Goal: Task Accomplishment & Management: Manage account settings

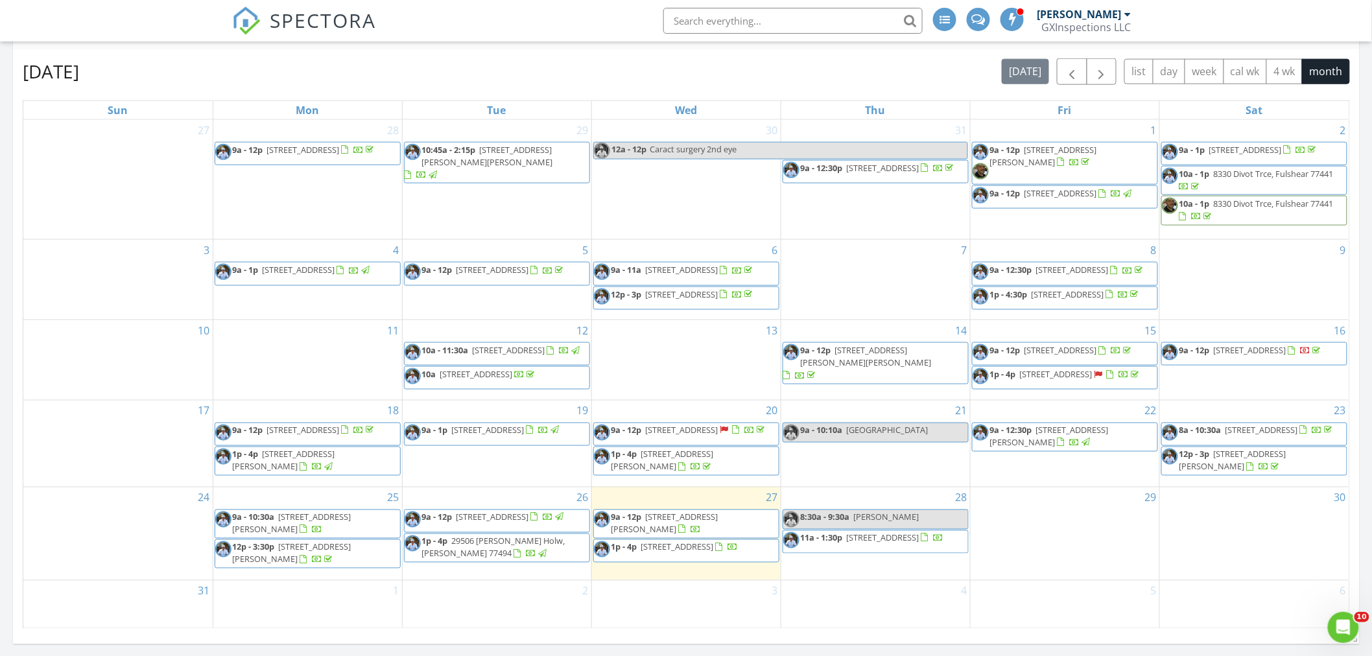
click at [651, 553] on span "13722 Woodchester Dr, Sugar Land 77498" at bounding box center [677, 547] width 73 height 12
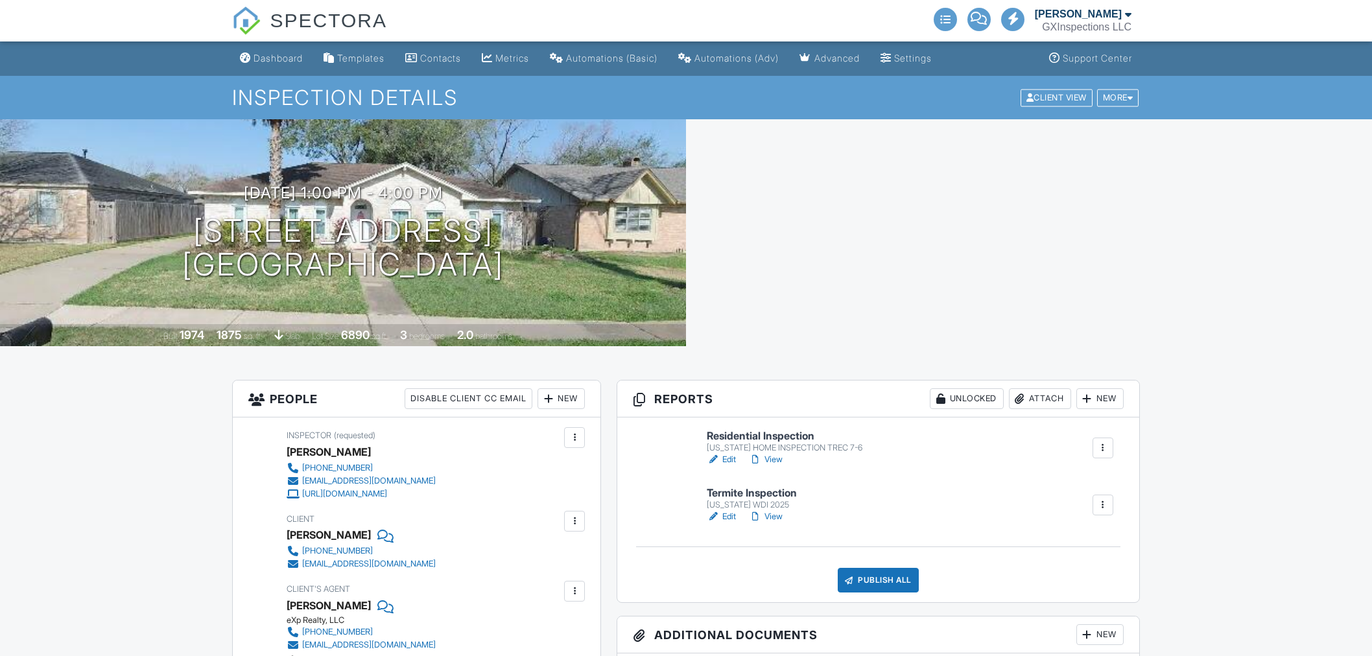
click at [729, 456] on link "Edit" at bounding box center [721, 459] width 29 height 13
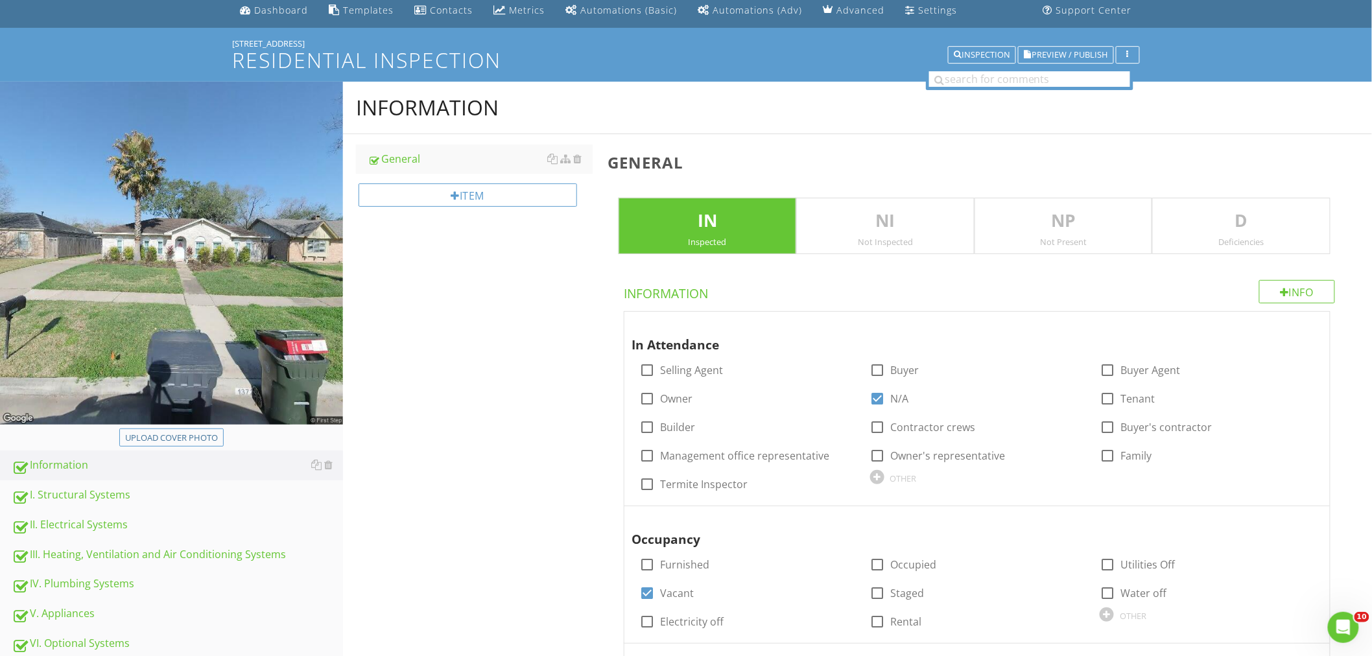
click at [85, 496] on div "I. Structural Systems" at bounding box center [177, 495] width 331 height 17
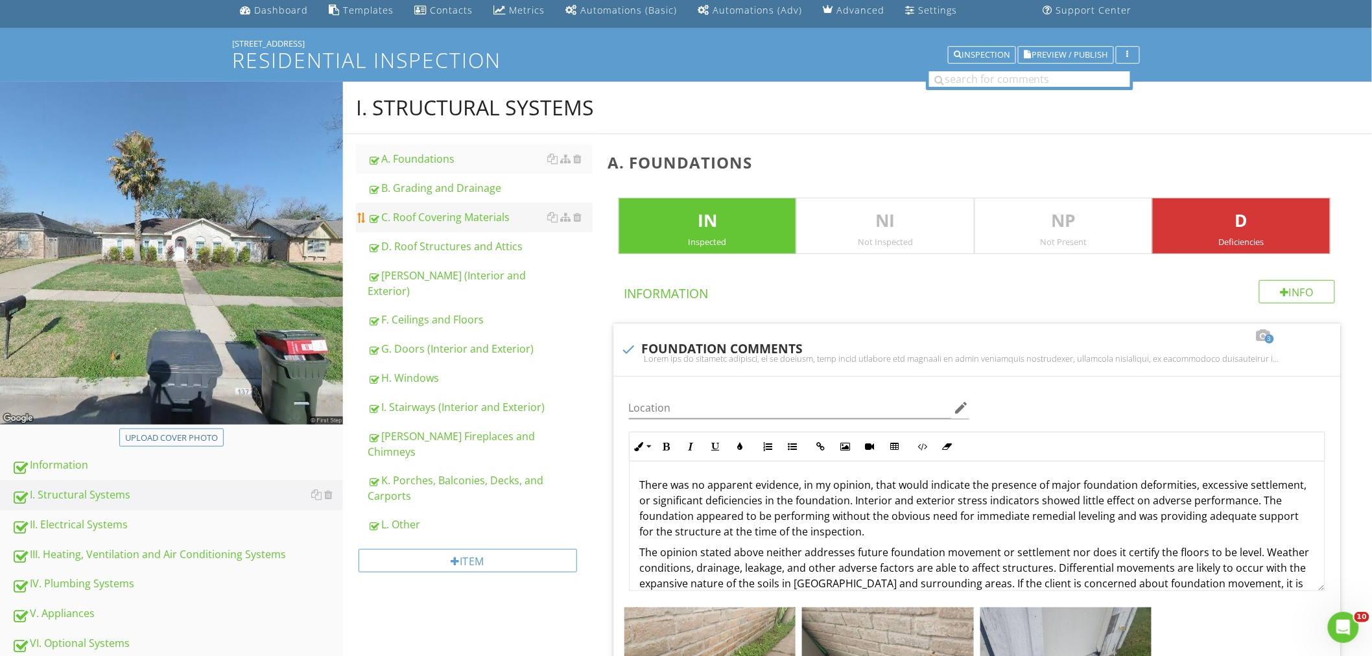
click at [495, 218] on div "C. Roof Covering Materials" at bounding box center [480, 217] width 225 height 16
type textarea "<p>There was no apparent evidence, in my opinion, that would indicate the prese…"
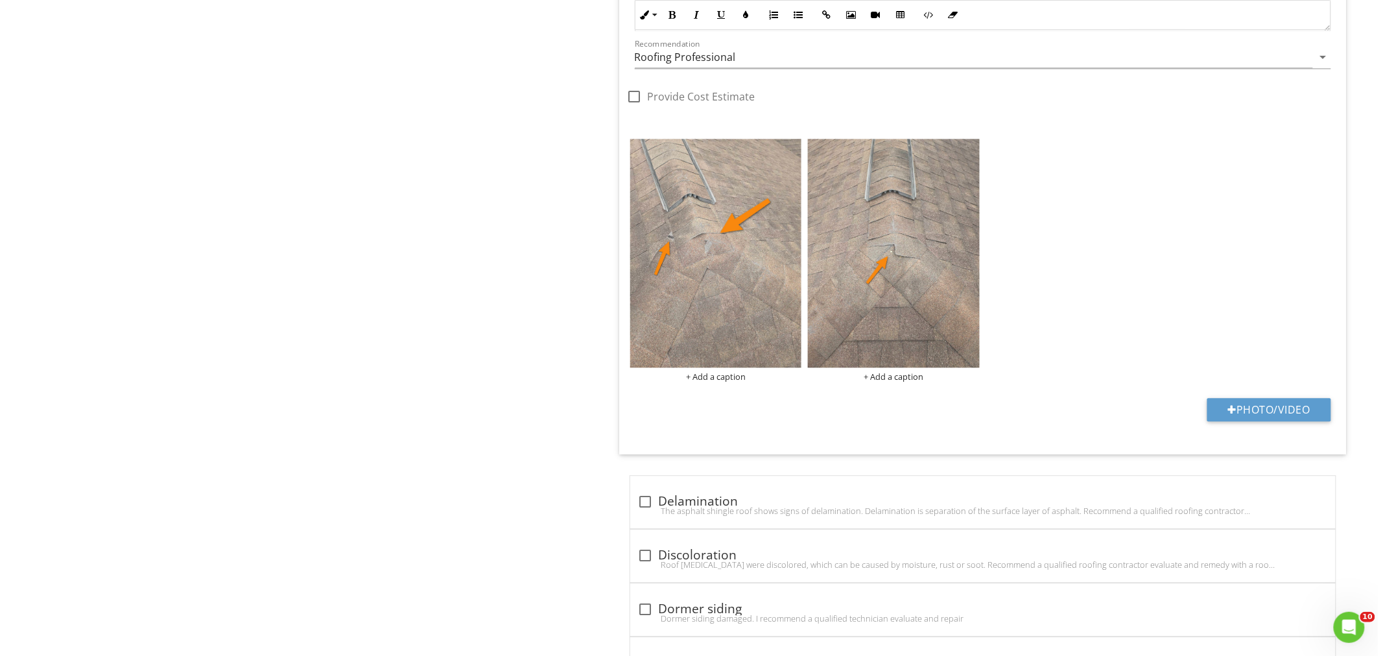
scroll to position [3169, 0]
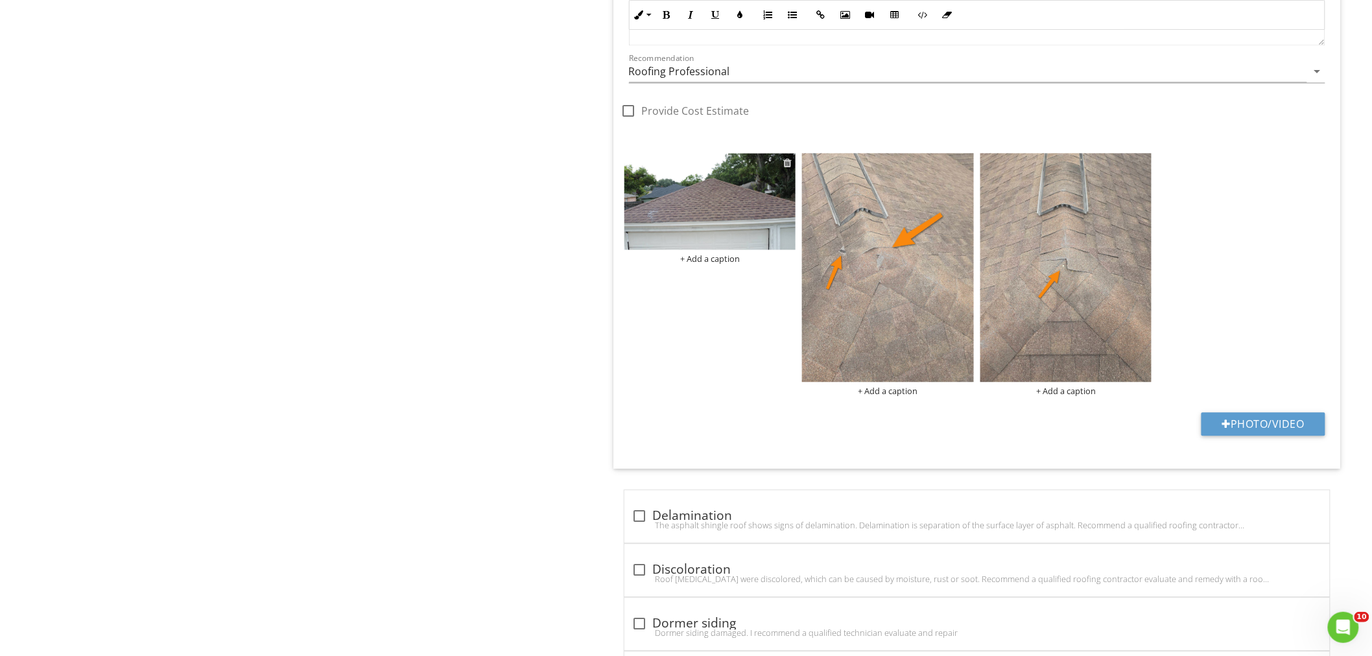
click at [785, 164] on div at bounding box center [787, 163] width 8 height 10
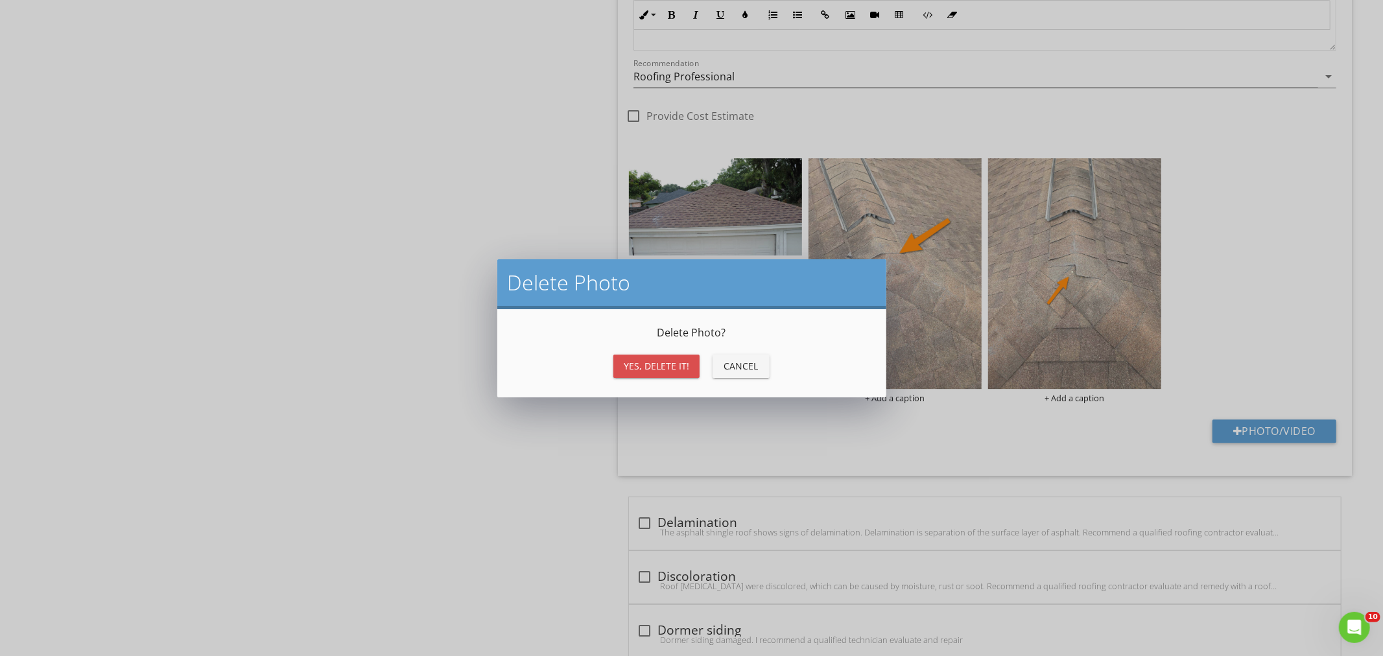
drag, startPoint x: 683, startPoint y: 364, endPoint x: 422, endPoint y: 320, distance: 264.8
click at [683, 364] on div "Yes, Delete it!" at bounding box center [656, 366] width 65 height 14
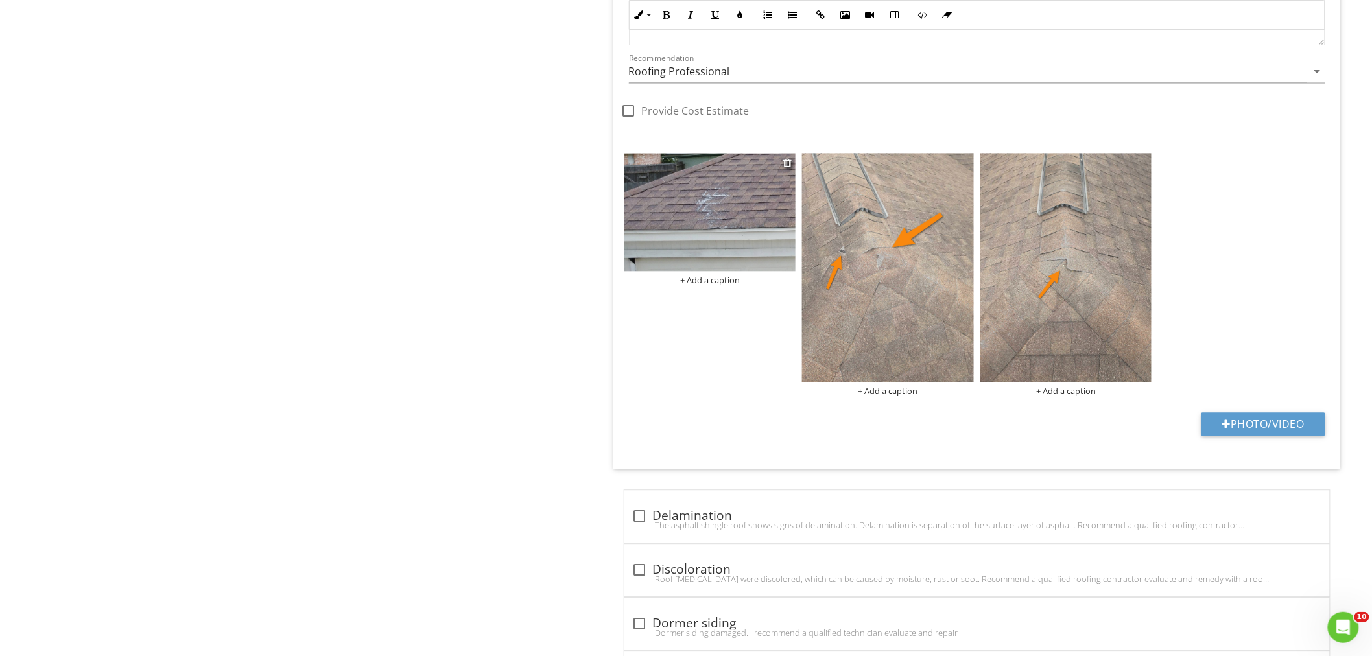
click at [780, 249] on img at bounding box center [710, 212] width 172 height 118
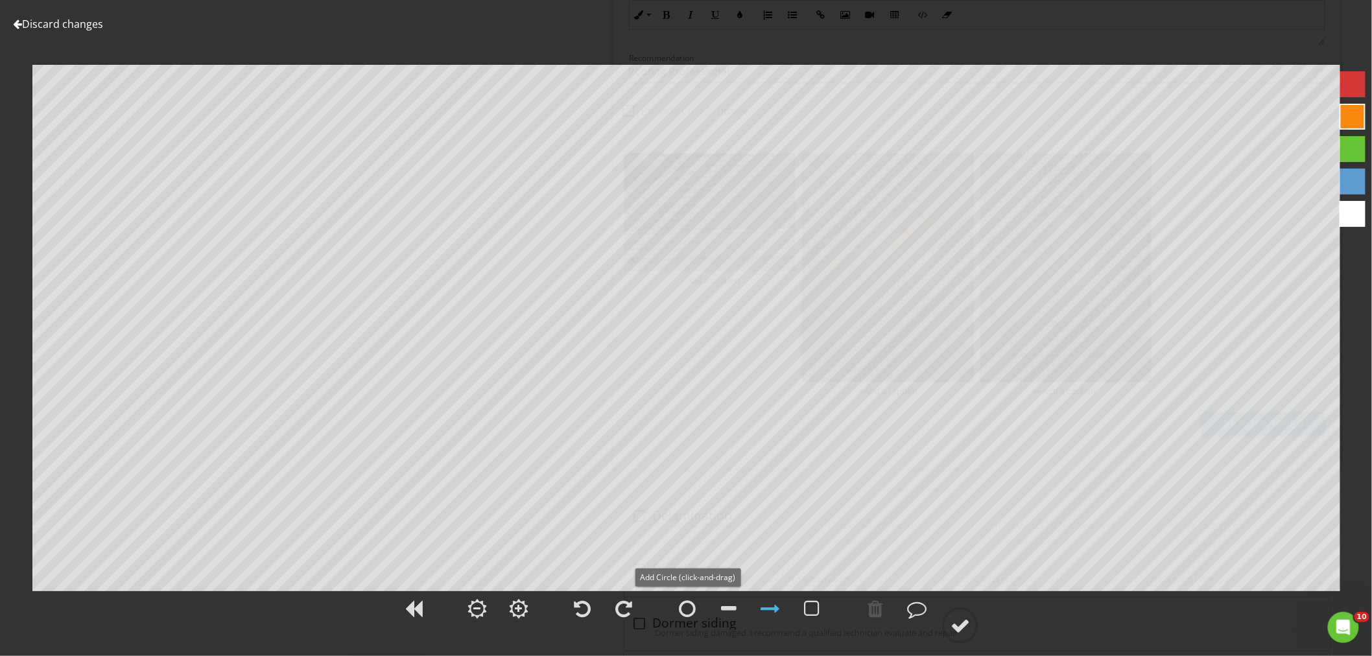
drag, startPoint x: 687, startPoint y: 609, endPoint x: 677, endPoint y: 574, distance: 36.5
click at [686, 606] on div at bounding box center [687, 608] width 17 height 19
click at [959, 621] on div at bounding box center [959, 625] width 19 height 19
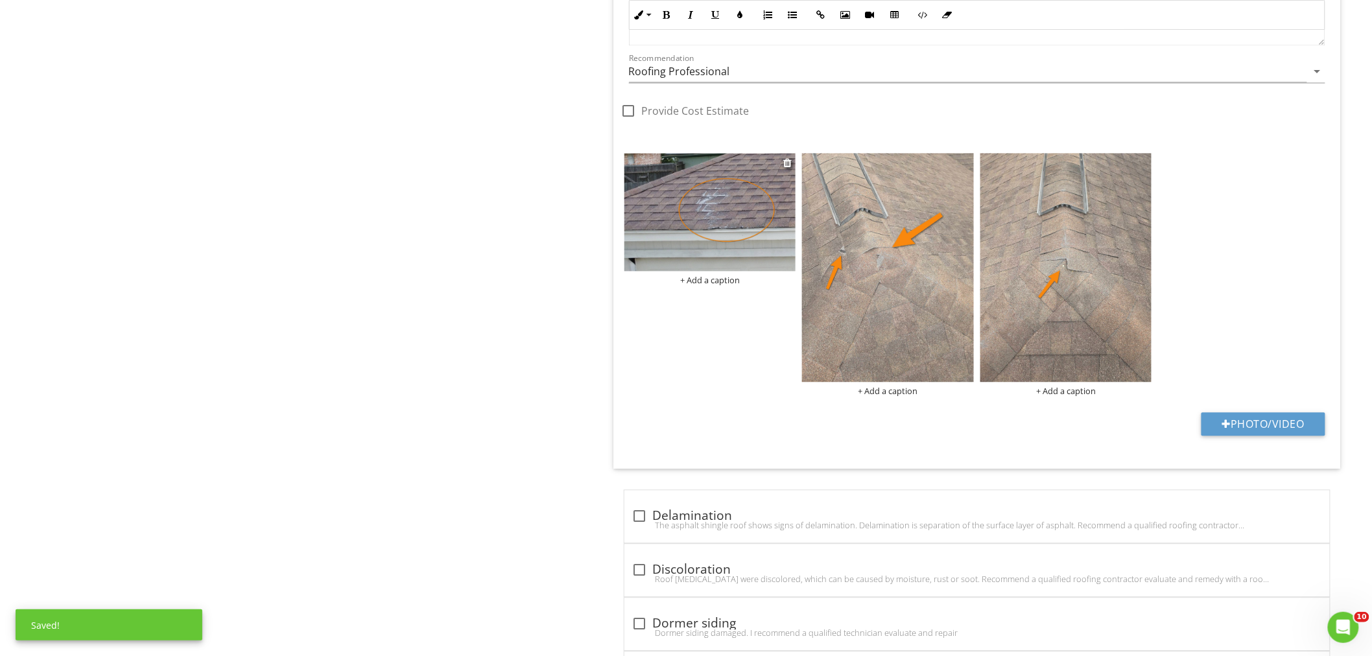
click at [702, 280] on div "+ Add a caption" at bounding box center [710, 280] width 172 height 10
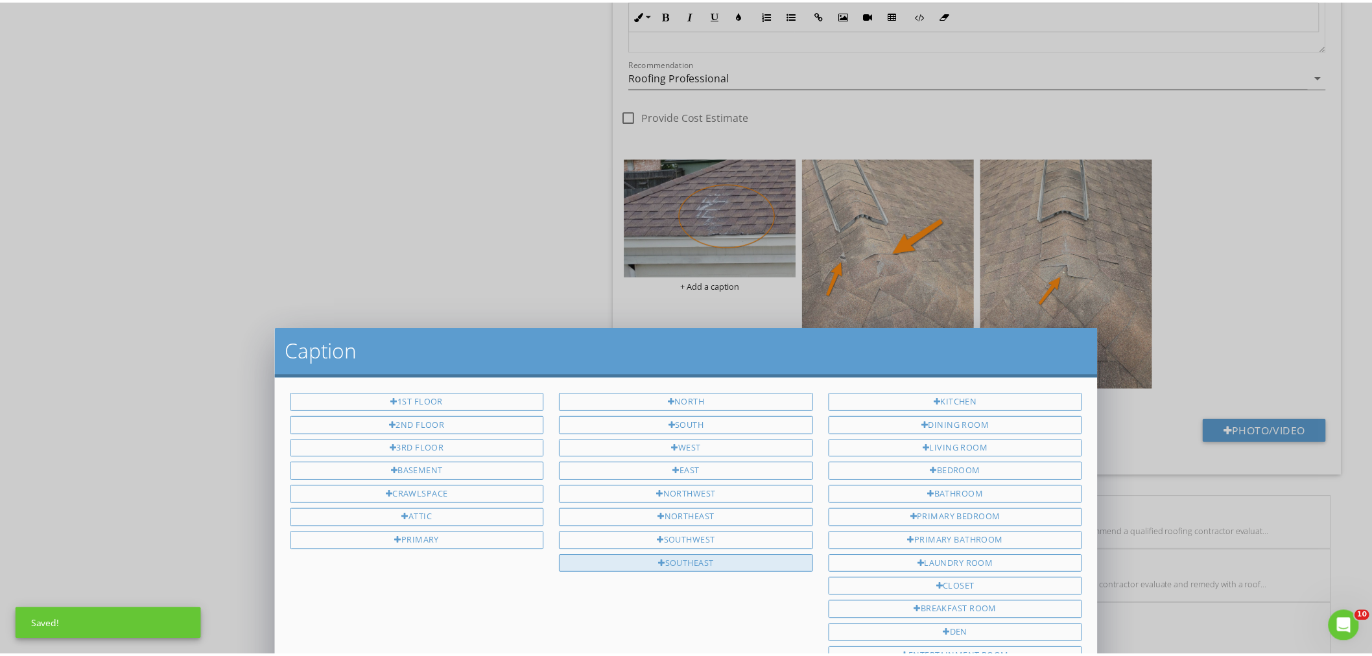
scroll to position [0, 0]
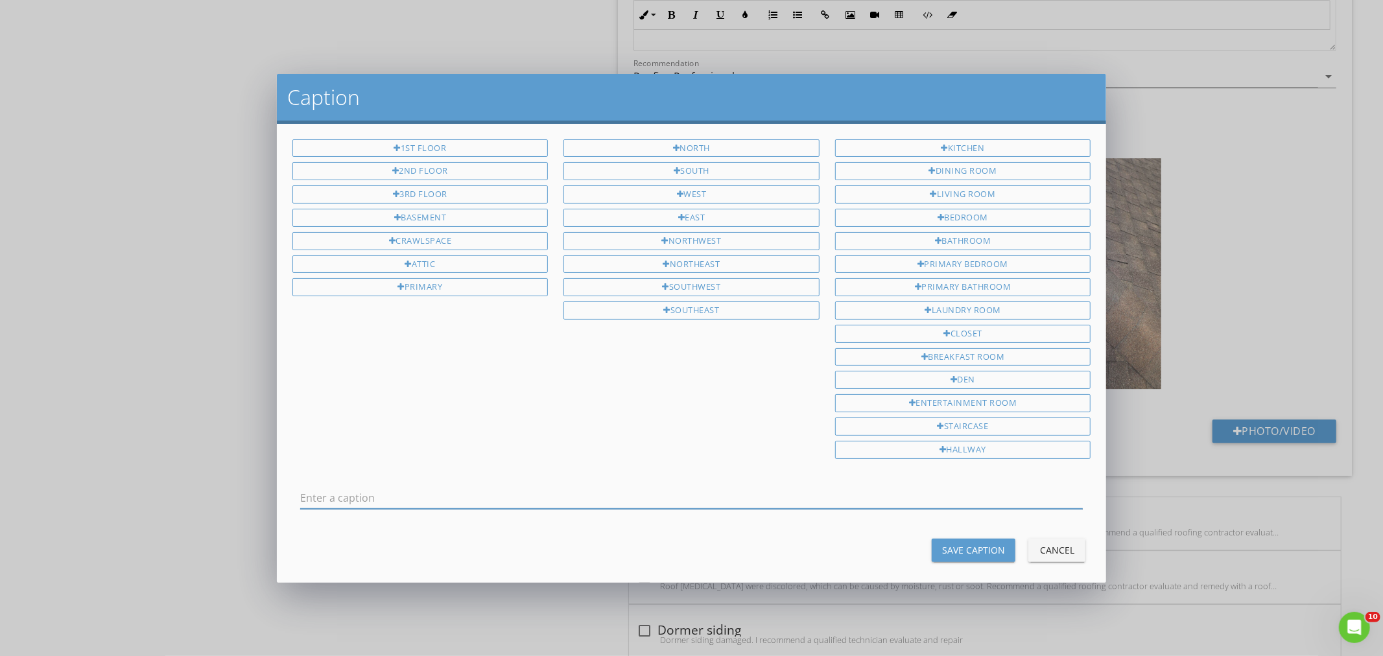
click at [312, 504] on input "text" at bounding box center [691, 497] width 783 height 21
type input "Garage"
click at [963, 548] on div "Save Caption" at bounding box center [973, 550] width 63 height 14
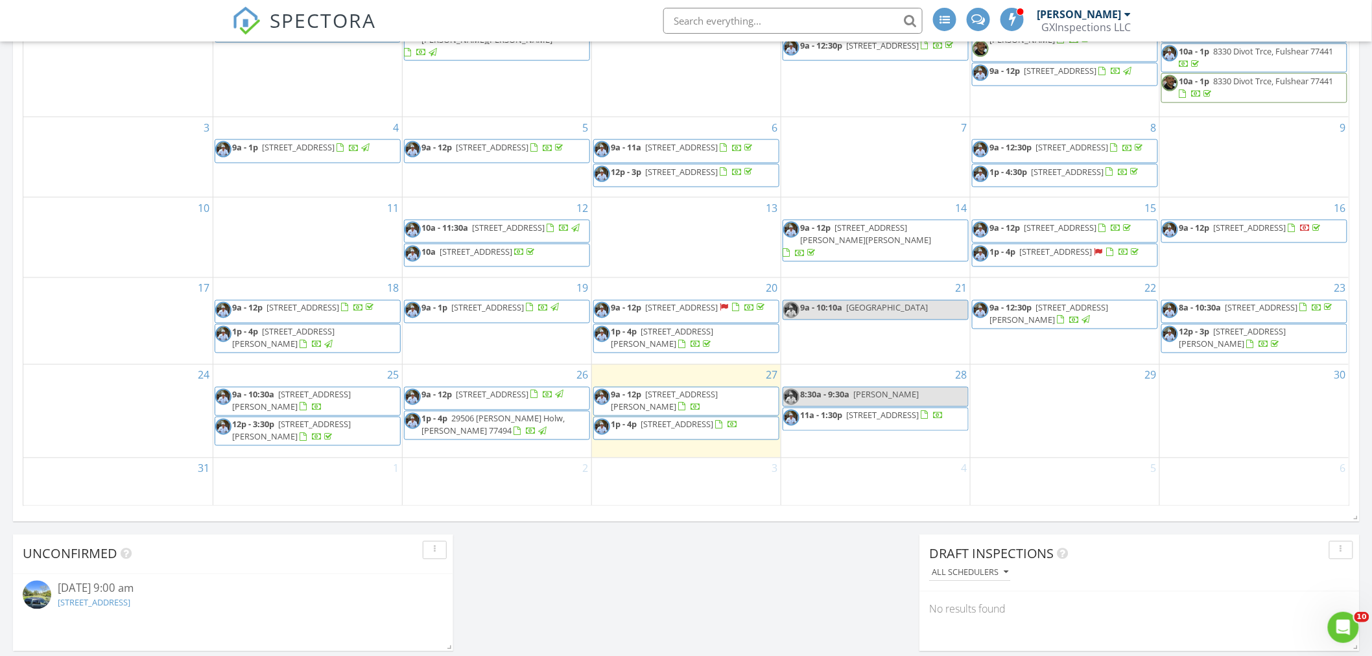
scroll to position [768, 0]
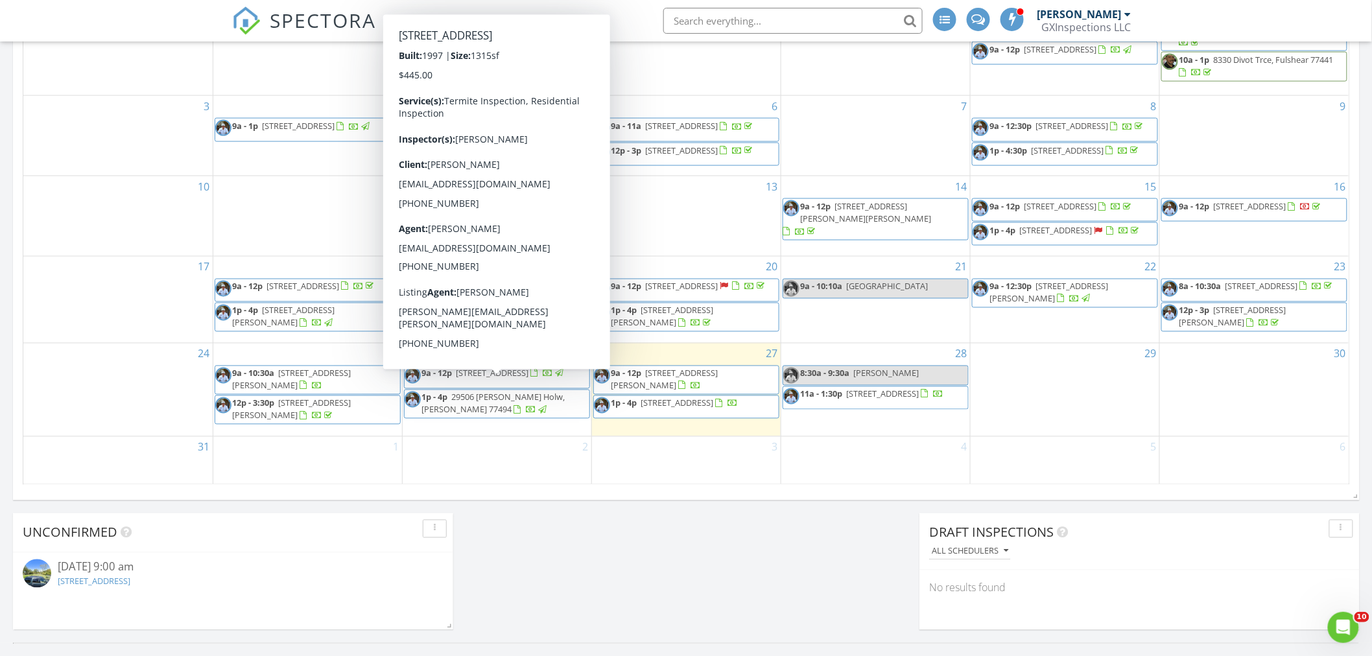
click at [515, 379] on span "19822 Laurel Trail Dr, CYPRESS 77433" at bounding box center [492, 374] width 73 height 12
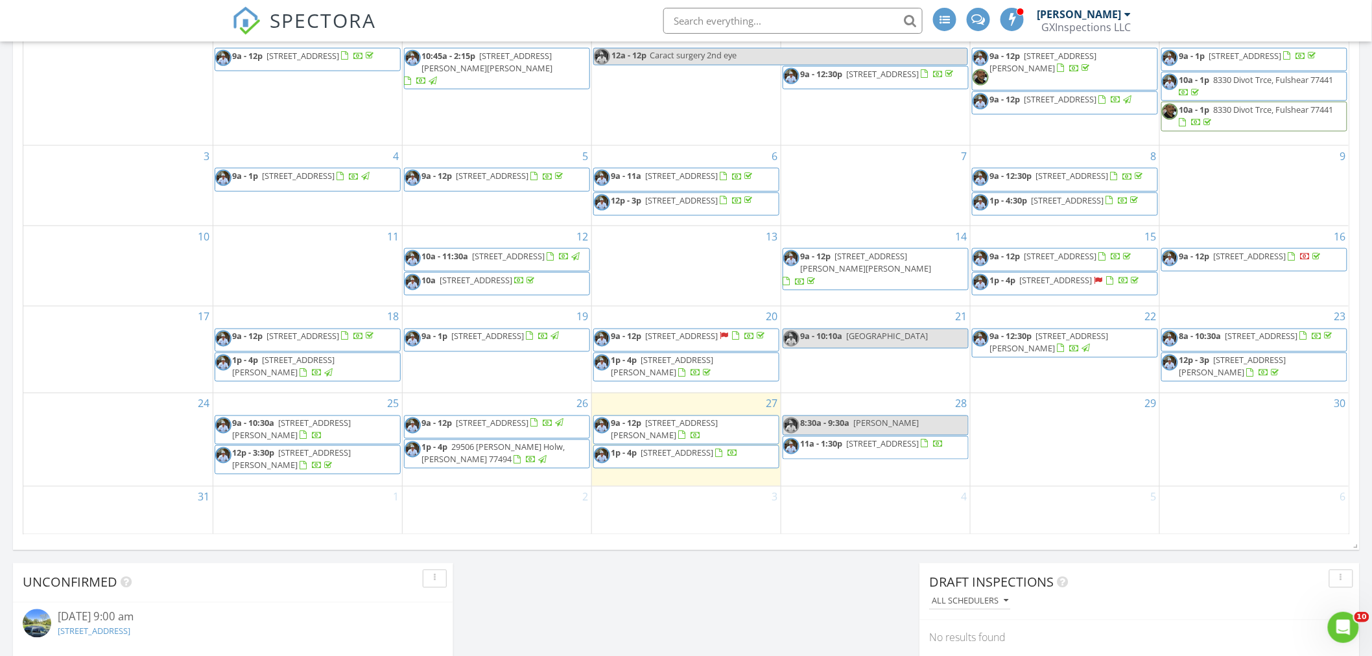
scroll to position [703, 0]
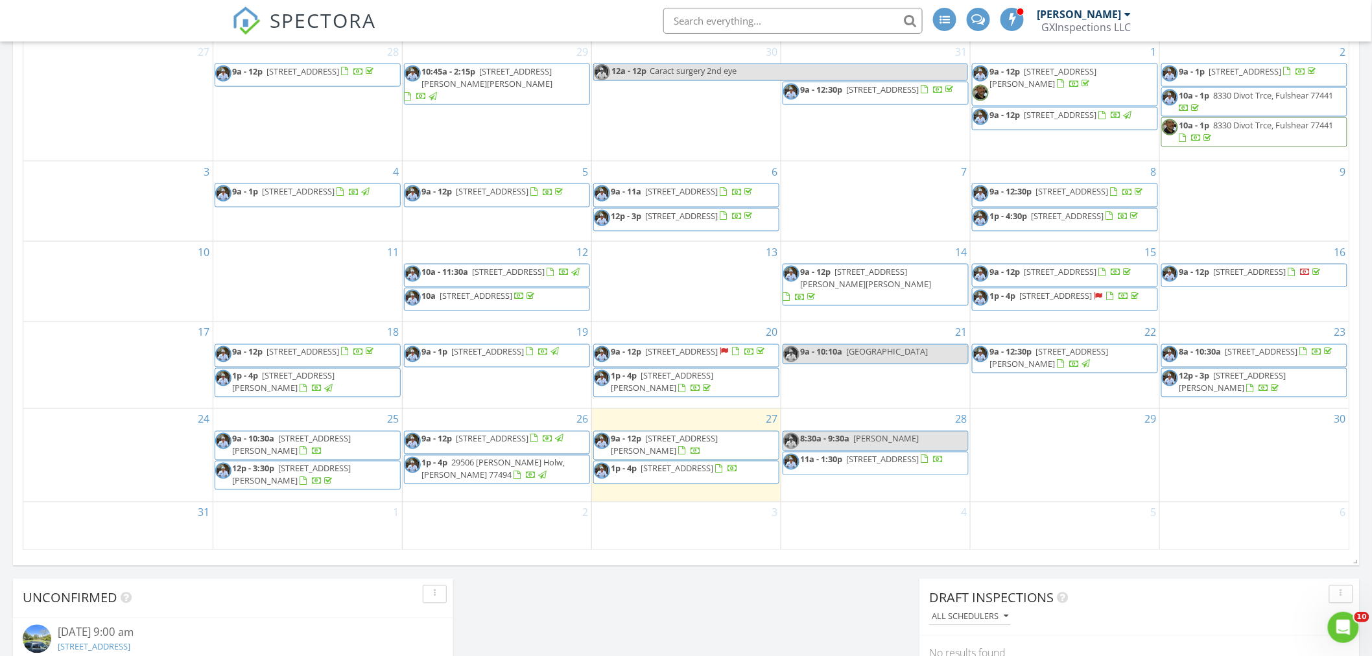
click at [666, 452] on span "646 Lester St, Houston 77007" at bounding box center [664, 445] width 107 height 24
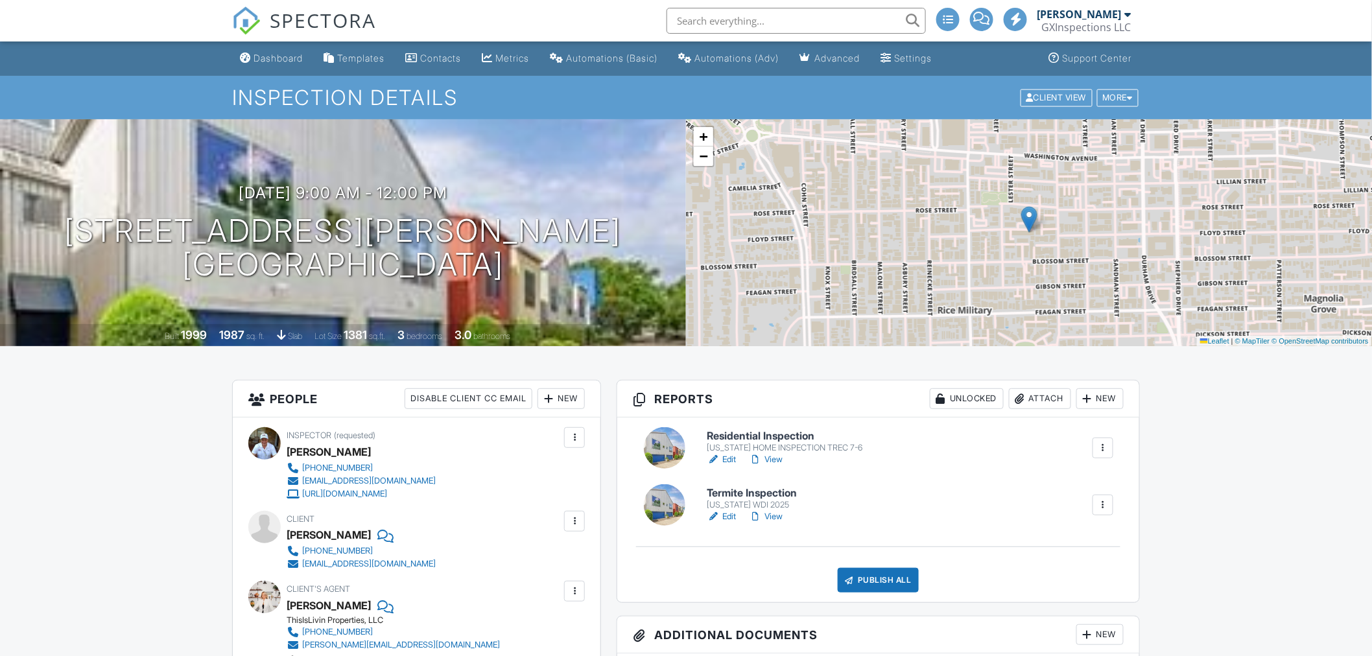
click at [730, 458] on link "Edit" at bounding box center [721, 459] width 29 height 13
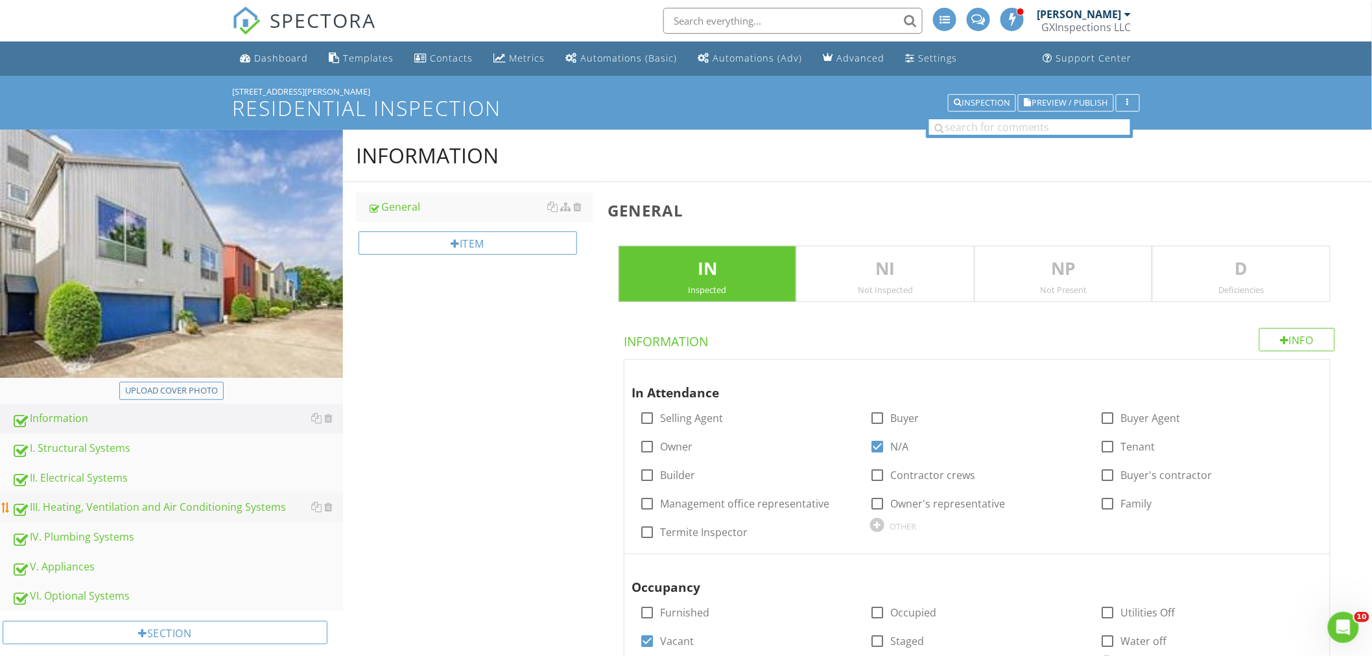
click at [151, 504] on div "III. Heating, Ventilation and Air Conditioning Systems" at bounding box center [177, 507] width 331 height 17
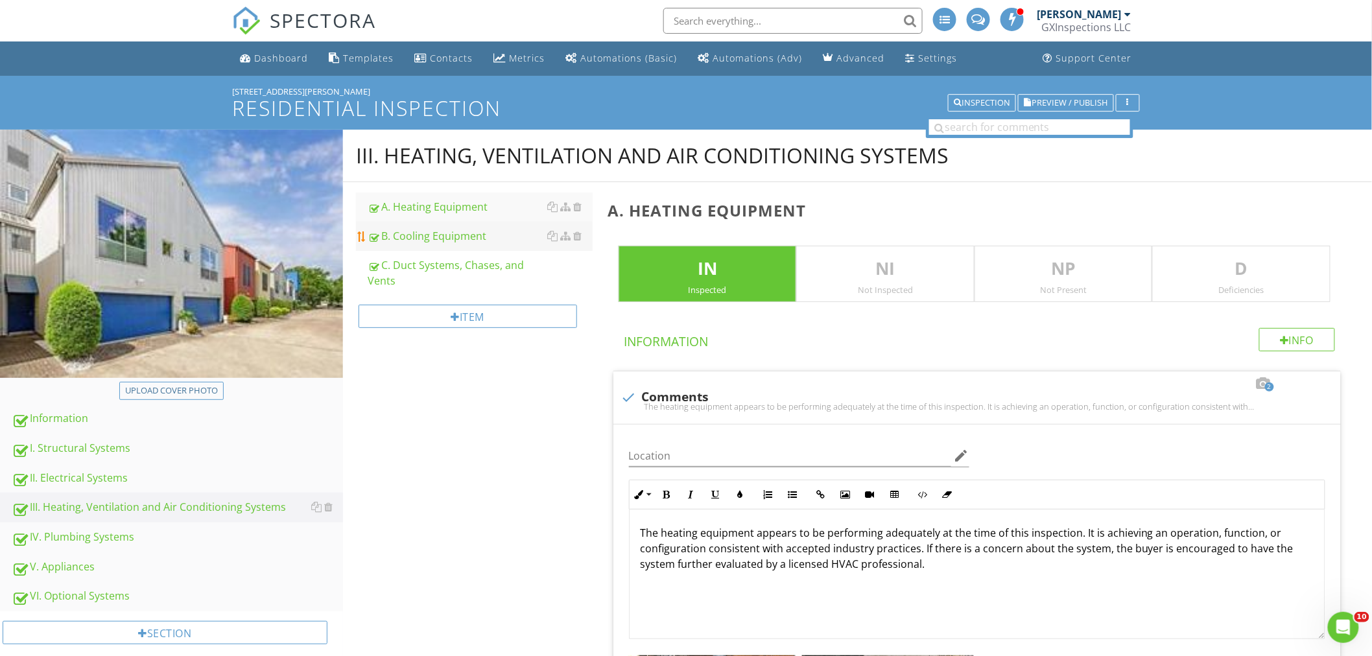
click at [435, 234] on div "B. Cooling Equipment" at bounding box center [480, 236] width 225 height 16
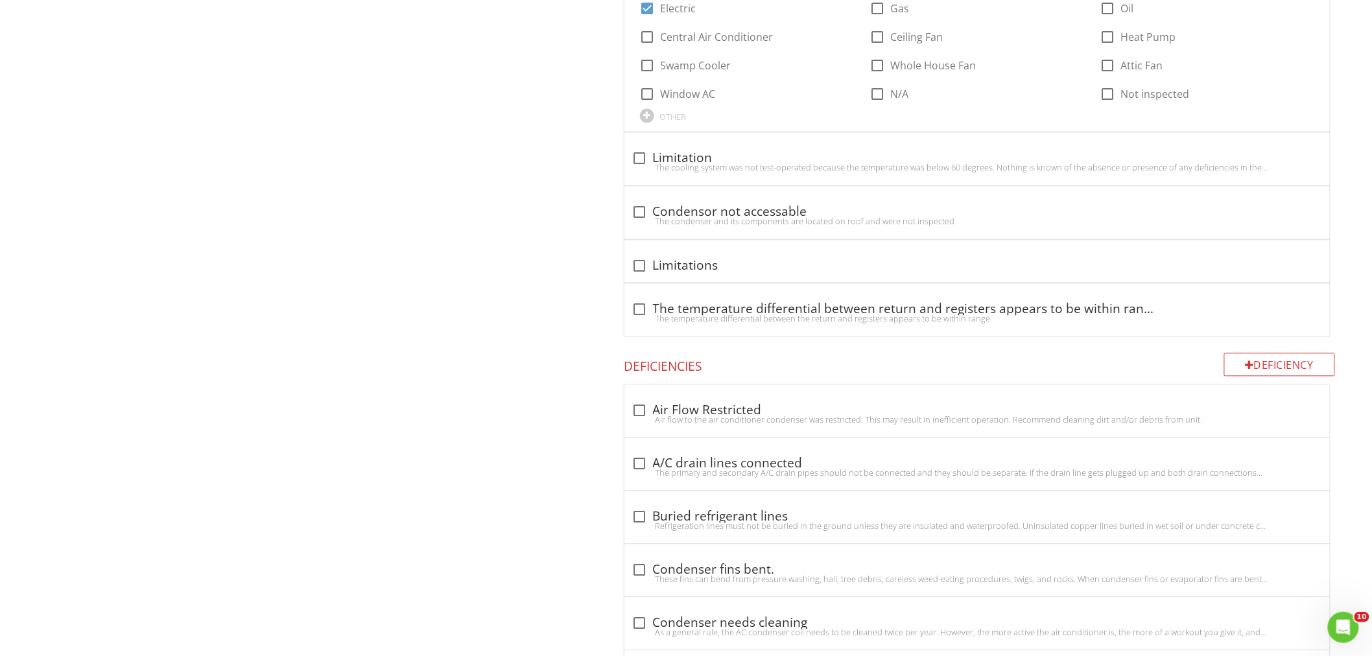
scroll to position [1057, 0]
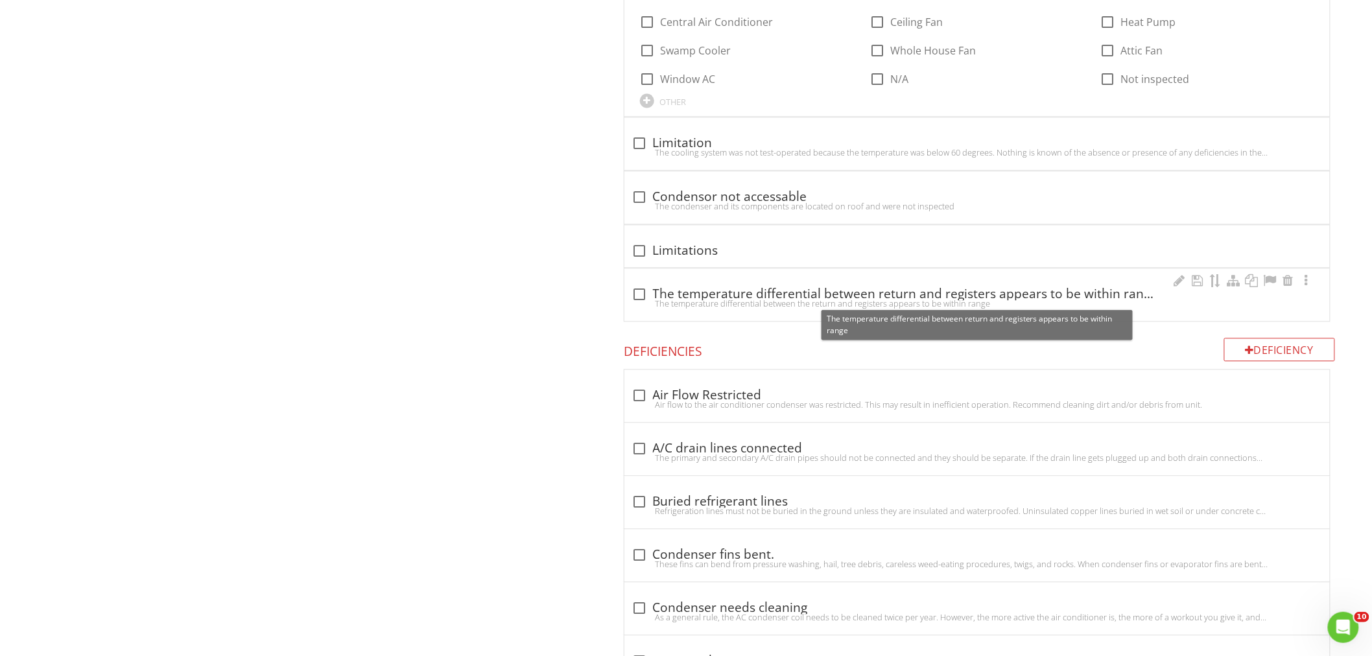
click at [640, 295] on div at bounding box center [640, 294] width 22 height 22
checkbox input "true"
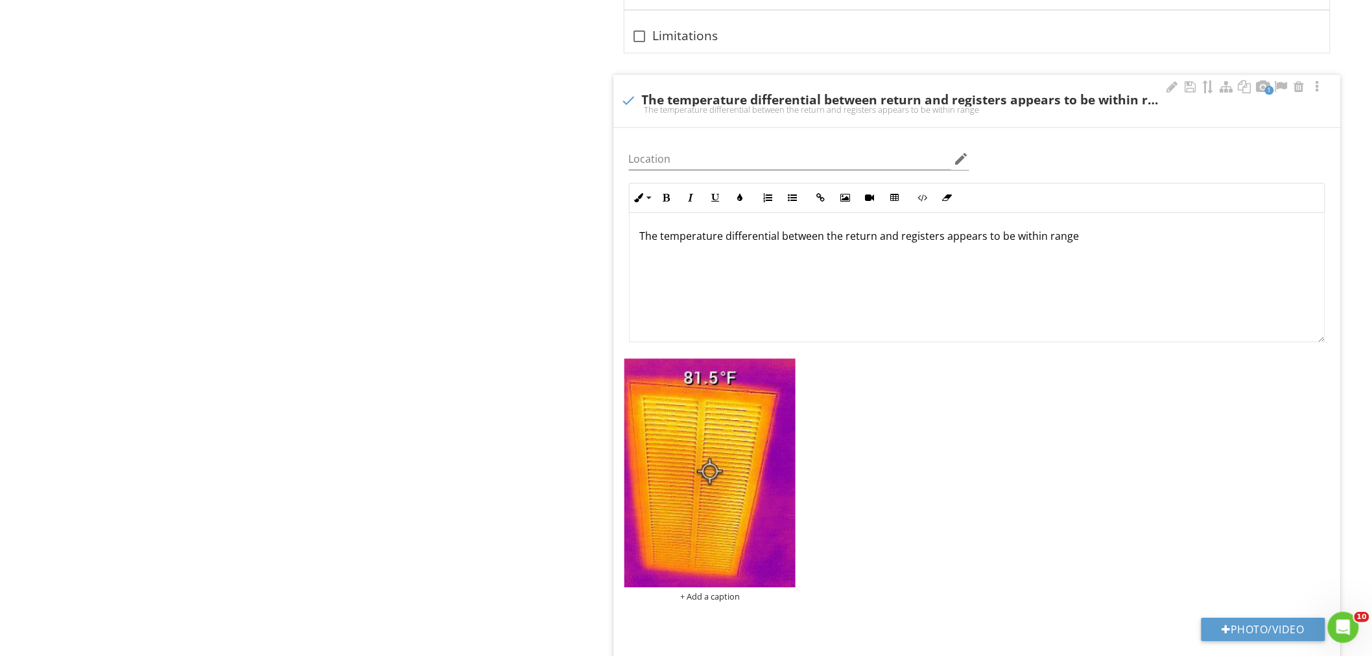
scroll to position [1536, 0]
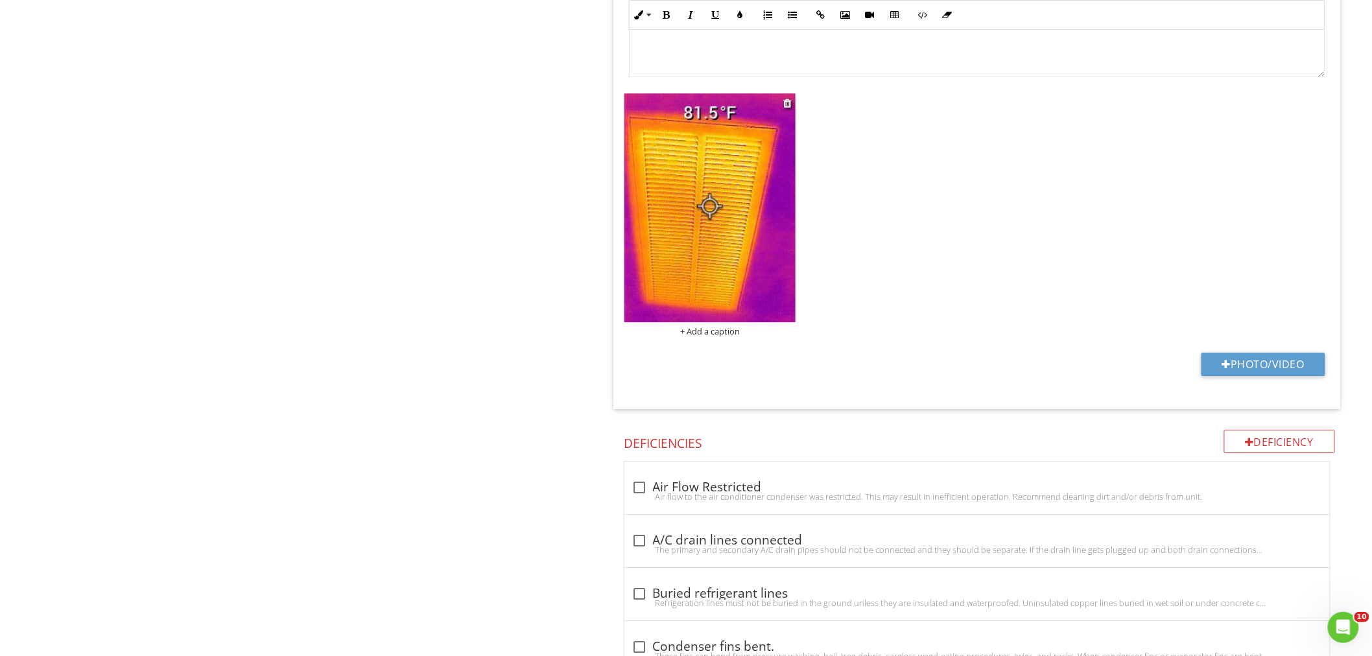
click at [716, 331] on div "+ Add a caption" at bounding box center [710, 331] width 172 height 10
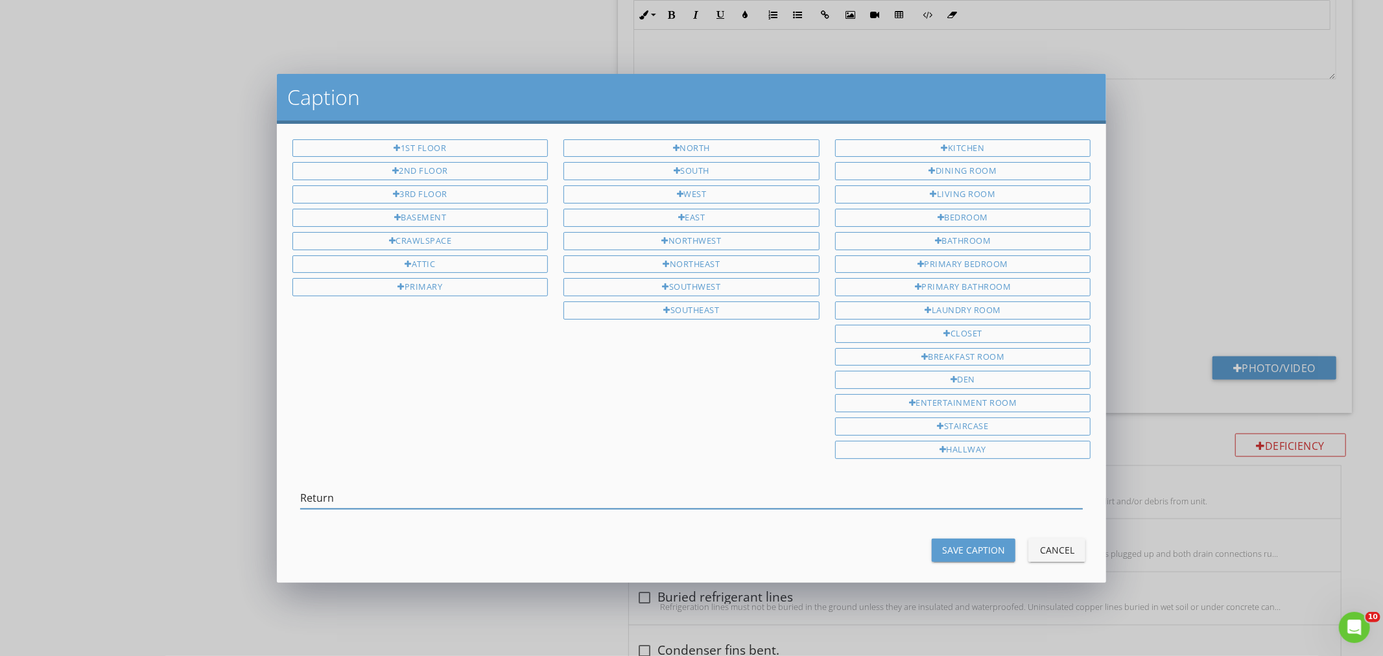
type input "Return"
click at [947, 549] on div "Save Caption" at bounding box center [973, 550] width 63 height 14
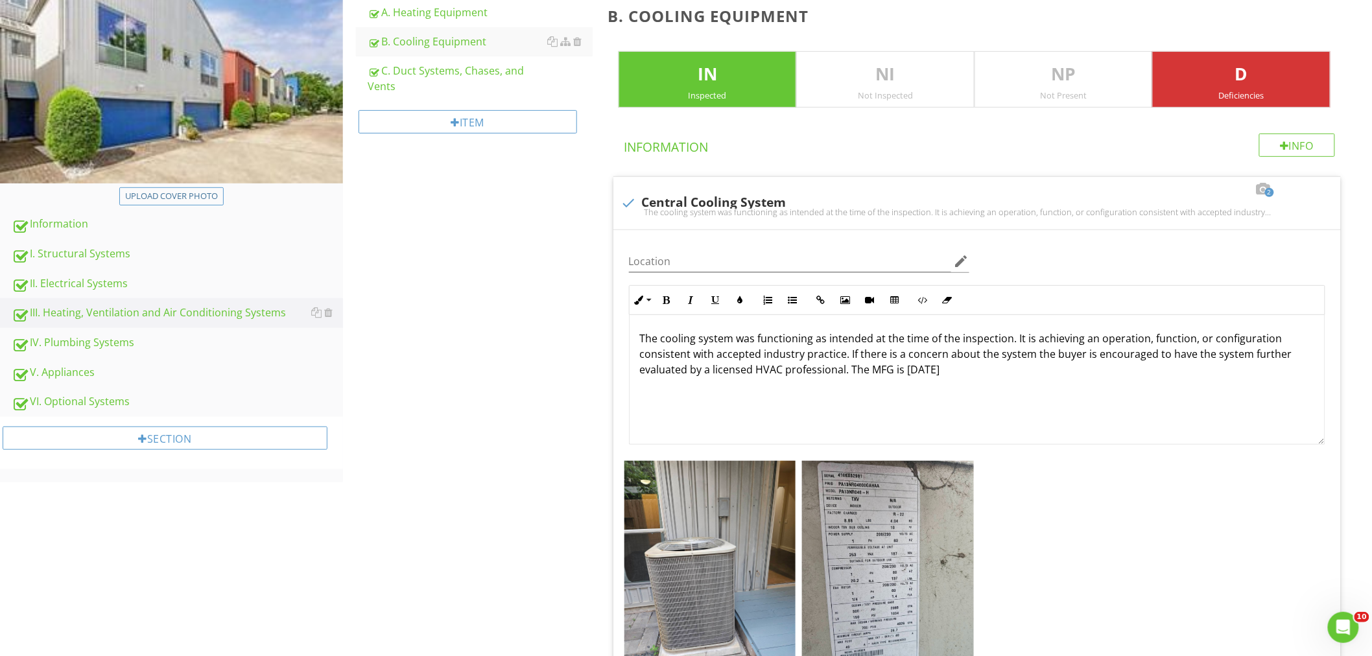
scroll to position [192, 0]
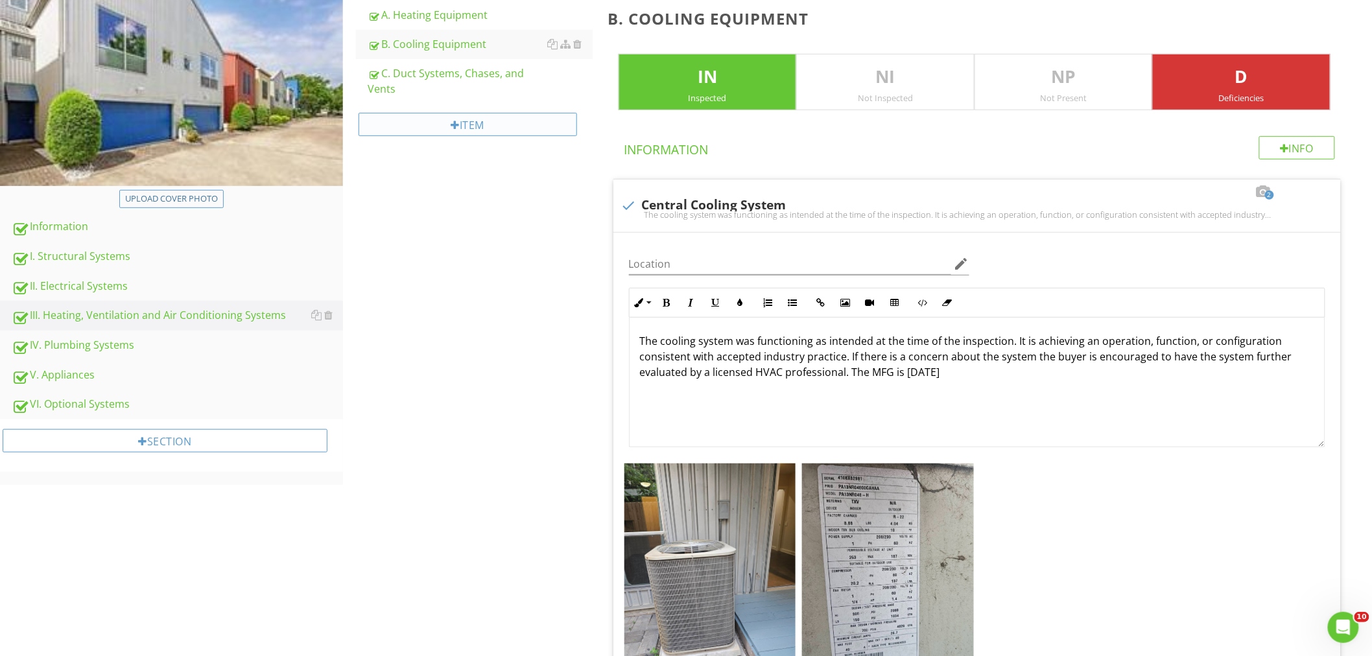
drag, startPoint x: 426, startPoint y: 12, endPoint x: 468, endPoint y: 122, distance: 118.0
click at [426, 12] on div "A. Heating Equipment" at bounding box center [480, 15] width 225 height 16
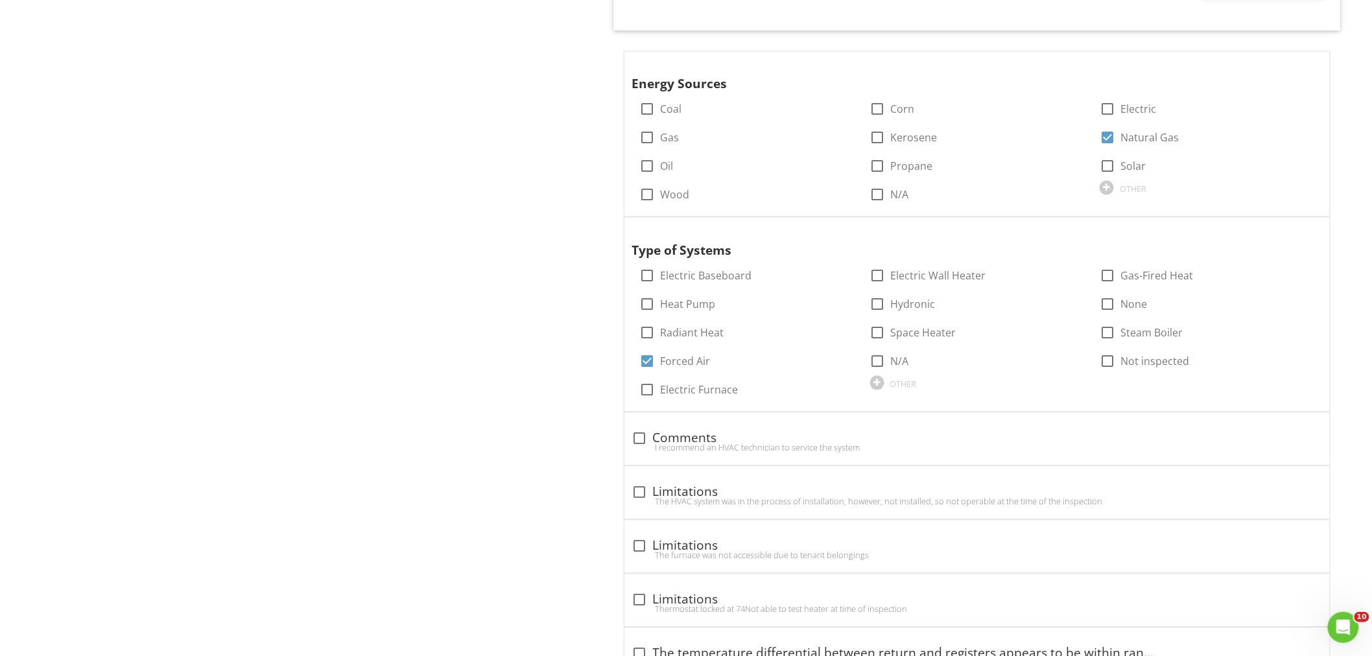
scroll to position [999, 0]
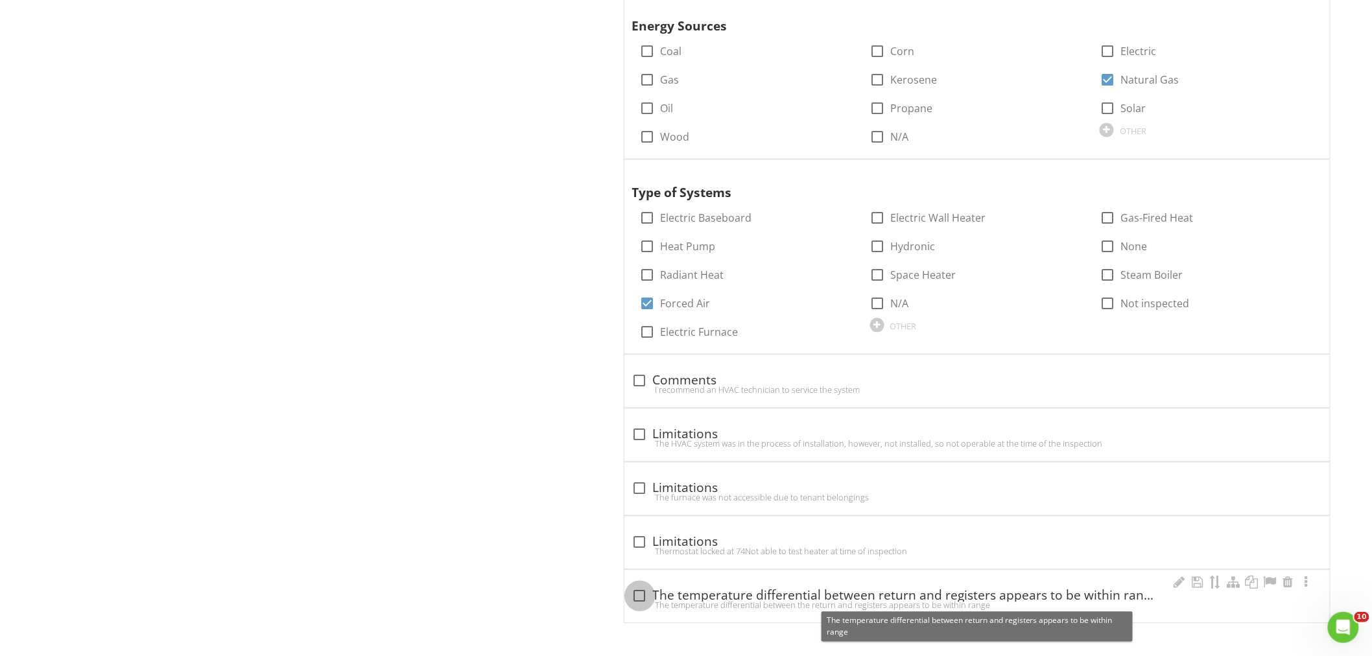
click at [642, 595] on div at bounding box center [640, 596] width 22 height 22
checkbox input "true"
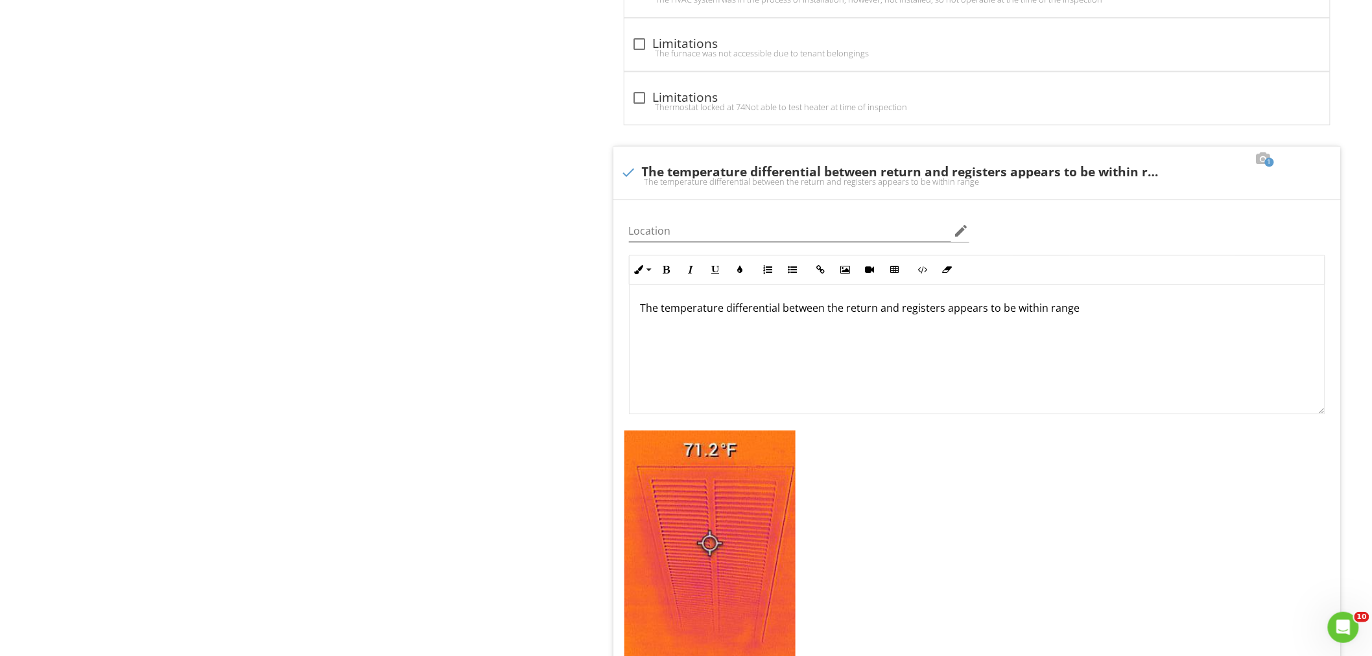
scroll to position [1587, 0]
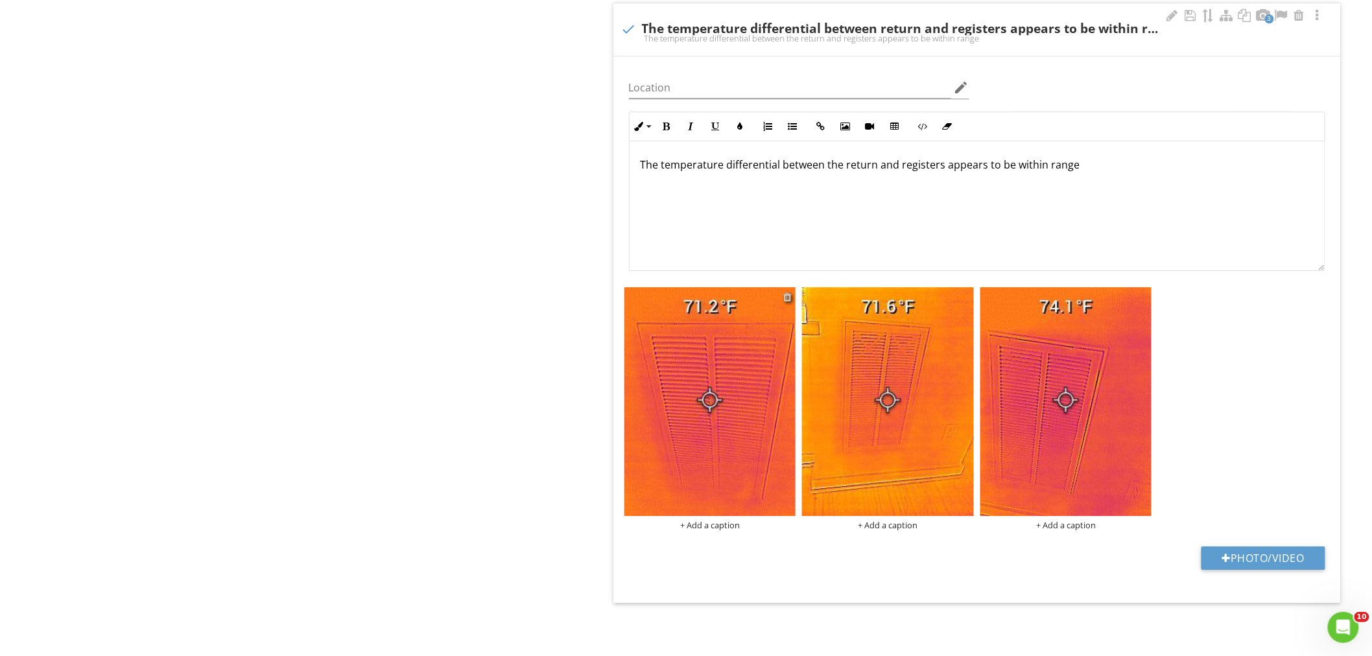
click at [787, 297] on div at bounding box center [787, 297] width 8 height 10
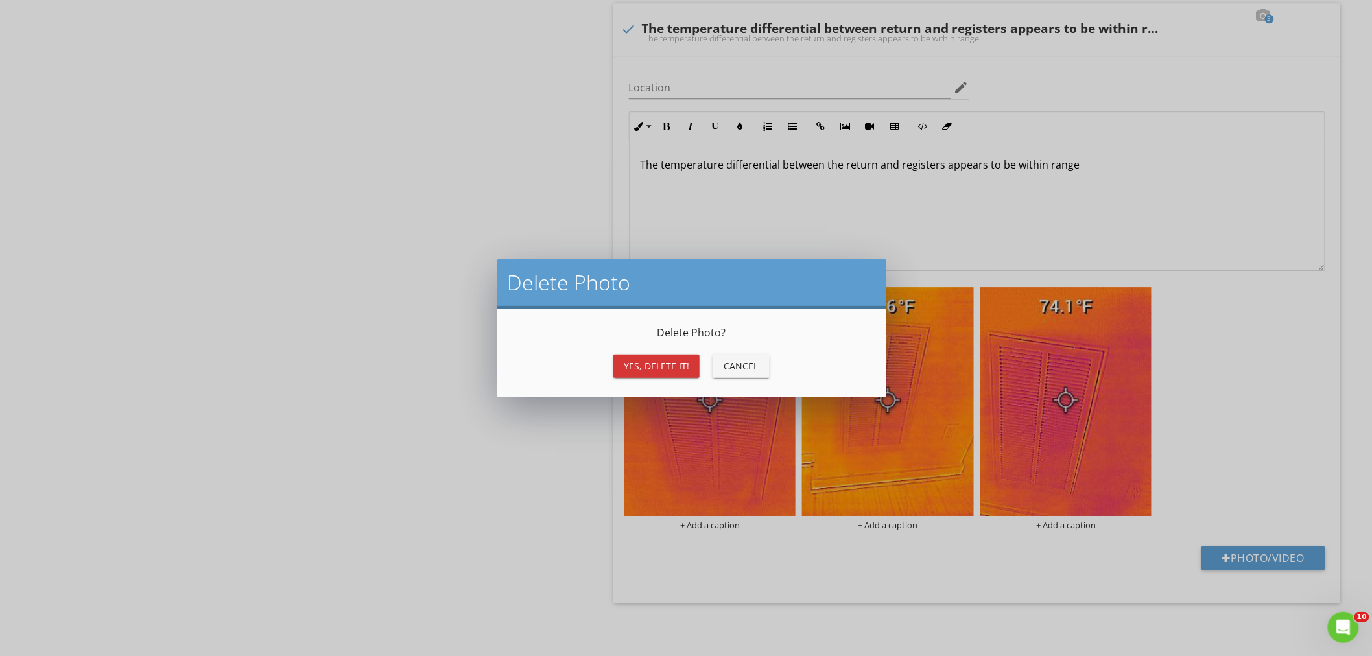
click at [316, 326] on div "Delete Photo Delete Photo ? Yes, Delete it! Cancel" at bounding box center [686, 328] width 1372 height 656
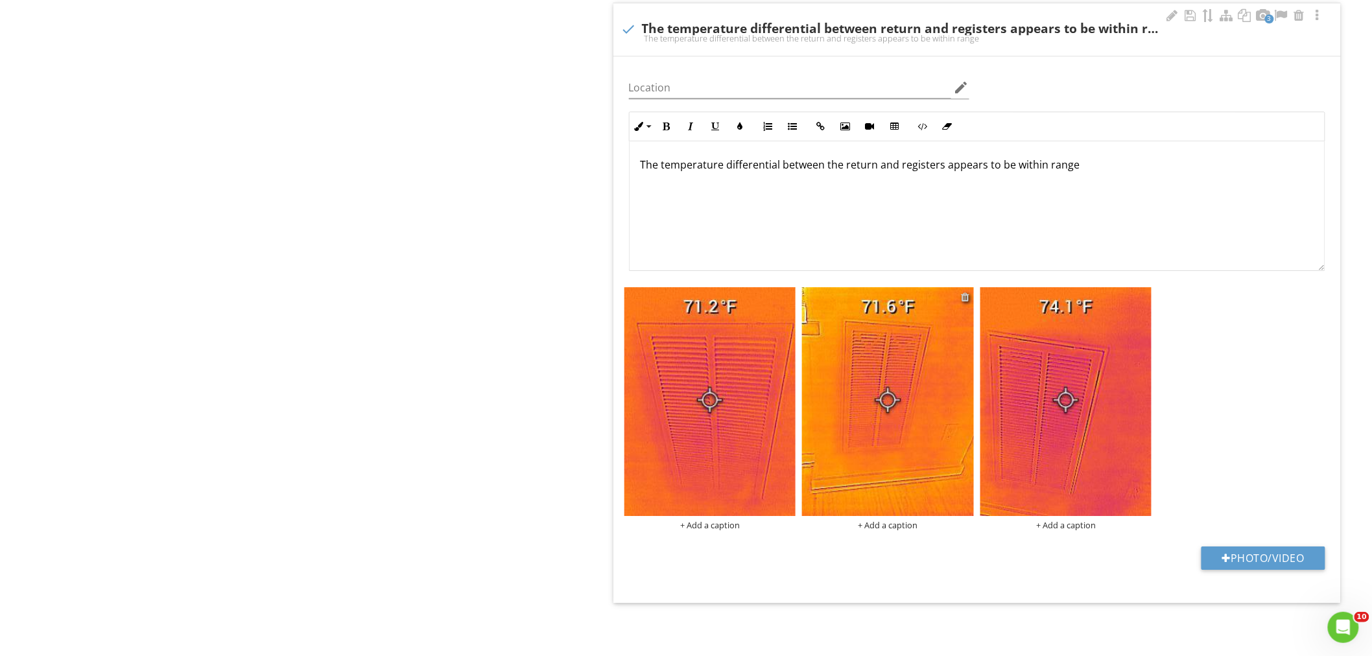
click at [967, 296] on div at bounding box center [965, 297] width 8 height 10
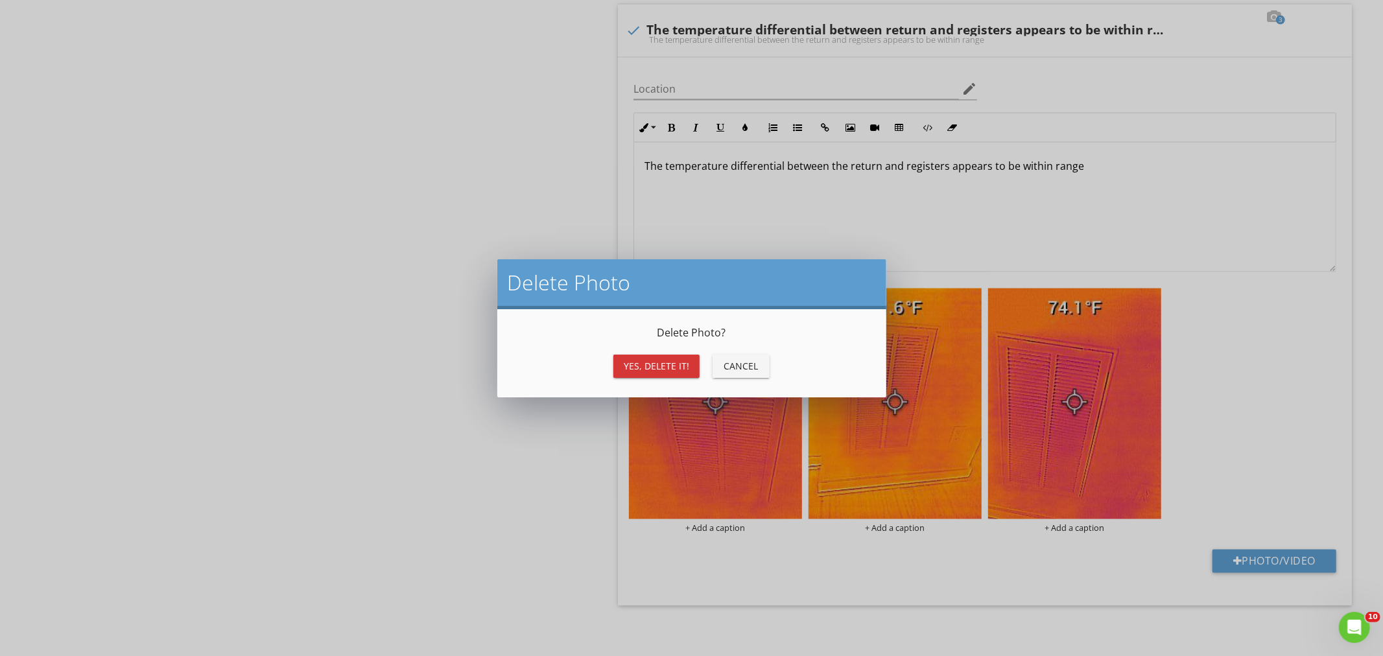
click at [646, 366] on div "Yes, Delete it!" at bounding box center [656, 366] width 65 height 14
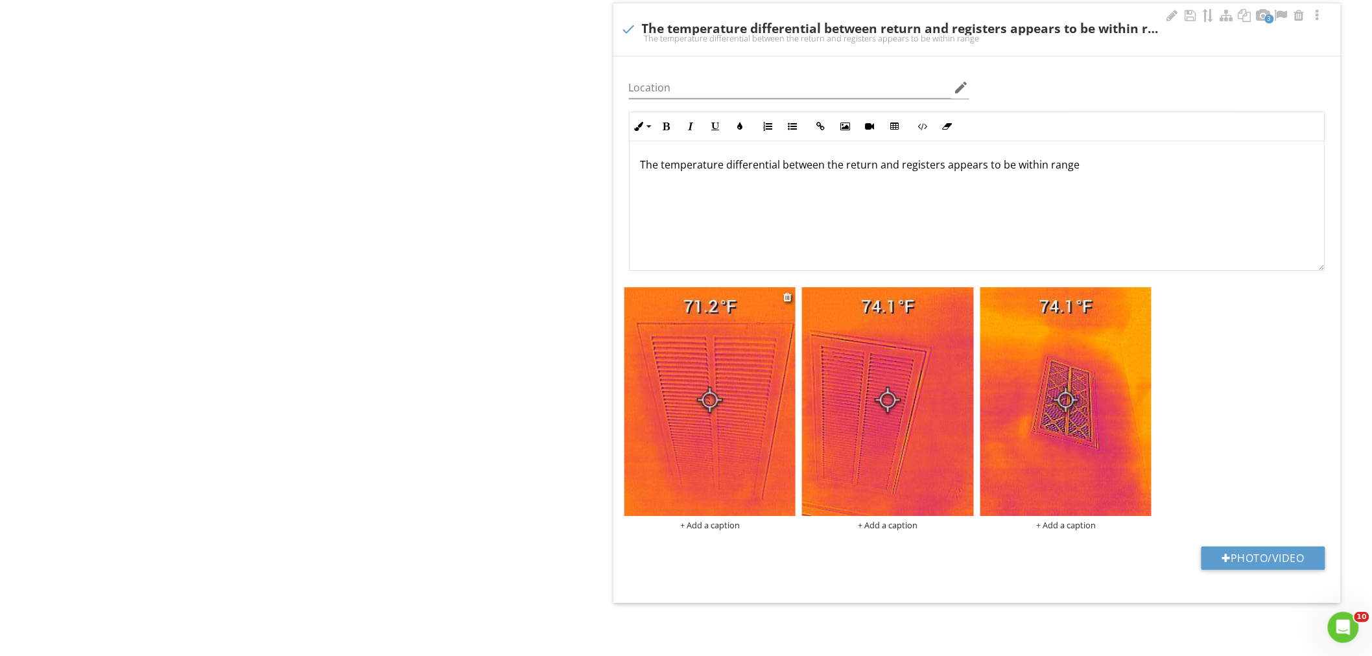
click at [690, 522] on div "+ Add a caption" at bounding box center [710, 525] width 172 height 10
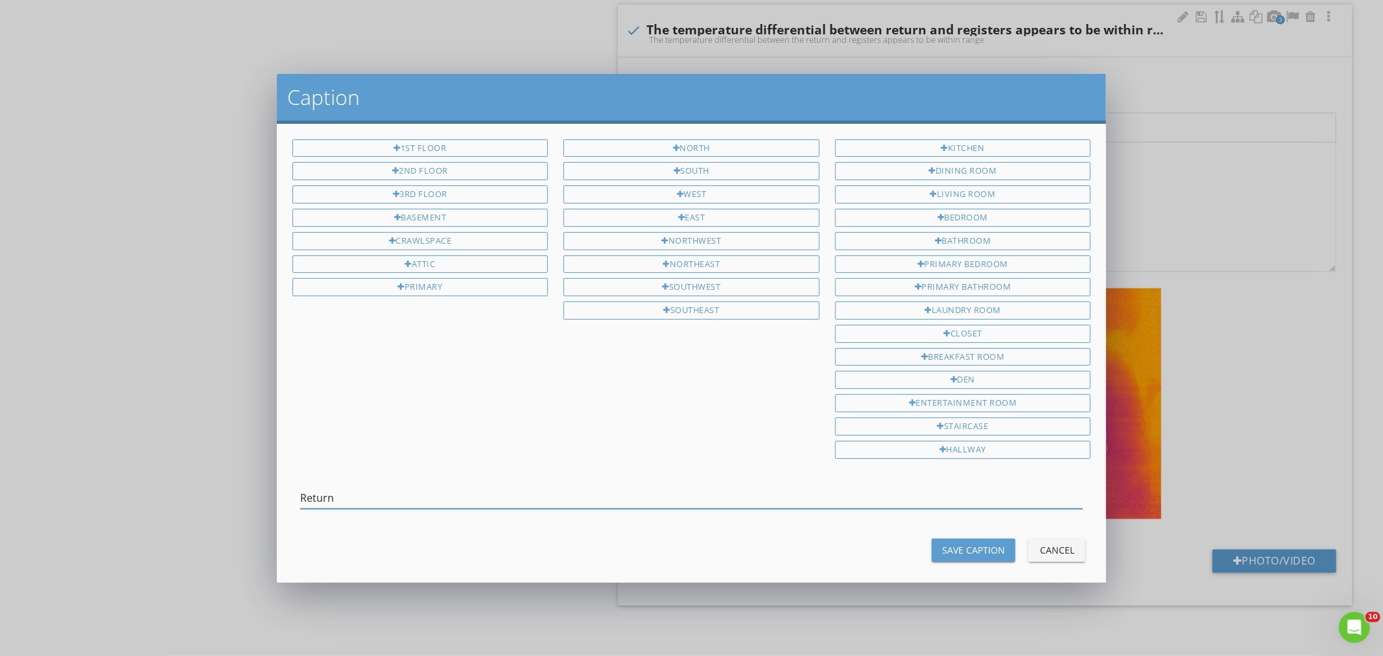
drag, startPoint x: 357, startPoint y: 496, endPoint x: 198, endPoint y: 516, distance: 159.4
click at [159, 516] on div "Caption 1st Floor 2nd Floor 3rd Floor Basement Crawlspace Attic Primary North S…" at bounding box center [691, 328] width 1383 height 656
type input "Return"
click at [975, 551] on div "Save Caption" at bounding box center [973, 550] width 63 height 14
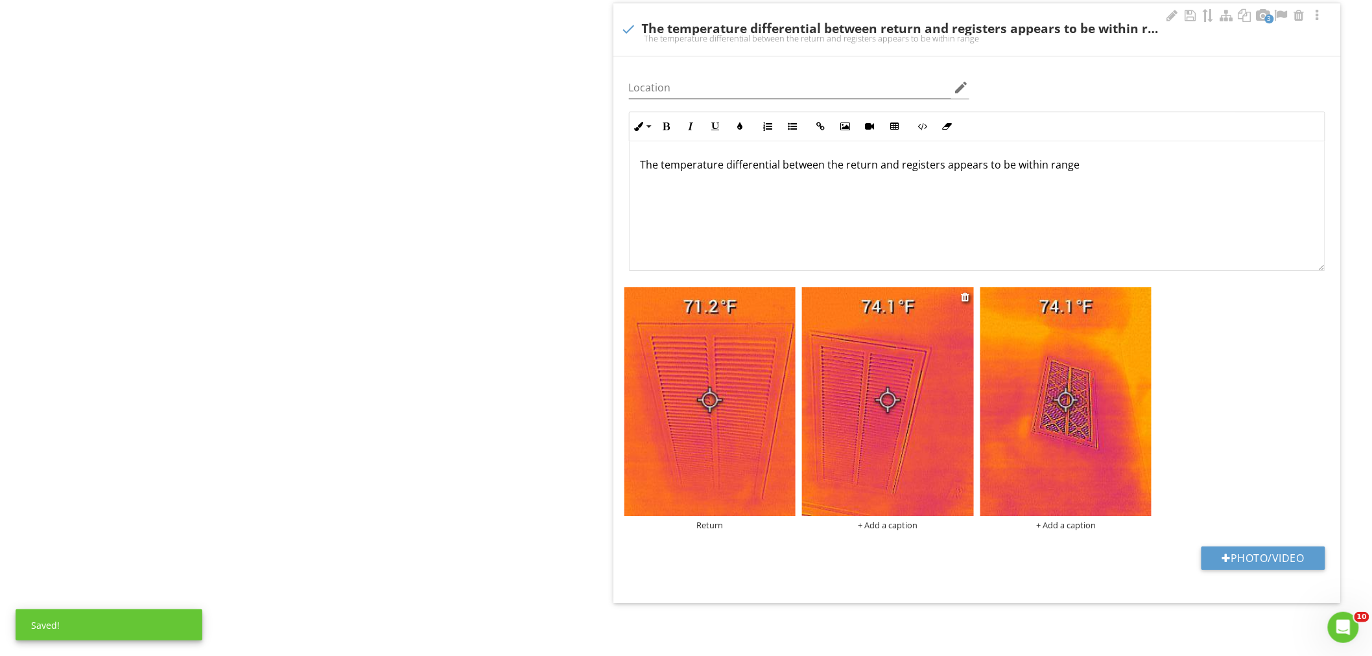
click at [902, 519] on div at bounding box center [888, 403] width 172 height 233
click at [878, 523] on div "+ Add a caption" at bounding box center [888, 525] width 172 height 10
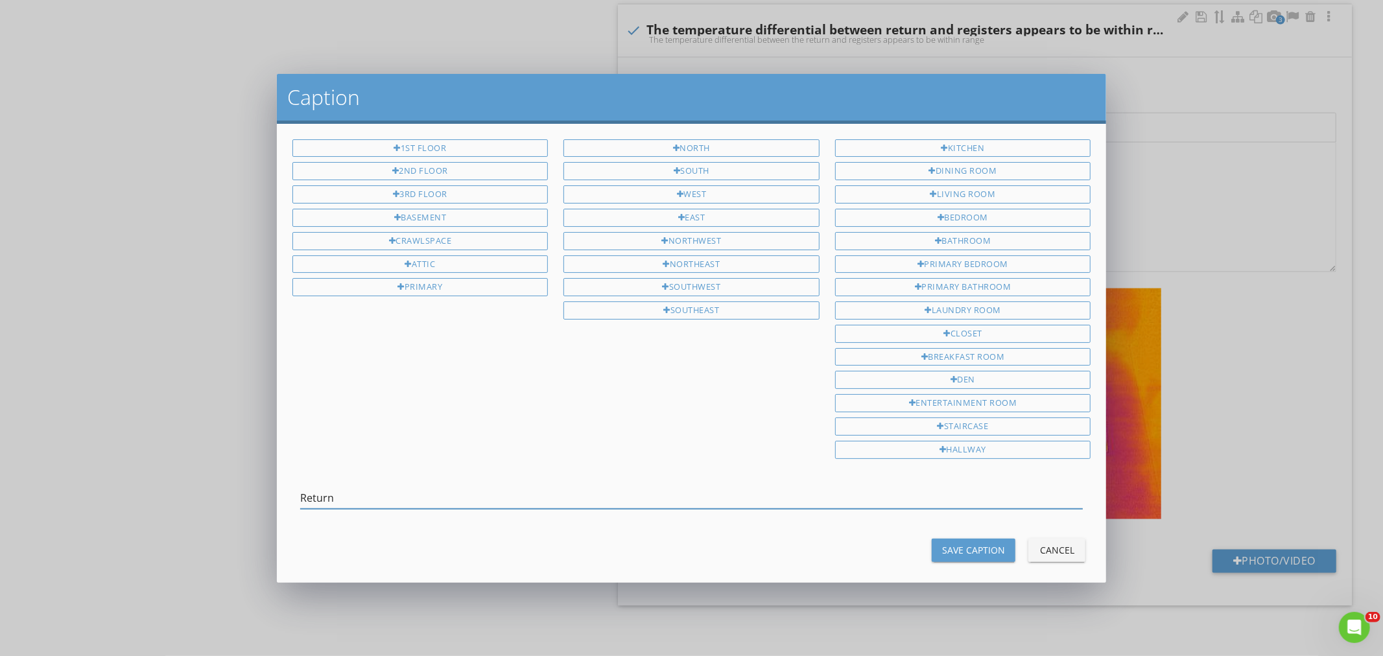
type input "Return"
click at [954, 551] on div "Save Caption" at bounding box center [973, 550] width 63 height 14
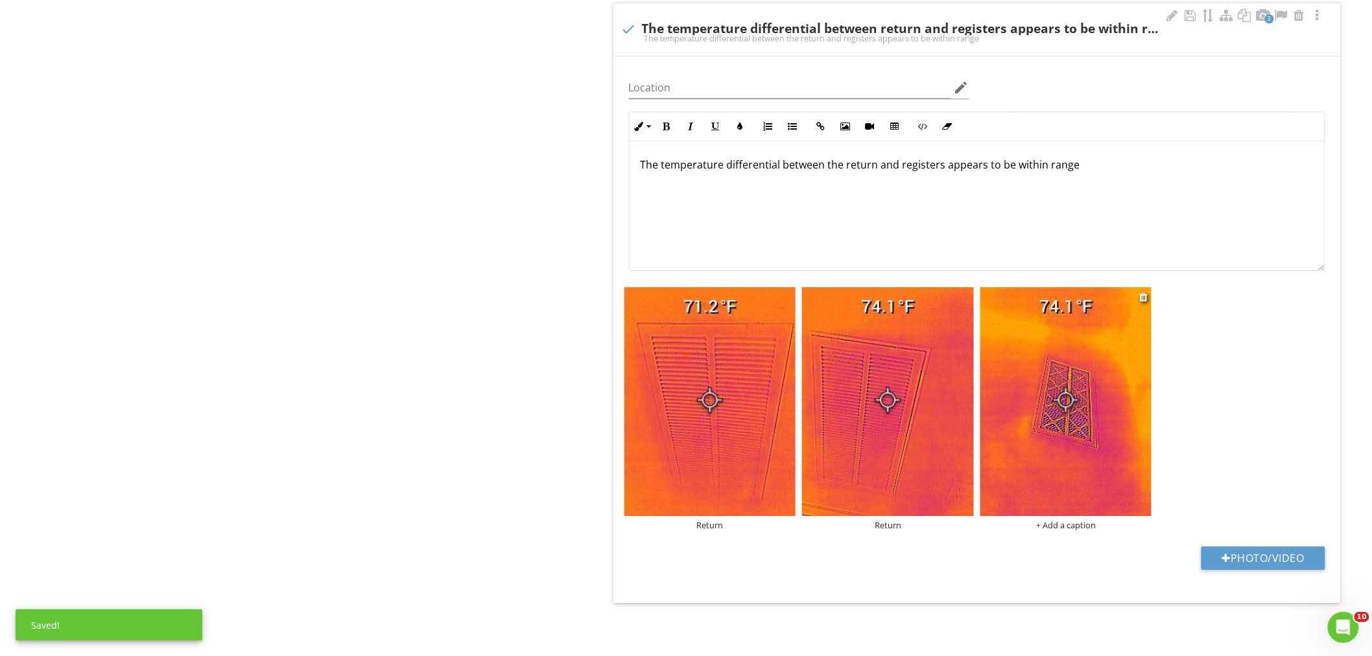
click at [1081, 528] on div "+ Add a caption" at bounding box center [1066, 525] width 172 height 10
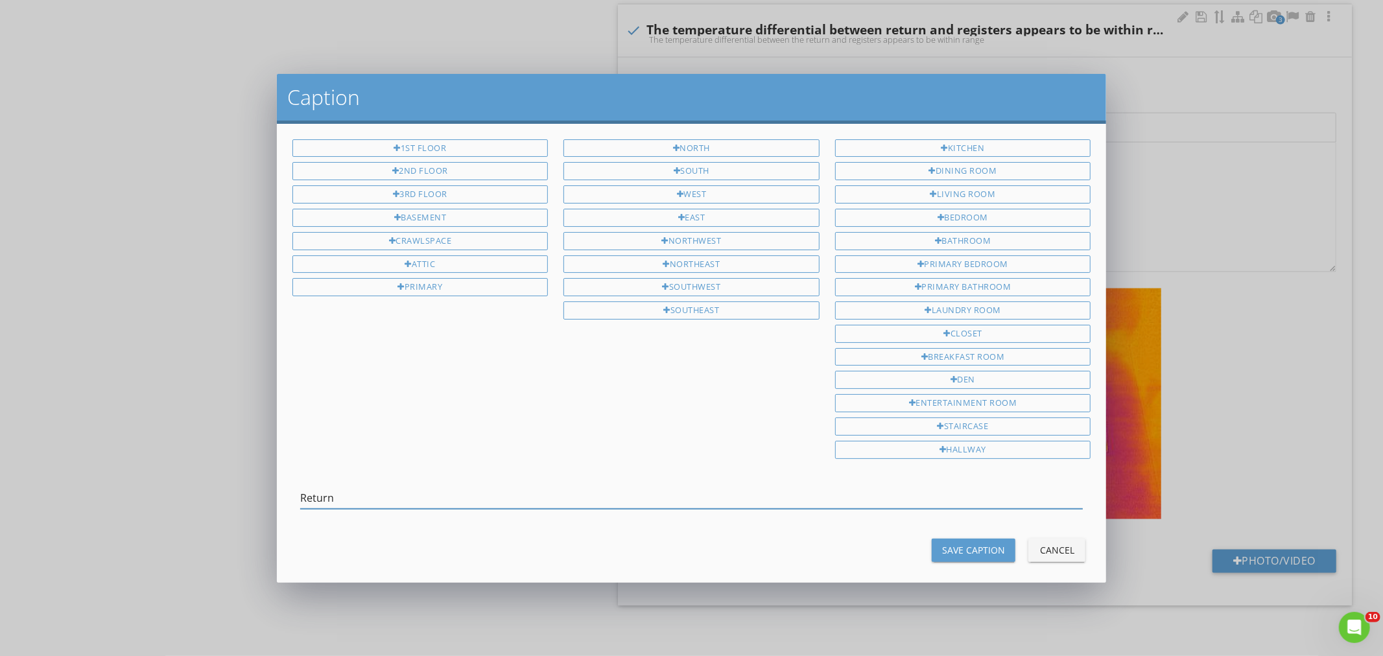
type input "Return"
click at [956, 556] on div "Save Caption" at bounding box center [973, 550] width 63 height 14
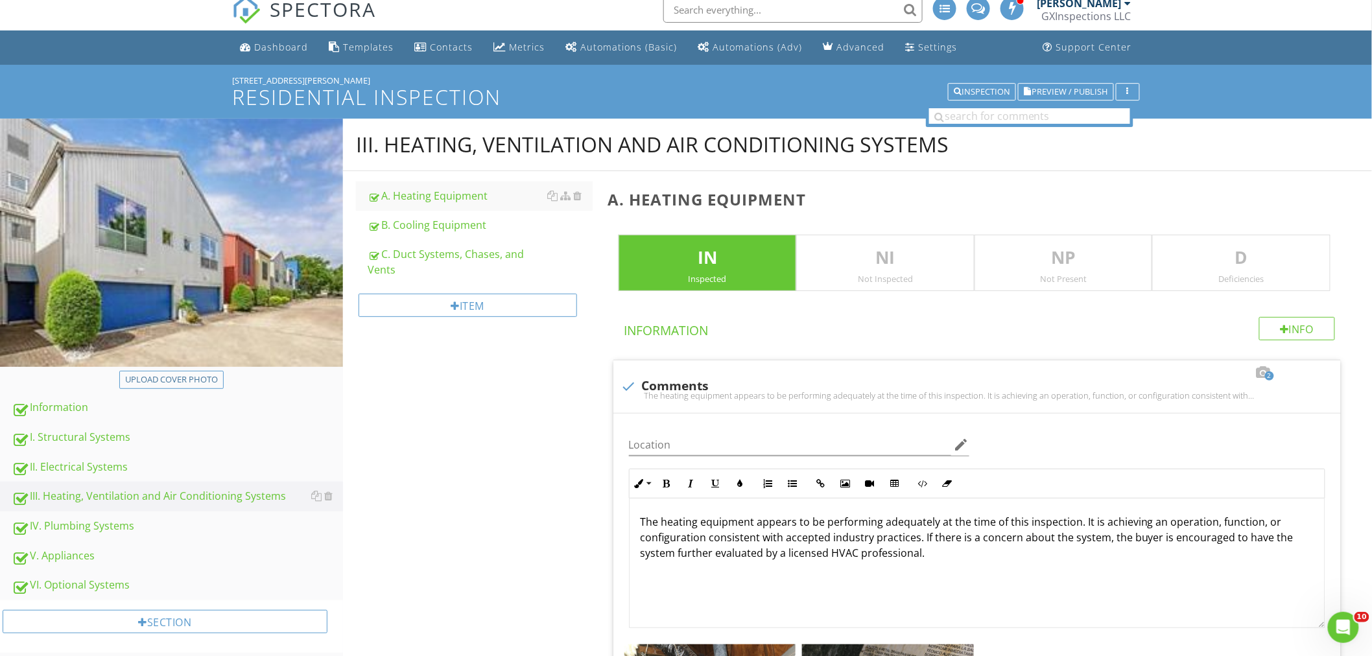
scroll to position [0, 0]
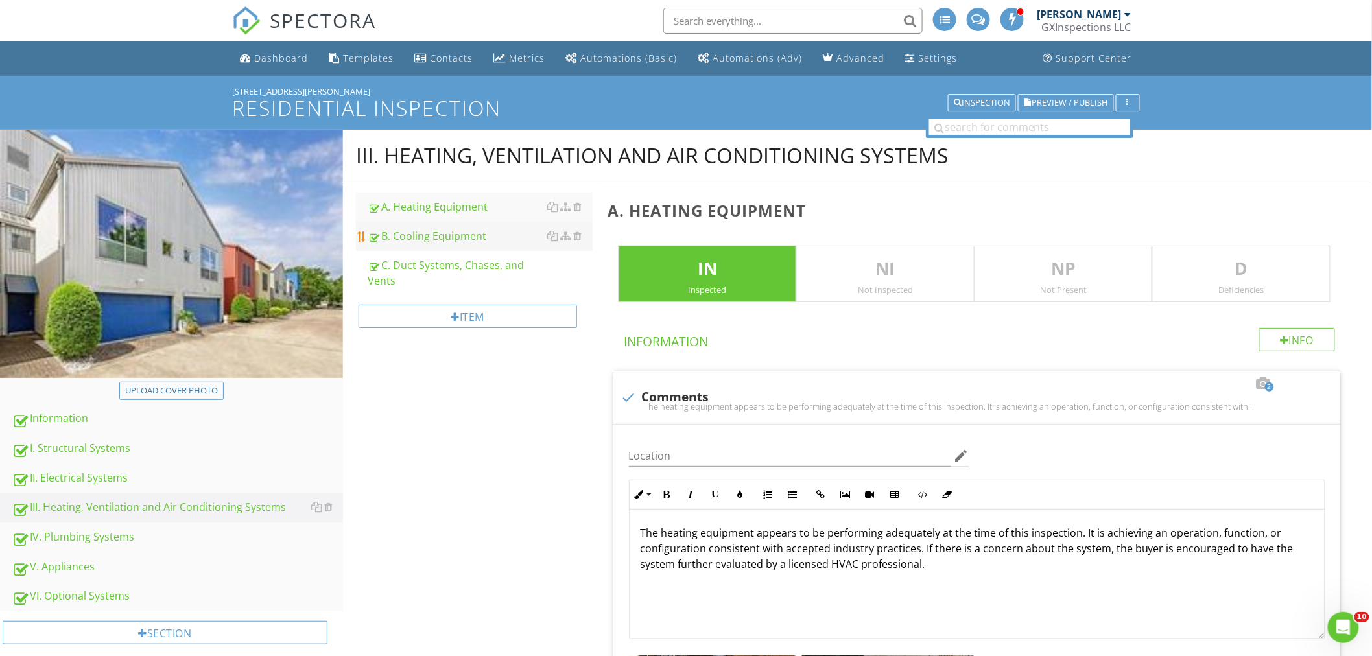
click at [471, 230] on div "B. Cooling Equipment" at bounding box center [480, 236] width 225 height 16
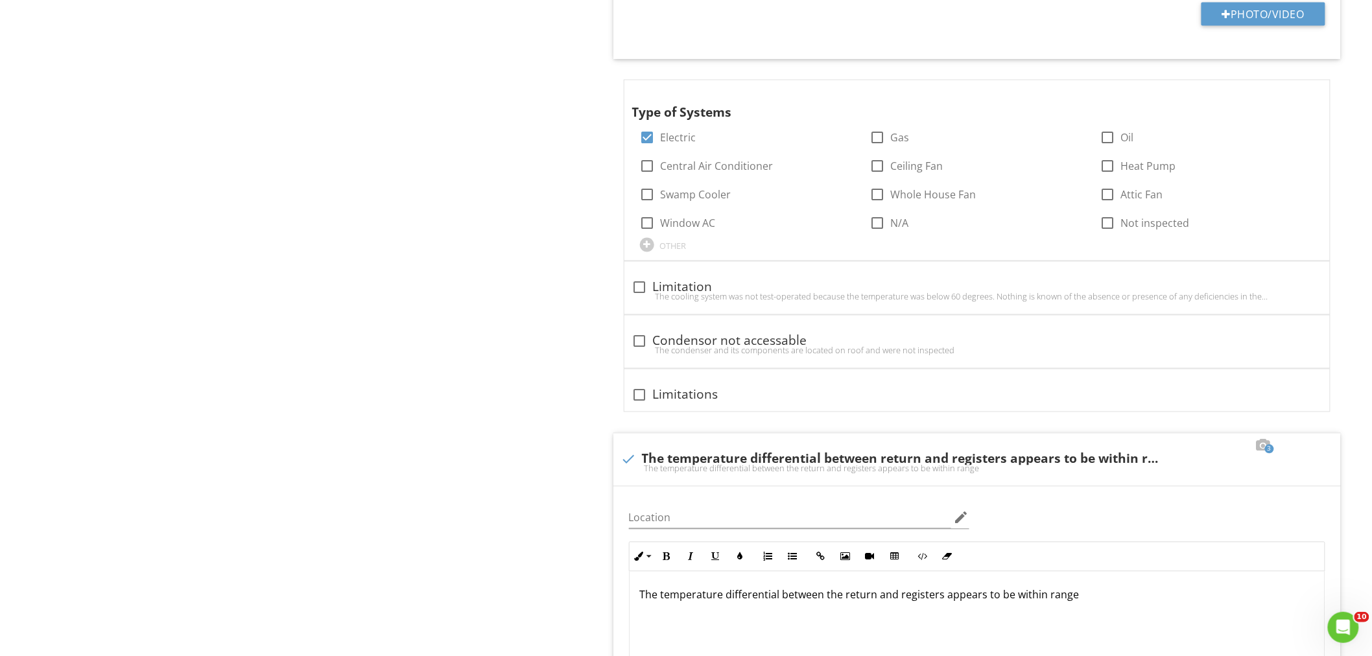
scroll to position [1344, 0]
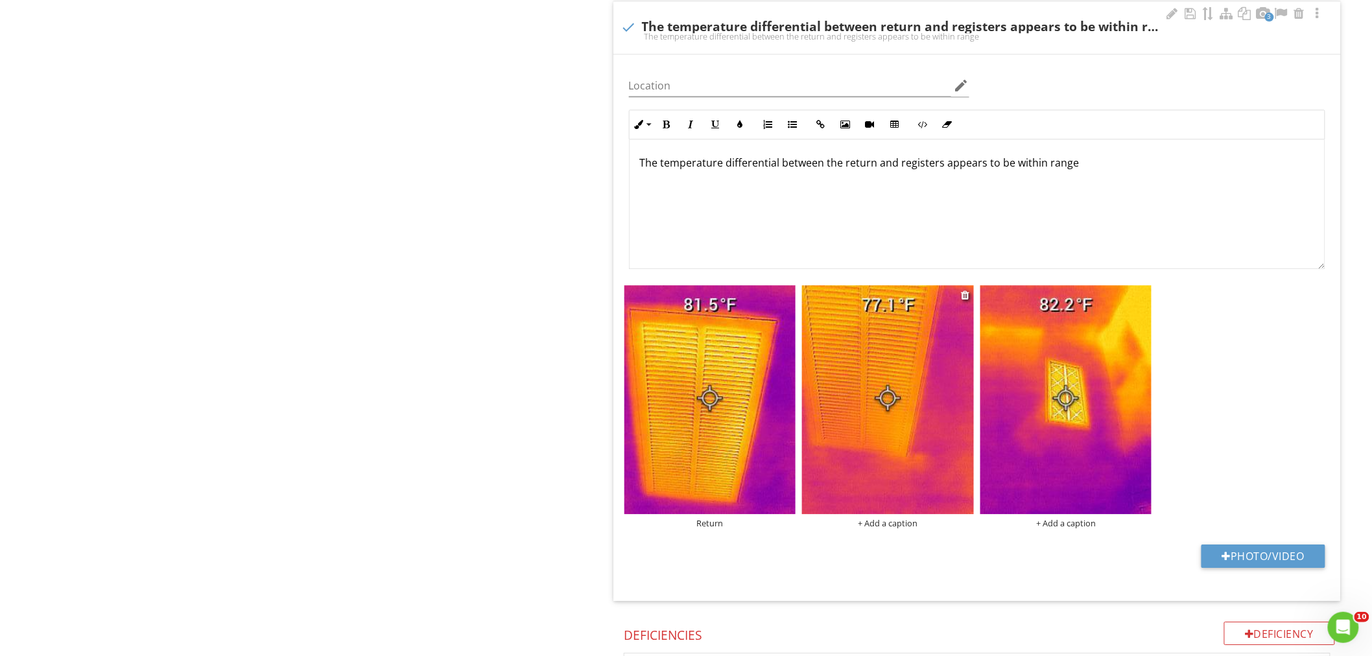
click at [905, 526] on div "+ Add a caption" at bounding box center [888, 523] width 172 height 10
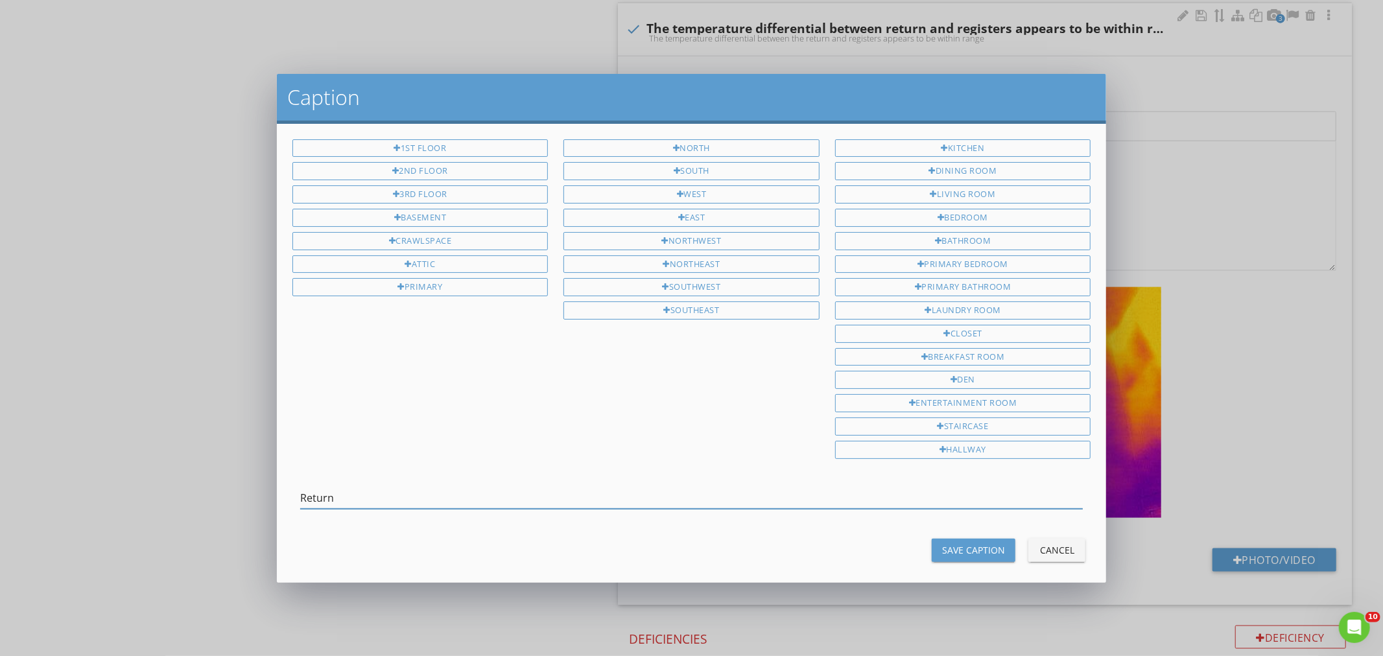
type input "Return"
click at [968, 553] on div "Save Caption" at bounding box center [973, 550] width 63 height 14
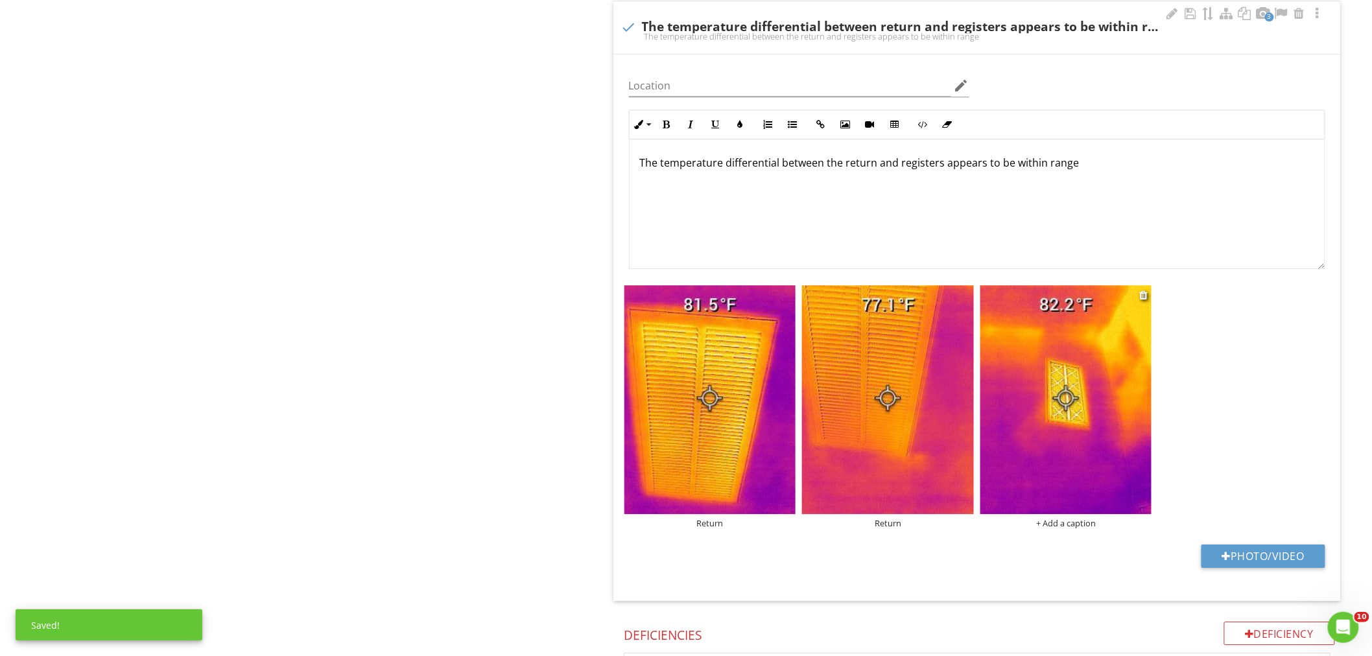
click at [1066, 521] on div "+ Add a caption" at bounding box center [1066, 523] width 172 height 10
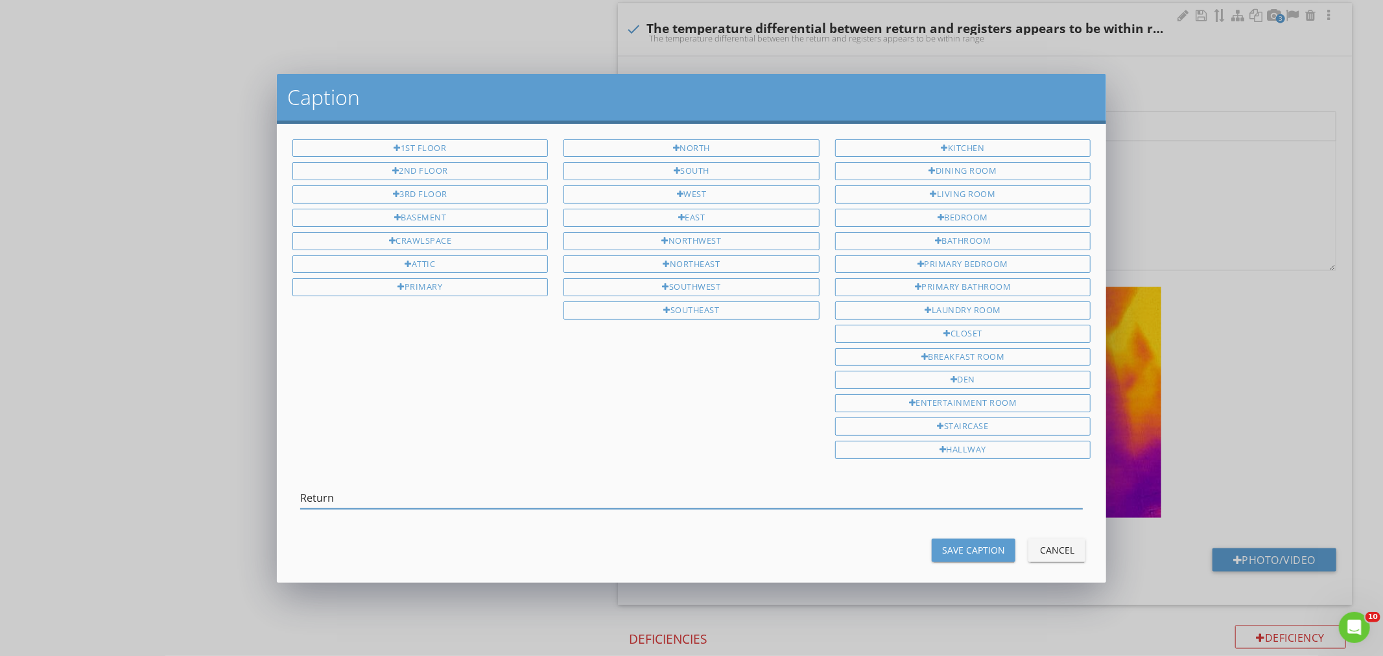
type input "Return"
click at [942, 548] on div "Save Caption" at bounding box center [973, 550] width 63 height 14
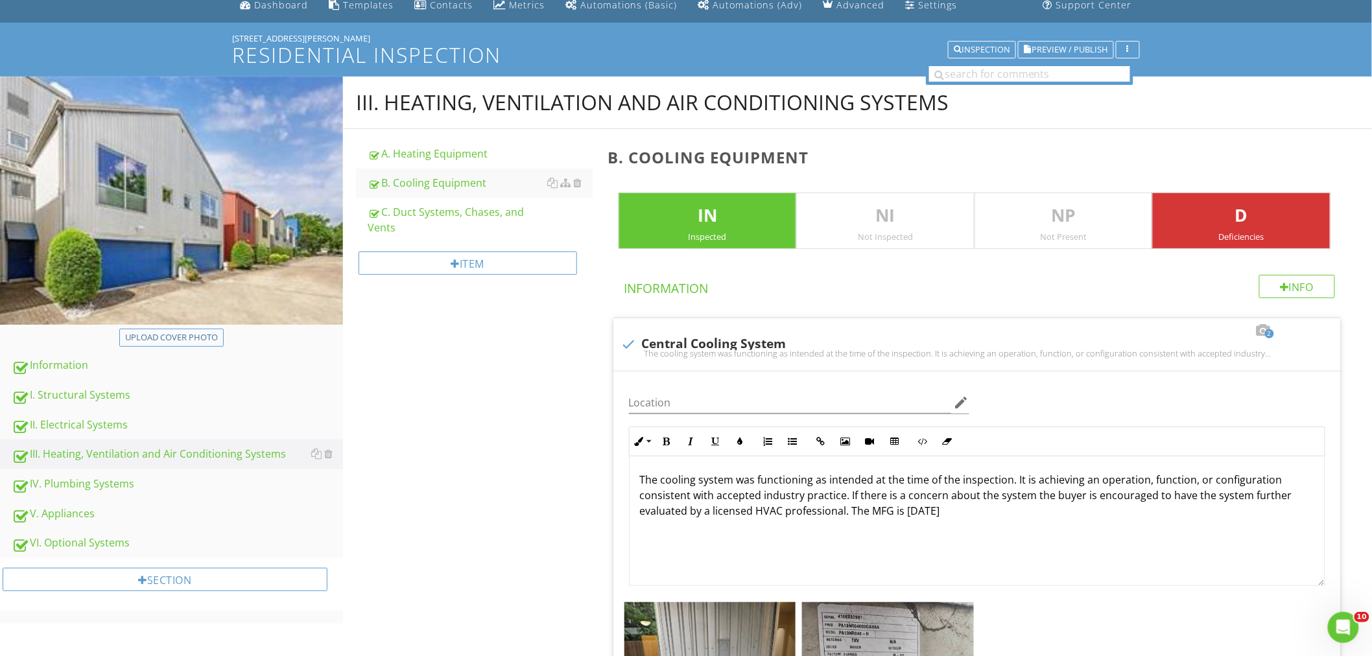
scroll to position [48, 0]
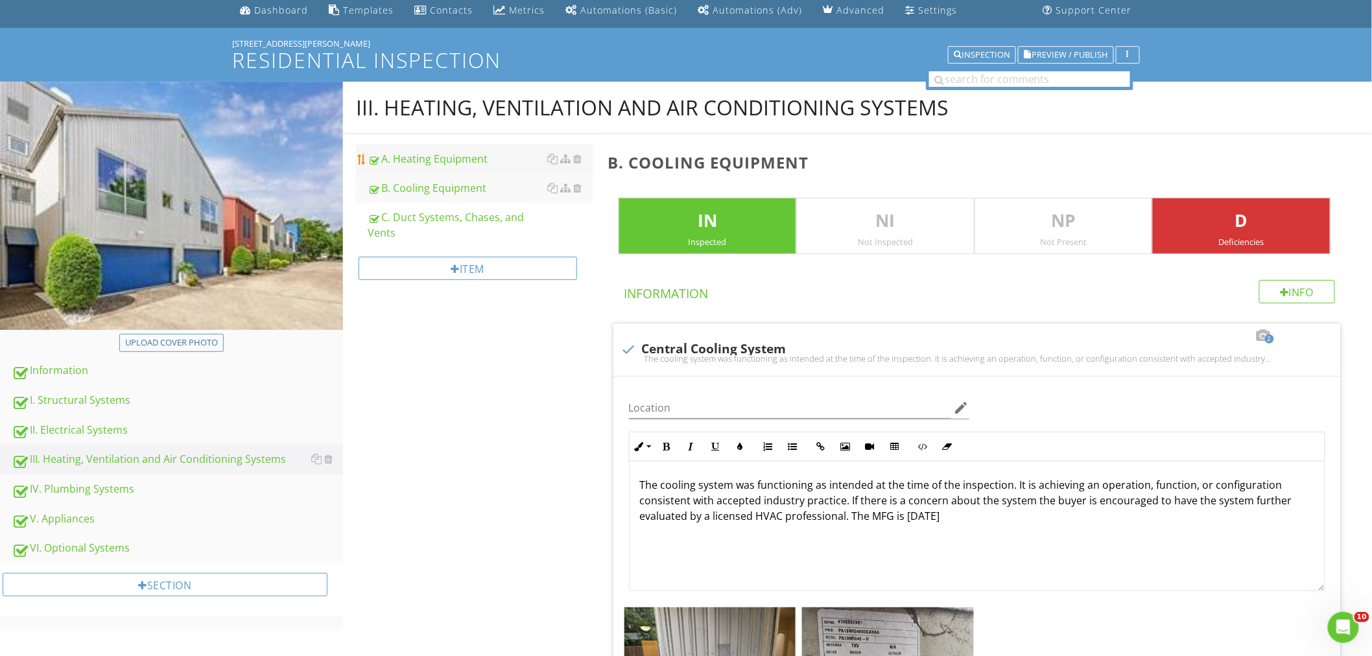
click at [433, 159] on div "A. Heating Equipment" at bounding box center [480, 159] width 225 height 16
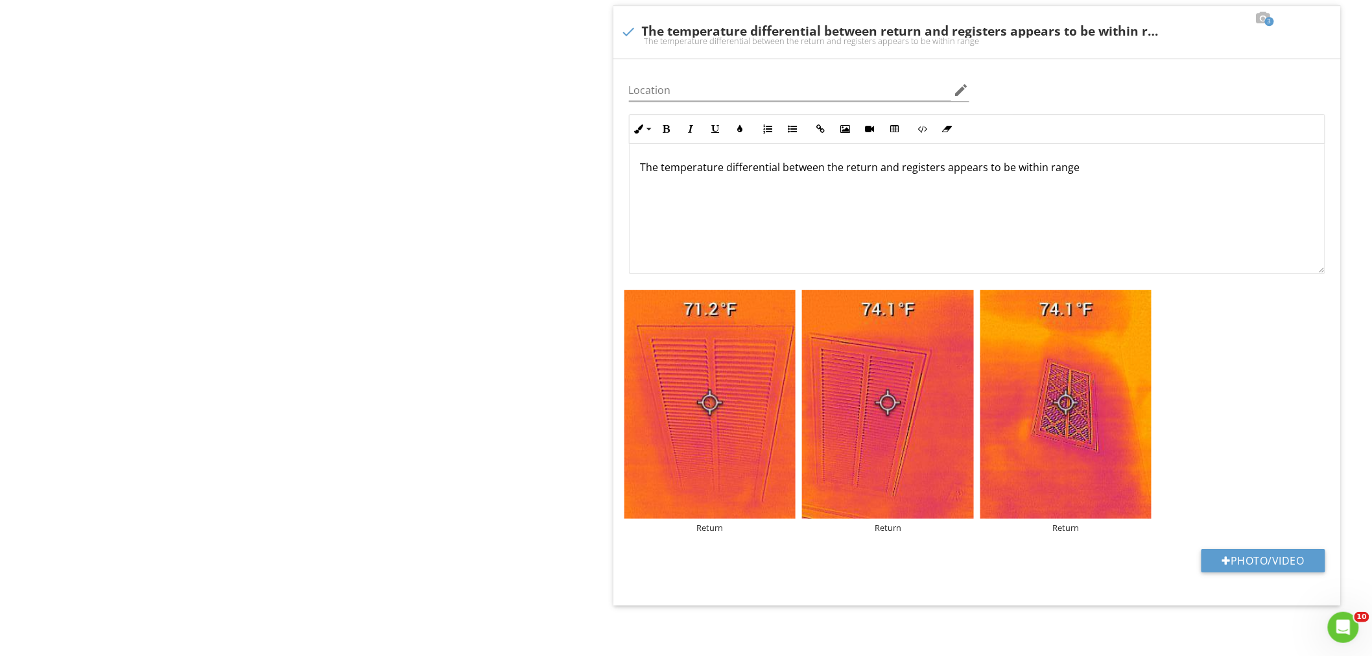
scroll to position [1587, 0]
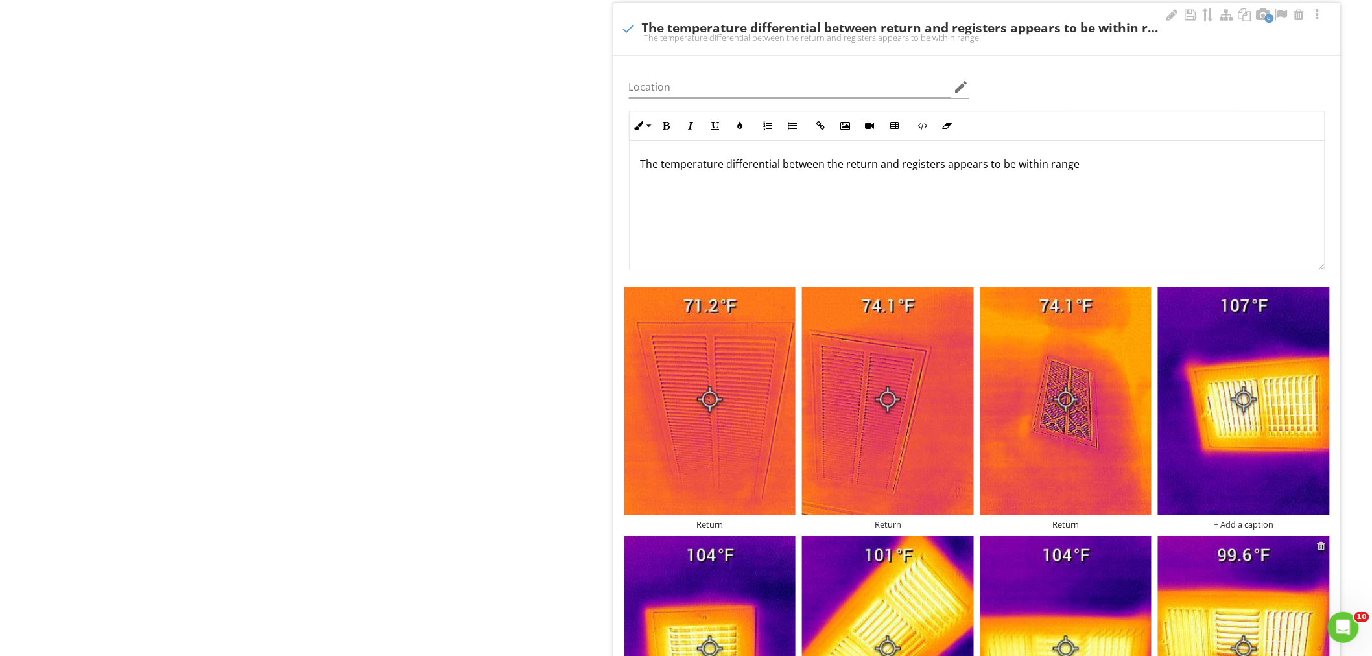
click at [1318, 546] on div at bounding box center [1321, 546] width 8 height 10
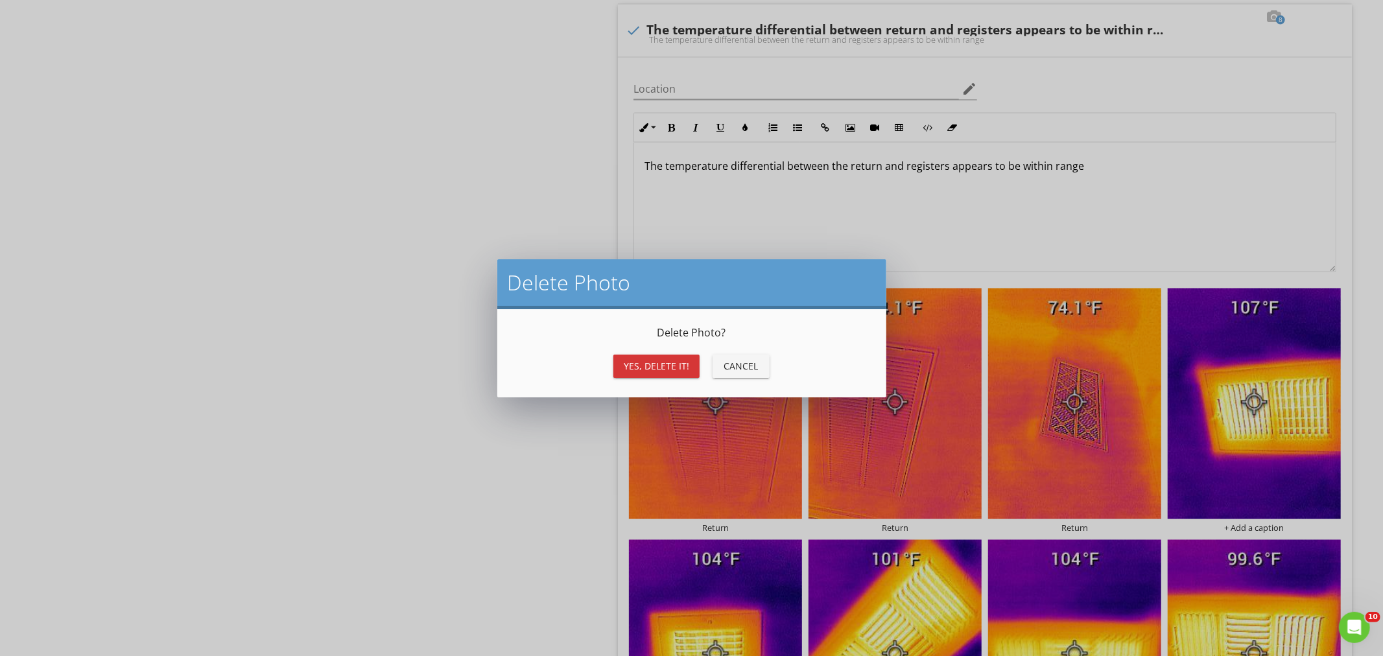
click at [669, 371] on div "Yes, Delete it!" at bounding box center [656, 366] width 65 height 14
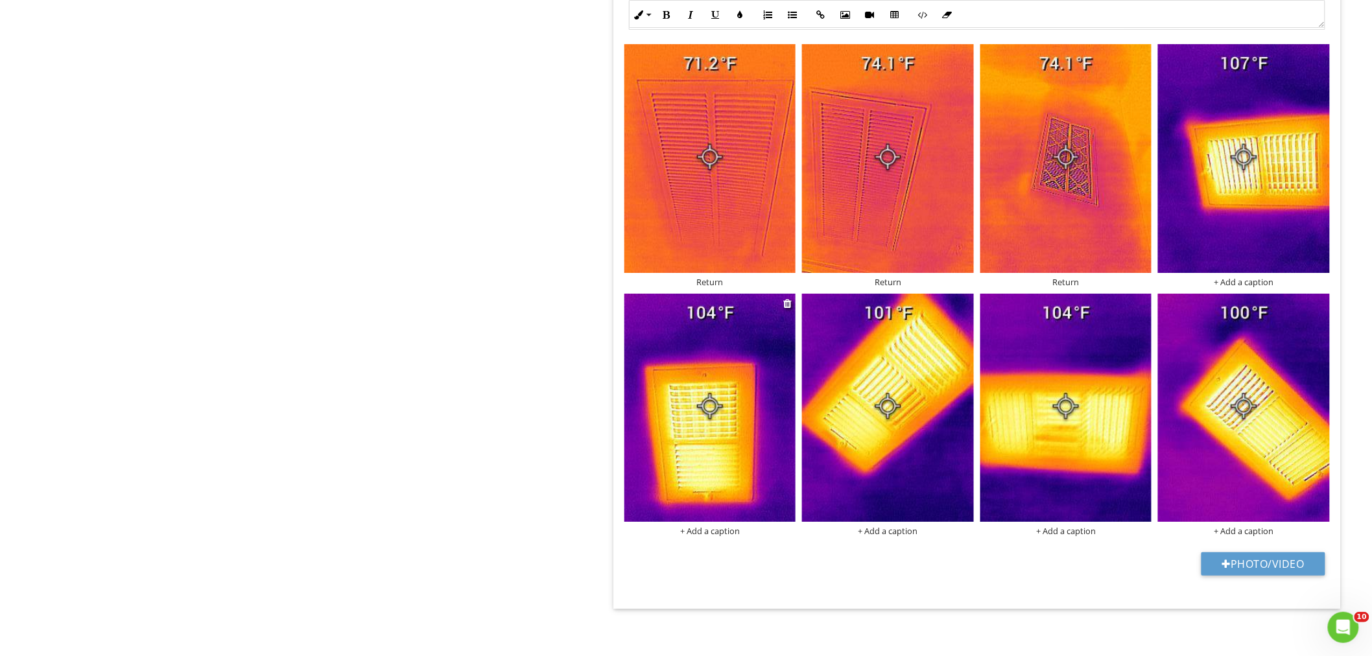
scroll to position [1837, 0]
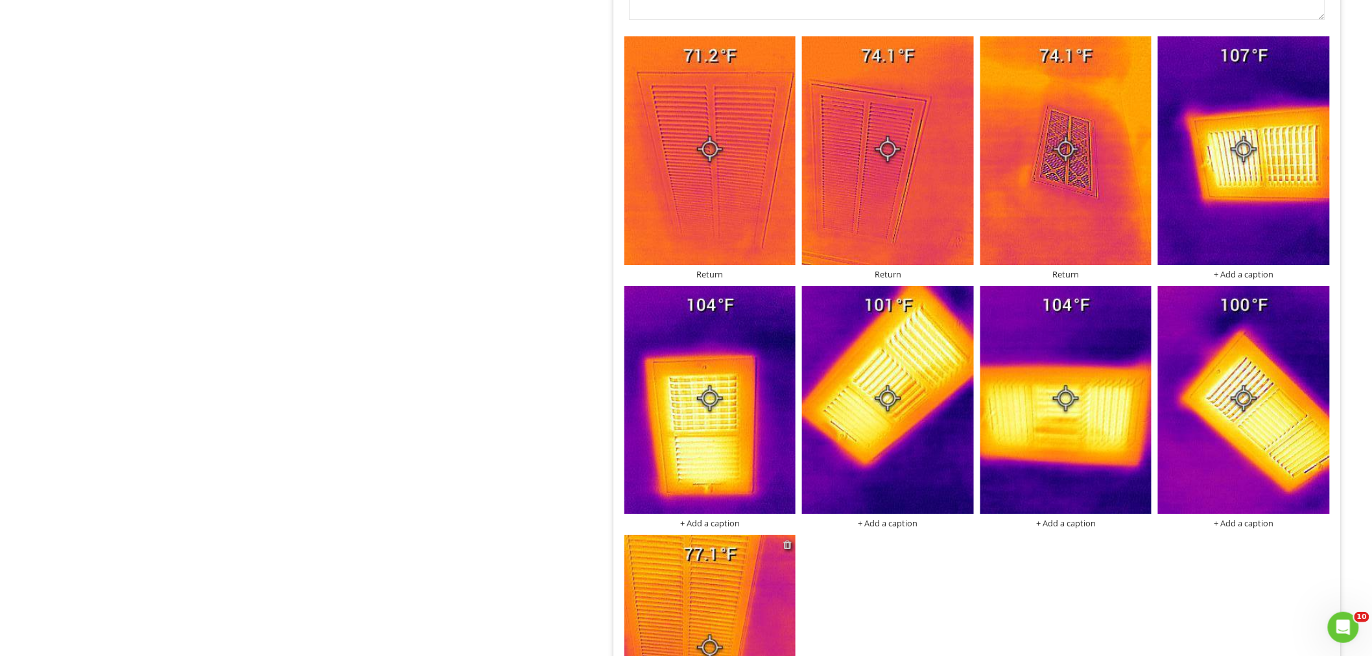
click at [787, 541] on div at bounding box center [787, 544] width 8 height 10
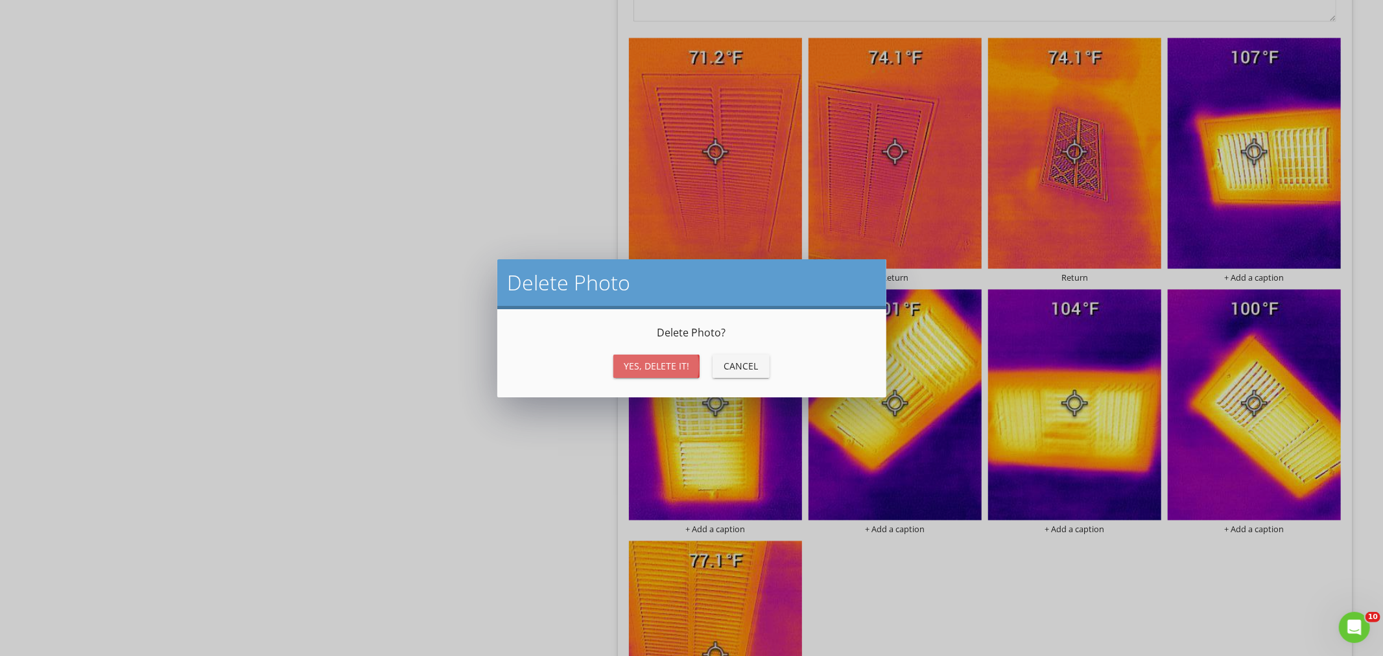
drag, startPoint x: 650, startPoint y: 371, endPoint x: 644, endPoint y: 368, distance: 7.6
click at [650, 371] on button "Yes, Delete it!" at bounding box center [656, 366] width 86 height 23
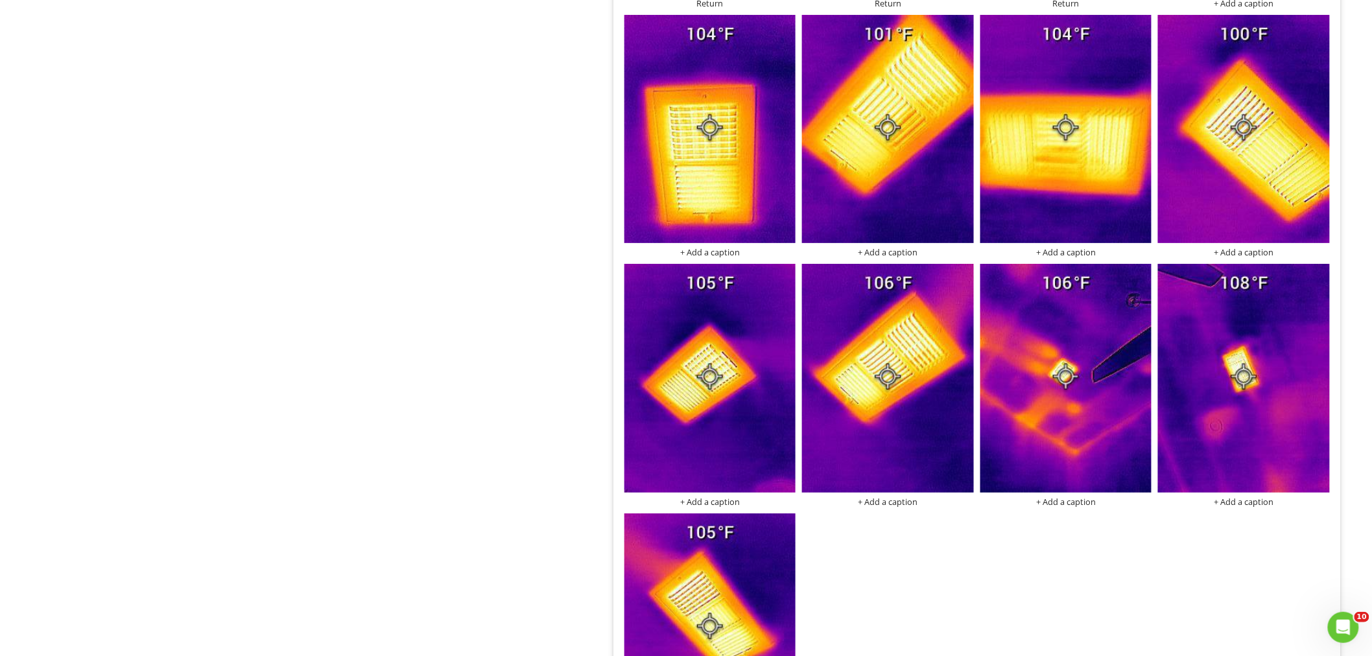
scroll to position [2118, 0]
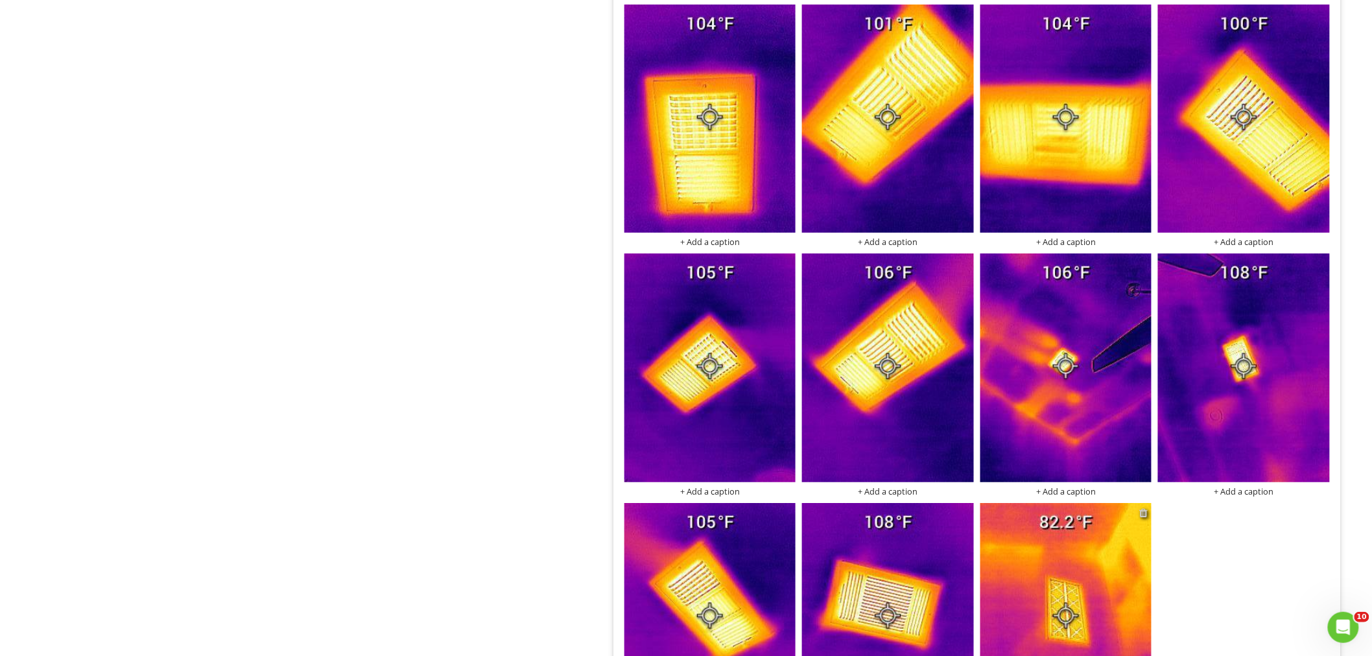
click at [1142, 513] on div at bounding box center [1143, 513] width 8 height 10
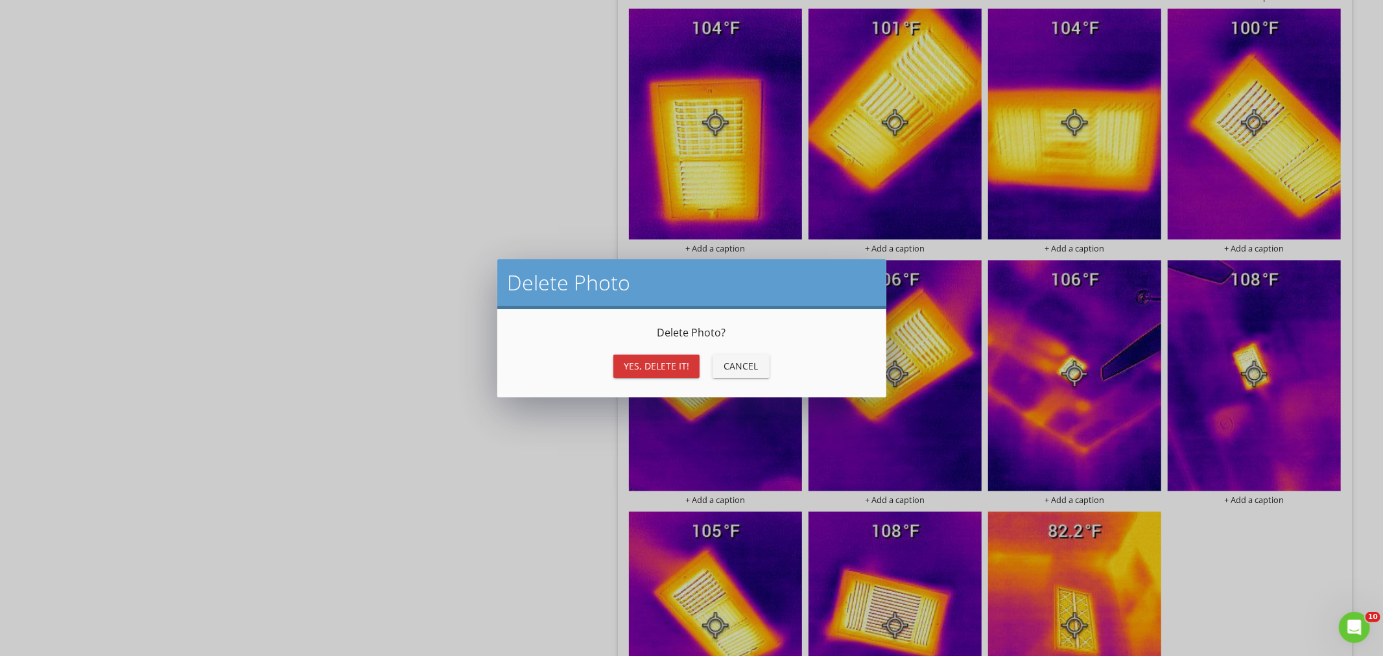
click at [619, 345] on div "Delete Photo ? Yes, Delete it! Cancel" at bounding box center [692, 353] width 358 height 57
click at [644, 364] on div "Yes, Delete it!" at bounding box center [656, 366] width 65 height 14
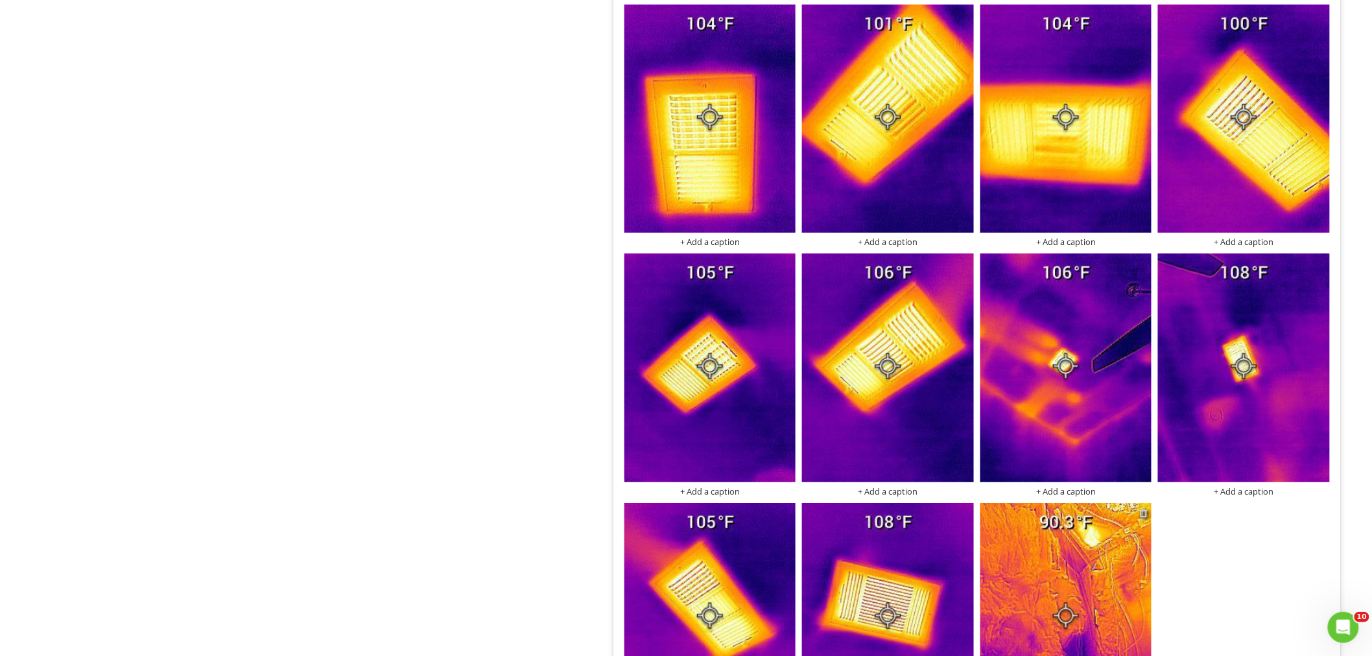
click at [1142, 511] on div at bounding box center [1143, 513] width 8 height 10
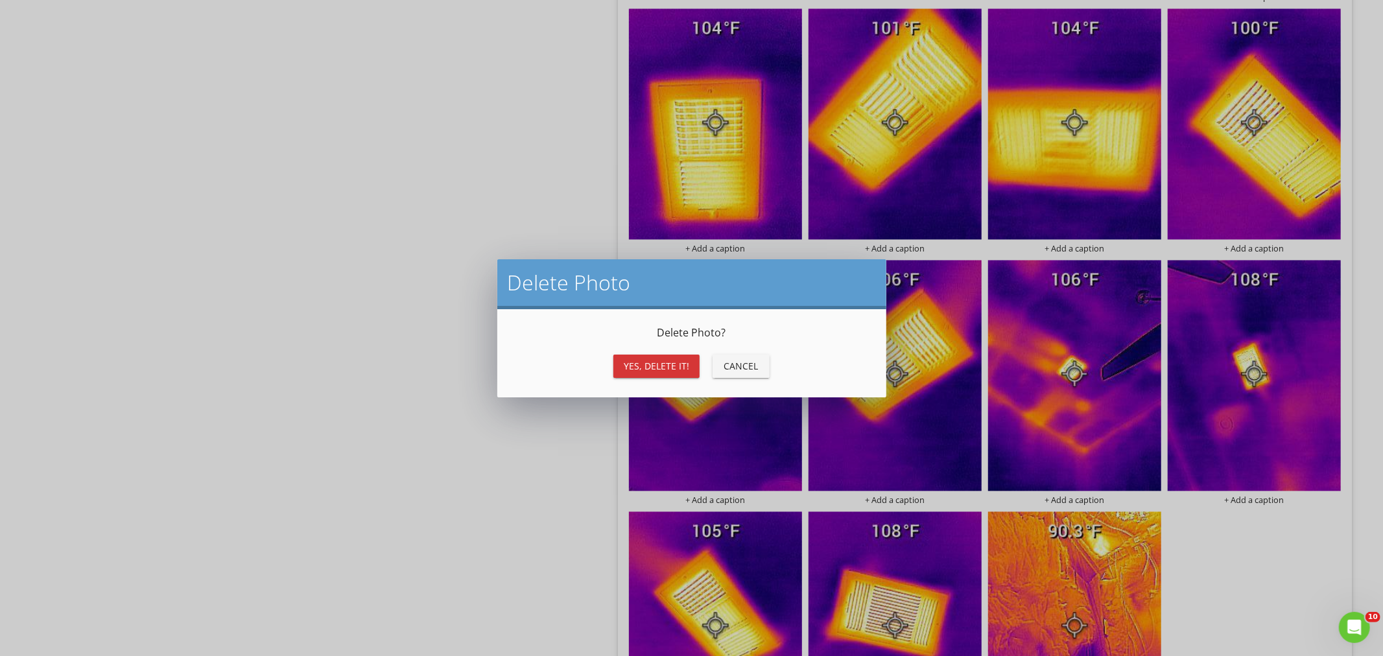
click at [670, 362] on div "Yes, Delete it!" at bounding box center [656, 366] width 65 height 14
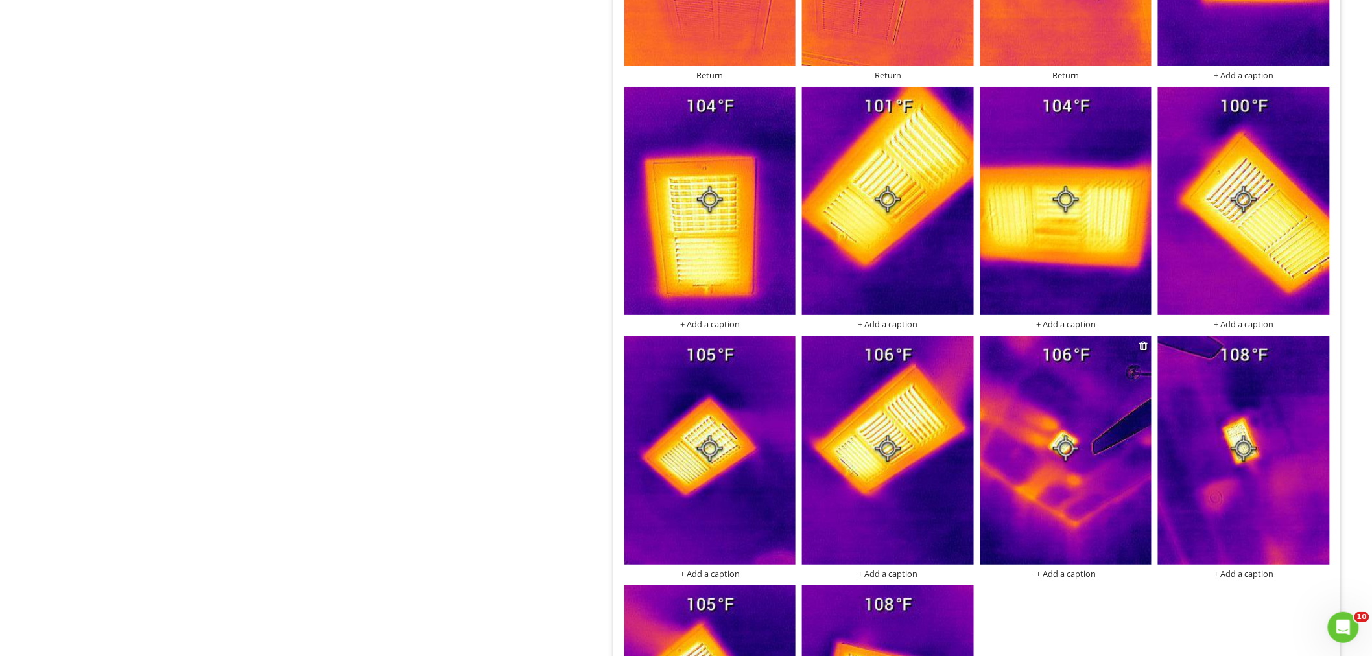
scroll to position [2023, 0]
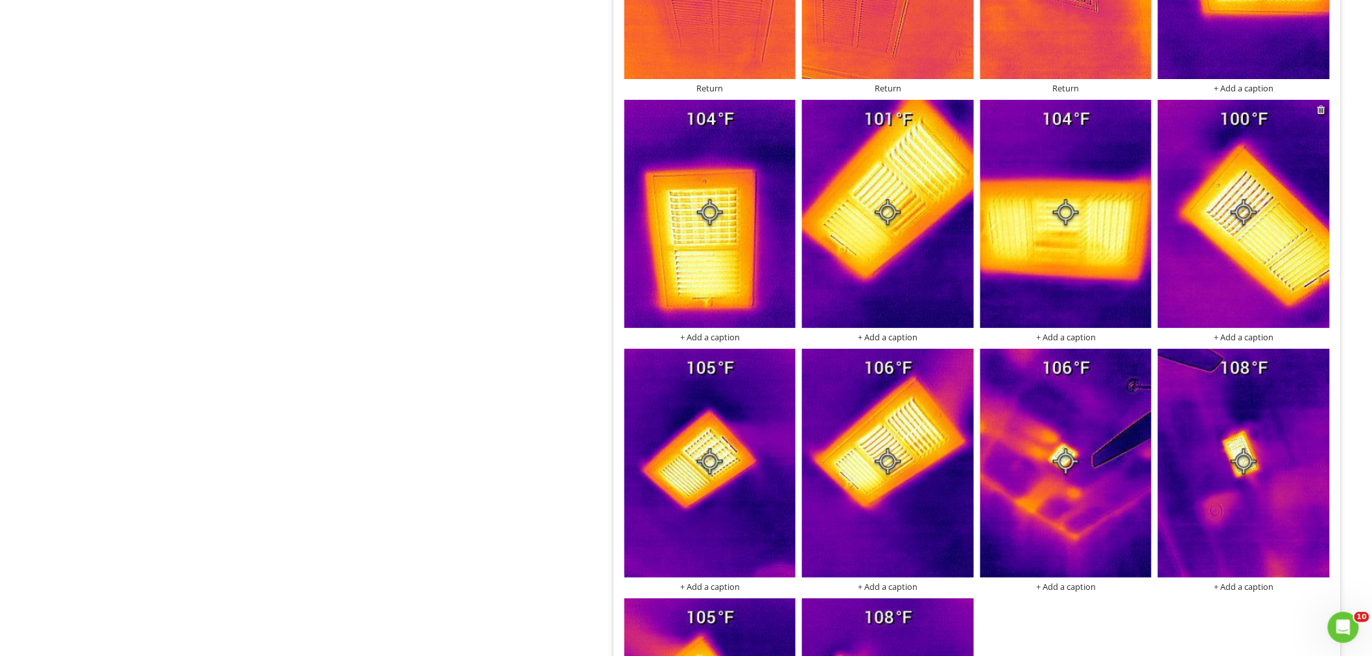
click at [1319, 114] on div at bounding box center [1321, 109] width 8 height 10
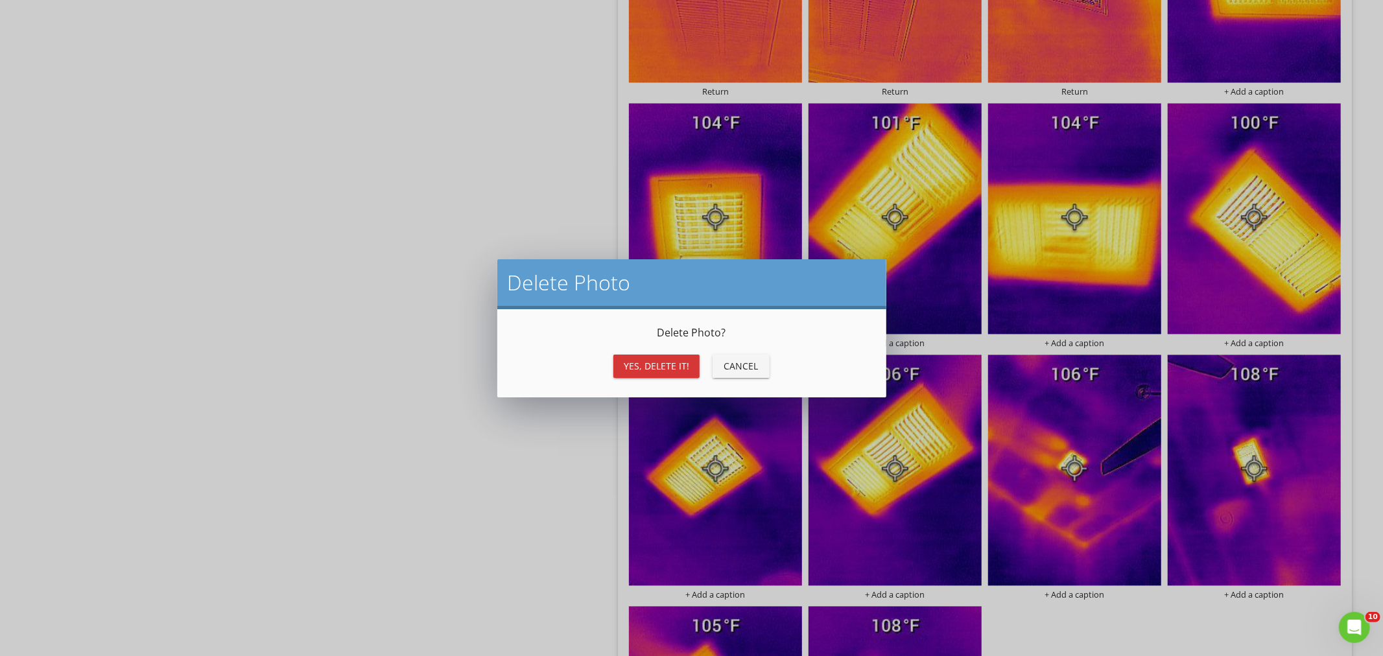
click at [651, 365] on div "Yes, Delete it!" at bounding box center [656, 366] width 65 height 14
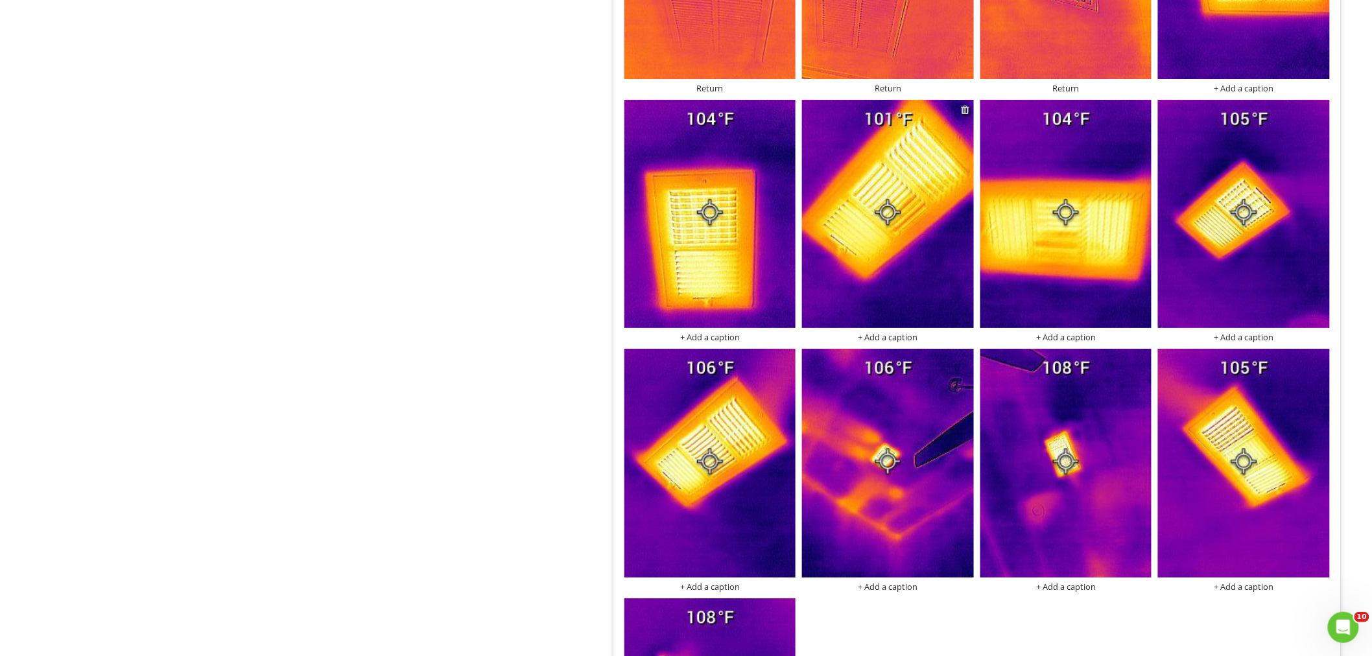
click at [968, 110] on div at bounding box center [965, 109] width 8 height 10
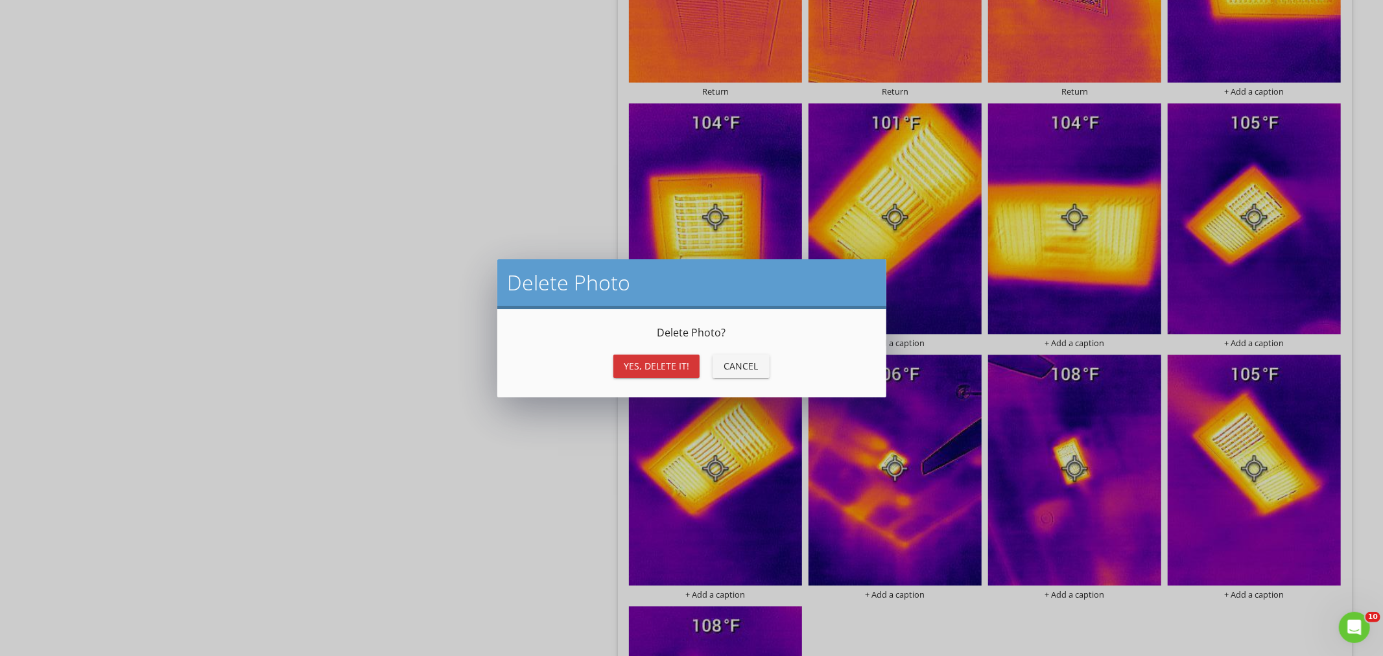
click at [675, 359] on div "Yes, Delete it!" at bounding box center [656, 366] width 65 height 14
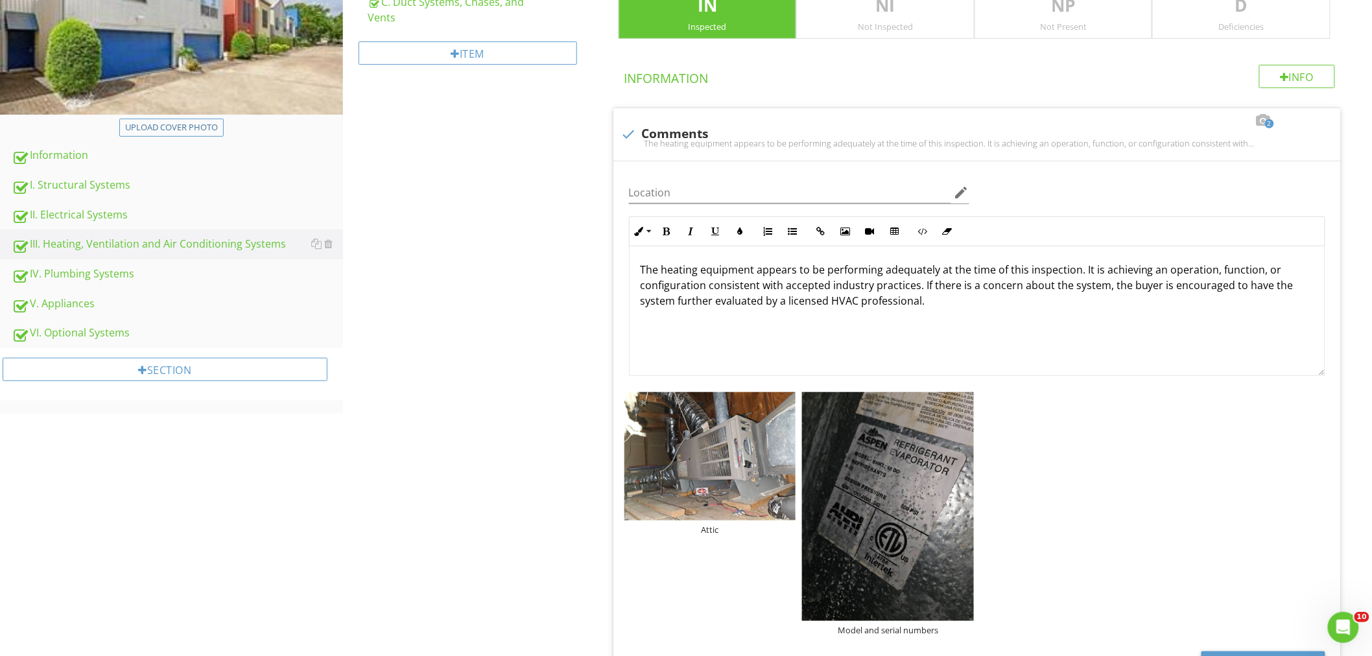
scroll to position [150, 0]
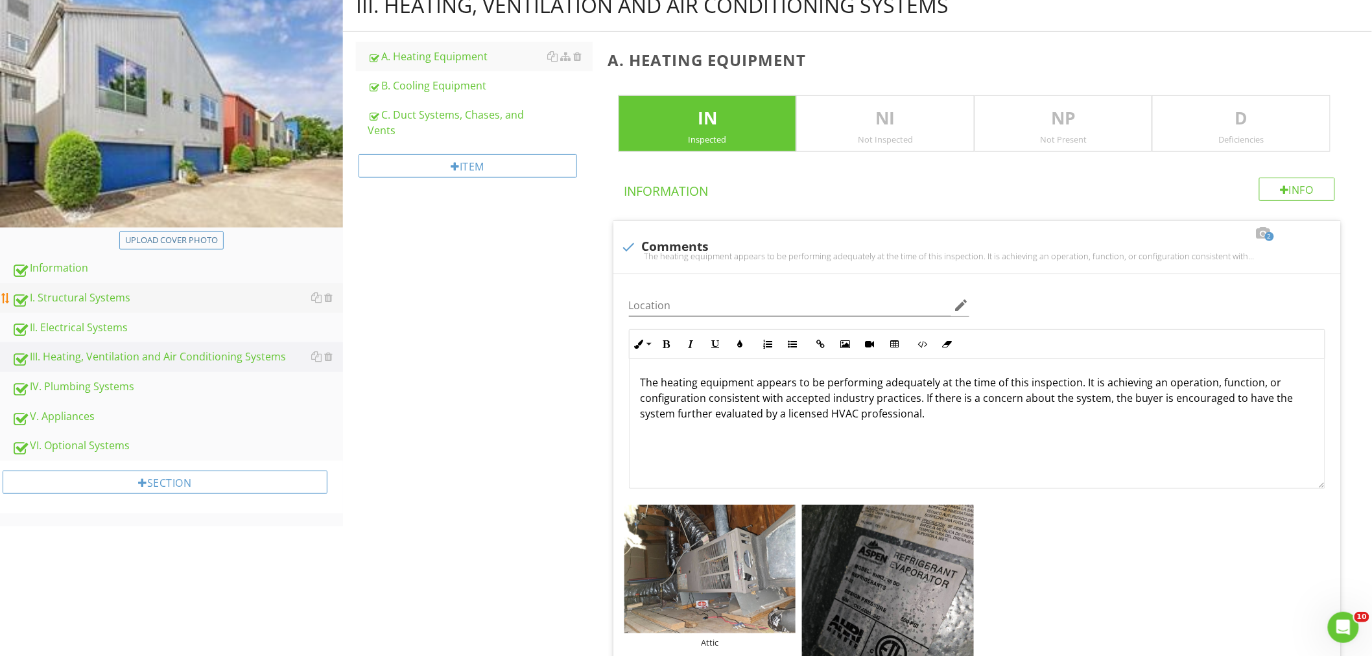
click at [97, 288] on link "I. Structural Systems" at bounding box center [177, 298] width 331 height 30
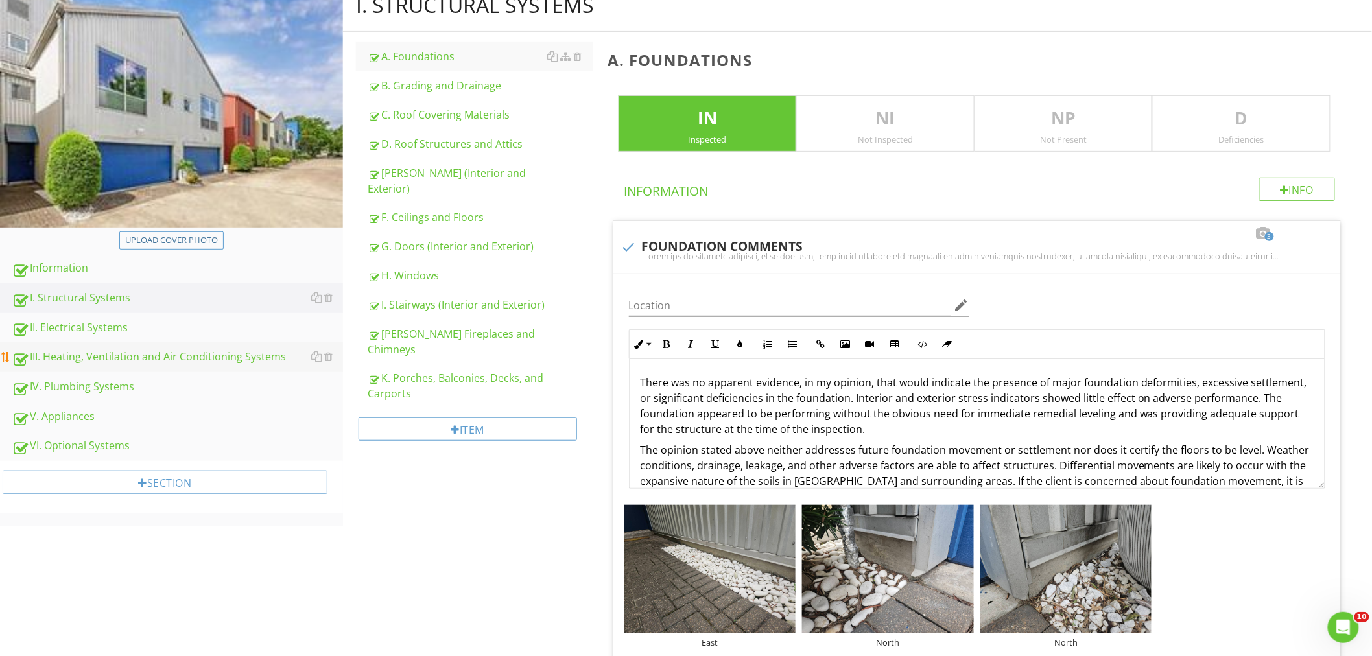
click at [98, 353] on div "III. Heating, Ventilation and Air Conditioning Systems" at bounding box center [177, 357] width 331 height 17
type textarea "<p>There was no apparent evidence, in my opinion, that would indicate the prese…"
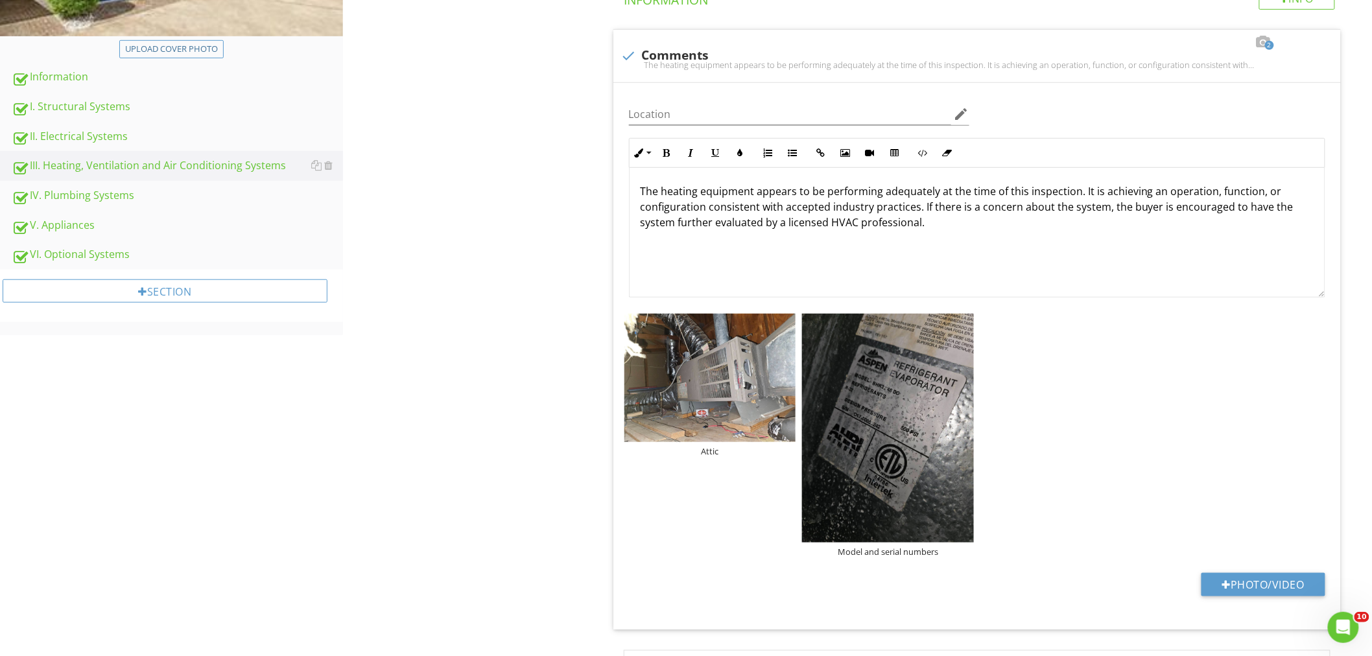
scroll to position [198, 0]
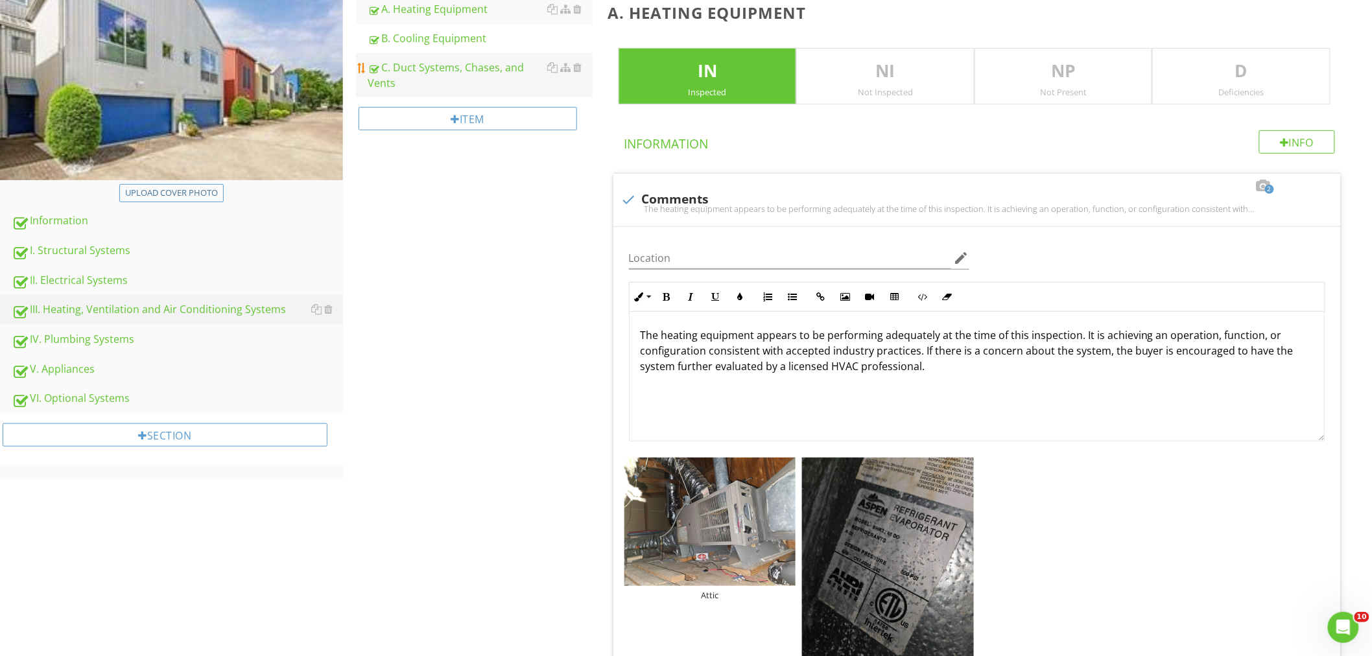
click at [449, 62] on div "C. Duct Systems, Chases, and Vents" at bounding box center [480, 75] width 225 height 31
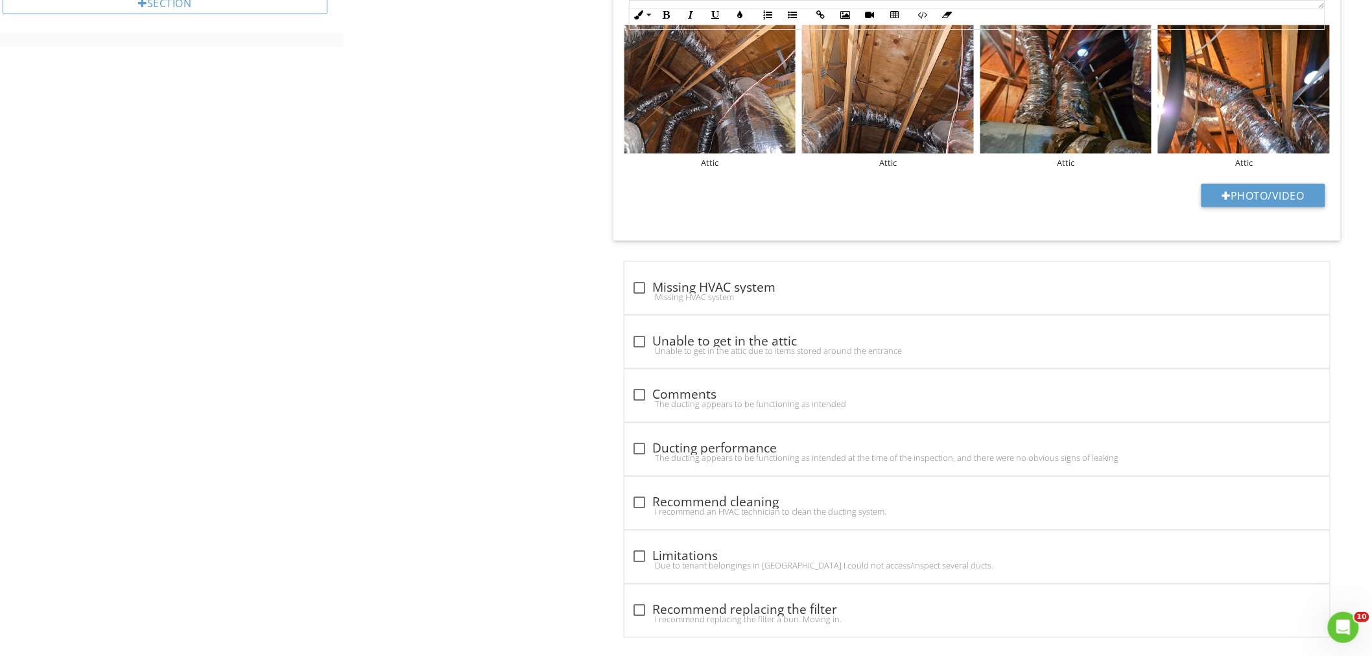
scroll to position [646, 0]
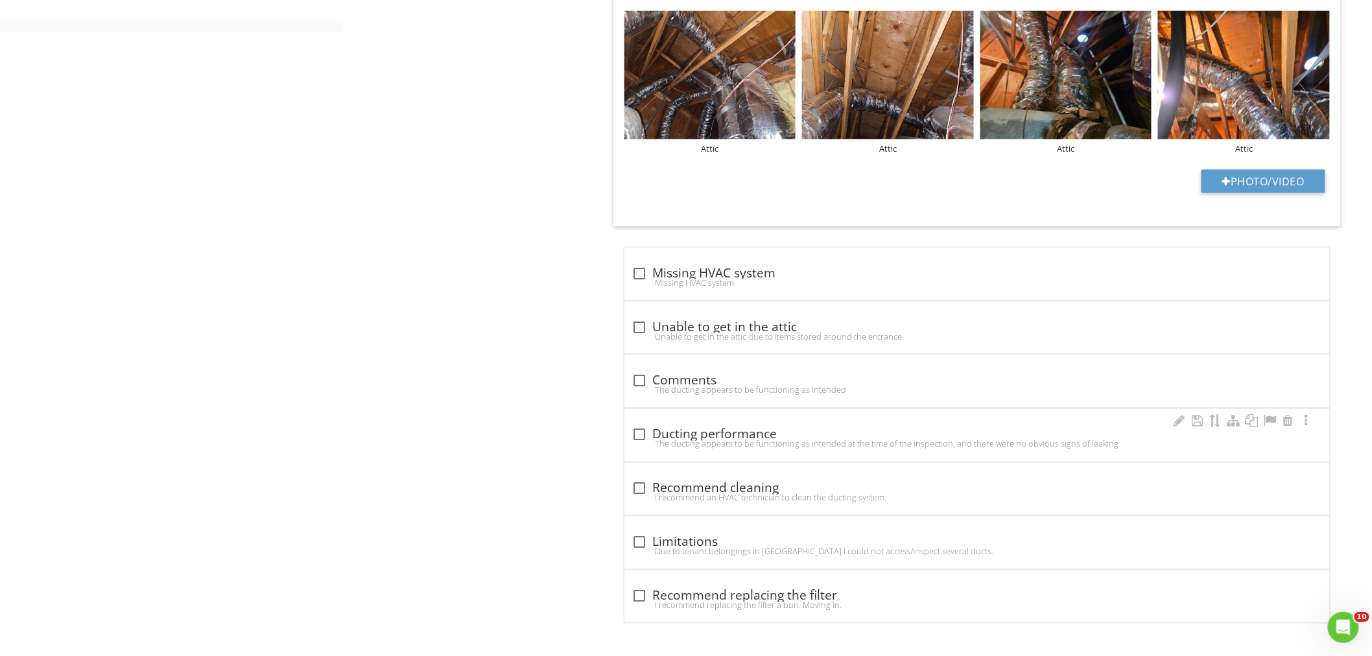
click at [642, 430] on div at bounding box center [640, 435] width 22 height 22
checkbox input "true"
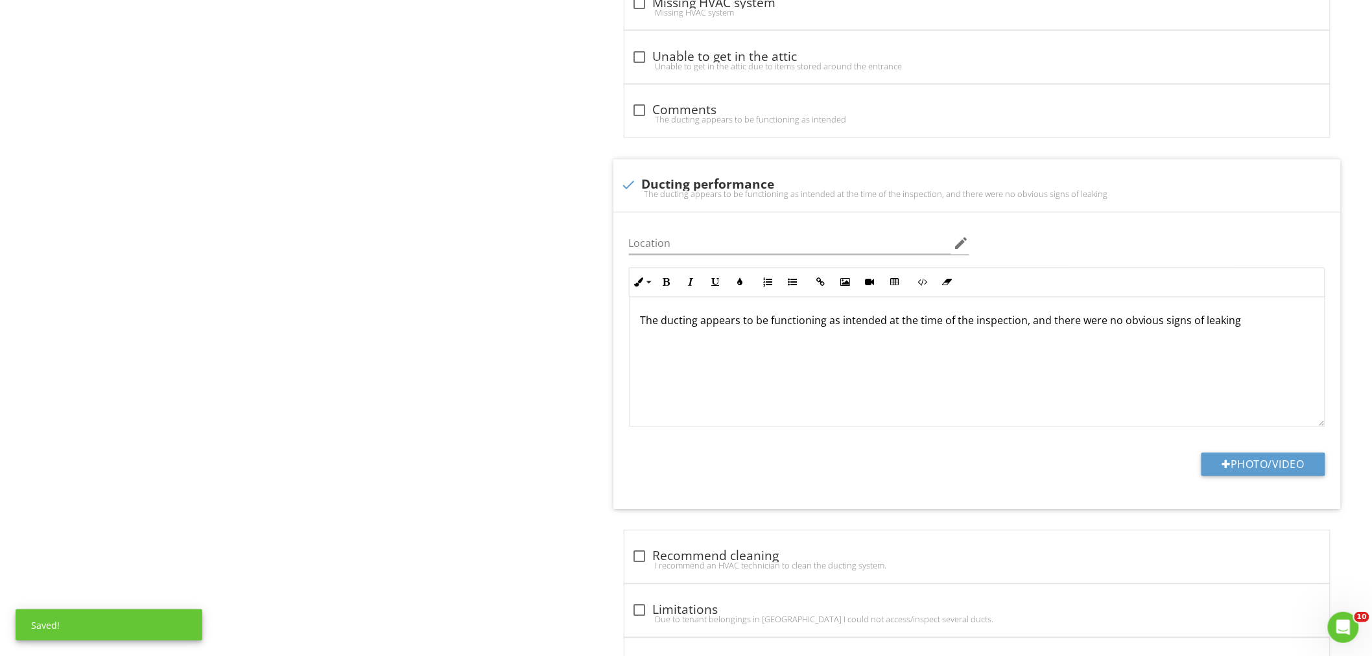
scroll to position [934, 0]
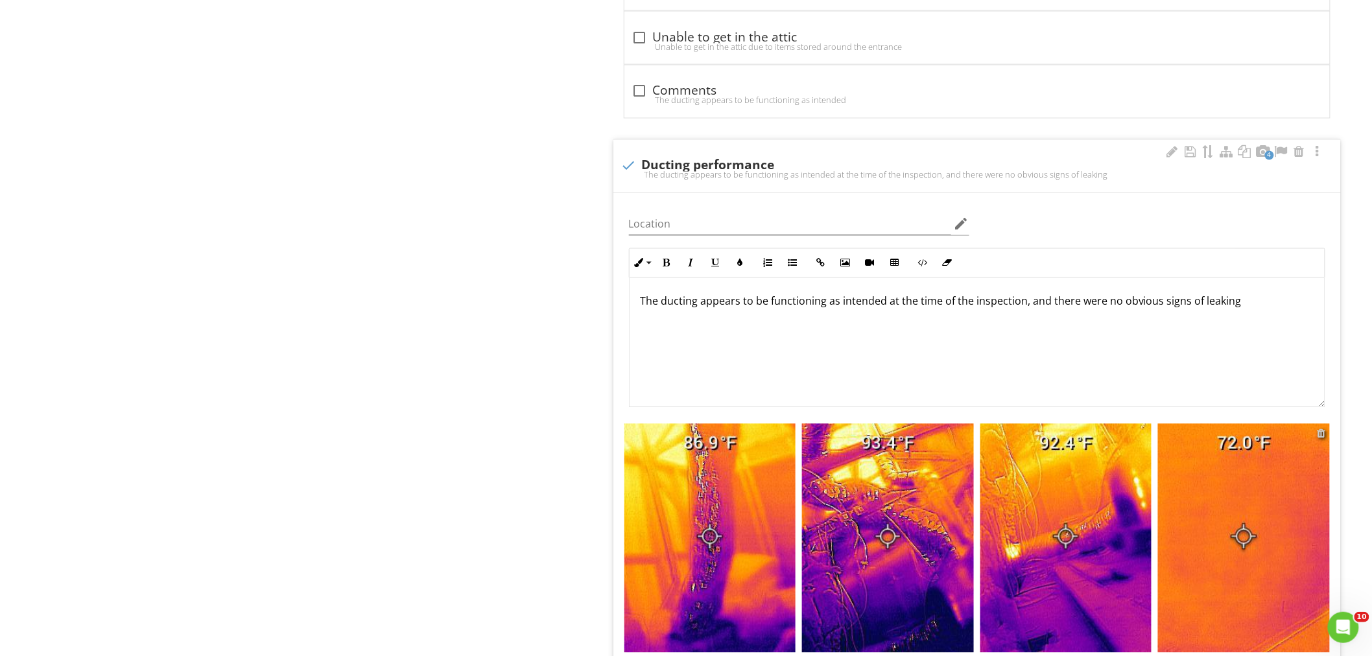
click at [1320, 431] on div at bounding box center [1321, 433] width 8 height 10
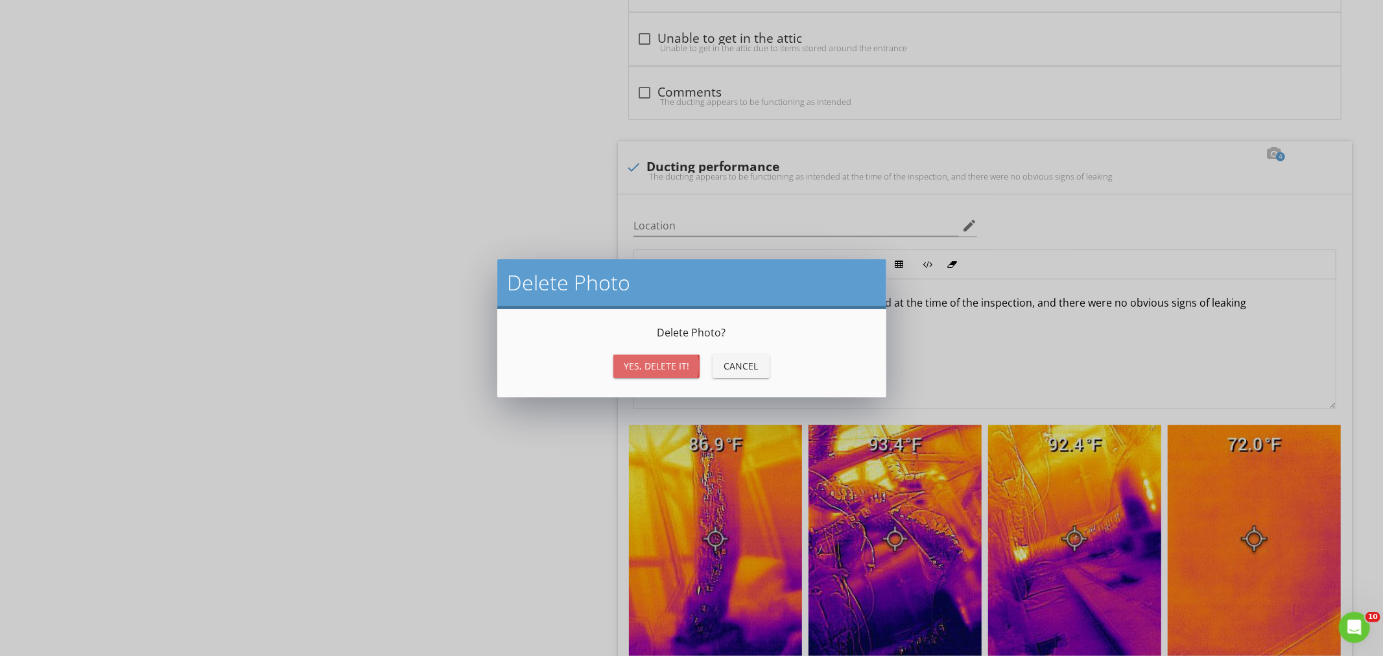
click at [650, 359] on div "Yes, Delete it!" at bounding box center [656, 366] width 65 height 14
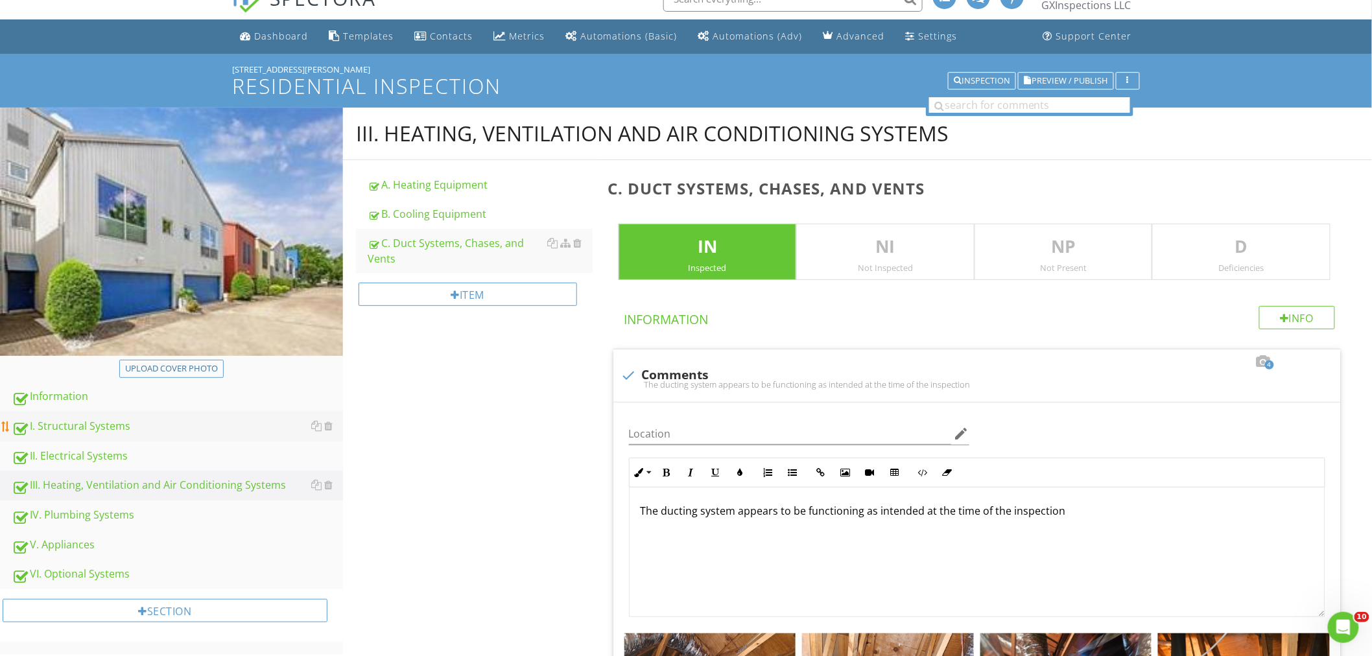
scroll to position [21, 0]
click at [82, 423] on div "I. Structural Systems" at bounding box center [177, 427] width 331 height 17
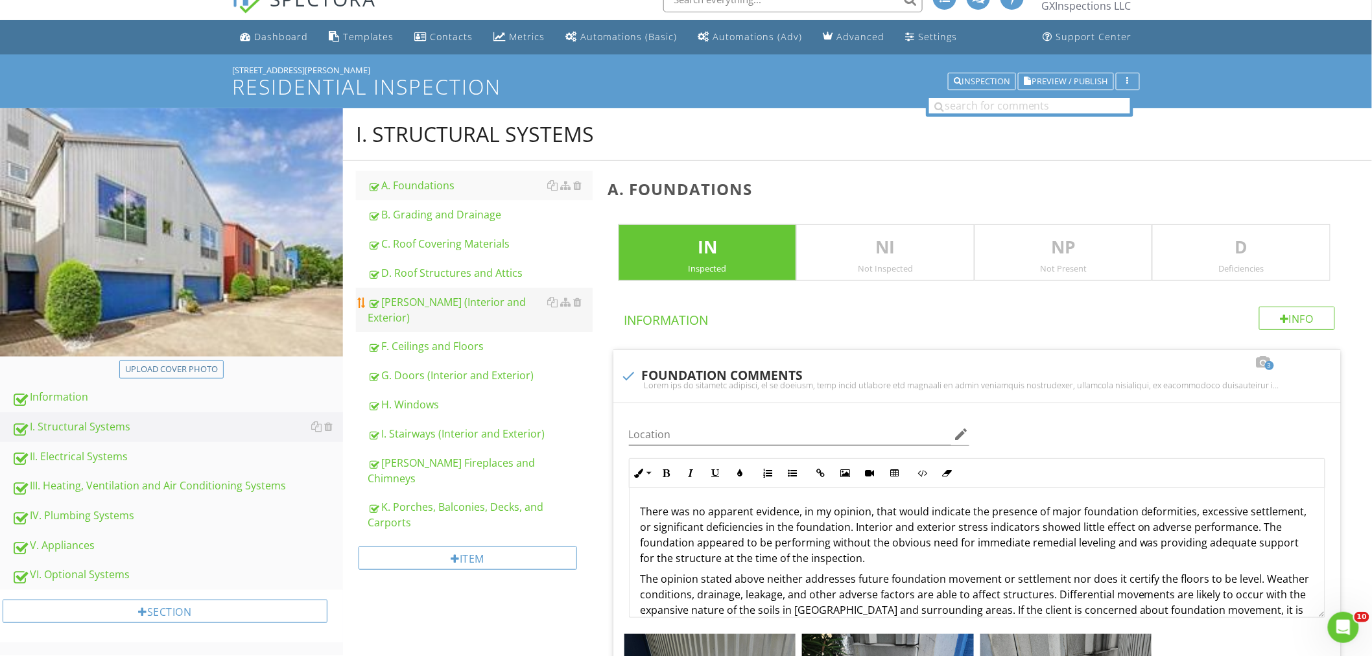
click at [445, 307] on div "[PERSON_NAME] (Interior and Exterior)" at bounding box center [480, 309] width 225 height 31
type textarea "<p>There was no apparent evidence, in my opinion, that would indicate the prese…"
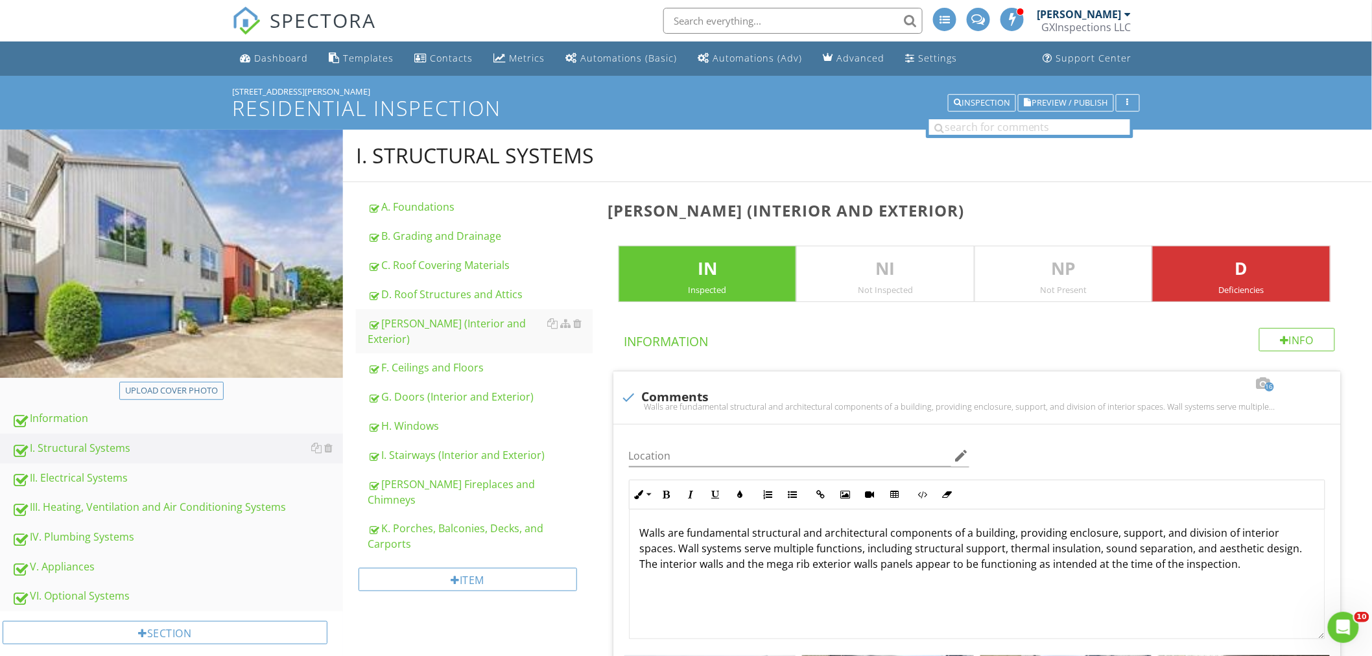
drag, startPoint x: 410, startPoint y: 412, endPoint x: 3, endPoint y: 312, distance: 418.5
click at [410, 418] on div "H. Windows" at bounding box center [480, 426] width 225 height 16
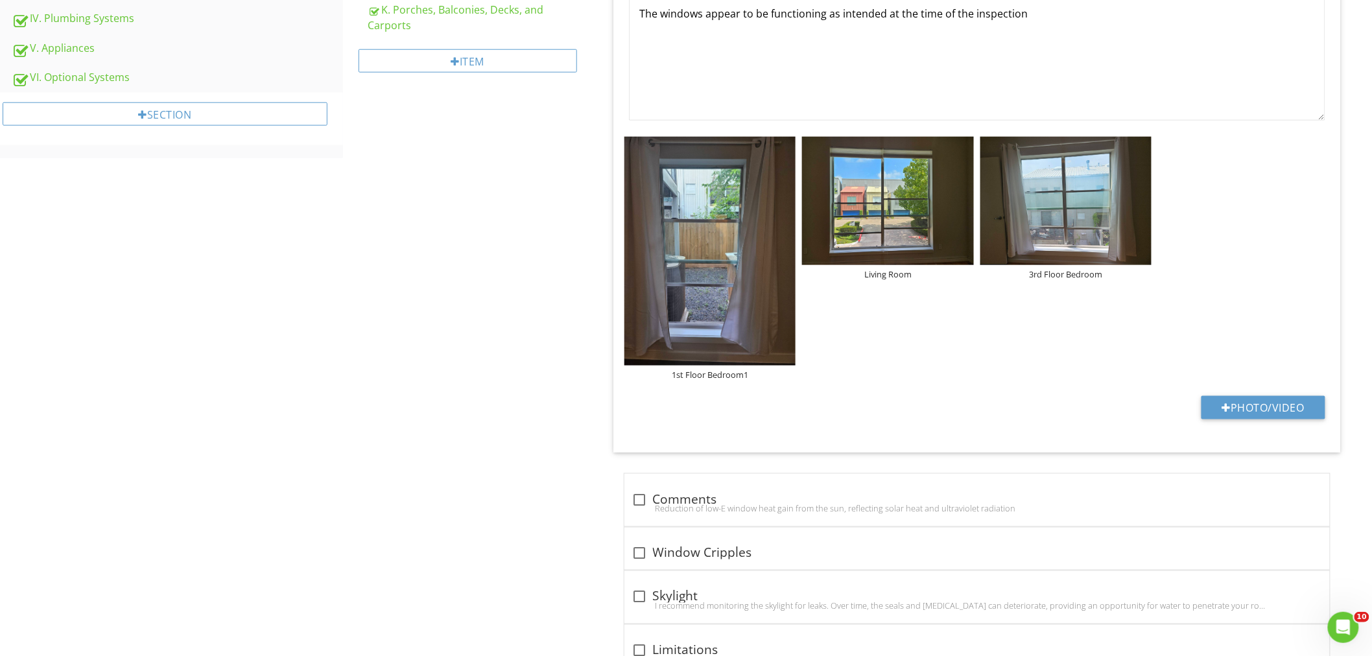
scroll to position [672, 0]
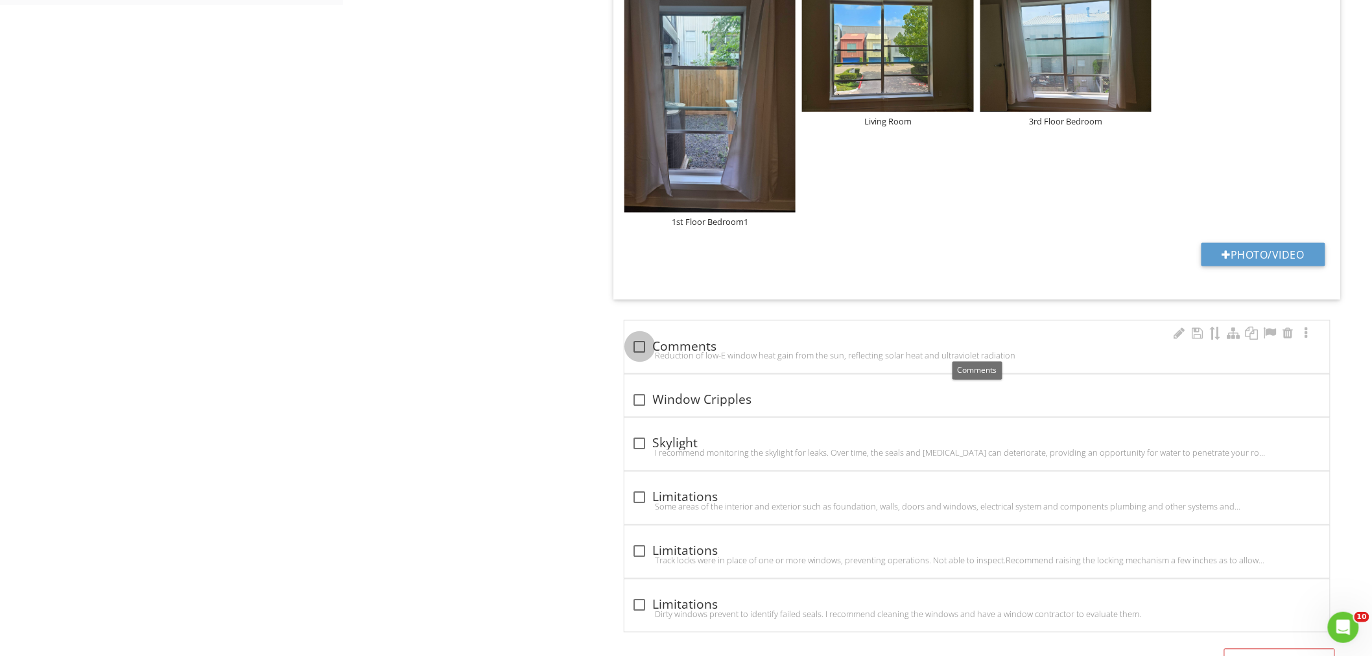
click at [646, 347] on div at bounding box center [640, 347] width 22 height 22
checkbox input "true"
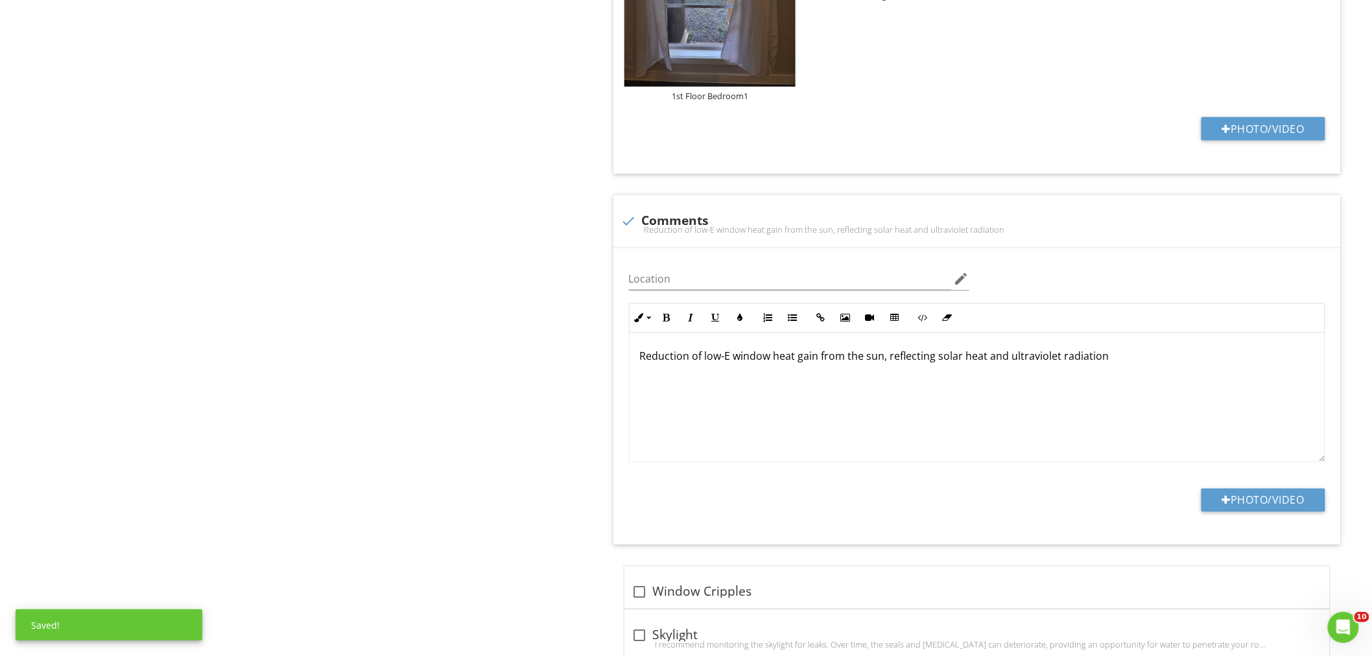
scroll to position [815, 0]
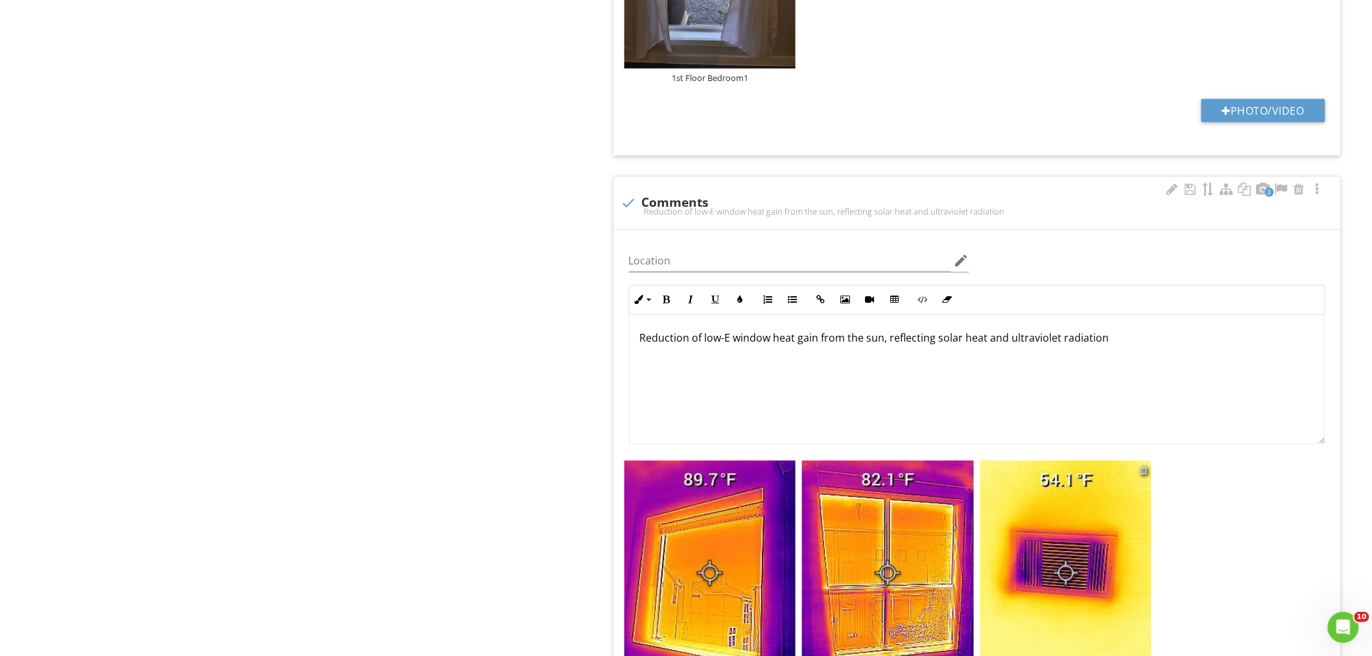
click at [1143, 469] on div at bounding box center [1143, 470] width 8 height 10
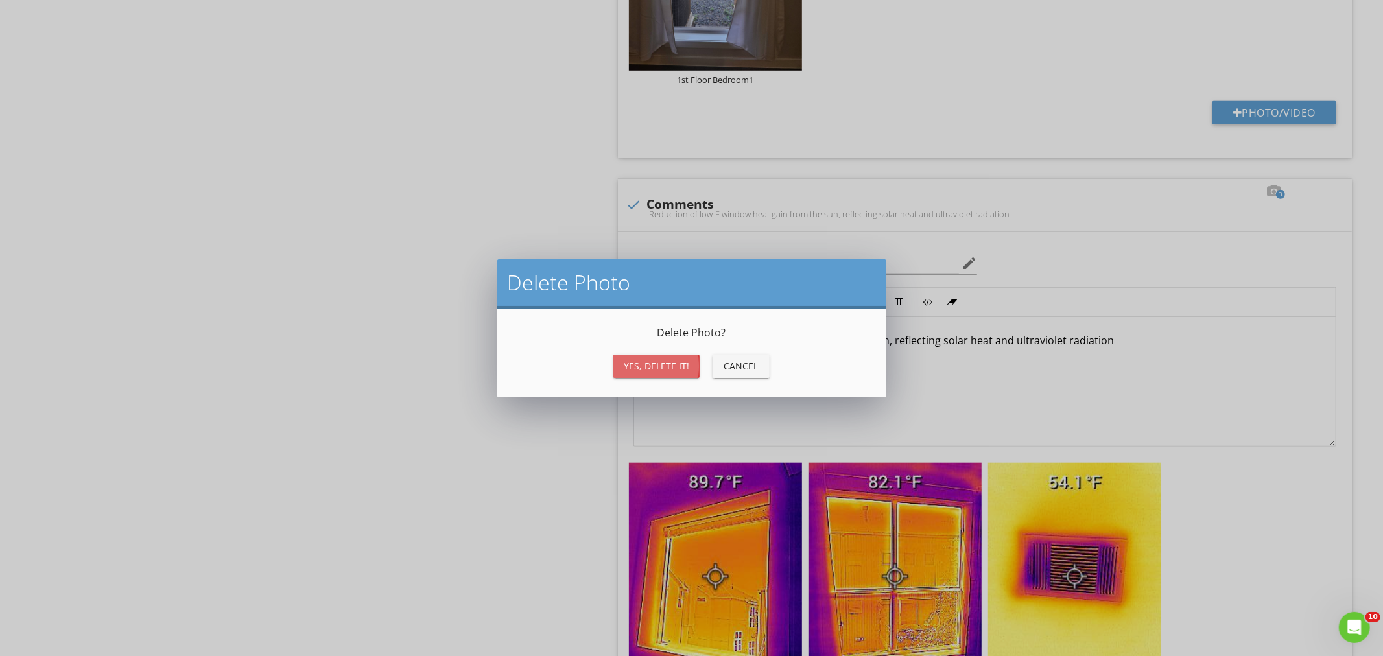
click at [653, 361] on div "Yes, Delete it!" at bounding box center [656, 366] width 65 height 14
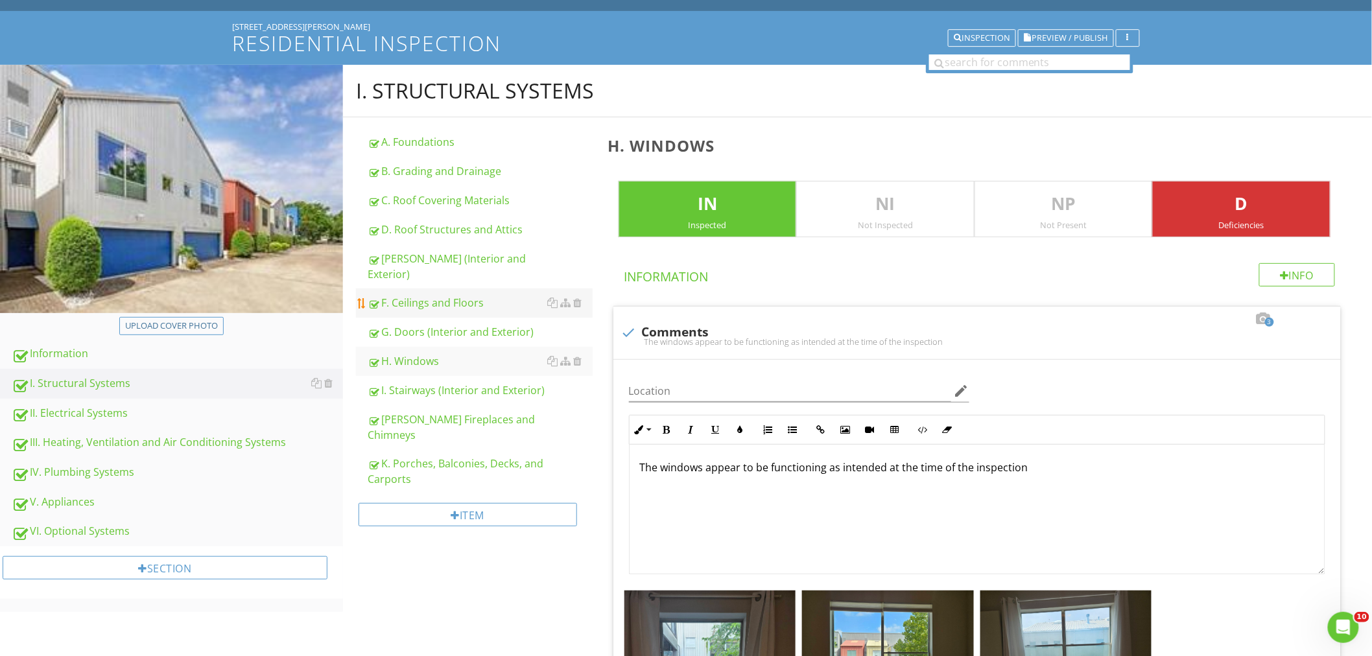
scroll to position [0, 0]
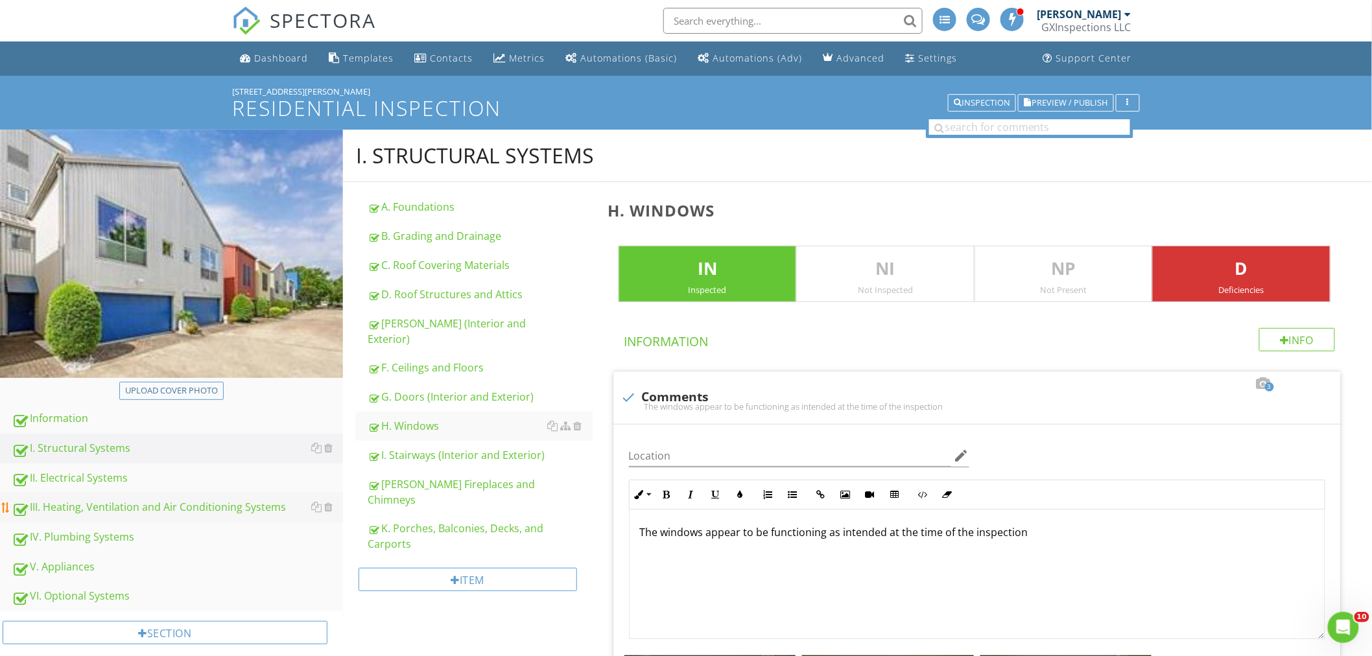
click at [78, 506] on div "III. Heating, Ventilation and Air Conditioning Systems" at bounding box center [177, 507] width 331 height 17
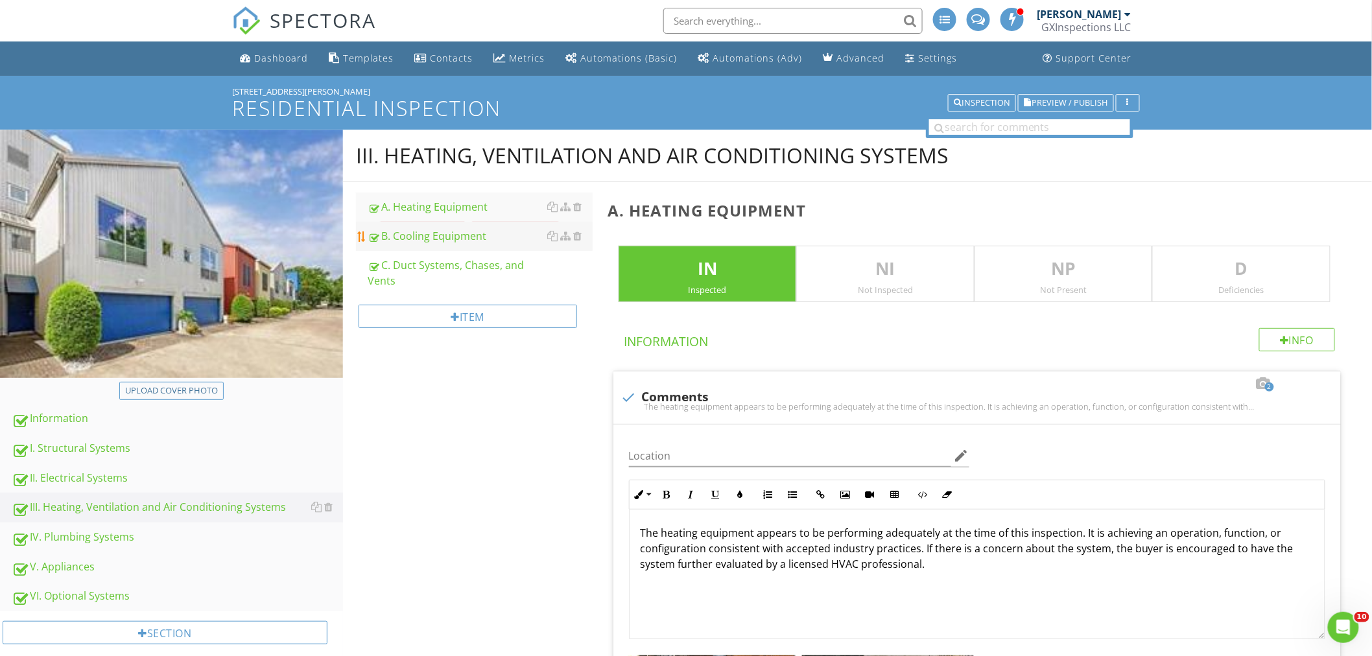
click at [433, 231] on div "B. Cooling Equipment" at bounding box center [480, 236] width 225 height 16
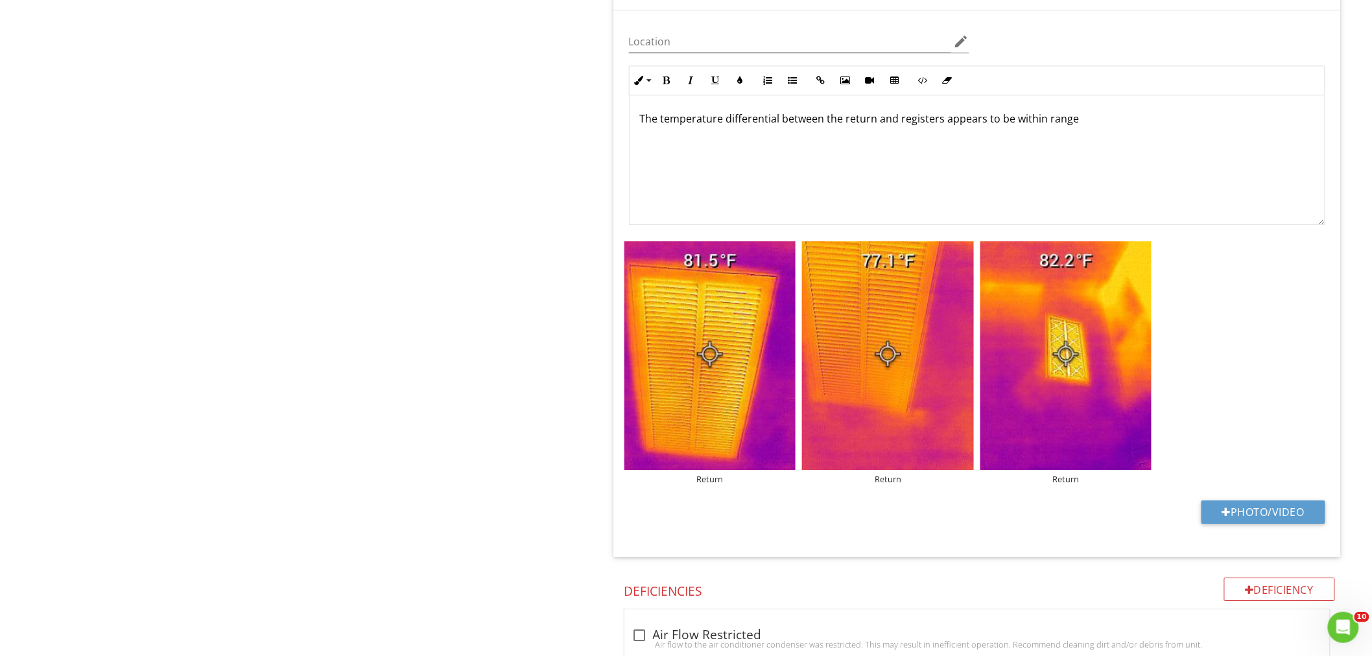
scroll to position [1392, 0]
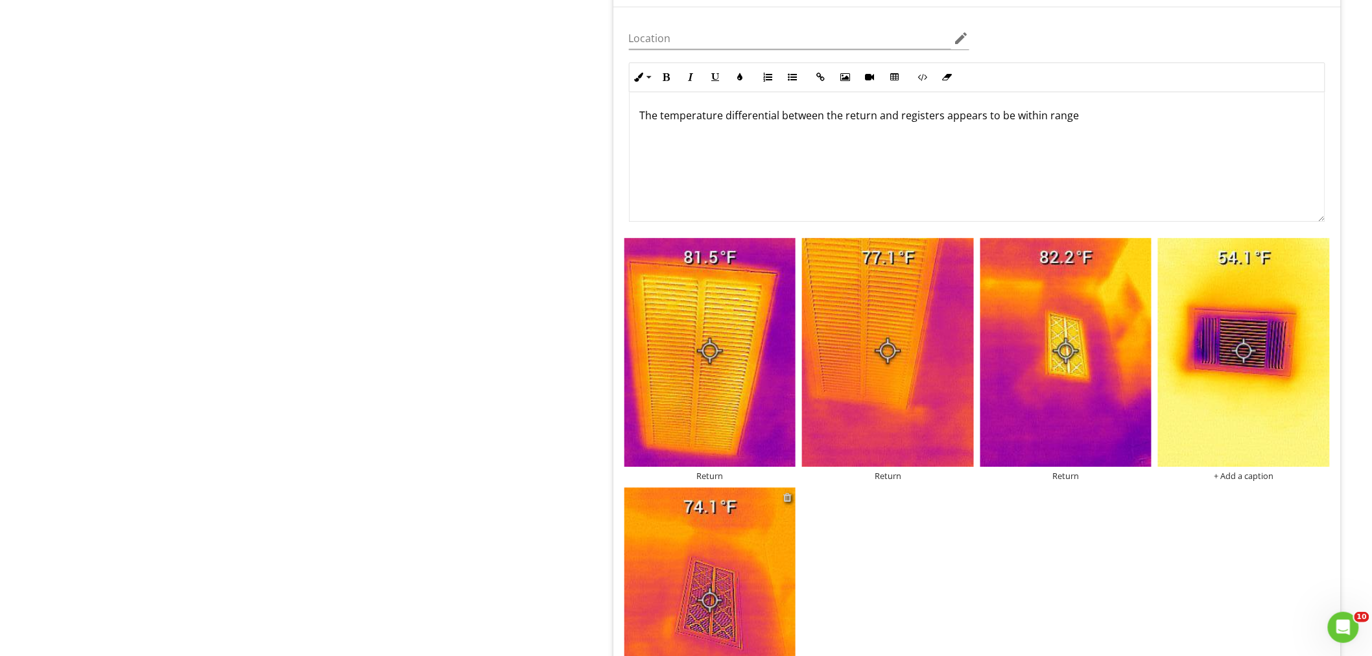
click at [787, 497] on div at bounding box center [787, 497] width 8 height 10
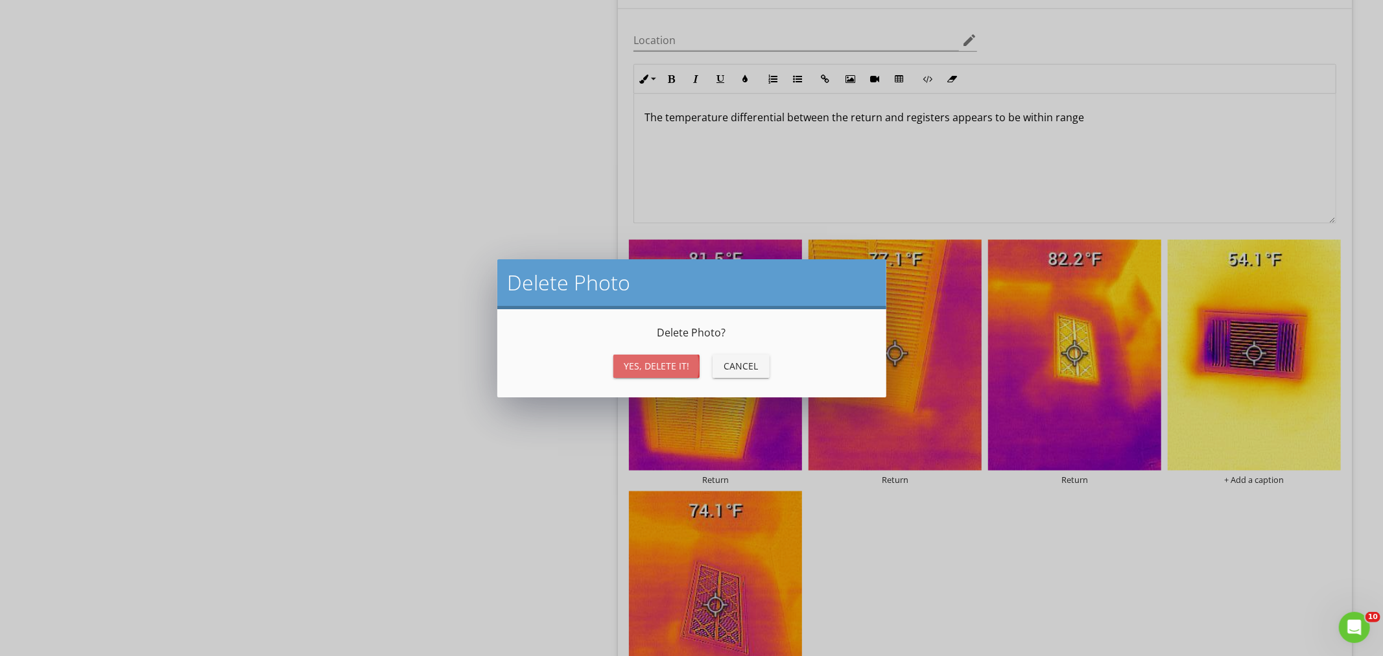
click at [655, 362] on div "Yes, Delete it!" at bounding box center [656, 366] width 65 height 14
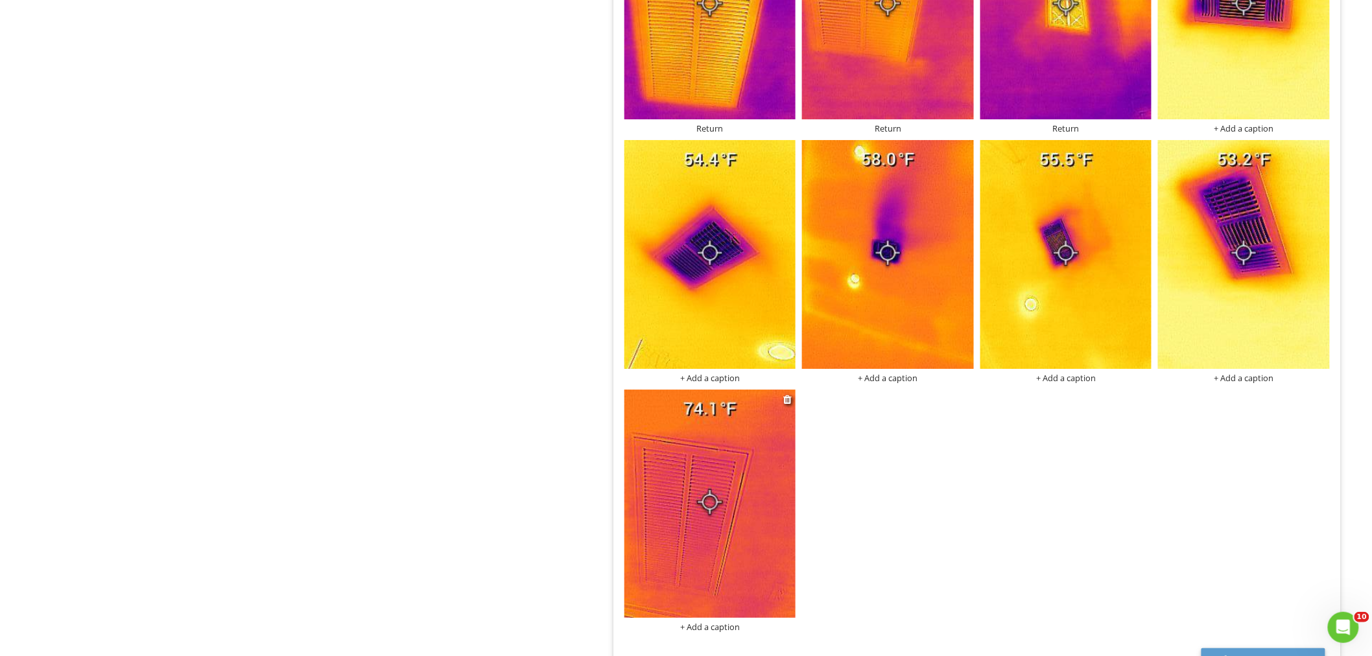
scroll to position [1824, 0]
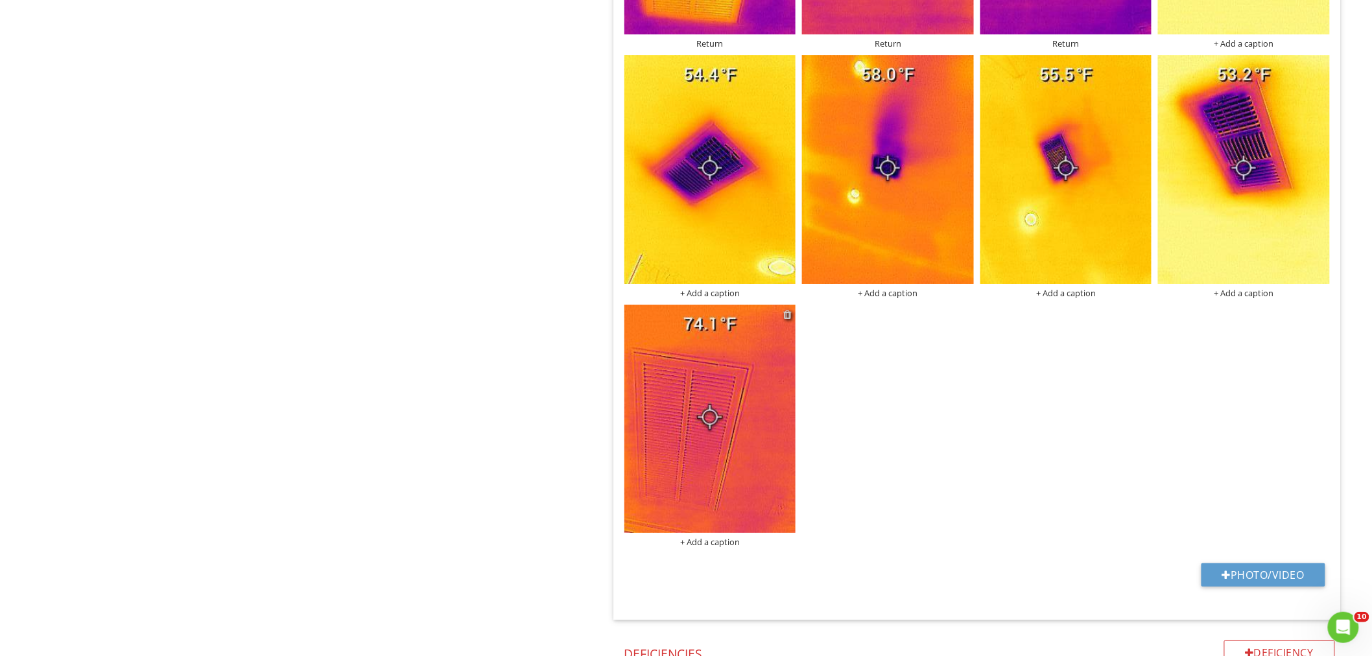
click at [786, 315] on div at bounding box center [787, 314] width 8 height 10
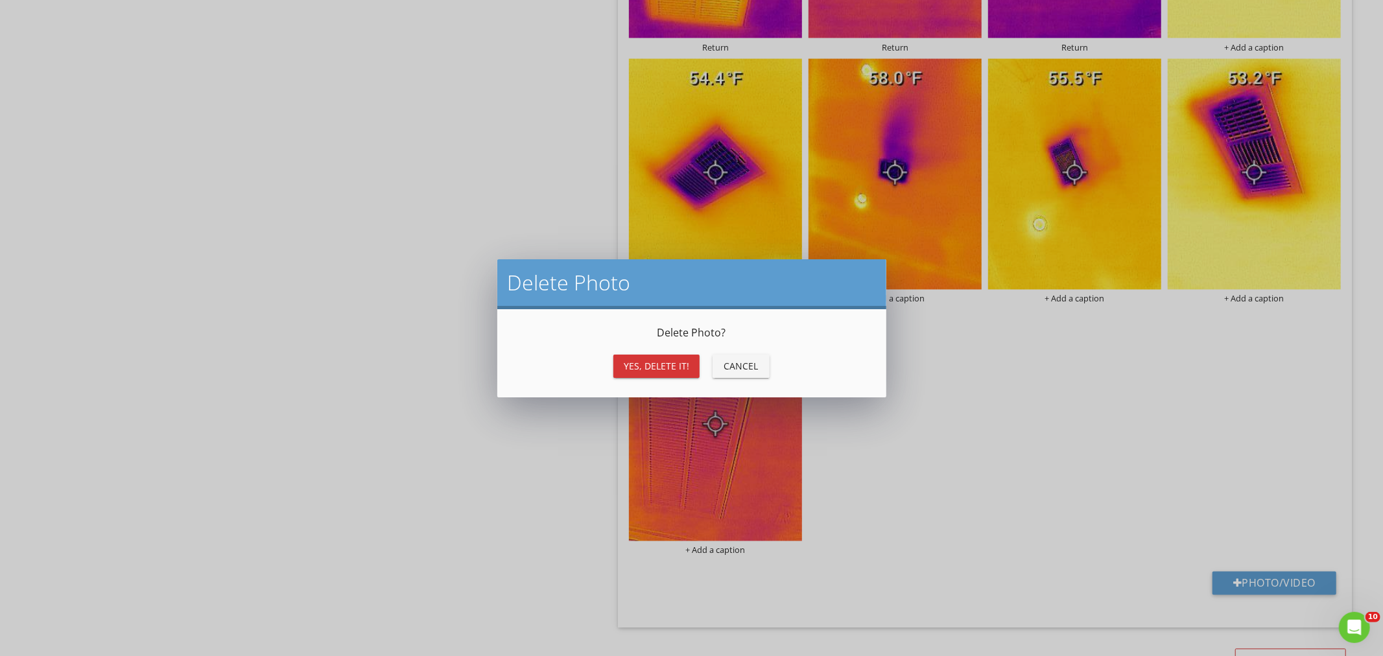
drag, startPoint x: 670, startPoint y: 364, endPoint x: 663, endPoint y: 363, distance: 7.2
click at [670, 363] on div "Yes, Delete it!" at bounding box center [656, 366] width 65 height 14
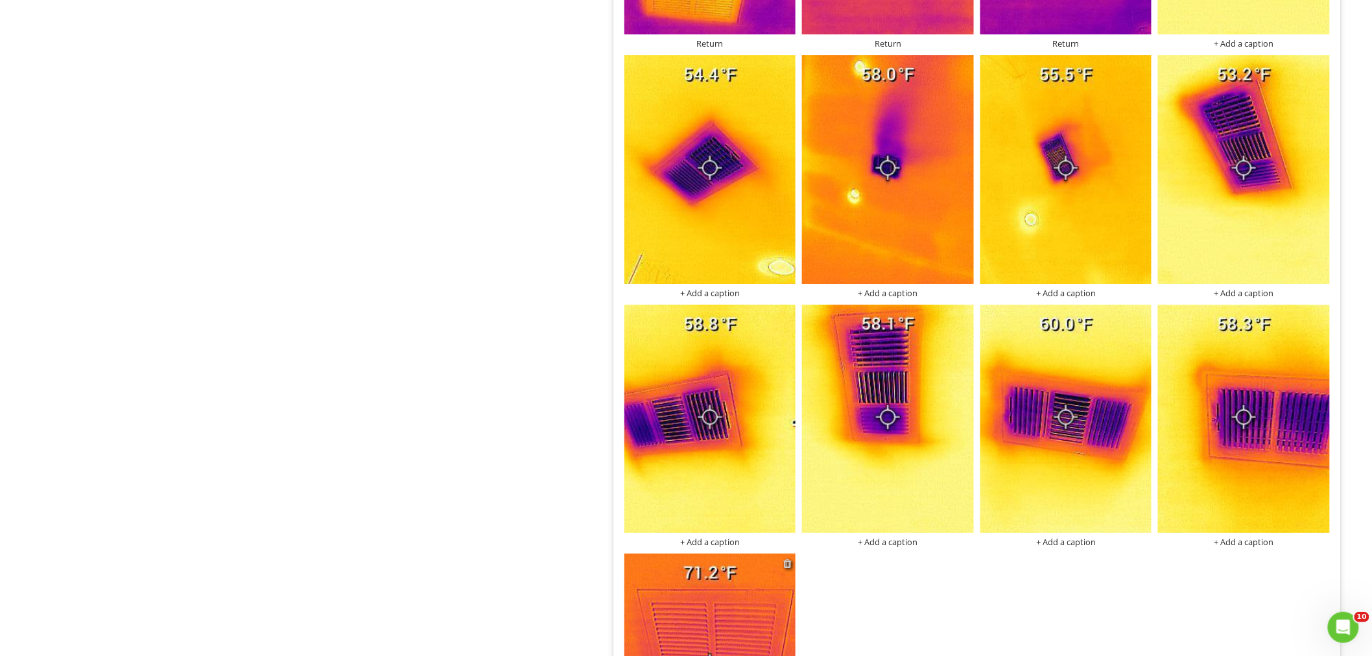
click at [789, 566] on div at bounding box center [787, 563] width 8 height 10
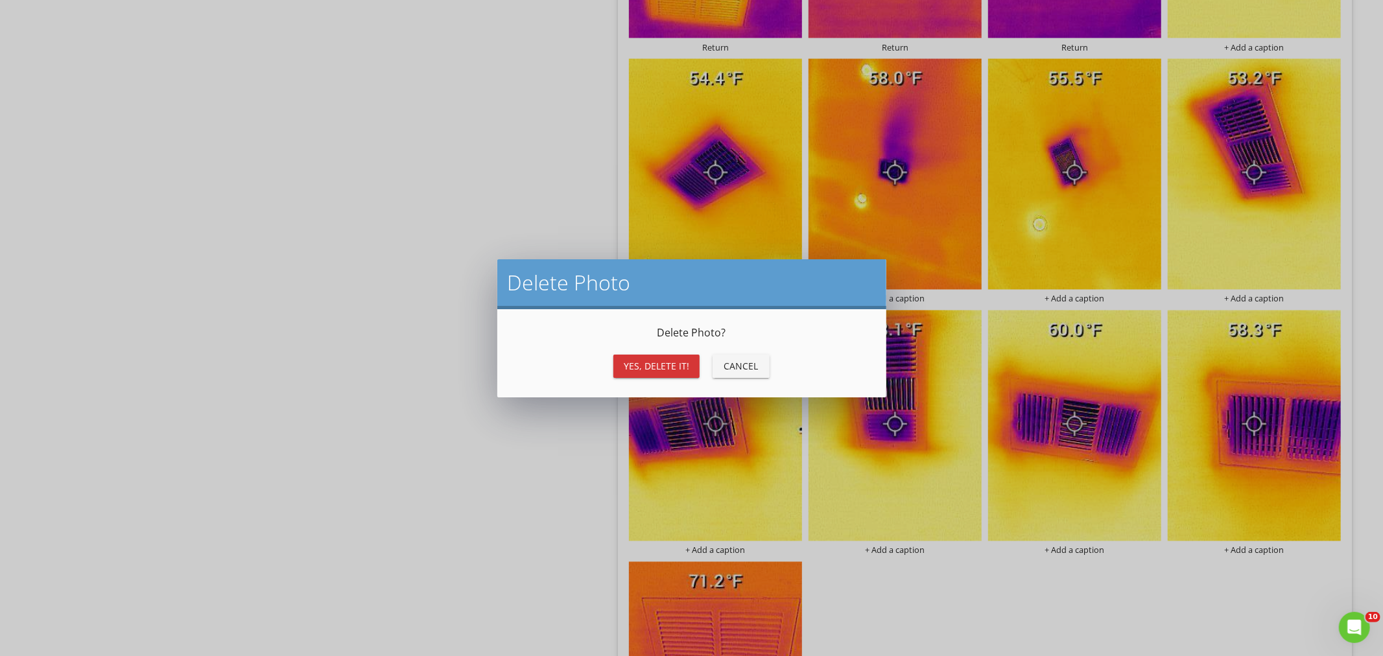
click at [690, 378] on div "Yes, Delete it! Cancel" at bounding box center [692, 366] width 358 height 31
click at [663, 372] on div "Yes, Delete it!" at bounding box center [656, 366] width 65 height 14
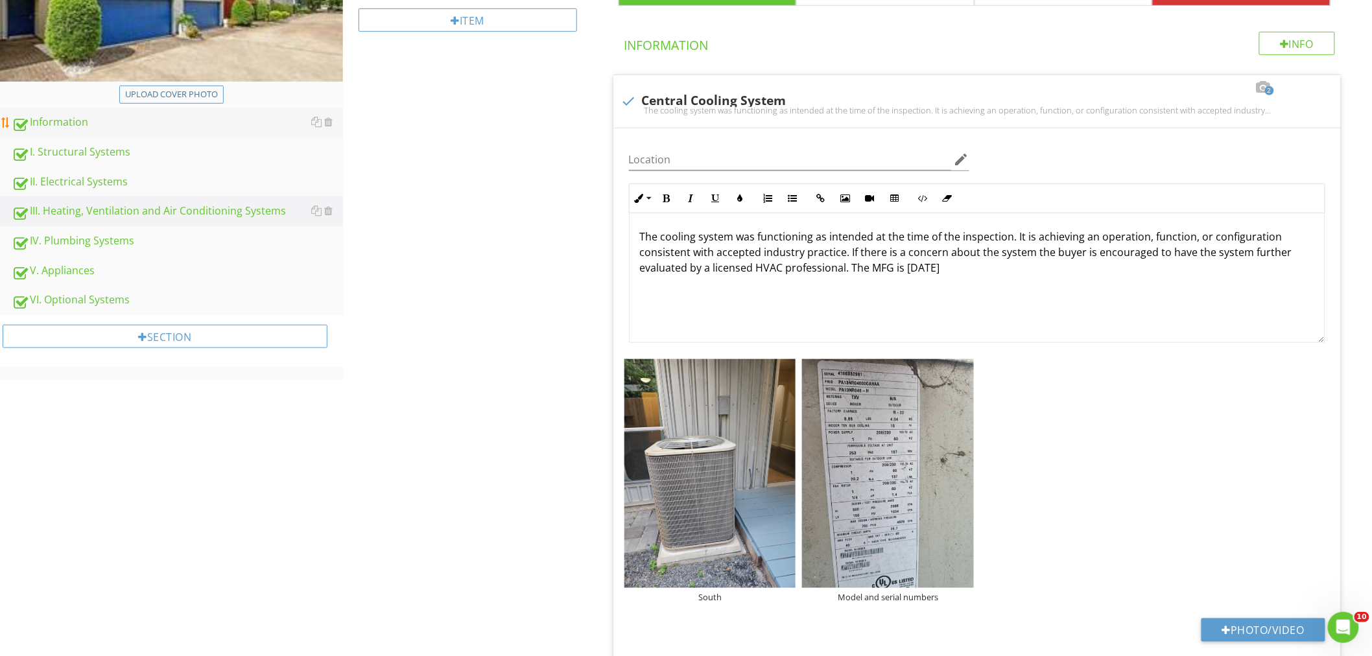
scroll to position [144, 0]
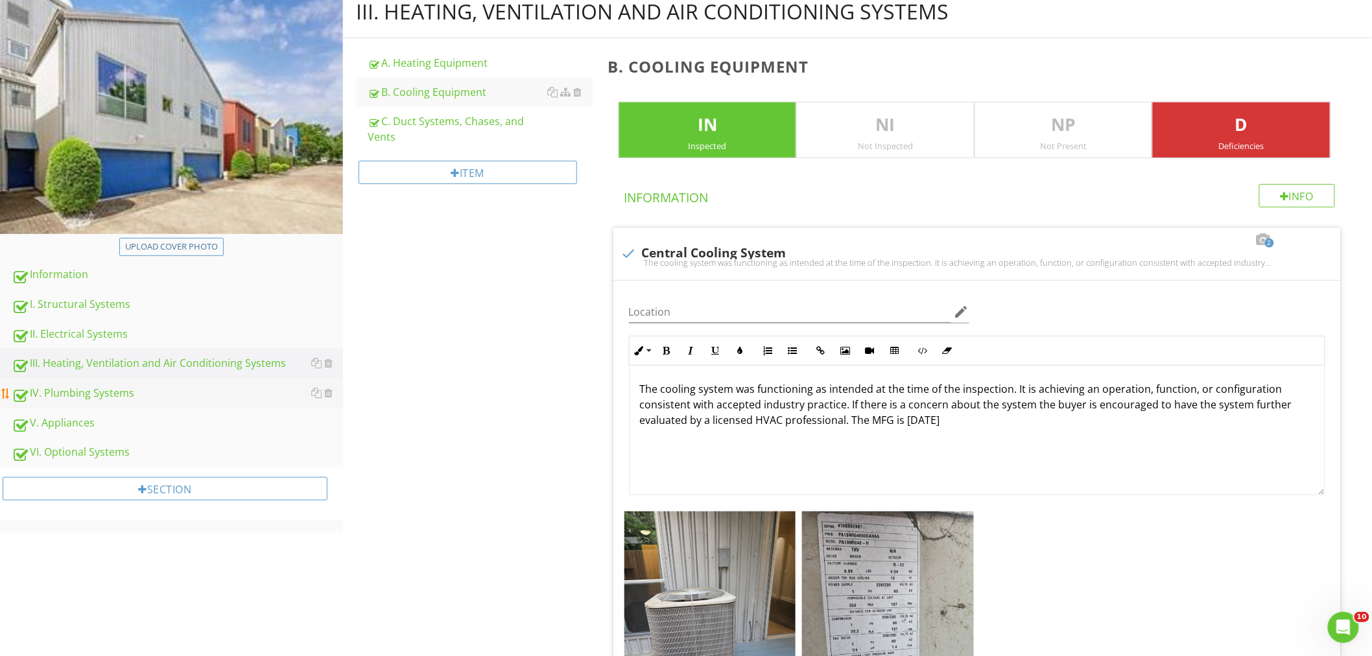
click at [66, 392] on div "IV. Plumbing Systems" at bounding box center [177, 393] width 331 height 17
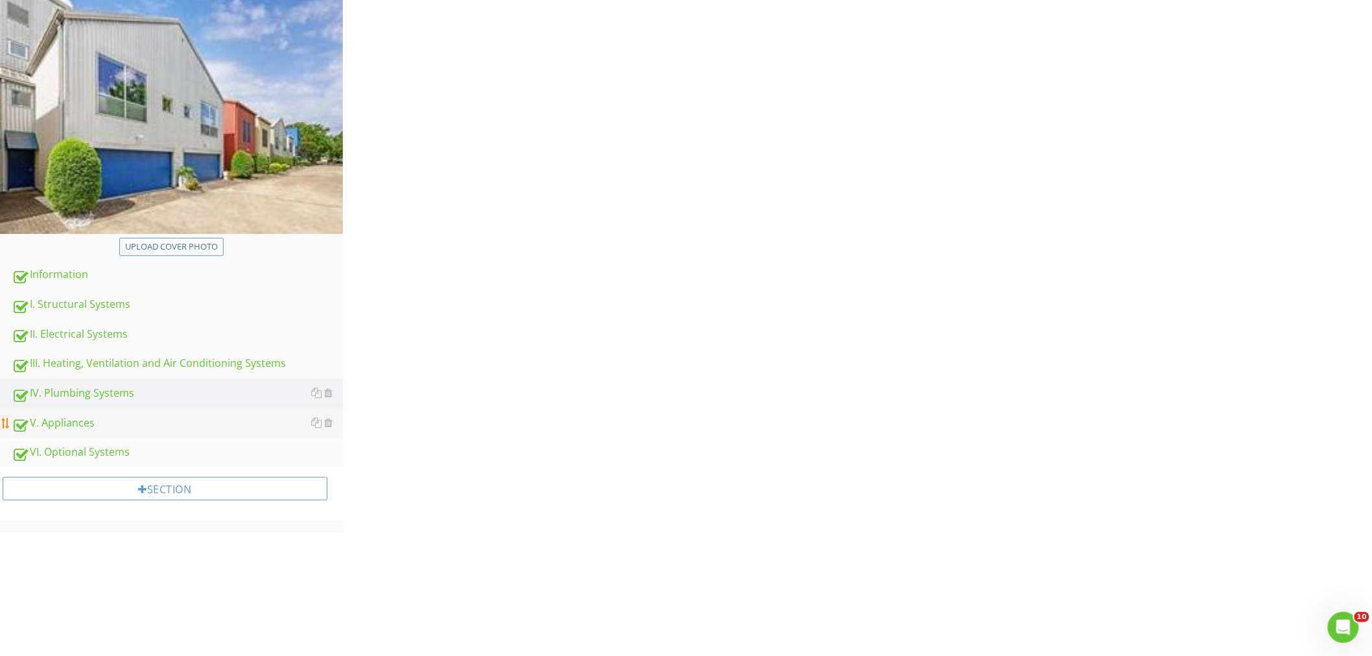
click at [66, 420] on div "V. Appliances" at bounding box center [177, 423] width 331 height 17
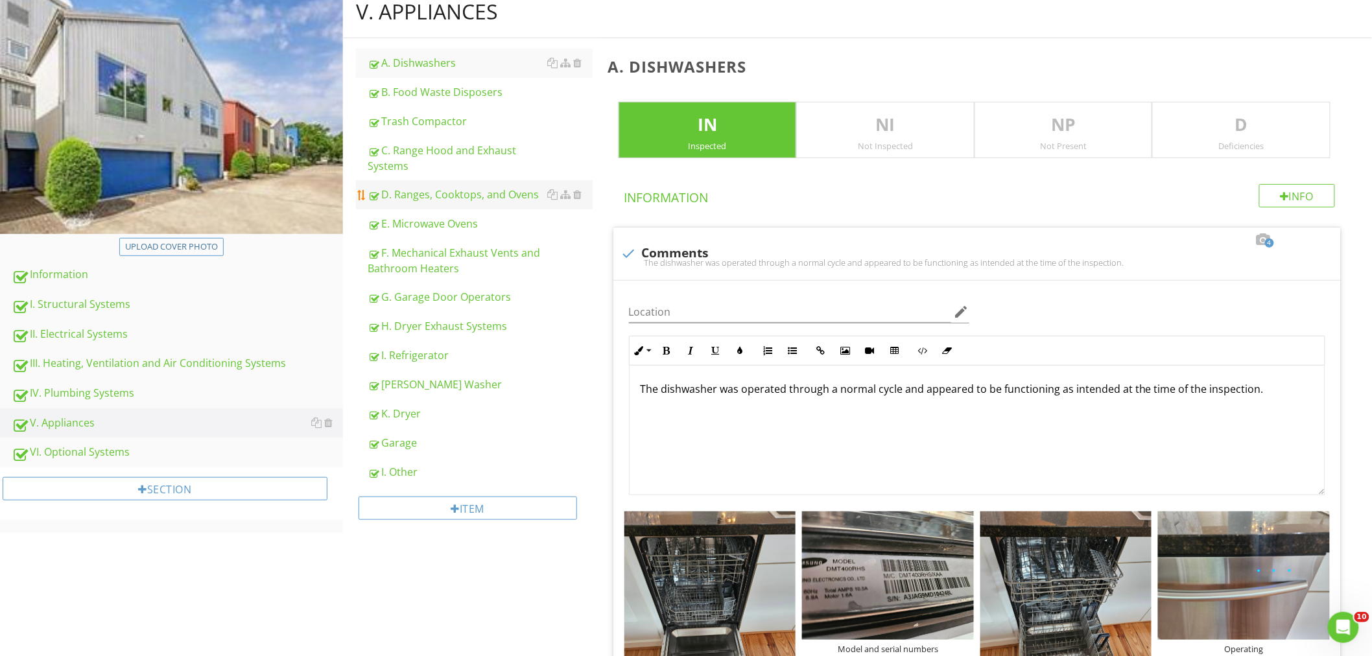
click at [428, 196] on div "D. Ranges, Cooktops, and Ovens" at bounding box center [480, 195] width 225 height 16
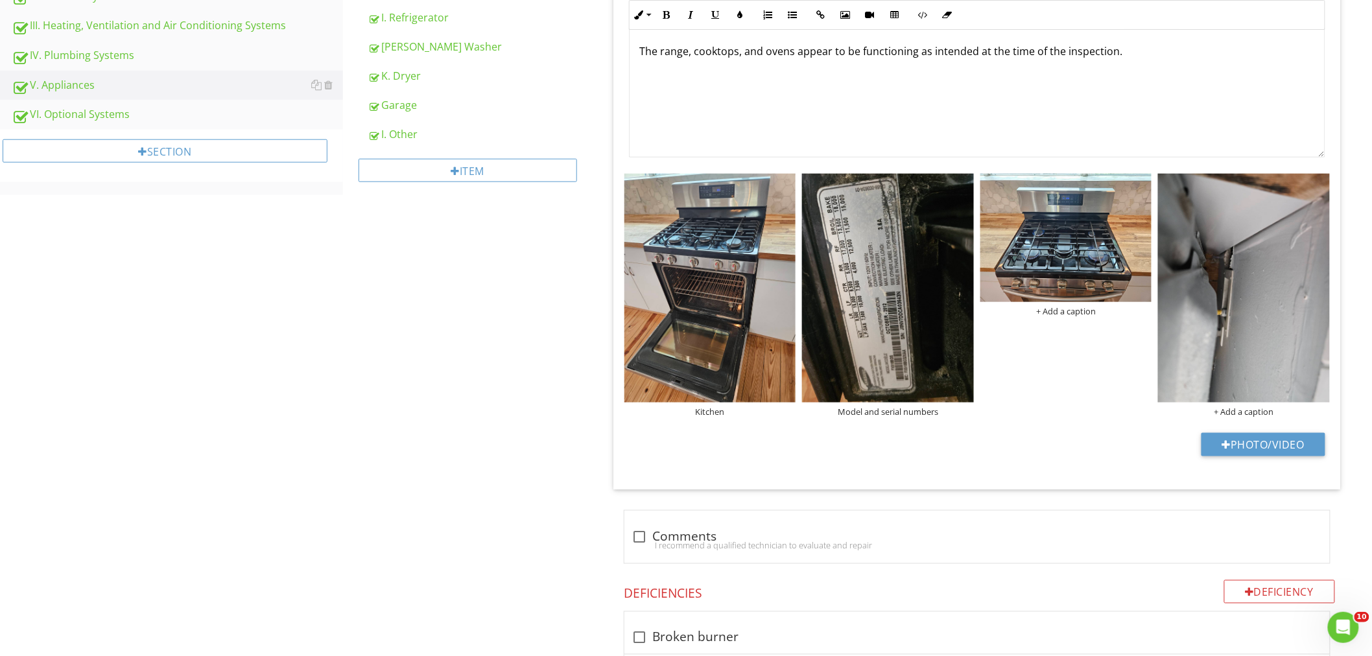
scroll to position [576, 0]
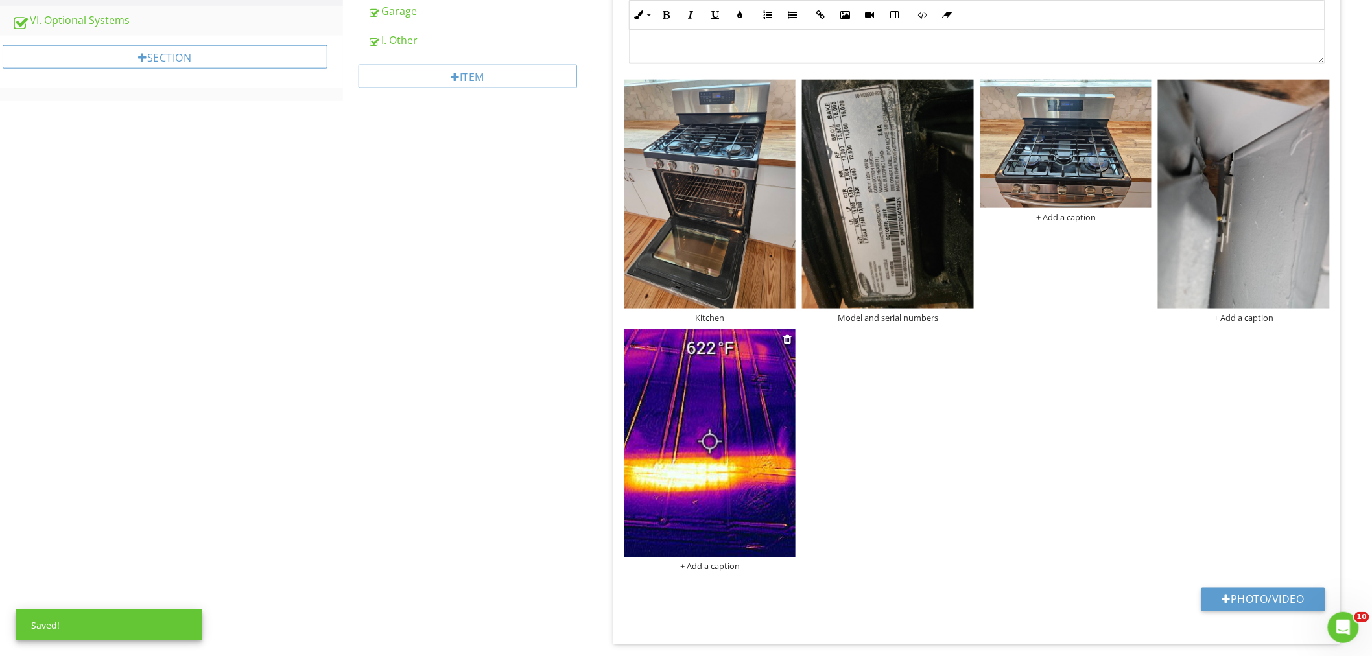
click at [716, 568] on div "+ Add a caption" at bounding box center [710, 566] width 172 height 10
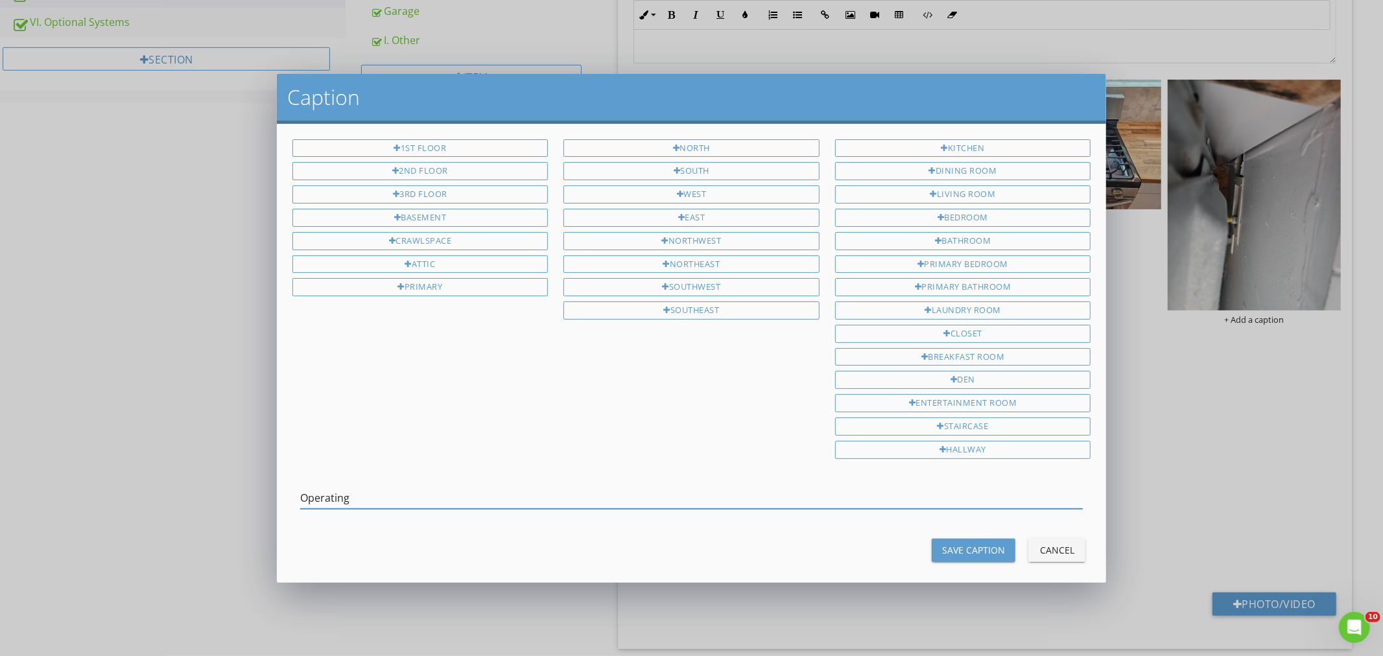
type input "Operating"
click at [957, 554] on div "Save Caption" at bounding box center [973, 550] width 63 height 14
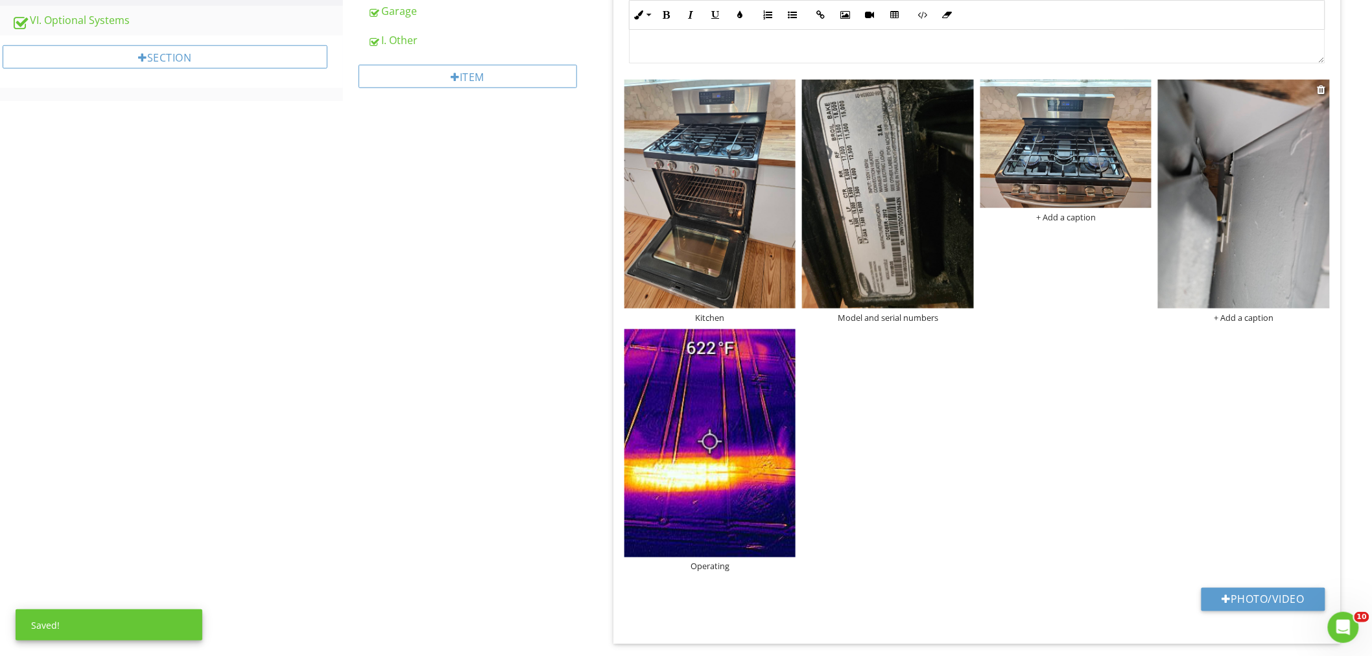
click at [1286, 238] on img at bounding box center [1244, 194] width 172 height 229
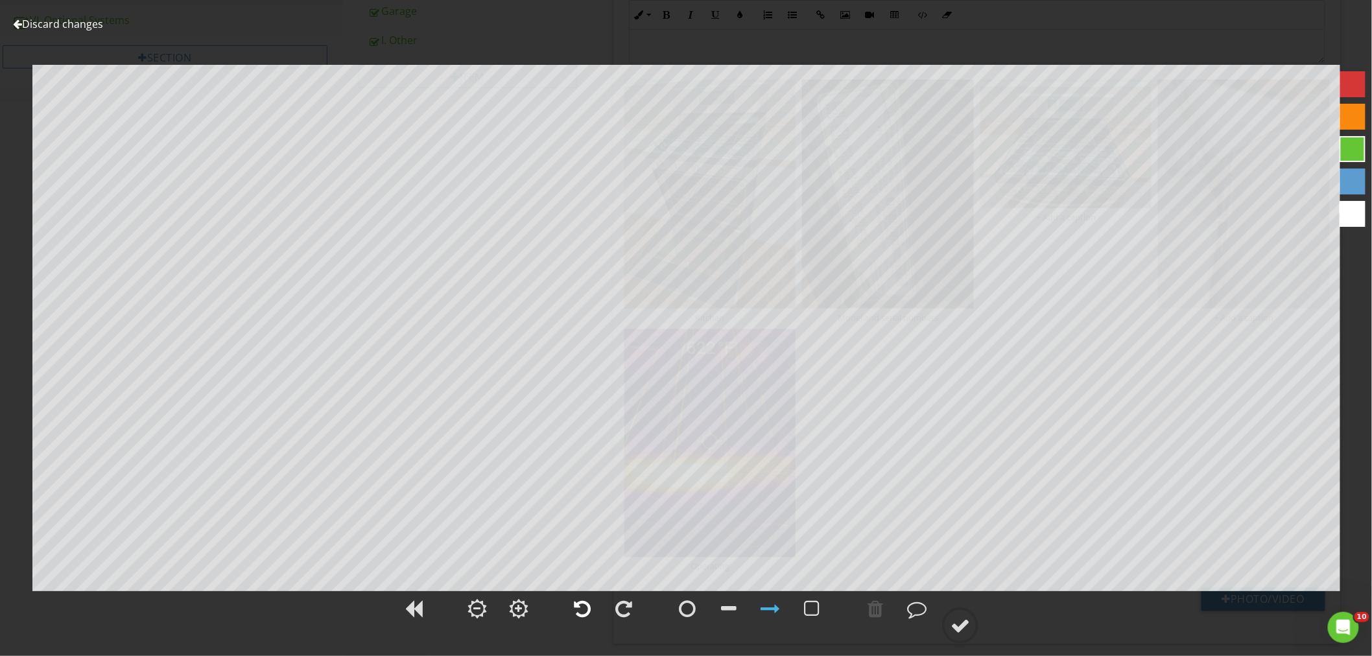
click at [582, 610] on div at bounding box center [582, 608] width 17 height 19
click at [958, 624] on div at bounding box center [959, 625] width 19 height 19
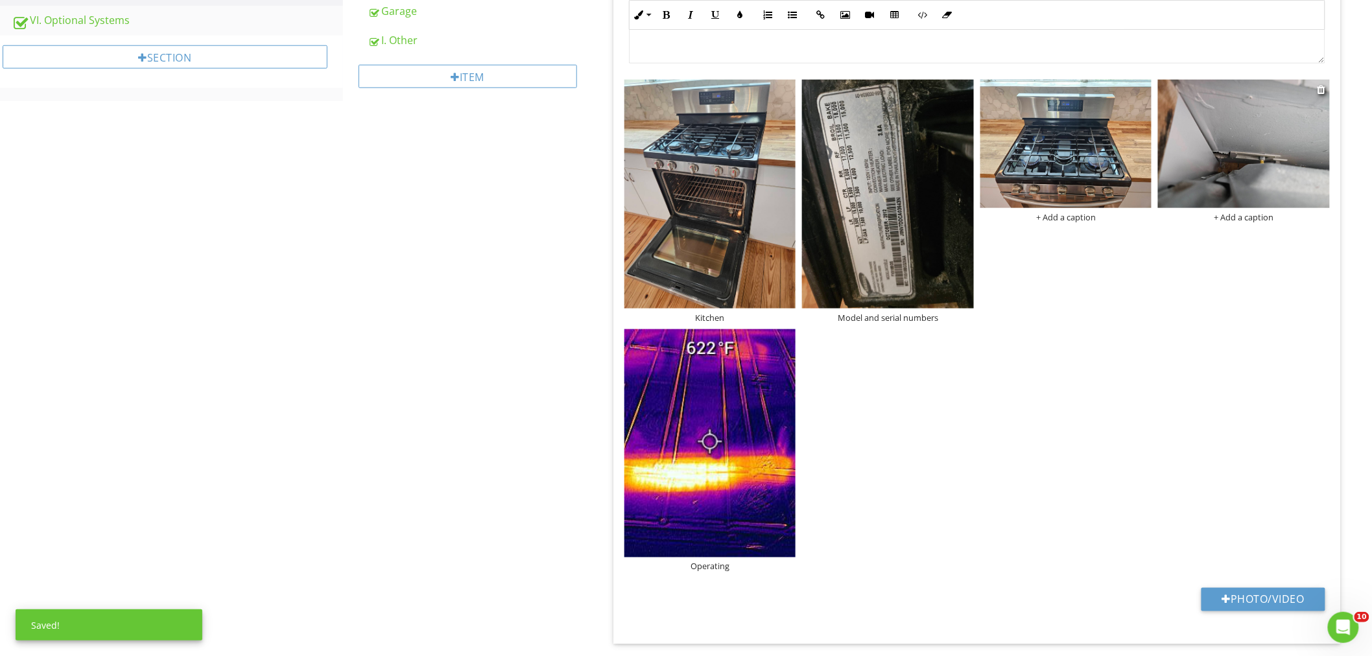
click at [1236, 217] on div "+ Add a caption" at bounding box center [1244, 217] width 172 height 10
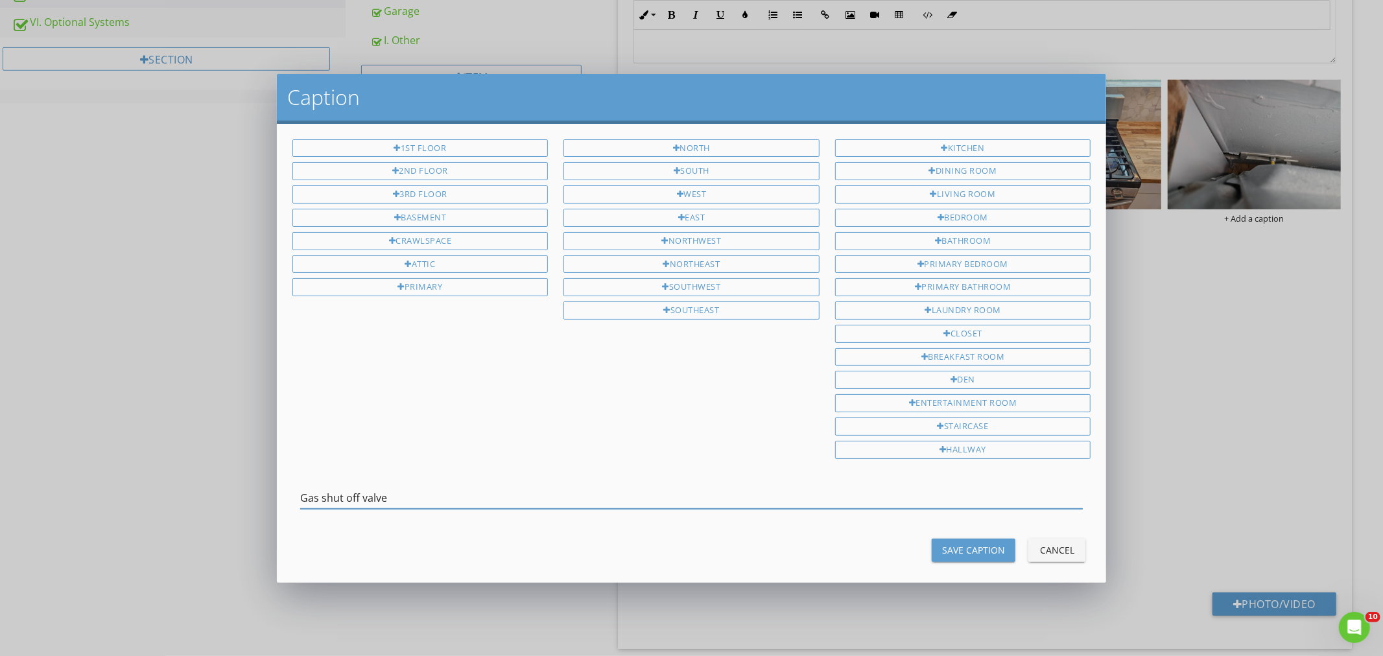
type input "Gas shut off valve"
click at [948, 555] on div "Save Caption" at bounding box center [973, 550] width 63 height 14
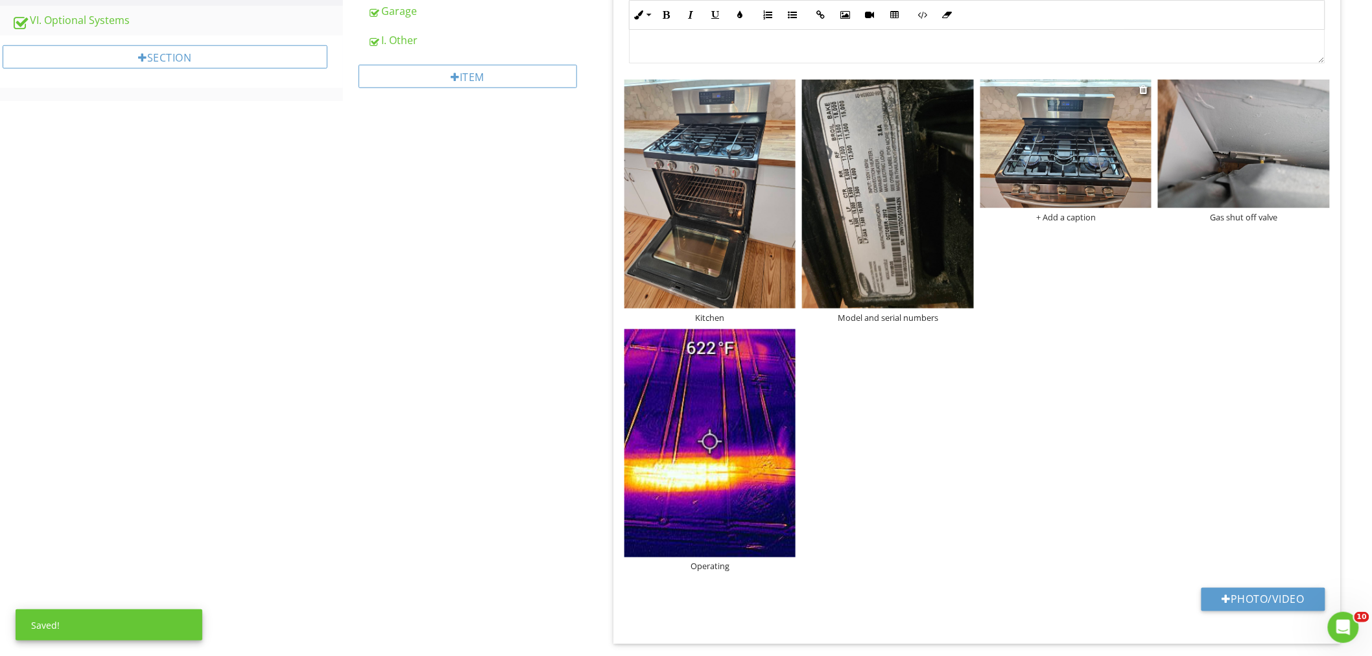
click at [1064, 187] on img at bounding box center [1066, 144] width 172 height 128
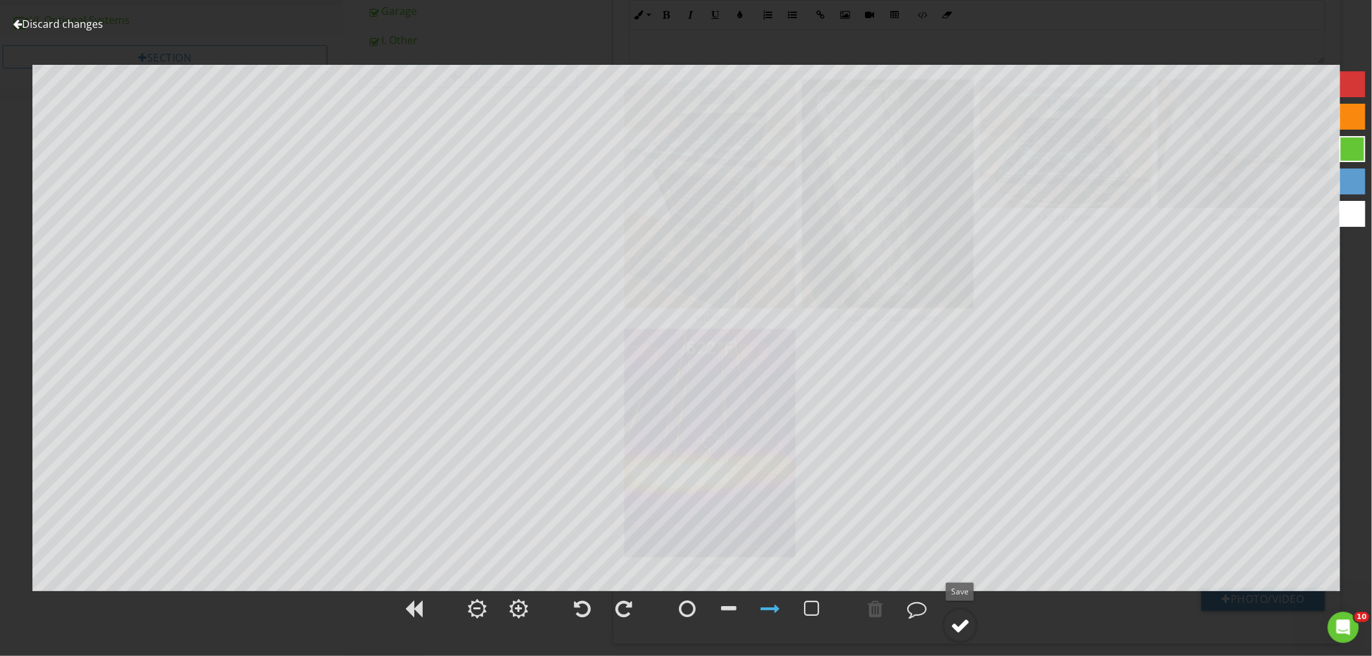
click at [957, 622] on div at bounding box center [959, 625] width 19 height 19
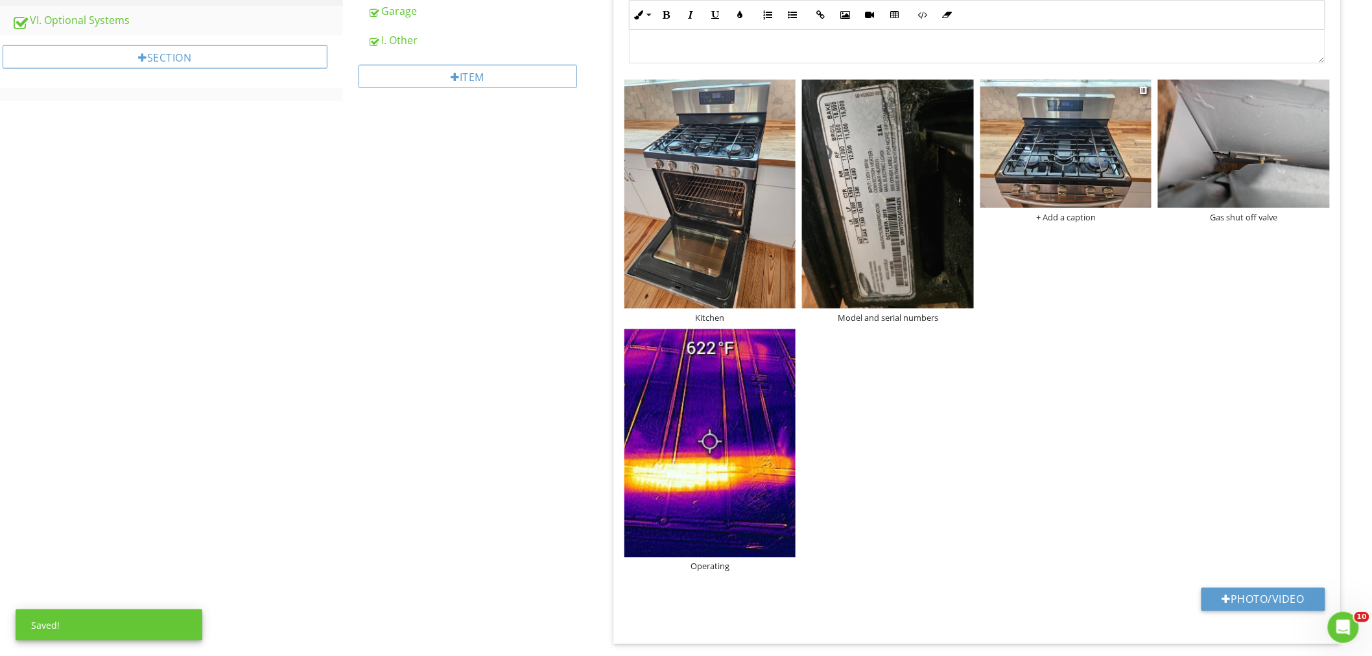
click at [1063, 216] on div "+ Add a caption" at bounding box center [1066, 217] width 172 height 10
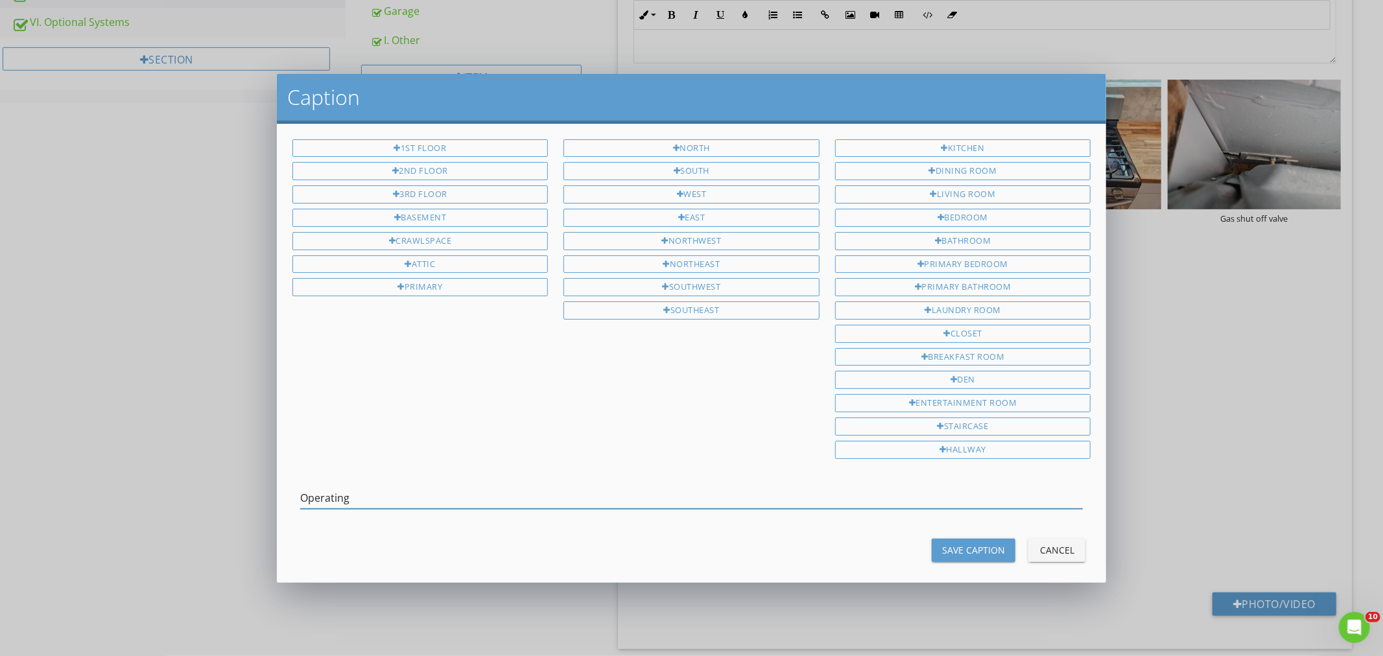
type input "Operating"
click at [961, 556] on div "Save Caption" at bounding box center [973, 550] width 63 height 14
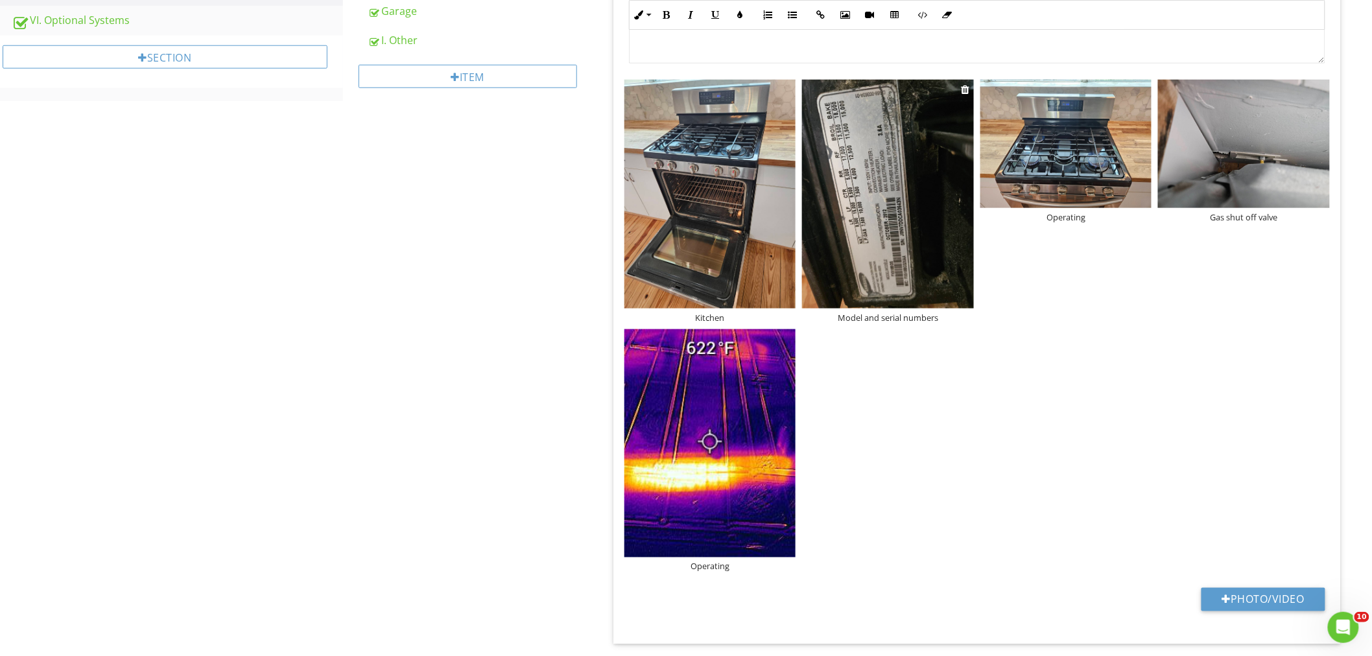
click at [870, 257] on img at bounding box center [888, 194] width 172 height 229
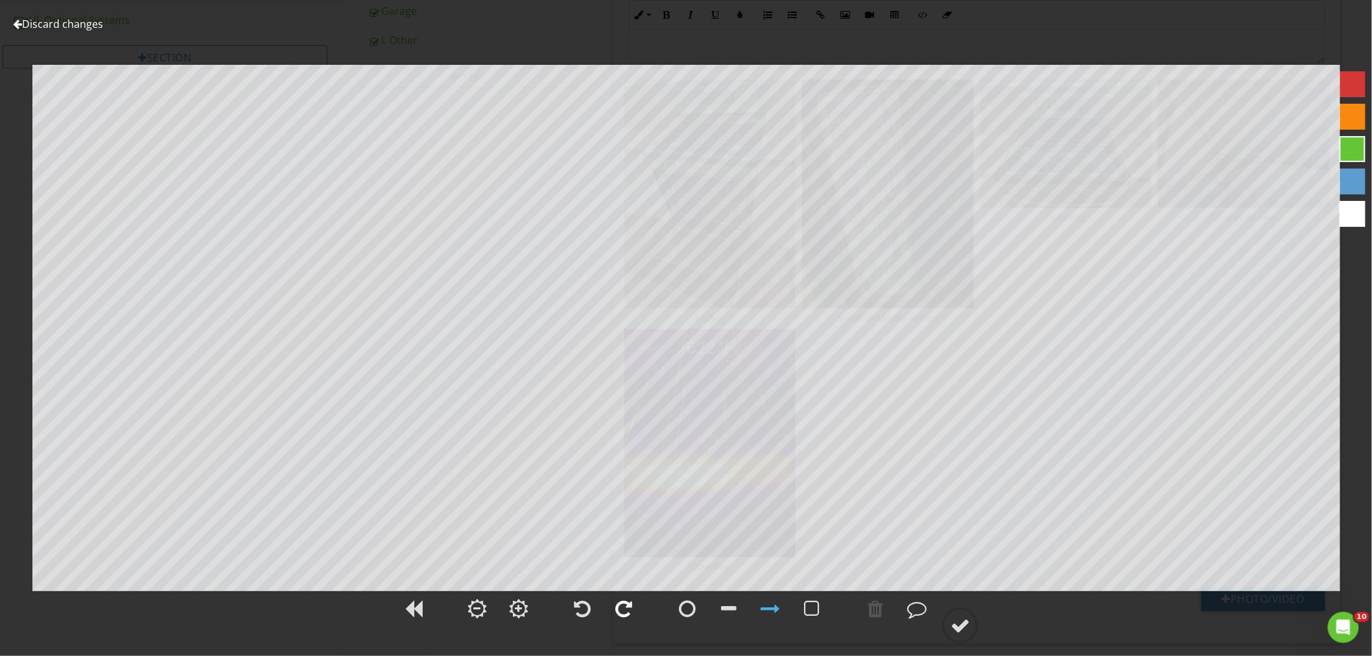
click at [619, 600] on div at bounding box center [623, 608] width 17 height 19
click at [963, 625] on div at bounding box center [959, 625] width 19 height 19
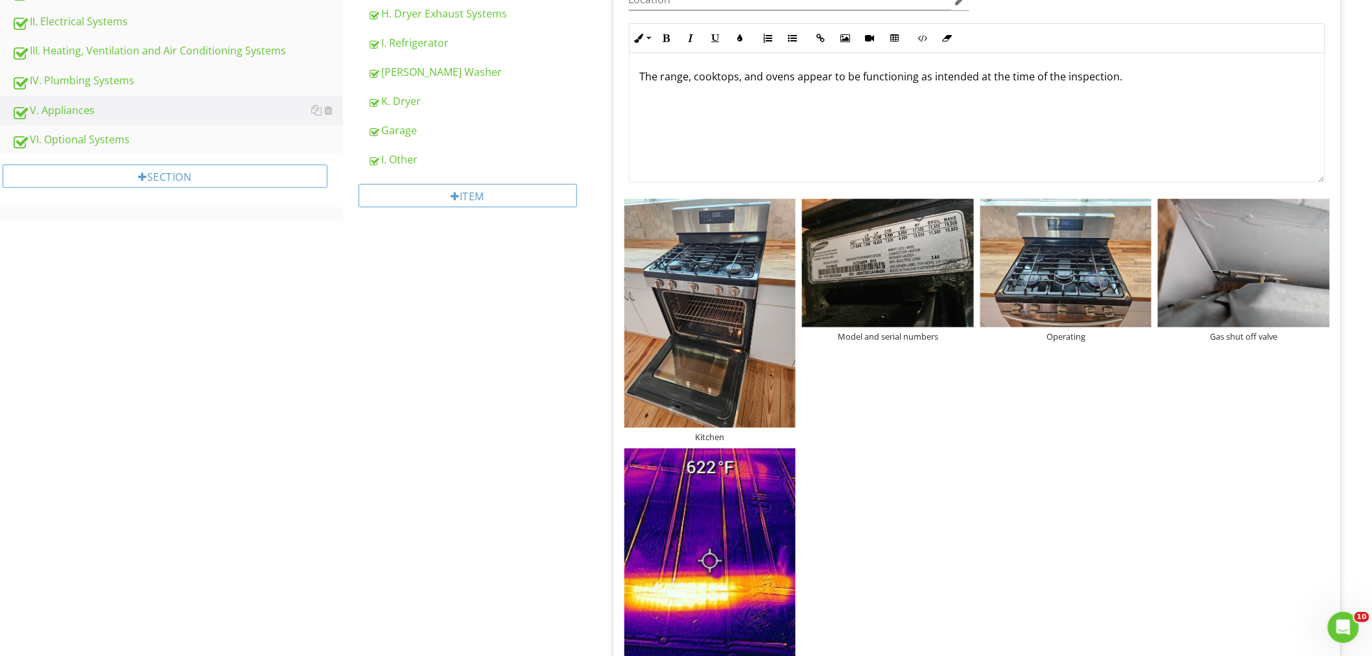
scroll to position [240, 0]
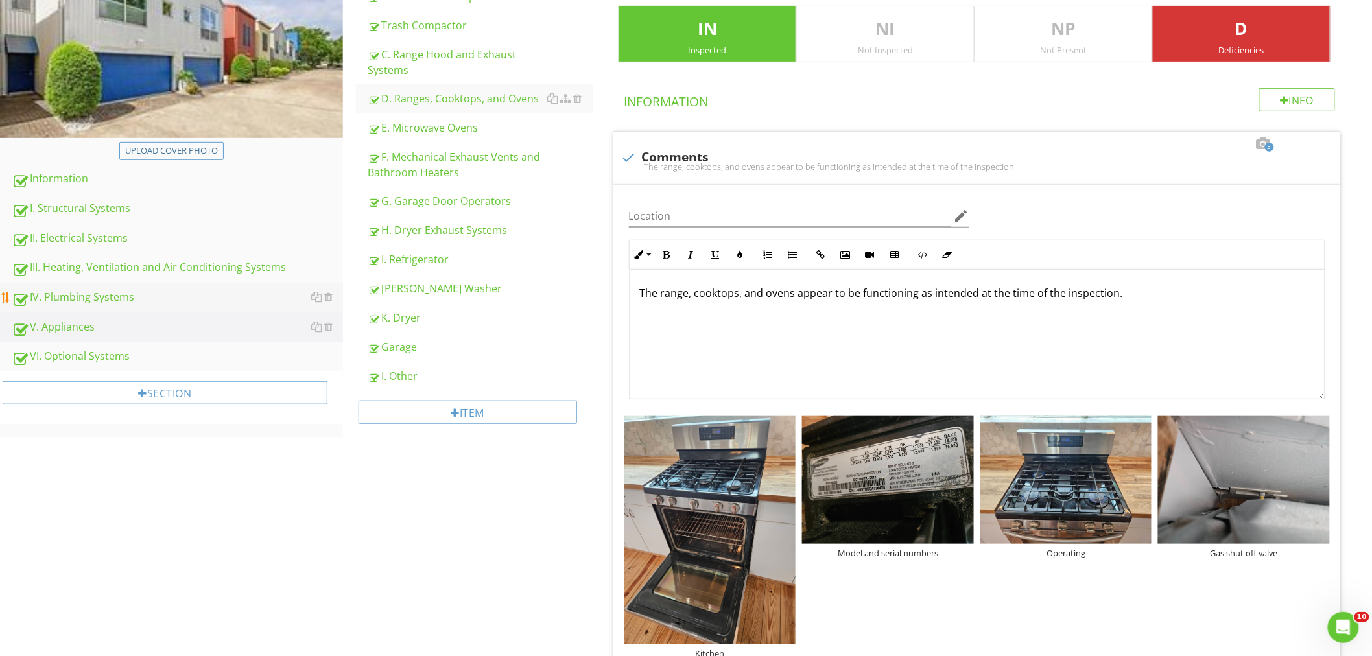
drag, startPoint x: 67, startPoint y: 294, endPoint x: 111, endPoint y: 298, distance: 44.3
click at [67, 294] on div "IV. Plumbing Systems" at bounding box center [177, 297] width 331 height 17
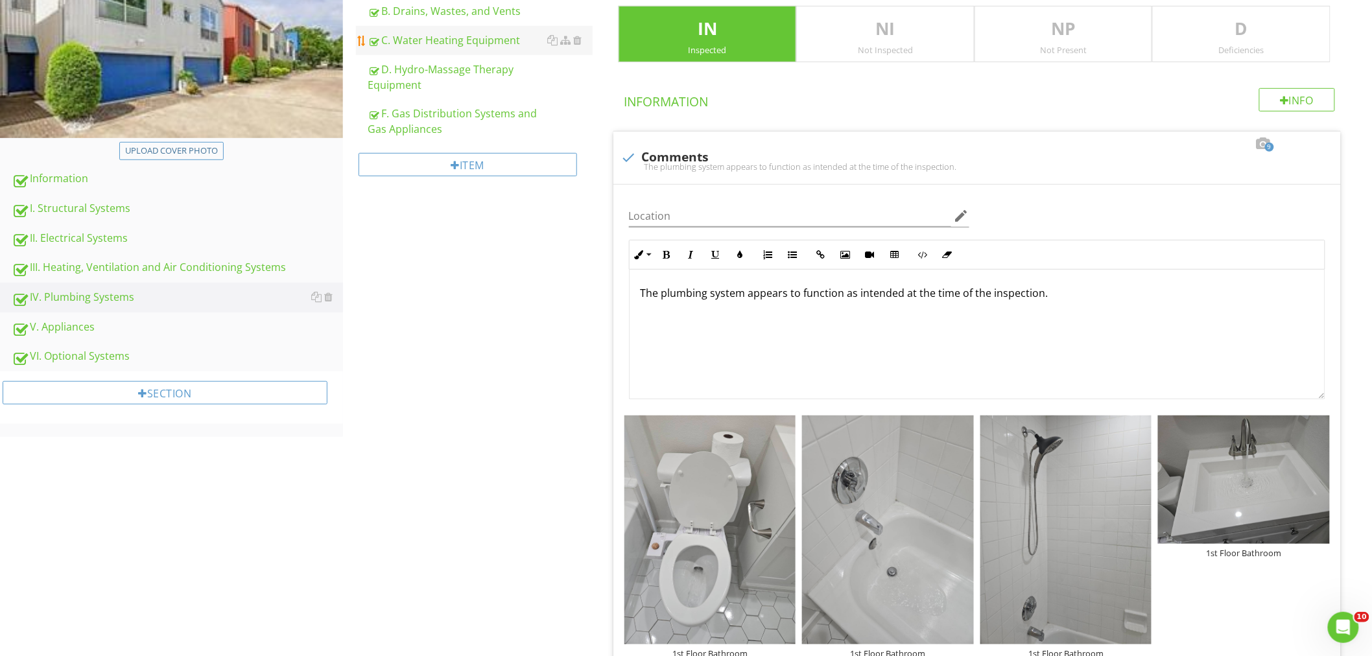
drag, startPoint x: 425, startPoint y: 39, endPoint x: 423, endPoint y: 47, distance: 7.9
click at [424, 39] on div "C. Water Heating Equipment" at bounding box center [480, 40] width 225 height 16
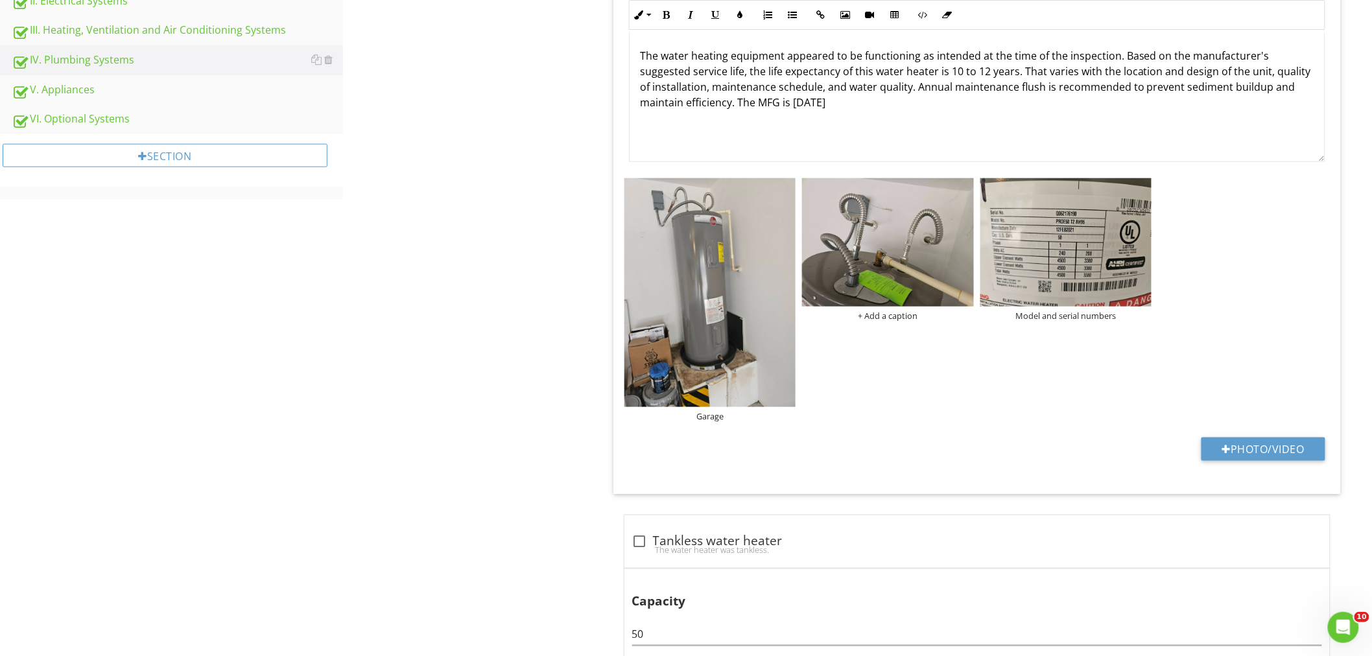
scroll to position [576, 0]
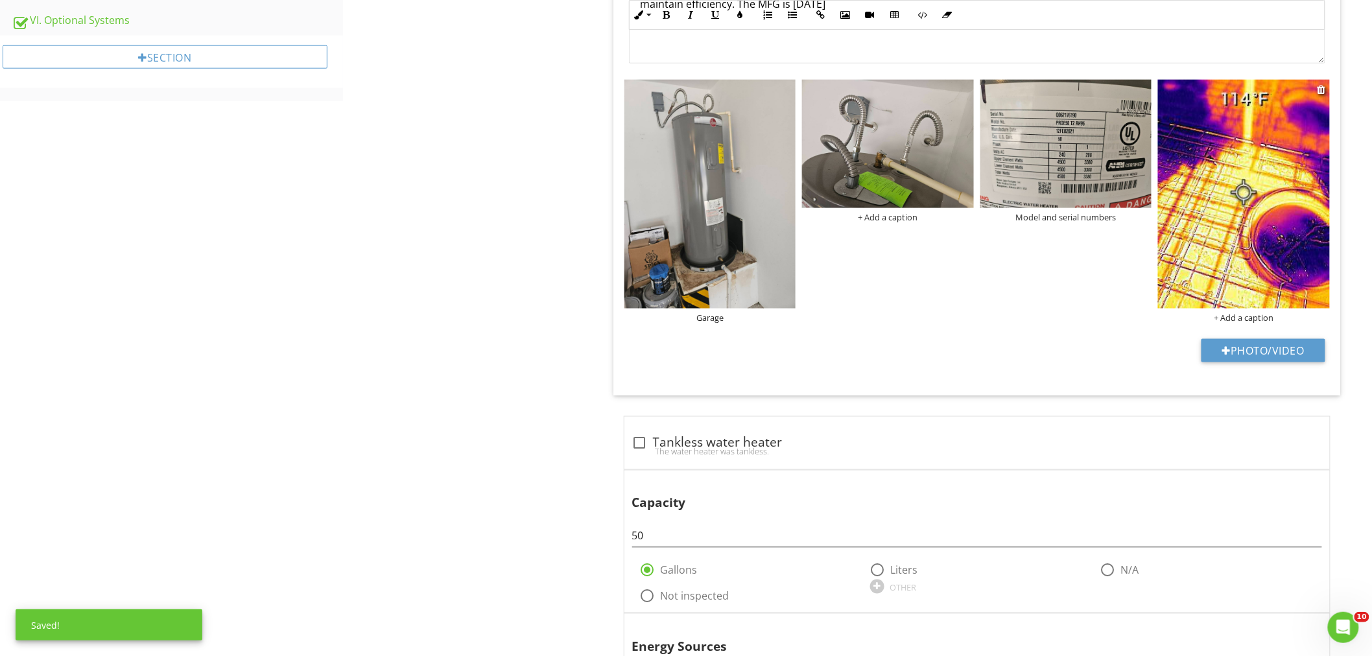
click at [1264, 319] on div "+ Add a caption" at bounding box center [1244, 317] width 172 height 10
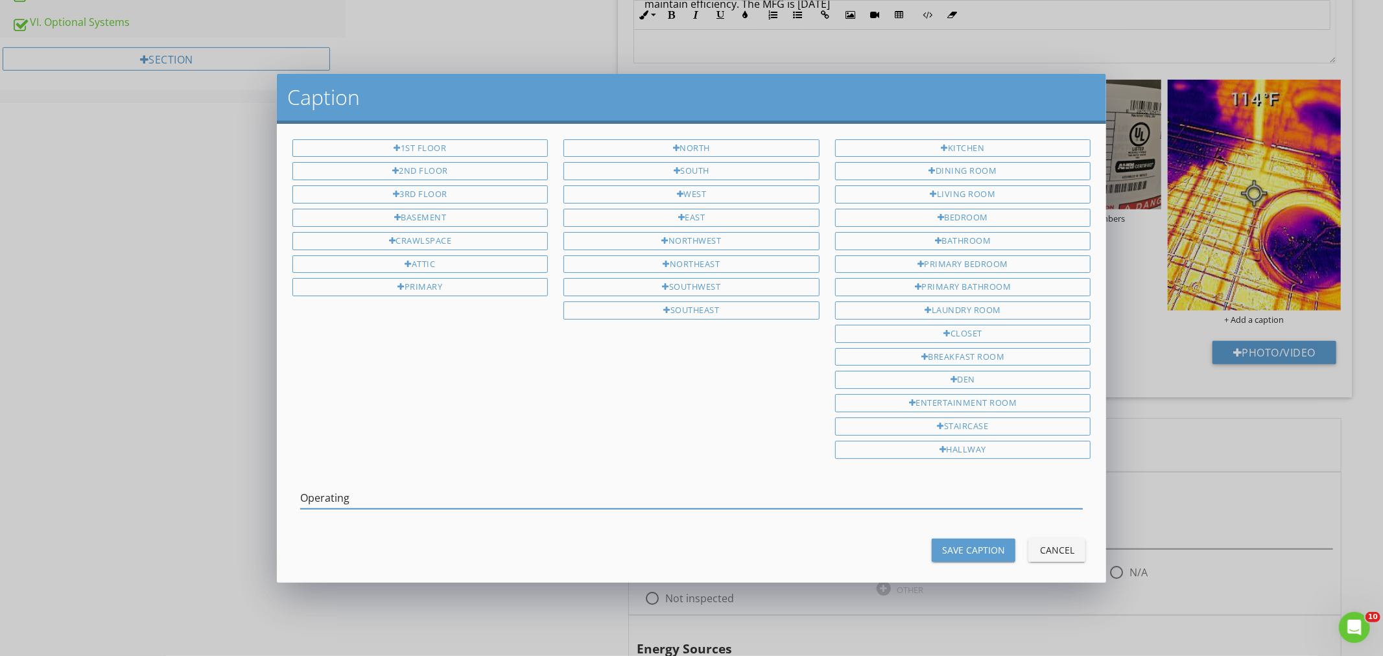
type input "Operating"
click at [942, 557] on div "Save Caption" at bounding box center [973, 550] width 63 height 14
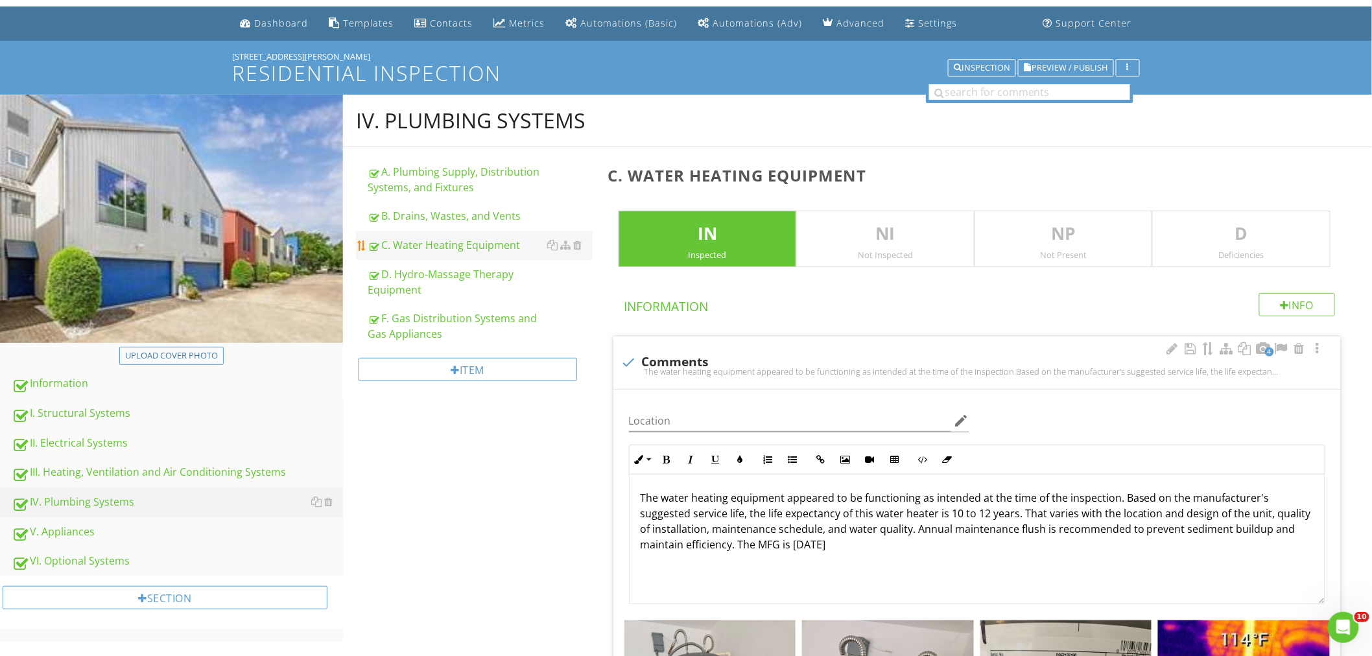
scroll to position [0, 0]
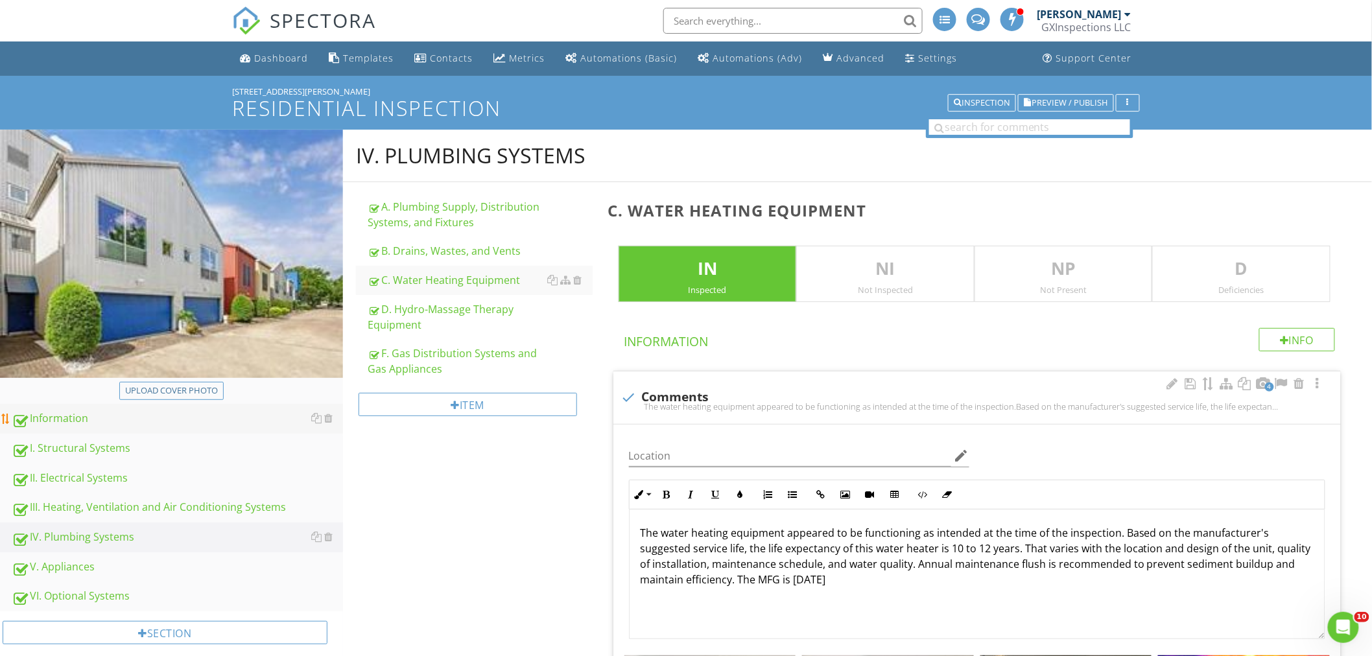
drag, startPoint x: 71, startPoint y: 444, endPoint x: 120, endPoint y: 430, distance: 50.5
click at [71, 444] on div "I. Structural Systems" at bounding box center [177, 448] width 331 height 17
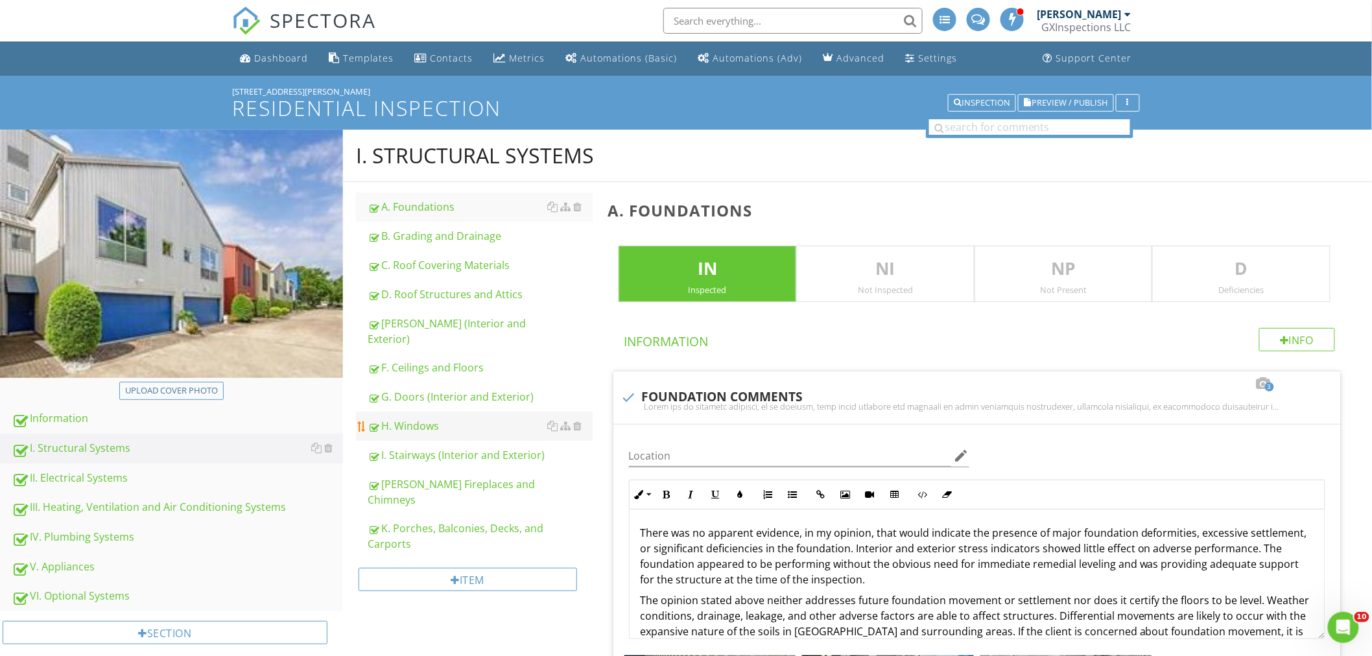
click at [424, 418] on div "H. Windows" at bounding box center [480, 426] width 225 height 16
type textarea "<p>There was no apparent evidence, in my opinion, that would indicate the prese…"
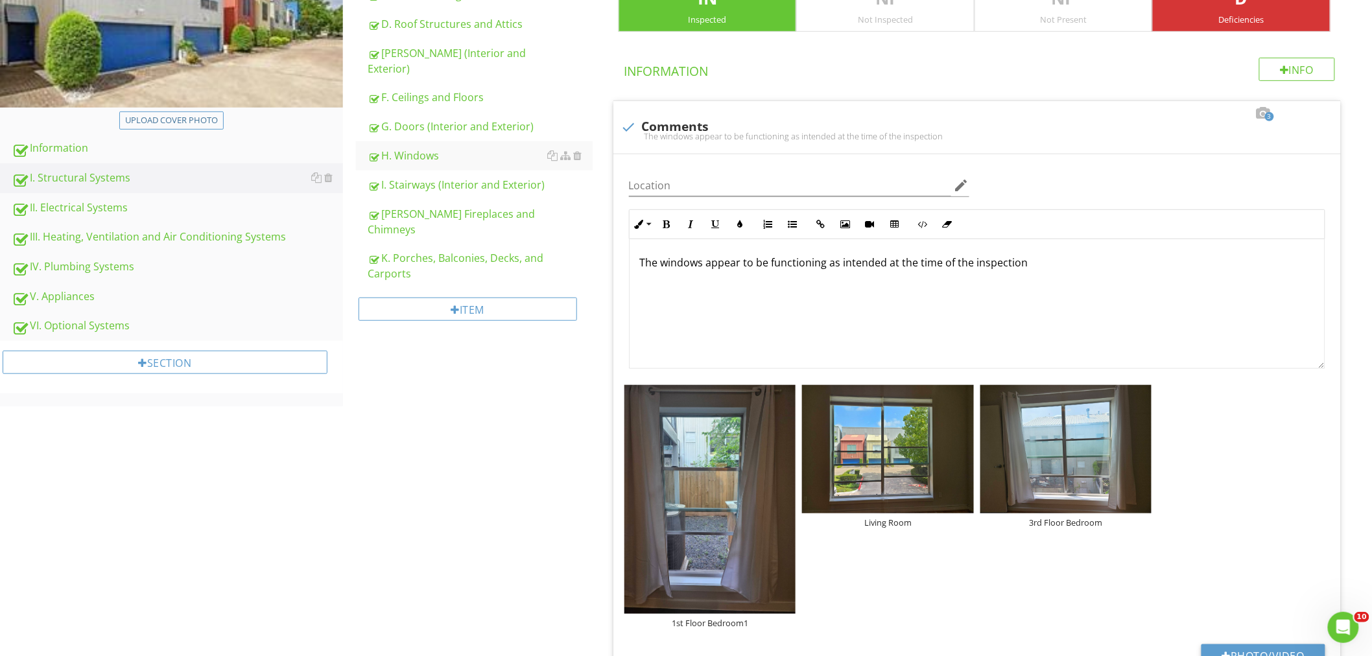
scroll to position [192, 0]
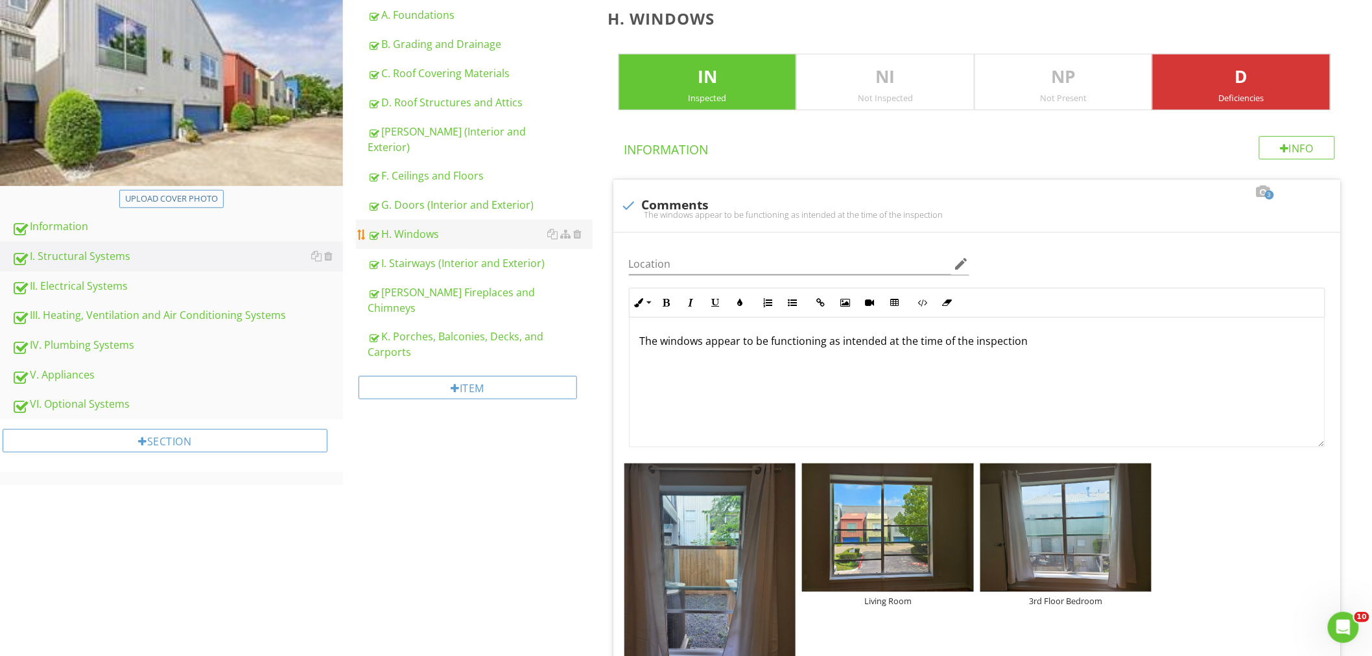
drag, startPoint x: 413, startPoint y: 183, endPoint x: 434, endPoint y: 205, distance: 30.7
click at [413, 197] on div "G. Doors (Interior and Exterior)" at bounding box center [480, 205] width 225 height 16
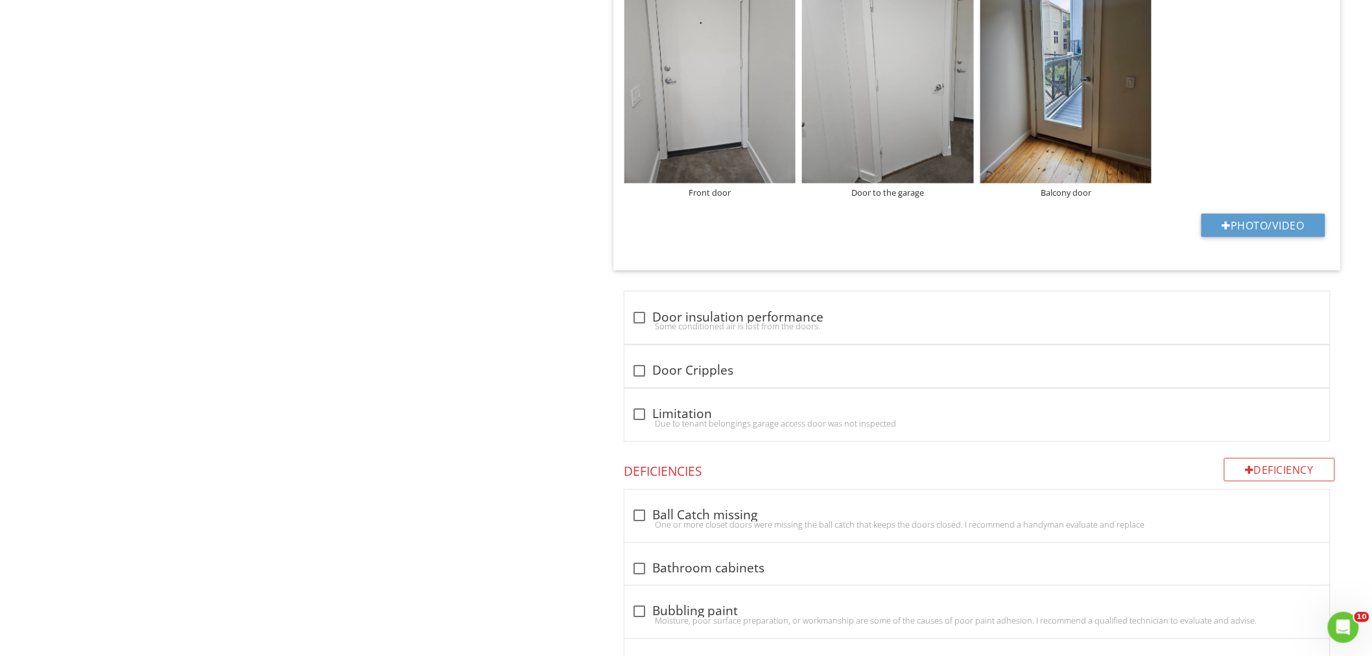
scroll to position [720, 0]
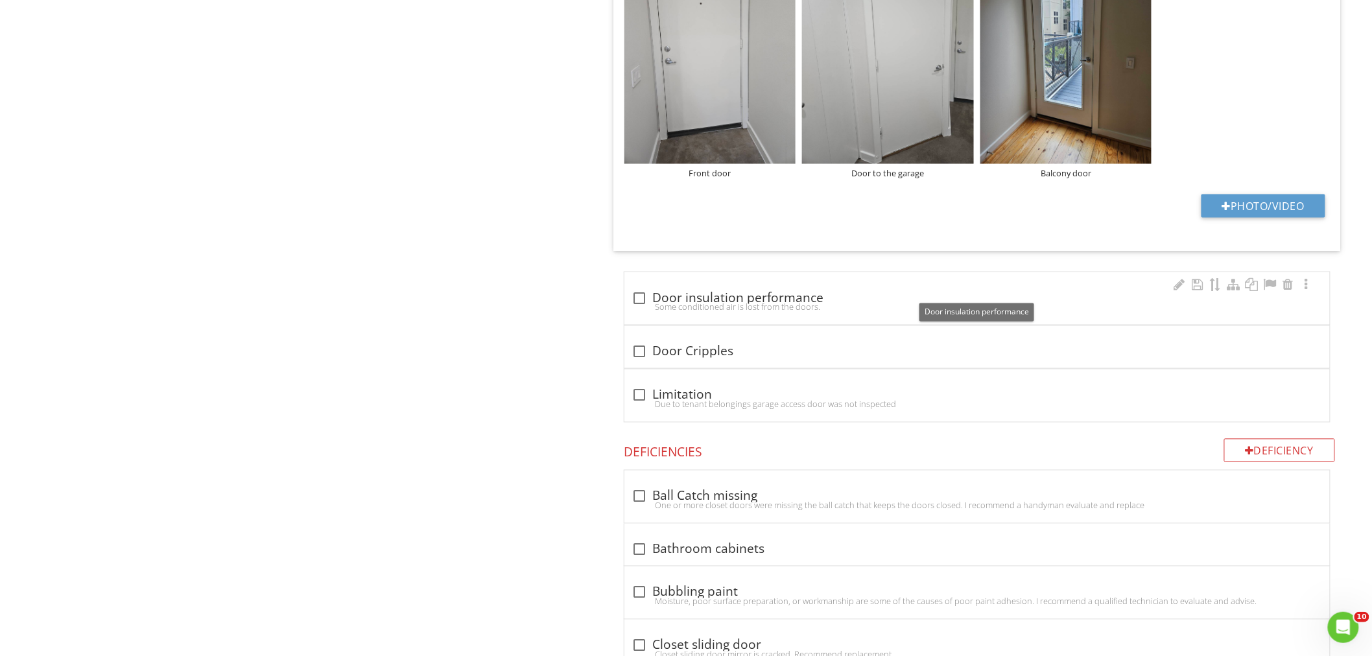
drag, startPoint x: 640, startPoint y: 296, endPoint x: 624, endPoint y: 308, distance: 20.5
click at [640, 296] on div at bounding box center [640, 298] width 22 height 22
checkbox input "true"
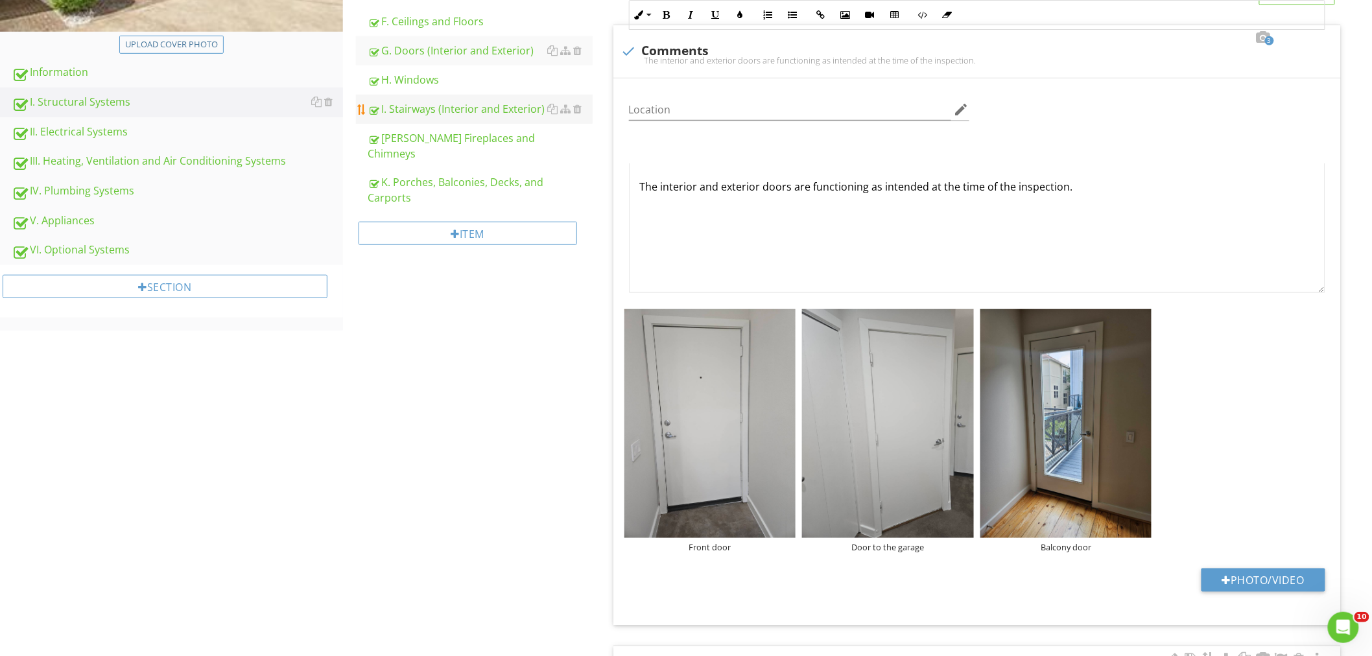
scroll to position [192, 0]
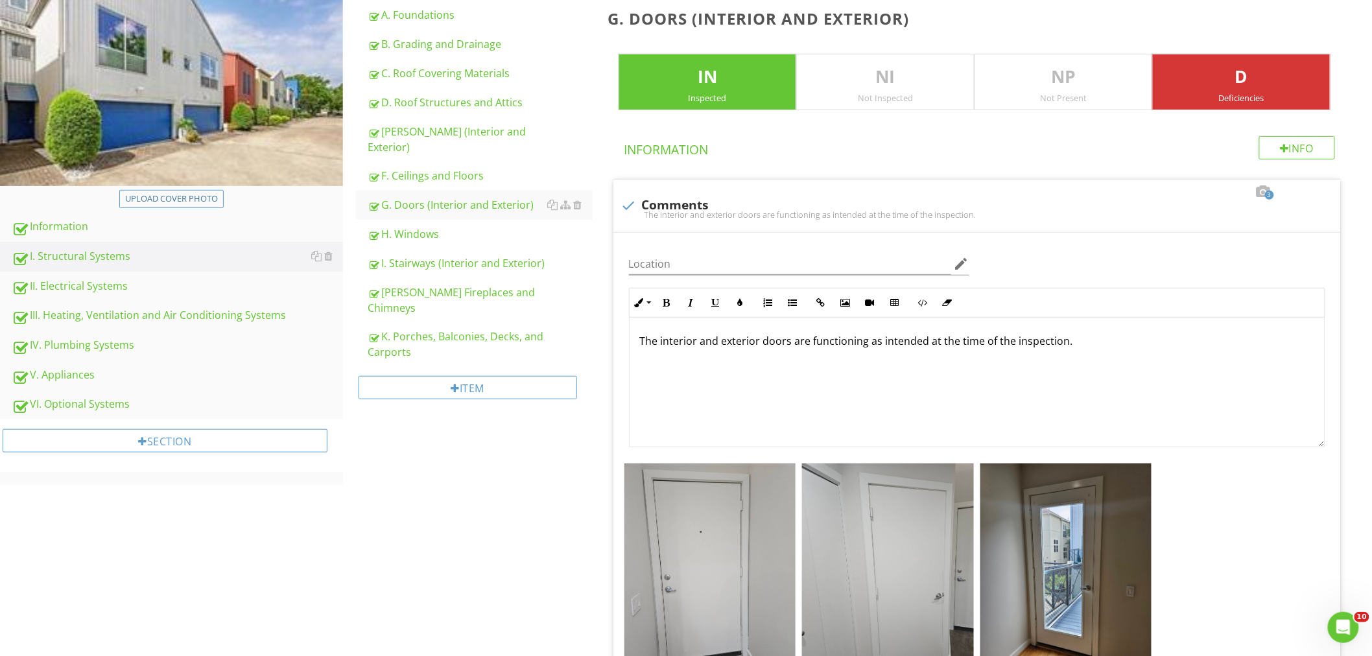
drag, startPoint x: 419, startPoint y: 222, endPoint x: 456, endPoint y: 370, distance: 152.3
click at [419, 226] on div "H. Windows" at bounding box center [480, 234] width 225 height 16
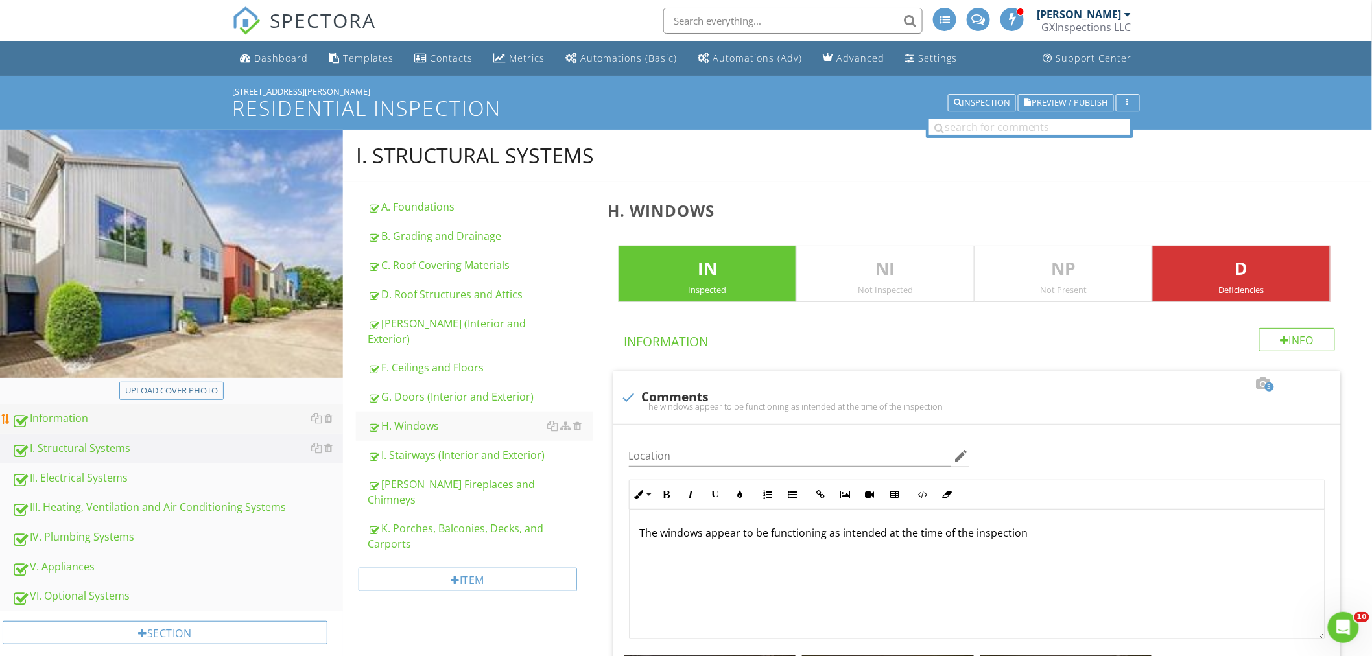
drag, startPoint x: 60, startPoint y: 500, endPoint x: 288, endPoint y: 415, distance: 243.1
click at [60, 501] on div "III. Heating, Ventilation and Air Conditioning Systems" at bounding box center [177, 507] width 331 height 17
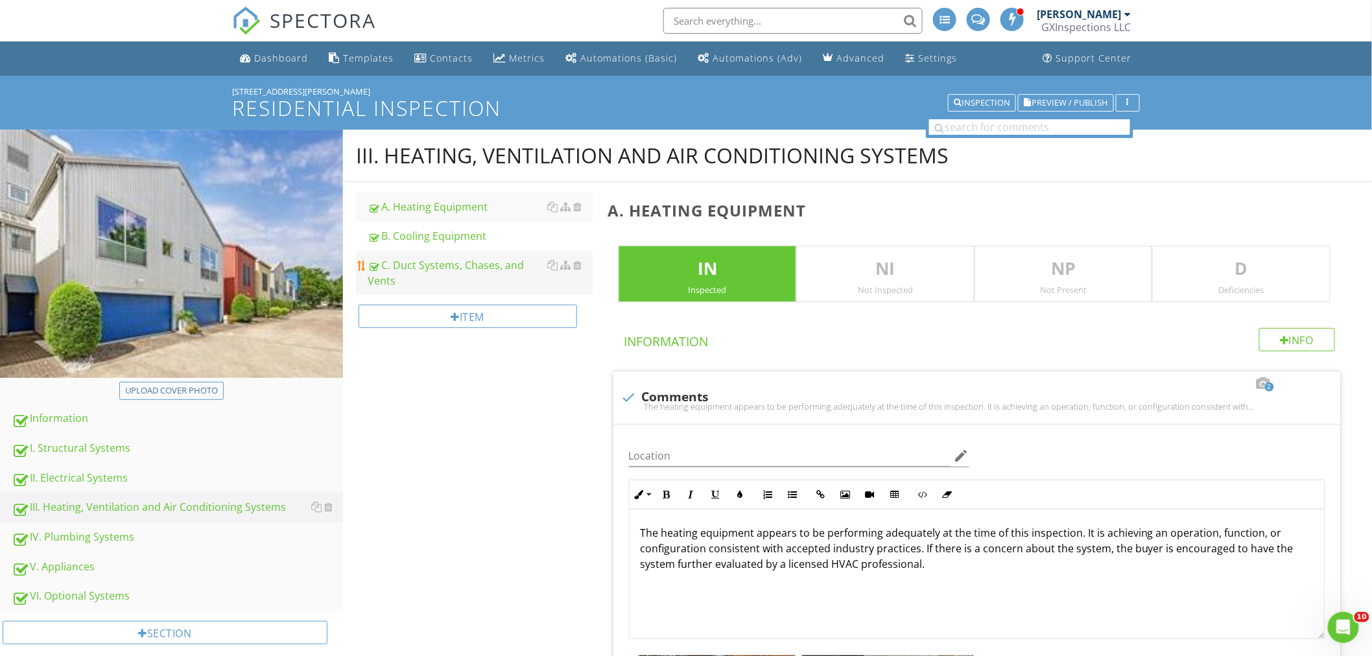
click at [432, 263] on div "C. Duct Systems, Chases, and Vents" at bounding box center [480, 272] width 225 height 31
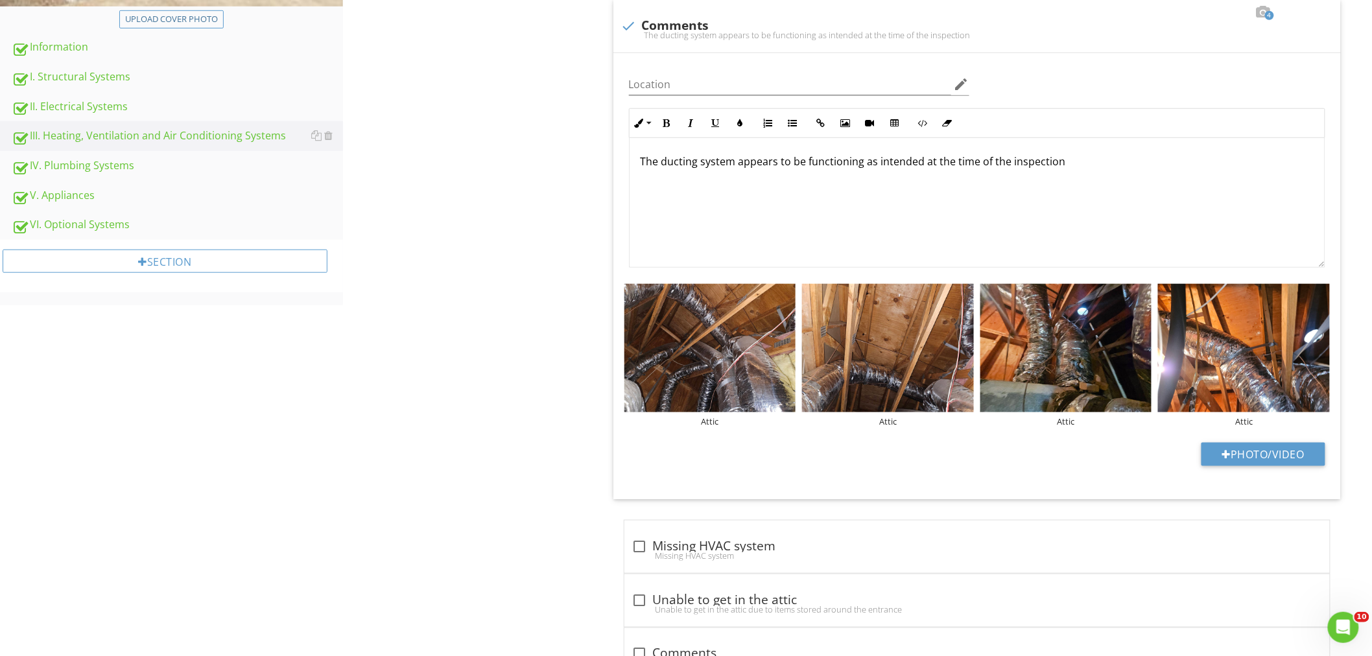
scroll to position [144, 0]
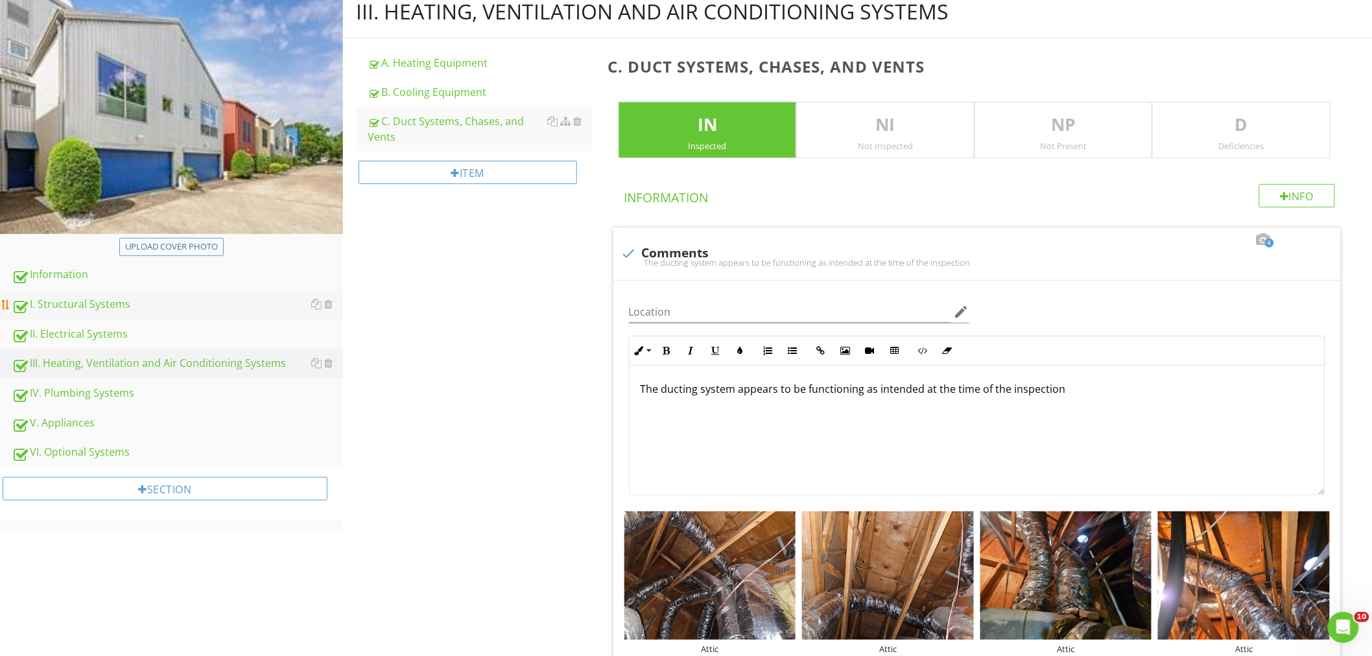
click at [70, 305] on div "I. Structural Systems" at bounding box center [177, 304] width 331 height 17
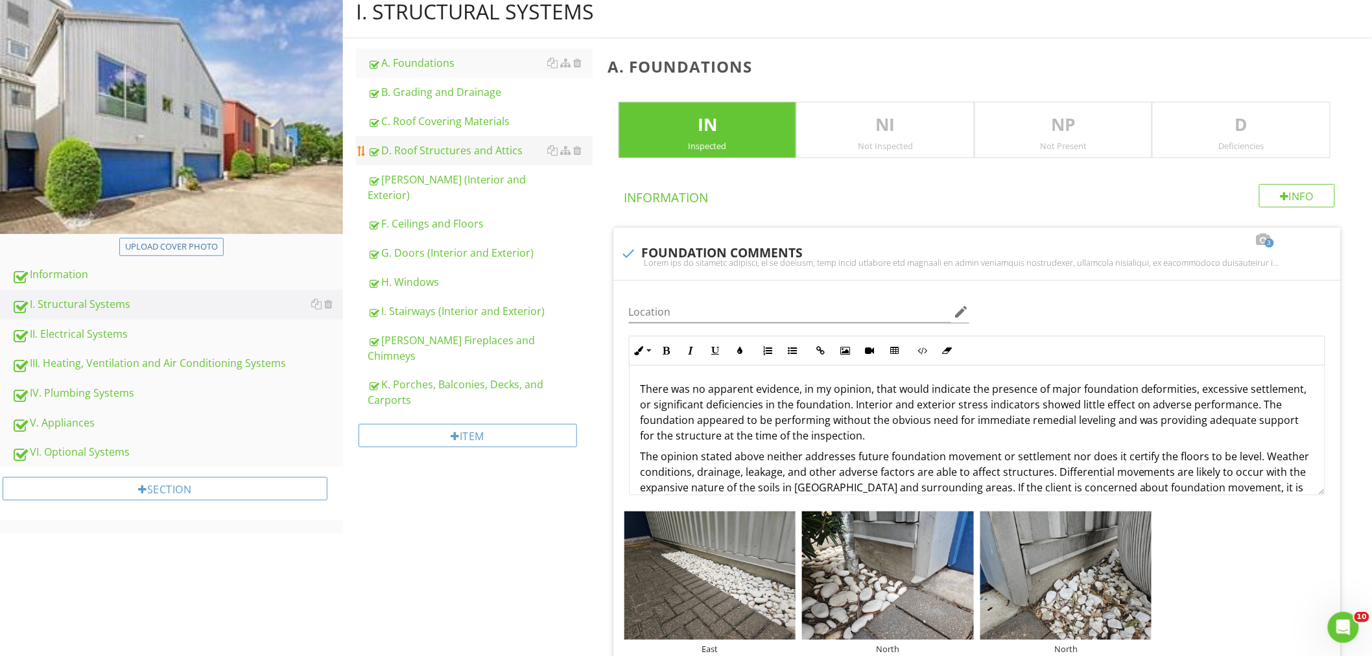
click at [504, 147] on div "D. Roof Structures and Attics" at bounding box center [480, 151] width 225 height 16
type textarea "<p>There was no apparent evidence, in my opinion, that would indicate the prese…"
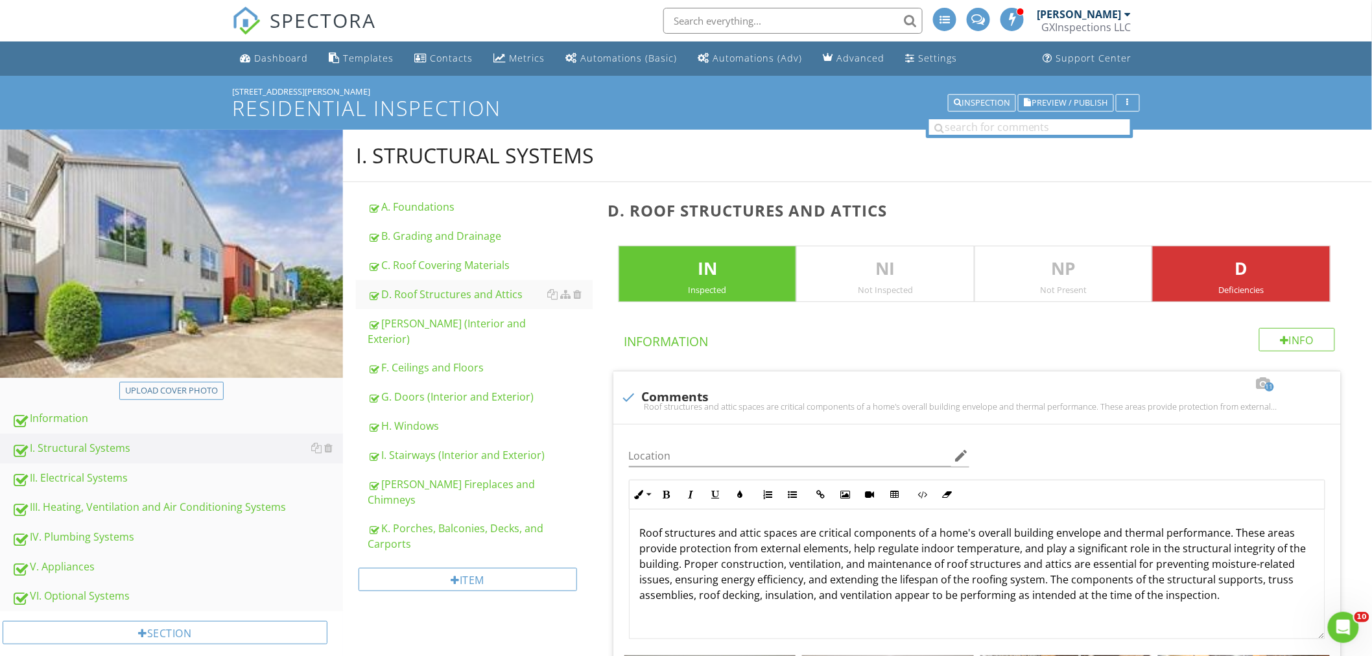
click at [987, 102] on div "Inspection" at bounding box center [982, 103] width 56 height 9
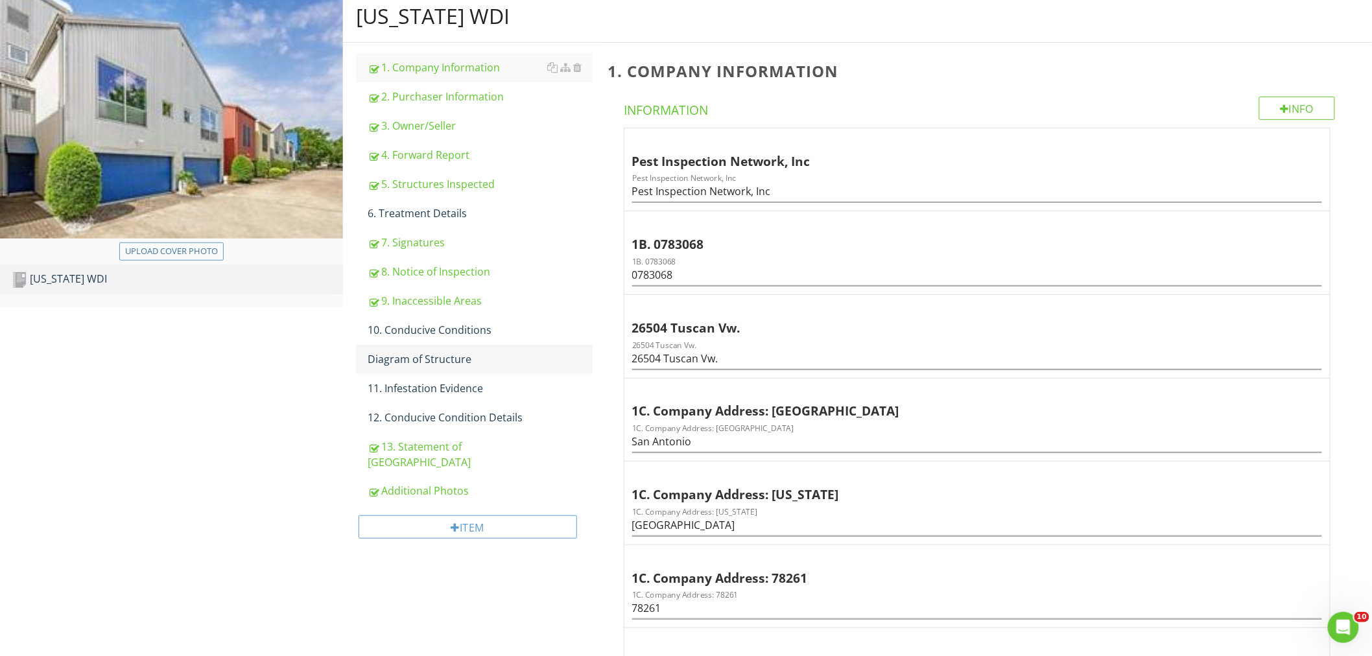
scroll to position [119, 0]
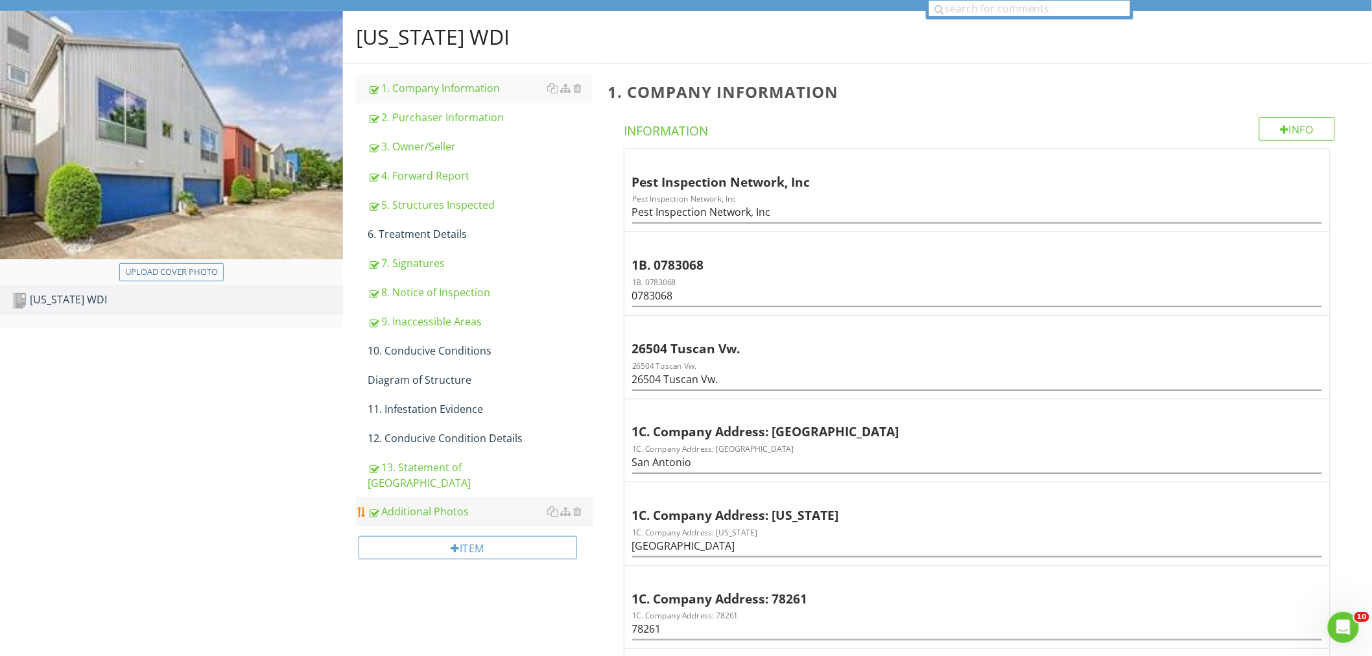
click at [468, 504] on div "Additional Photos" at bounding box center [480, 512] width 225 height 16
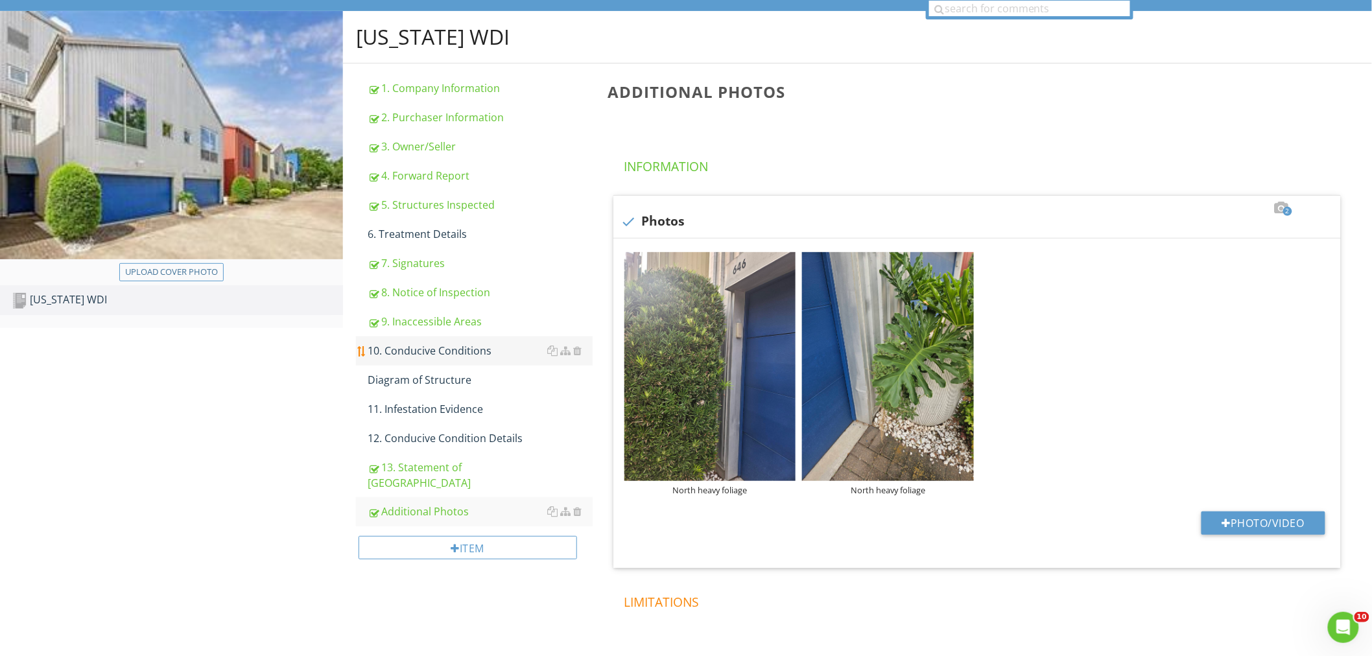
click at [416, 353] on div "10. Conducive Conditions" at bounding box center [480, 351] width 225 height 16
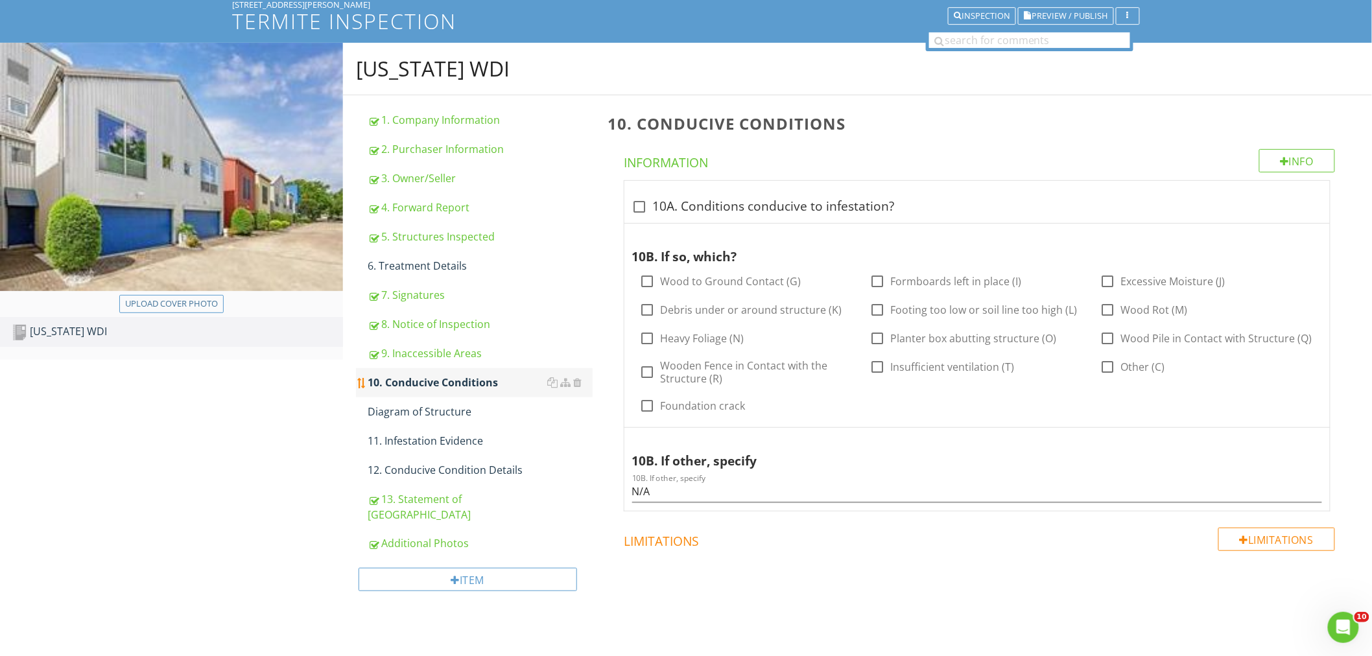
scroll to position [87, 0]
click at [651, 335] on div at bounding box center [648, 338] width 22 height 22
checkbox input "true"
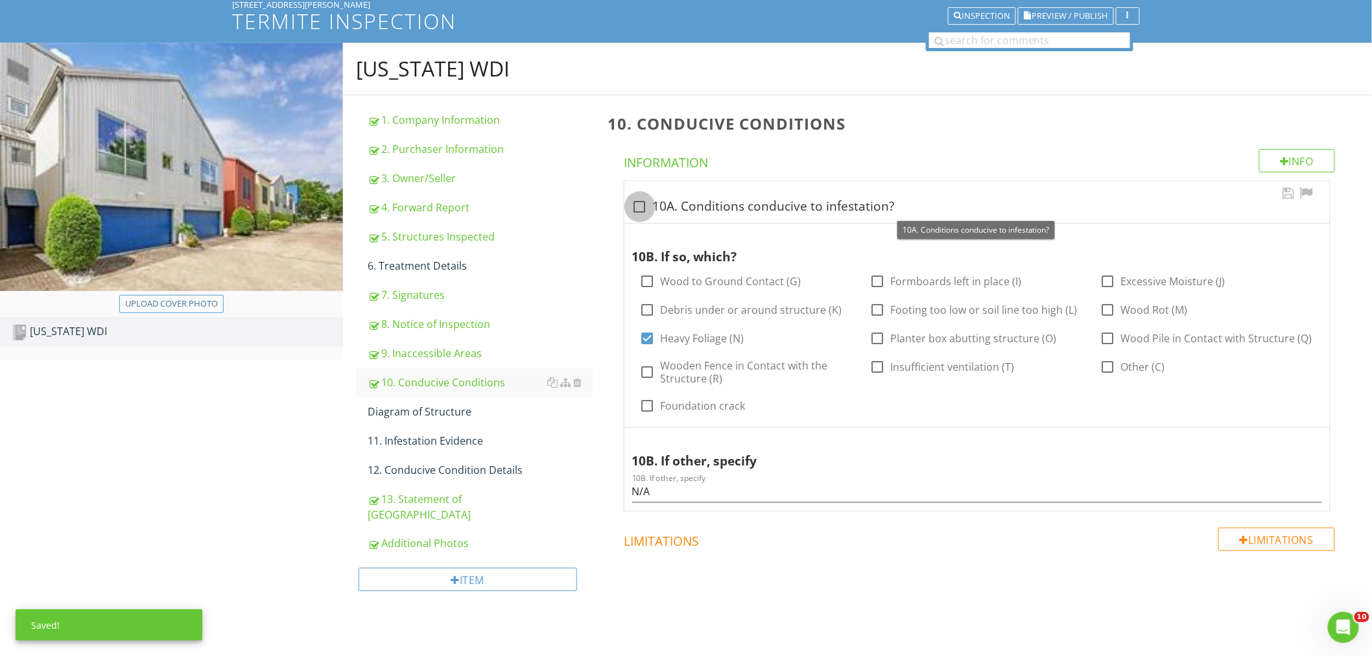
click at [640, 209] on div at bounding box center [640, 207] width 22 height 22
checkbox input "true"
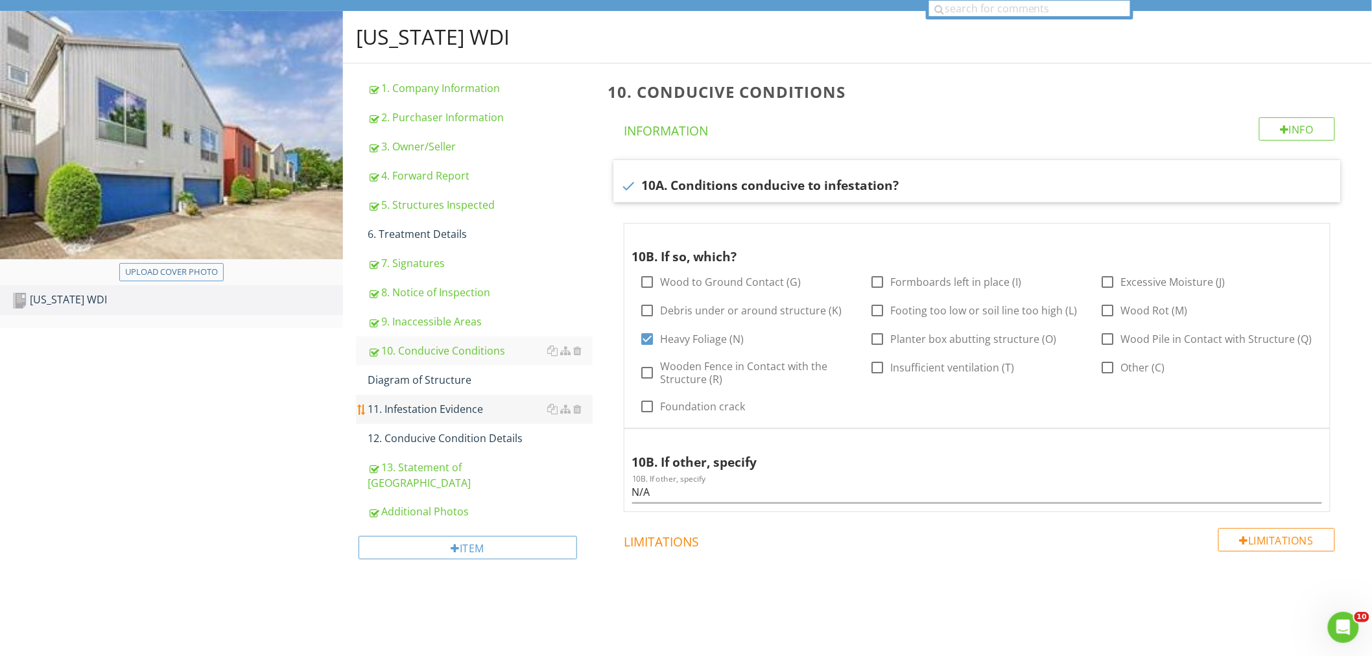
click at [442, 412] on div "11. Infestation Evidence" at bounding box center [480, 409] width 225 height 16
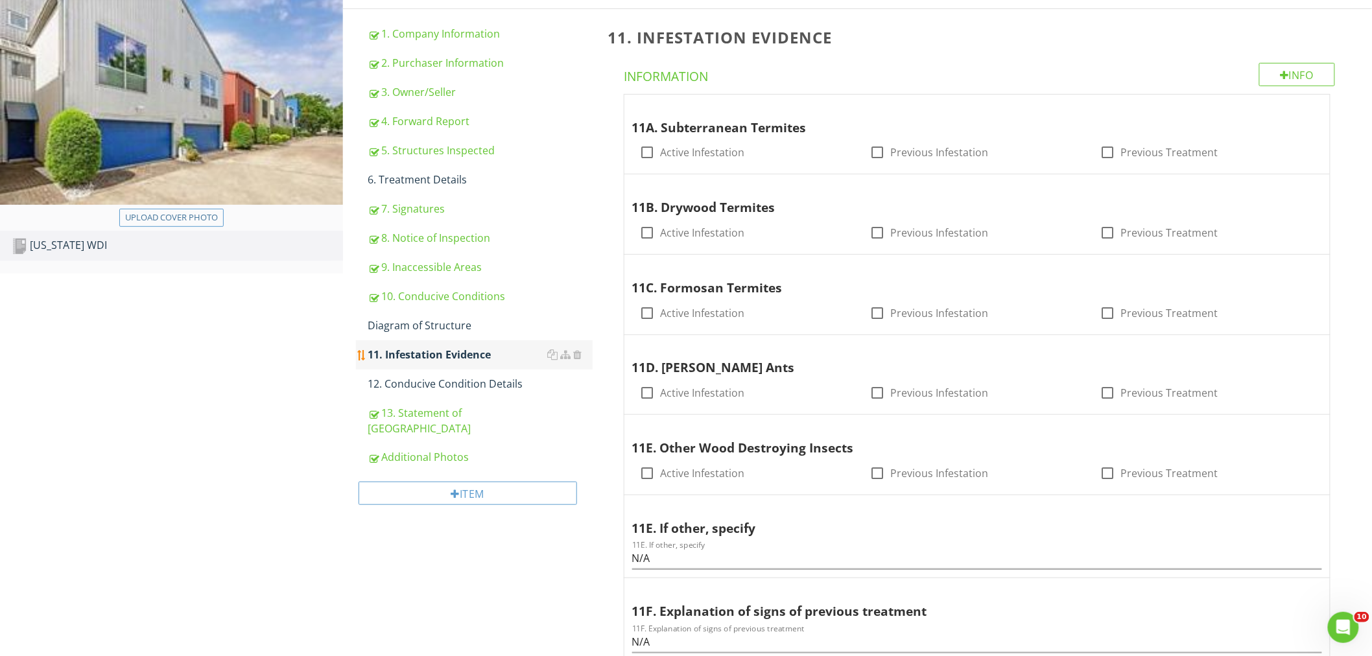
scroll to position [154, 0]
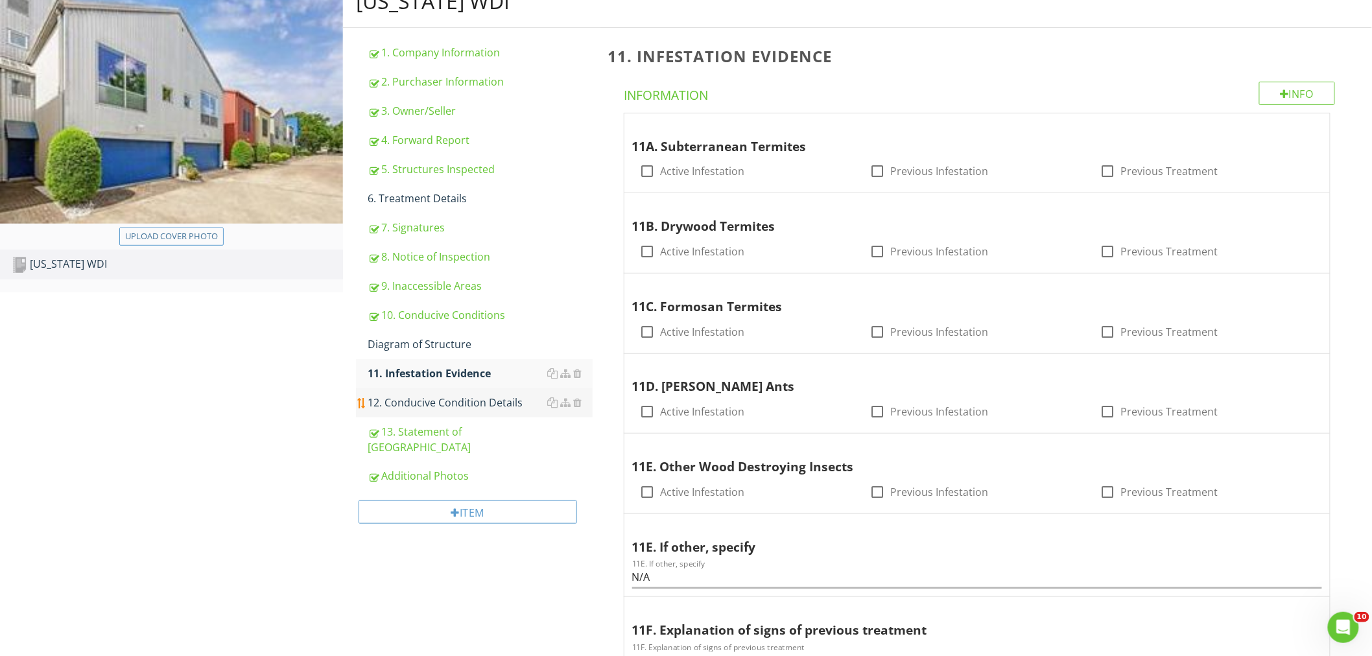
click at [426, 398] on div "12. Conducive Condition Details" at bounding box center [480, 403] width 225 height 16
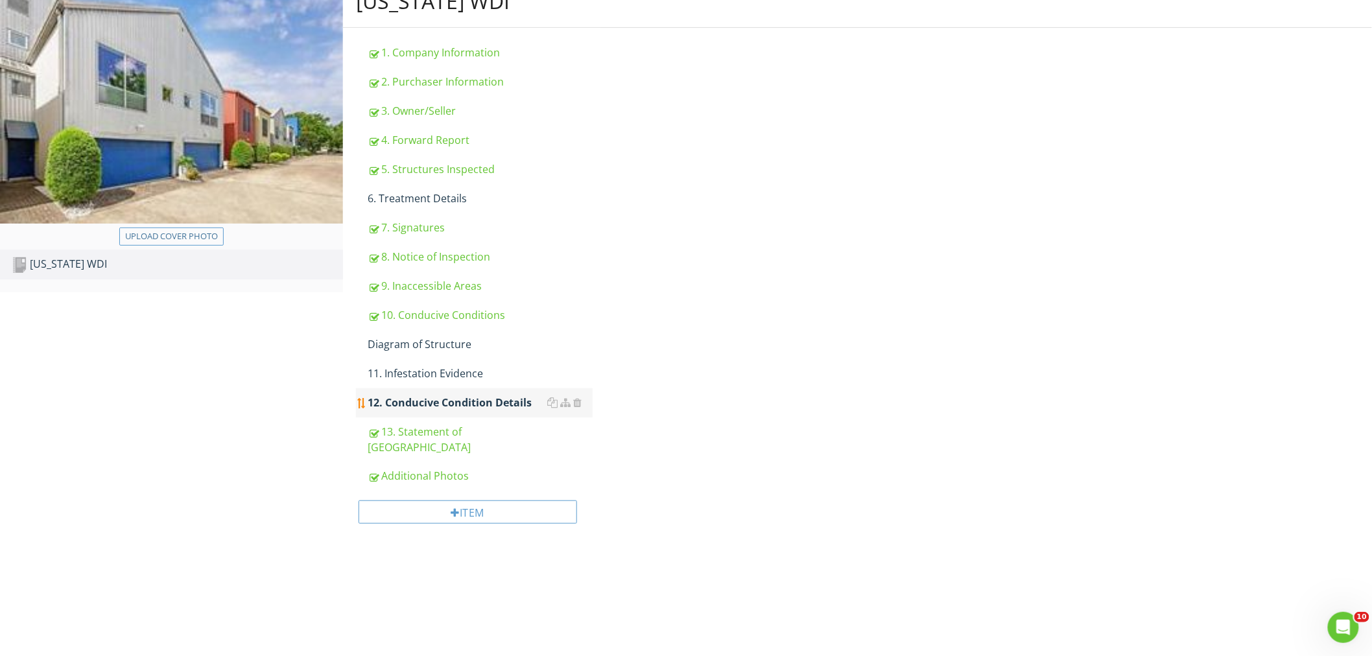
scroll to position [75, 0]
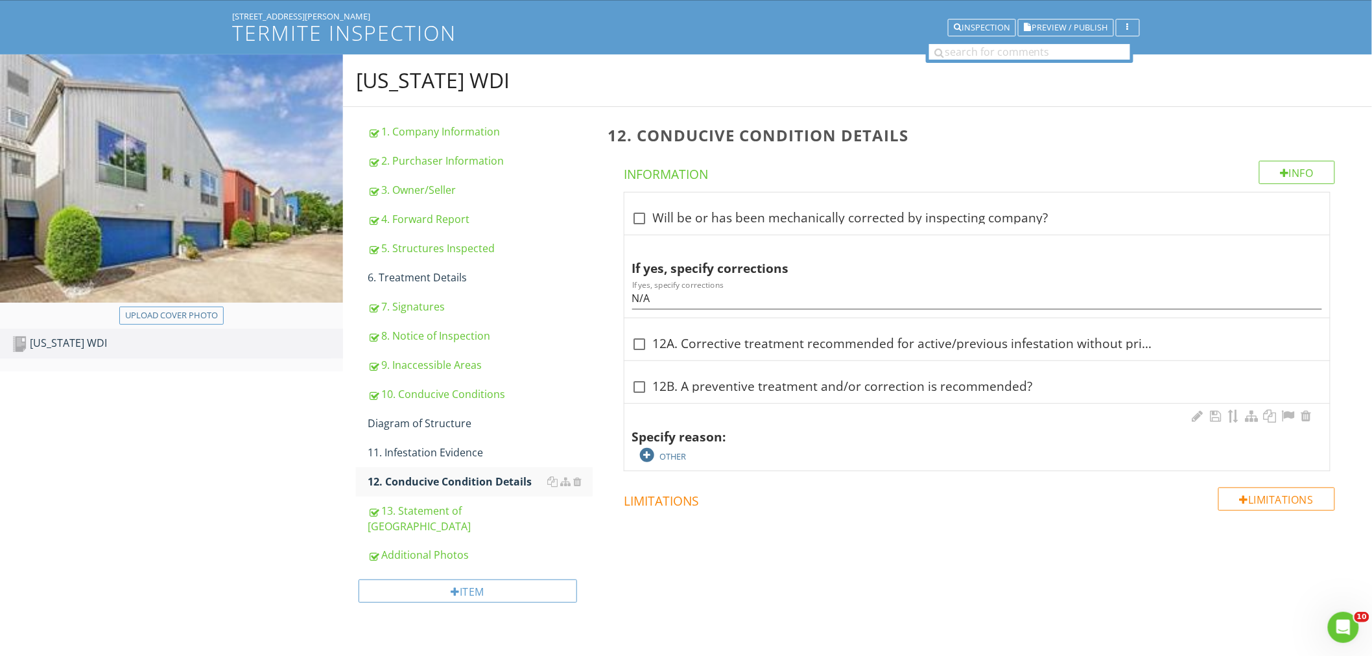
click at [650, 454] on div at bounding box center [647, 455] width 14 height 14
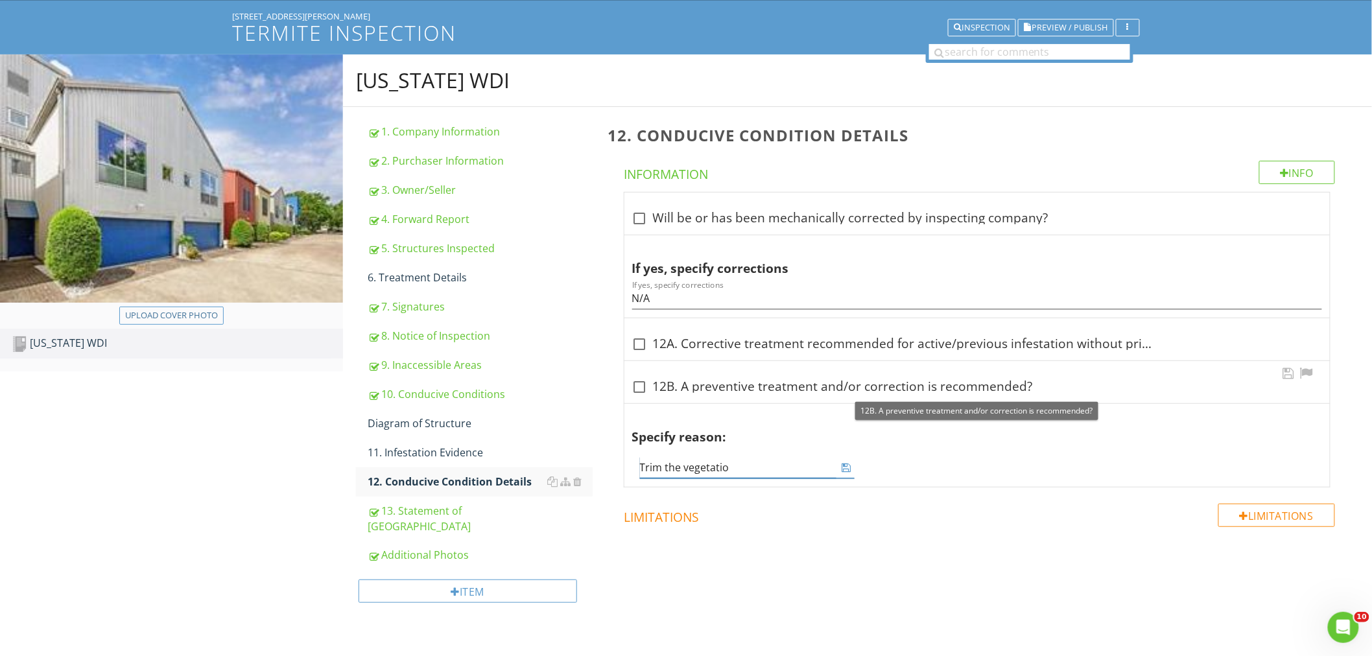
type input "Trim the vegetation"
click at [640, 385] on div at bounding box center [640, 387] width 22 height 22
checkbox input "true"
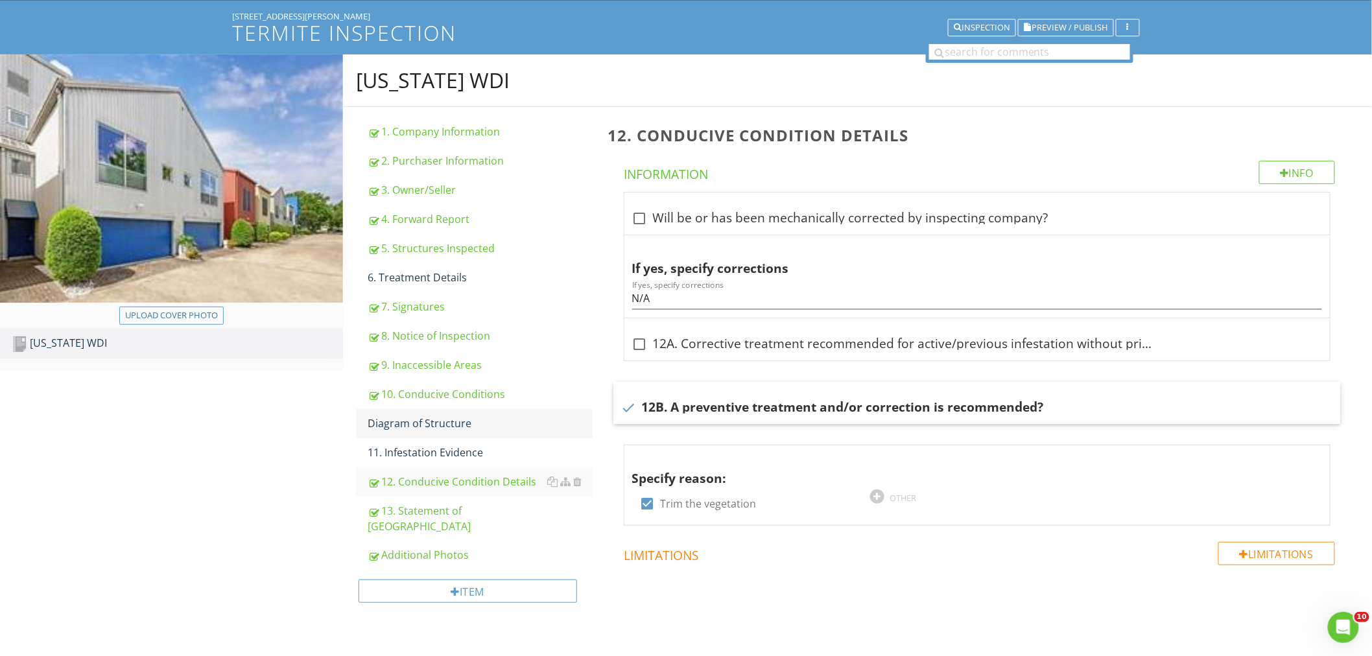
click at [428, 423] on div "Diagram of Structure" at bounding box center [480, 424] width 225 height 16
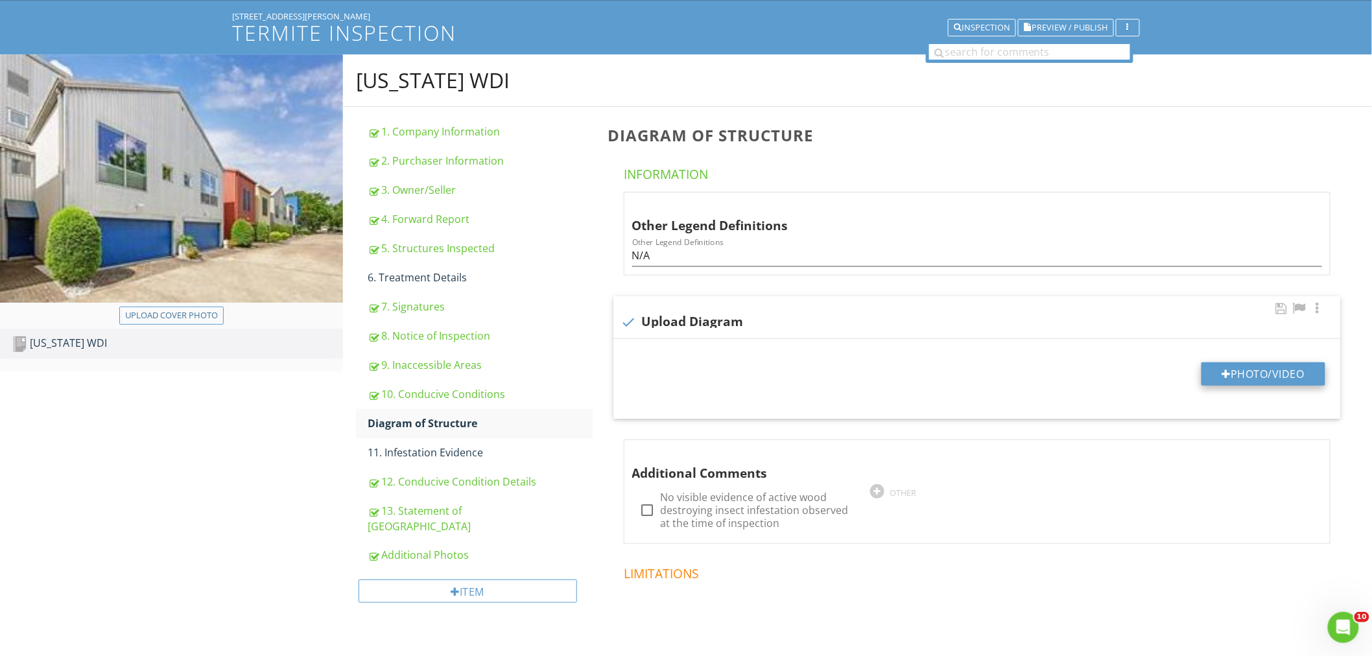
click at [1248, 377] on button "Photo/Video" at bounding box center [1263, 373] width 124 height 23
type input "C:\fakepath\646_LESTER_ST_impr_sketch.png"
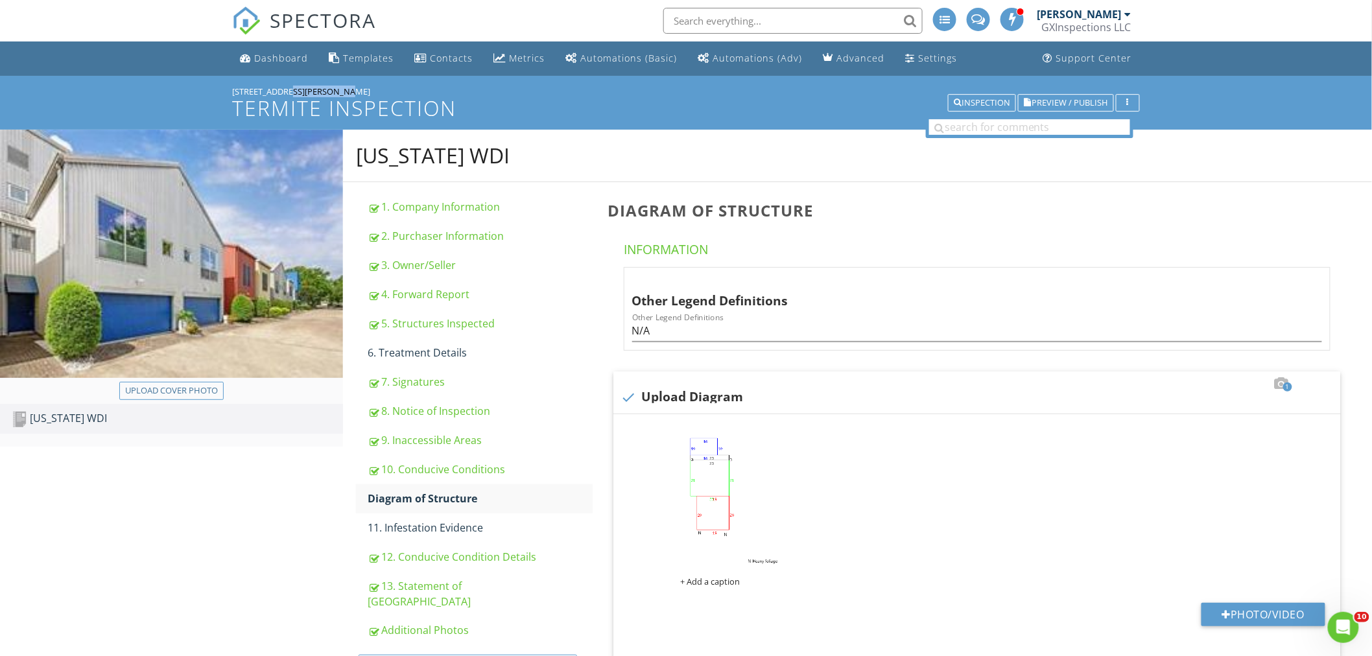
drag, startPoint x: 290, startPoint y: 82, endPoint x: 231, endPoint y: 89, distance: 58.8
click at [231, 89] on div "646 Lester St Termite Inspection Inspection Preview / Publish" at bounding box center [686, 103] width 1372 height 54
copy div "[STREET_ADDRESS][PERSON_NAME]"
click at [711, 582] on div "+ Add a caption" at bounding box center [710, 581] width 172 height 10
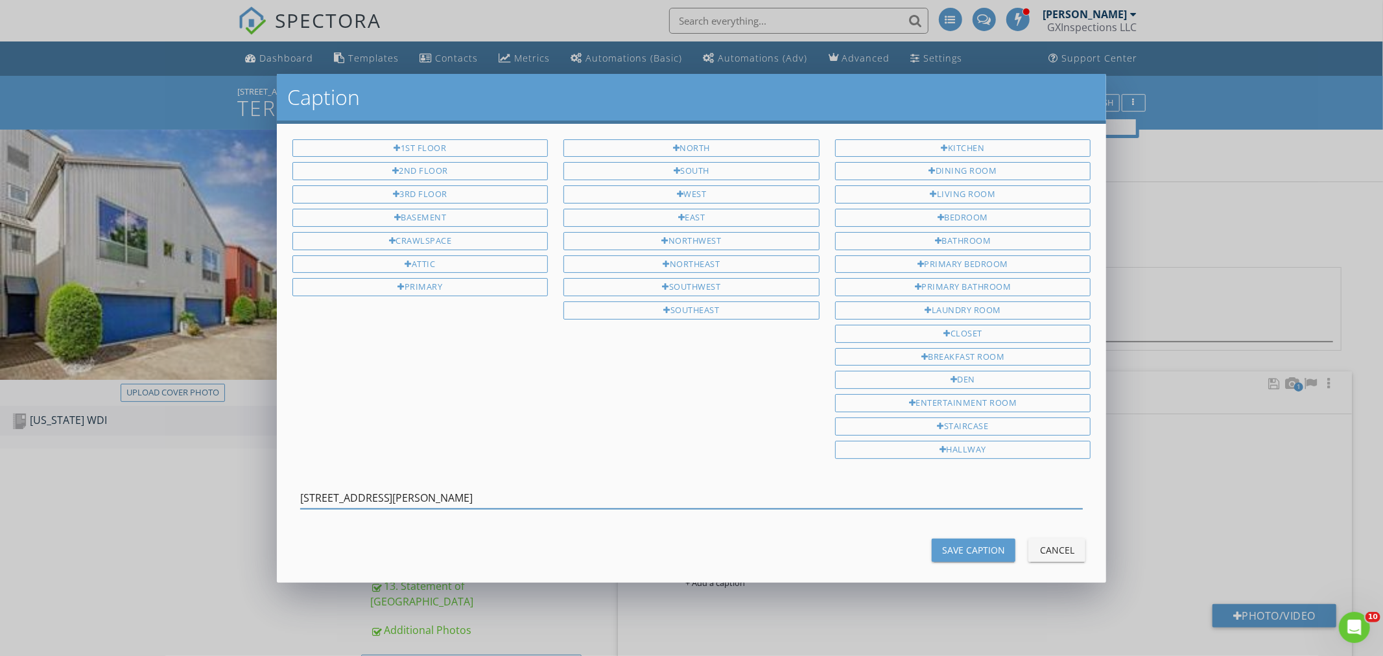
type input "[STREET_ADDRESS][PERSON_NAME]"
click at [955, 549] on div "Save Caption" at bounding box center [973, 550] width 63 height 14
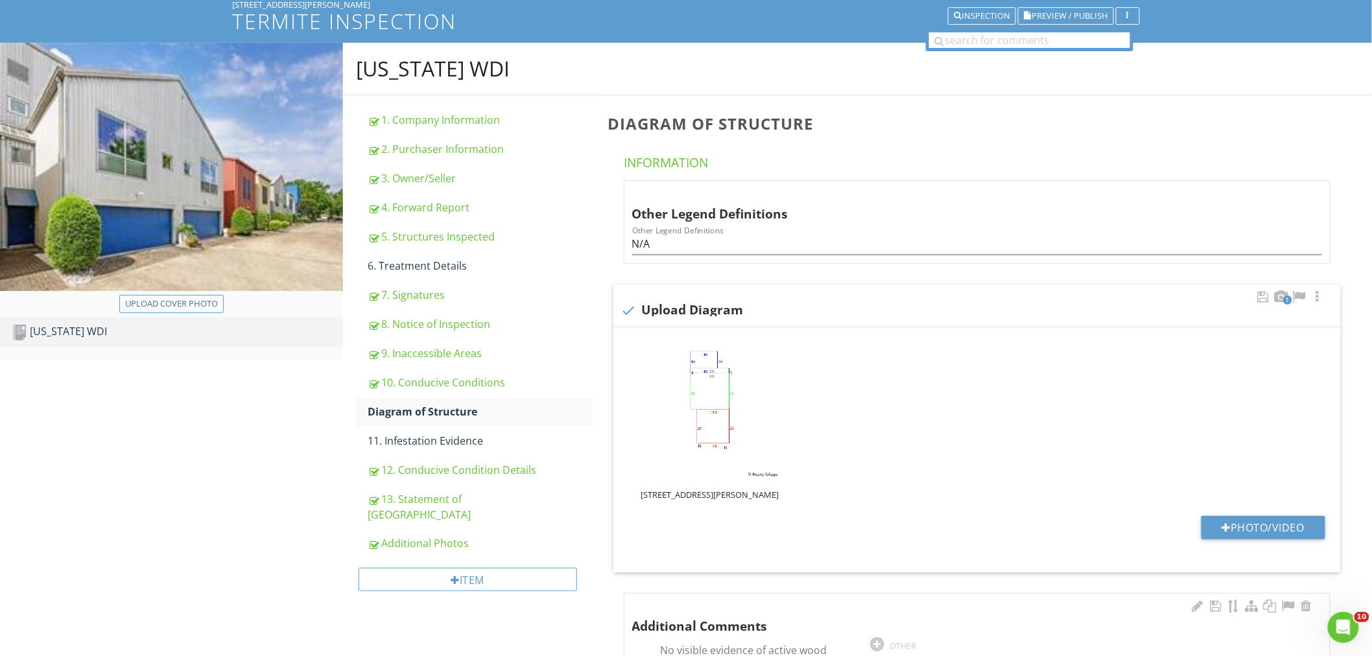
scroll to position [240, 0]
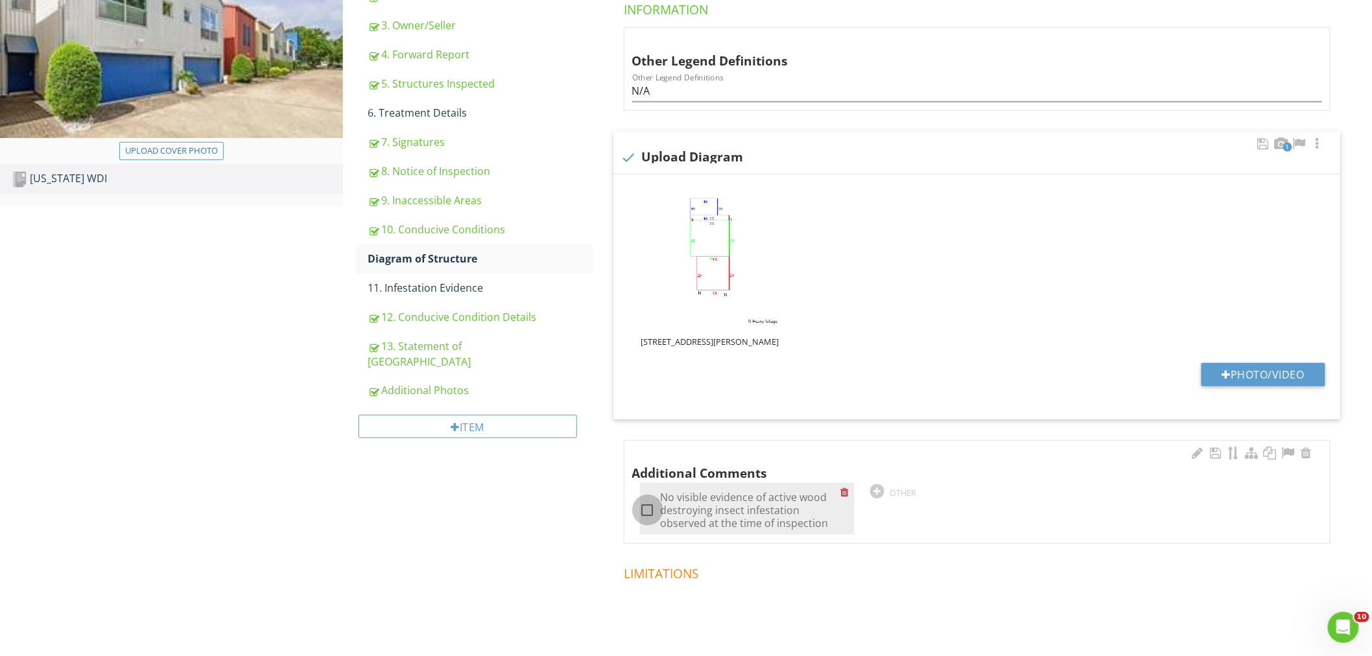
click at [651, 508] on div at bounding box center [648, 510] width 22 height 22
checkbox input "true"
click at [329, 530] on div "Upload cover photo Texas WDI Texas WDI 1. Company Information 2. Purchaser Info…" at bounding box center [686, 289] width 1372 height 799
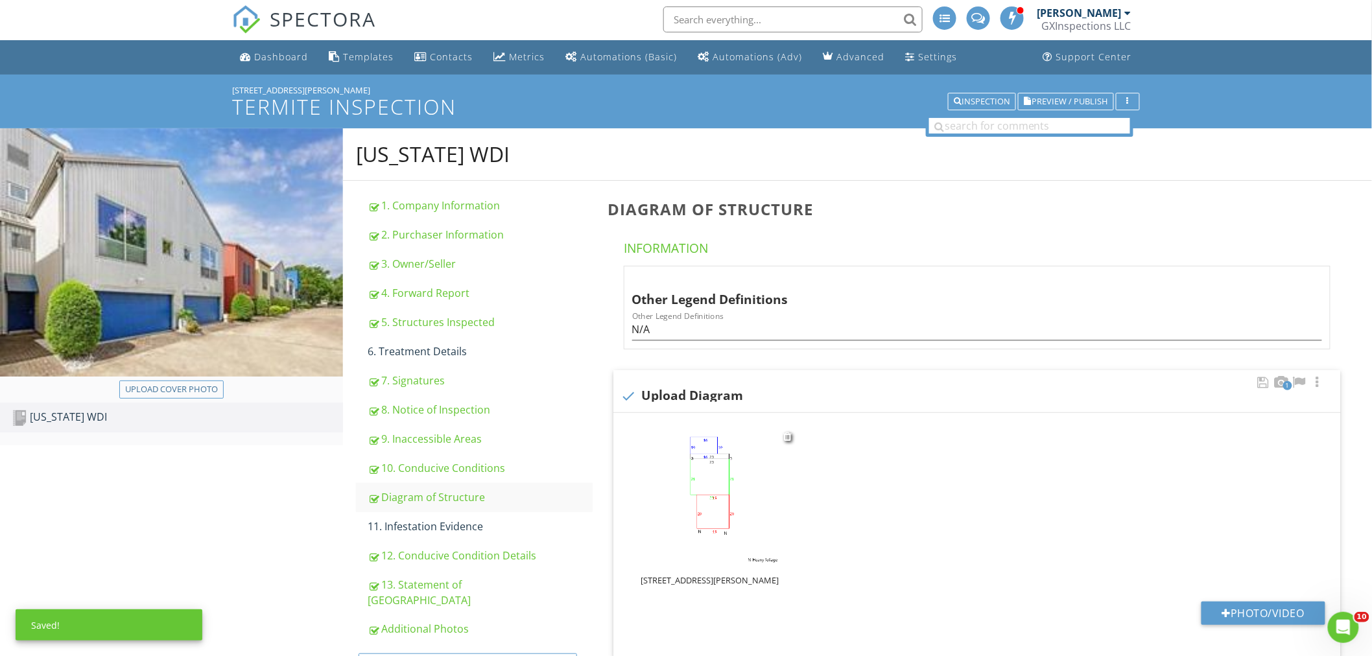
scroll to position [0, 0]
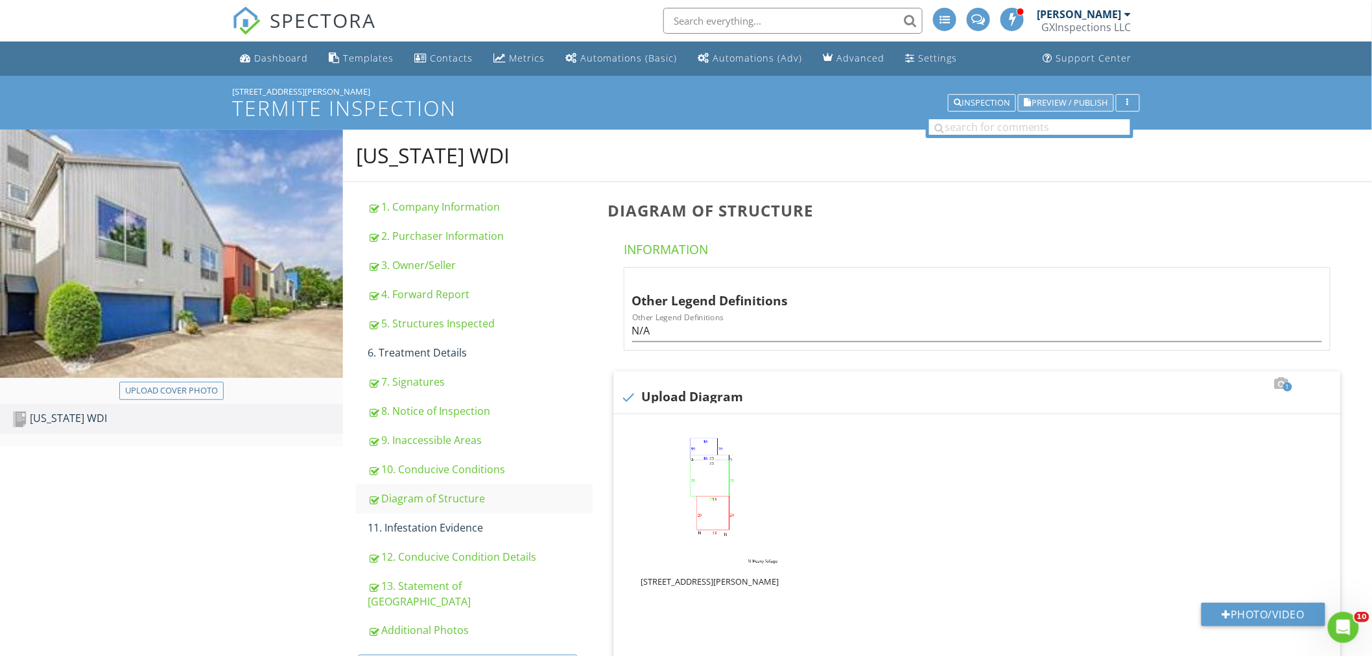
click at [1047, 104] on span "Preview / Publish" at bounding box center [1070, 103] width 76 height 8
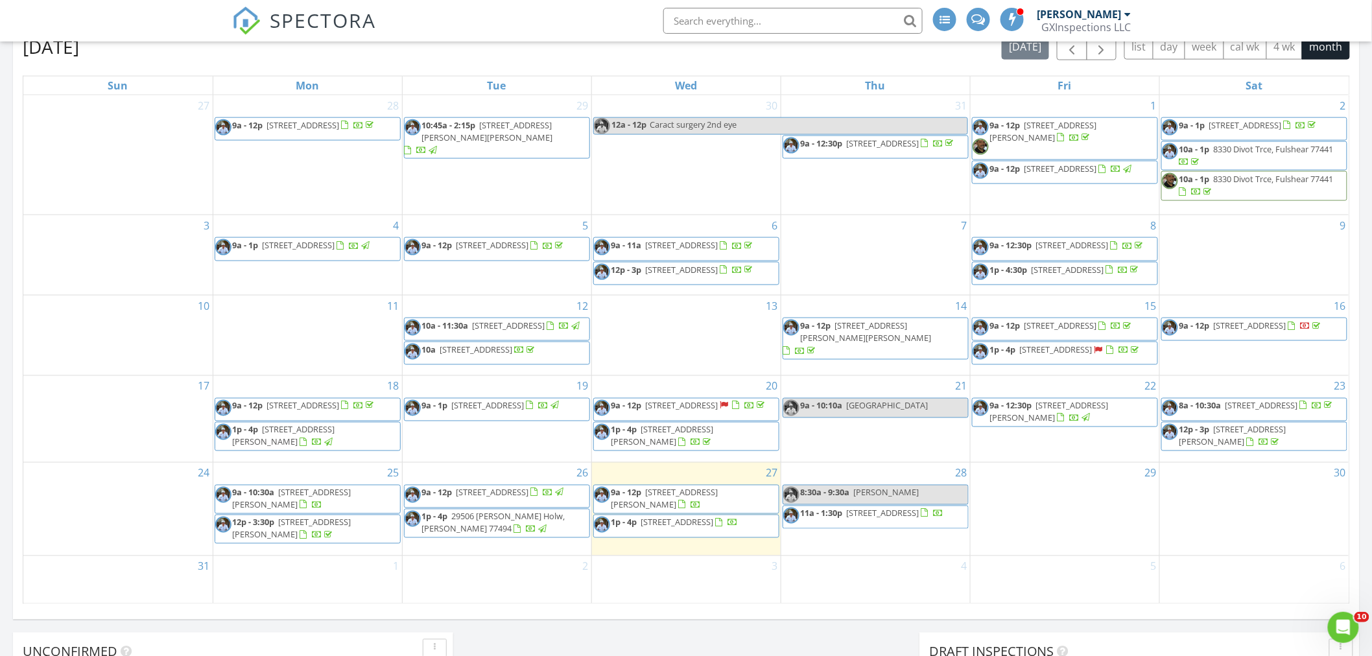
scroll to position [815, 0]
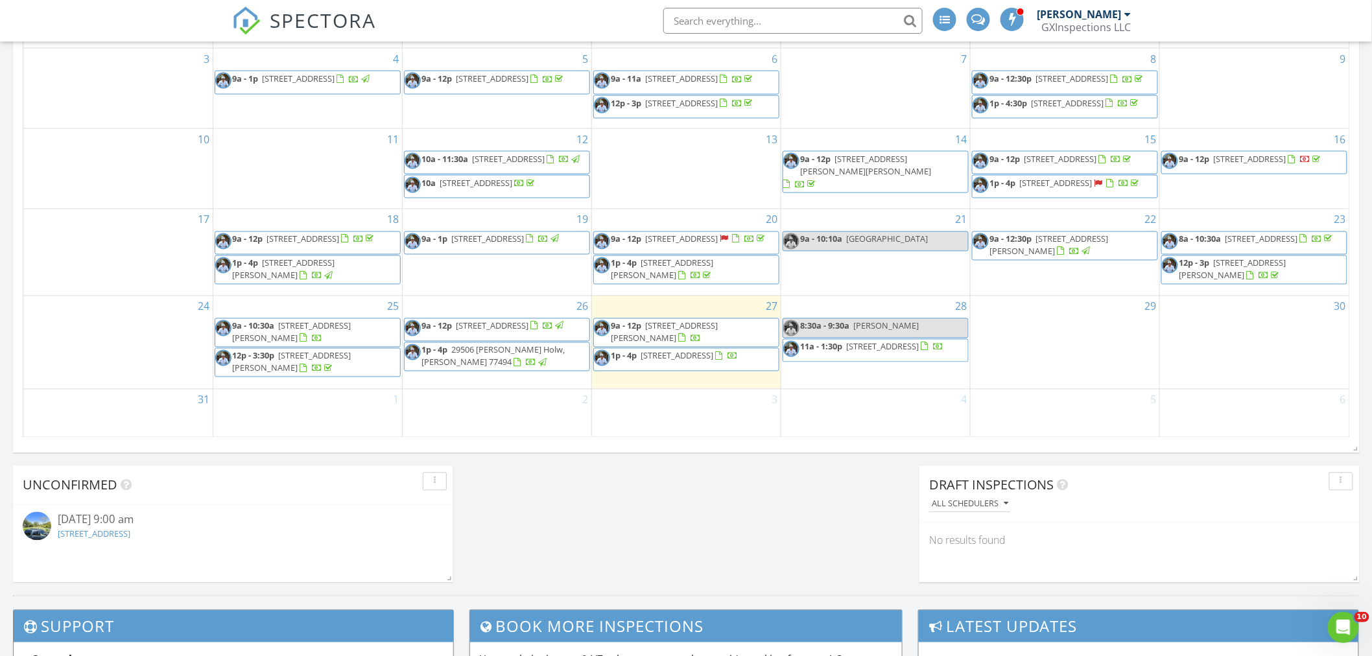
click at [653, 338] on span "[STREET_ADDRESS][PERSON_NAME]" at bounding box center [664, 332] width 107 height 24
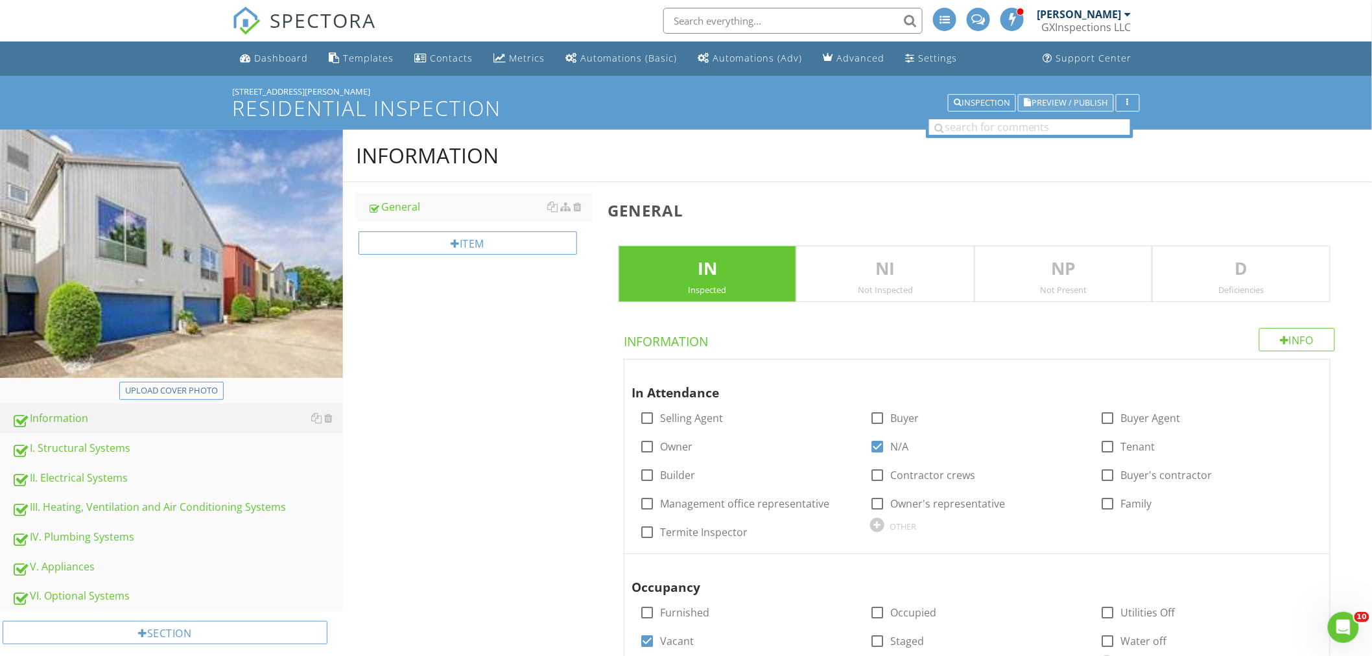
click at [1053, 102] on span "Preview / Publish" at bounding box center [1070, 103] width 76 height 8
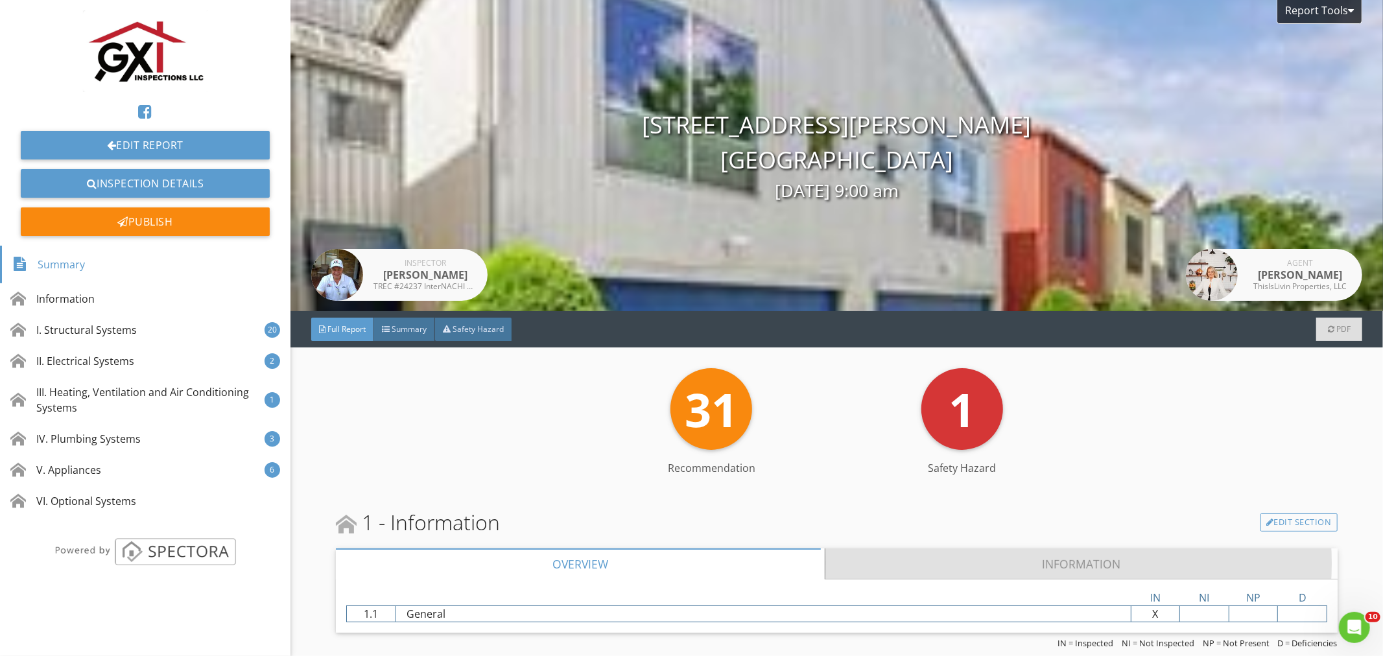
click at [1063, 566] on link "Information" at bounding box center [1080, 563] width 511 height 31
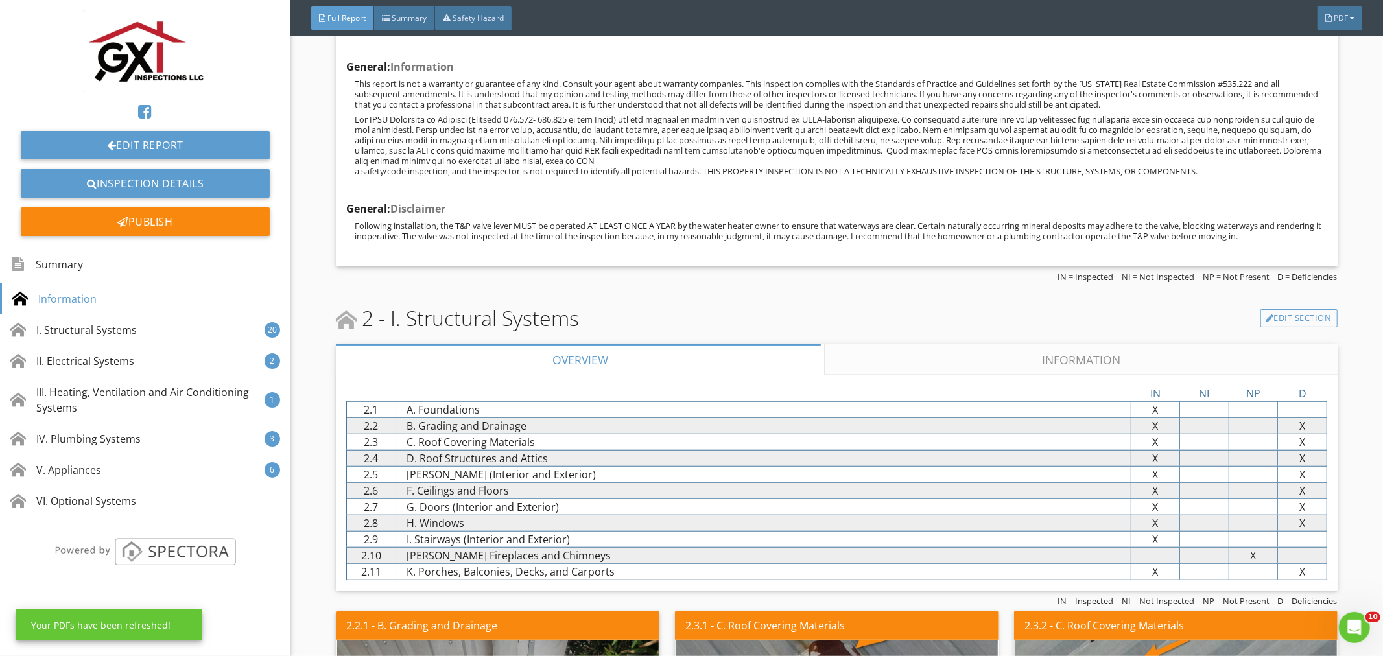
scroll to position [720, 0]
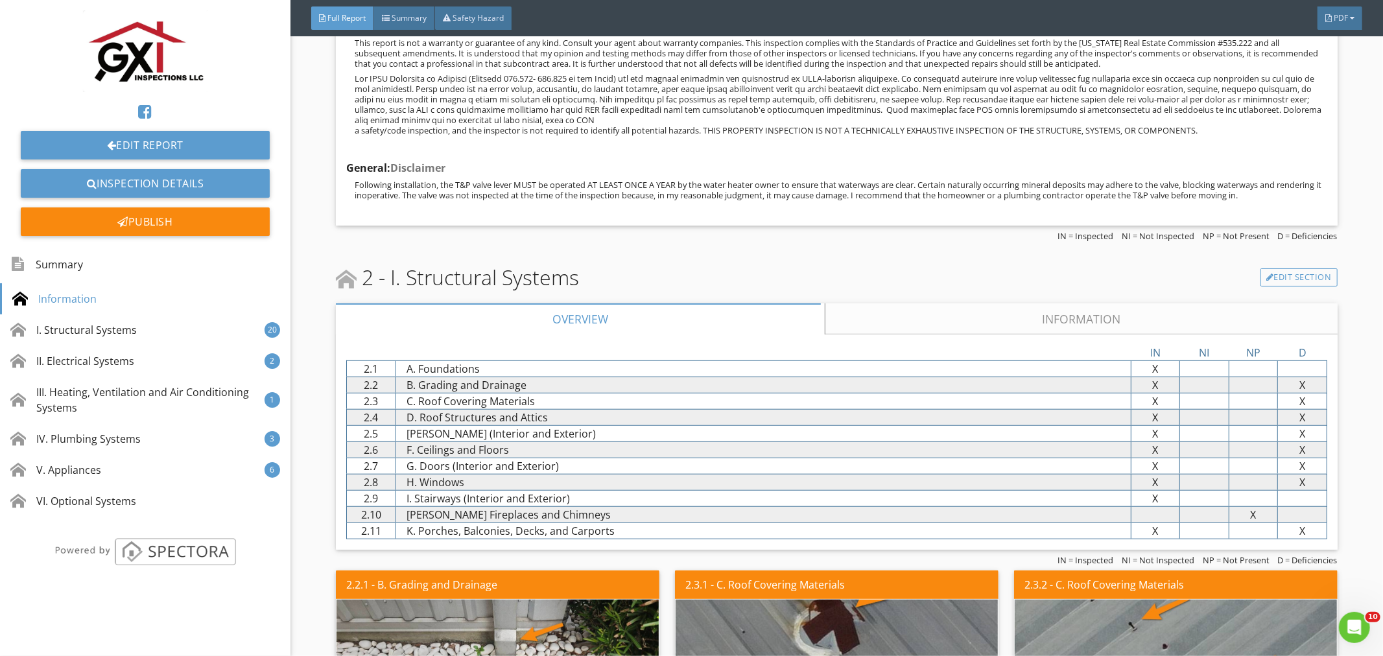
click at [1072, 314] on link "Information" at bounding box center [1080, 318] width 511 height 31
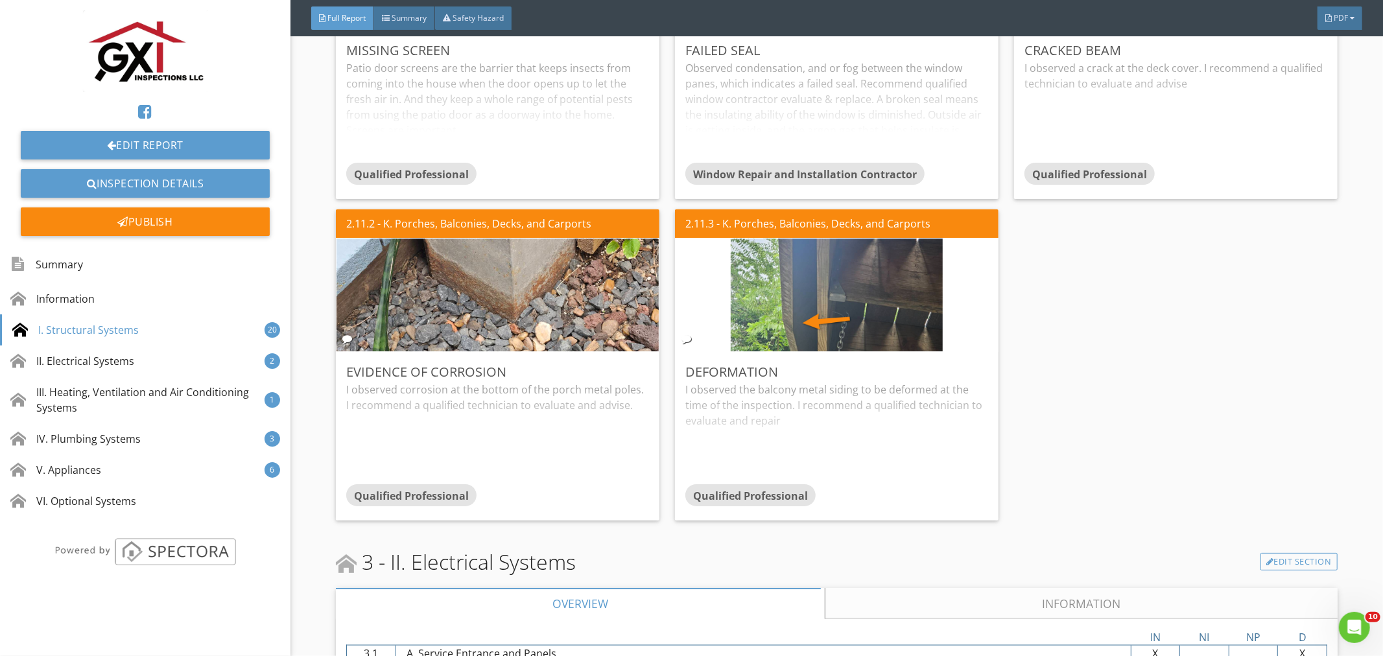
scroll to position [9555, 0]
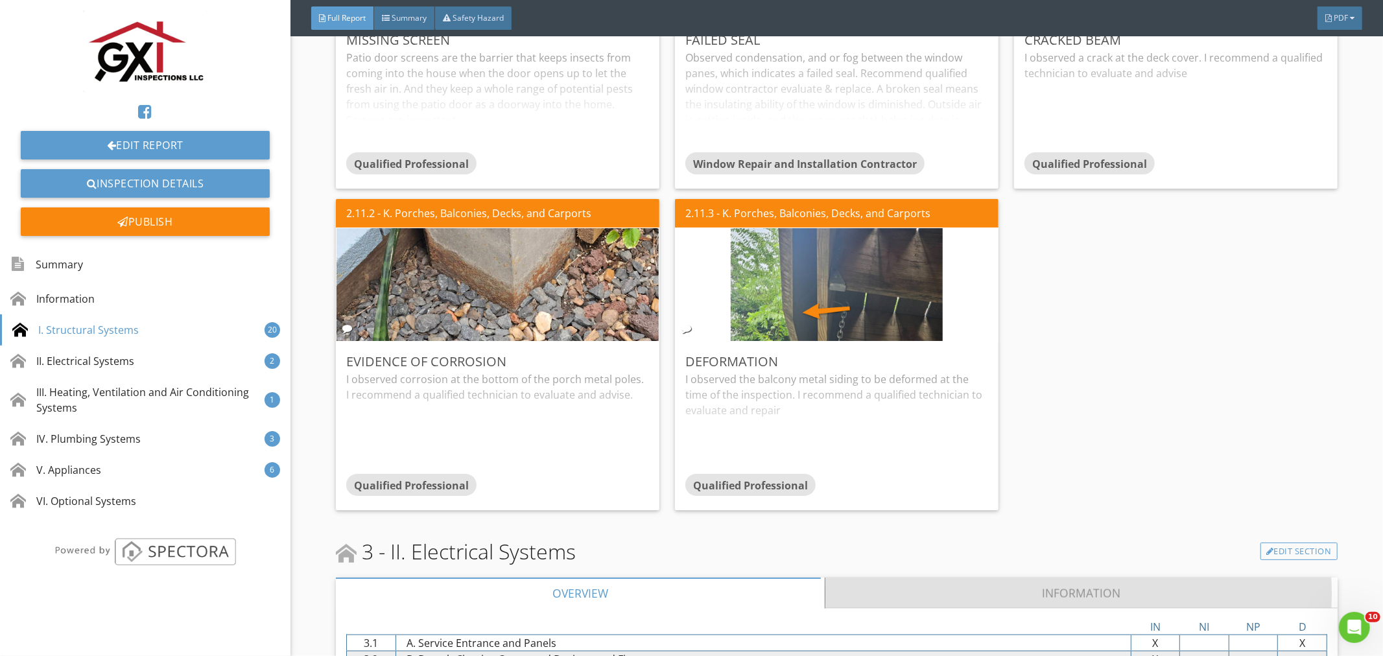
click at [1081, 578] on link "Information" at bounding box center [1080, 593] width 511 height 31
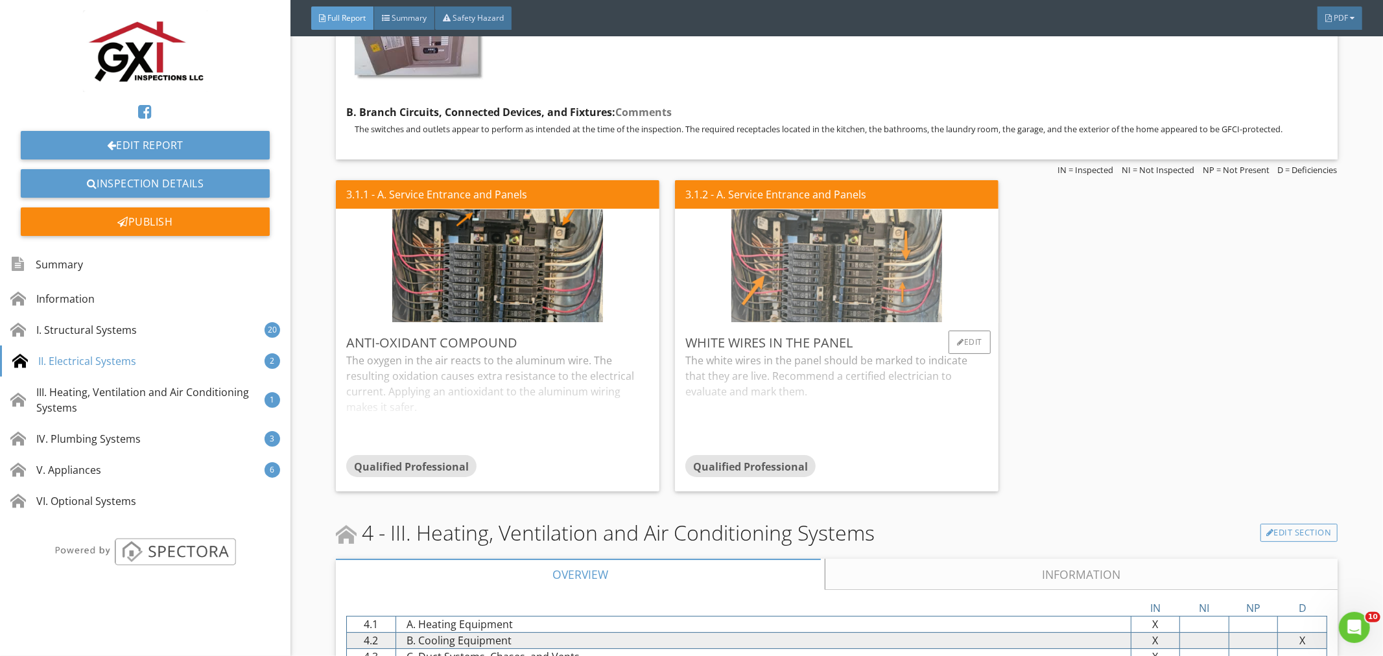
scroll to position [11523, 0]
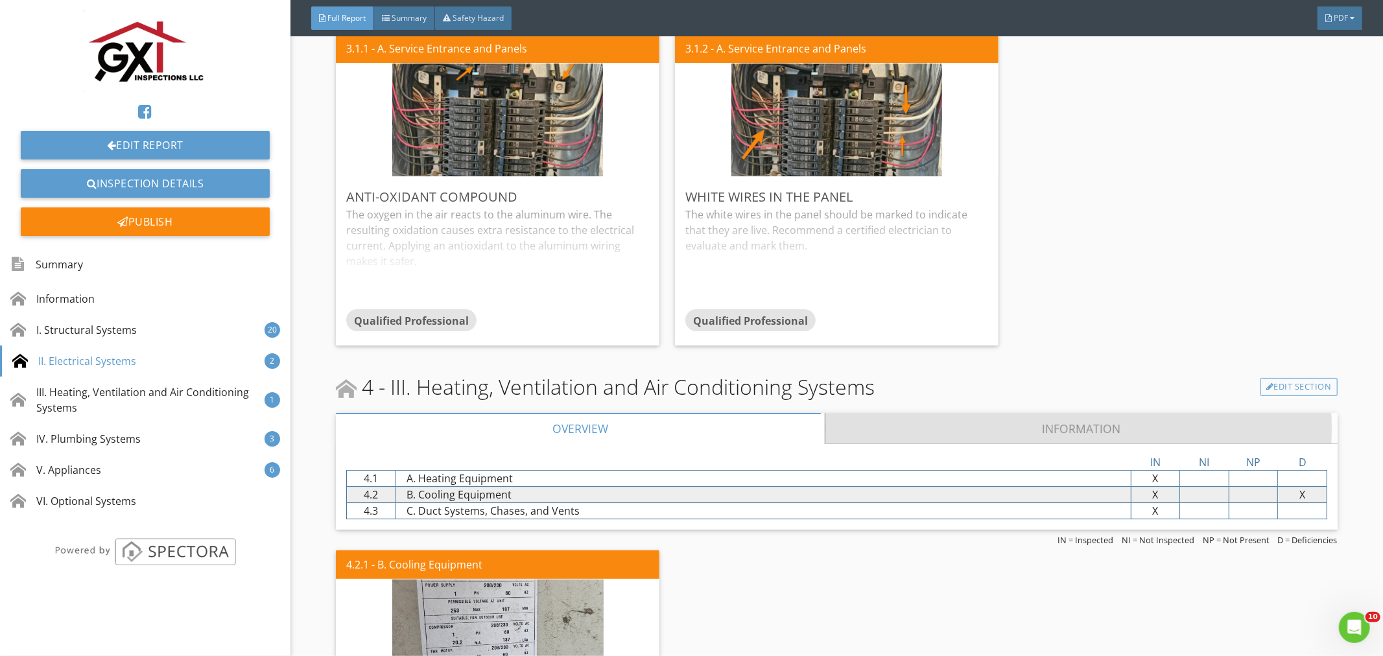
click at [1094, 413] on link "Information" at bounding box center [1080, 428] width 511 height 31
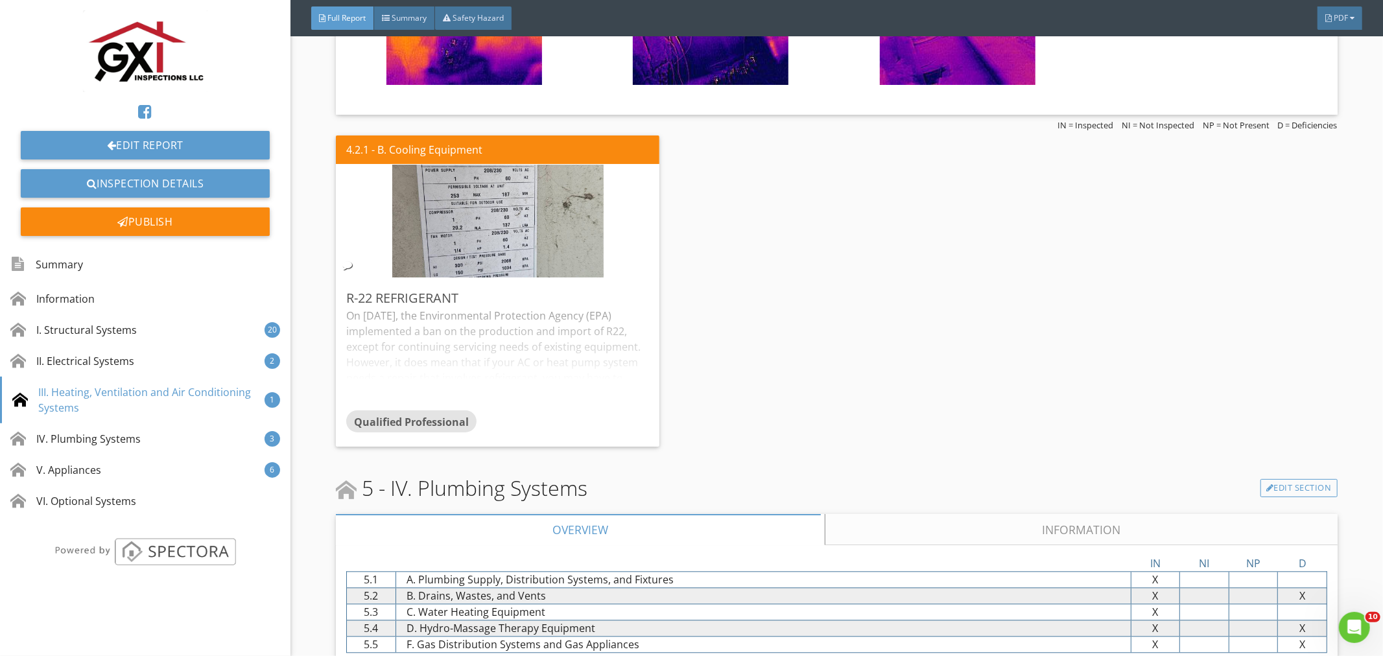
scroll to position [14693, 0]
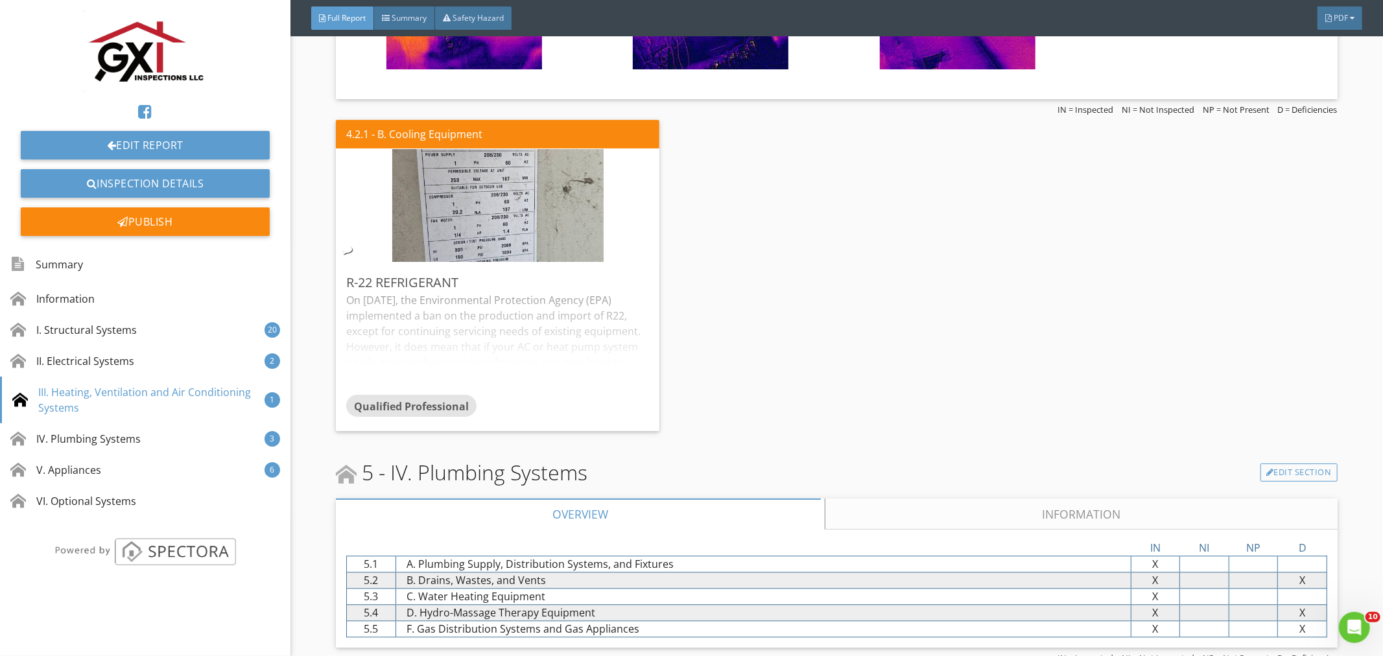
click at [1050, 498] on link "Information" at bounding box center [1080, 513] width 511 height 31
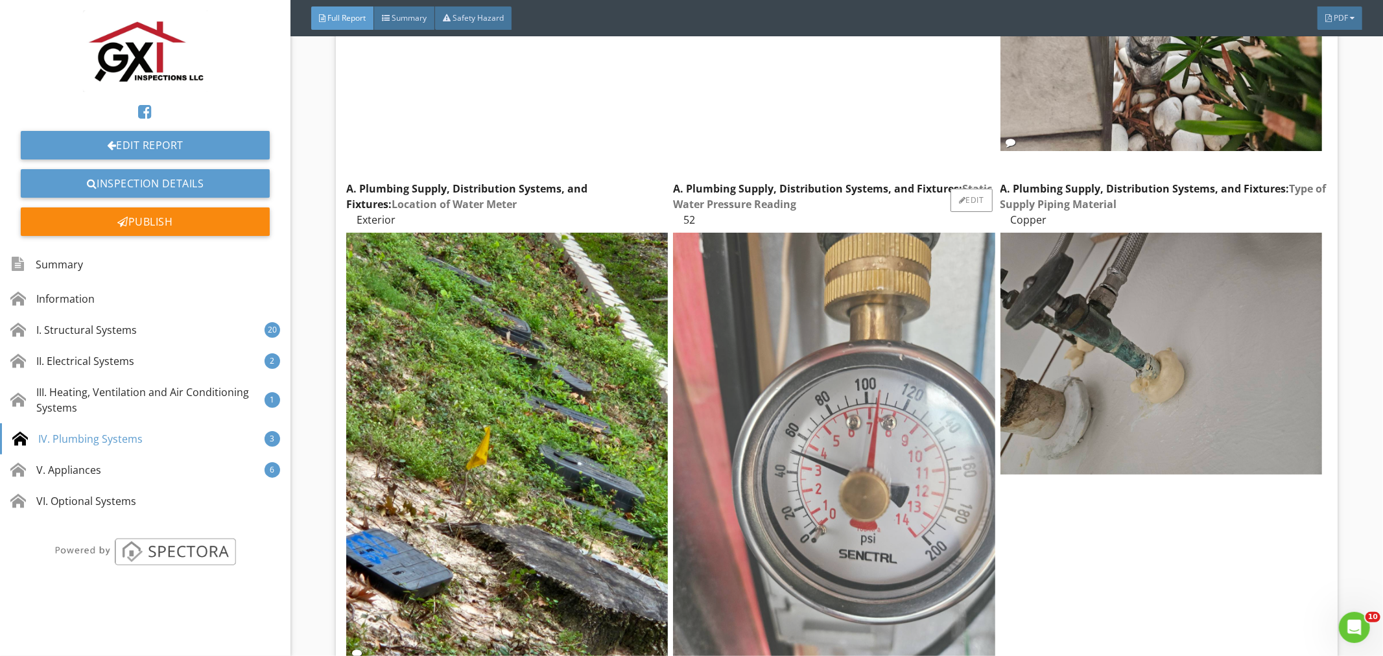
scroll to position [15653, 0]
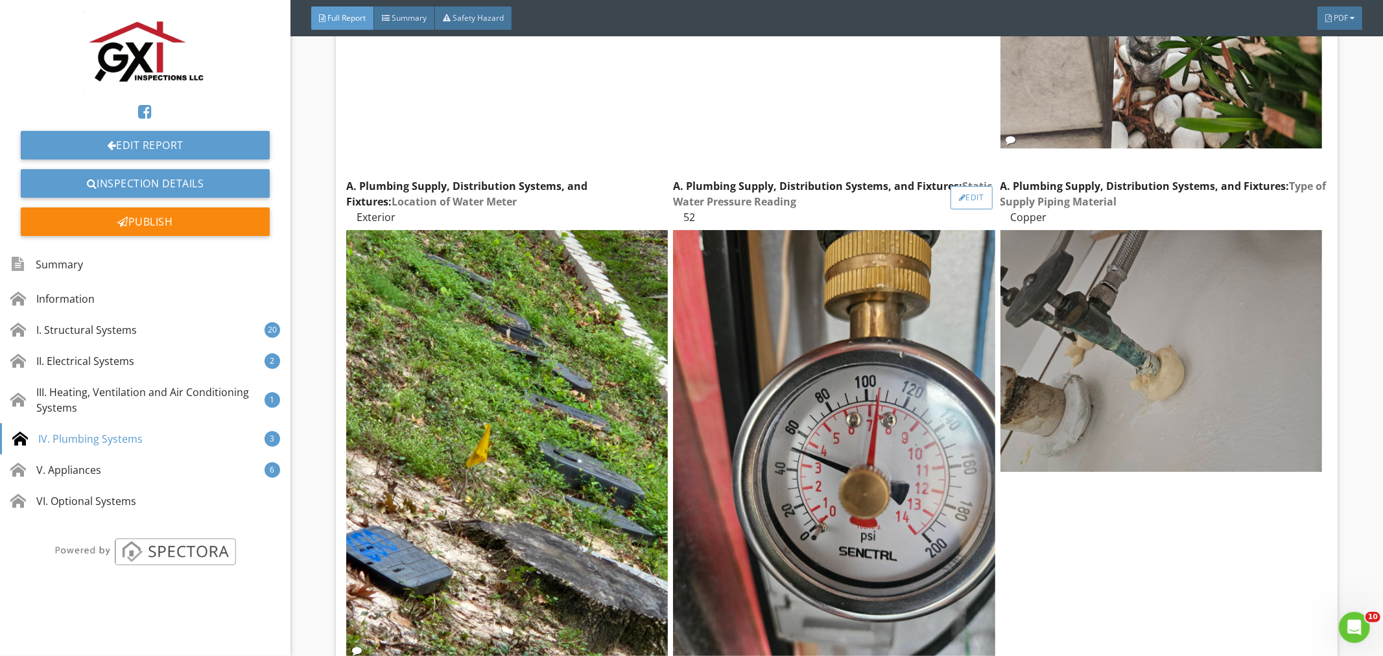
click at [968, 186] on div "Edit" at bounding box center [971, 197] width 42 height 23
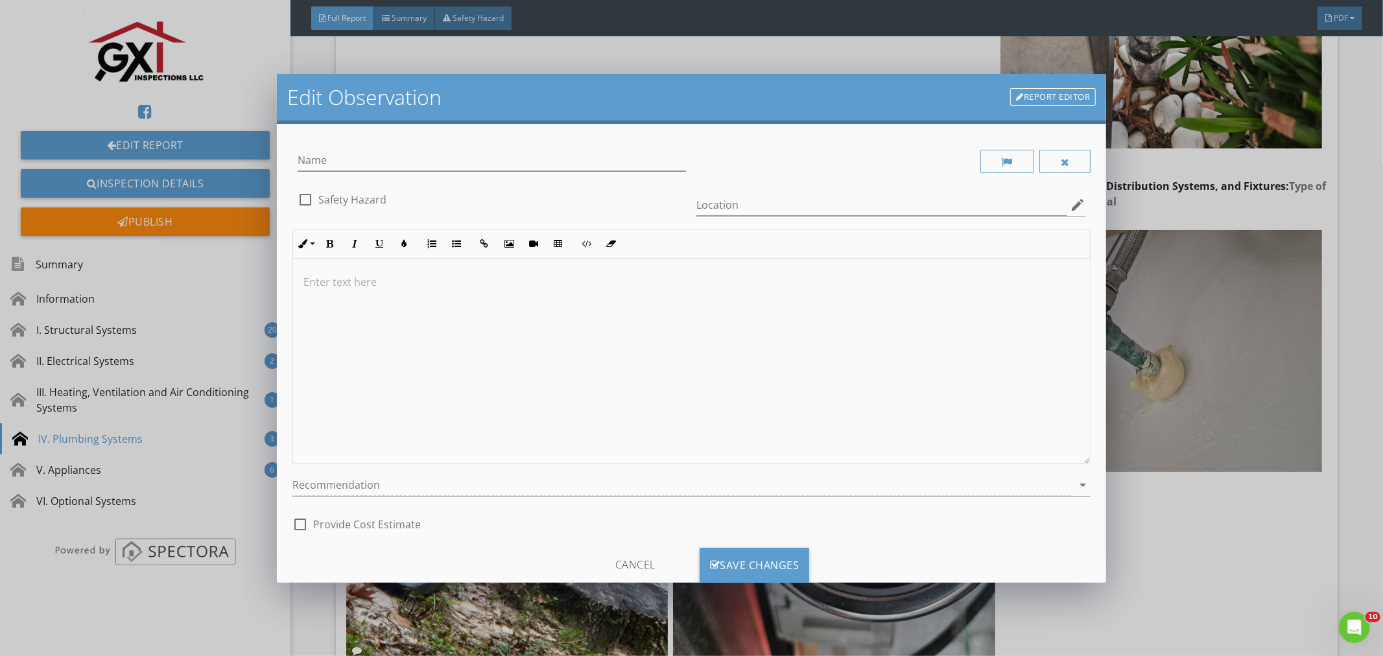
scroll to position [1, 0]
click at [1272, 554] on div "Edit Observation Report Editor Name check_box_outline_blank Safety Hazard Locat…" at bounding box center [691, 328] width 1383 height 656
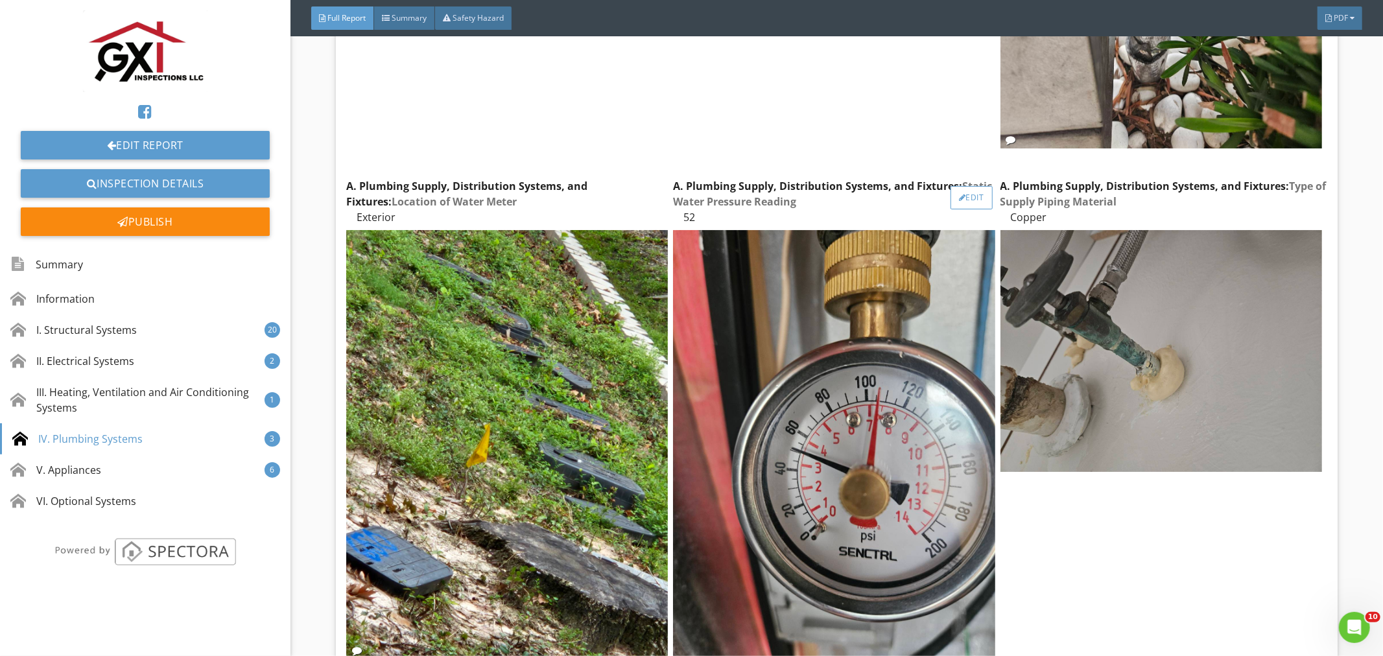
click at [963, 186] on div "Edit" at bounding box center [971, 197] width 42 height 23
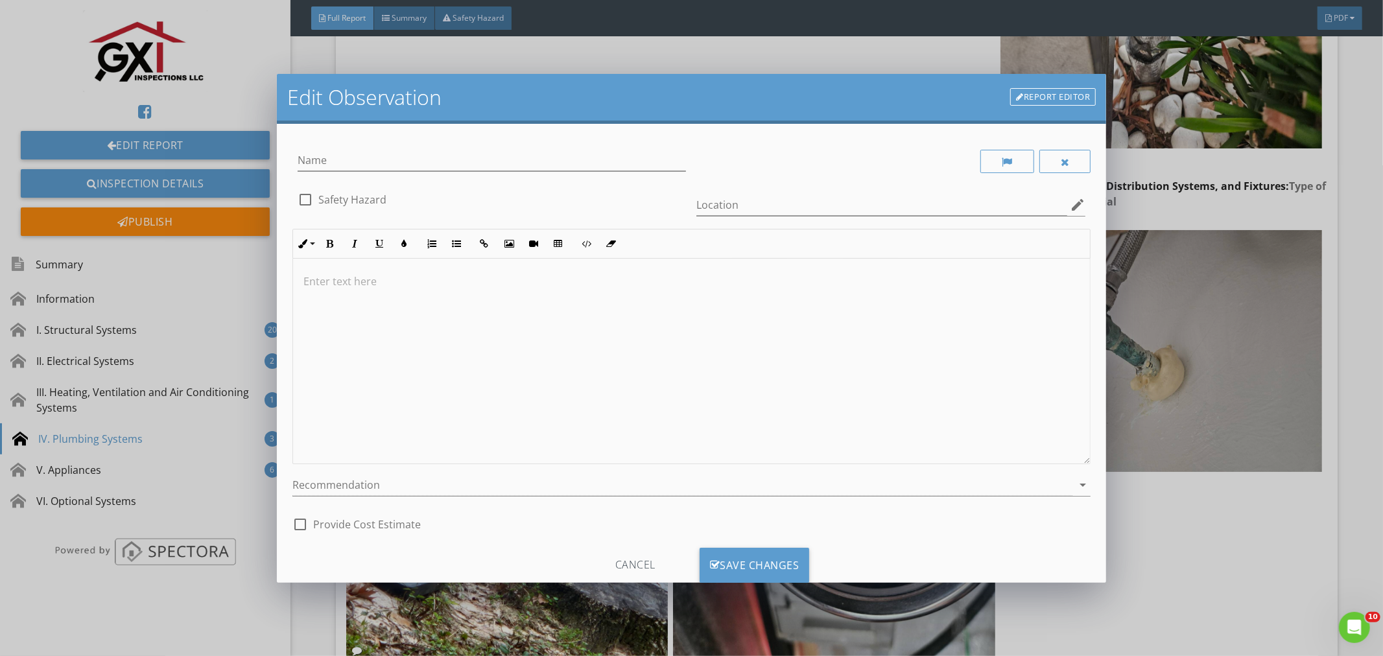
click at [1269, 504] on div "Edit Observation Report Editor Name check_box_outline_blank Safety Hazard Locat…" at bounding box center [691, 328] width 1383 height 656
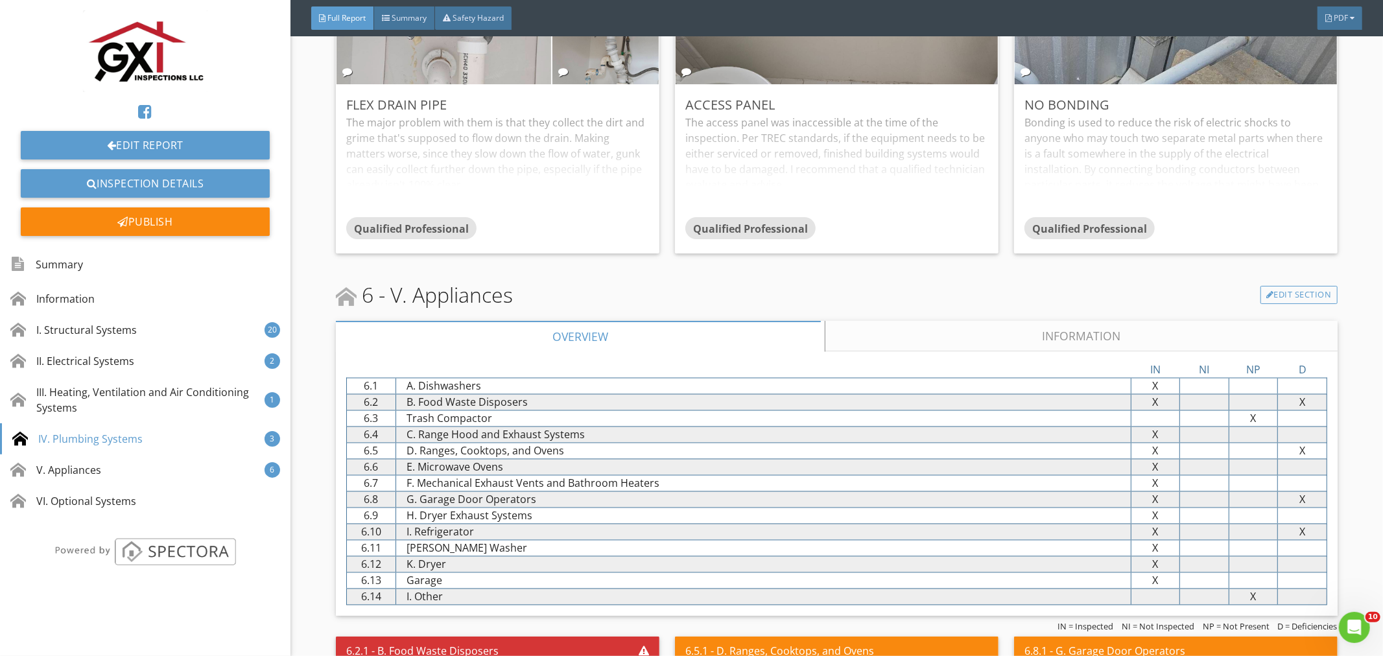
scroll to position [18438, 0]
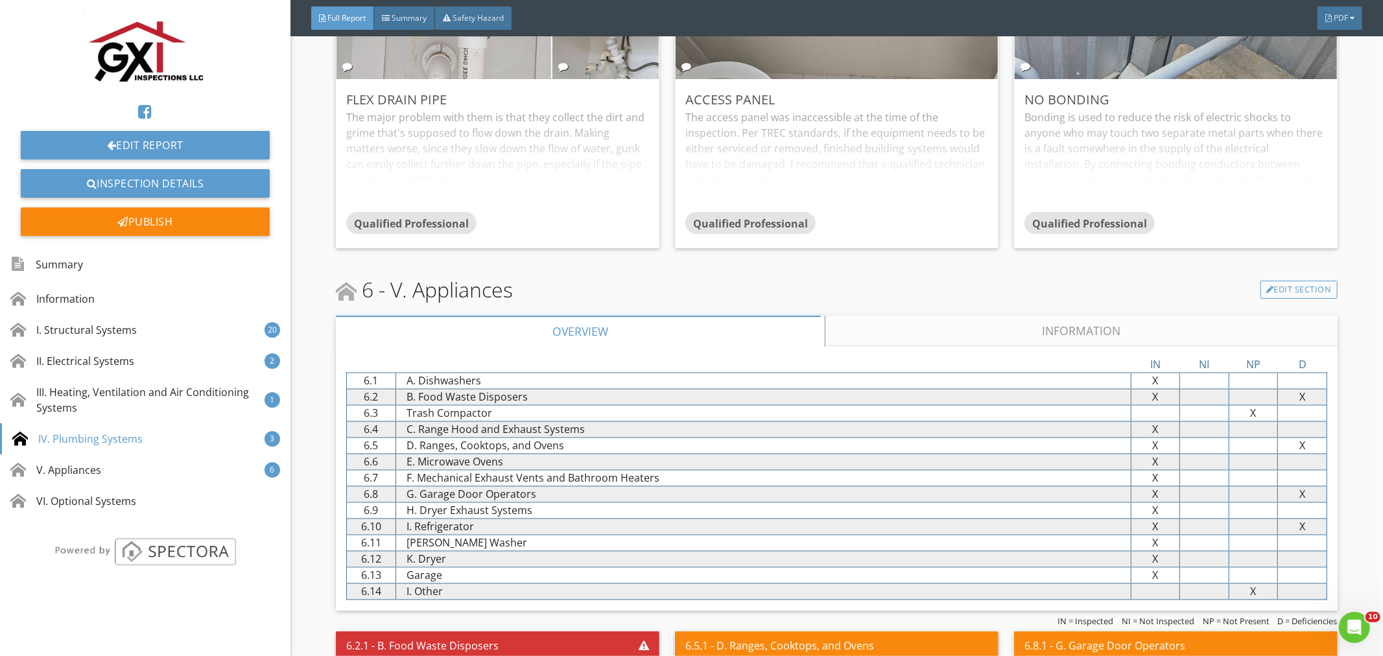
click at [1094, 316] on link "Information" at bounding box center [1080, 331] width 511 height 31
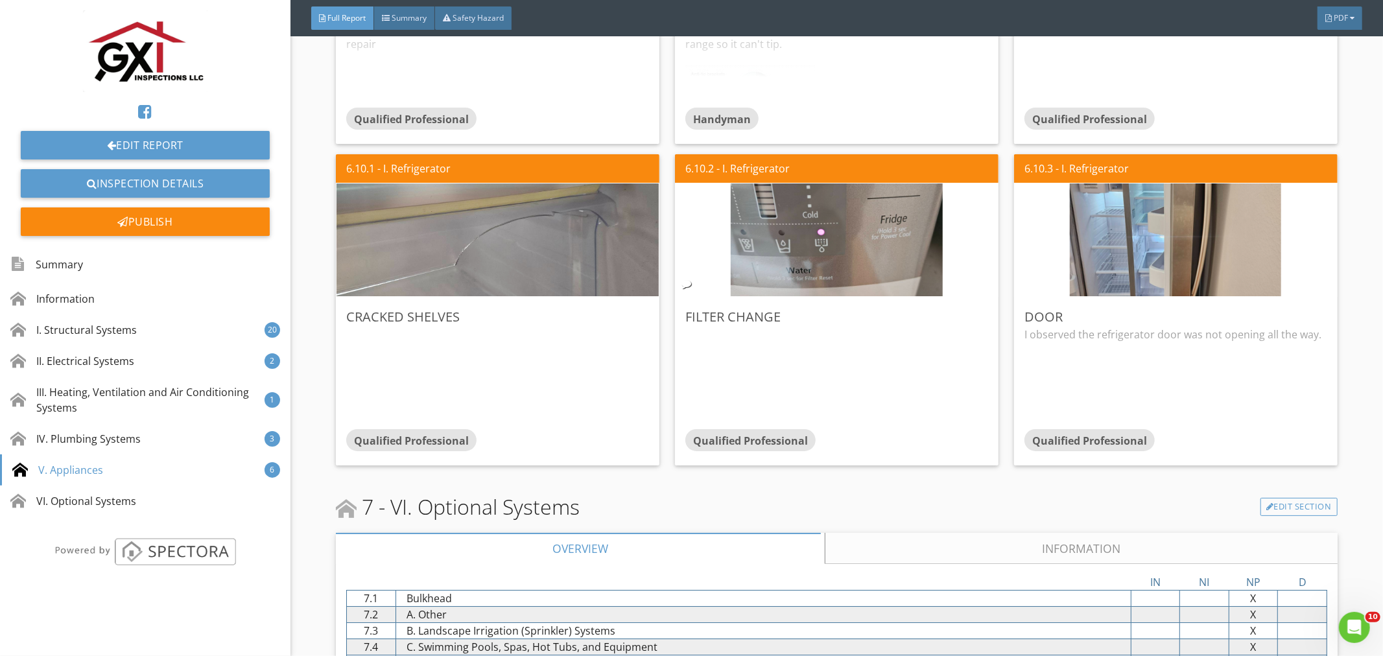
scroll to position [24046, 0]
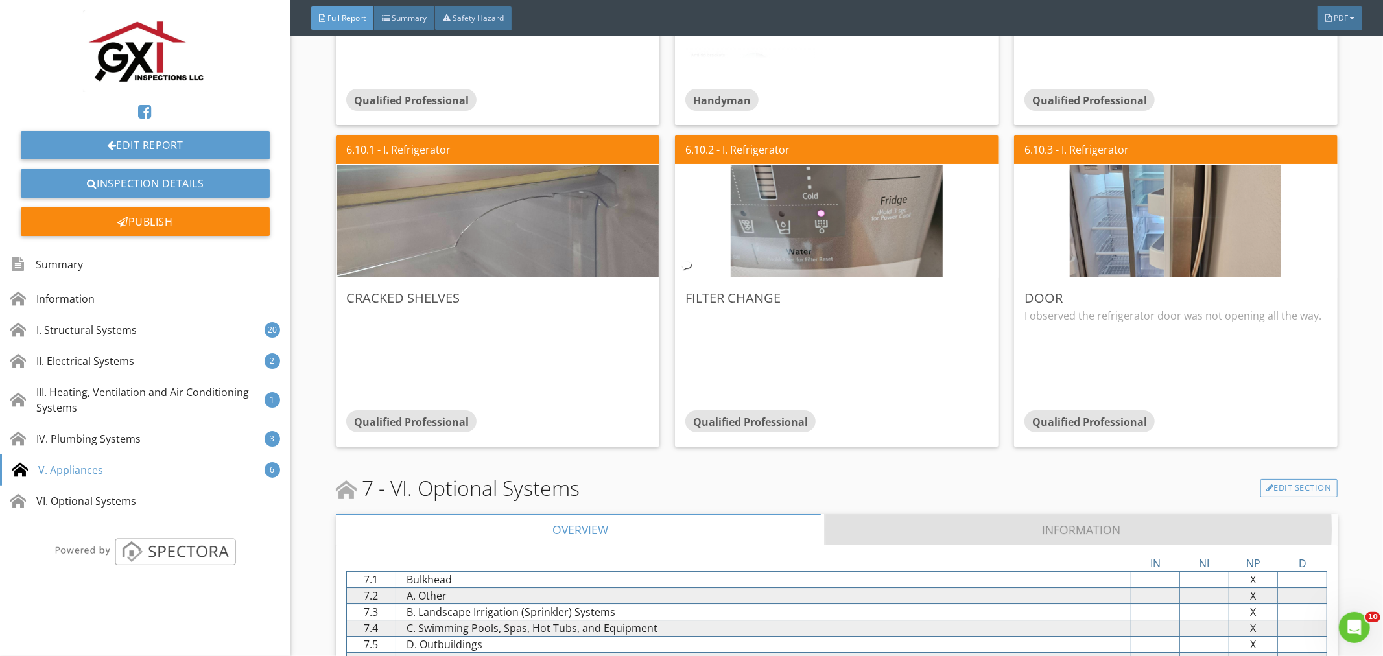
click at [1059, 514] on link "Information" at bounding box center [1080, 529] width 511 height 31
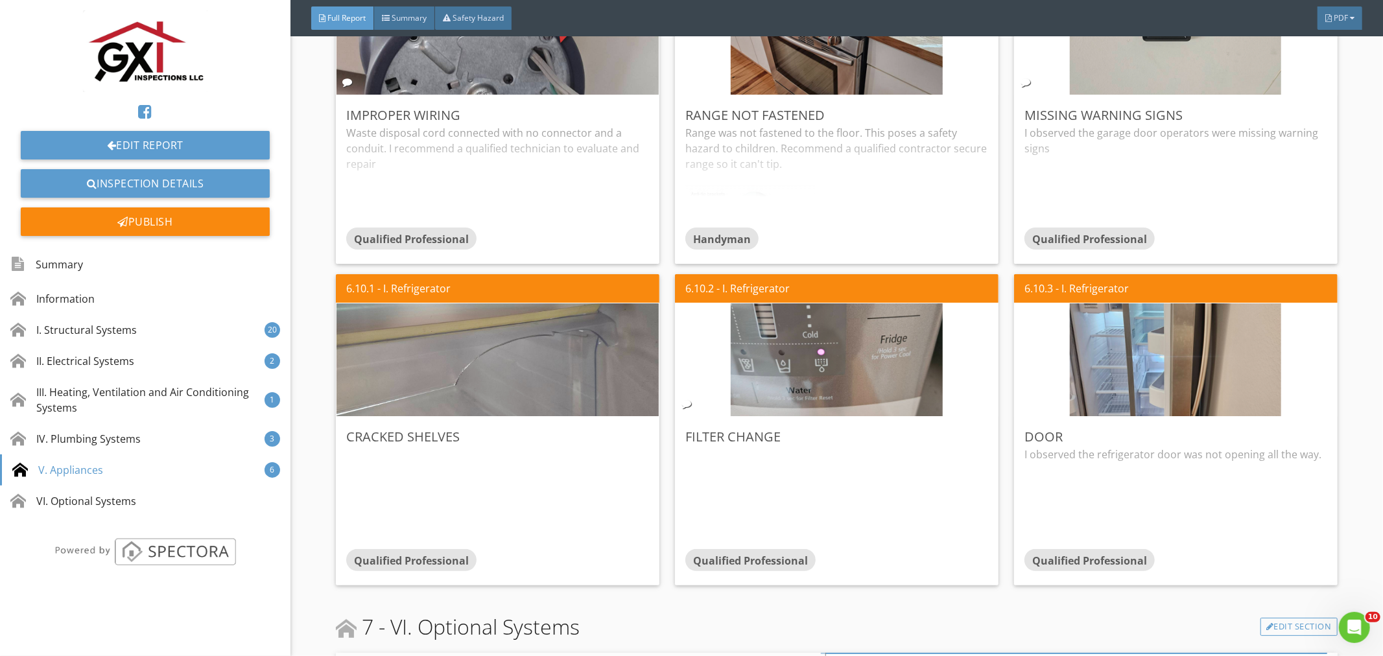
scroll to position [23903, 0]
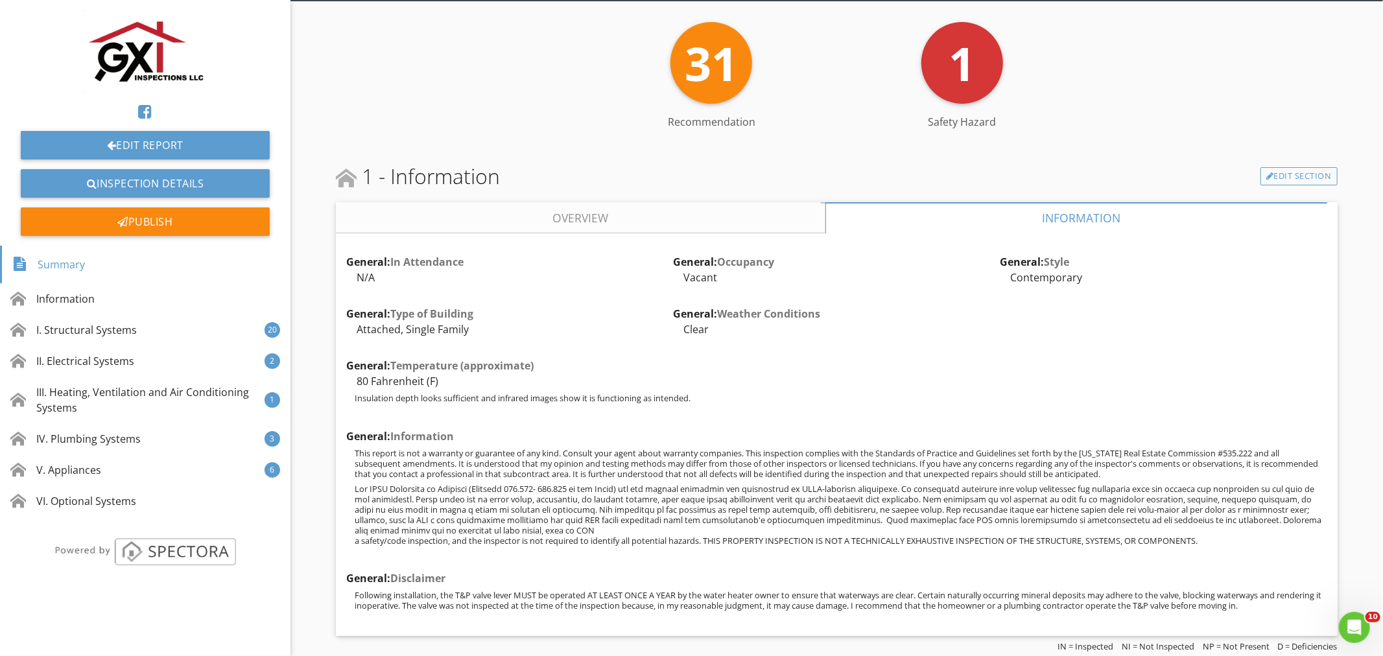
scroll to position [0, 0]
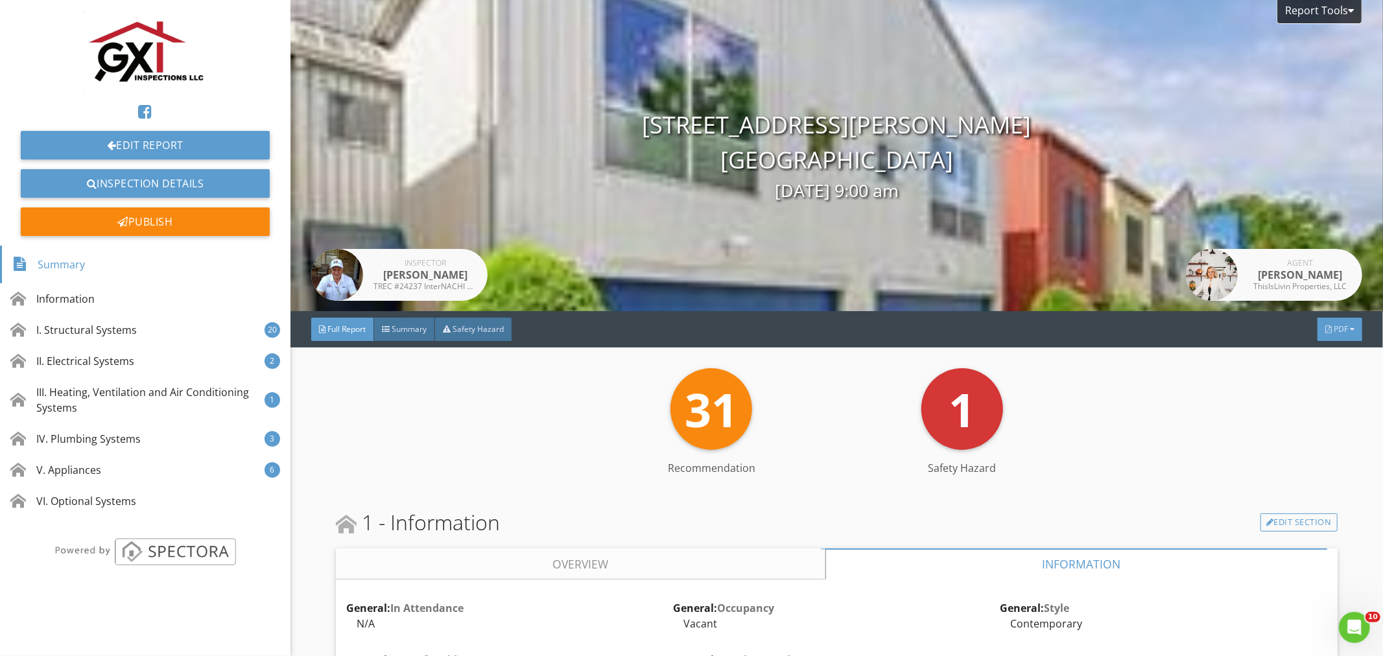
click at [1333, 329] on span "PDF" at bounding box center [1340, 328] width 14 height 11
click at [1317, 347] on div "Summary" at bounding box center [1323, 350] width 83 height 16
click at [1321, 329] on div "PDF" at bounding box center [1339, 329] width 45 height 23
click at [1304, 383] on div "Full Report" at bounding box center [1323, 381] width 83 height 16
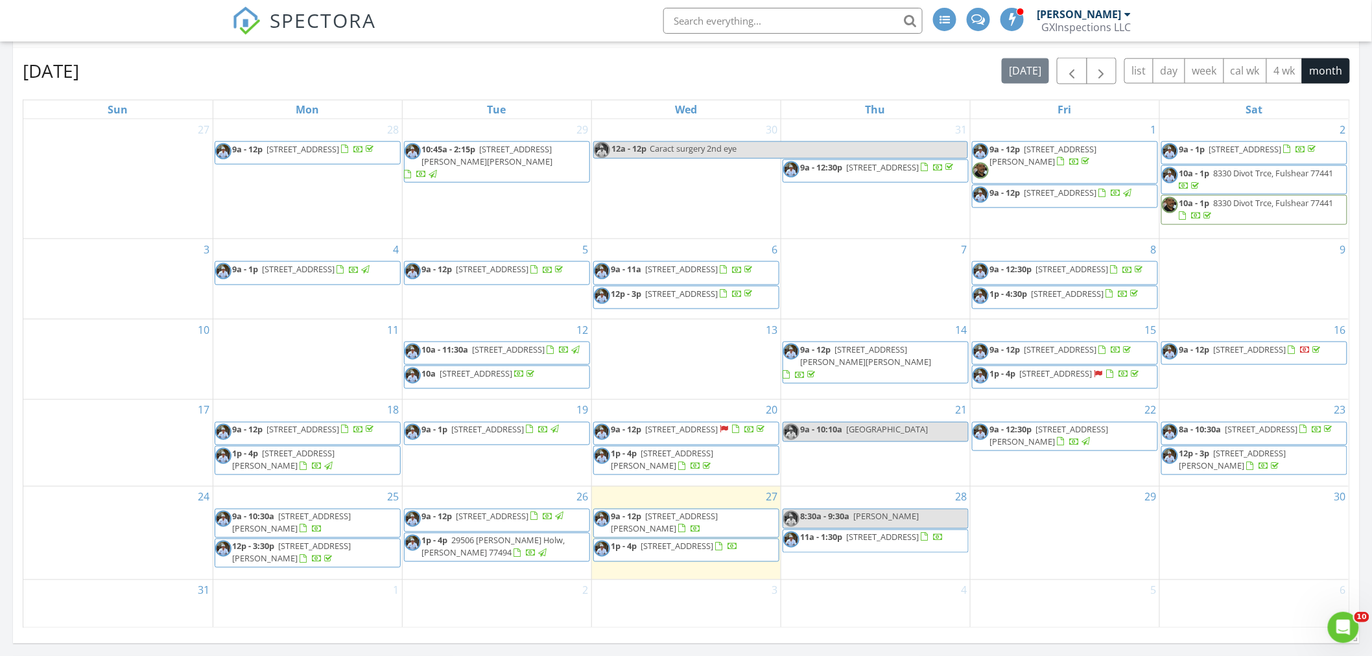
scroll to position [720, 0]
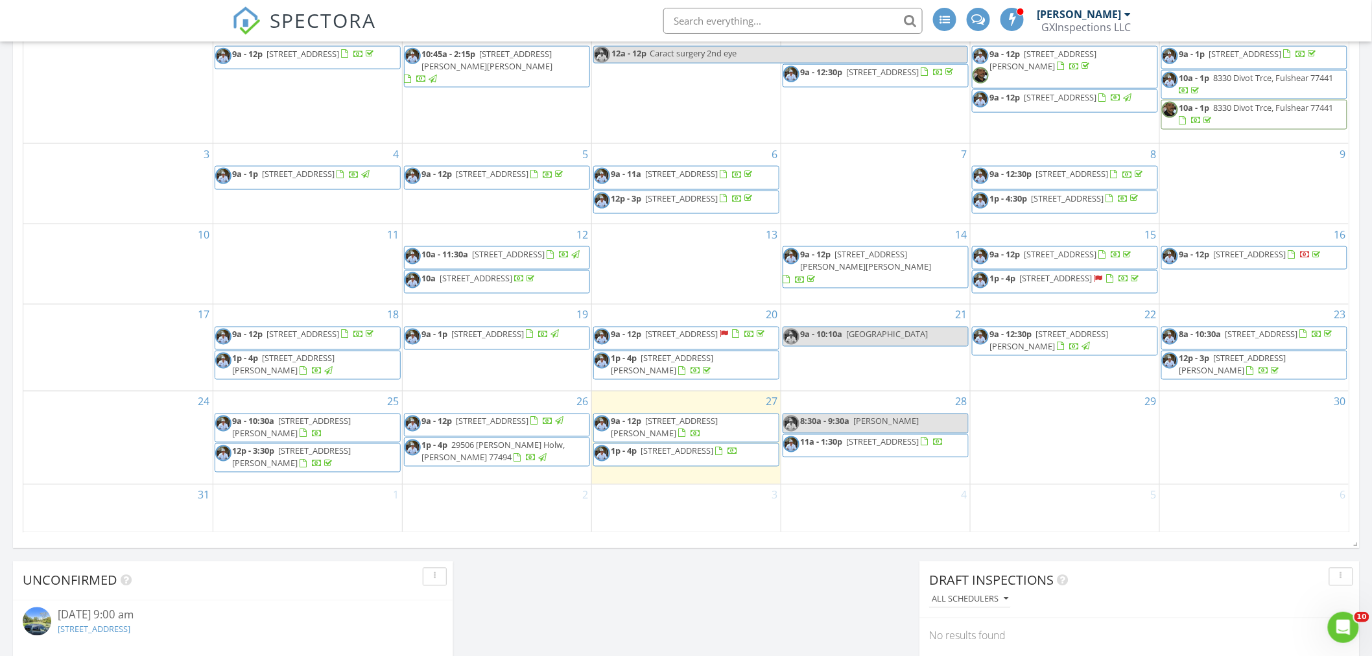
click at [650, 432] on span "646 Lester St, Houston 77007" at bounding box center [664, 428] width 107 height 24
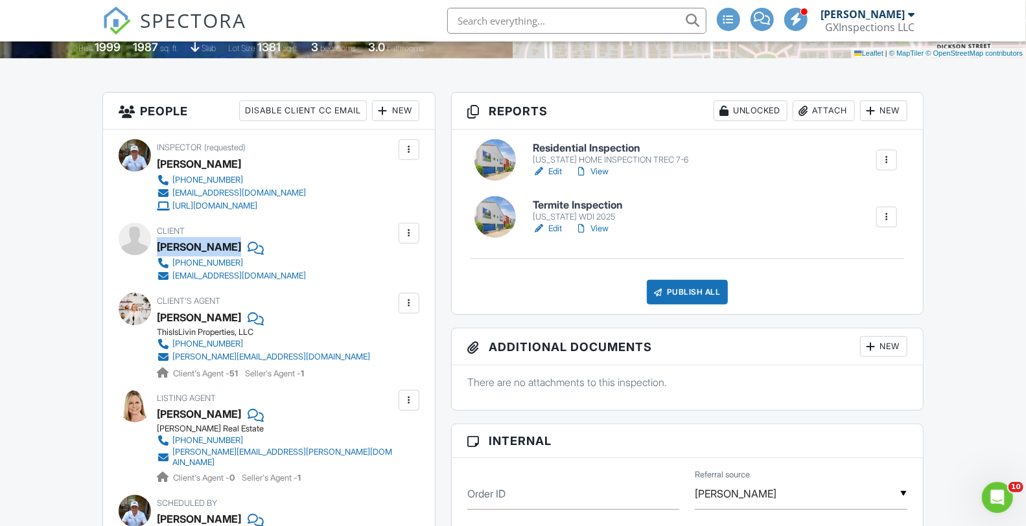
drag, startPoint x: 224, startPoint y: 257, endPoint x: 159, endPoint y: 258, distance: 64.8
click at [159, 257] on div "[PERSON_NAME]" at bounding box center [199, 246] width 84 height 19
click at [321, 283] on div "Client Jeremy Brazan 832-584-9361 jpbrazan@gmail.com" at bounding box center [269, 253] width 301 height 60
drag, startPoint x: 156, startPoint y: 333, endPoint x: 224, endPoint y: 337, distance: 68.2
click at [224, 337] on div "Client's Agent Jodi Gauthier ThisIsLivin Properties, LLC 713-492-8003 jodi@this…" at bounding box center [269, 336] width 301 height 87
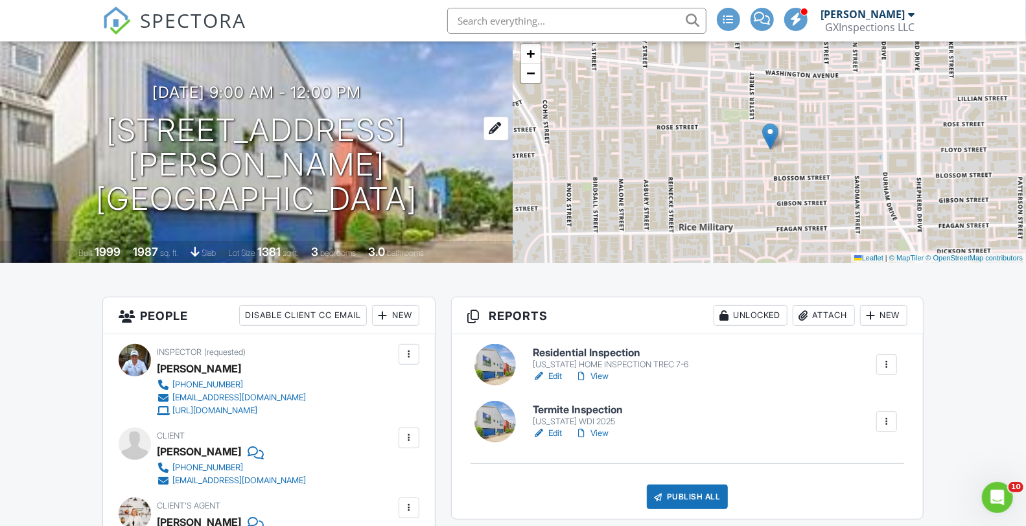
scroll to position [48, 0]
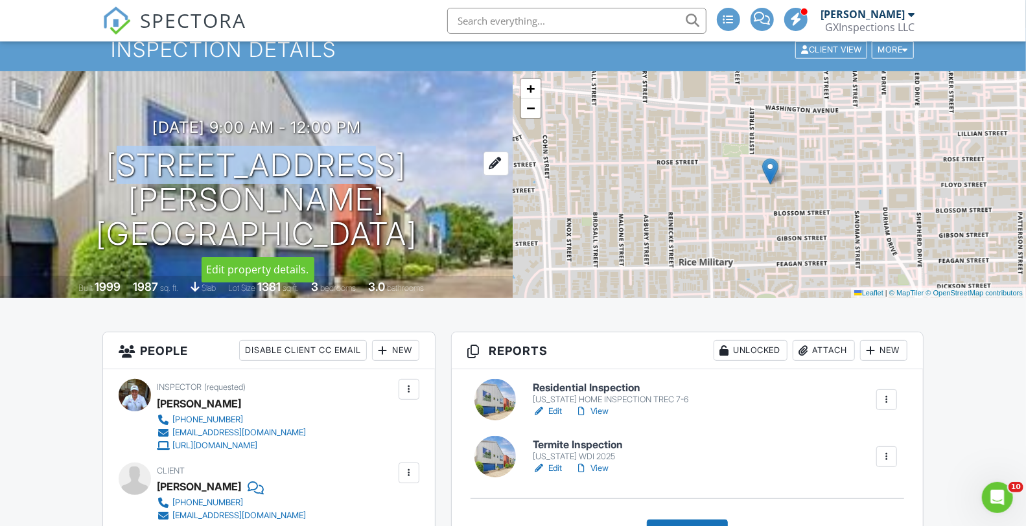
drag, startPoint x: 133, startPoint y: 191, endPoint x: 371, endPoint y: 201, distance: 238.8
click at [371, 201] on h1 "646 Lester St Houston, TX 77007" at bounding box center [257, 199] width 472 height 102
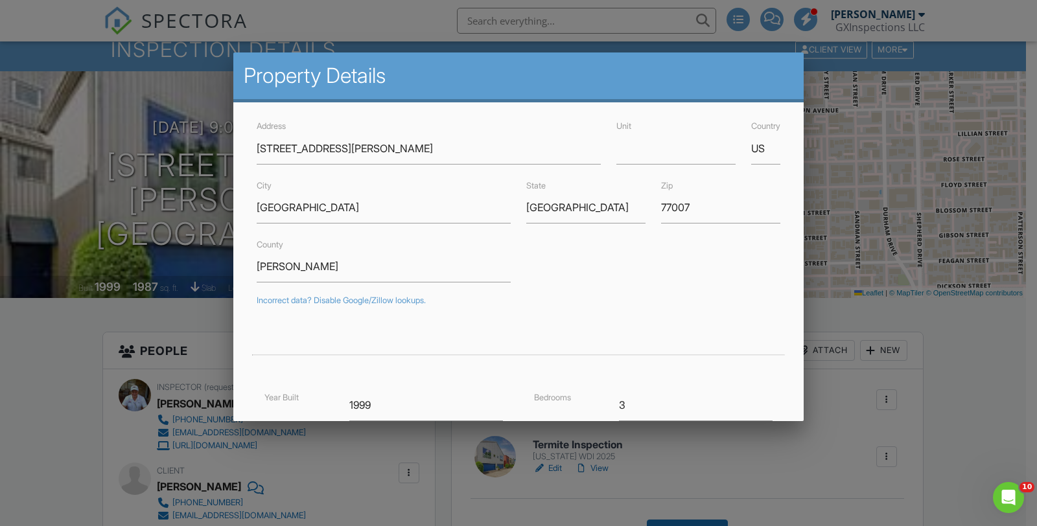
click at [950, 445] on div at bounding box center [518, 264] width 1037 height 658
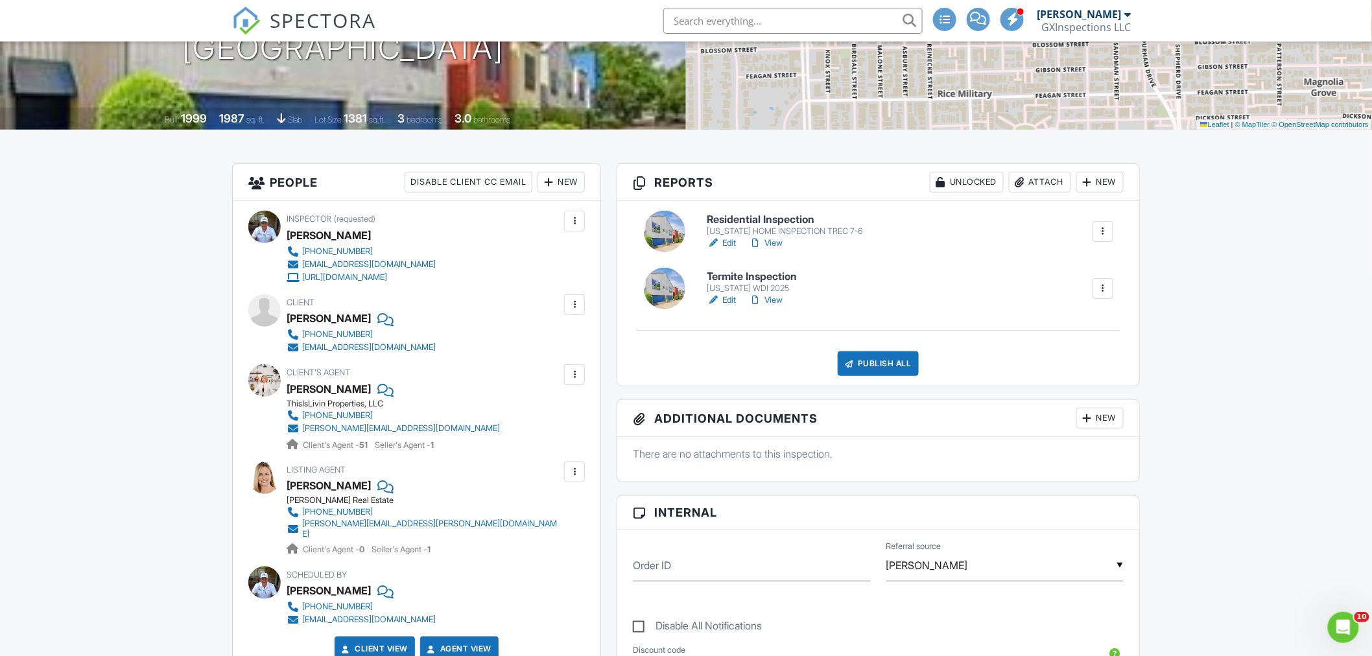
scroll to position [227, 0]
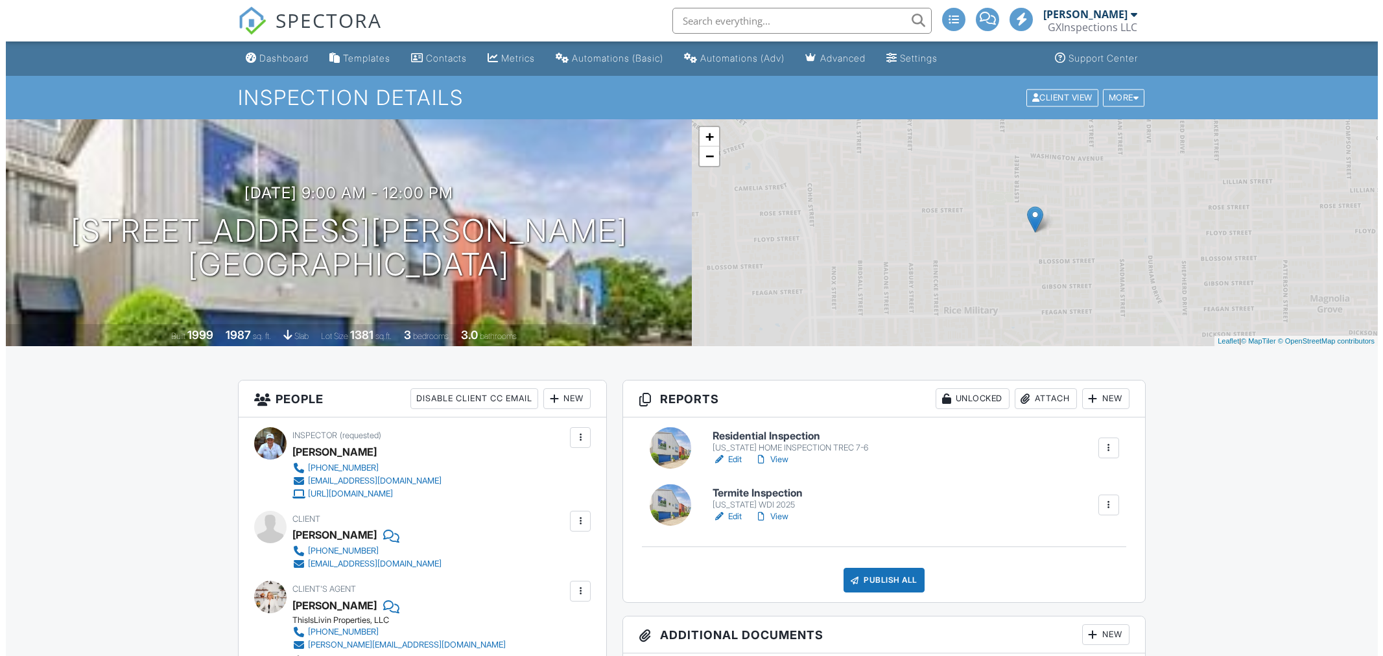
scroll to position [229, 0]
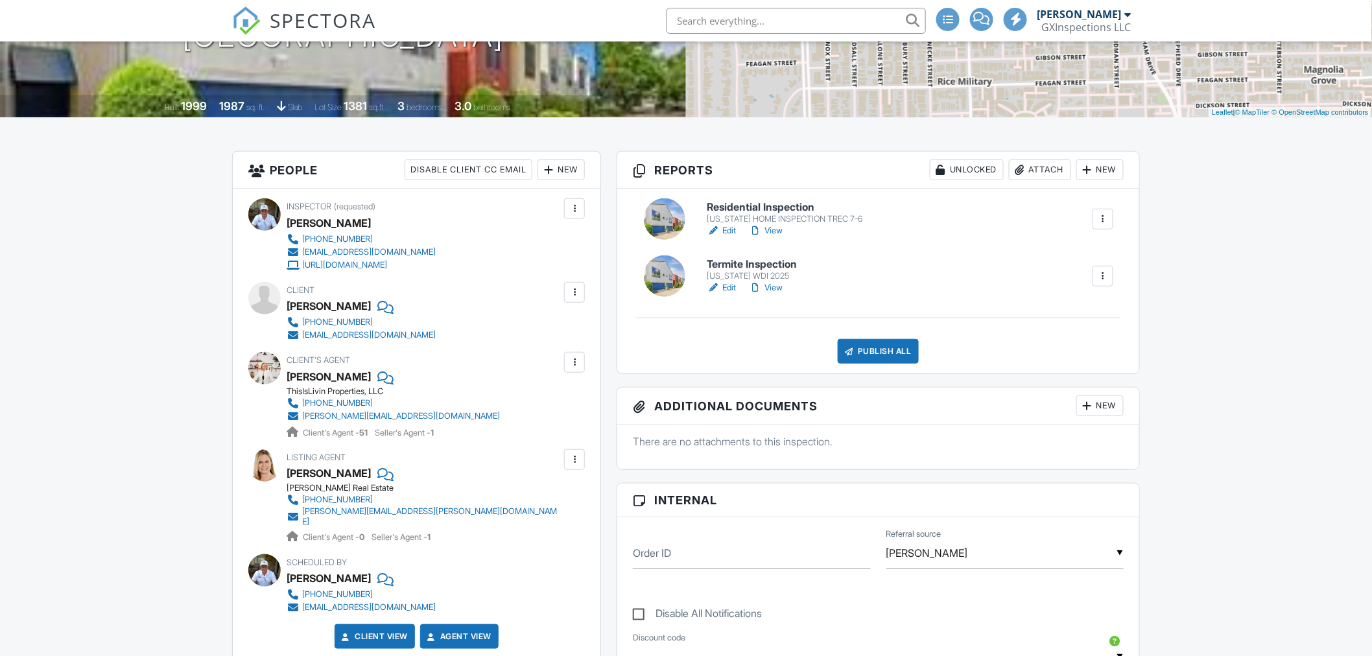
click at [889, 348] on div "Publish All" at bounding box center [878, 351] width 81 height 25
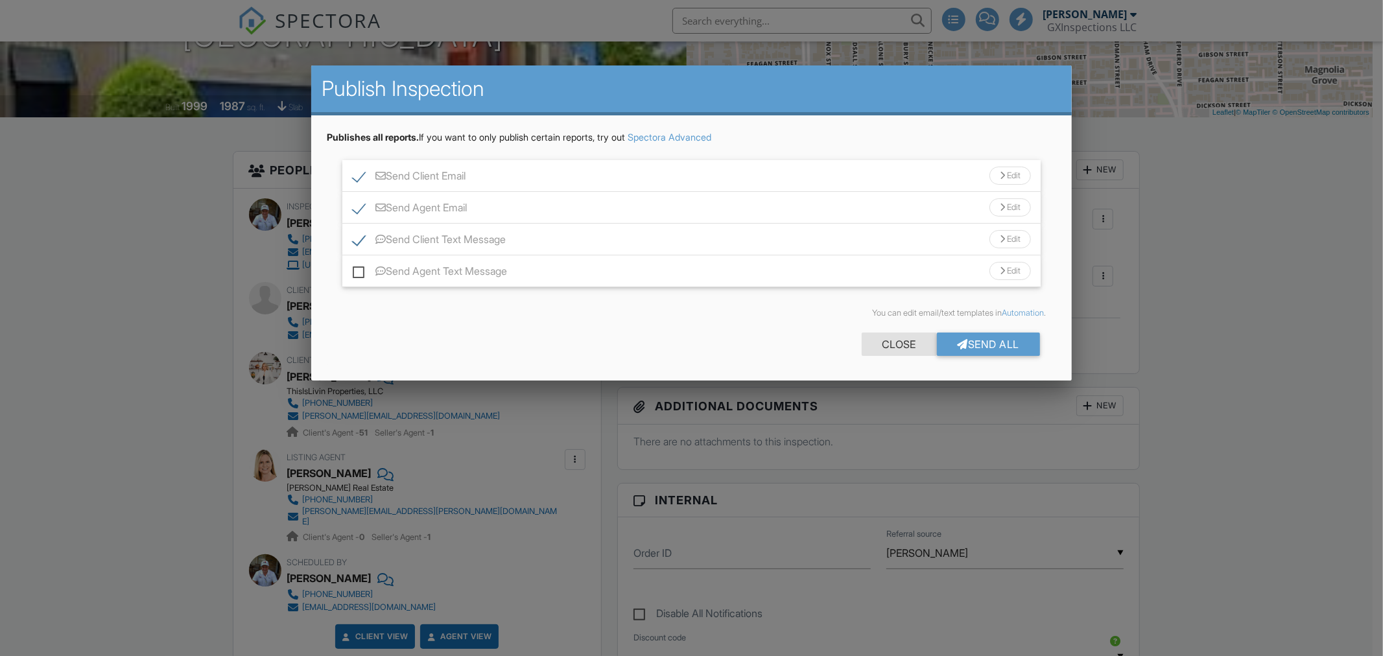
scroll to position [227, 0]
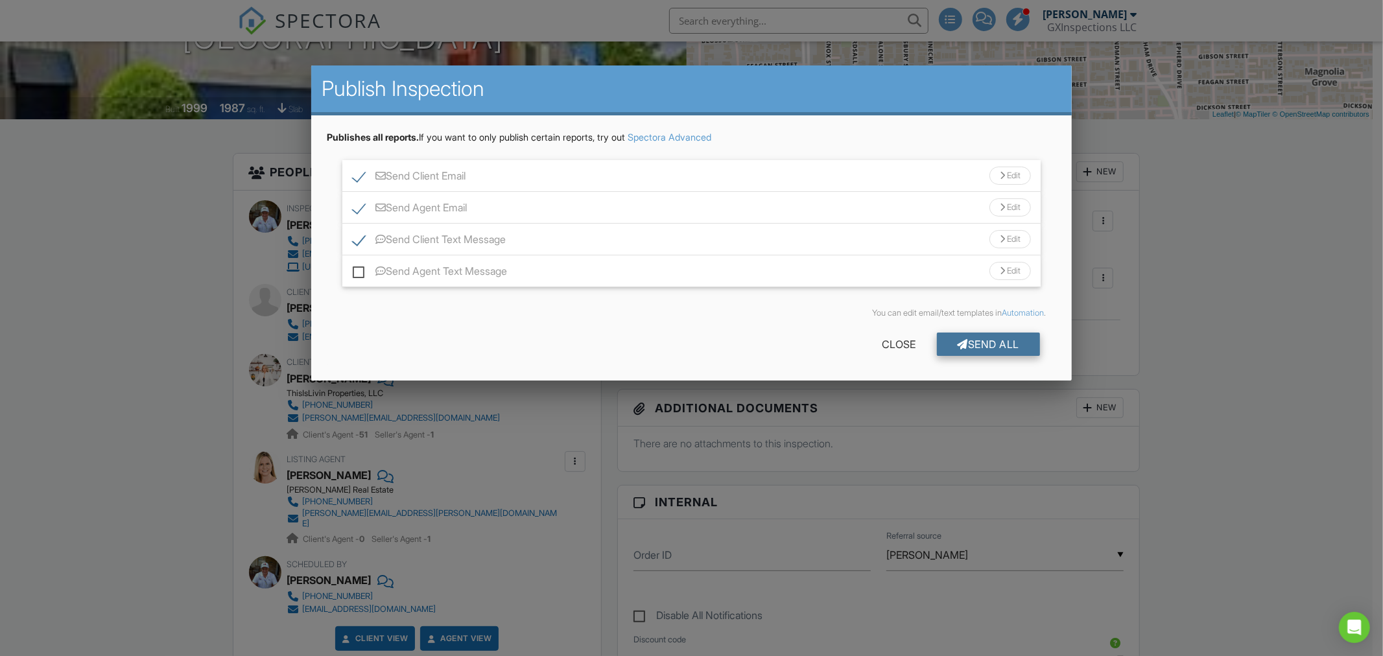
click at [967, 340] on div "Send All" at bounding box center [989, 344] width 104 height 23
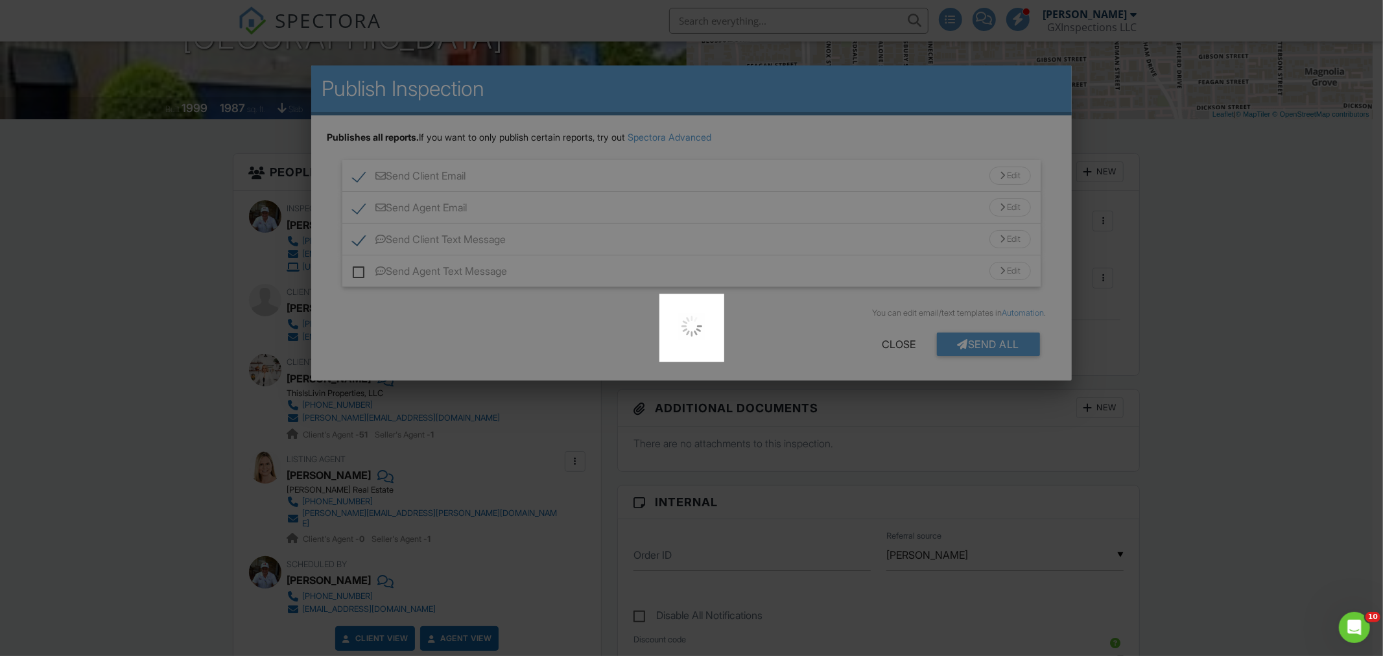
scroll to position [0, 0]
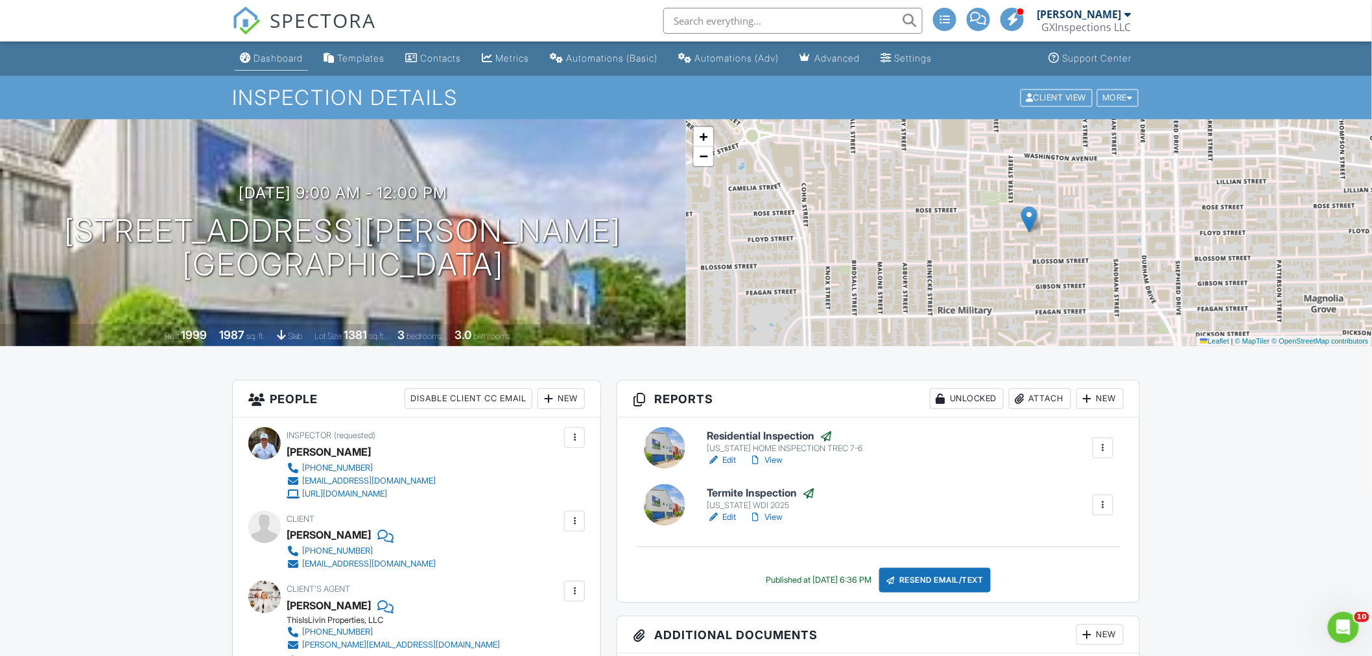
click at [283, 60] on div "Dashboard" at bounding box center [277, 58] width 49 height 11
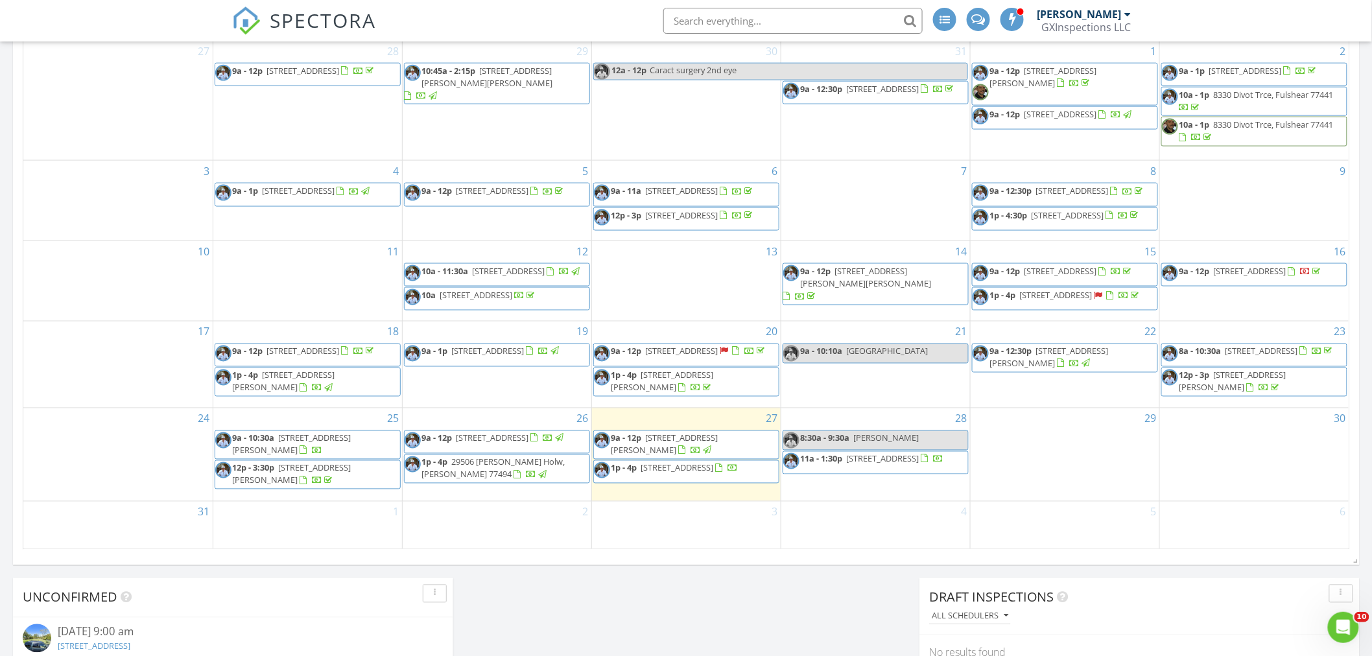
scroll to position [912, 0]
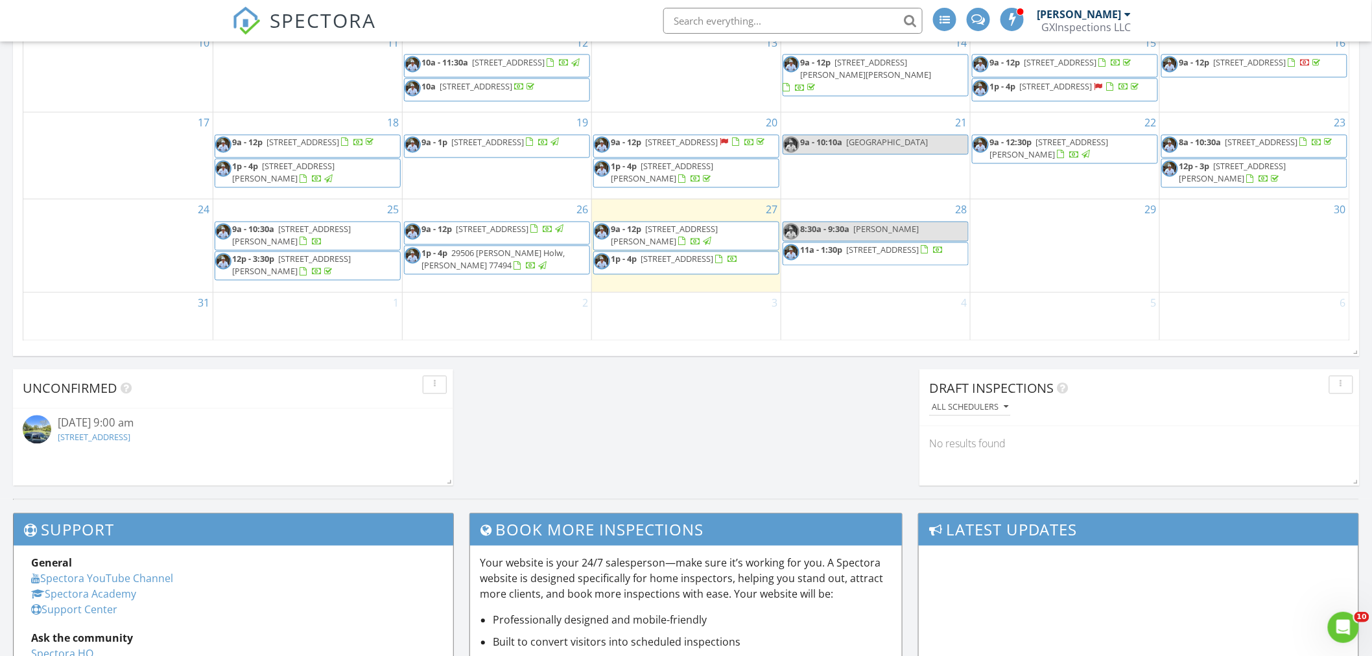
click at [650, 265] on span "[STREET_ADDRESS]" at bounding box center [677, 259] width 73 height 12
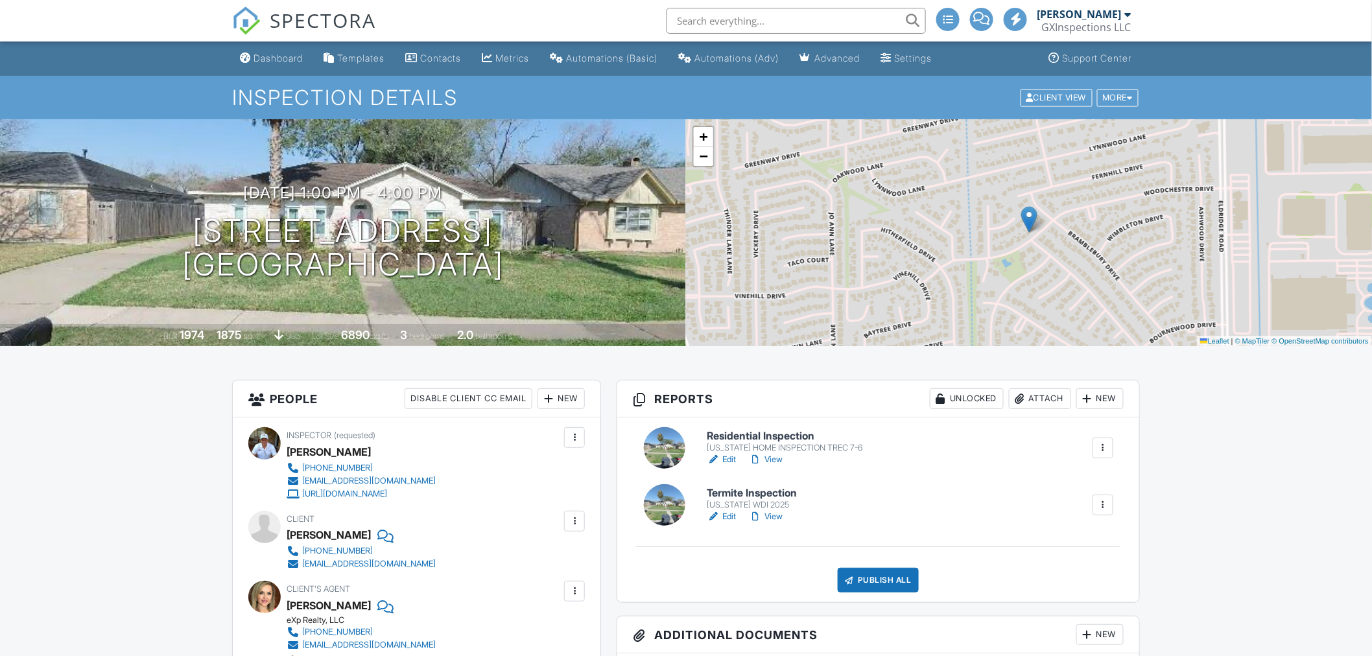
click at [729, 459] on link "Edit" at bounding box center [721, 459] width 29 height 13
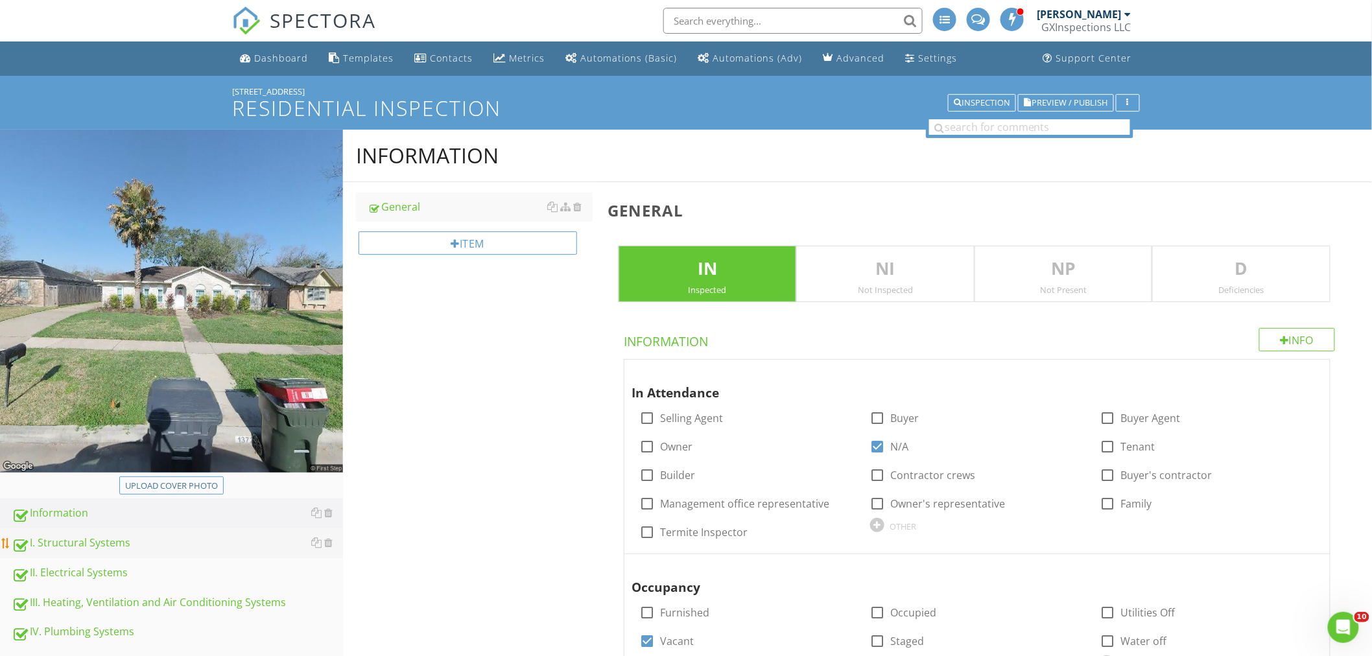
click at [87, 541] on div "I. Structural Systems" at bounding box center [177, 543] width 331 height 17
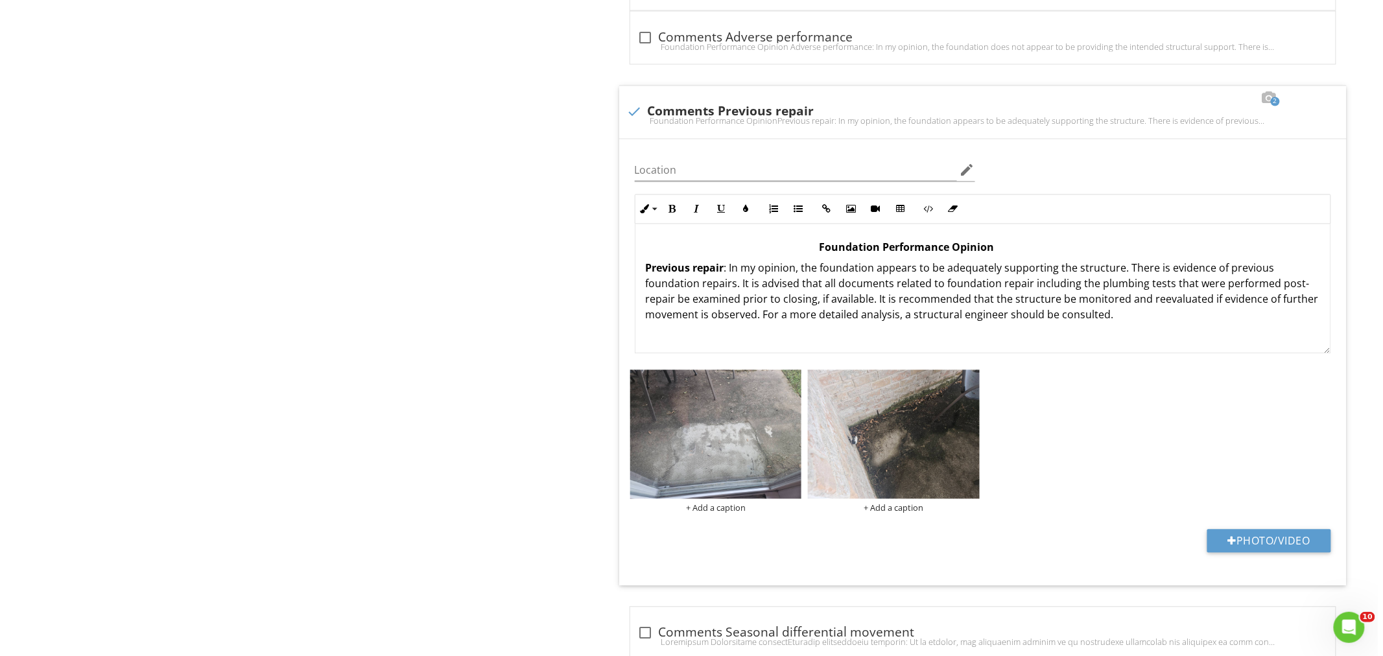
scroll to position [1104, 0]
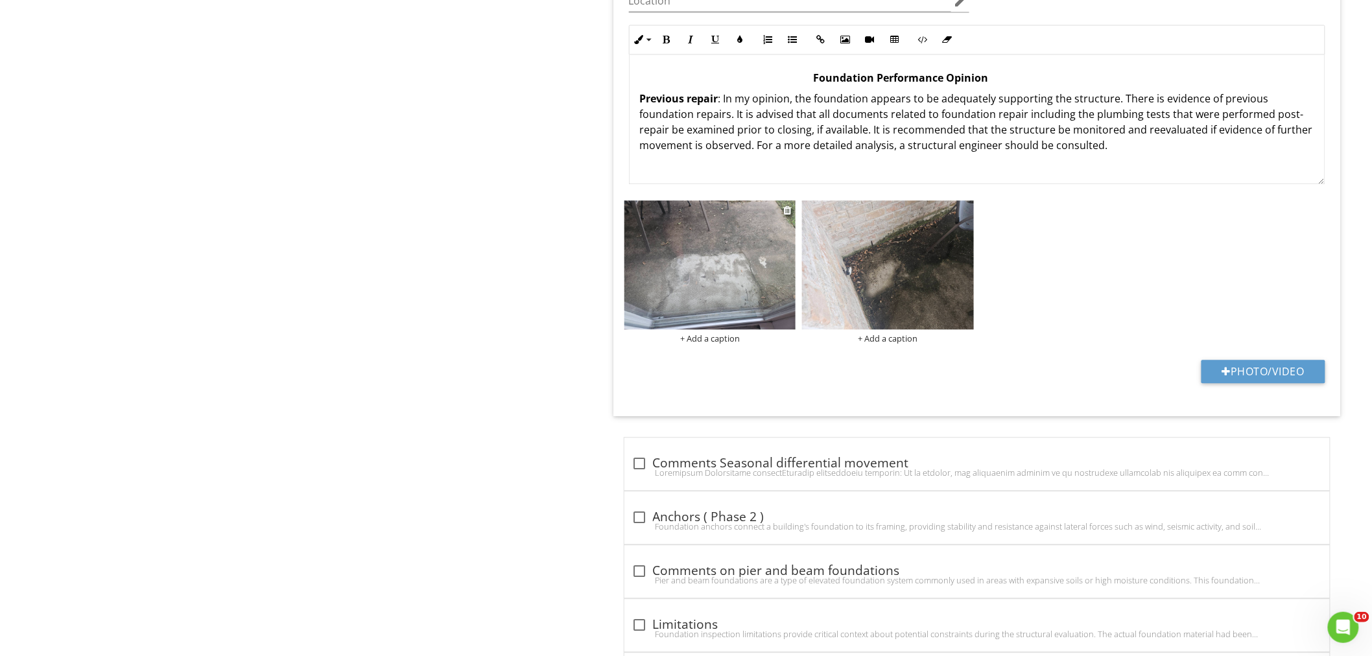
click at [703, 338] on div "+ Add a caption" at bounding box center [710, 338] width 172 height 10
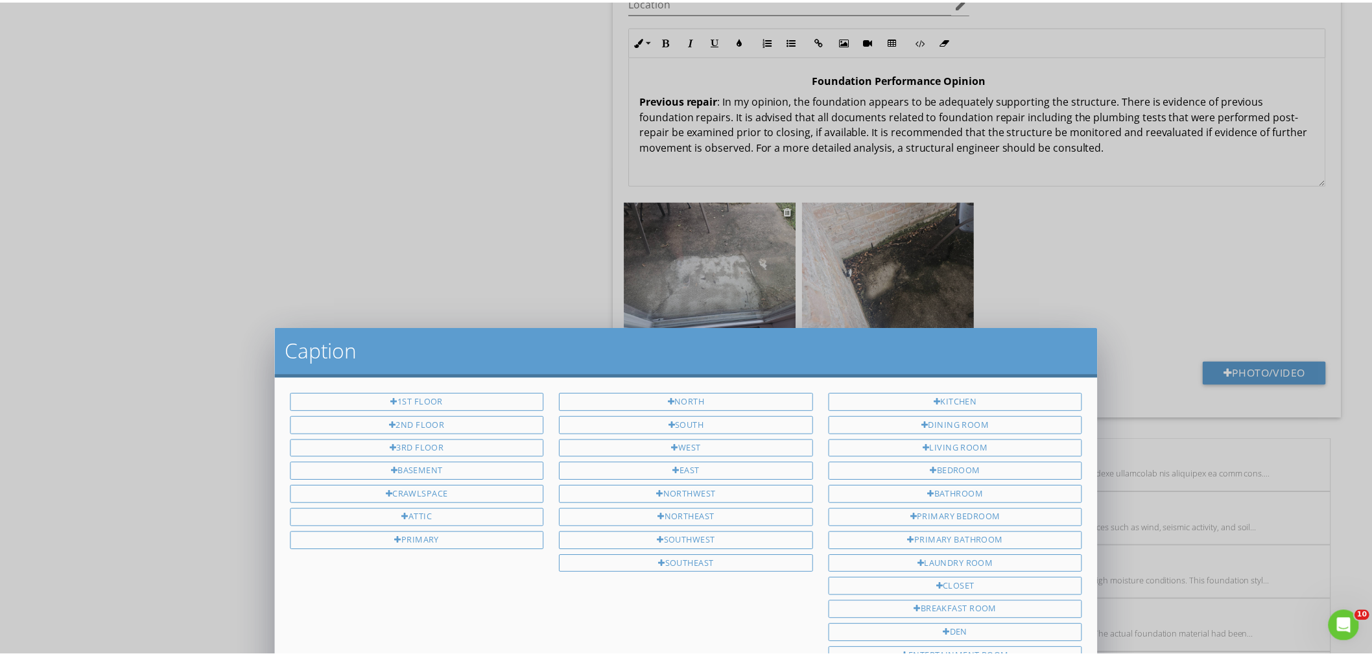
scroll to position [0, 0]
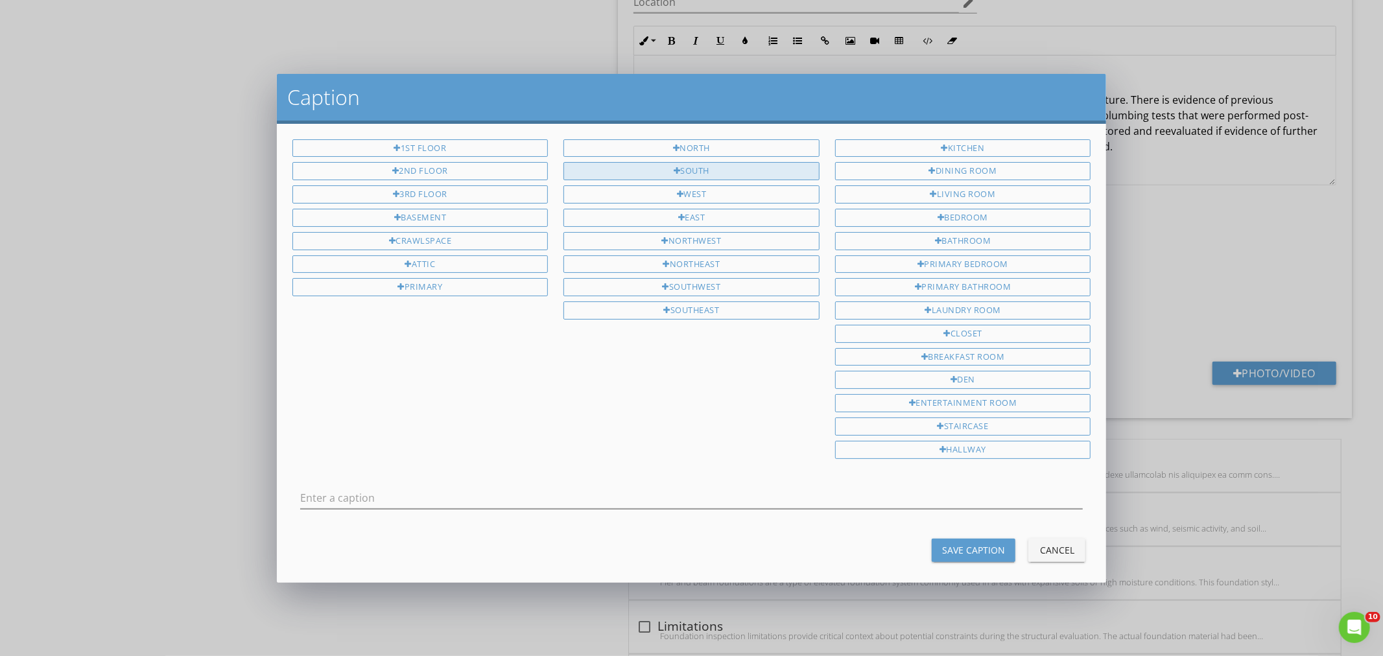
click at [636, 170] on div "South" at bounding box center [691, 171] width 256 height 18
type input "South"
click at [958, 545] on button "Save Caption" at bounding box center [973, 550] width 84 height 23
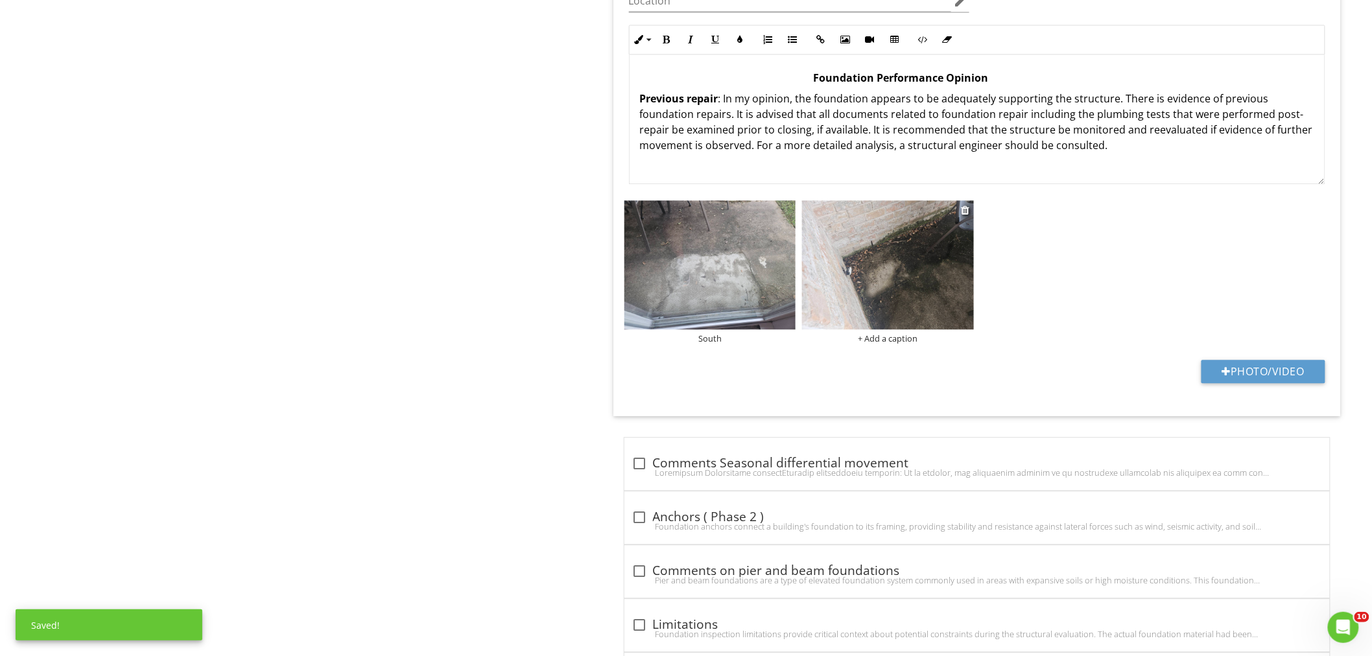
click at [898, 339] on div "+ Add a caption" at bounding box center [888, 338] width 172 height 10
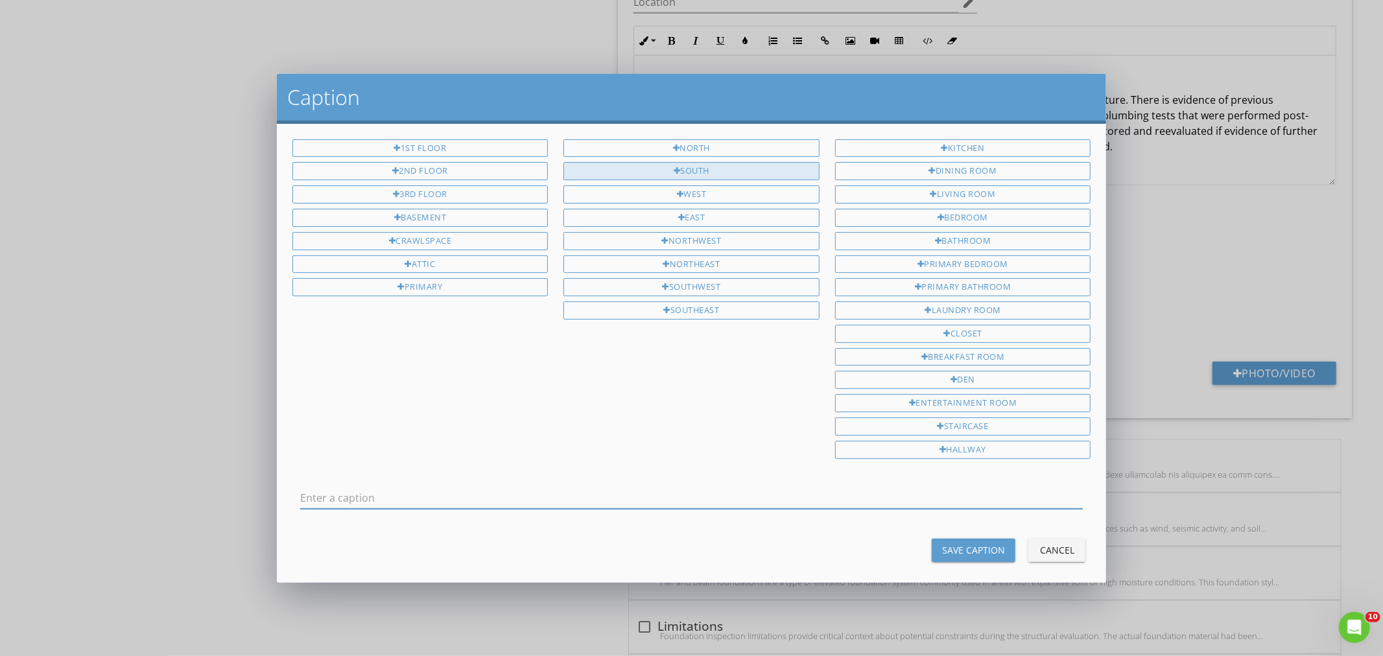
click at [674, 174] on div at bounding box center [677, 171] width 7 height 8
type input "South"
click at [954, 560] on button "Save Caption" at bounding box center [973, 550] width 84 height 23
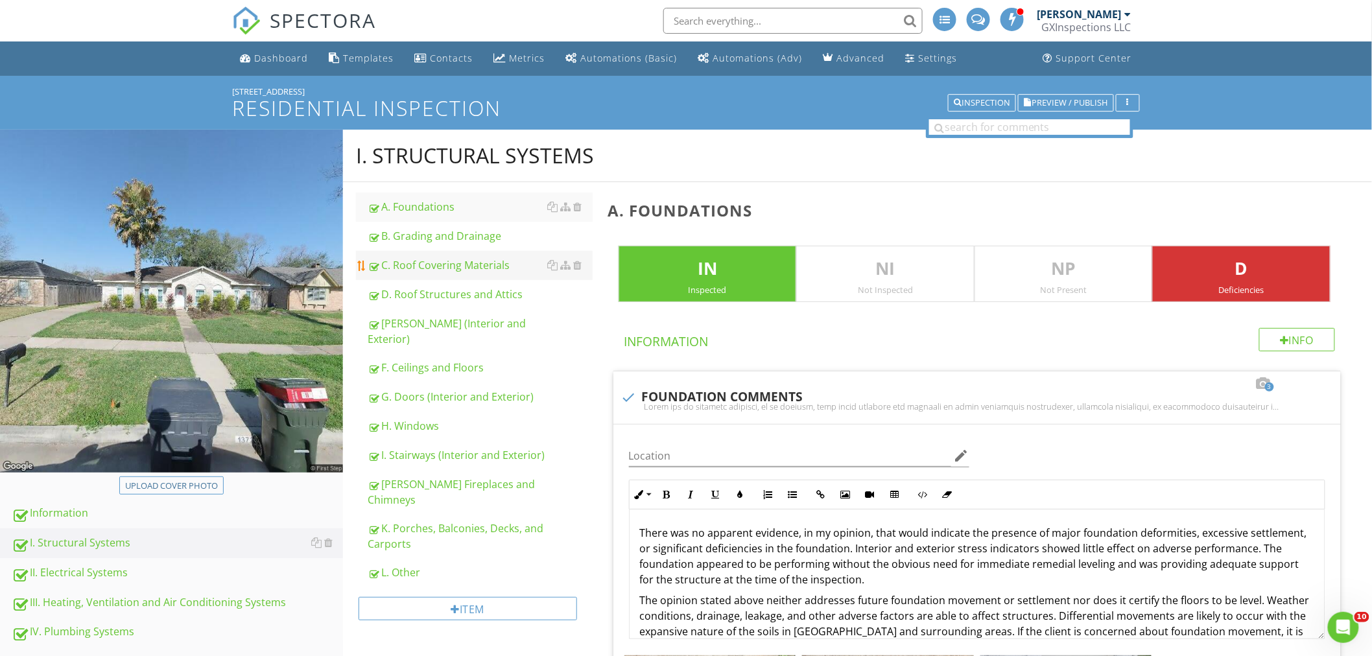
click at [456, 263] on div "C. Roof Covering Materials" at bounding box center [480, 265] width 225 height 16
type textarea "<p>There was no apparent evidence, in my opinion, that would indicate the prese…"
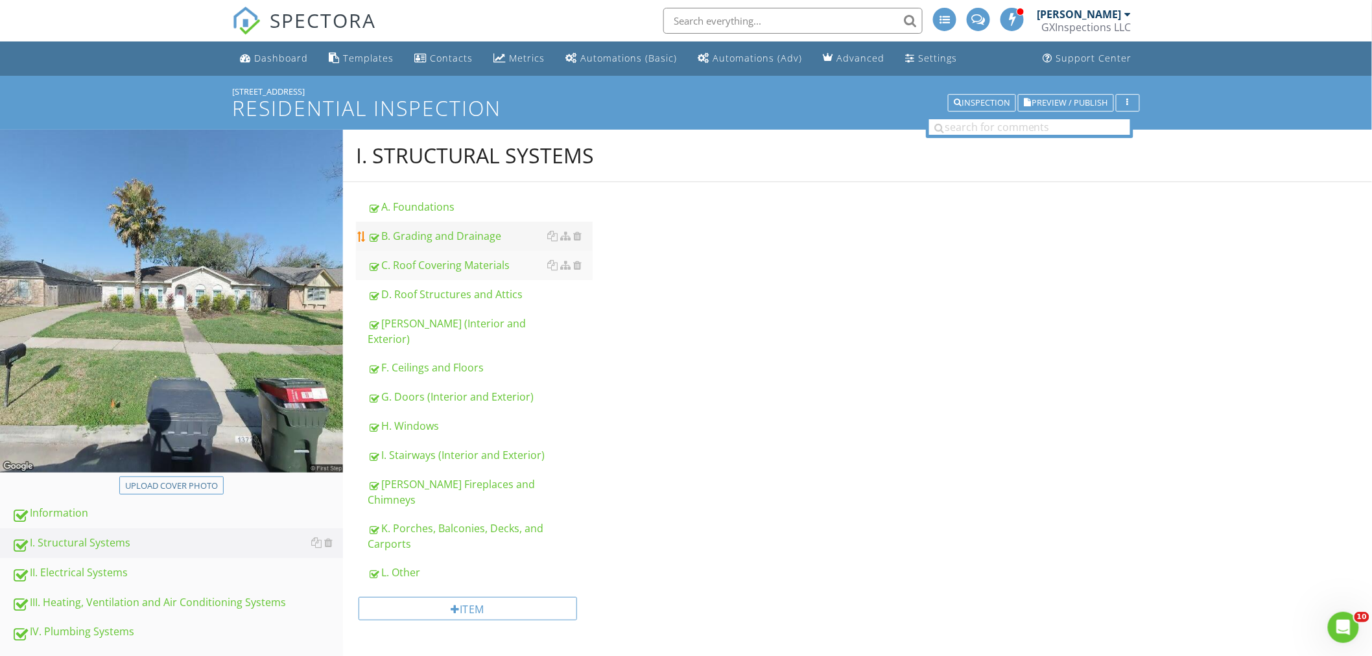
click at [451, 240] on div "B. Grading and Drainage" at bounding box center [480, 236] width 225 height 16
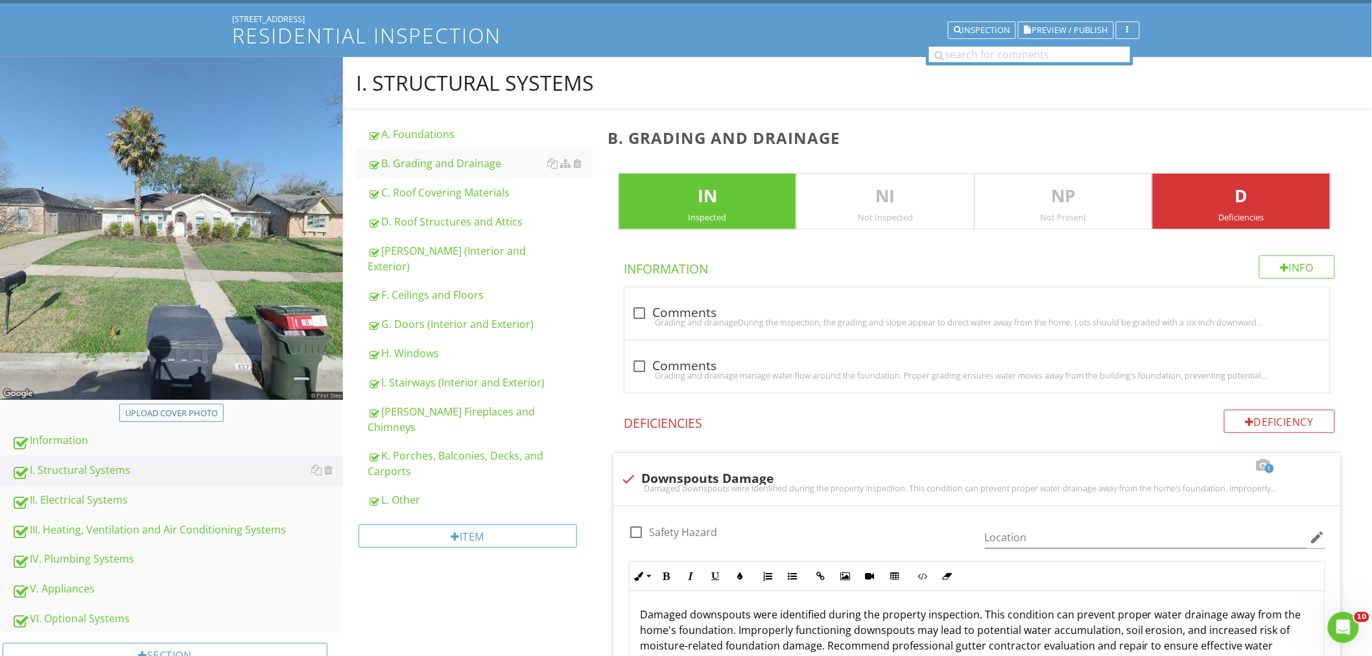
scroll to position [58, 0]
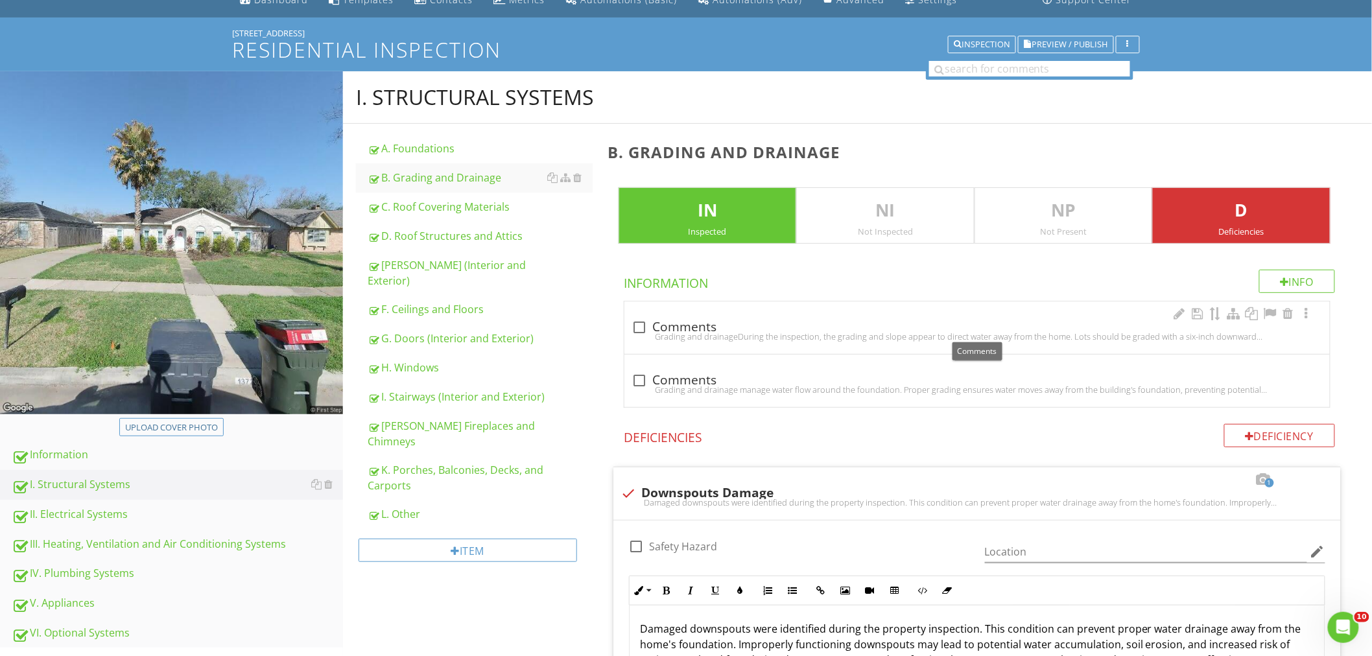
click at [640, 328] on div at bounding box center [640, 327] width 22 height 22
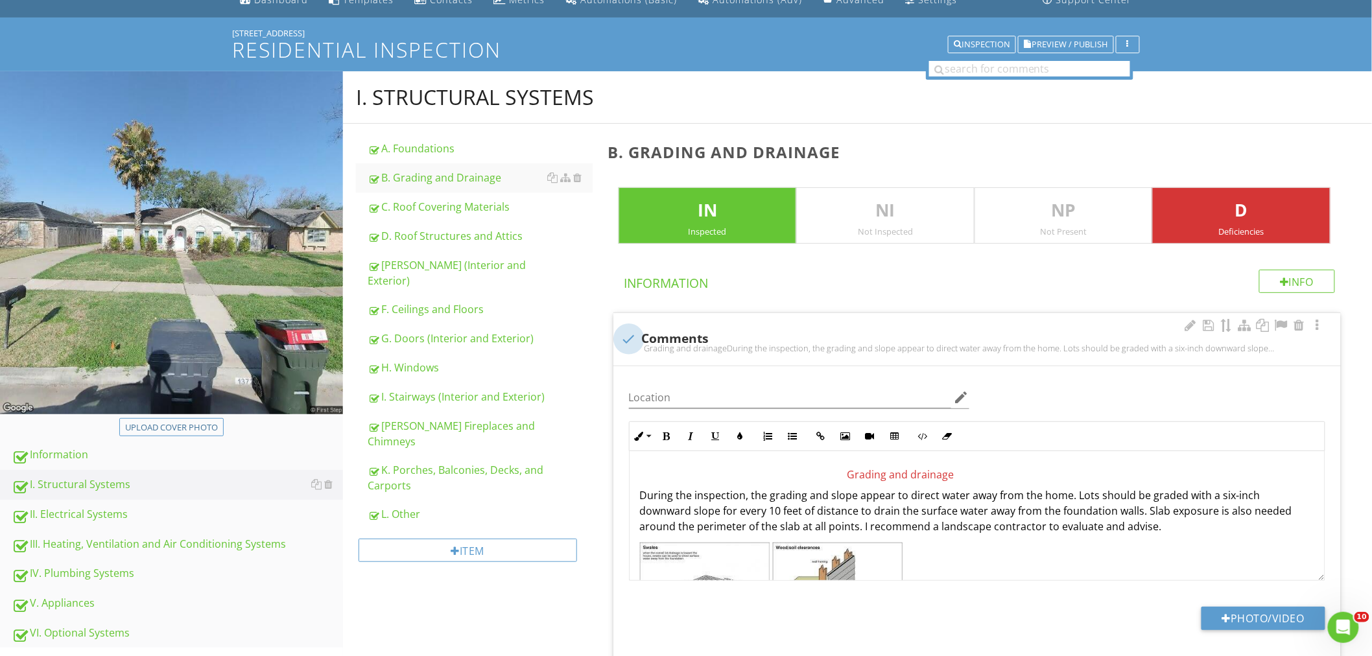
click at [631, 334] on div at bounding box center [629, 339] width 22 height 22
checkbox input "true"
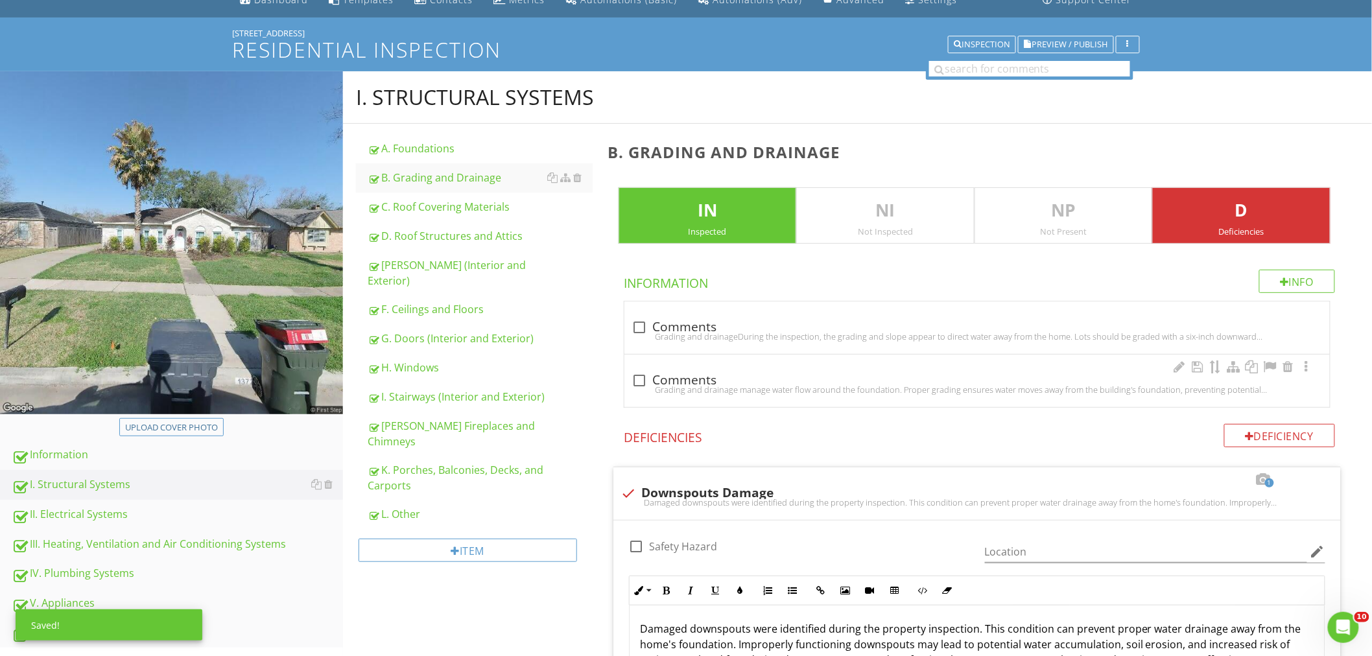
click at [638, 381] on div at bounding box center [640, 380] width 22 height 22
checkbox input "true"
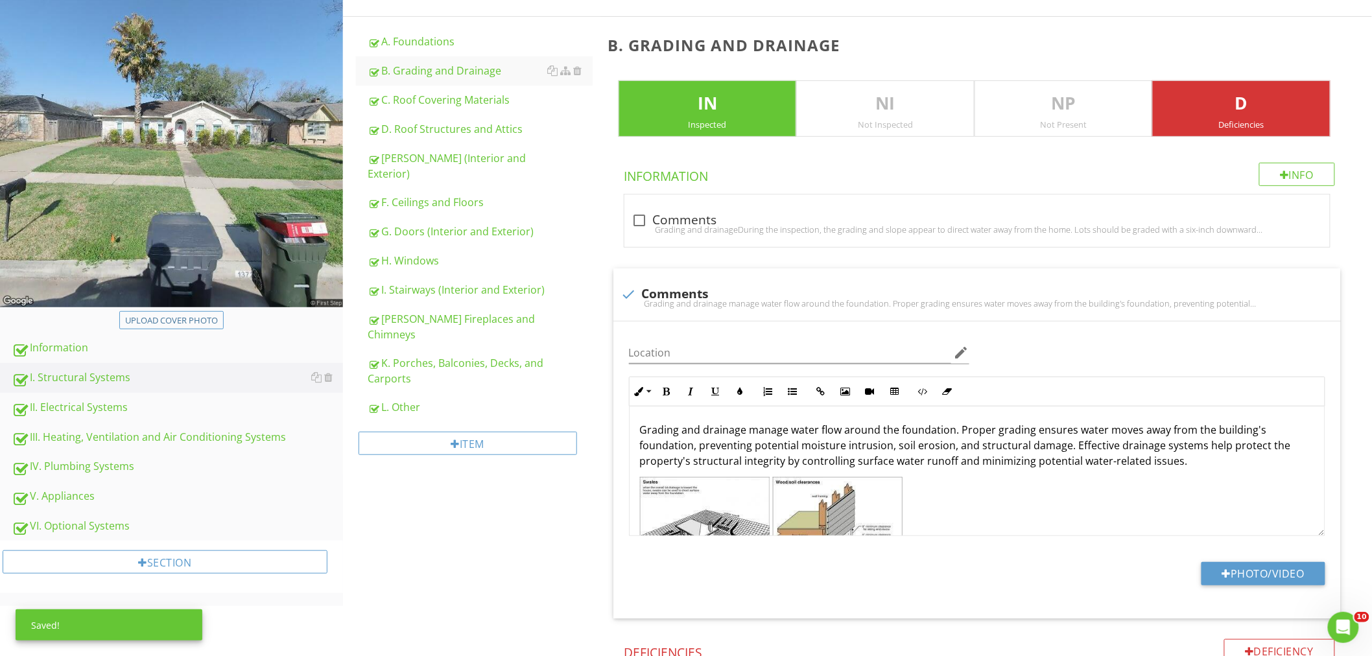
scroll to position [346, 0]
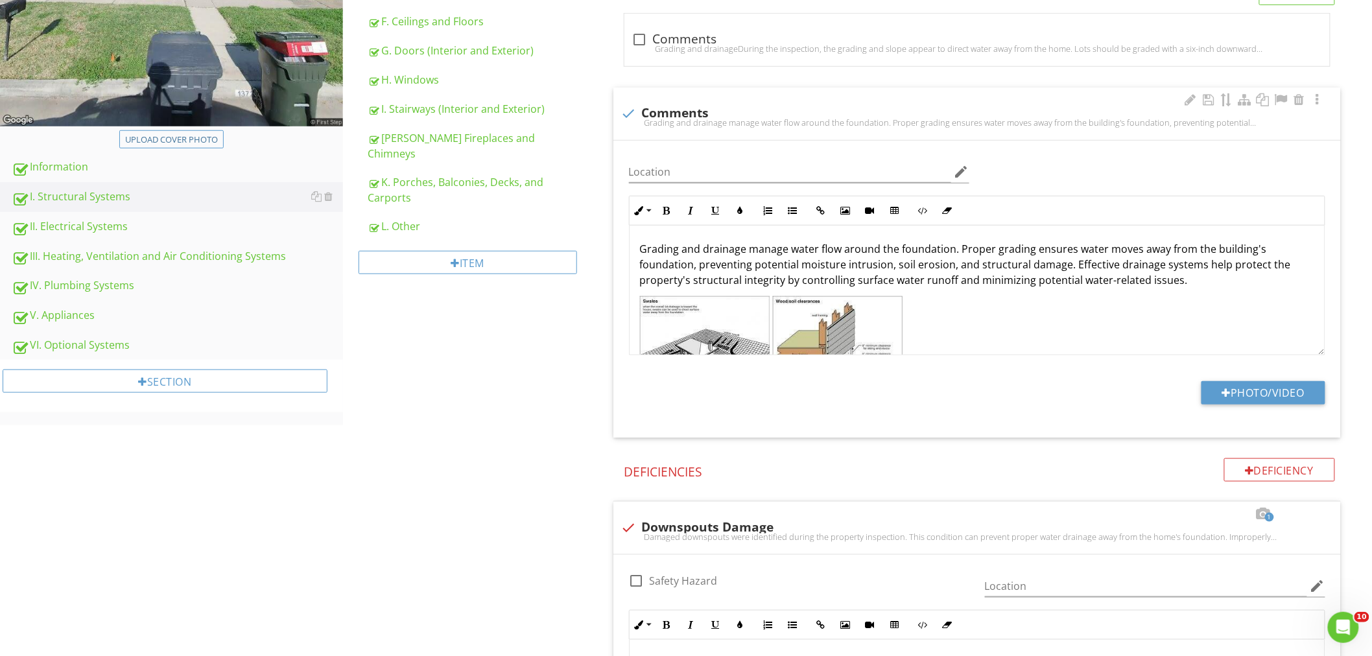
click at [1180, 281] on p "Grading and drainage manage water flow around the foundation. Proper grading en…" at bounding box center [977, 264] width 674 height 47
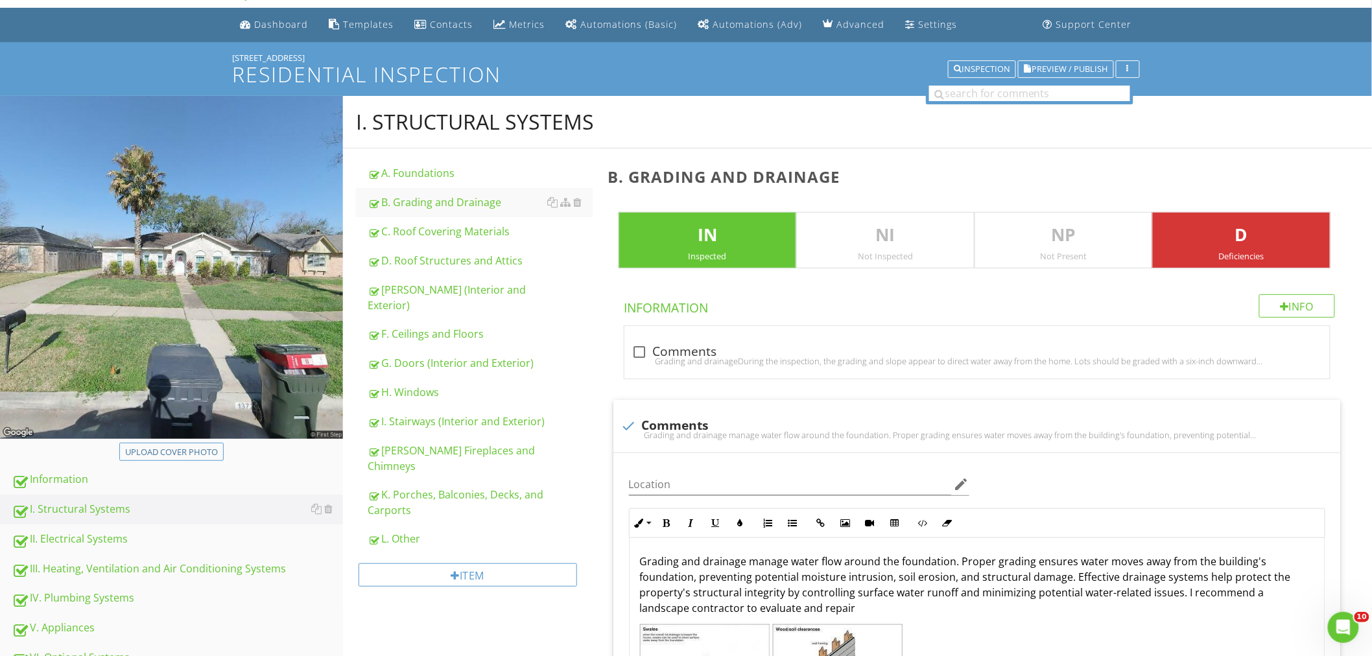
scroll to position [5, 0]
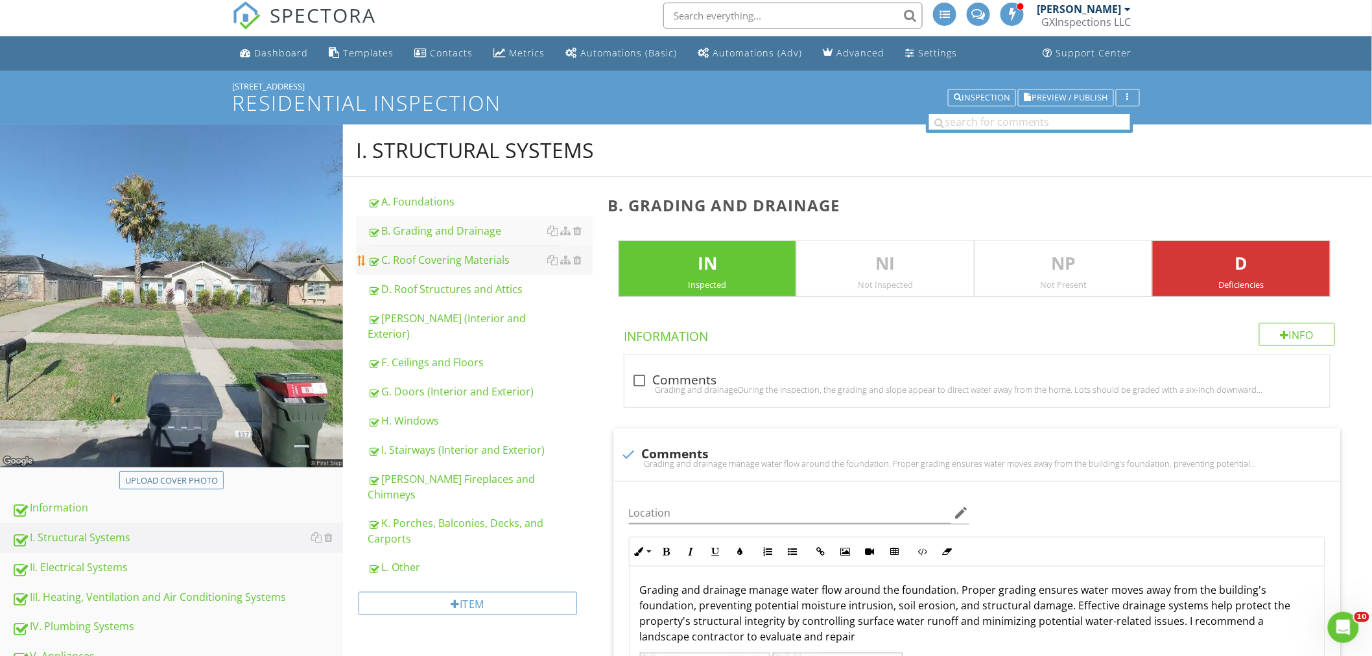
click at [483, 259] on div "C. Roof Covering Materials" at bounding box center [480, 260] width 225 height 16
type textarea "<p>Negative grading is sloping towards the home in some areas. This could lead …"
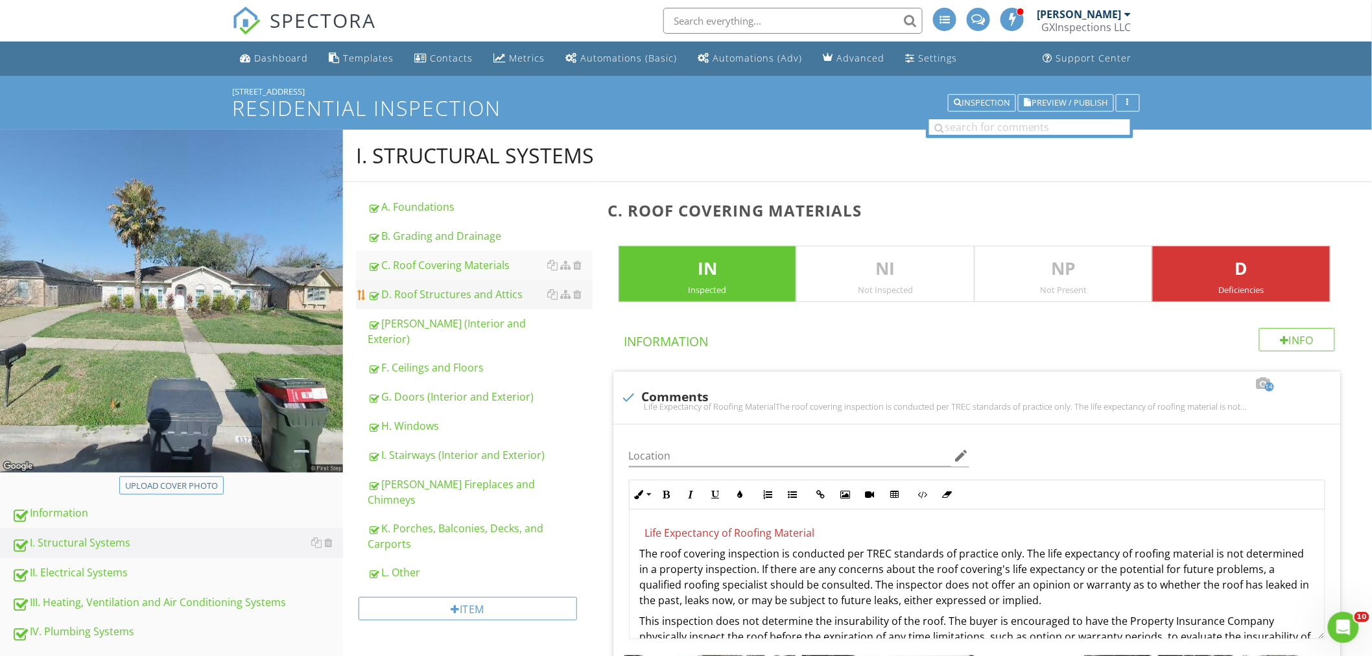
click at [441, 292] on div "D. Roof Structures and Attics" at bounding box center [480, 295] width 225 height 16
type textarea "<p>The function of the <a data-component="link" data-ordinal="1" data-source="i…"
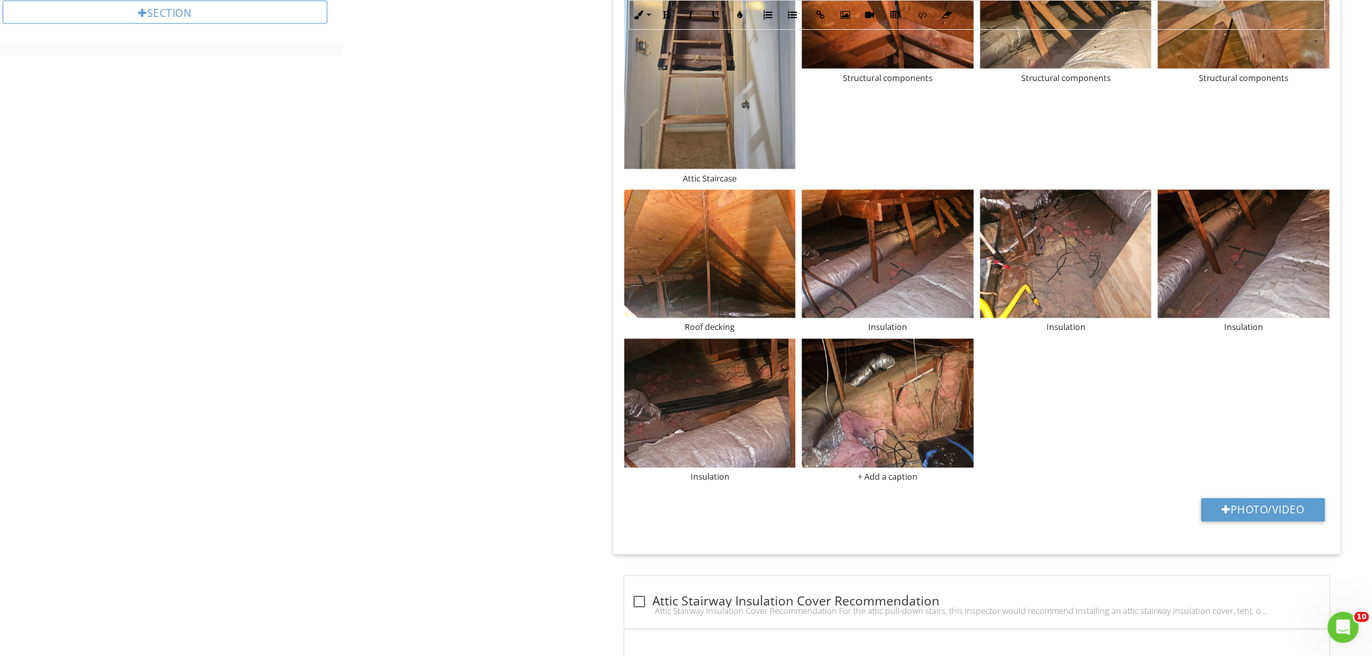
scroll to position [720, 0]
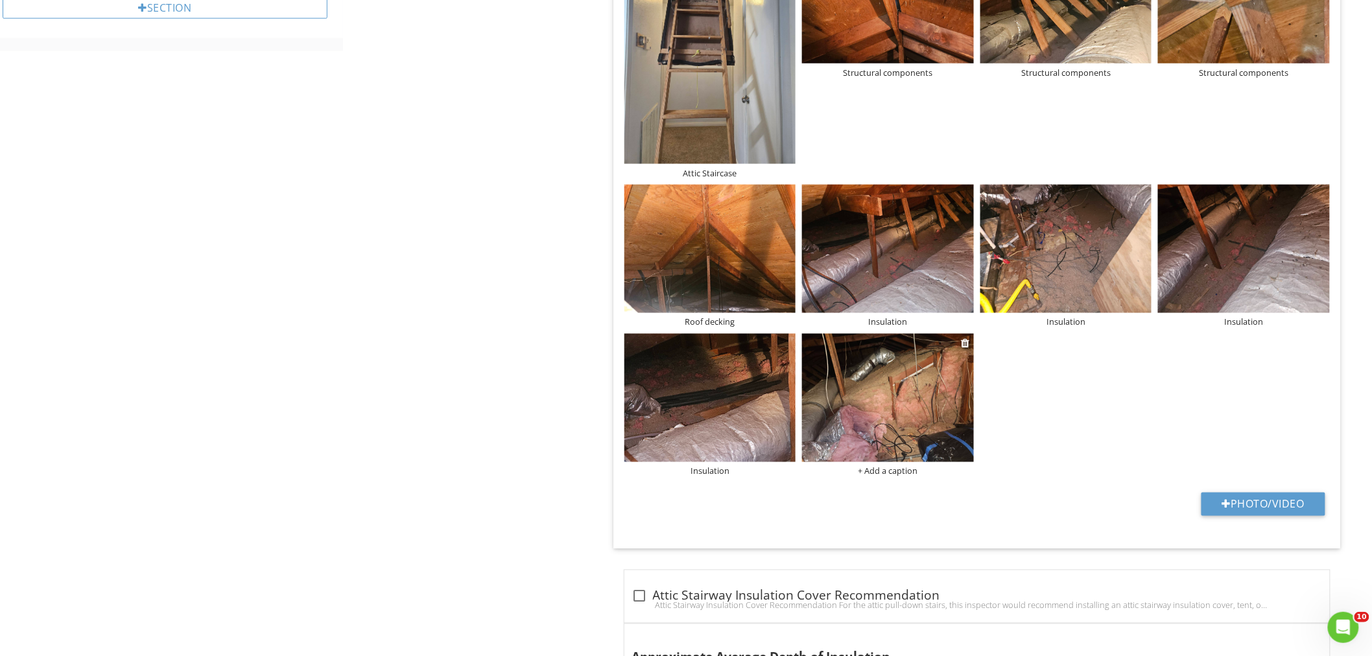
click at [891, 469] on div "+ Add a caption" at bounding box center [888, 471] width 172 height 10
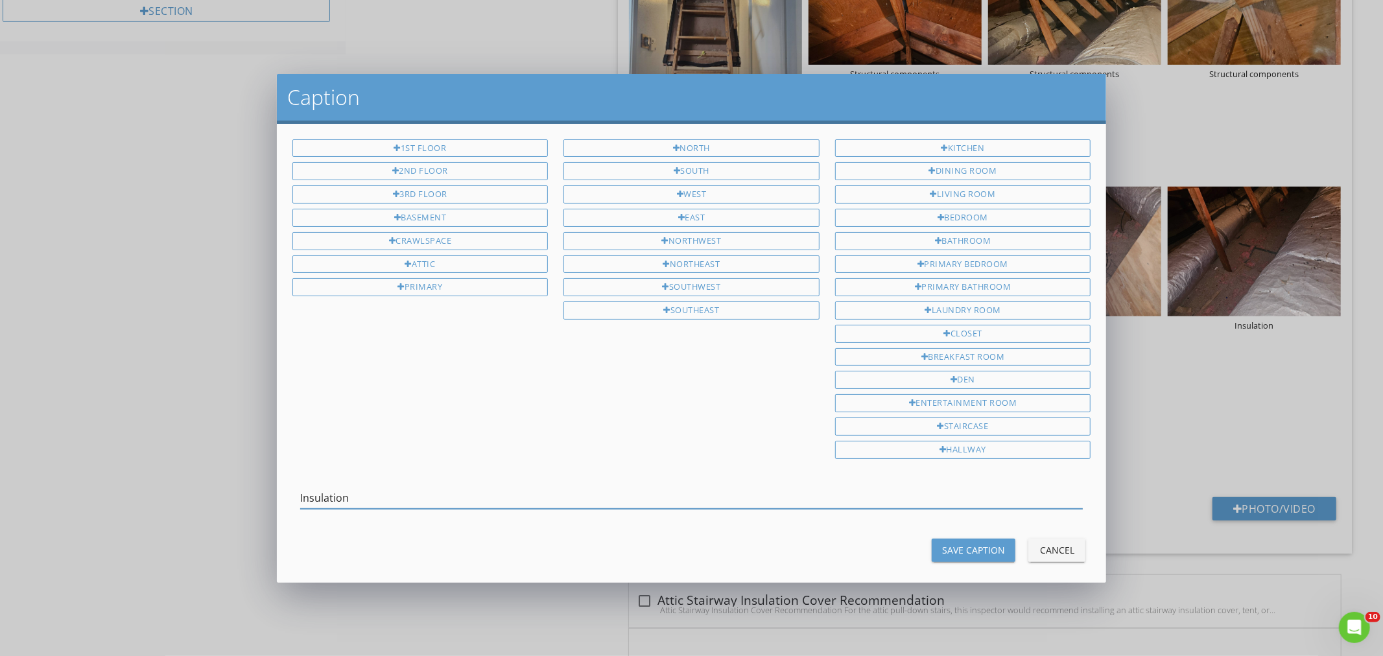
type input "Insulation"
click at [976, 552] on div "Save Caption" at bounding box center [973, 550] width 63 height 14
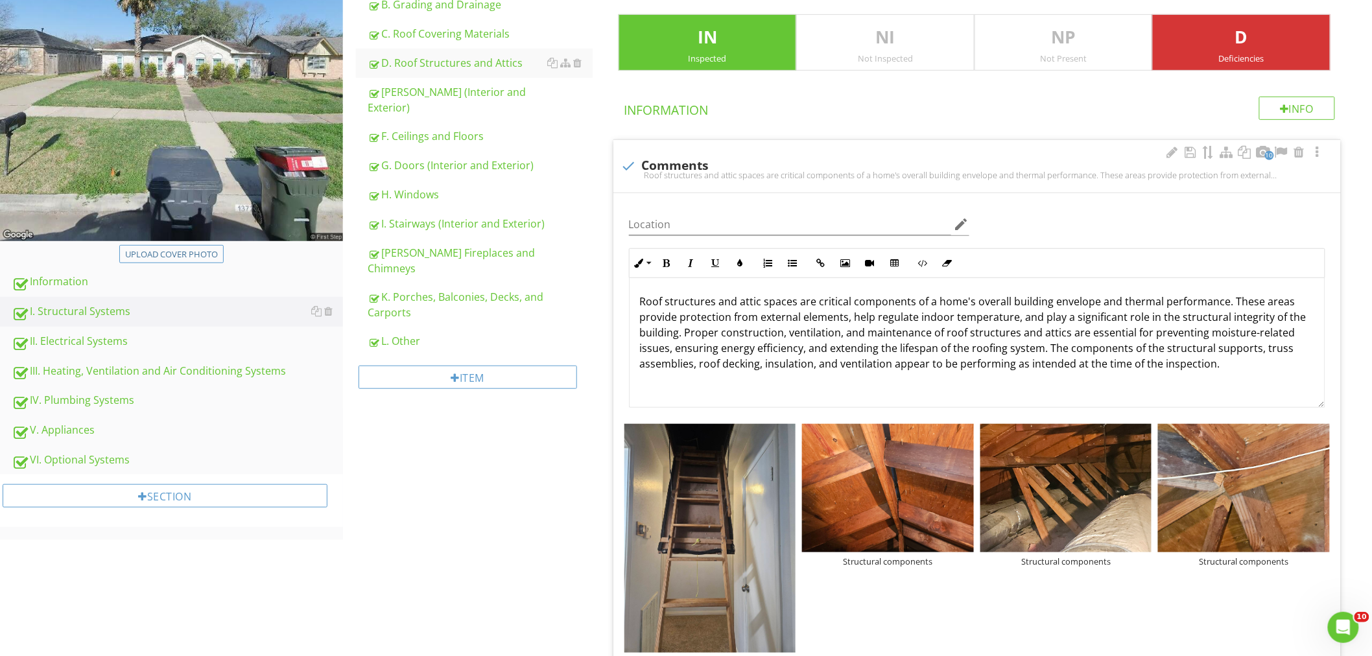
scroll to position [0, 0]
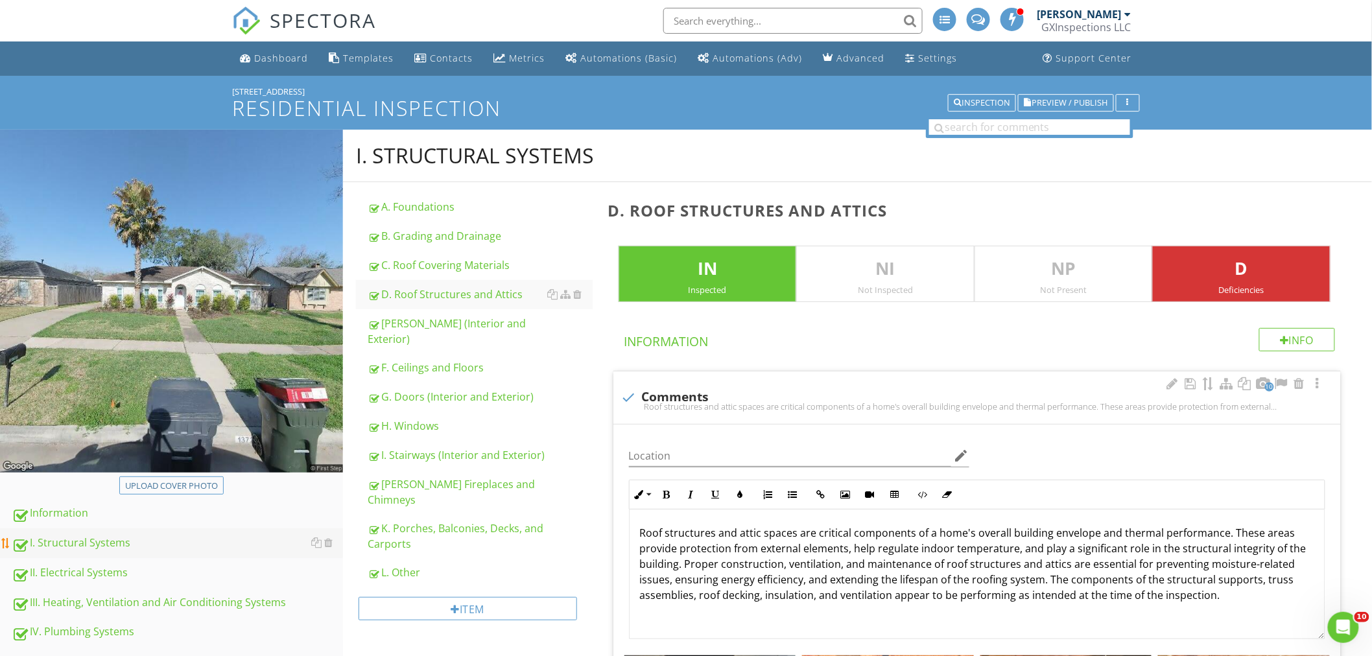
click at [91, 543] on div "I. Structural Systems" at bounding box center [177, 543] width 331 height 17
click at [396, 389] on div "G. Doors (Interior and Exterior)" at bounding box center [480, 397] width 225 height 16
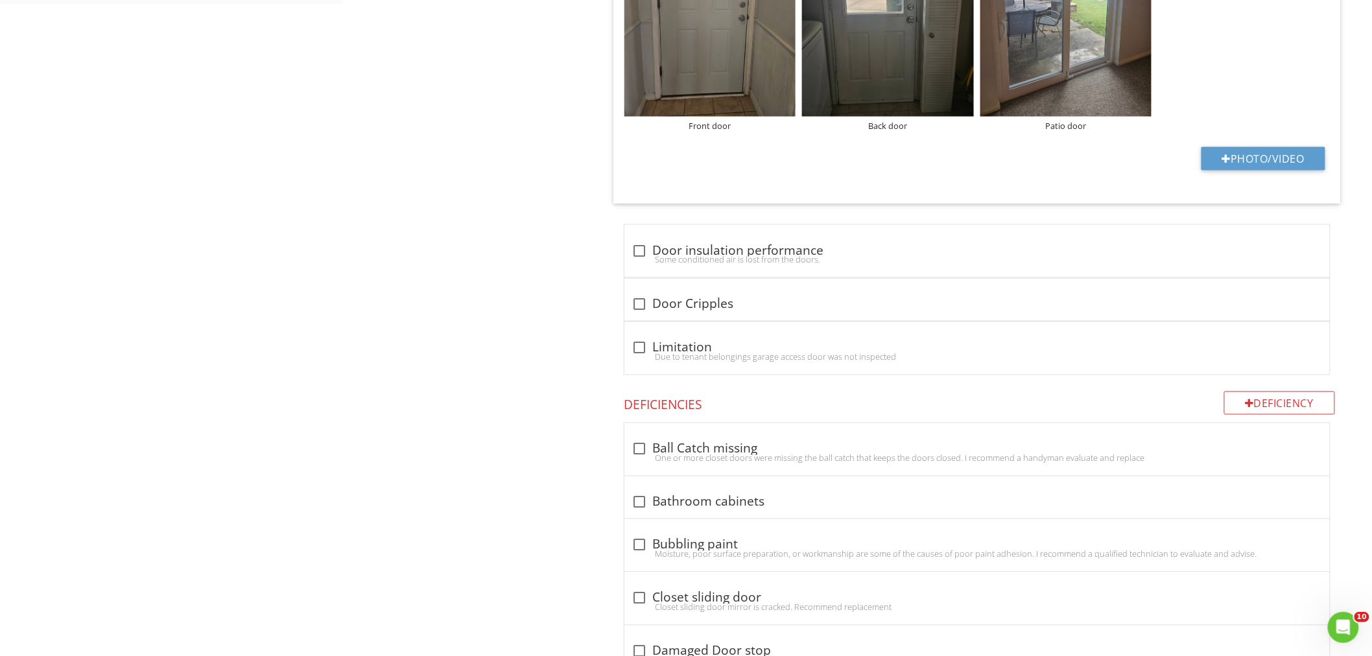
scroll to position [768, 0]
click at [638, 242] on div at bounding box center [640, 250] width 22 height 22
checkbox input "true"
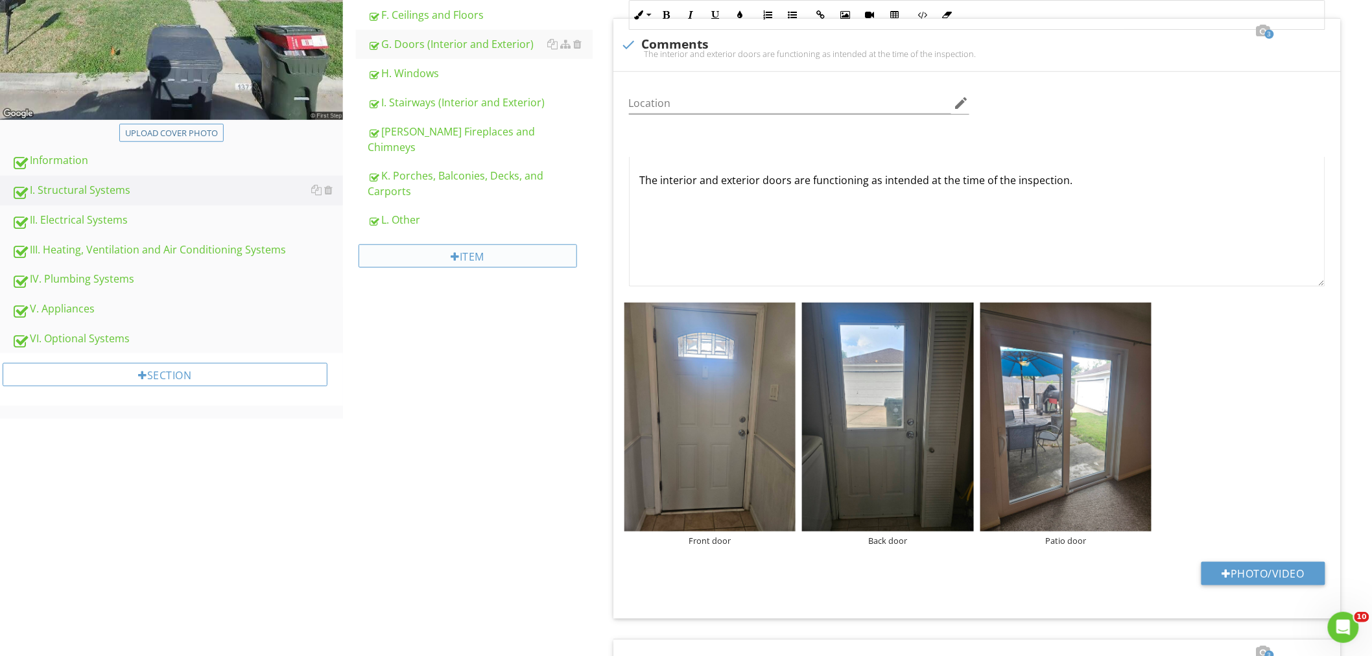
scroll to position [144, 0]
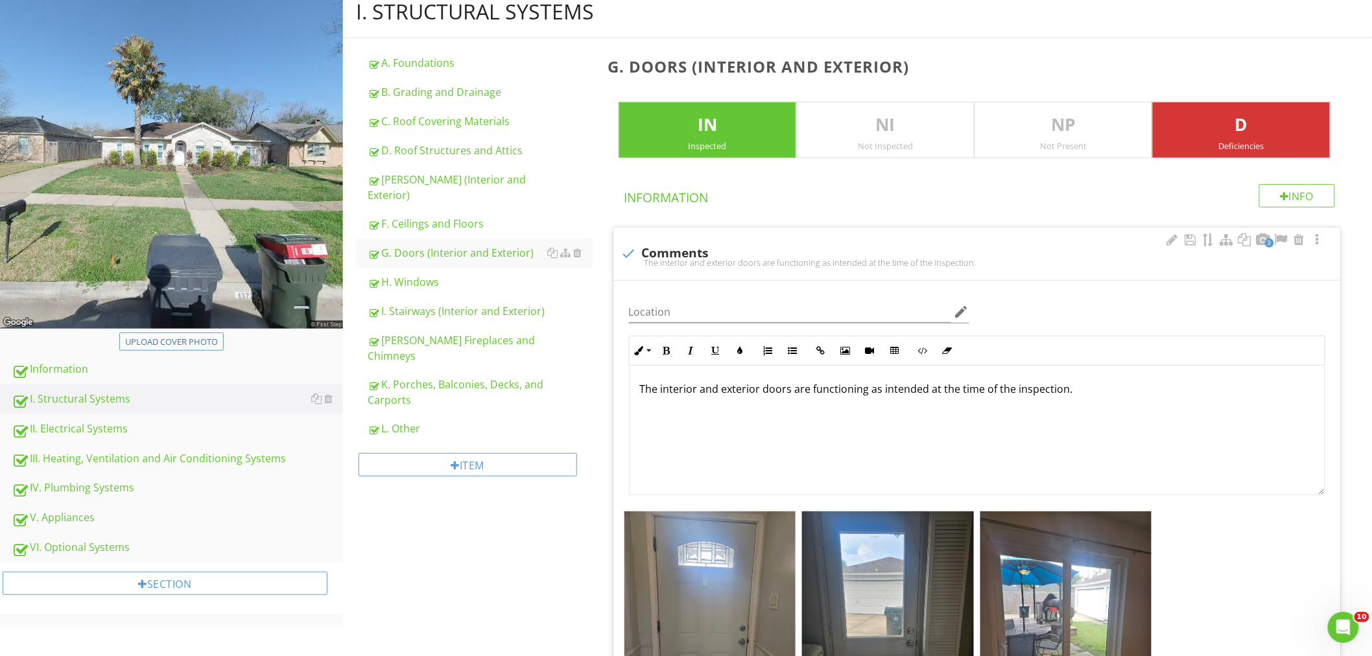
drag, startPoint x: 420, startPoint y: 185, endPoint x: 631, endPoint y: 352, distance: 268.6
click at [420, 185] on div "[PERSON_NAME] (Interior and Exterior)" at bounding box center [480, 187] width 225 height 31
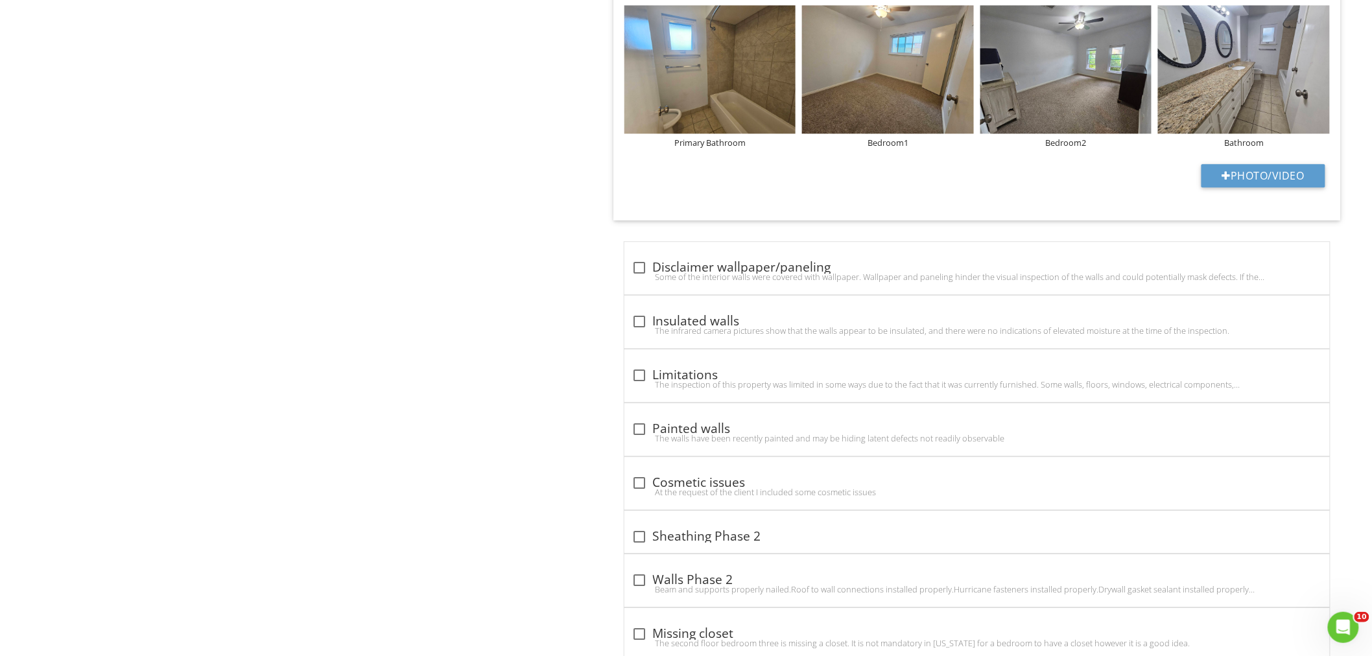
scroll to position [1344, 0]
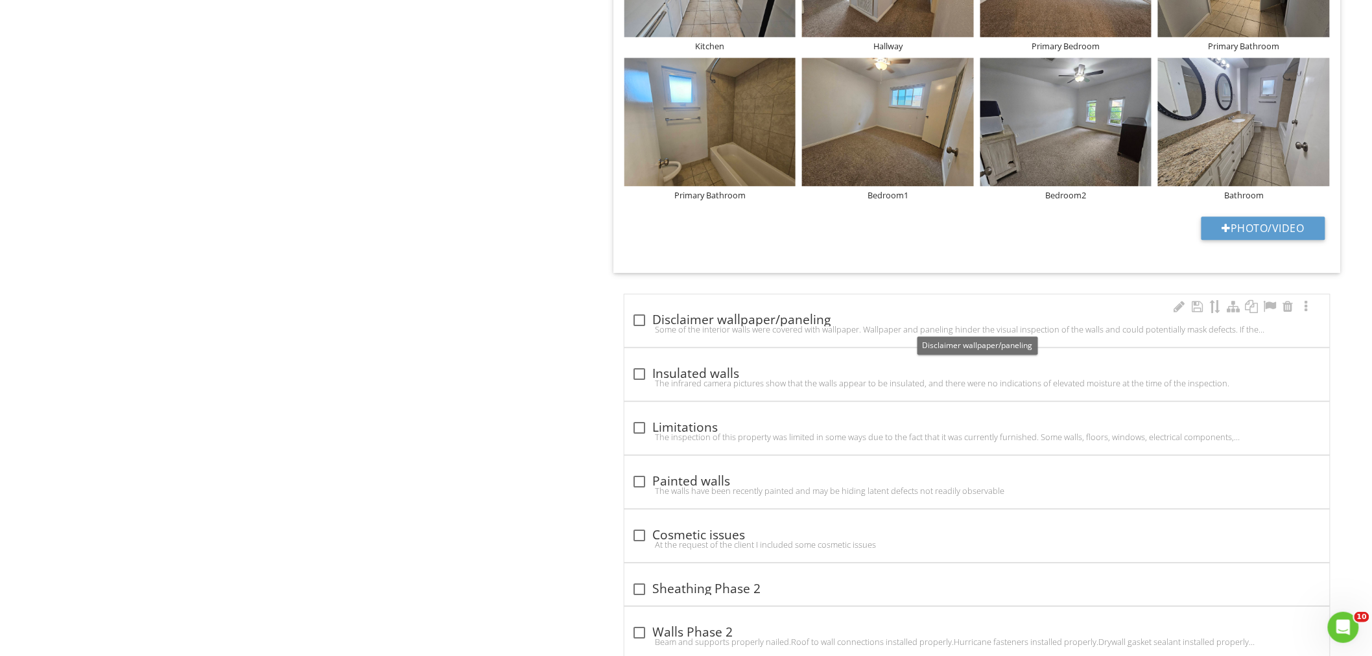
click at [637, 318] on div at bounding box center [640, 320] width 22 height 22
checkbox input "true"
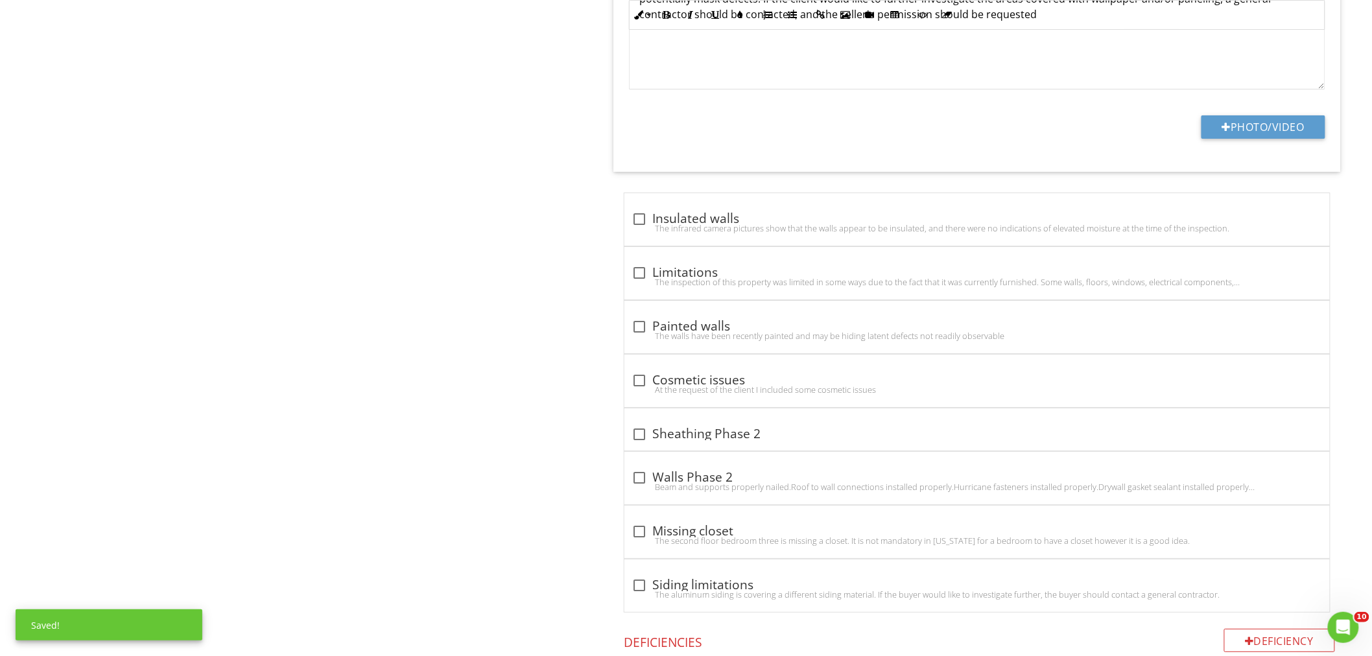
scroll to position [1824, 0]
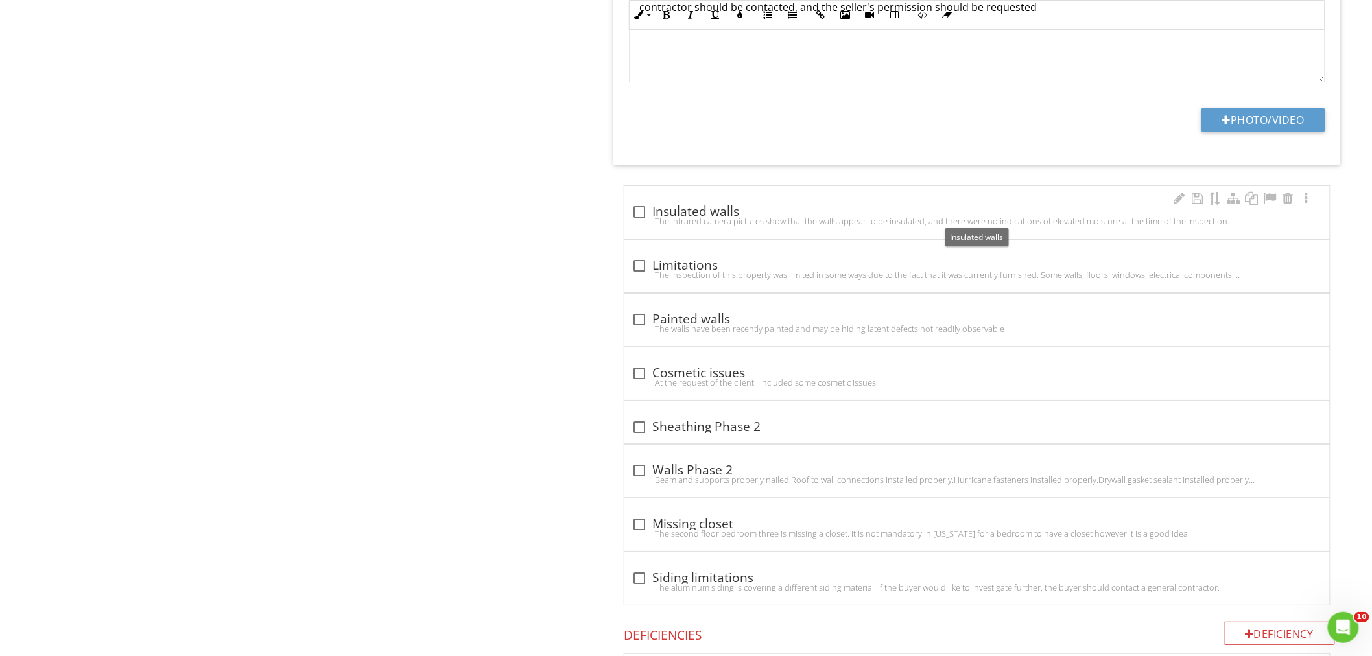
click at [638, 216] on div at bounding box center [640, 212] width 22 height 22
checkbox input "true"
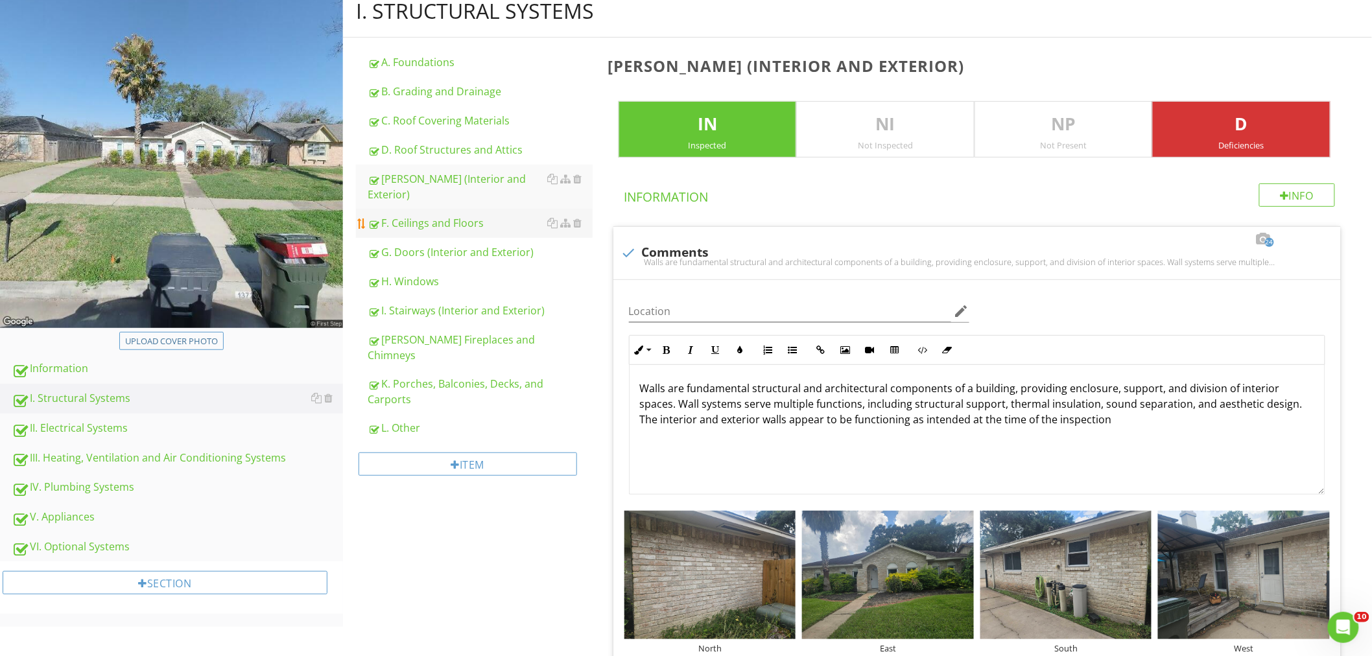
scroll to position [144, 0]
click at [432, 274] on div "H. Windows" at bounding box center [480, 282] width 225 height 16
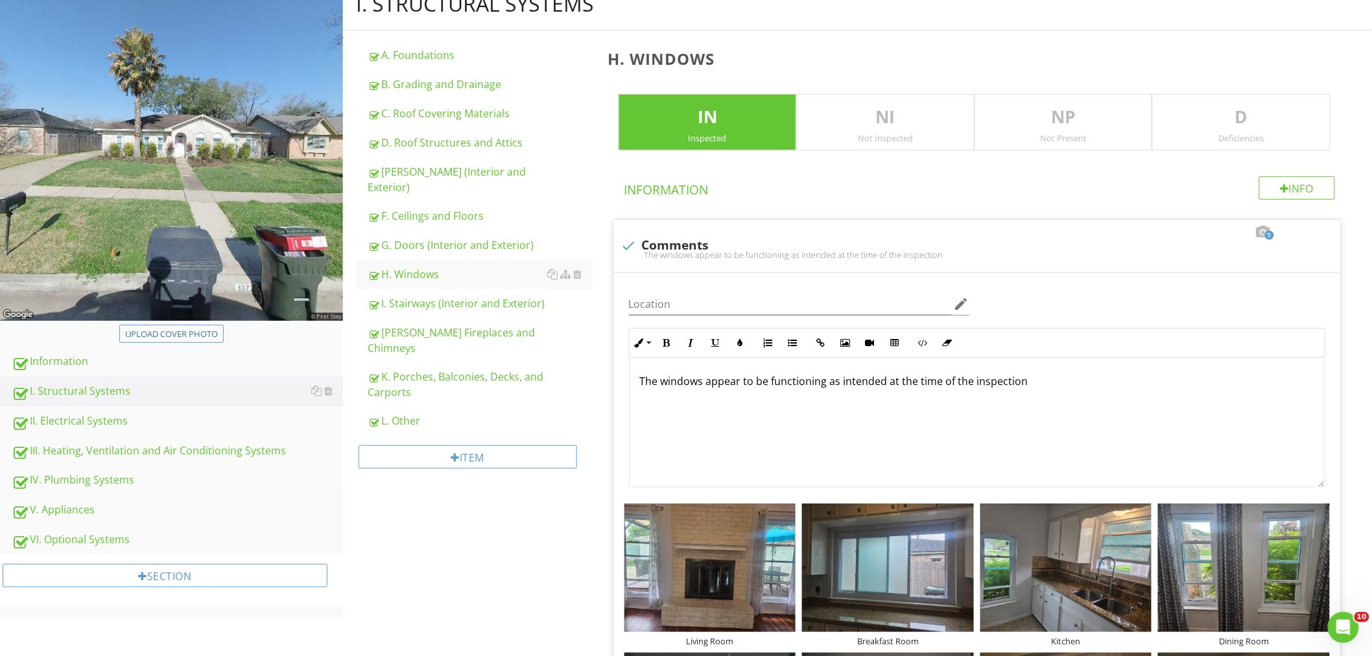
scroll to position [151, 0]
click at [78, 478] on div "IV. Plumbing Systems" at bounding box center [177, 481] width 331 height 17
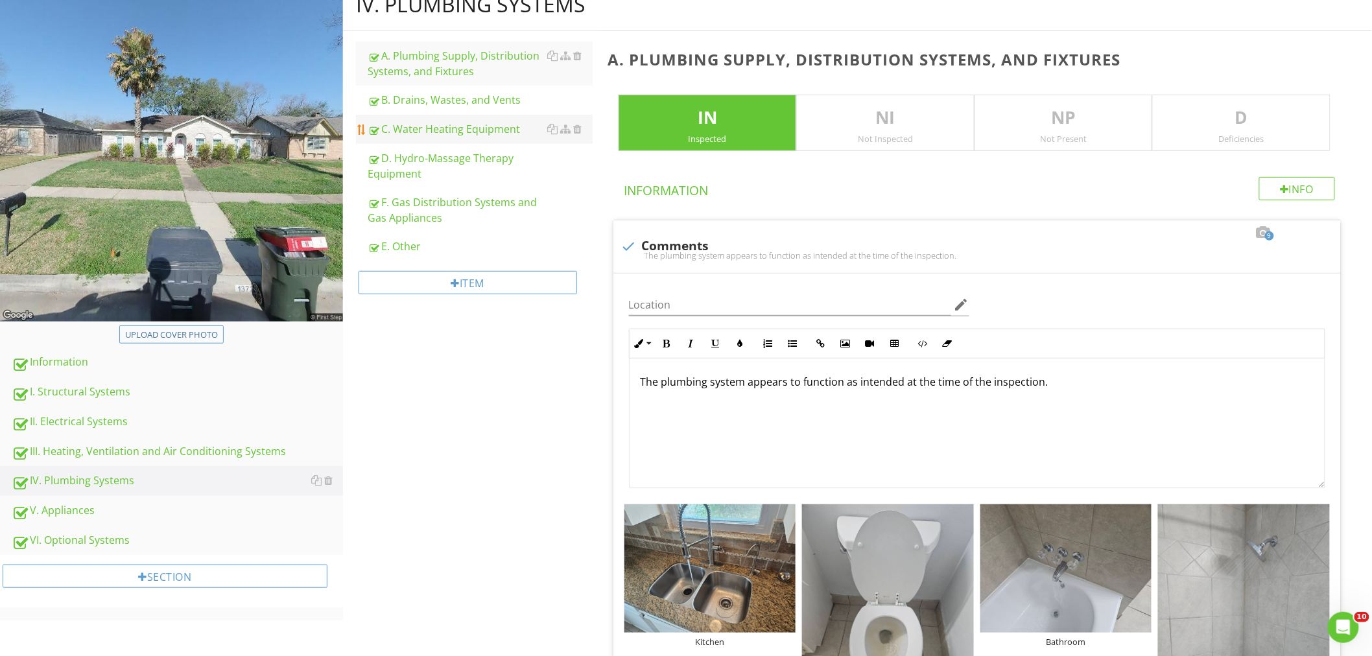
click at [431, 130] on div "C. Water Heating Equipment" at bounding box center [480, 129] width 225 height 16
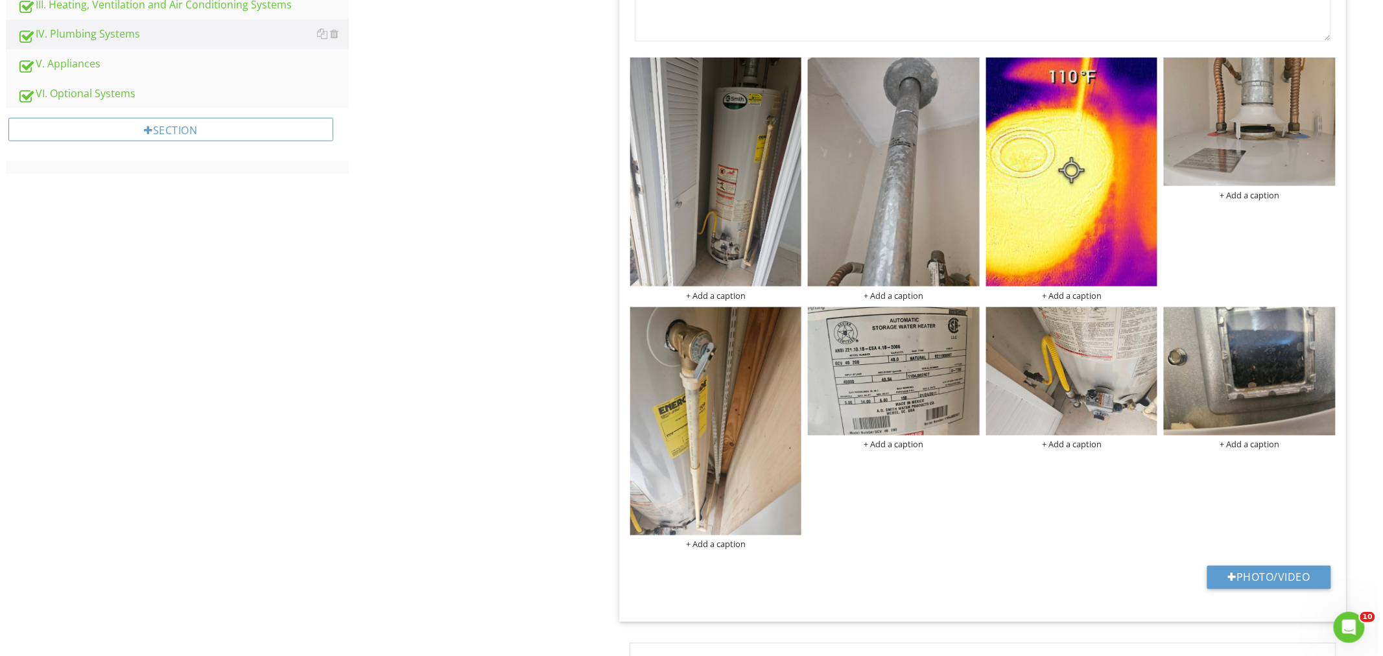
scroll to position [583, 0]
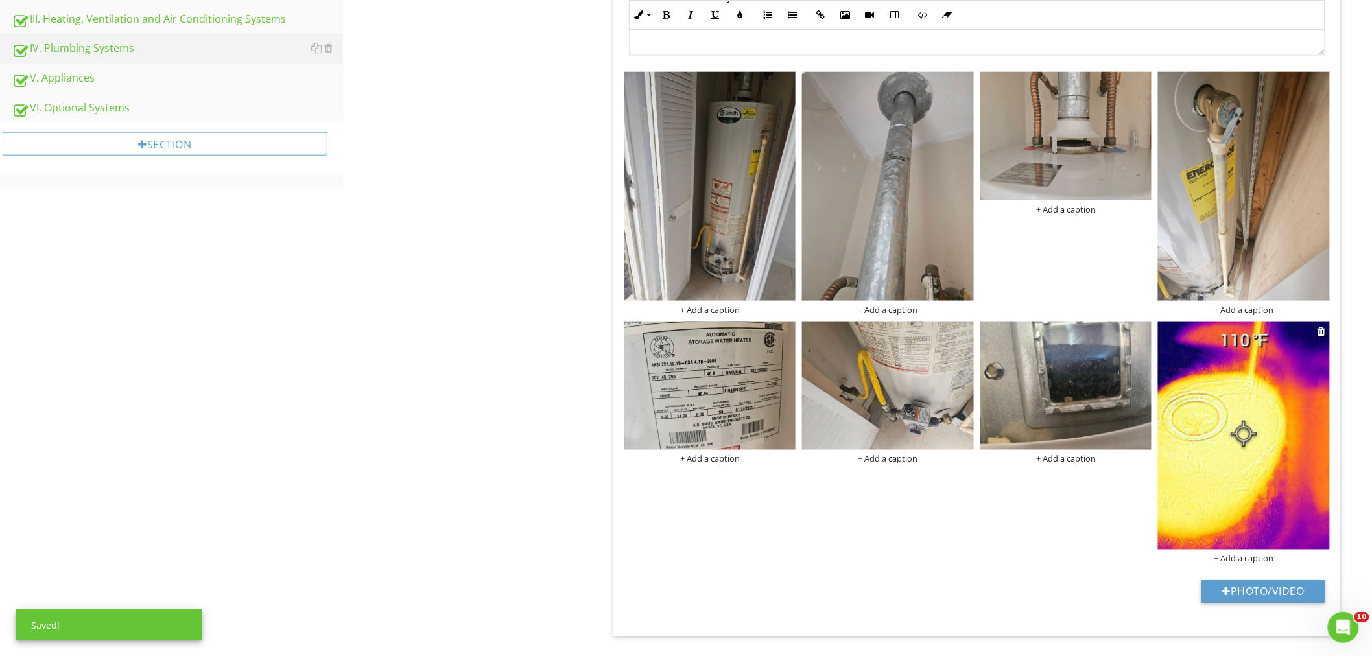
click at [1252, 561] on div "+ Add a caption" at bounding box center [1244, 559] width 172 height 10
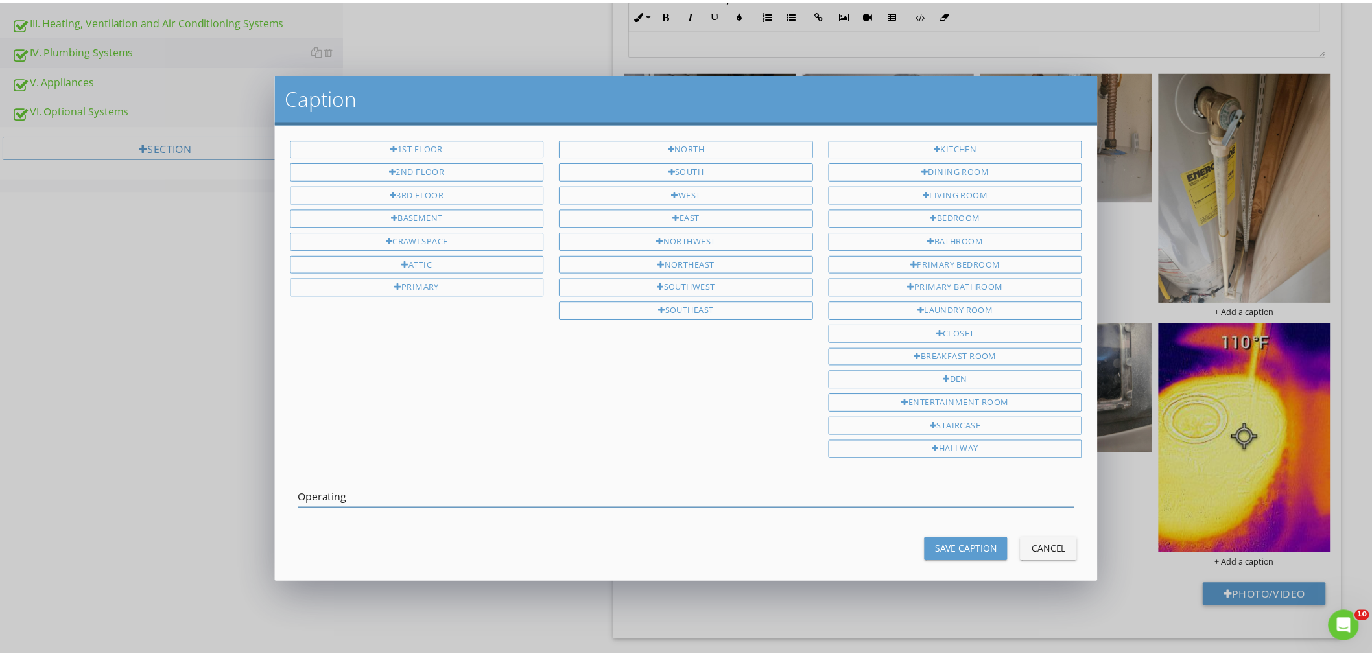
scroll to position [14, 0]
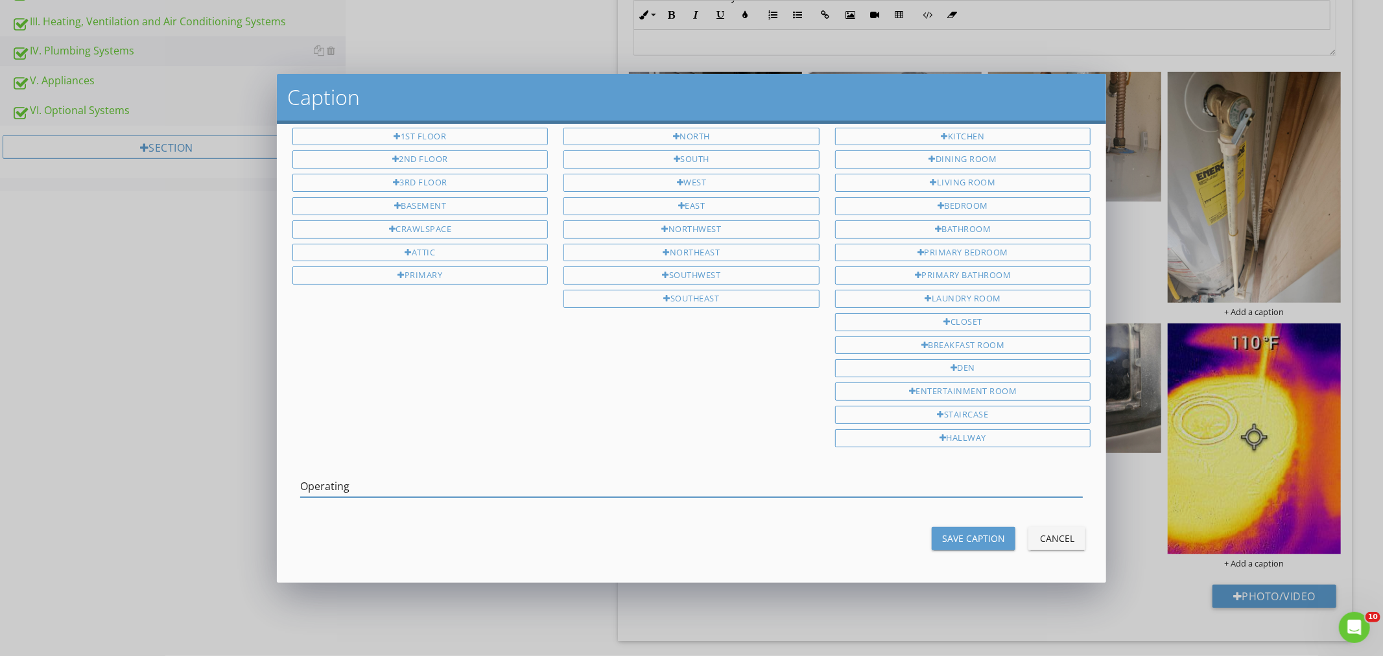
drag, startPoint x: 378, startPoint y: 480, endPoint x: 222, endPoint y: 506, distance: 158.4
click at [222, 506] on div "Caption 1st Floor 2nd Floor 3rd Floor Basement Crawlspace Attic Primary North S…" at bounding box center [691, 328] width 1383 height 656
type input "Operating"
click at [987, 533] on div "Save Caption" at bounding box center [973, 539] width 63 height 14
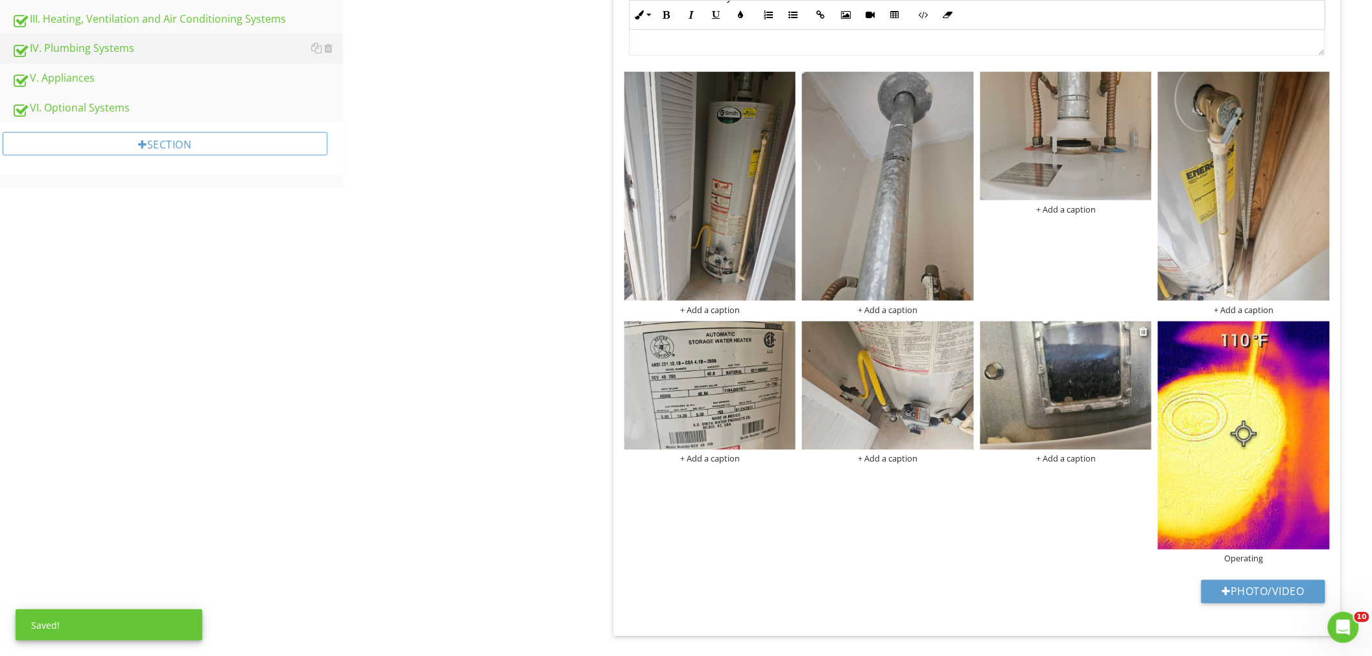
click at [1057, 458] on div "+ Add a caption" at bounding box center [1066, 459] width 172 height 10
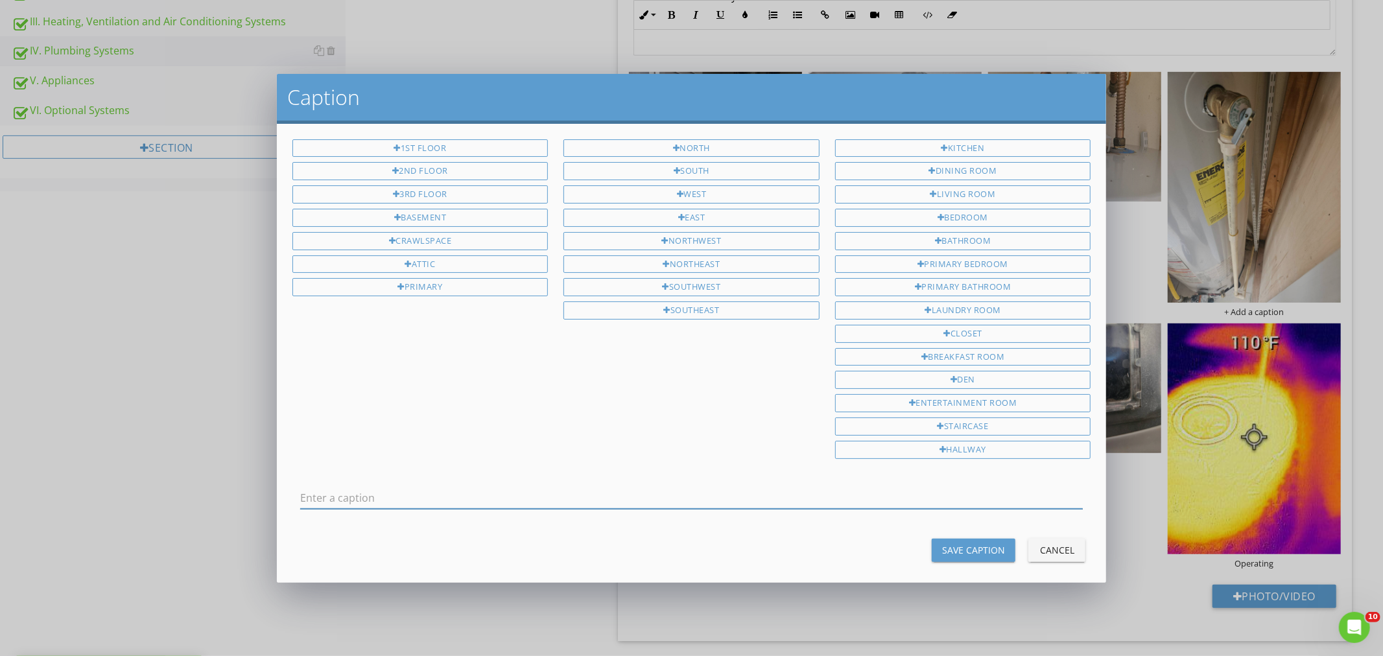
click at [331, 500] on input "text" at bounding box center [691, 497] width 783 height 21
type input "The blue flame of the burner indicates proper combustion"
click at [957, 549] on div "Save Caption" at bounding box center [973, 550] width 63 height 14
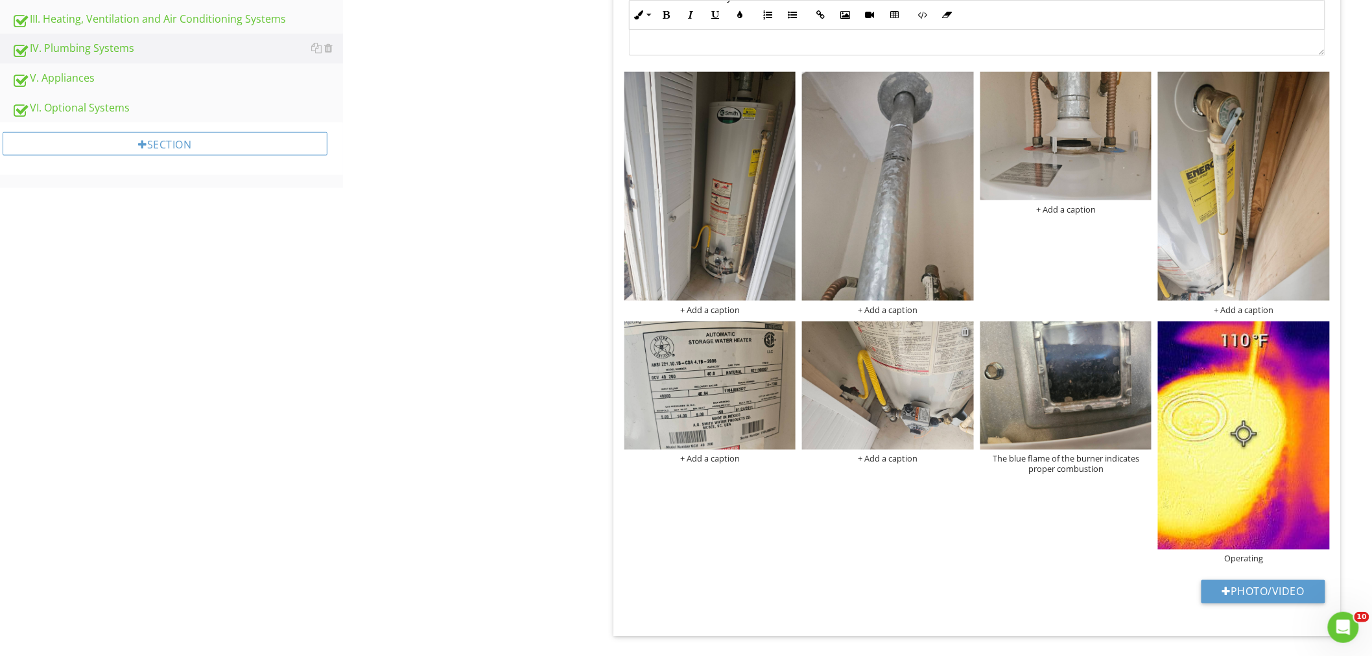
click at [966, 328] on div at bounding box center [965, 331] width 8 height 10
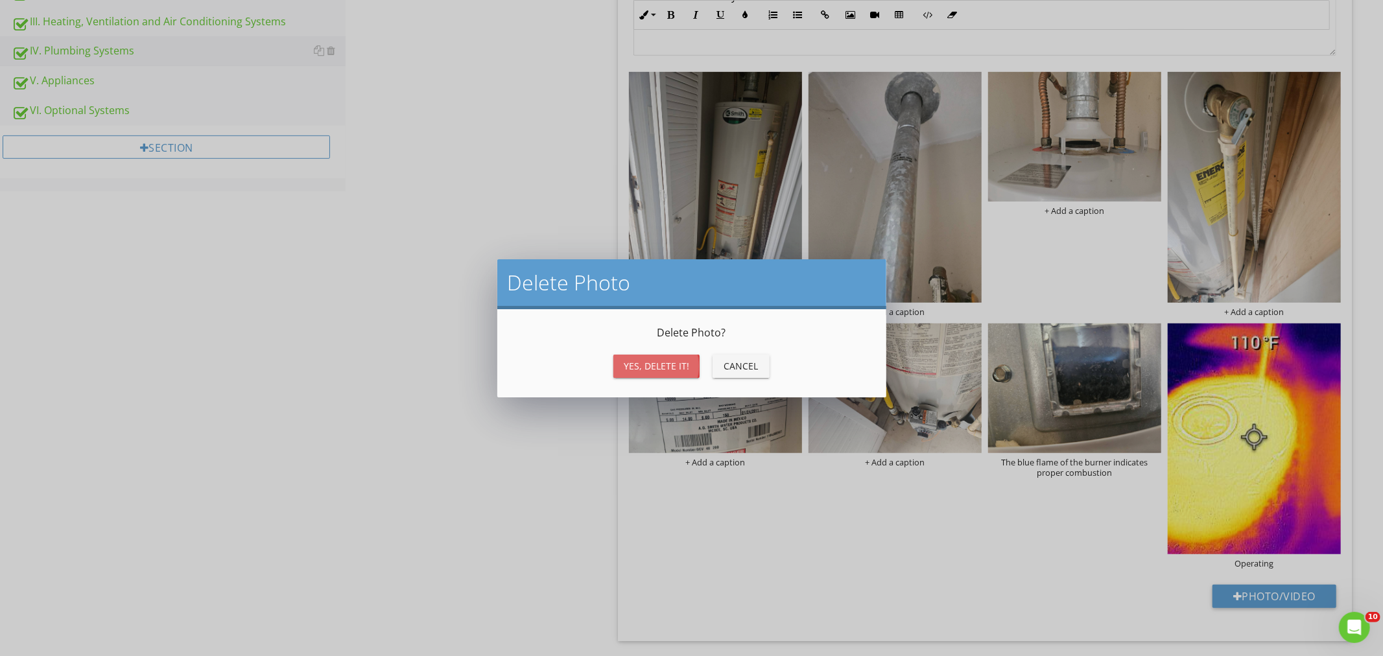
click at [651, 363] on div "Yes, Delete it!" at bounding box center [656, 366] width 65 height 14
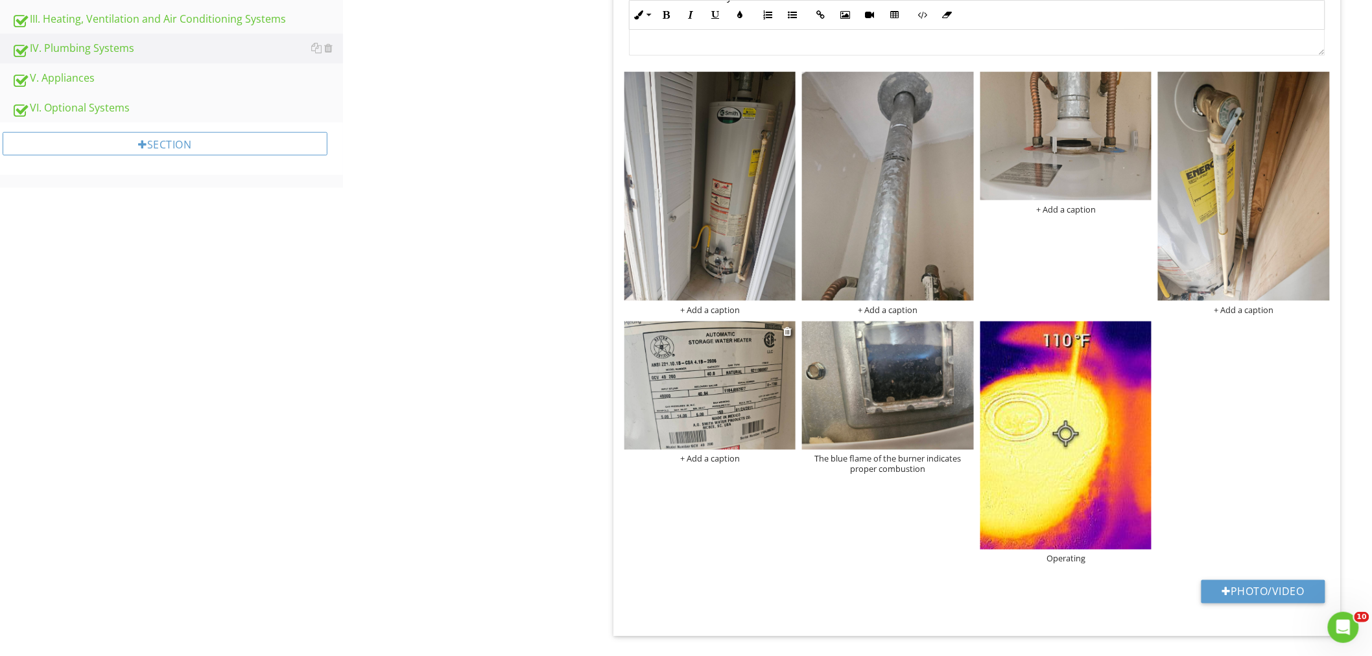
click at [702, 454] on div "+ Add a caption" at bounding box center [710, 459] width 172 height 10
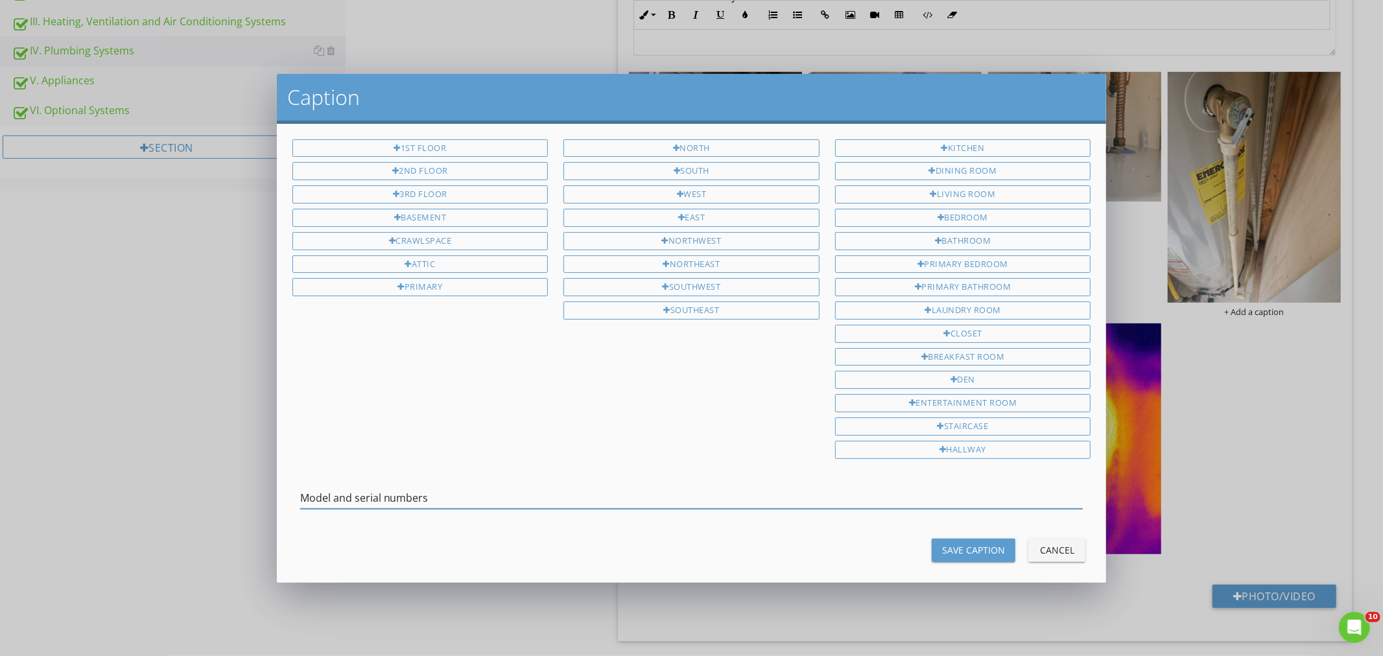
type input "Model and serial numbers"
click at [971, 556] on div "Save Caption" at bounding box center [973, 550] width 63 height 14
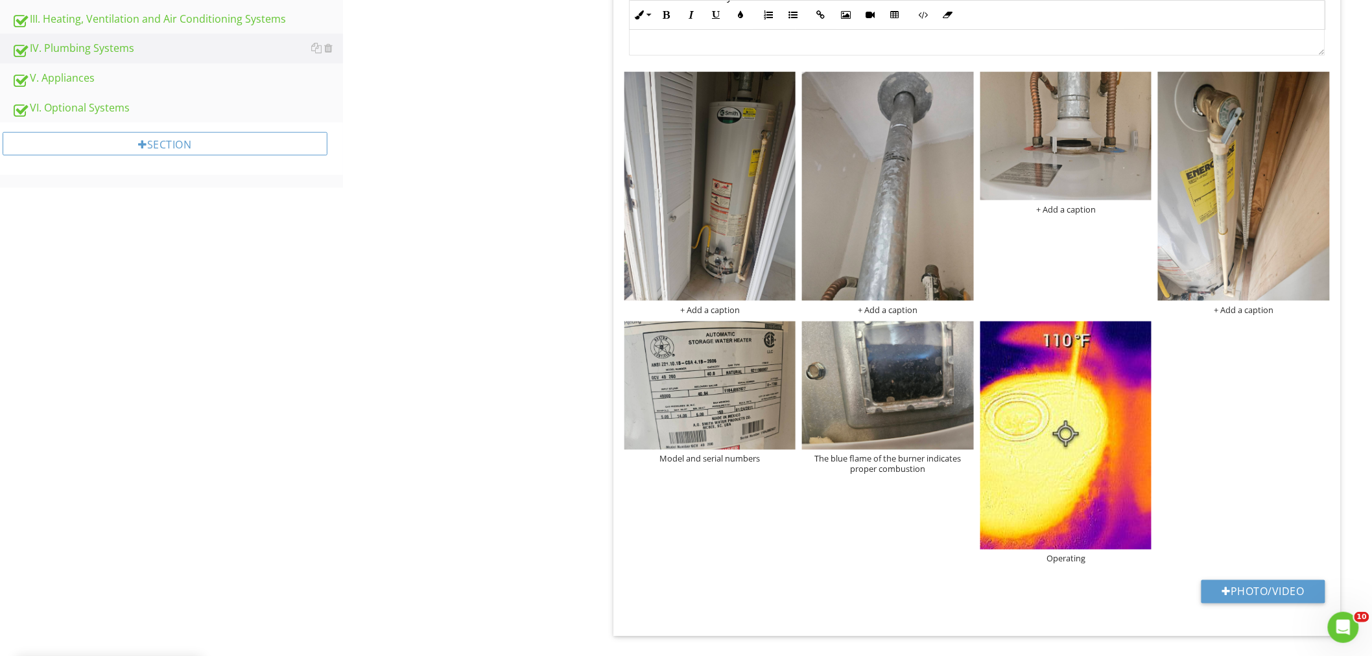
click at [1252, 315] on div "+ Add a caption + Add a caption + Add a caption + Add a caption Model and seria…" at bounding box center [977, 318] width 712 height 499
click at [1225, 307] on div "+ Add a caption" at bounding box center [1244, 310] width 172 height 10
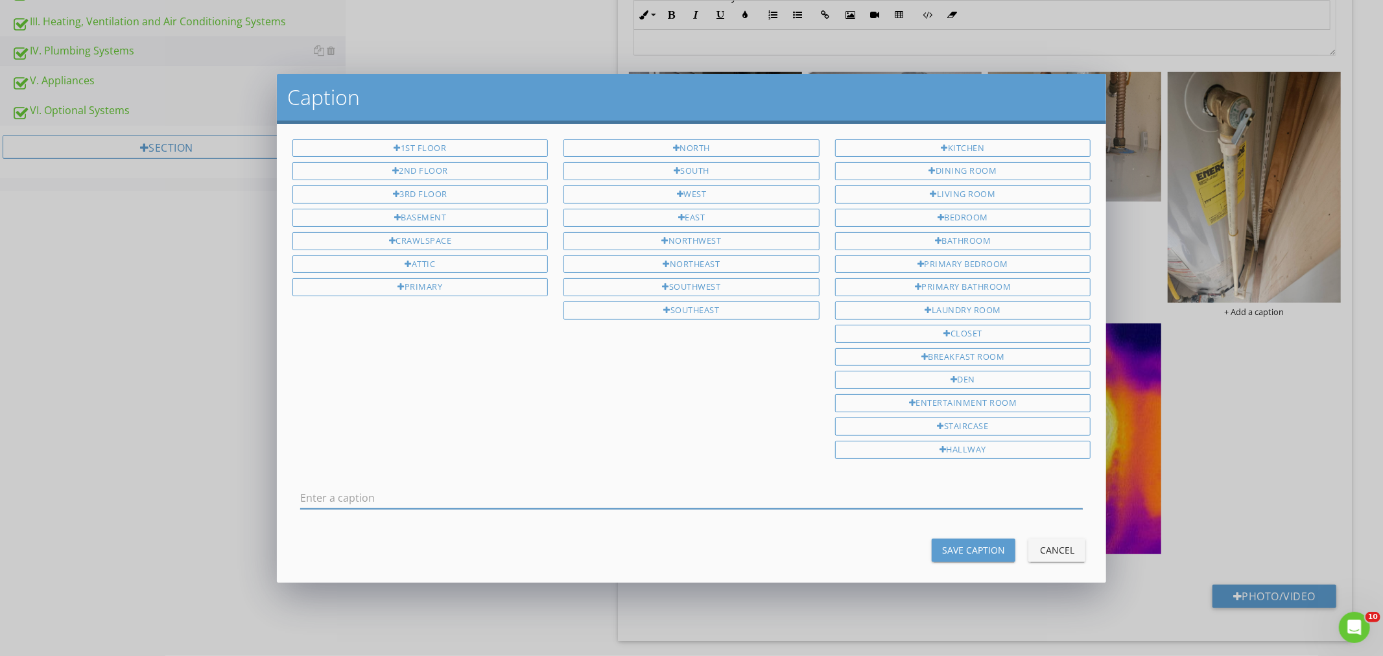
click at [371, 509] on div at bounding box center [691, 497] width 783 height 21
type input "T&P valve"
click at [970, 547] on div "Save Caption" at bounding box center [973, 550] width 63 height 14
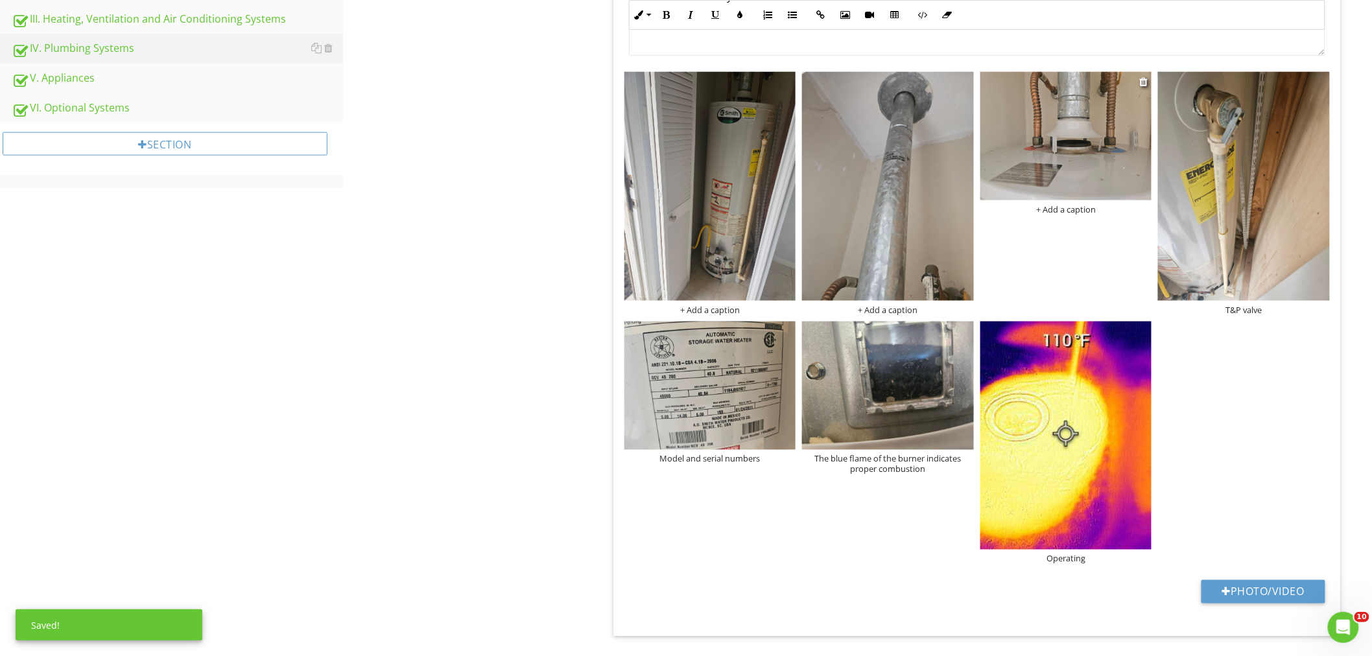
click at [1073, 208] on div "+ Add a caption" at bounding box center [1066, 209] width 172 height 10
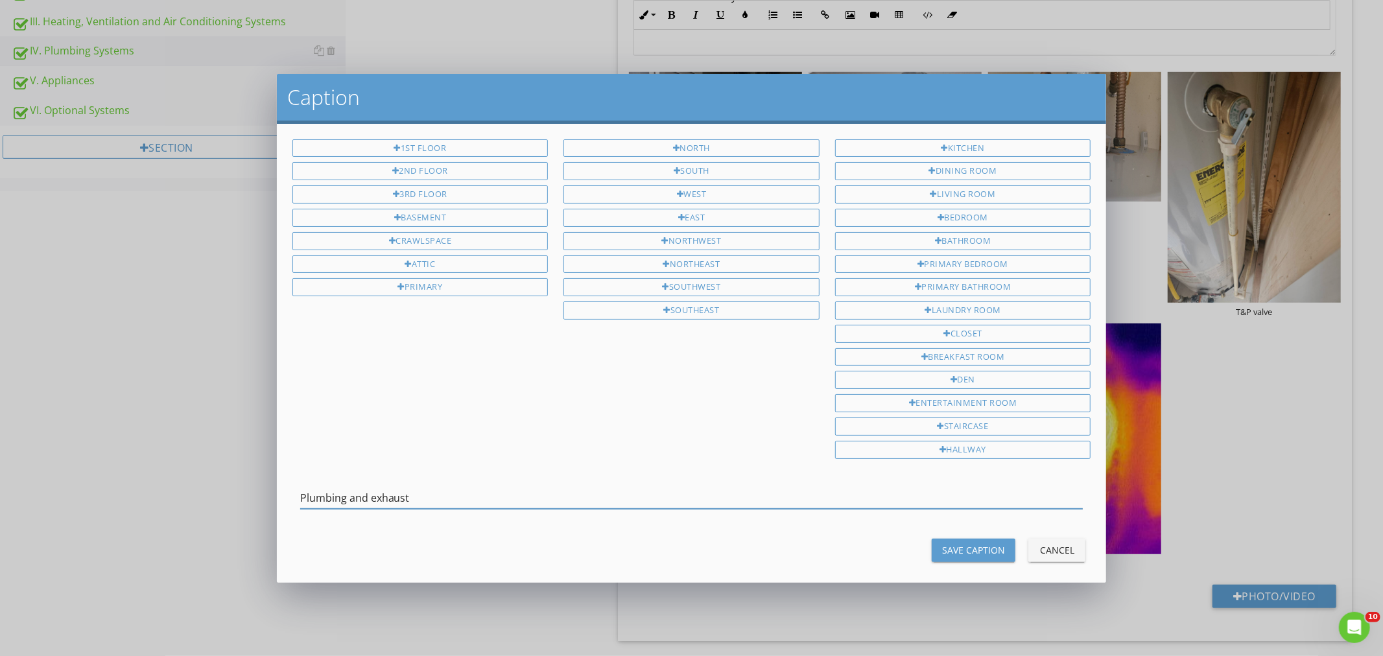
type input "Plumbing and exhaust"
click at [959, 552] on div "Save Caption" at bounding box center [973, 550] width 63 height 14
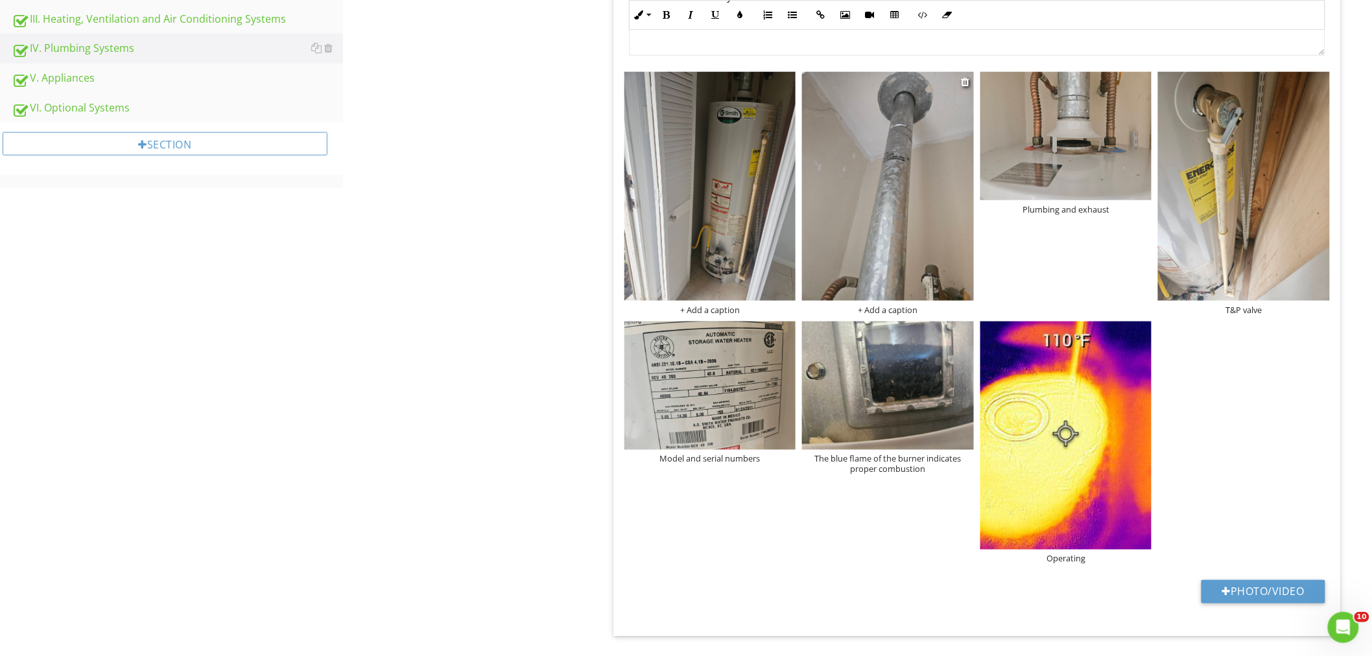
click at [890, 302] on div at bounding box center [888, 188] width 172 height 233
click at [895, 312] on div "+ Add a caption" at bounding box center [888, 310] width 172 height 10
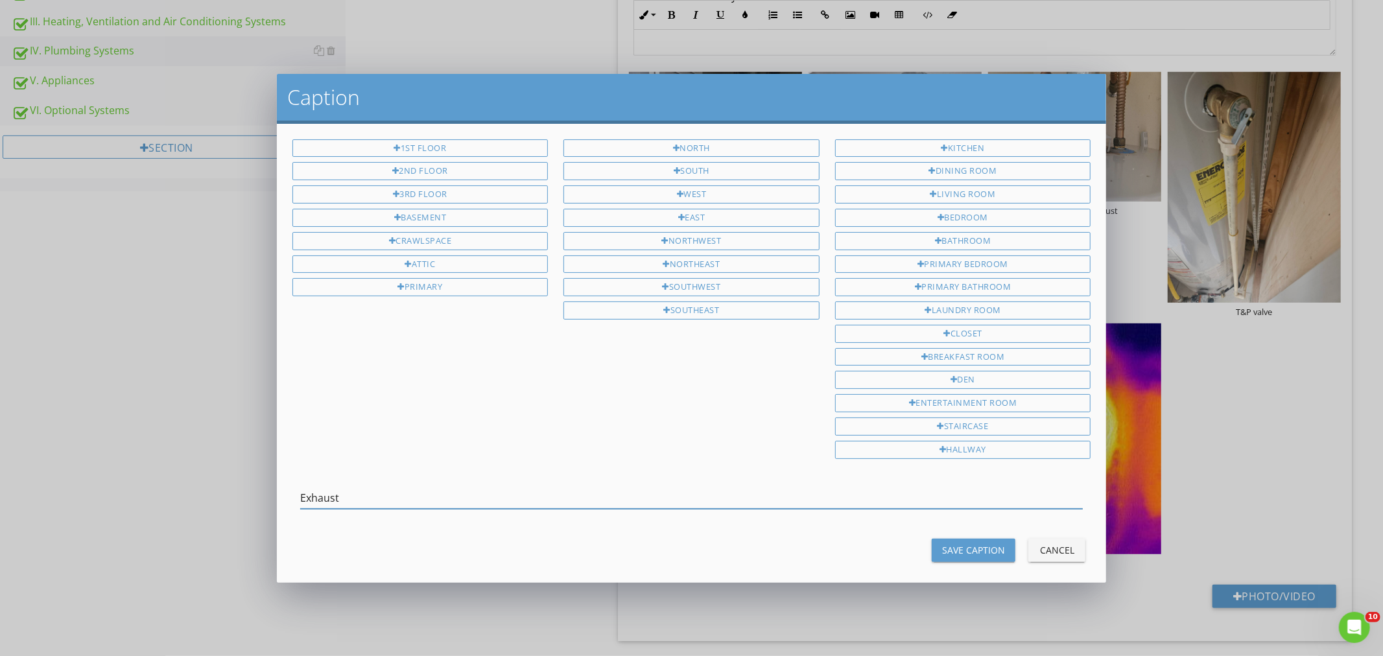
type input "Exhaust"
click at [960, 554] on div "Save Caption" at bounding box center [973, 550] width 63 height 14
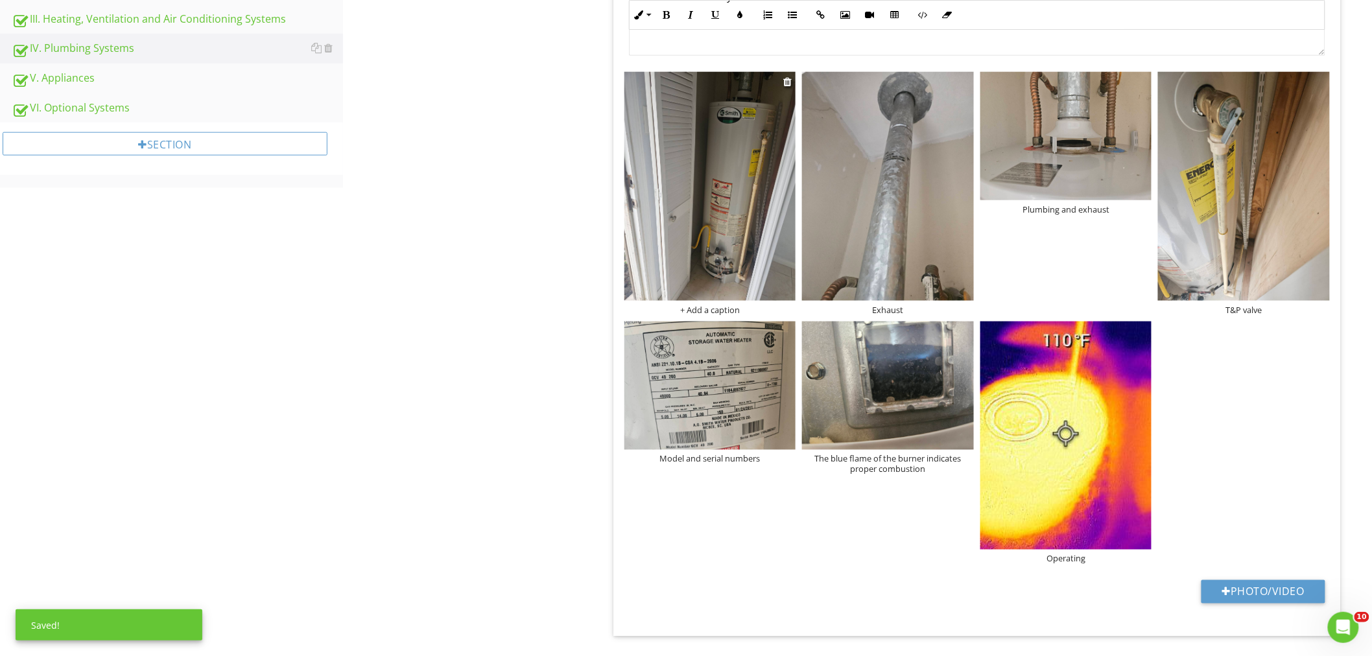
click at [731, 311] on div "+ Add a caption" at bounding box center [710, 310] width 172 height 10
click at [146, 342] on div at bounding box center [686, 328] width 1372 height 656
click at [710, 310] on div "+ Add a caption" at bounding box center [710, 310] width 172 height 10
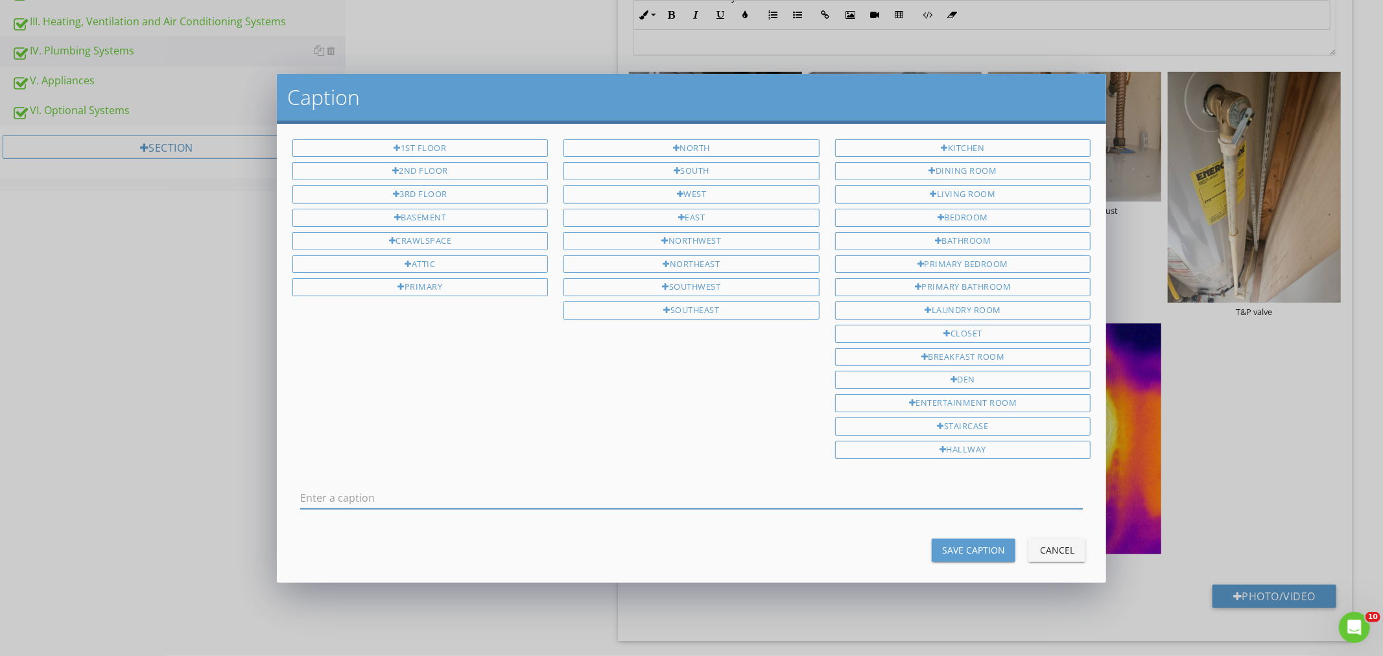
click at [360, 496] on input "text" at bounding box center [691, 497] width 783 height 21
click at [924, 309] on div "Laundry Room" at bounding box center [963, 310] width 256 height 18
type input "Laundry Room"
click at [966, 550] on div "Save Caption" at bounding box center [973, 550] width 63 height 14
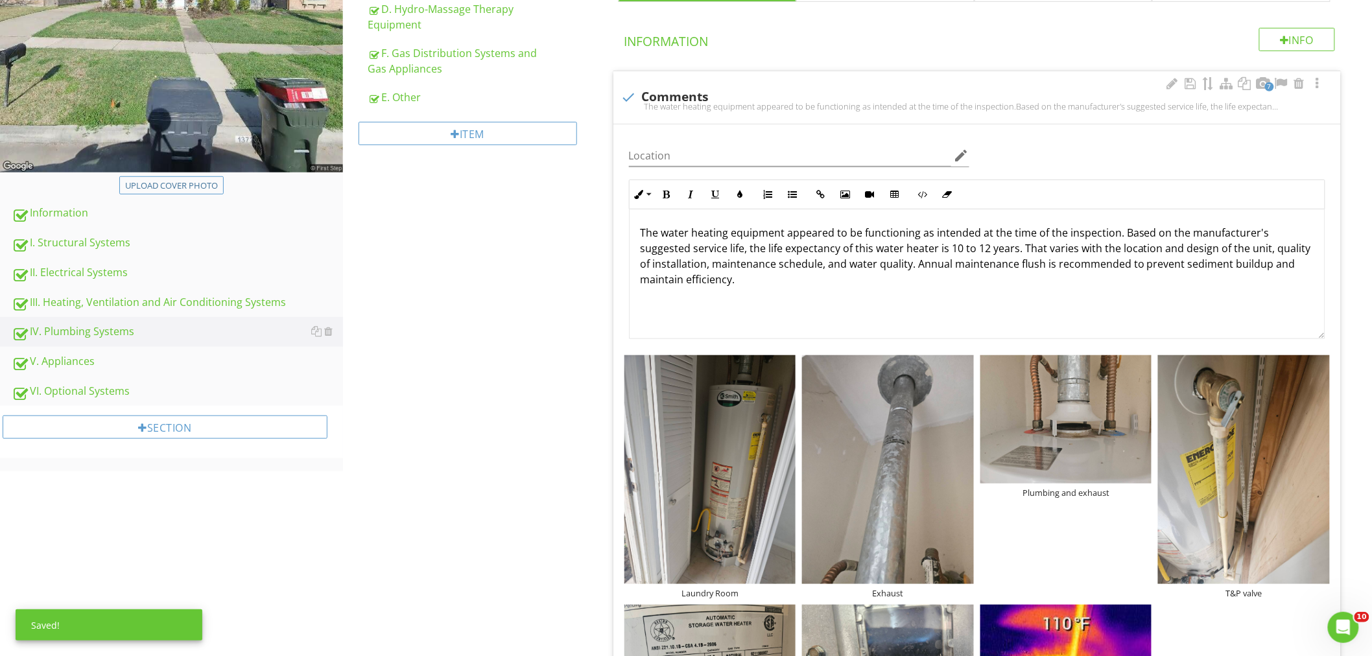
scroll to position [295, 0]
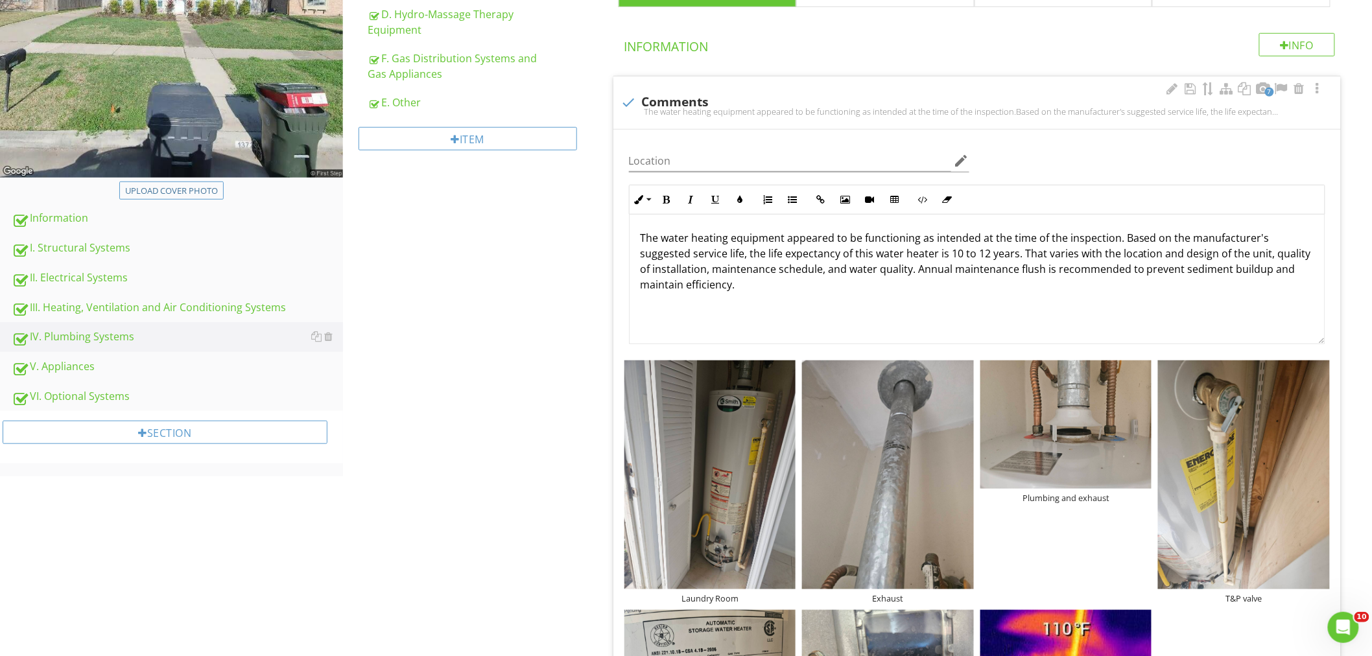
drag, startPoint x: 95, startPoint y: 368, endPoint x: 366, endPoint y: 360, distance: 270.4
click at [95, 368] on div "V. Appliances" at bounding box center [177, 366] width 331 height 17
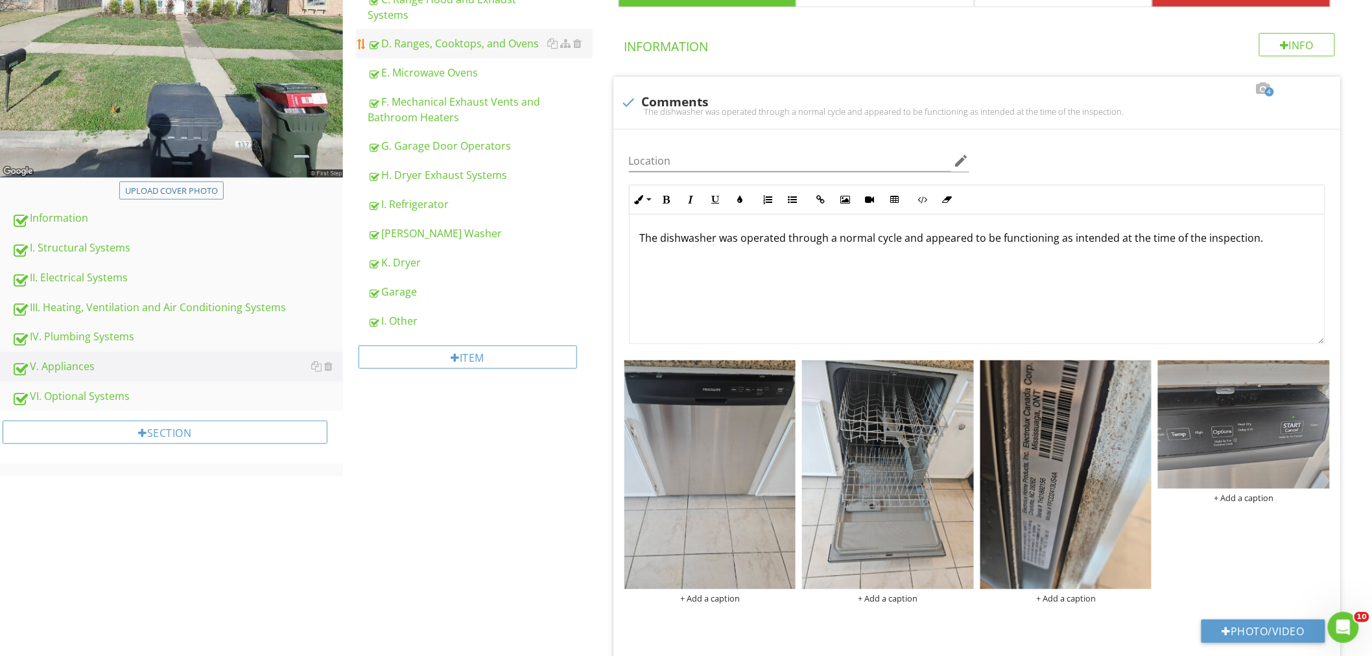
click at [493, 40] on div "D. Ranges, Cooktops, and Ovens" at bounding box center [480, 44] width 225 height 16
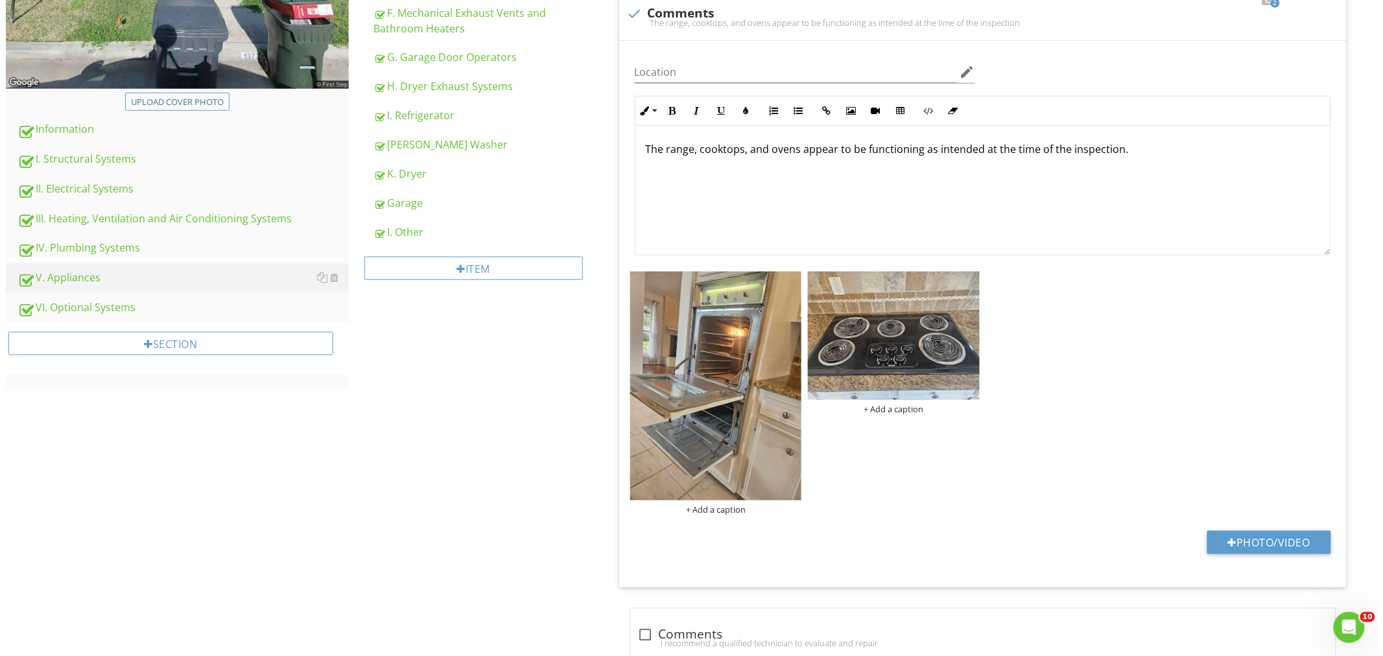
scroll to position [631, 0]
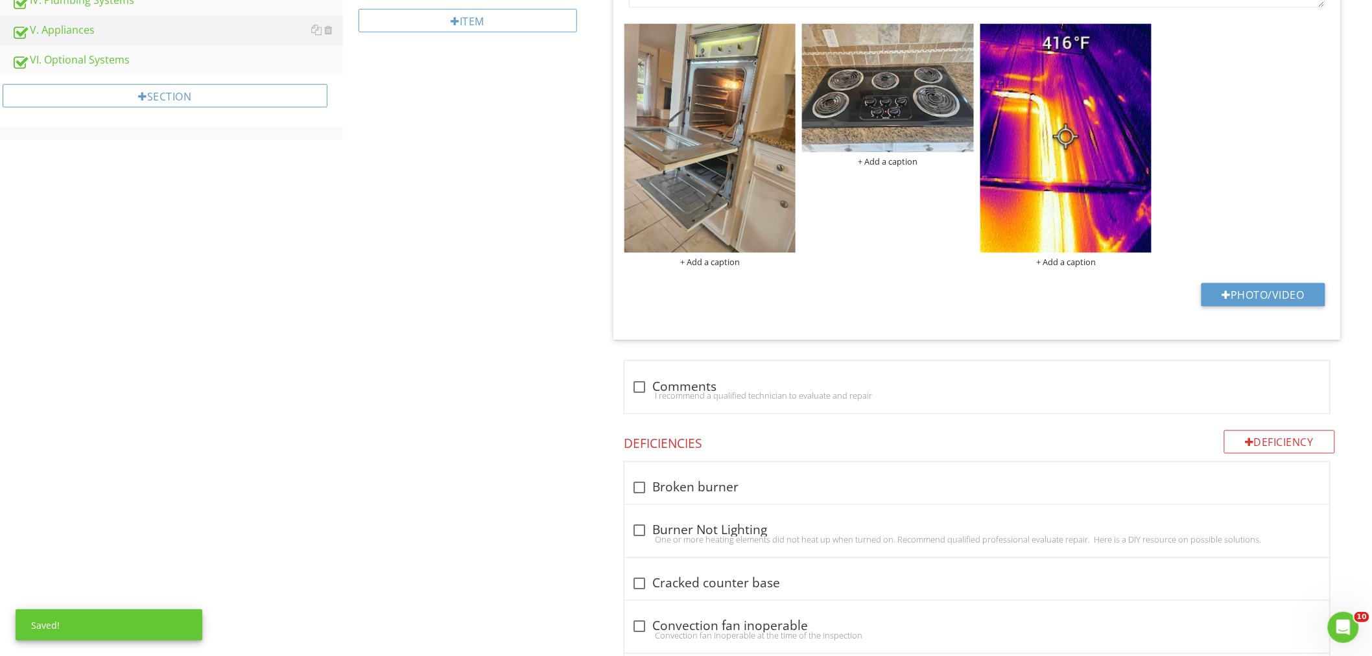
click at [1055, 268] on div "+ Add a caption + Add a caption + Add a caption" at bounding box center [977, 146] width 712 height 250
click at [1057, 260] on div "+ Add a caption" at bounding box center [1066, 262] width 172 height 10
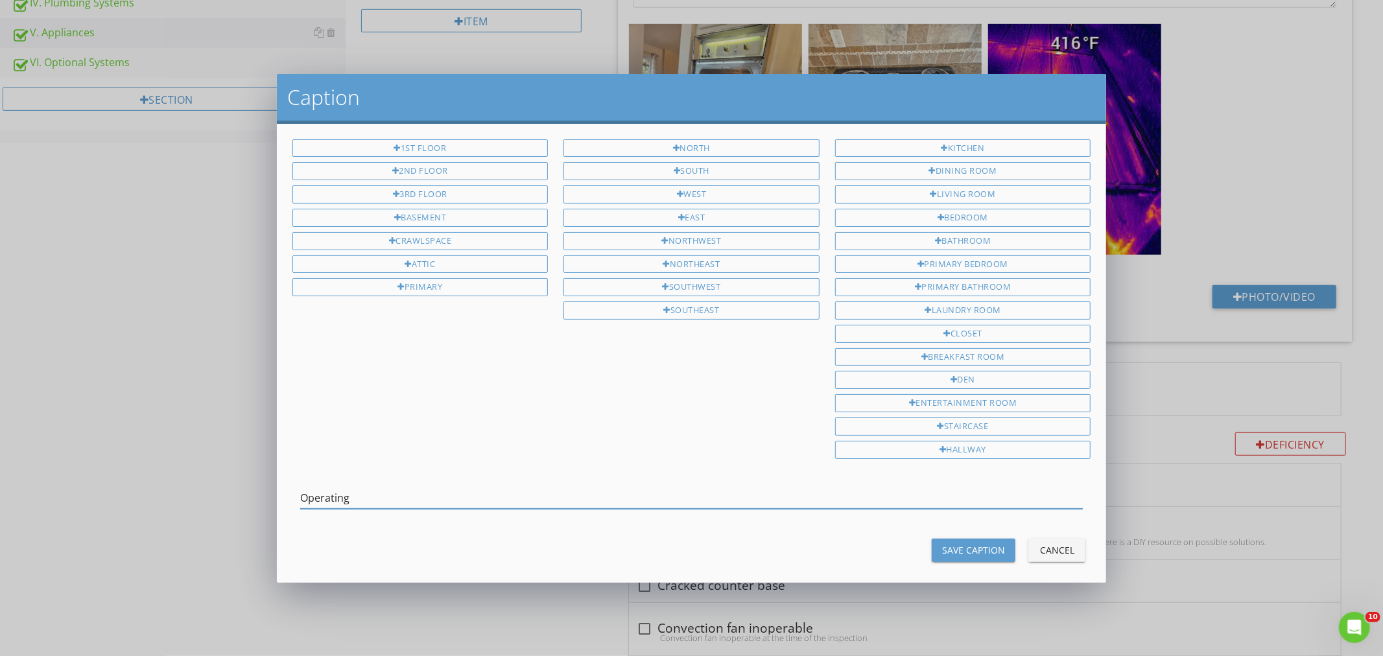
type input "Operating"
click at [950, 557] on div "Save Caption" at bounding box center [973, 550] width 63 height 14
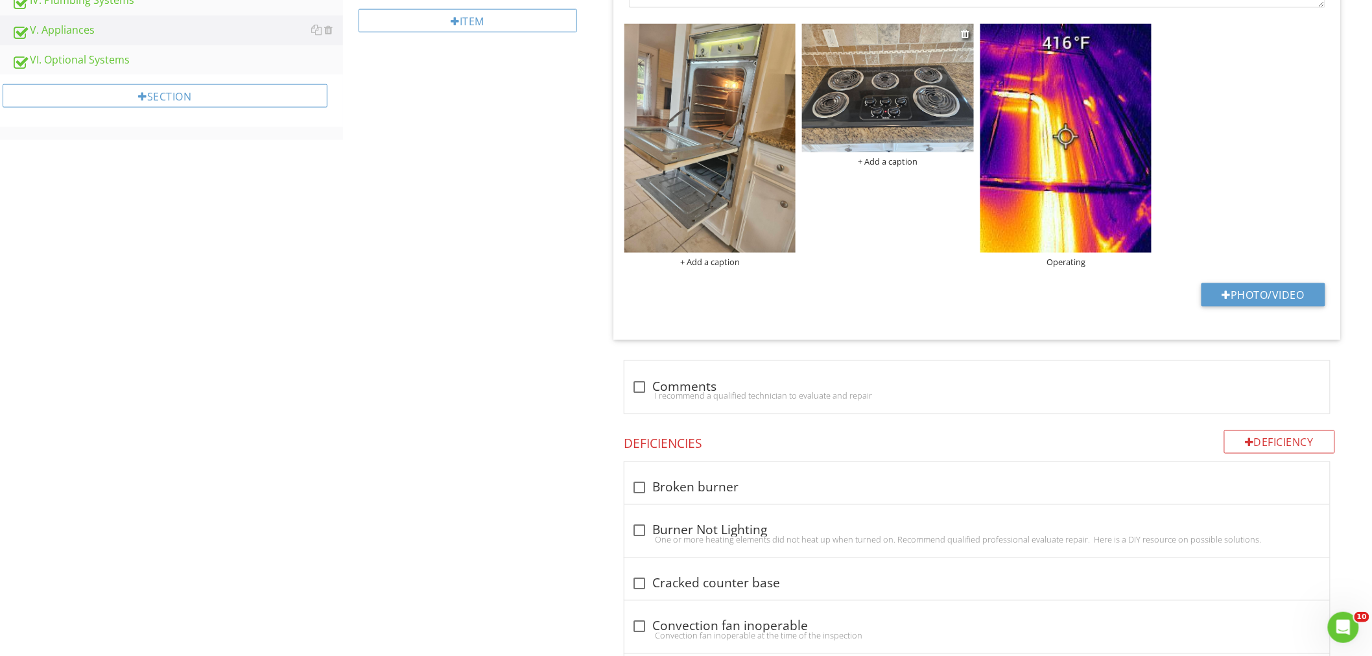
click at [898, 156] on div "+ Add a caption" at bounding box center [888, 161] width 172 height 10
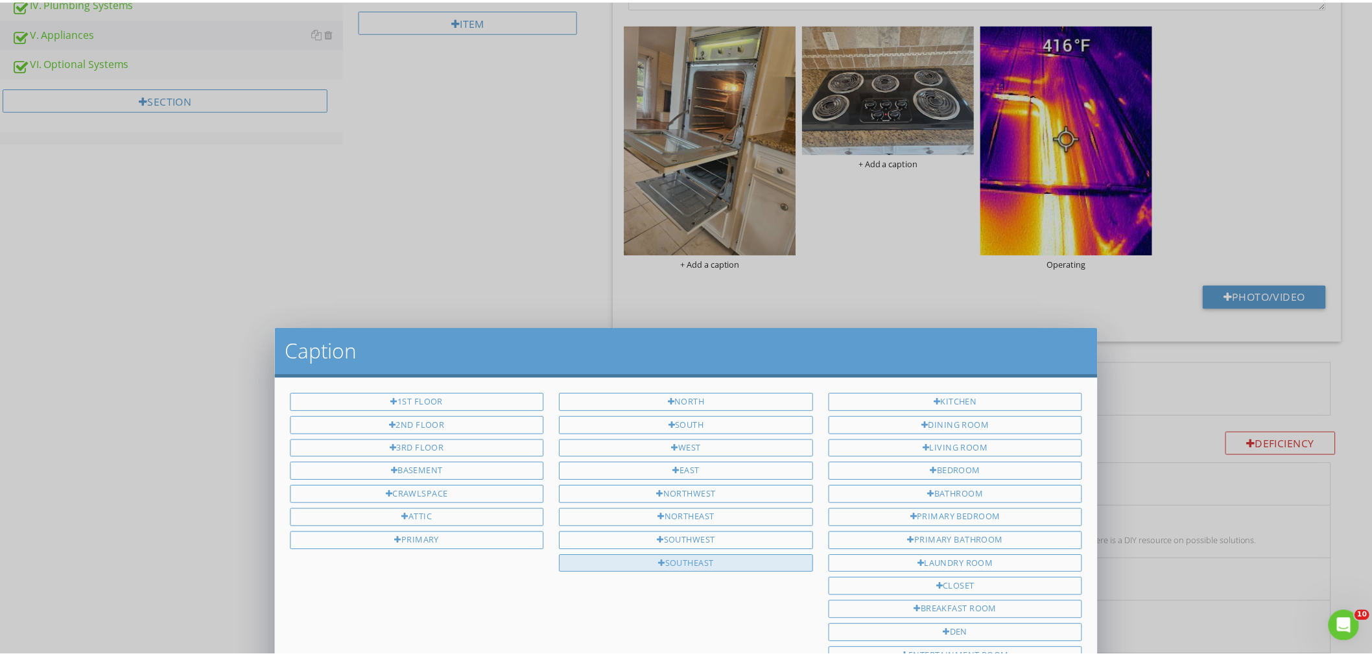
scroll to position [0, 0]
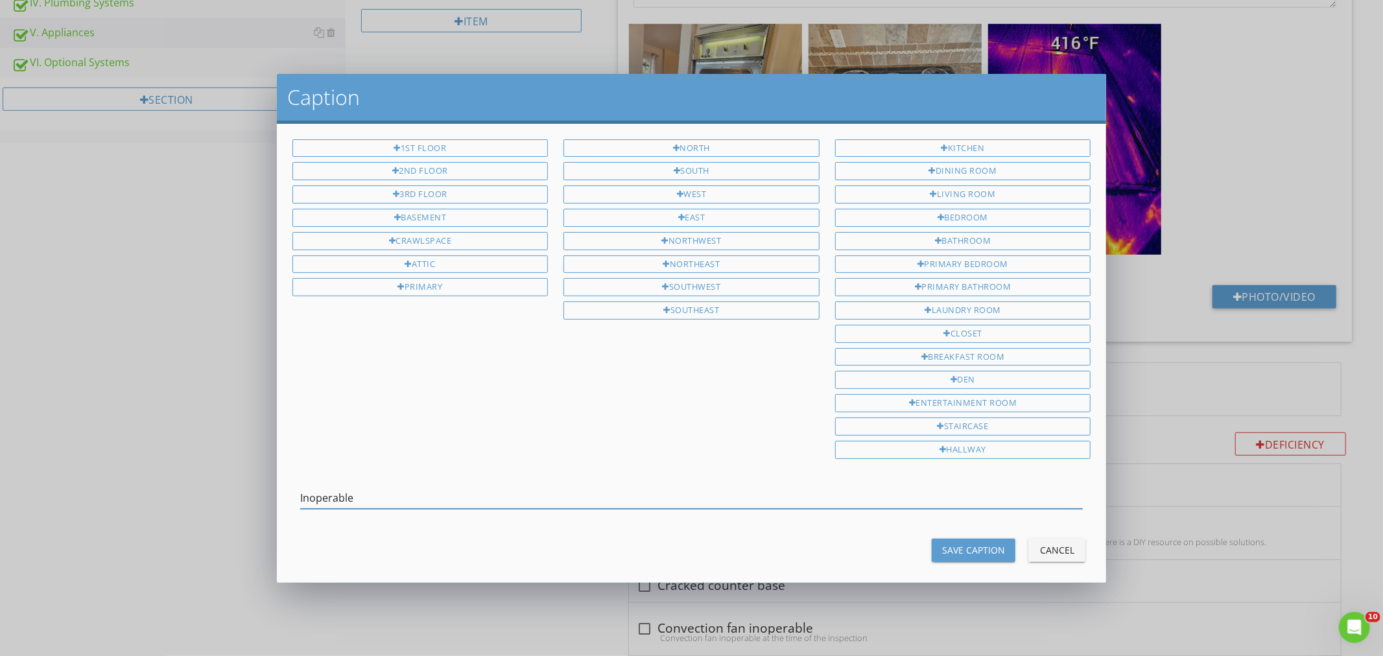
type input "Inoperable"
drag, startPoint x: 947, startPoint y: 552, endPoint x: 943, endPoint y: 543, distance: 9.9
click at [947, 552] on div "Save Caption" at bounding box center [973, 550] width 63 height 14
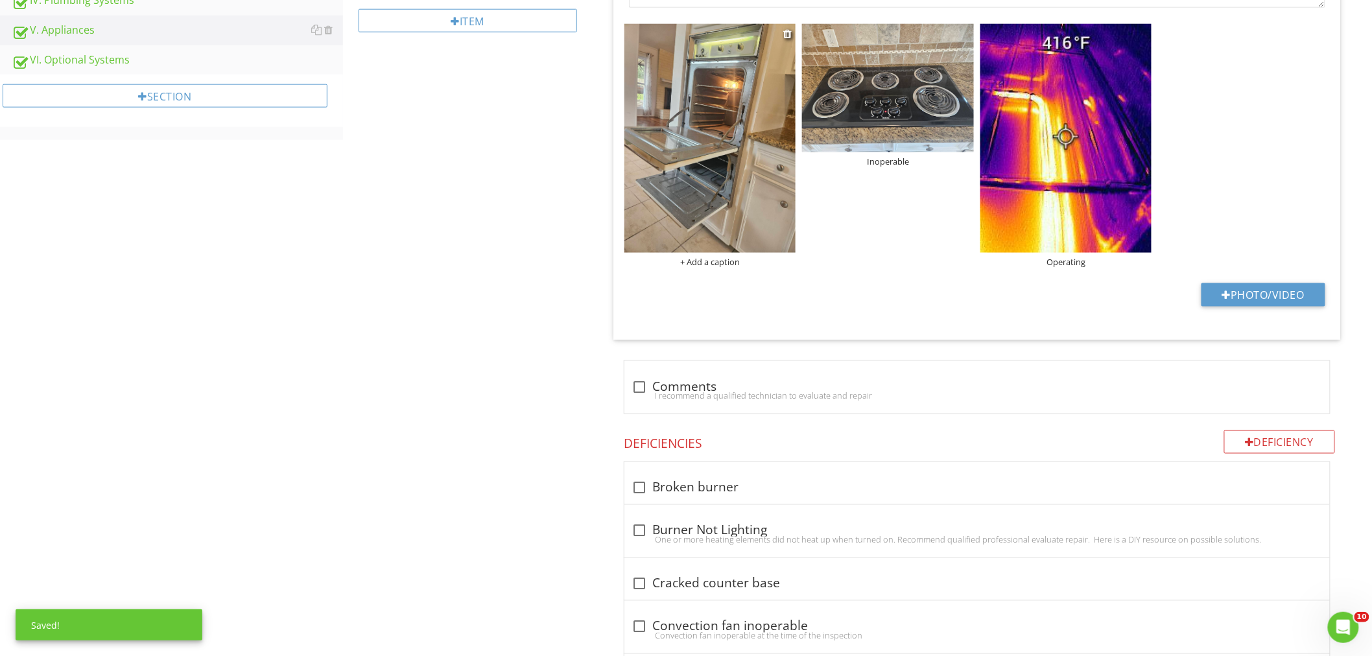
click at [724, 261] on div "+ Add a caption" at bounding box center [710, 262] width 172 height 10
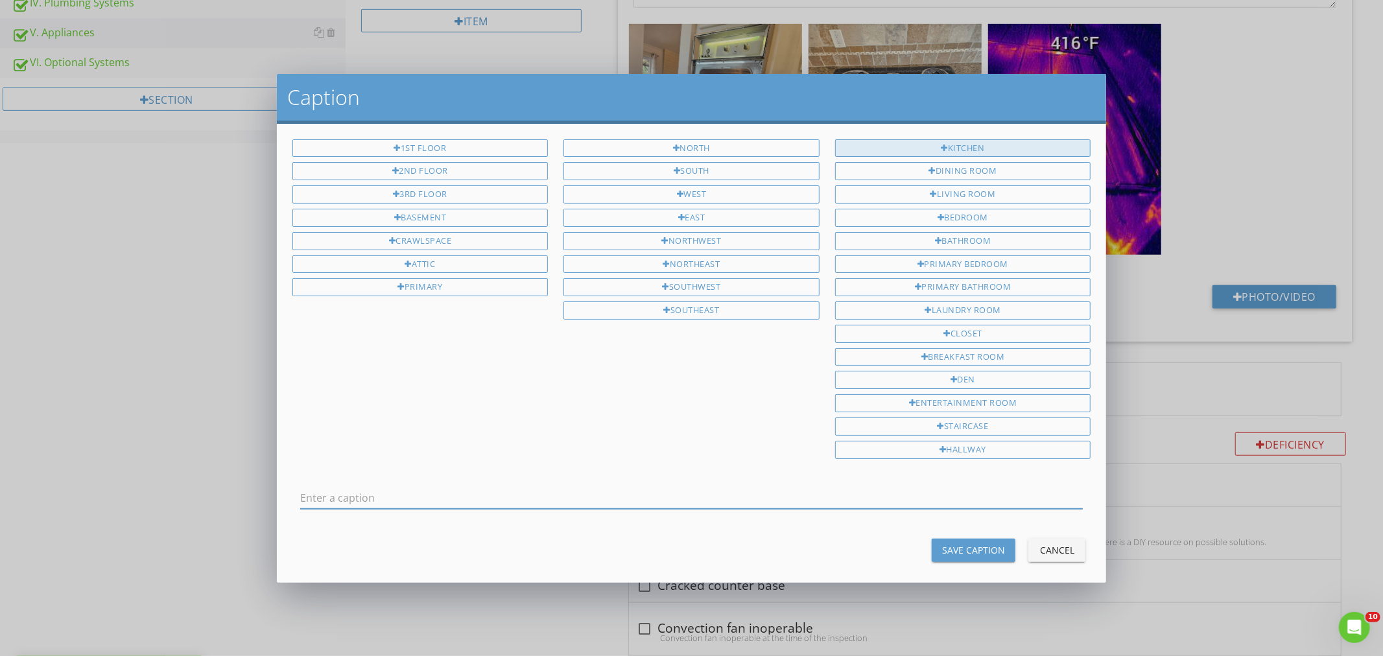
click at [905, 147] on div "Kitchen" at bounding box center [963, 148] width 256 height 18
type input "Kitchen"
click at [953, 550] on div "Save Caption" at bounding box center [973, 550] width 63 height 14
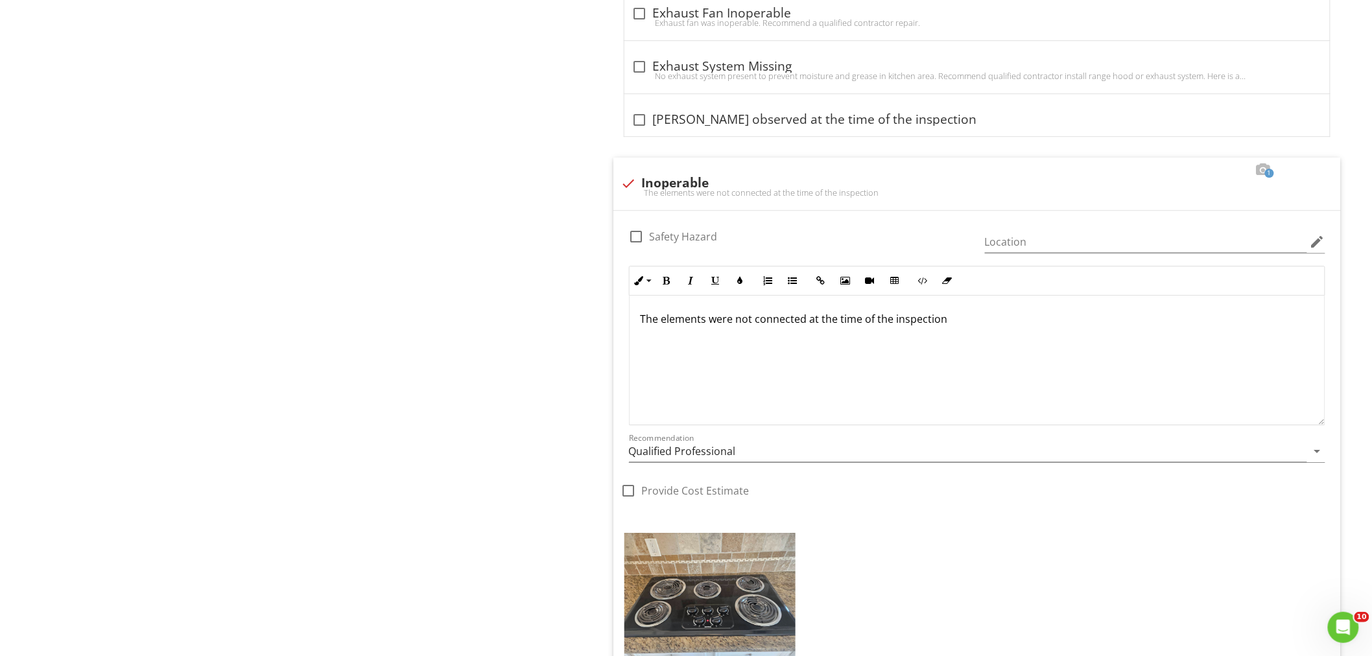
scroll to position [1495, 0]
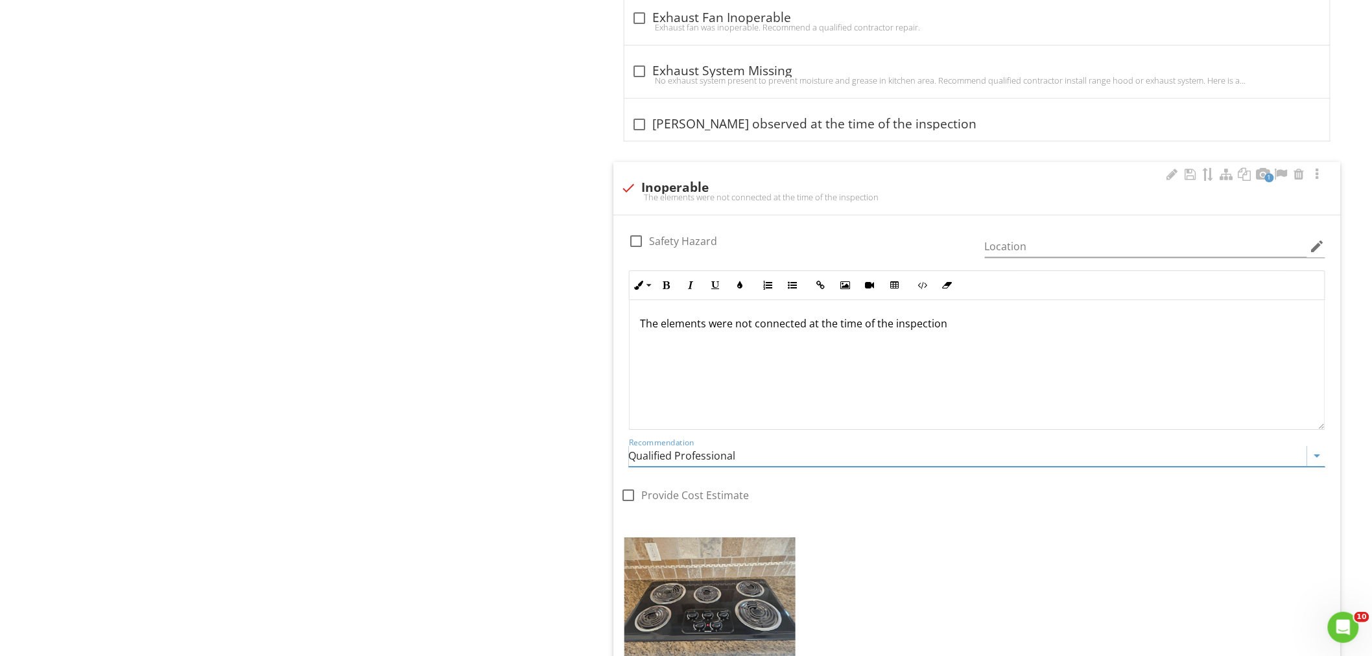
click at [694, 452] on input "Qualified Professional" at bounding box center [968, 455] width 678 height 21
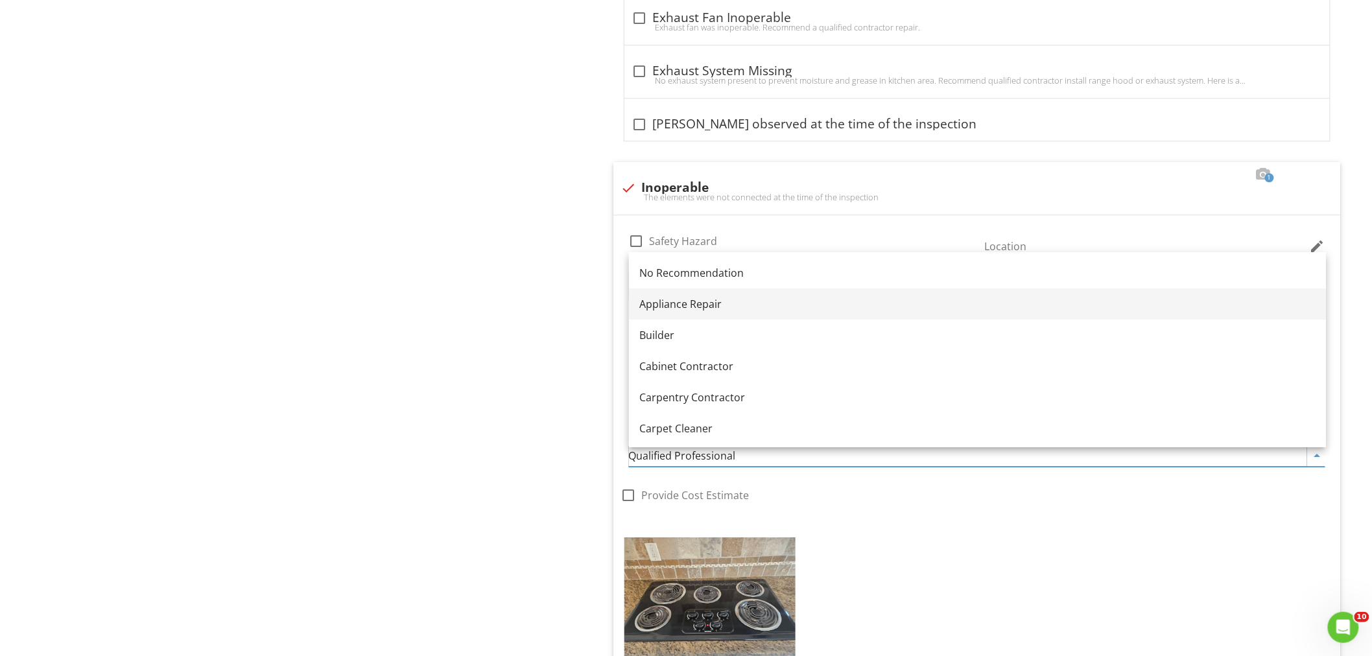
click at [671, 298] on div "Appliance Repair" at bounding box center [977, 304] width 676 height 16
type input "Appliance Repair"
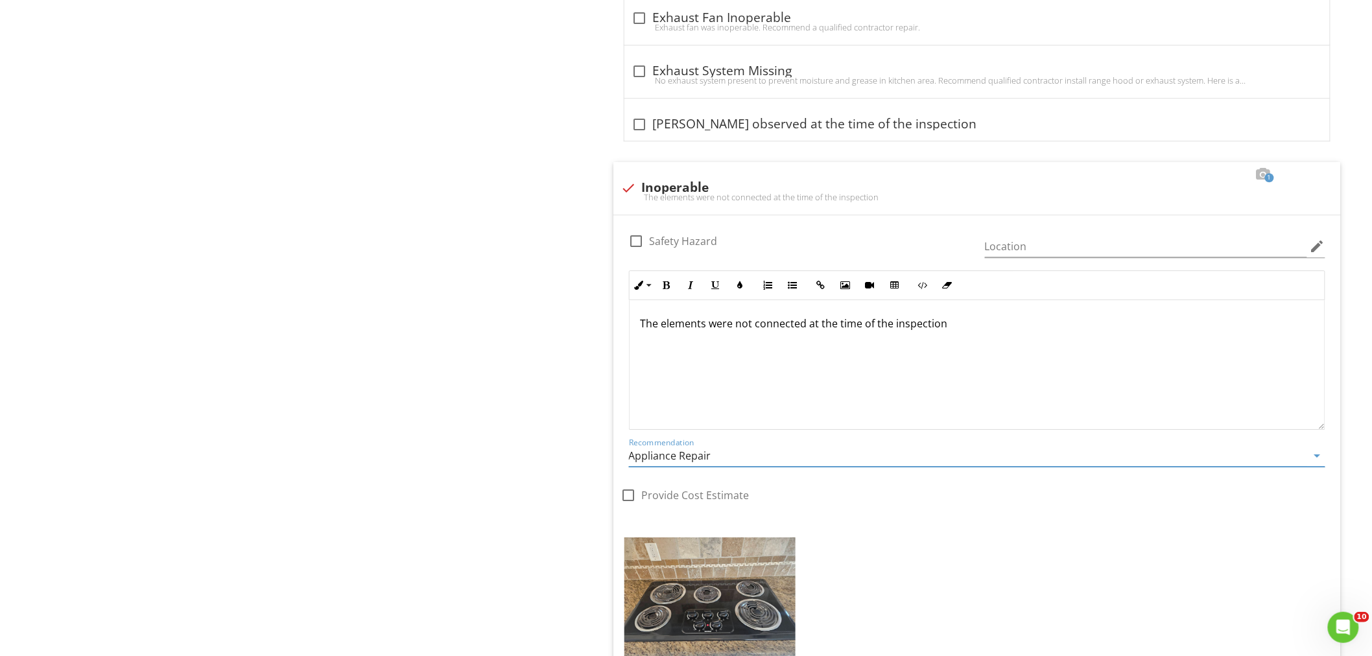
click at [516, 325] on div "V. Appliances A. Dishwashers B. Food Waste Disposers Trash Compactor C. Range H…" at bounding box center [857, 178] width 1029 height 3088
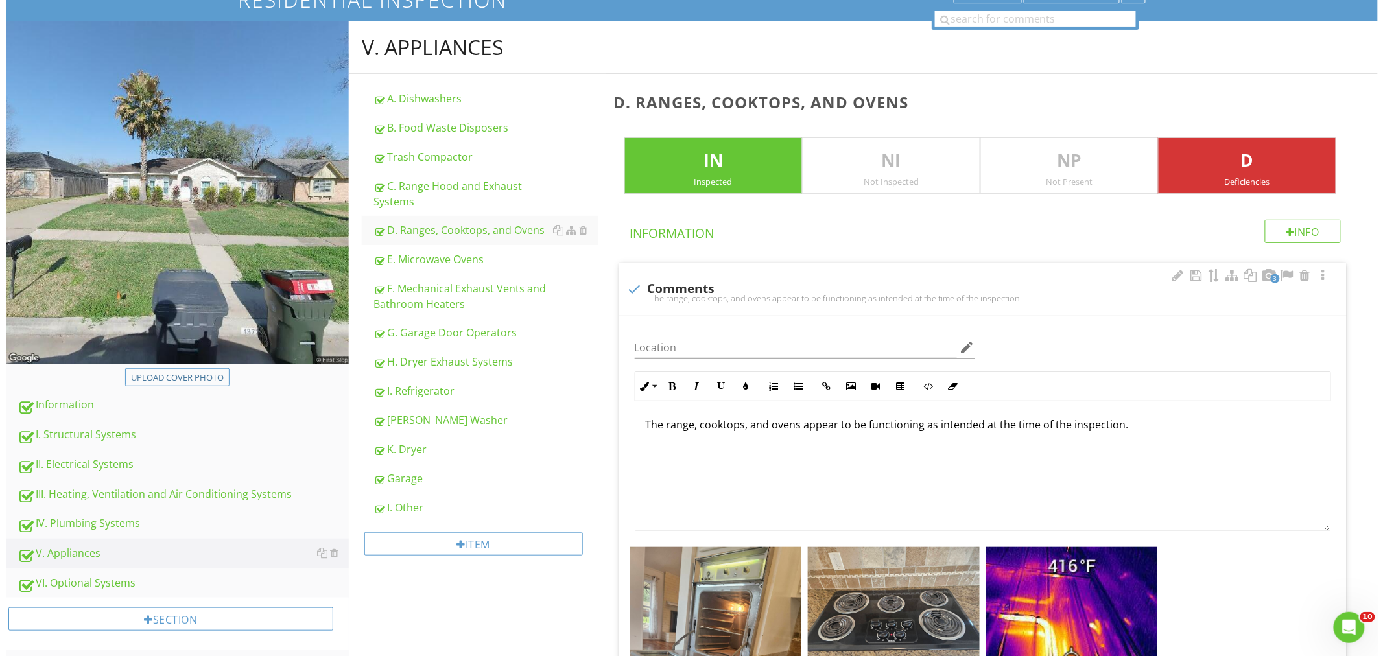
scroll to position [288, 0]
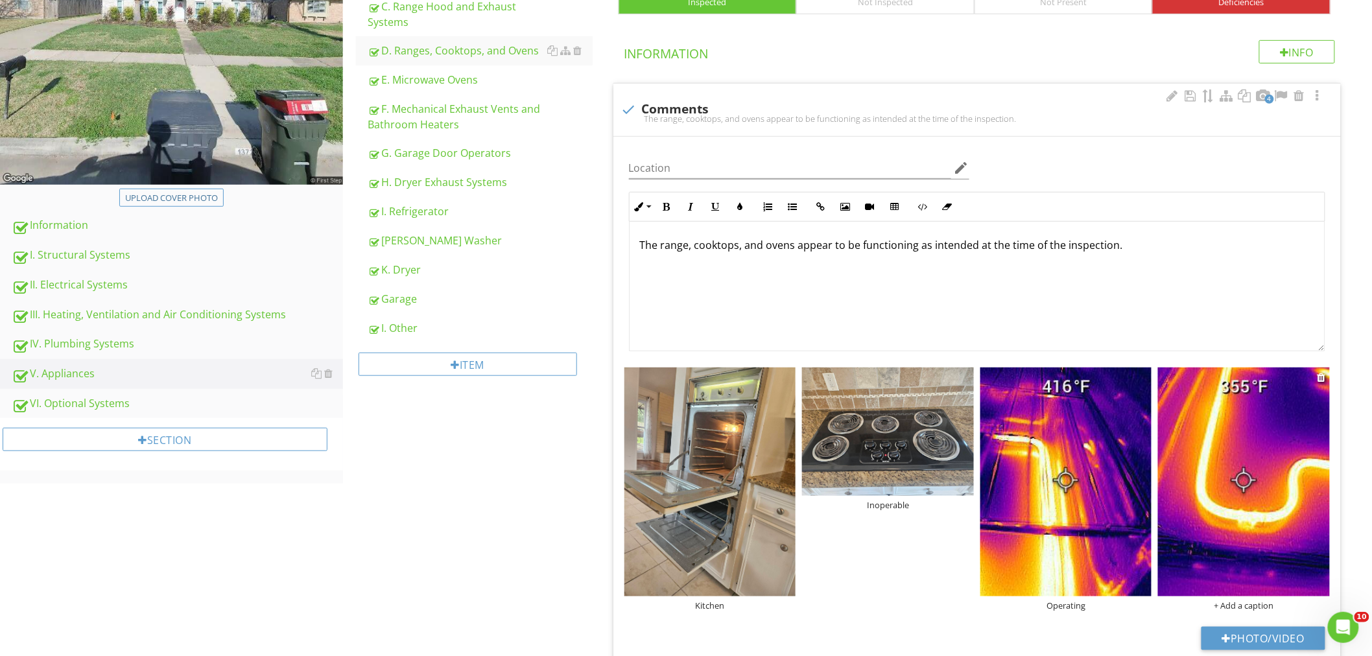
click at [1236, 604] on div "+ Add a caption" at bounding box center [1244, 605] width 172 height 10
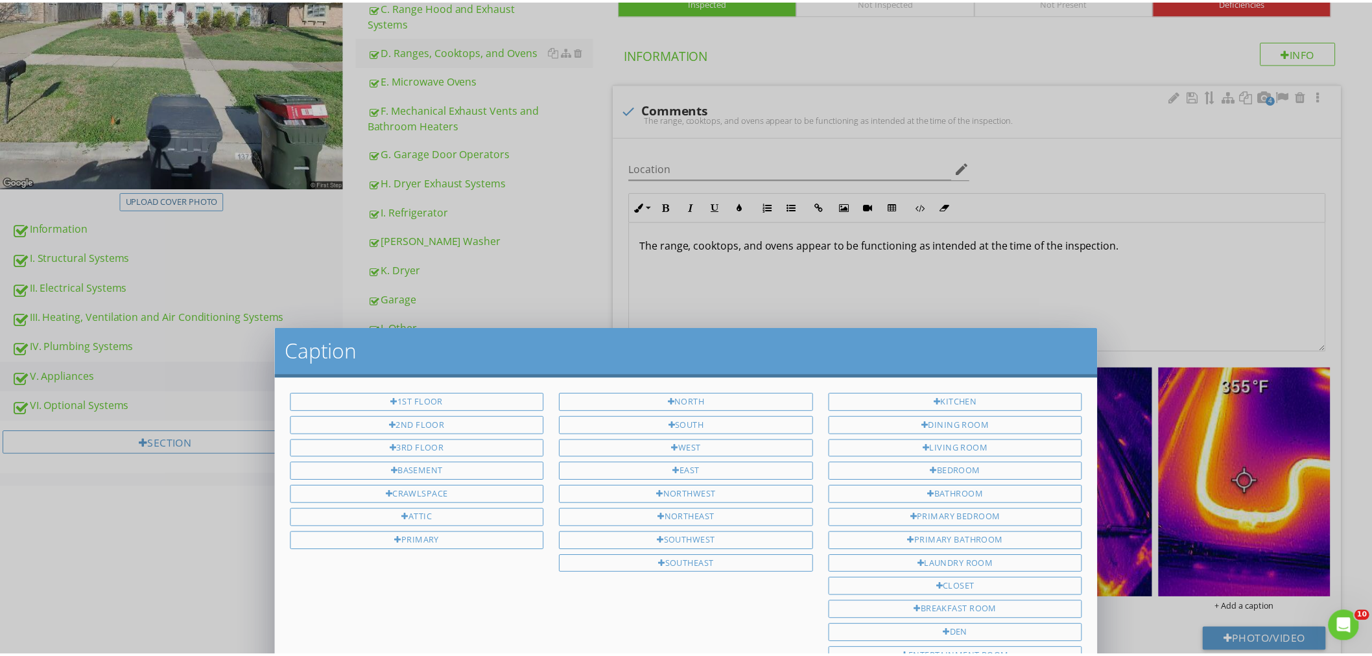
scroll to position [0, 0]
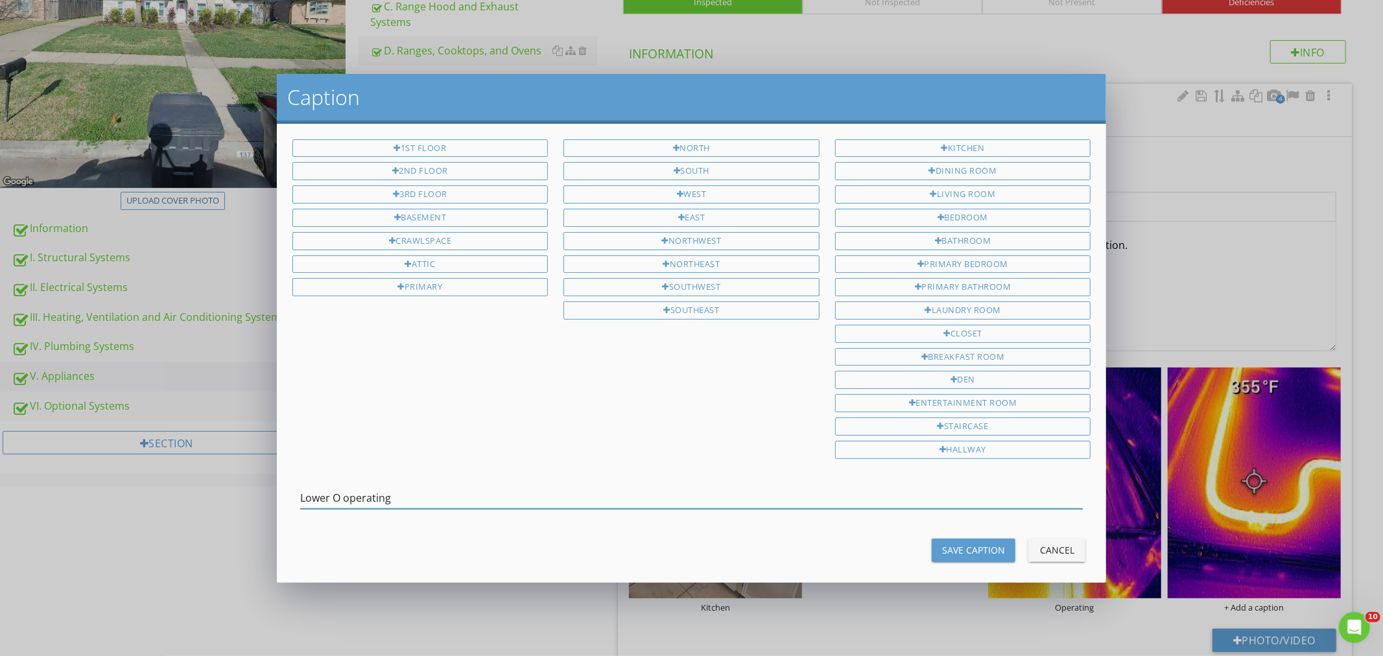
click at [333, 500] on input "Lower O operating" at bounding box center [691, 497] width 783 height 21
type input "Lower oven operating"
click at [943, 557] on div "Save Caption" at bounding box center [973, 550] width 63 height 14
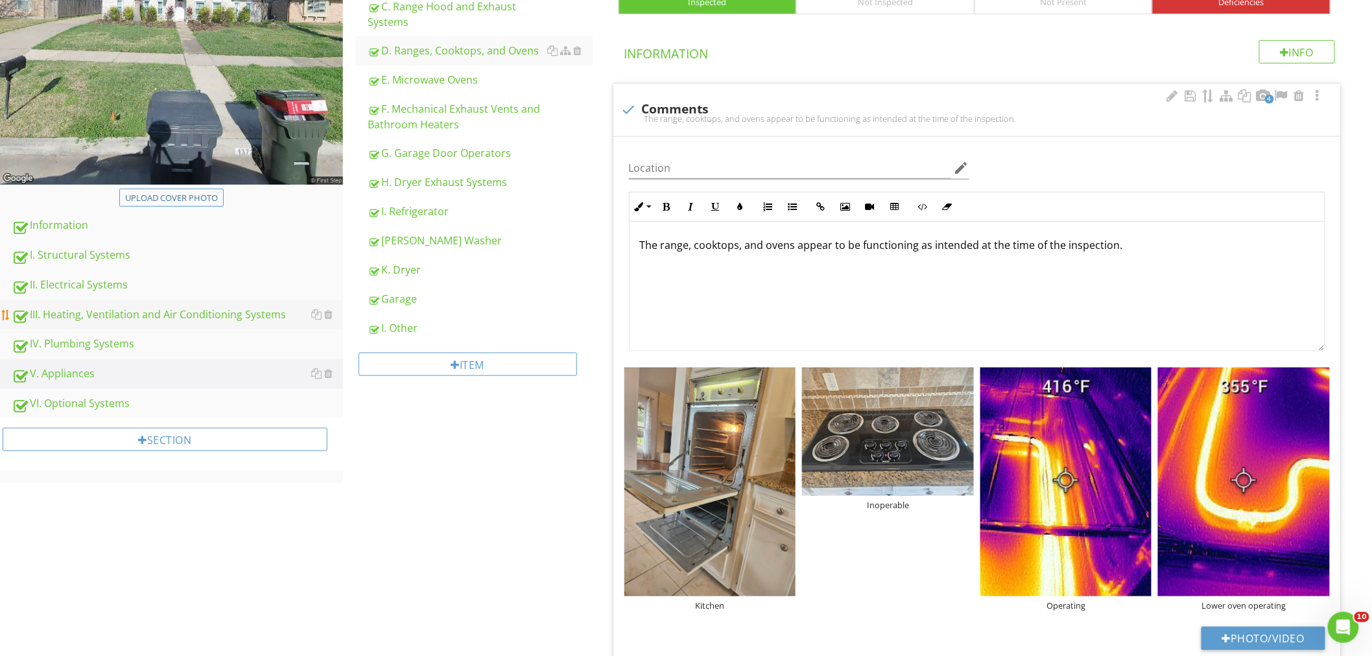
click at [67, 310] on div "III. Heating, Ventilation and Air Conditioning Systems" at bounding box center [177, 315] width 331 height 17
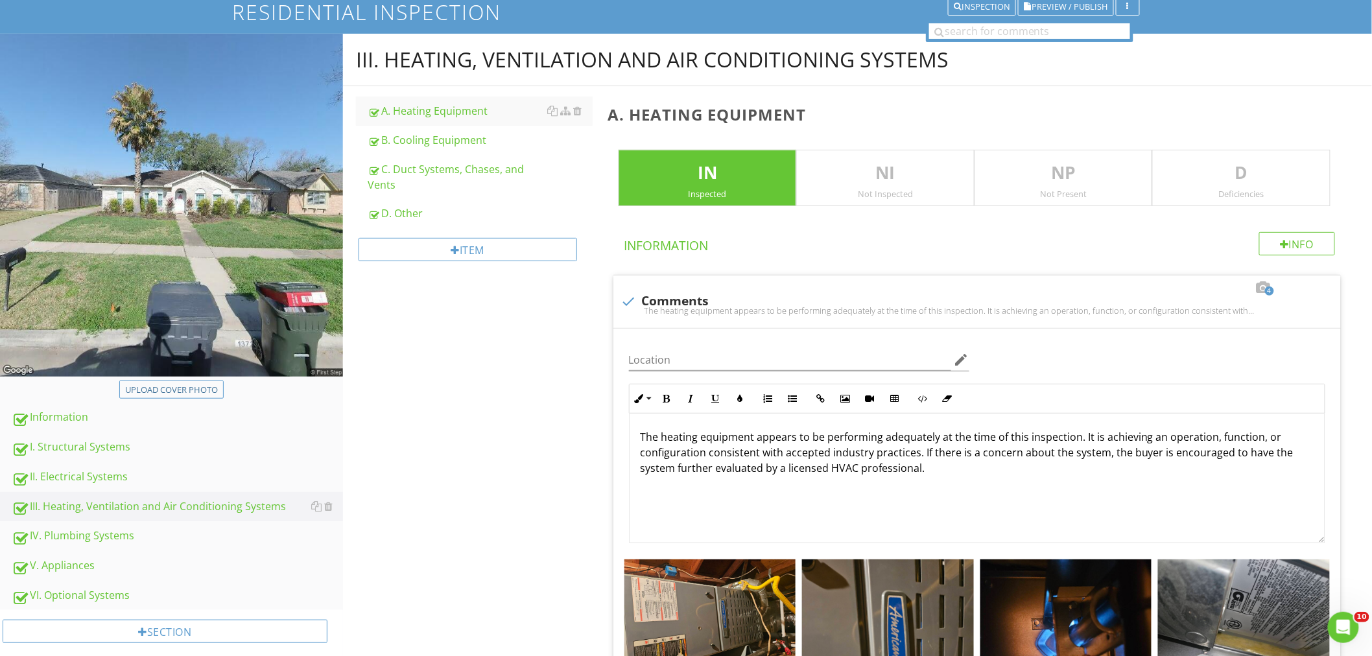
scroll to position [95, 0]
click at [432, 118] on div "A. Heating Equipment" at bounding box center [480, 112] width 225 height 16
click at [457, 115] on div "A. Heating Equipment" at bounding box center [480, 112] width 225 height 16
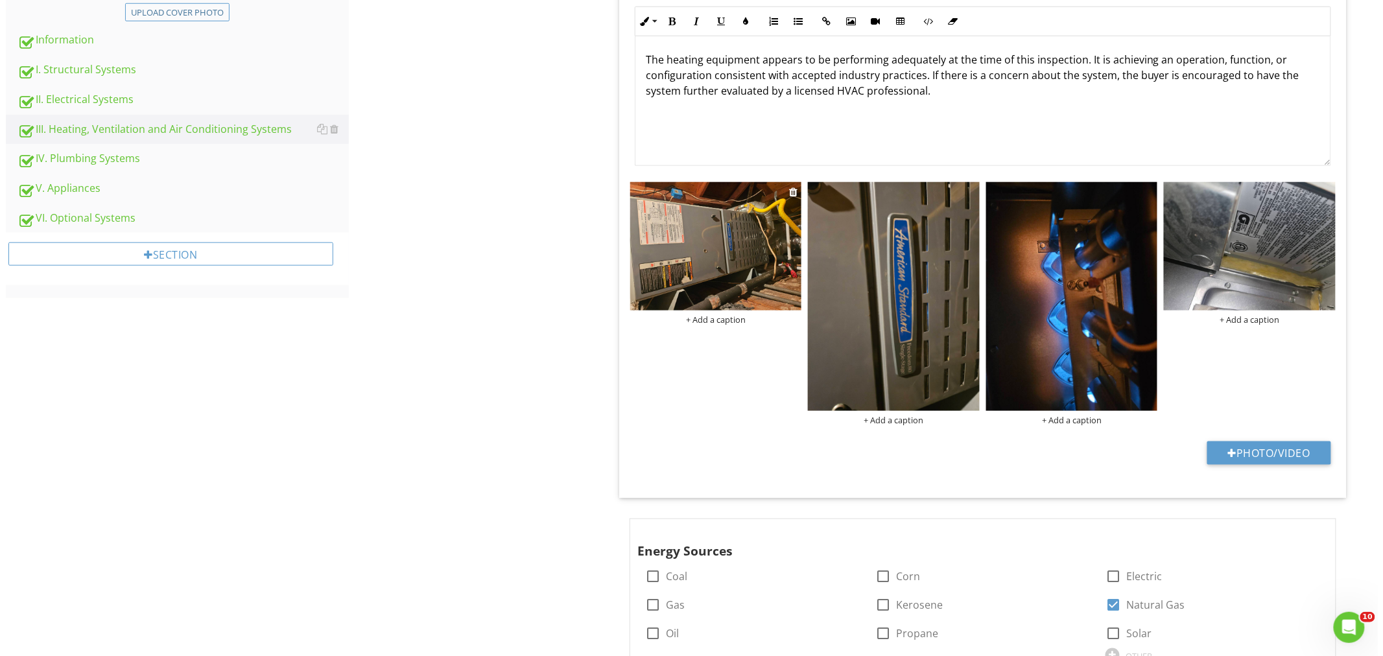
scroll to position [471, 0]
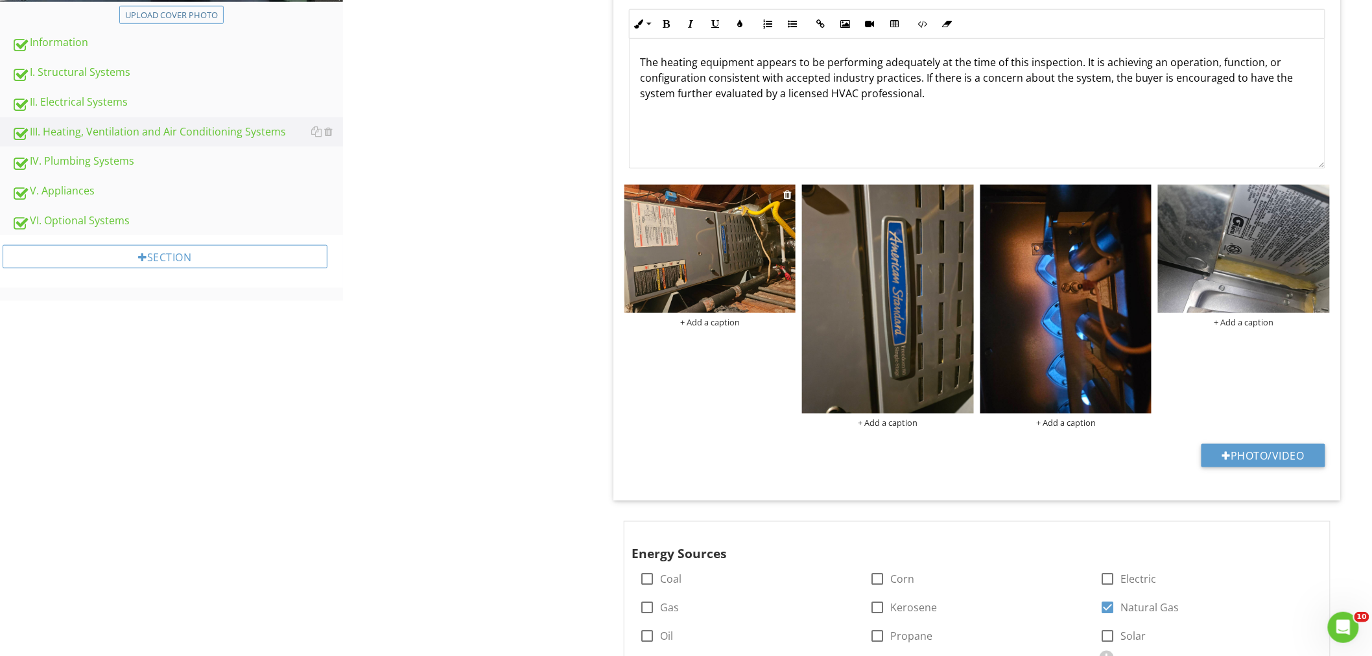
click at [707, 318] on div "+ Add a caption" at bounding box center [710, 322] width 172 height 10
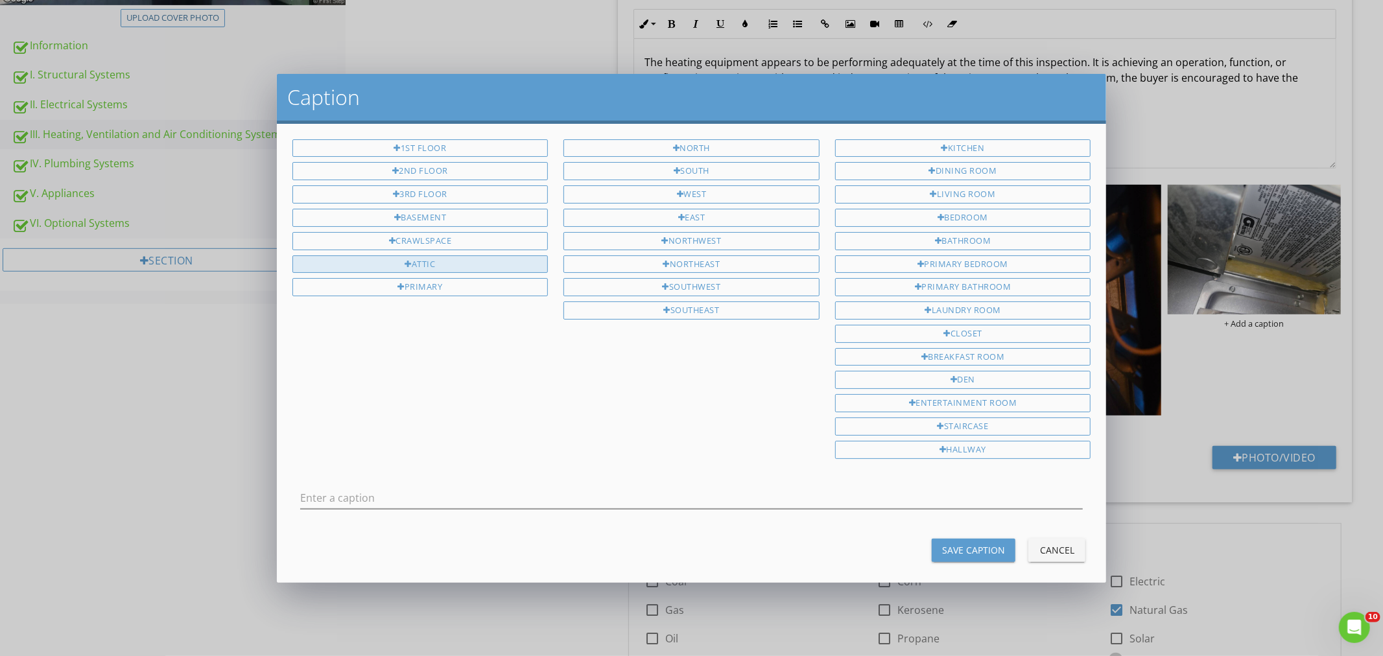
click at [436, 263] on div "Attic" at bounding box center [420, 264] width 256 height 18
type input "Attic"
click at [961, 543] on button "Save Caption" at bounding box center [973, 550] width 84 height 23
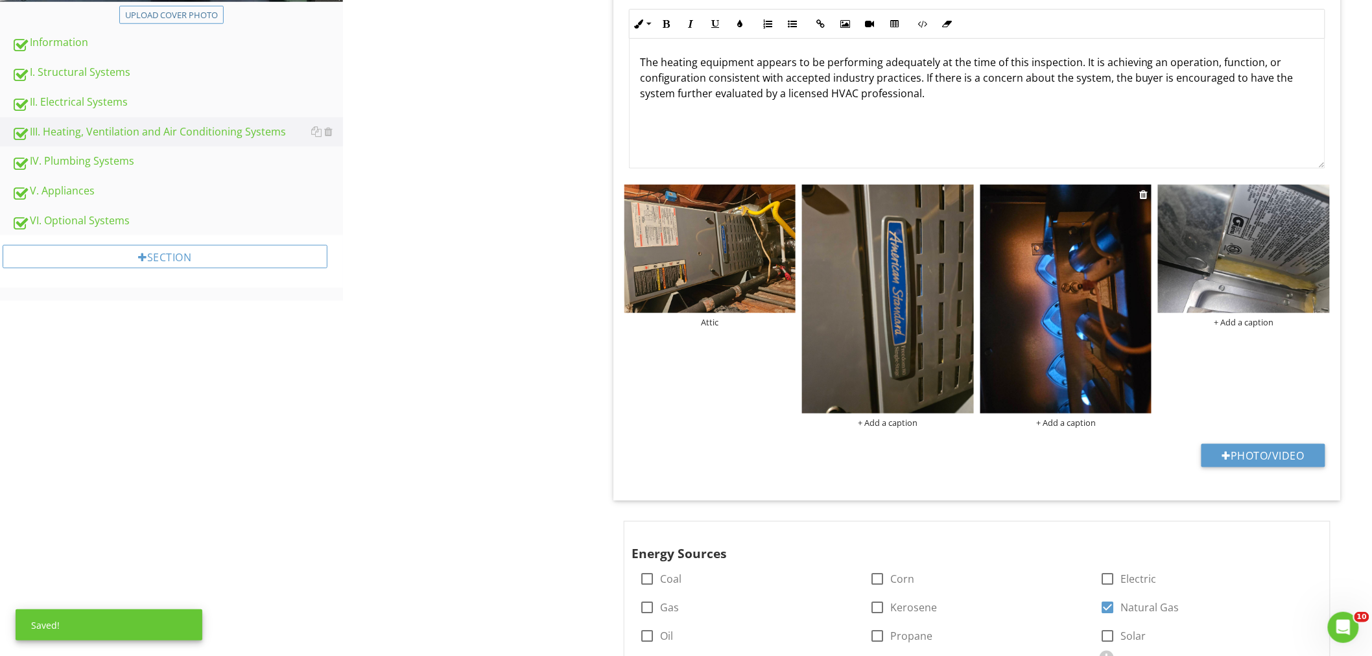
click at [1072, 418] on div "+ Add a caption" at bounding box center [1066, 422] width 172 height 10
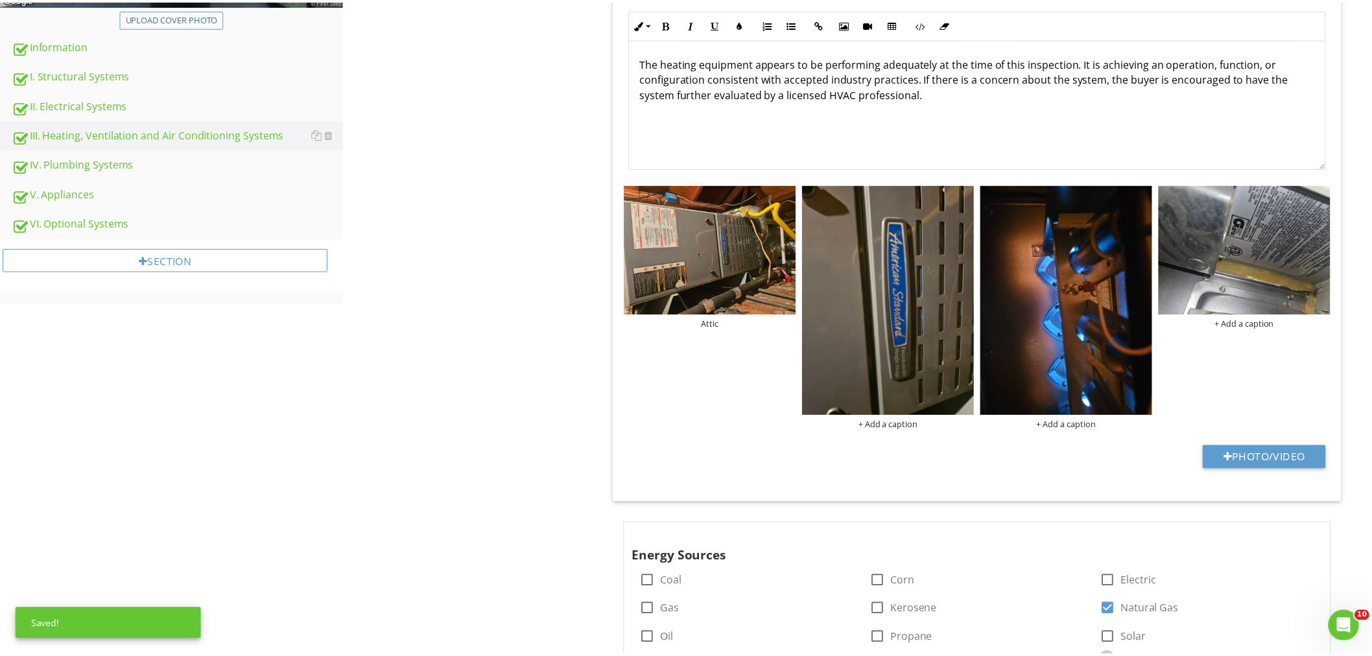
scroll to position [0, 0]
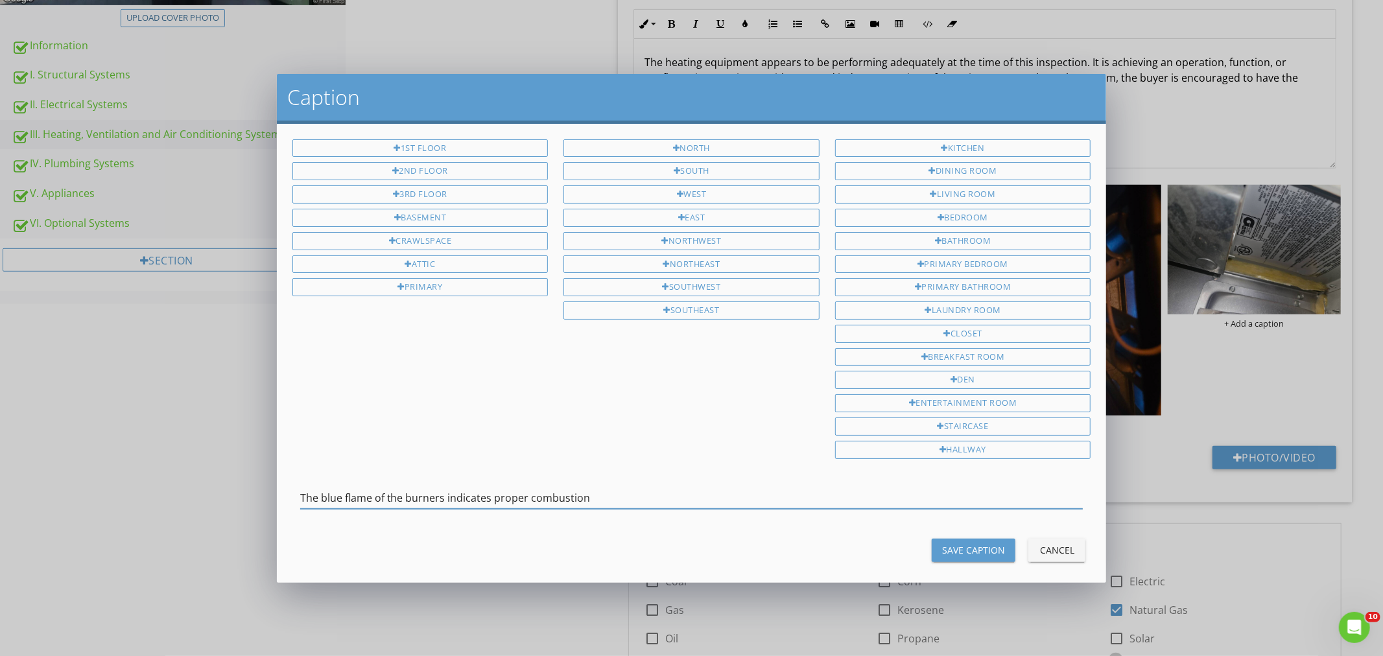
type input "The blue flame of the burners indicates proper combustion"
click at [968, 548] on div "Save Caption" at bounding box center [973, 550] width 63 height 14
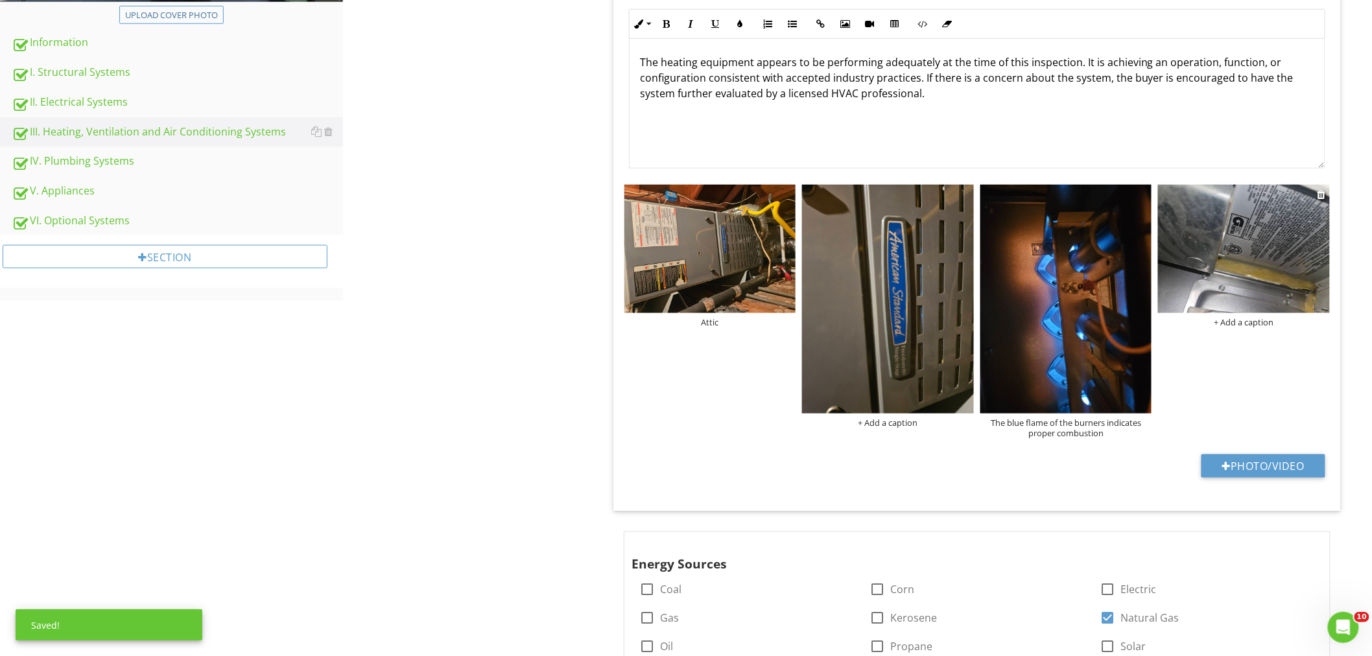
click at [1241, 322] on div "+ Add a caption" at bounding box center [1244, 322] width 172 height 10
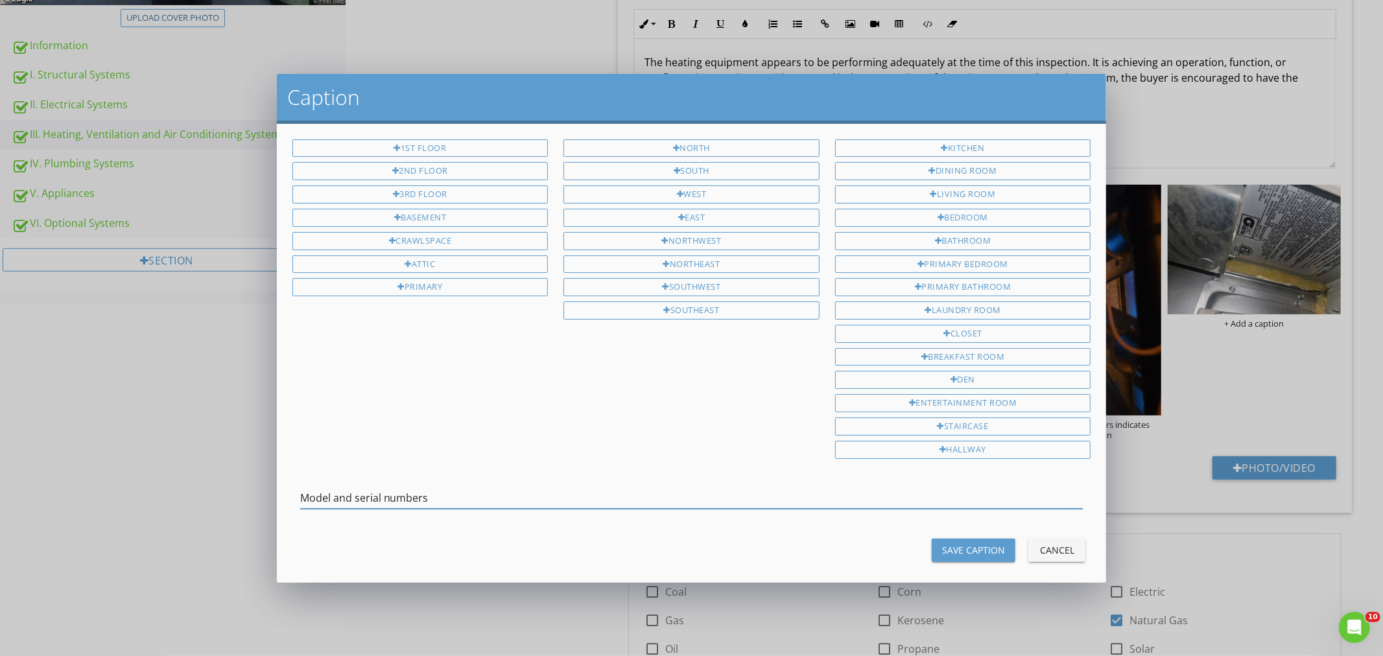
type input "Model and serial numbers"
click at [975, 553] on div "Save Caption" at bounding box center [973, 550] width 63 height 14
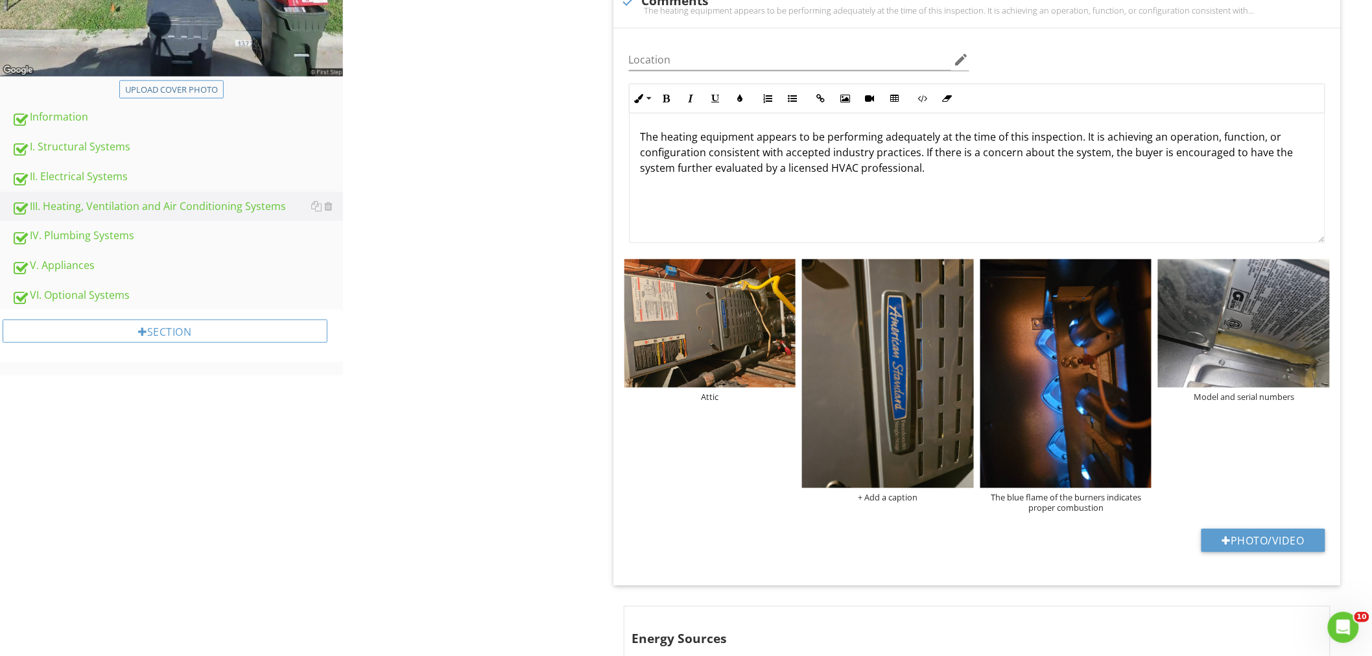
scroll to position [385, 0]
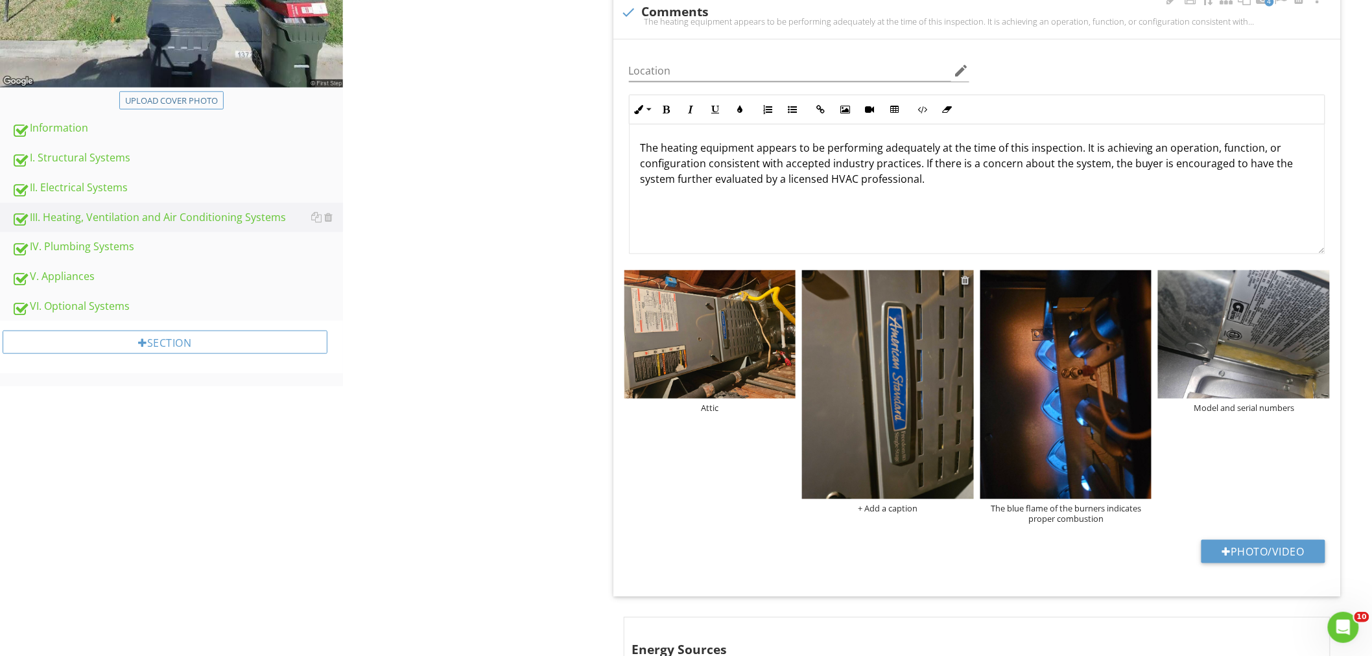
click at [964, 279] on div at bounding box center [965, 280] width 8 height 10
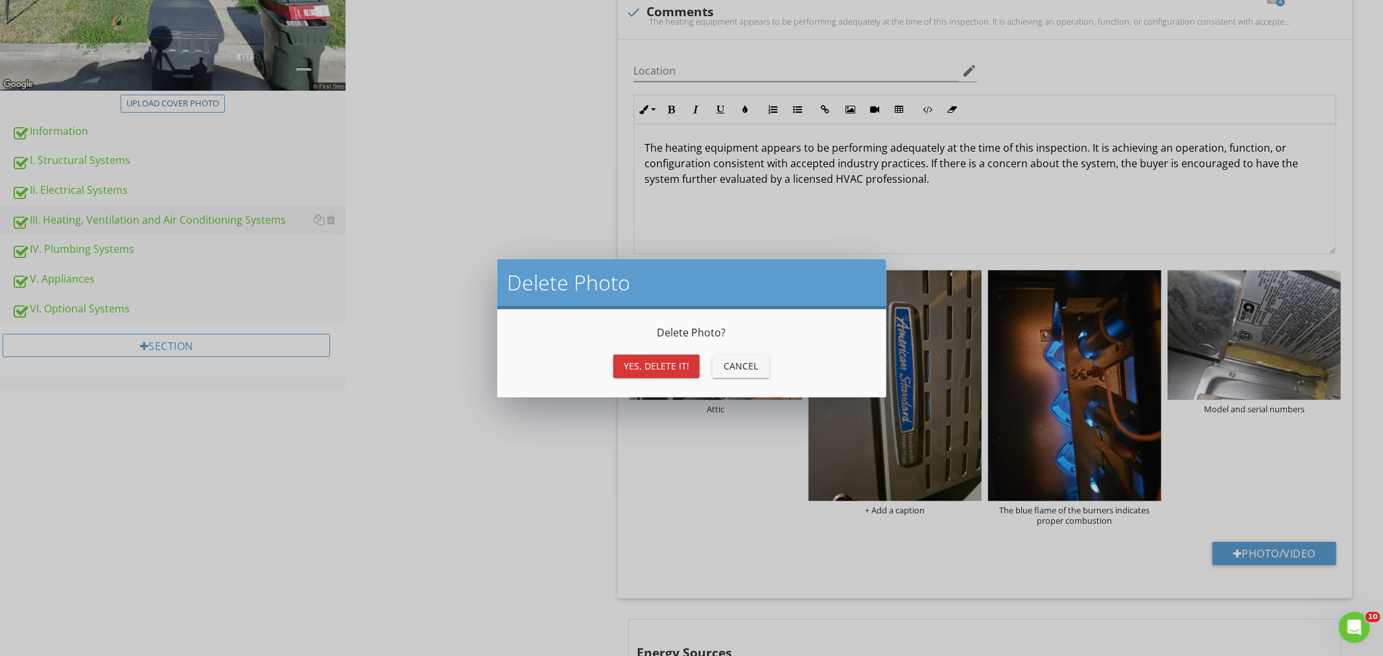
click at [668, 355] on button "Yes, Delete it!" at bounding box center [656, 366] width 86 height 23
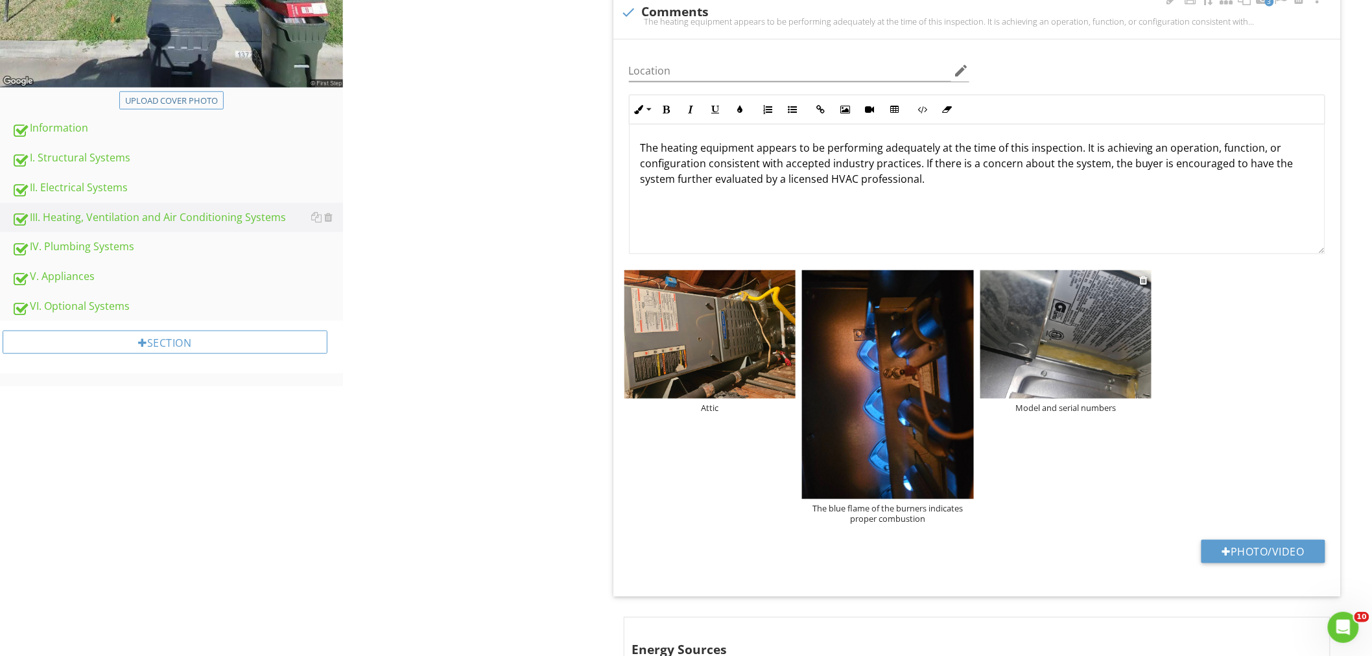
click at [1102, 351] on img at bounding box center [1066, 334] width 172 height 128
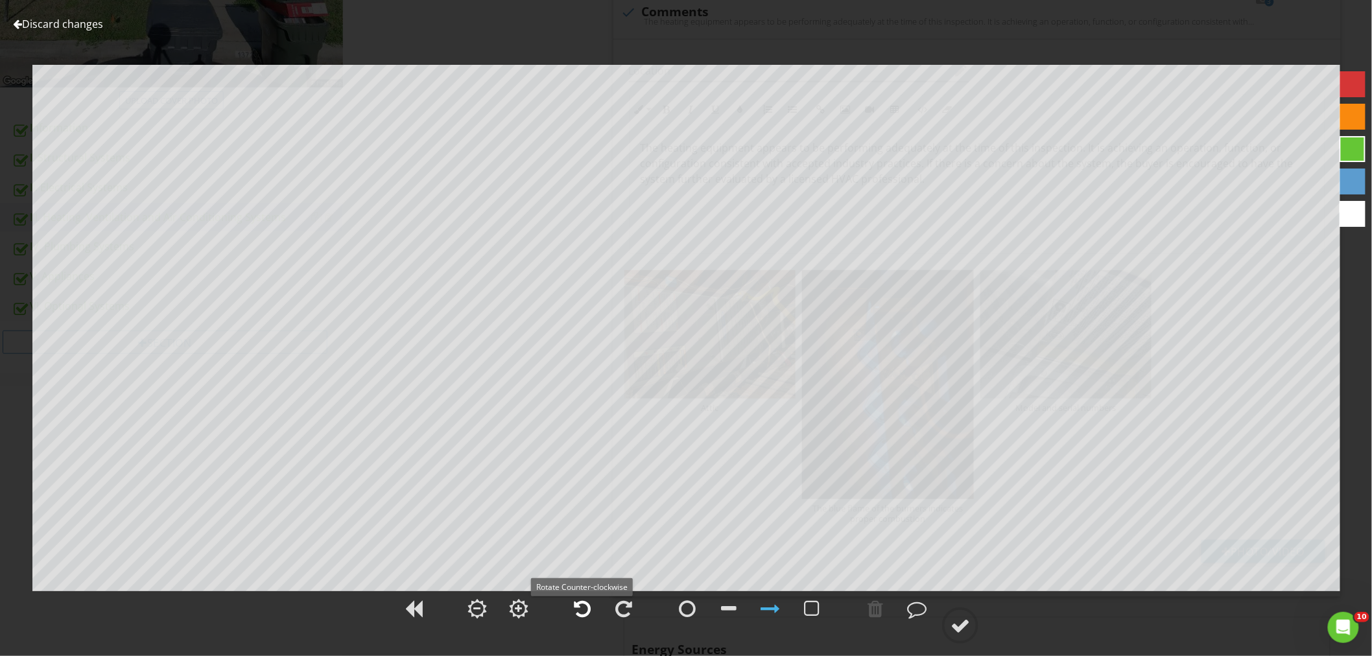
click at [588, 612] on div at bounding box center [582, 608] width 17 height 19
click at [580, 613] on div at bounding box center [582, 608] width 17 height 19
click at [962, 626] on div at bounding box center [959, 625] width 19 height 19
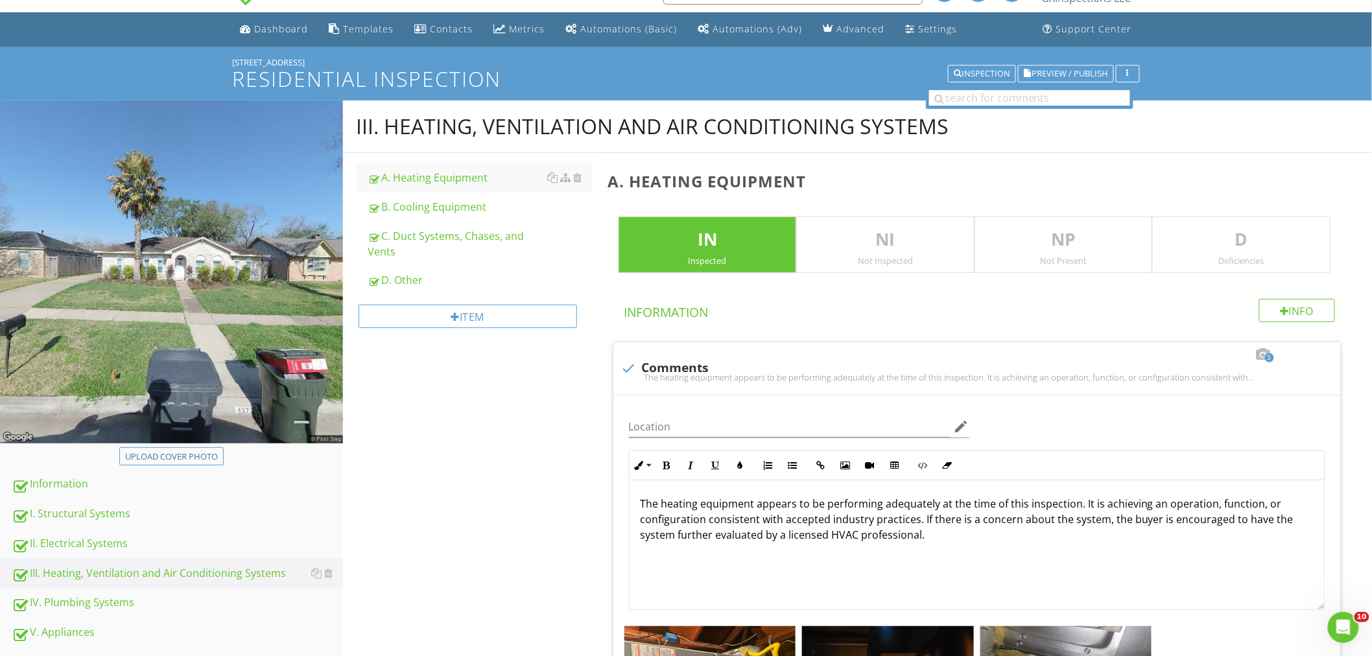
scroll to position [0, 0]
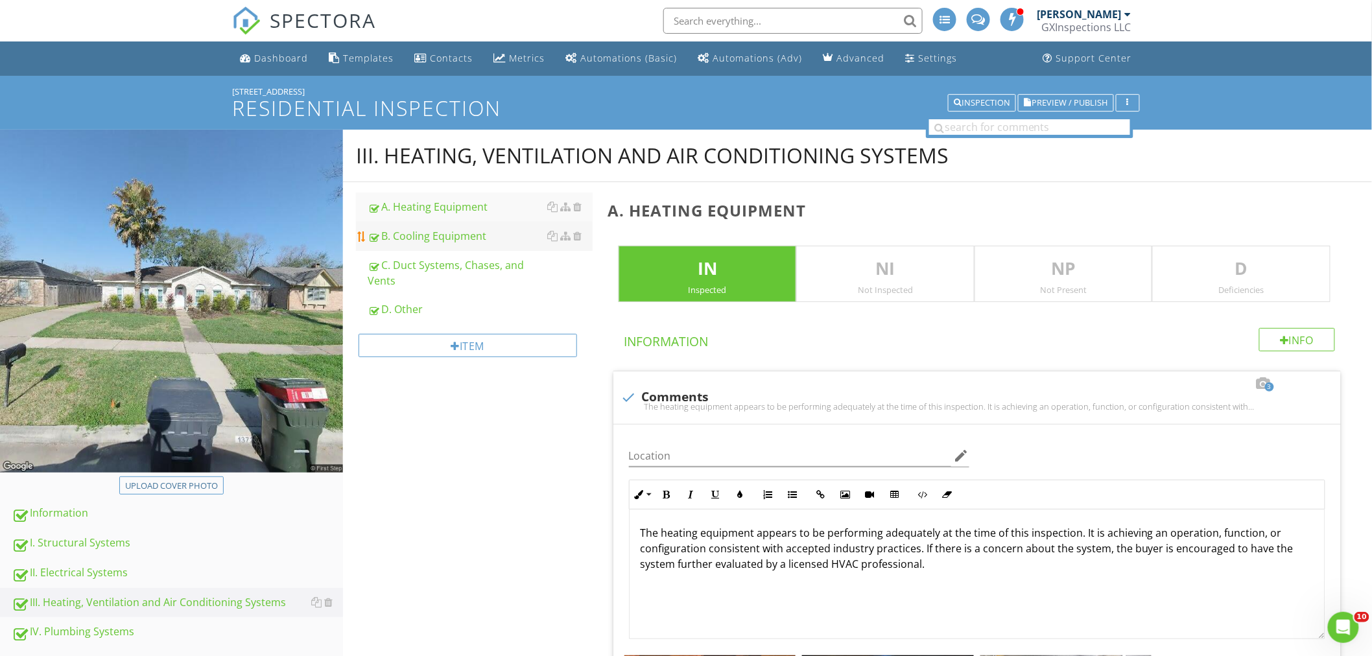
click at [471, 237] on div "B. Cooling Equipment" at bounding box center [480, 236] width 225 height 16
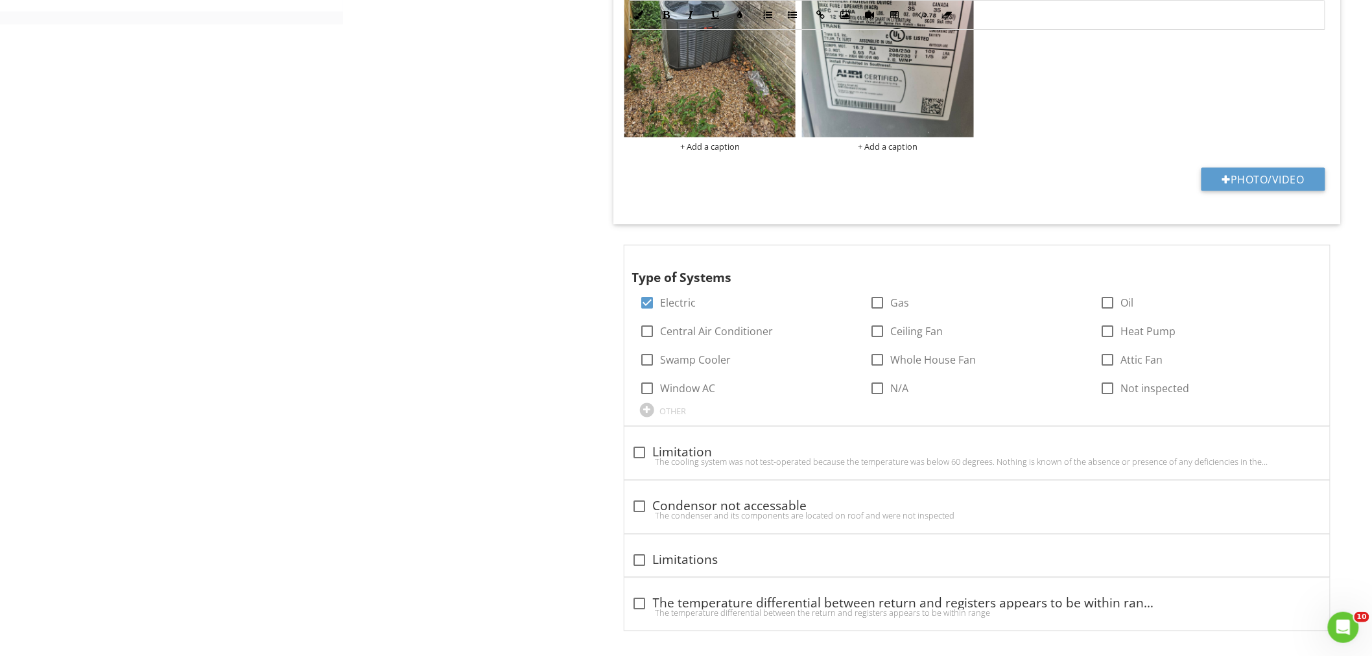
scroll to position [755, 0]
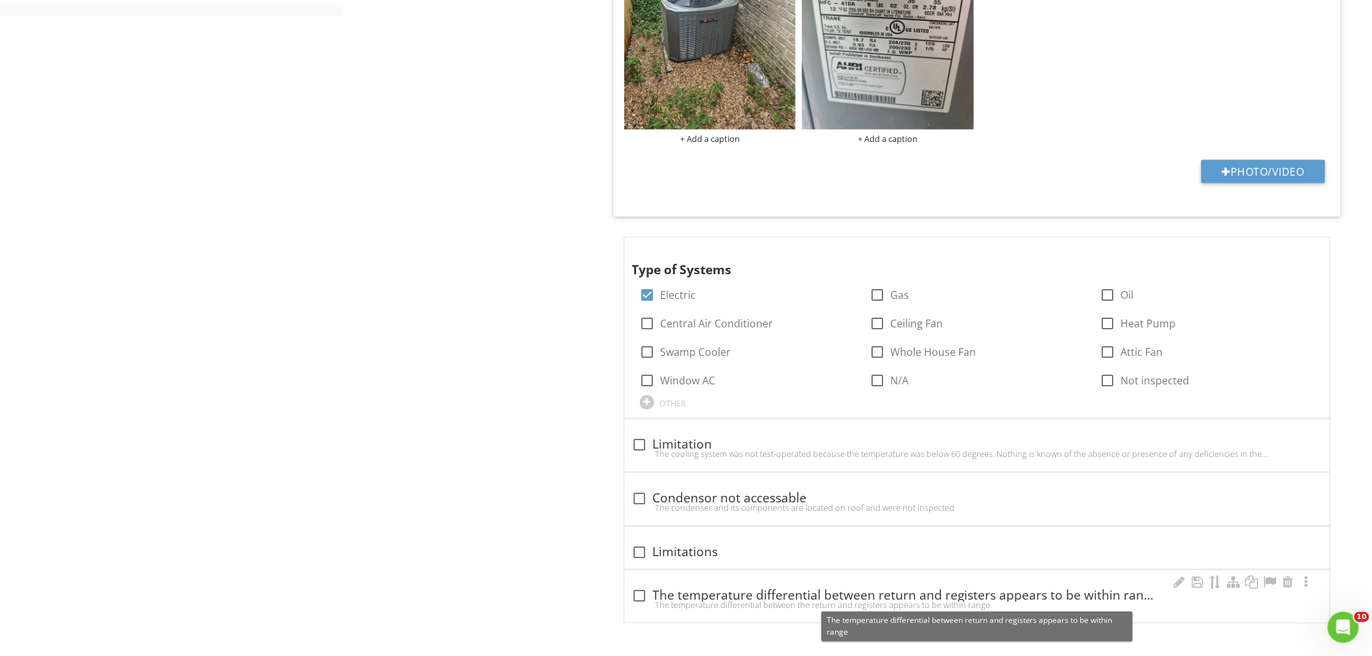
click at [633, 594] on div at bounding box center [640, 596] width 22 height 22
checkbox input "true"
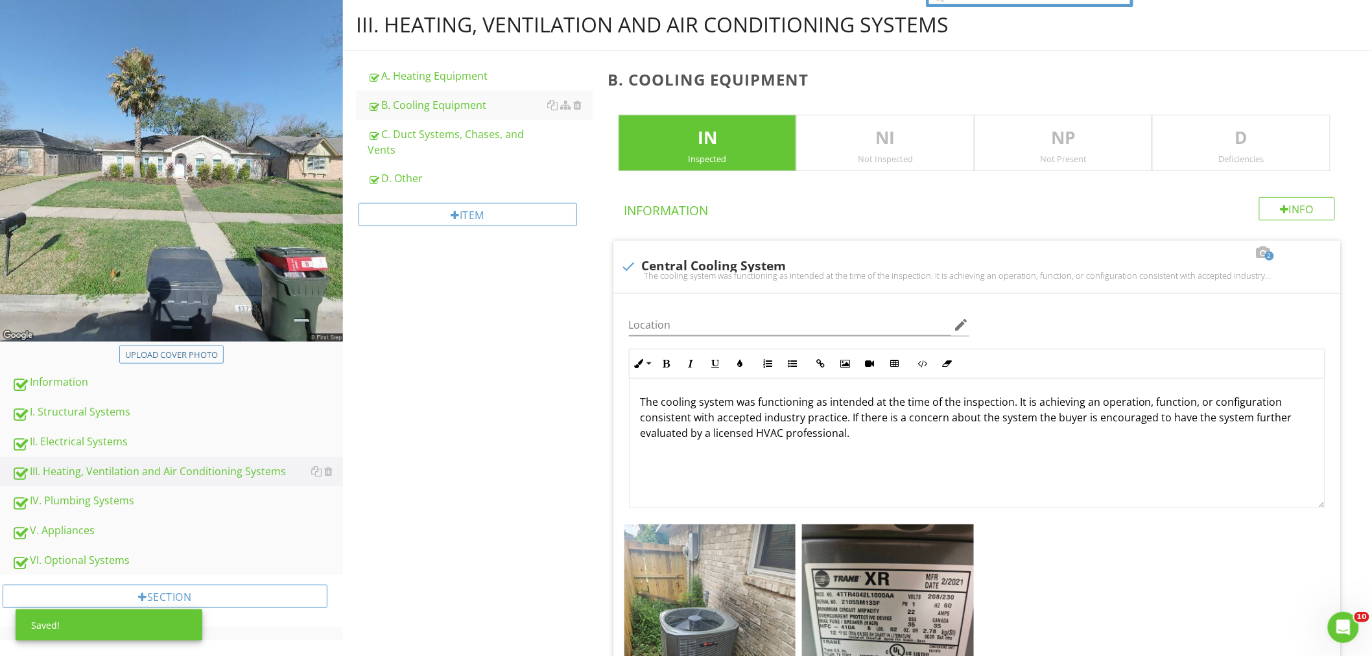
scroll to position [0, 0]
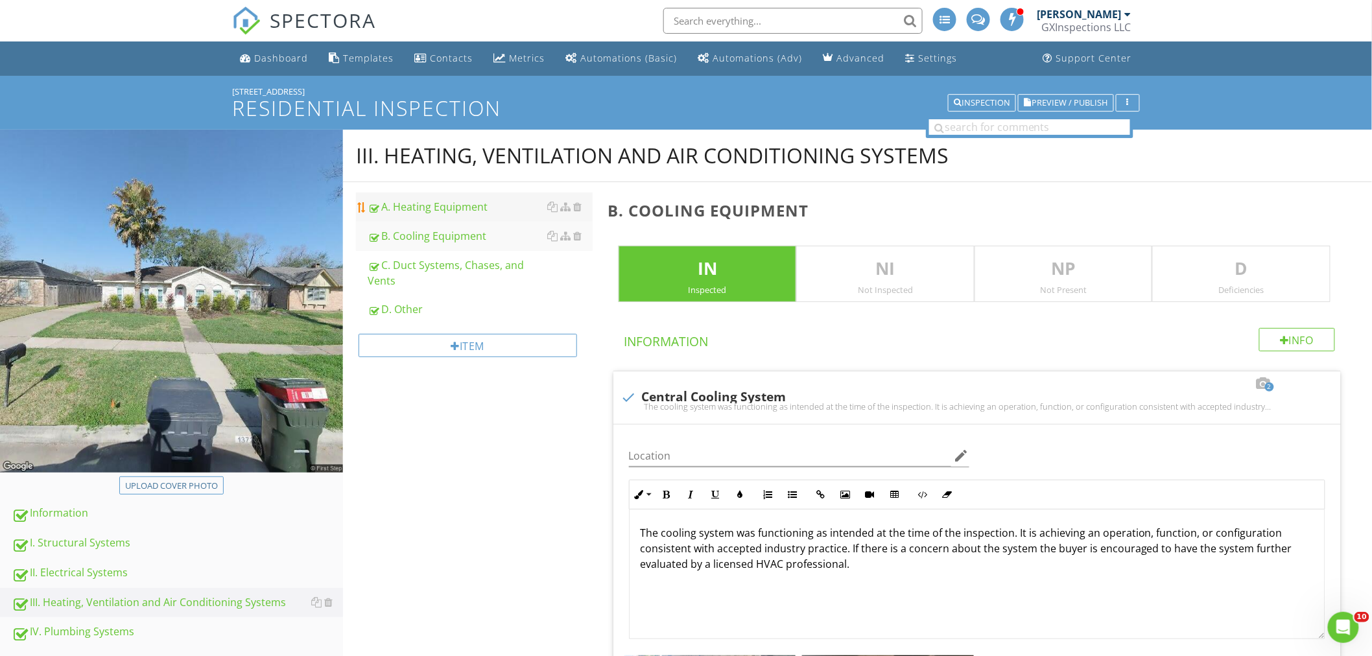
click at [483, 208] on div "A. Heating Equipment" at bounding box center [480, 207] width 225 height 16
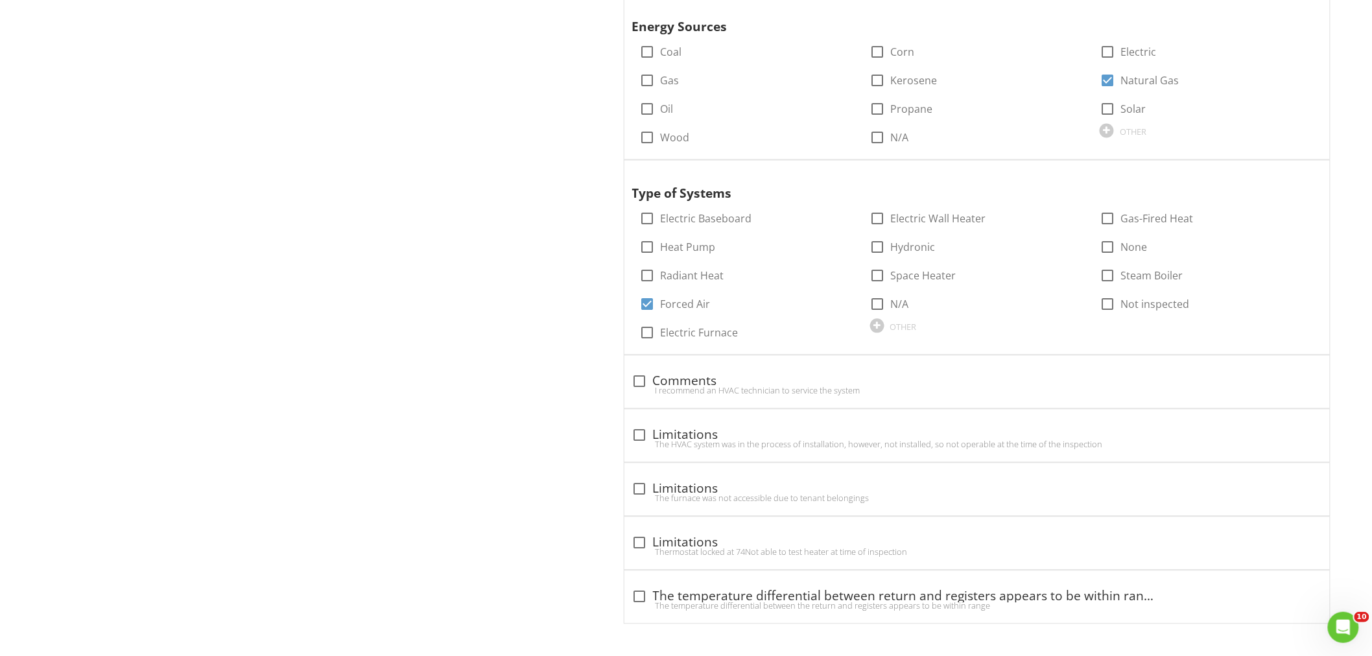
scroll to position [1009, 0]
click at [642, 594] on div at bounding box center [640, 596] width 22 height 22
checkbox input "true"
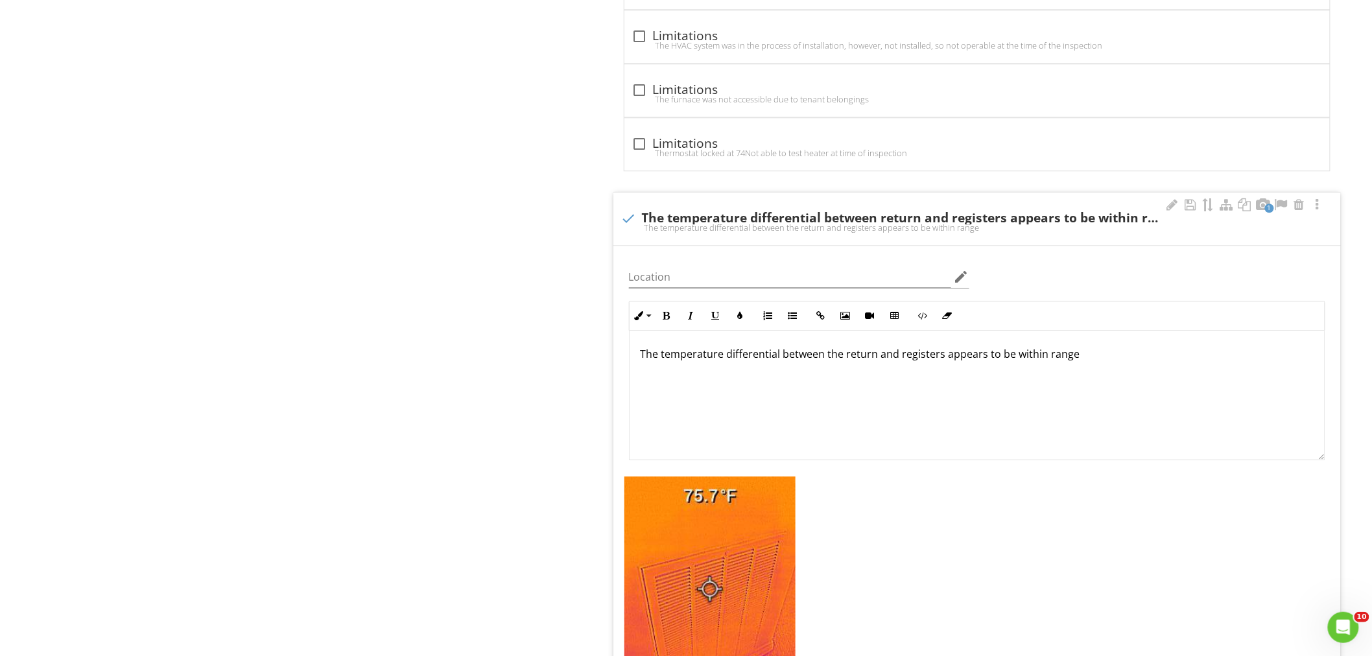
scroll to position [1597, 0]
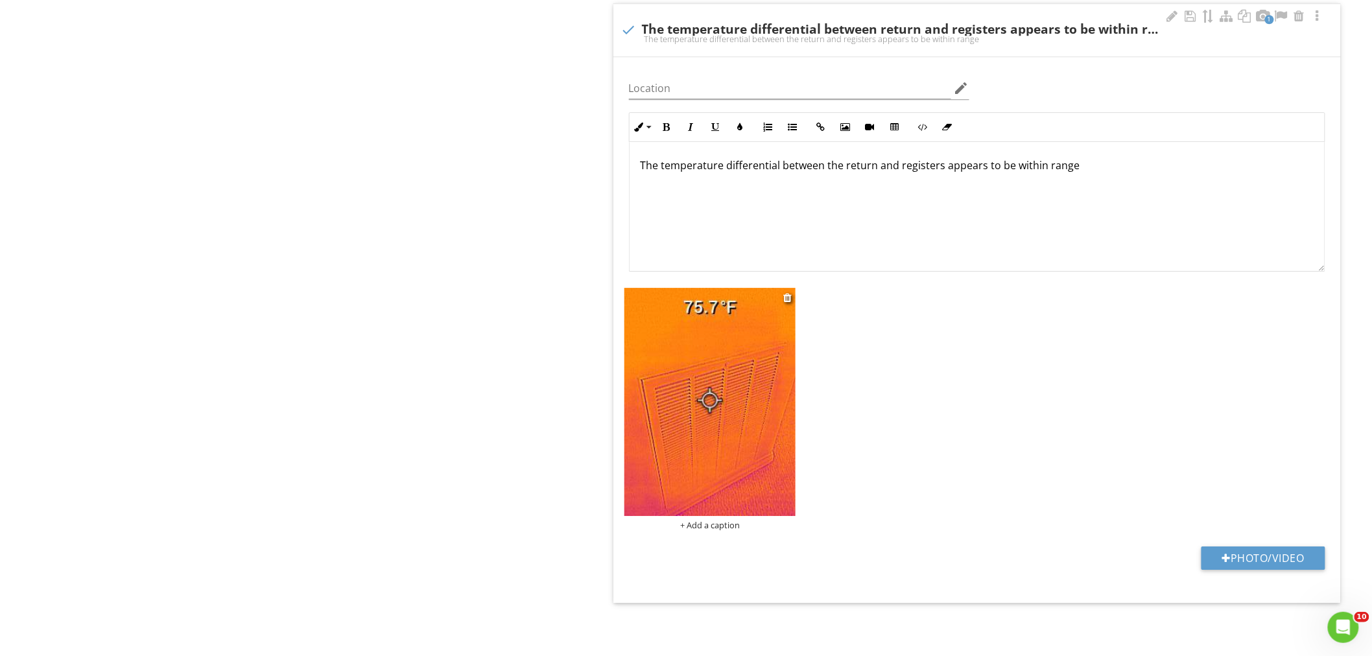
click at [727, 529] on div "+ Add a caption" at bounding box center [710, 525] width 172 height 10
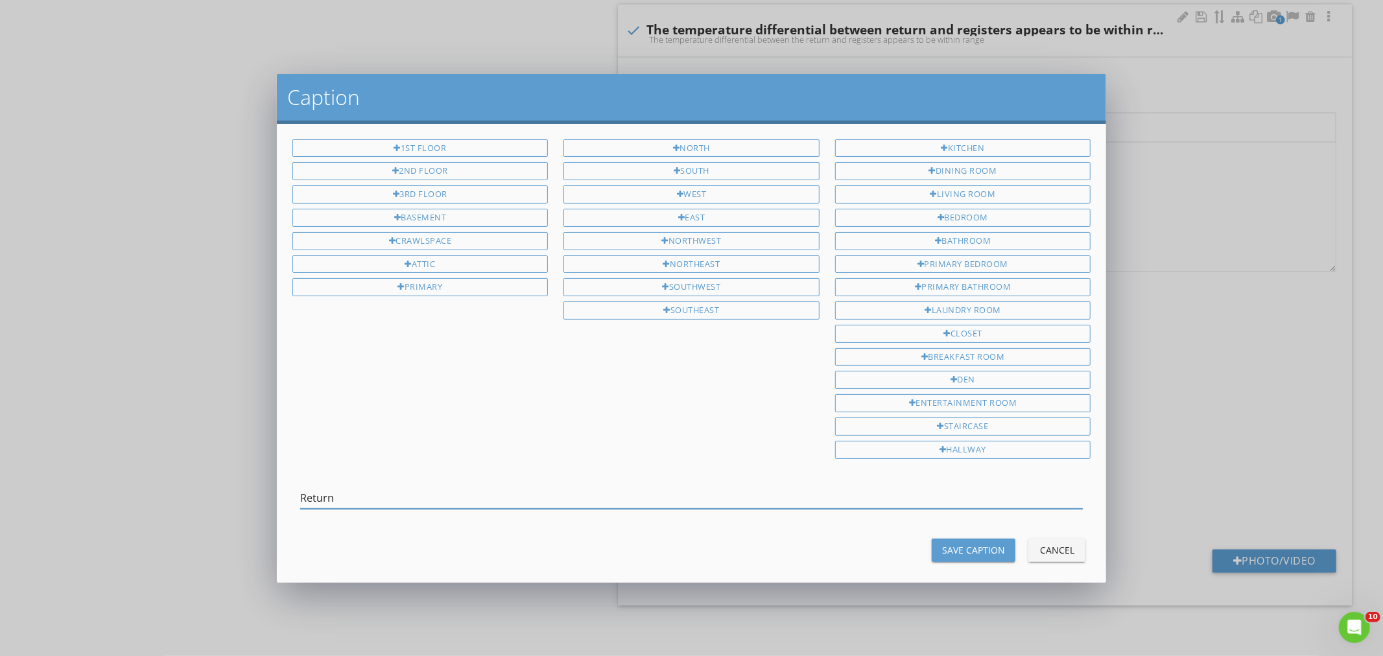
type input "Return"
click at [950, 553] on div "Save Caption" at bounding box center [973, 550] width 63 height 14
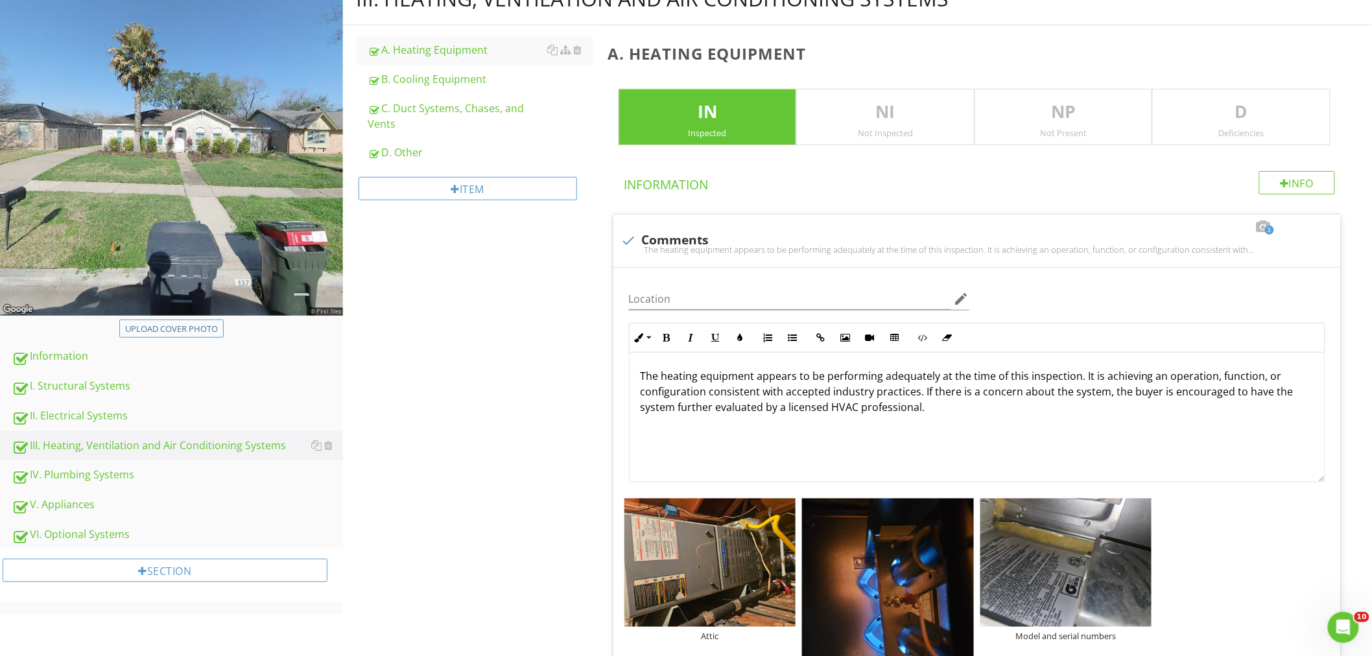
scroll to position [0, 0]
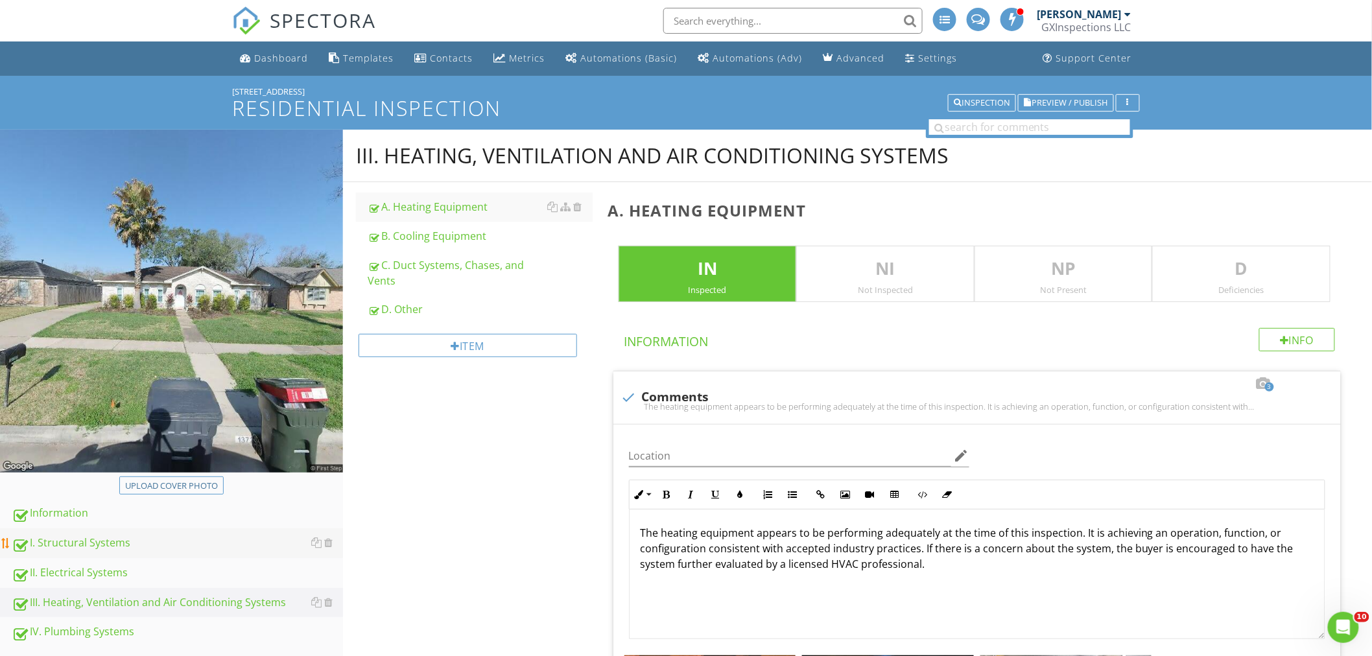
click at [92, 543] on div "I. Structural Systems" at bounding box center [177, 543] width 331 height 17
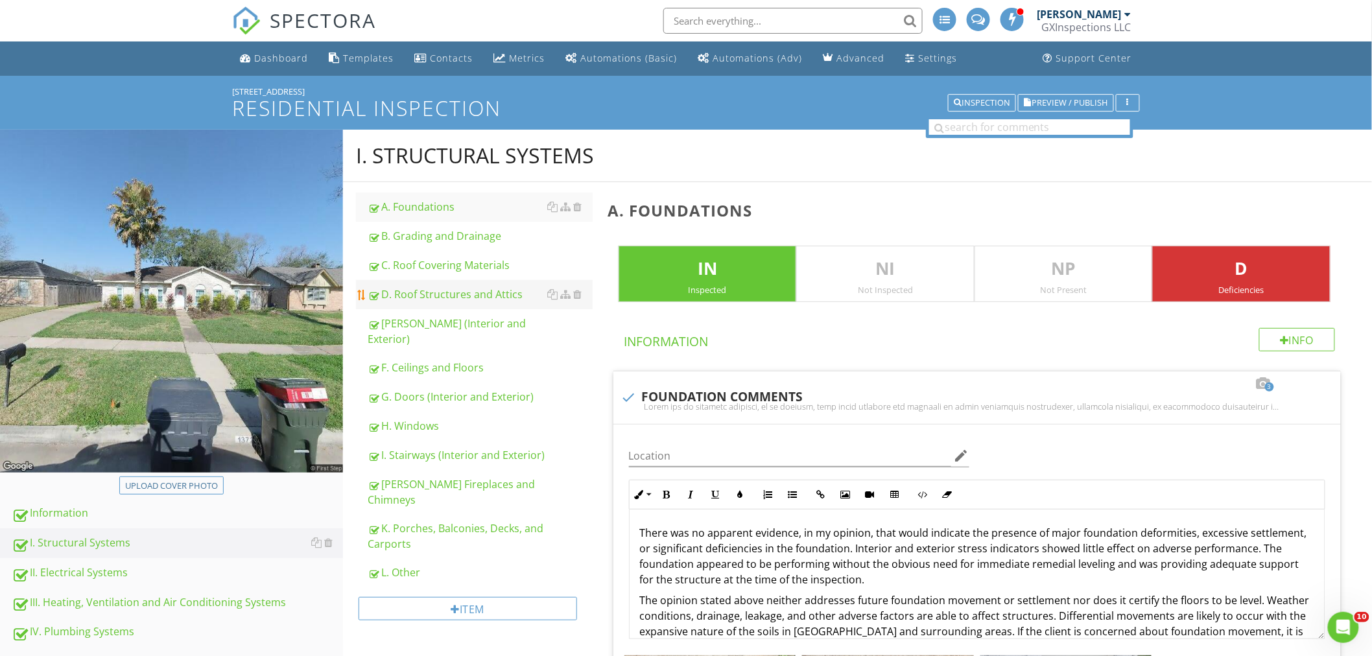
click at [462, 293] on div "D. Roof Structures and Attics" at bounding box center [480, 295] width 225 height 16
type textarea "<p>There was no apparent evidence, in my opinion, that would indicate the prese…"
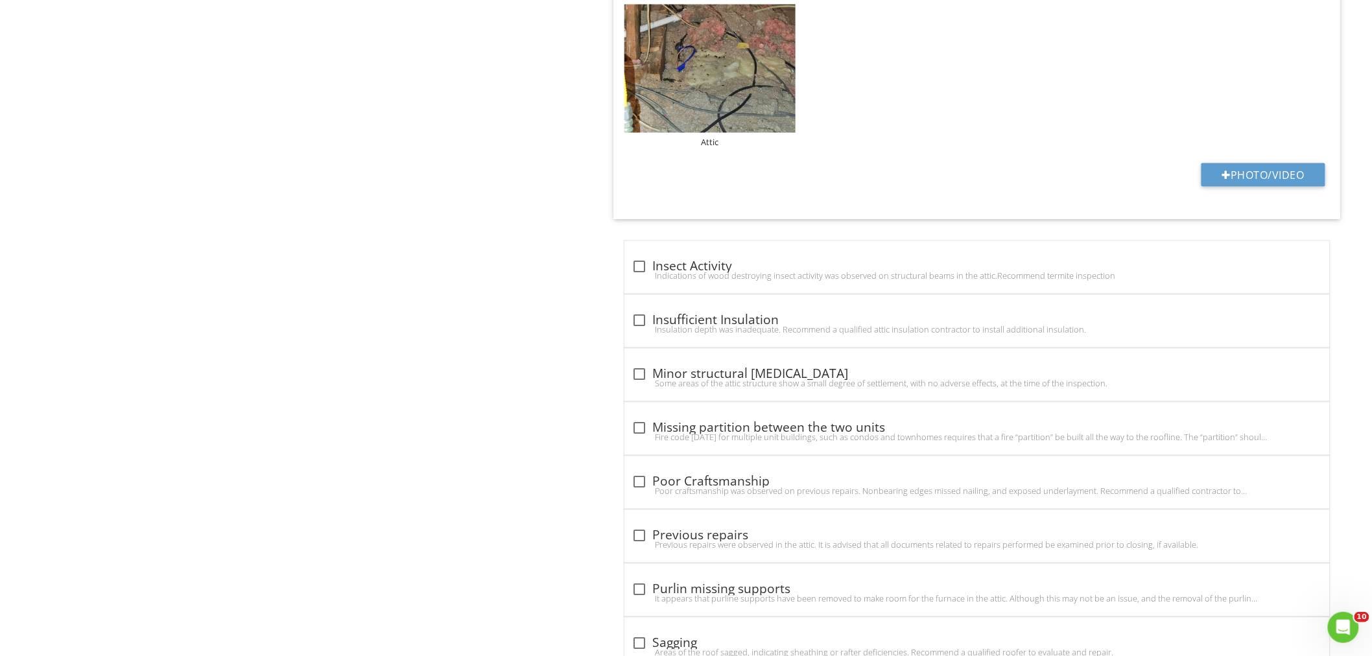
scroll to position [2881, 0]
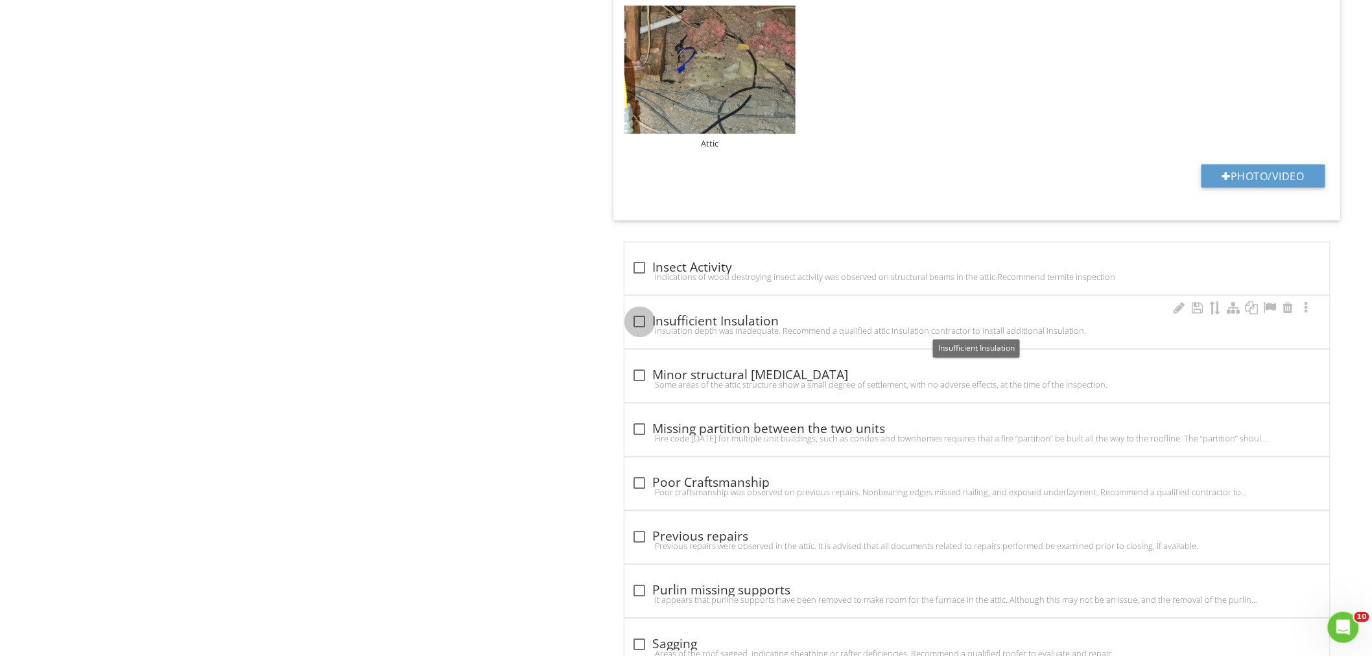
click at [638, 325] on div at bounding box center [640, 322] width 22 height 22
checkbox input "true"
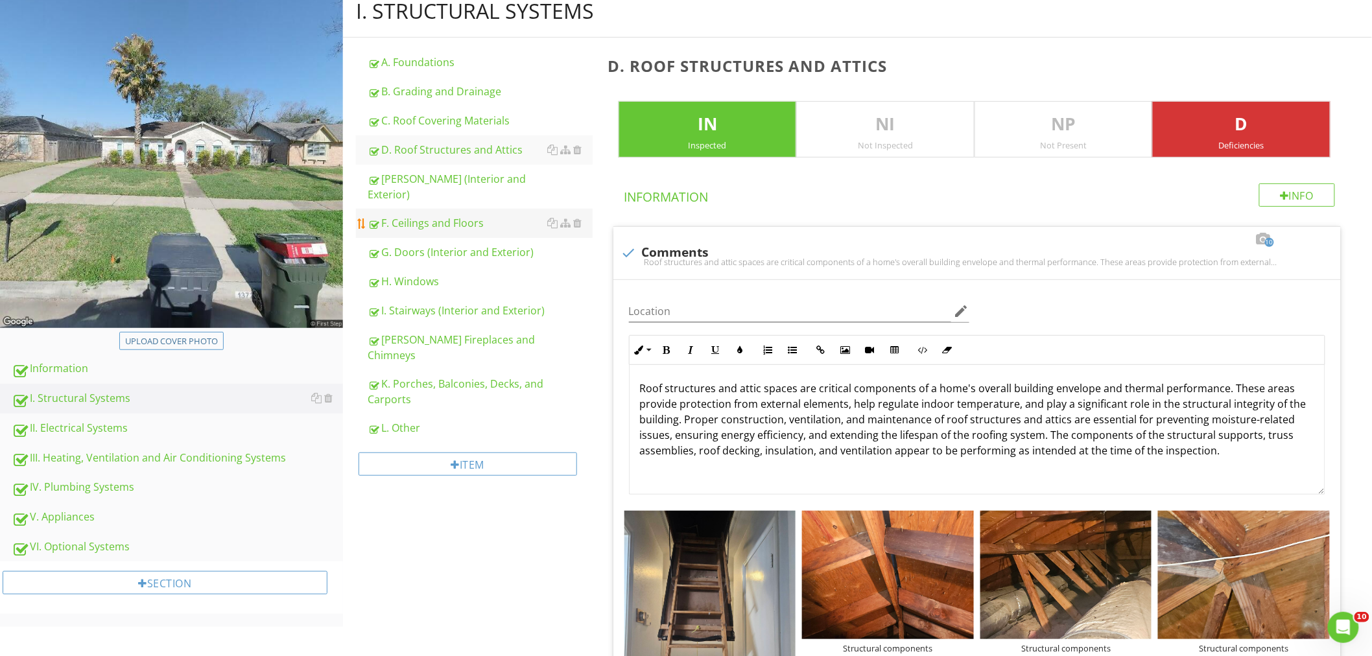
scroll to position [0, 0]
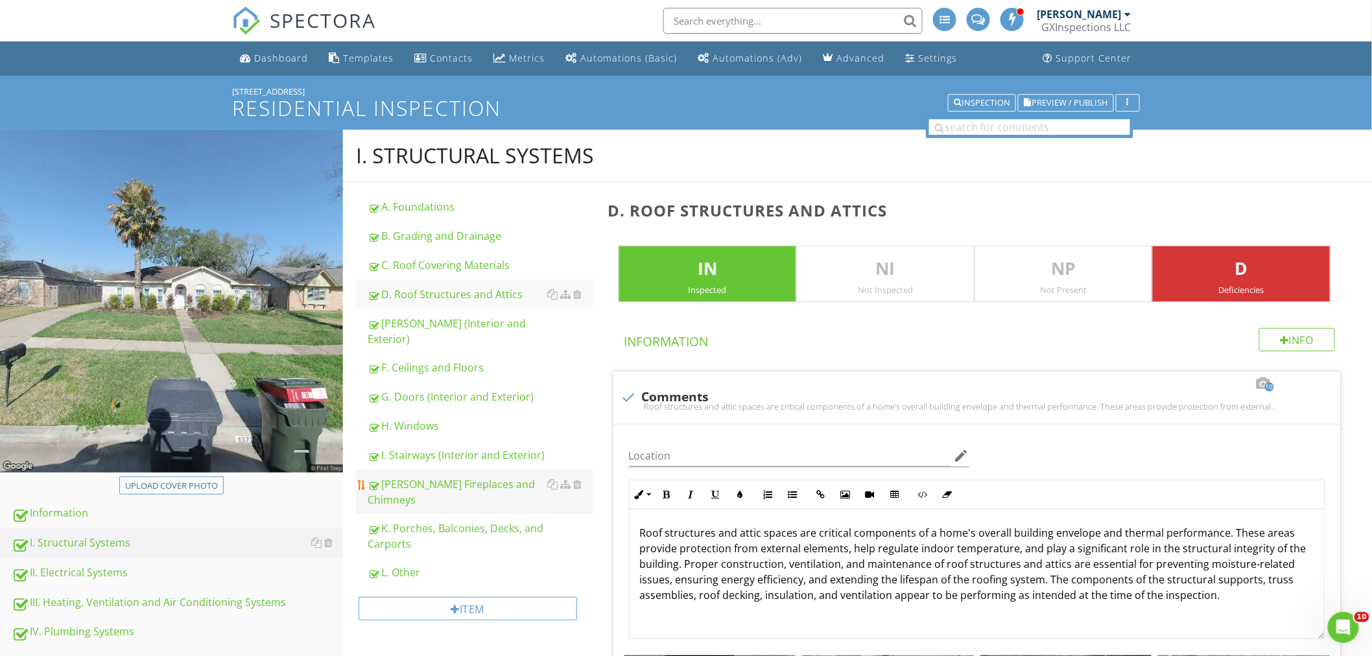
drag, startPoint x: 436, startPoint y: 353, endPoint x: 548, endPoint y: 458, distance: 153.2
click at [436, 360] on div "F. Ceilings and Floors" at bounding box center [480, 368] width 225 height 16
type textarea "<p>Insulation depth was inadequate. Recommend a qualified attic insulation cont…"
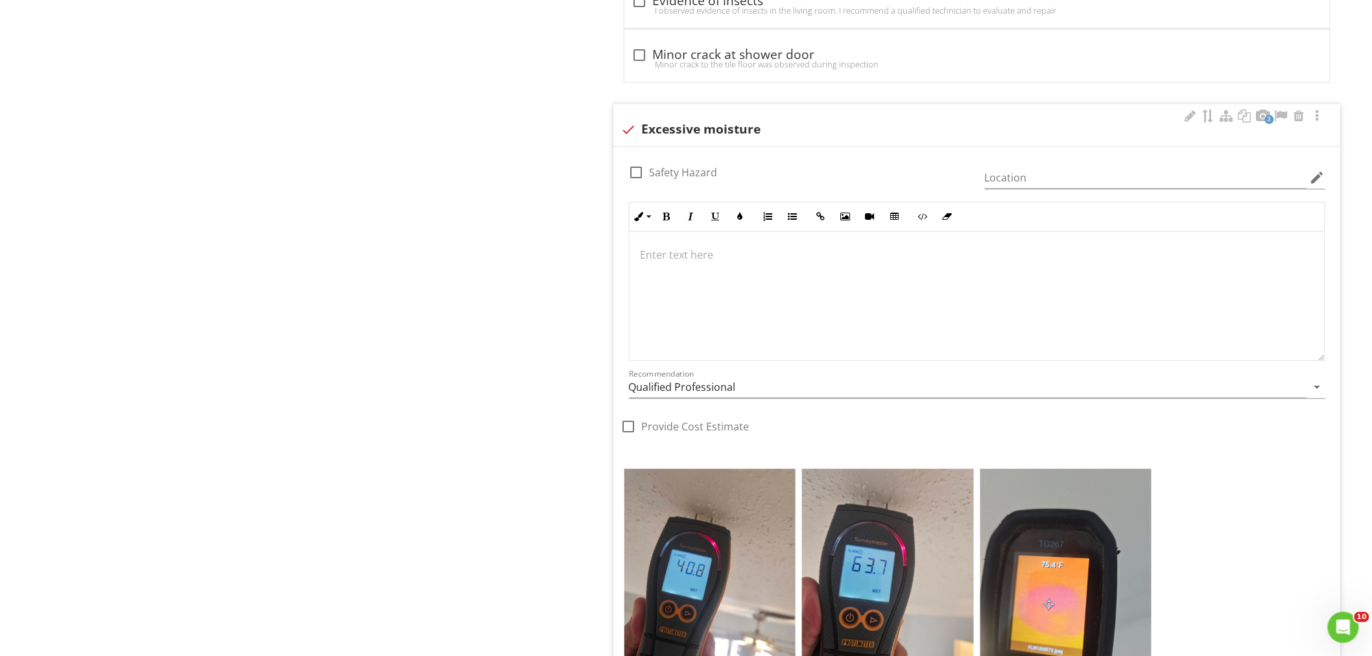
scroll to position [7371, 0]
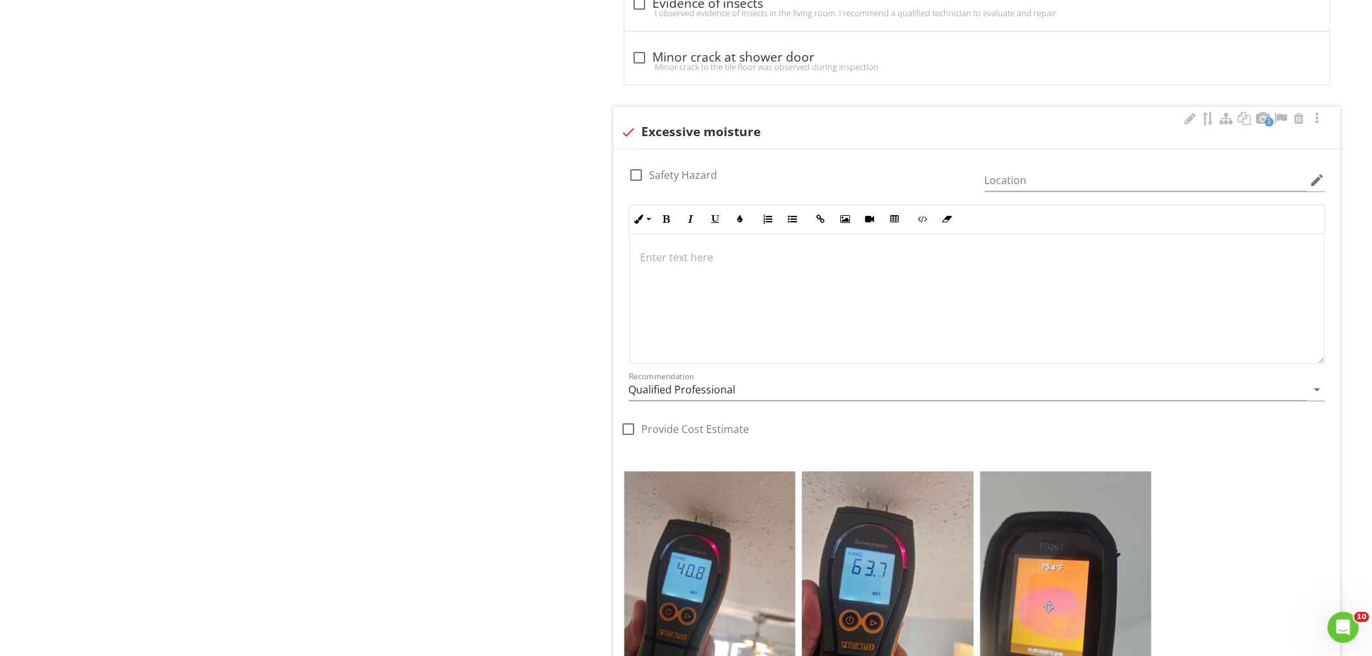
drag, startPoint x: 649, startPoint y: 269, endPoint x: 642, endPoint y: 277, distance: 10.1
click at [649, 265] on p at bounding box center [977, 258] width 674 height 16
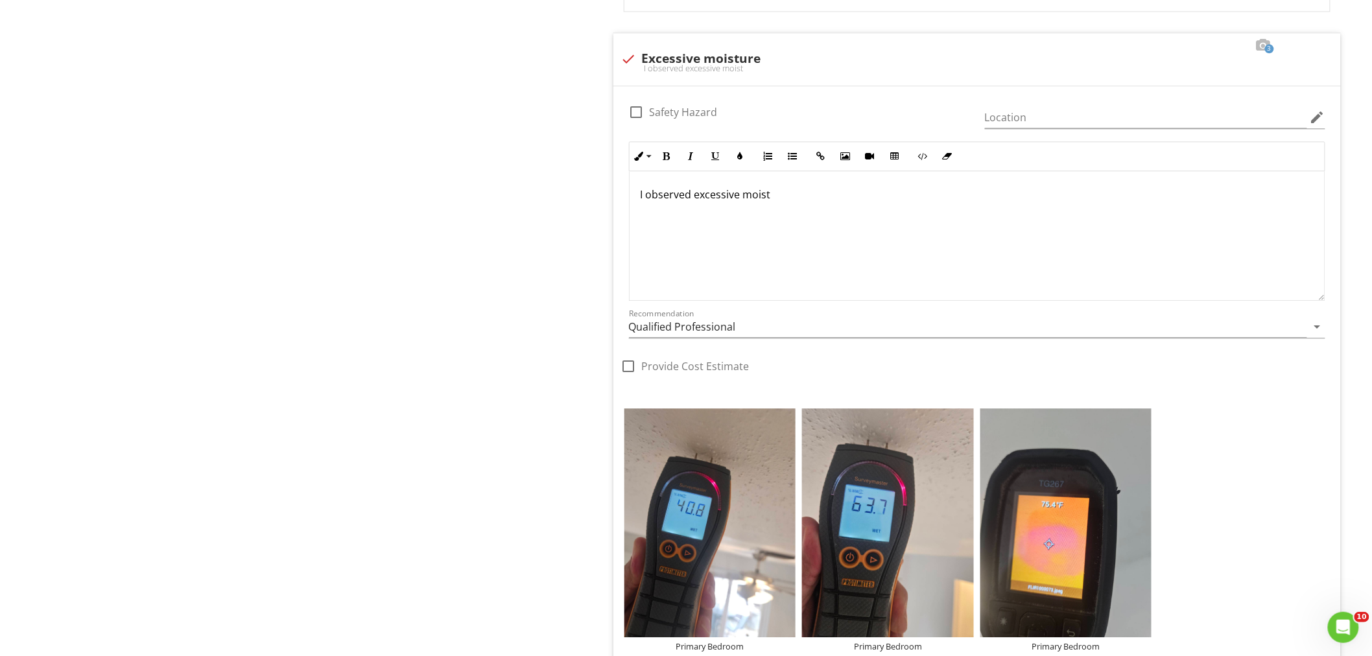
scroll to position [7573, 0]
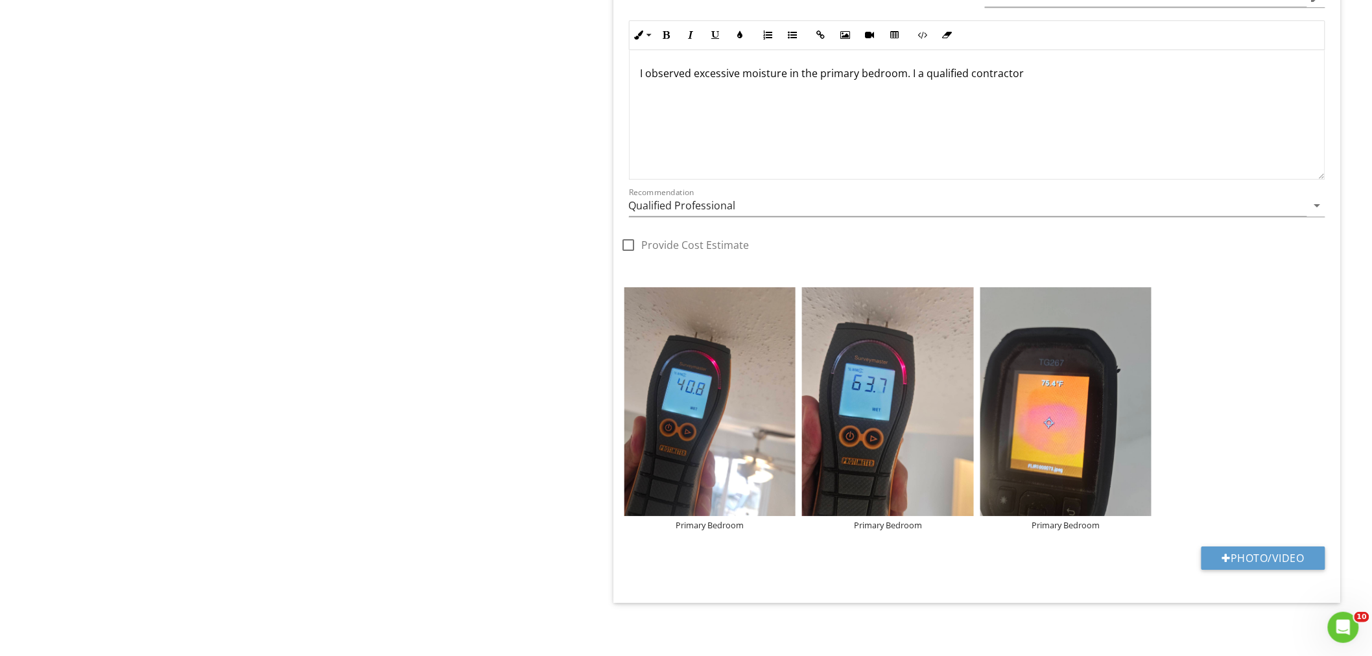
click at [914, 73] on p "I observed excessive moisture in the primary bedroom. I a qualified contractor" at bounding box center [977, 73] width 674 height 16
click at [1081, 79] on p "I observed excessive moisture in the primary bedroom. I recommend a qualified c…" at bounding box center [977, 73] width 674 height 16
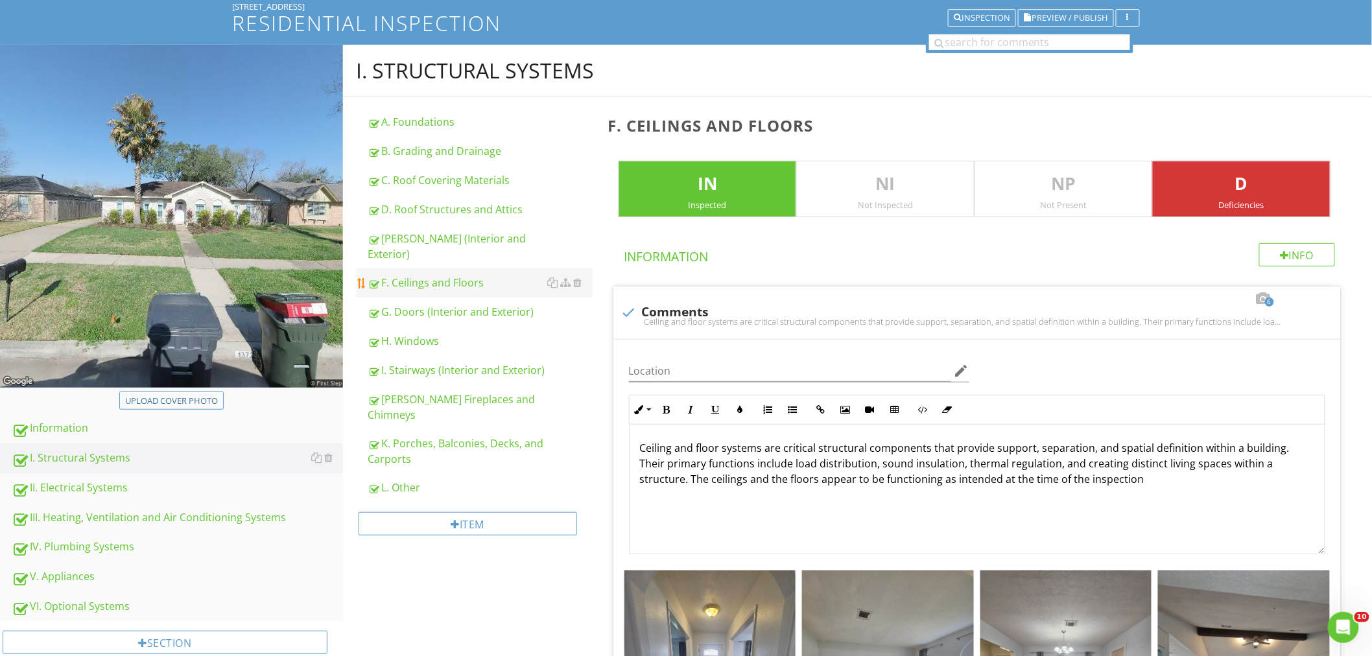
scroll to position [192, 0]
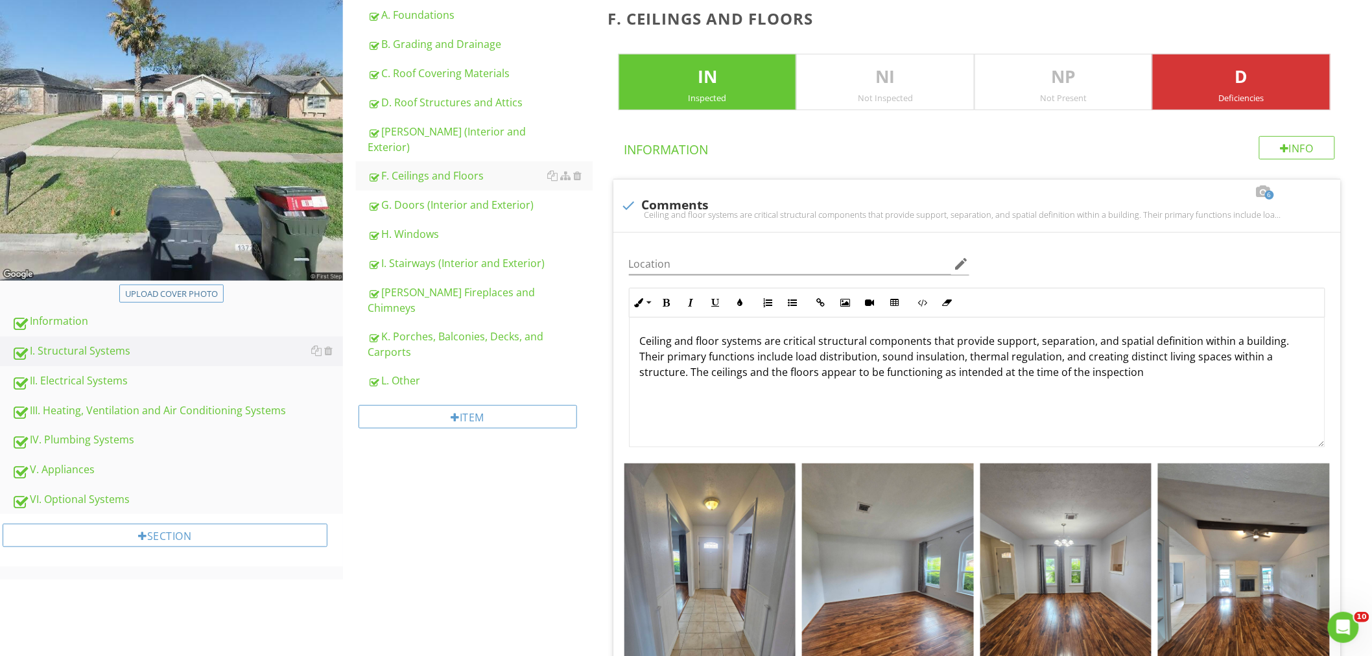
click at [52, 412] on div "III. Heating, Ventilation and Air Conditioning Systems" at bounding box center [177, 411] width 331 height 17
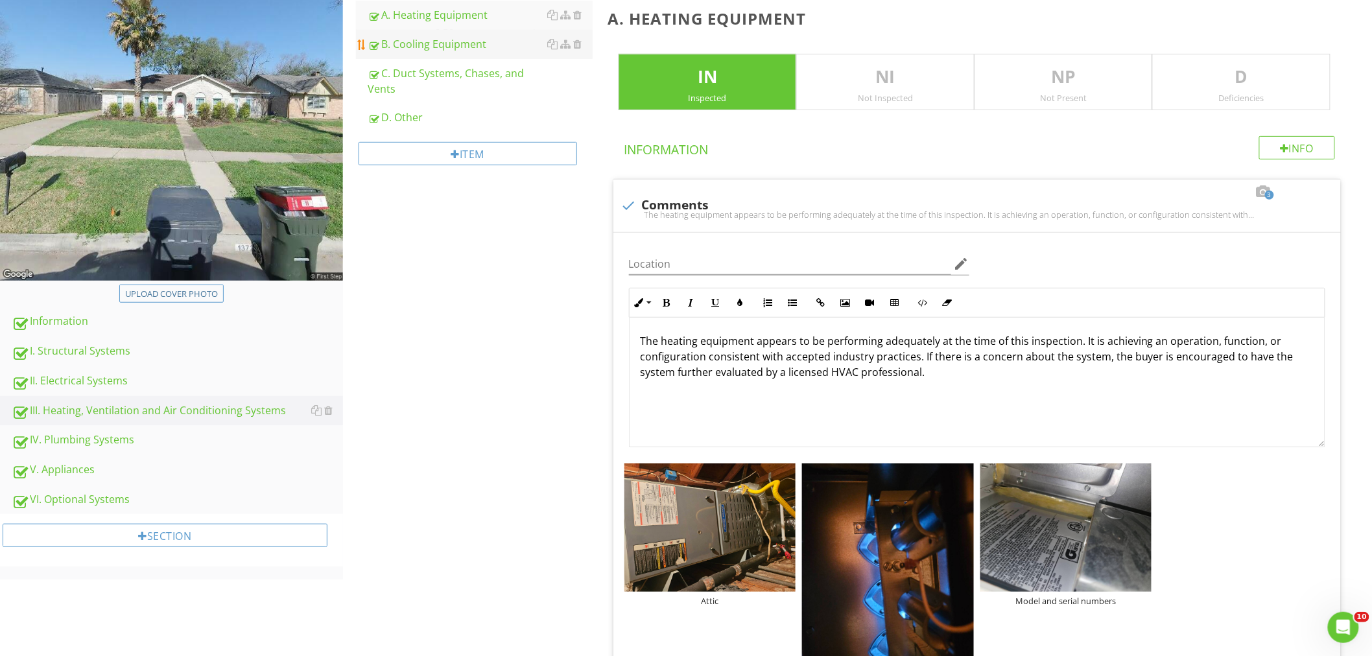
click at [410, 39] on div "B. Cooling Equipment" at bounding box center [480, 44] width 225 height 16
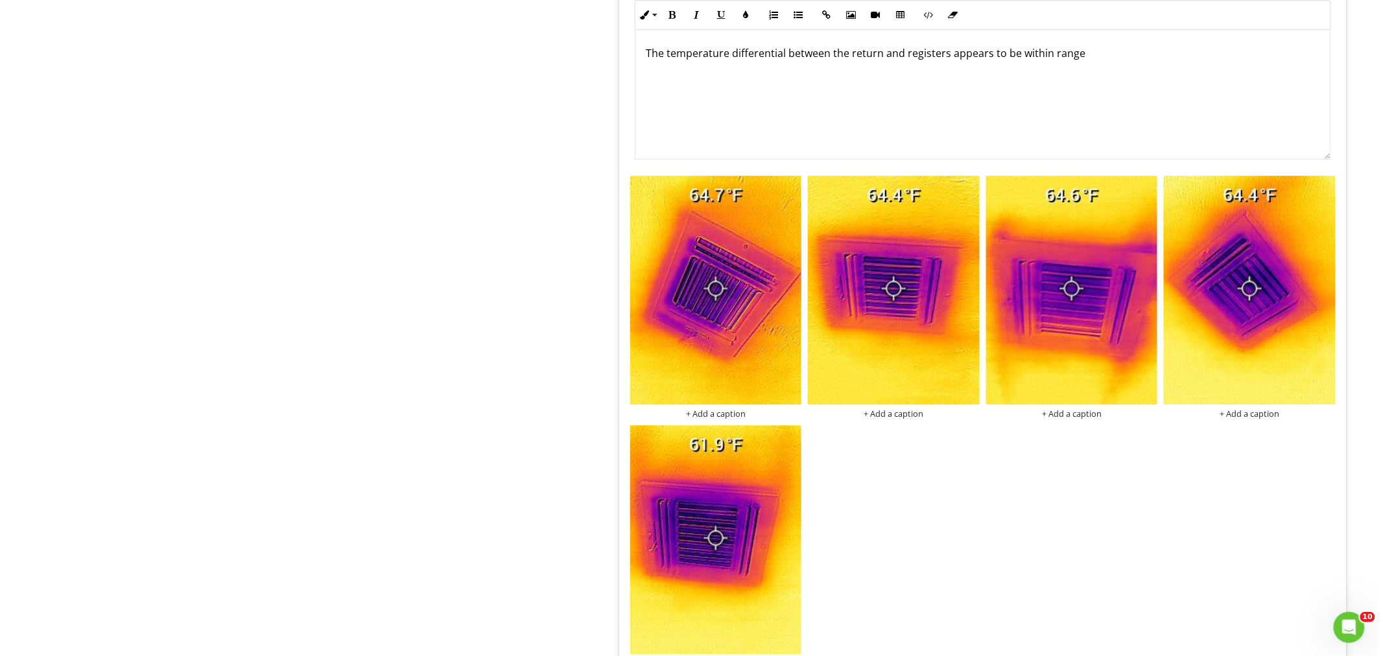
scroll to position [1472, 0]
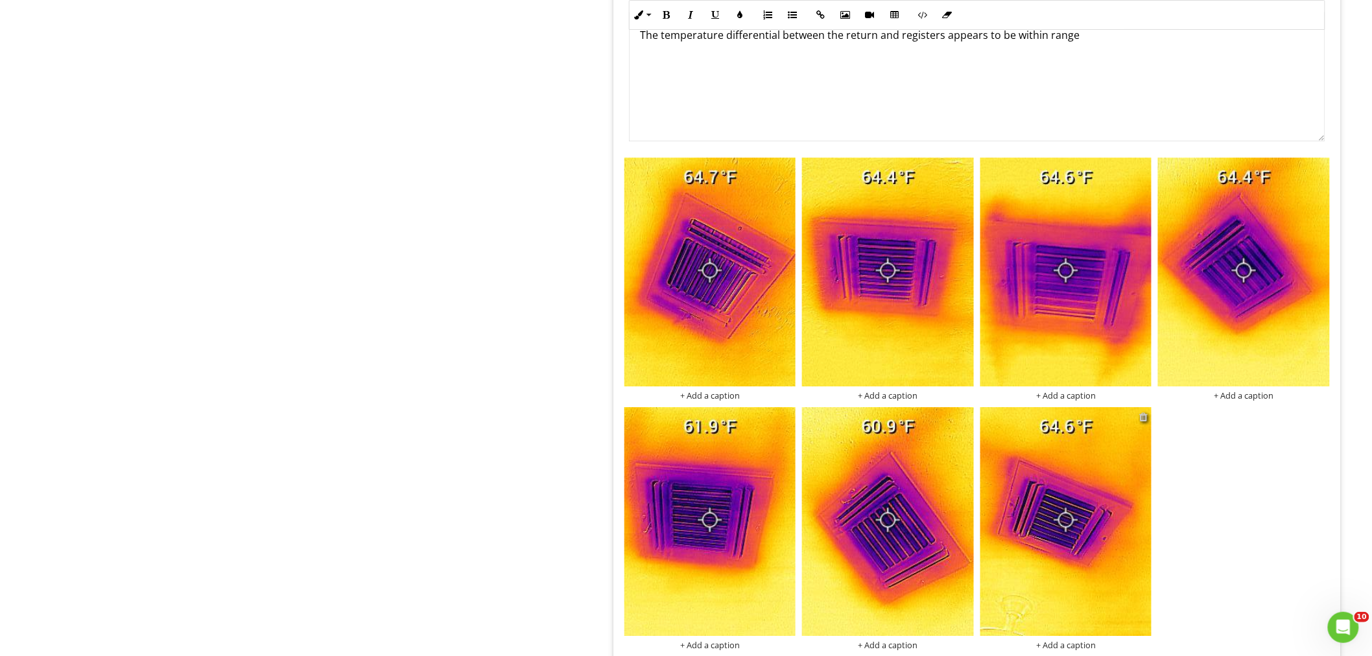
click at [1145, 418] on div at bounding box center [1143, 417] width 8 height 10
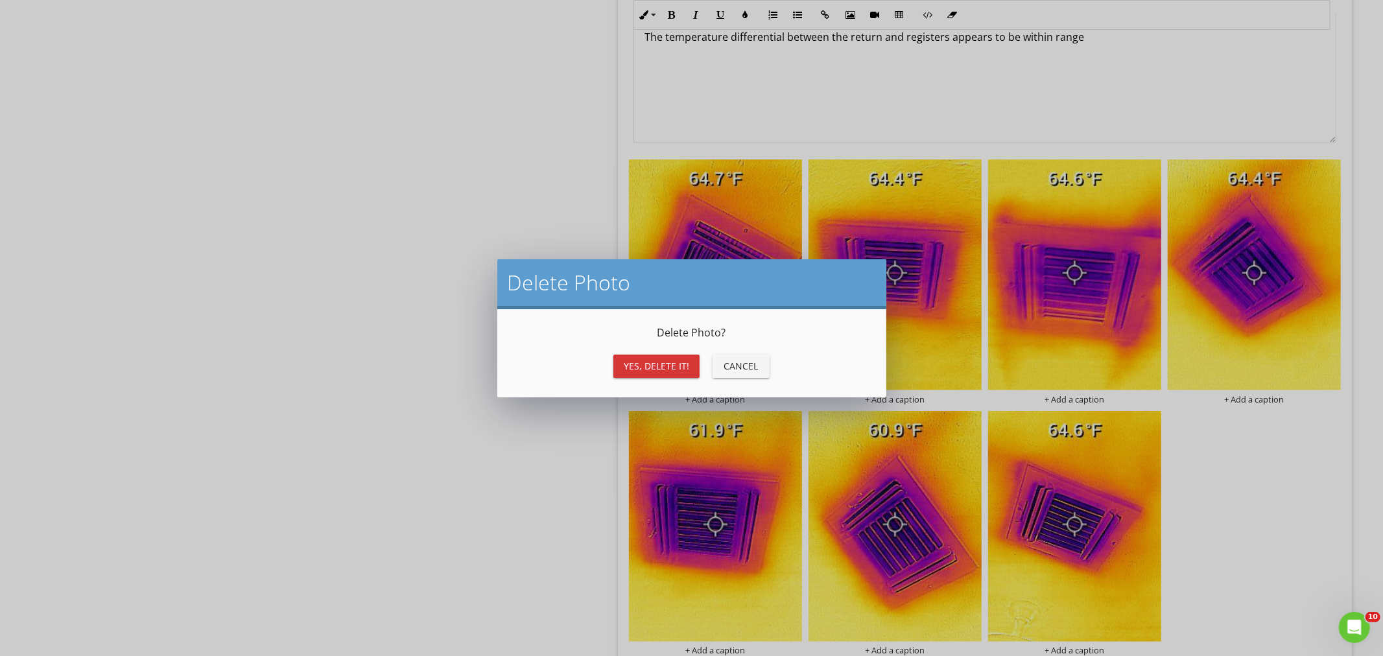
click at [642, 368] on div "Yes, Delete it!" at bounding box center [656, 366] width 65 height 14
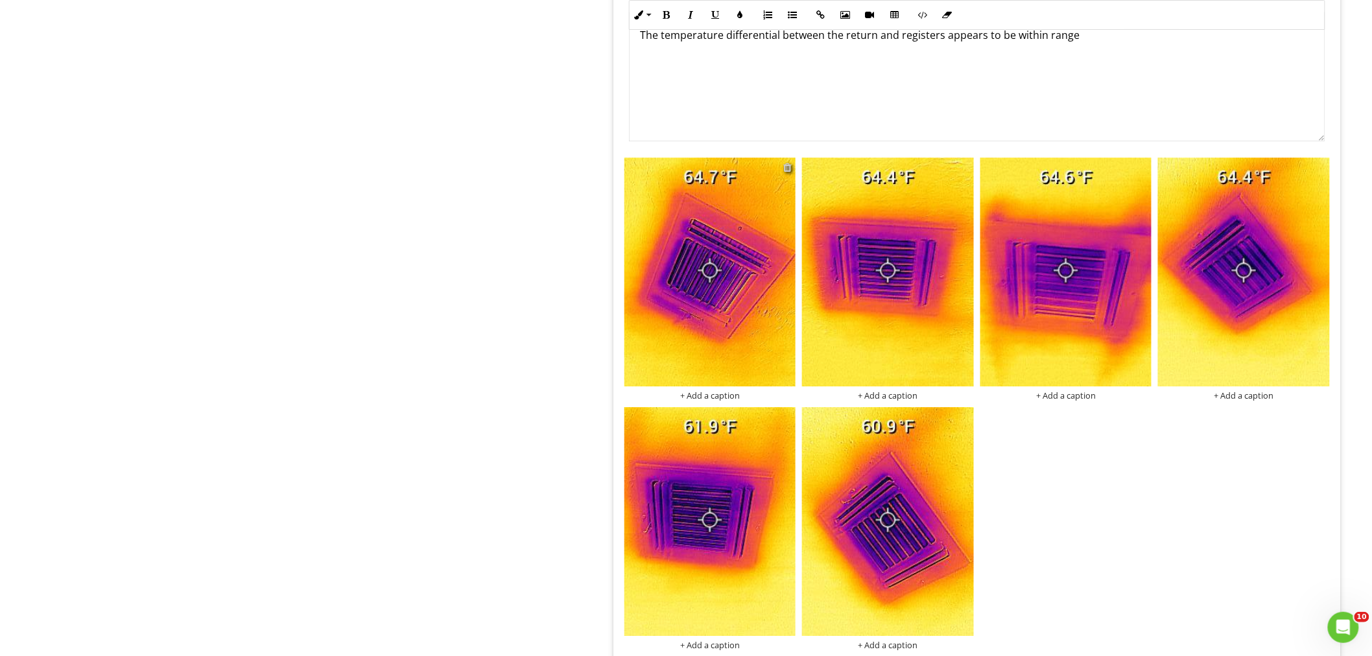
click at [786, 169] on div at bounding box center [787, 167] width 8 height 10
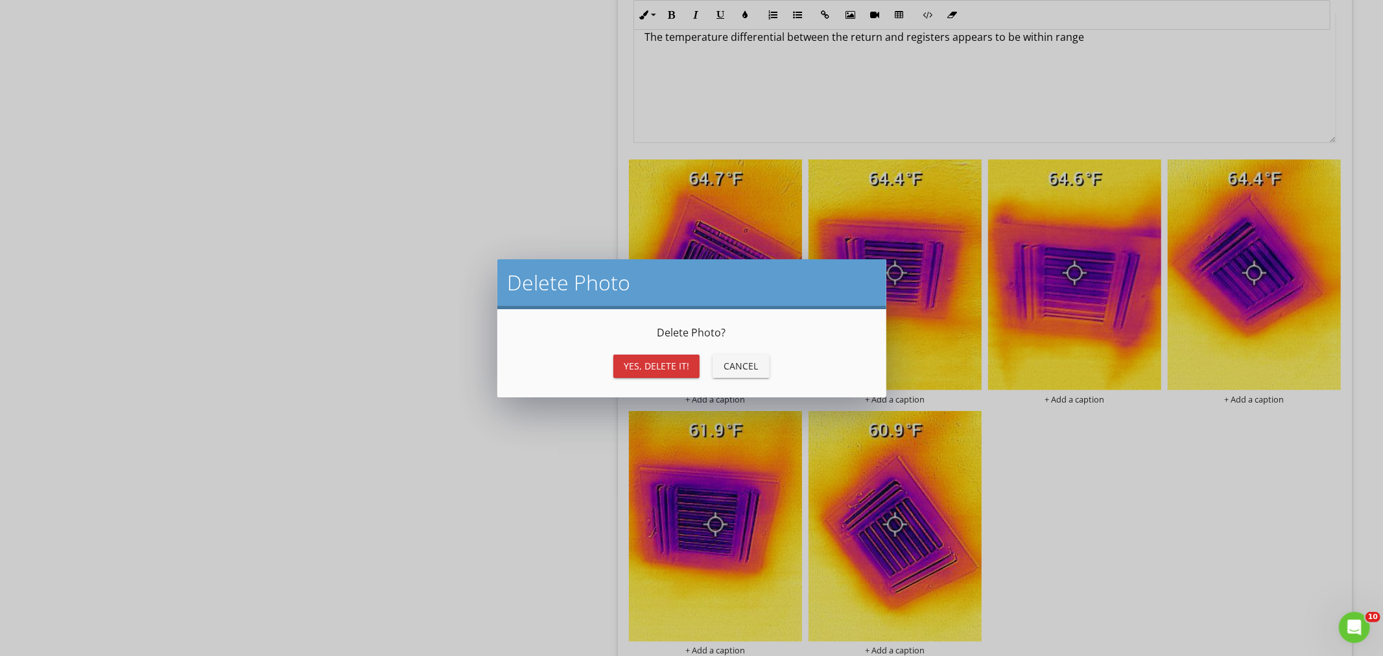
click at [657, 360] on div "Yes, Delete it!" at bounding box center [656, 366] width 65 height 14
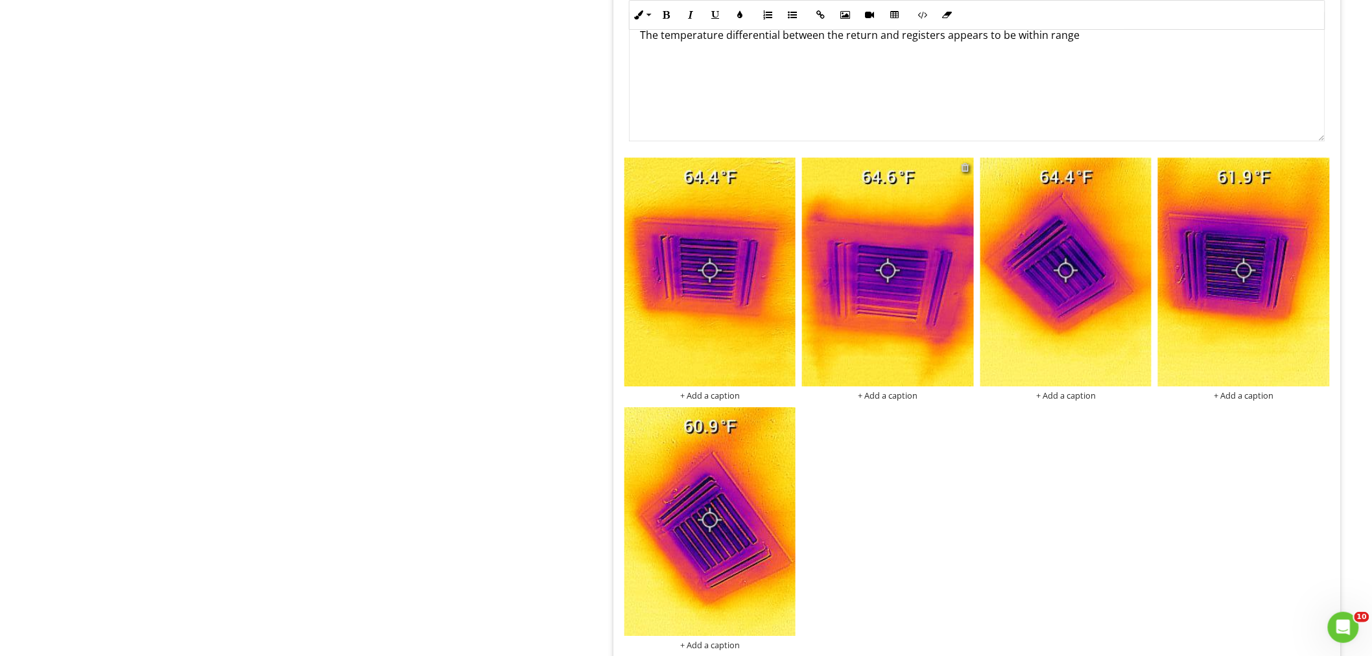
click at [966, 169] on div at bounding box center [965, 167] width 8 height 10
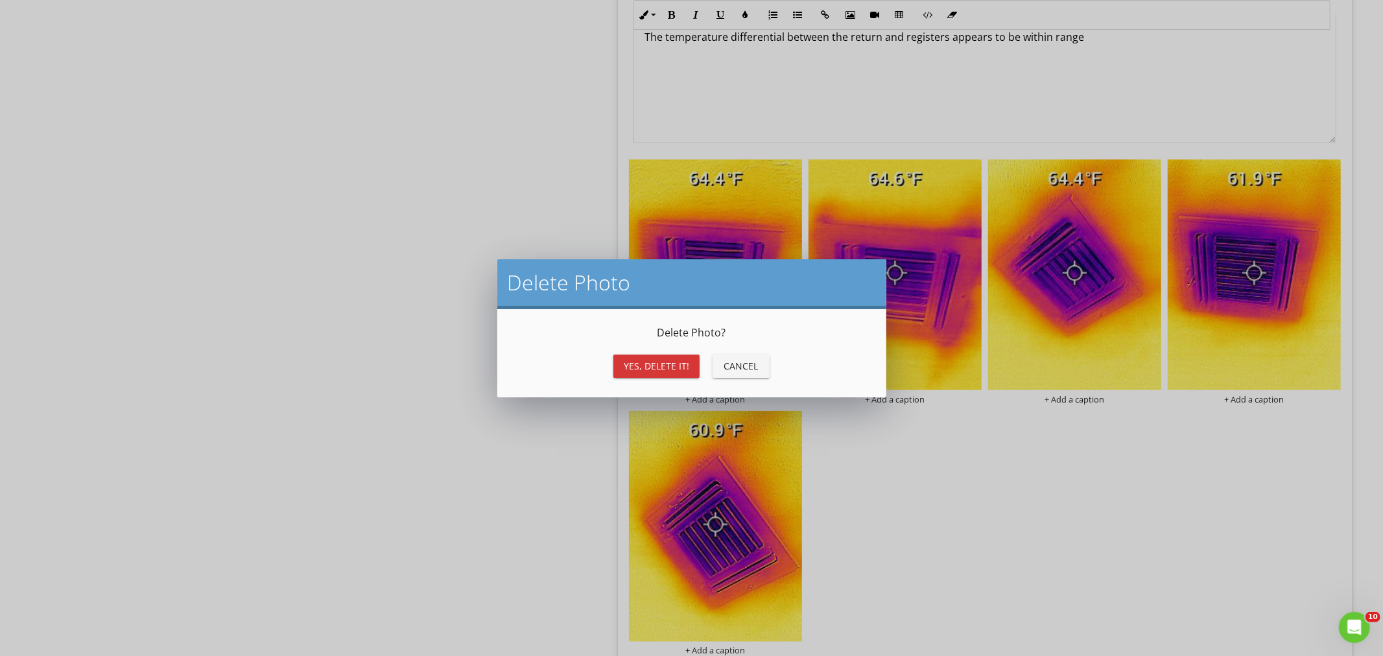
click at [662, 364] on div "Yes, Delete it!" at bounding box center [656, 366] width 65 height 14
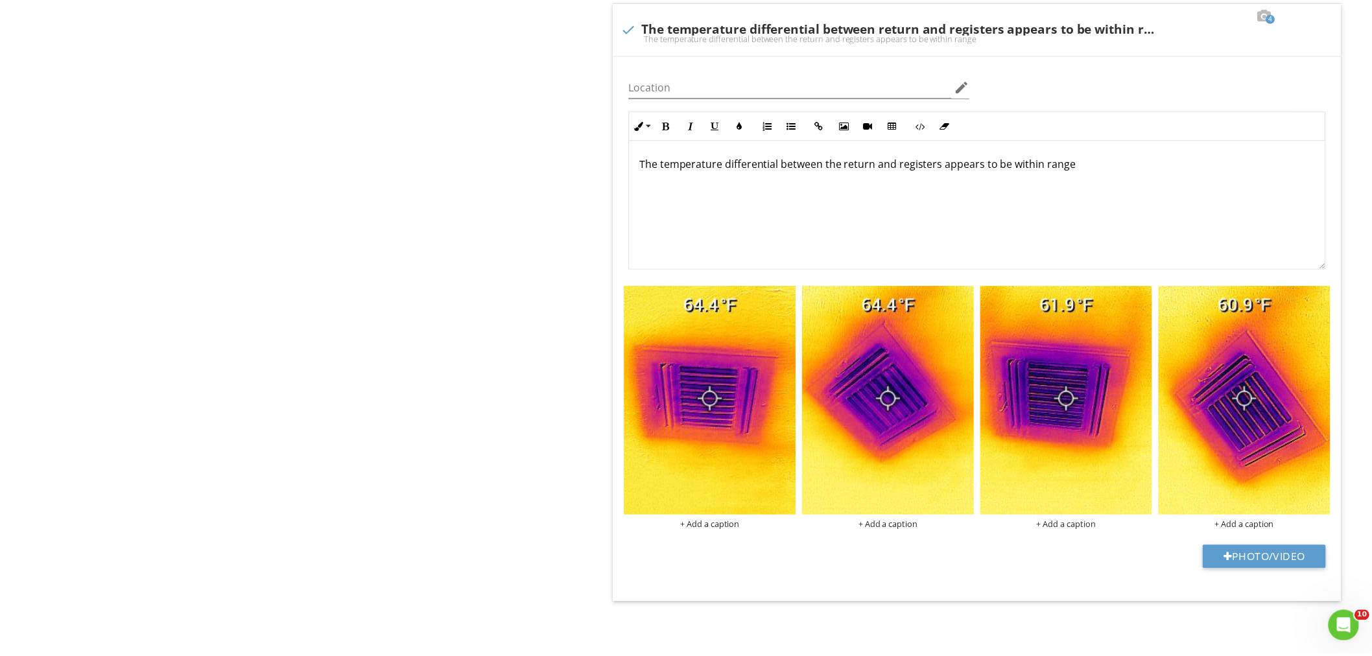
scroll to position [1344, 0]
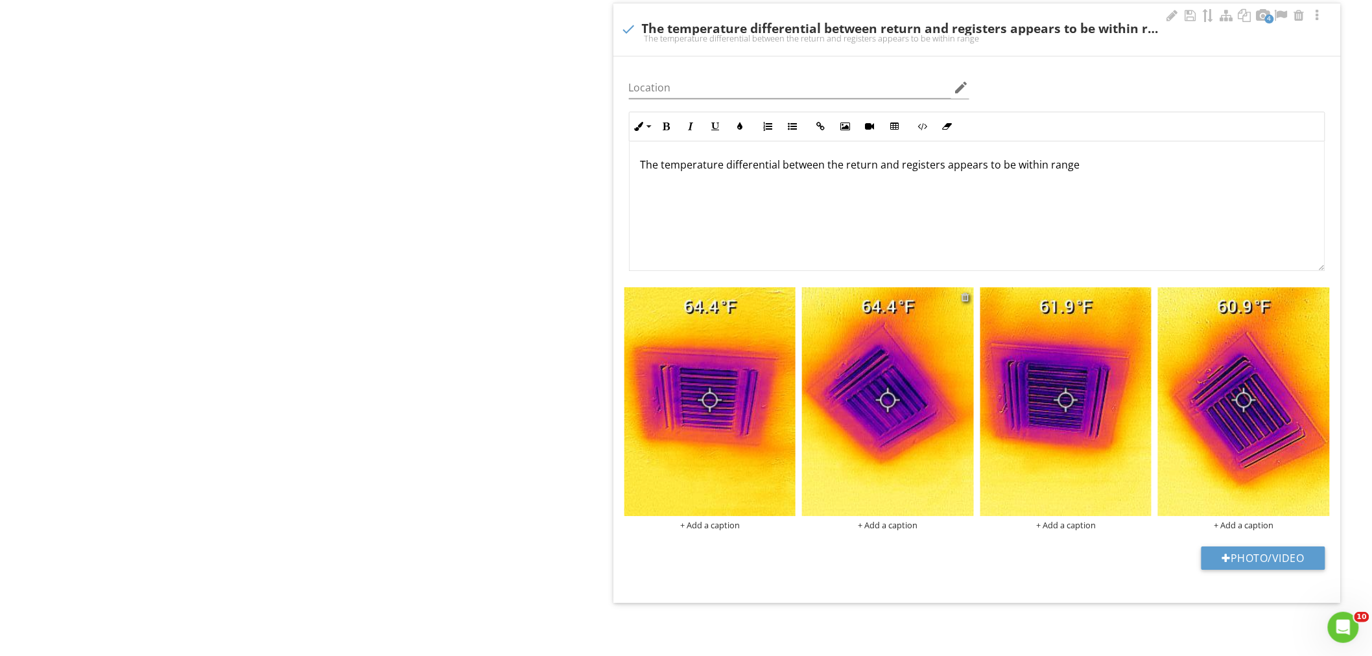
click at [968, 295] on div at bounding box center [965, 297] width 8 height 10
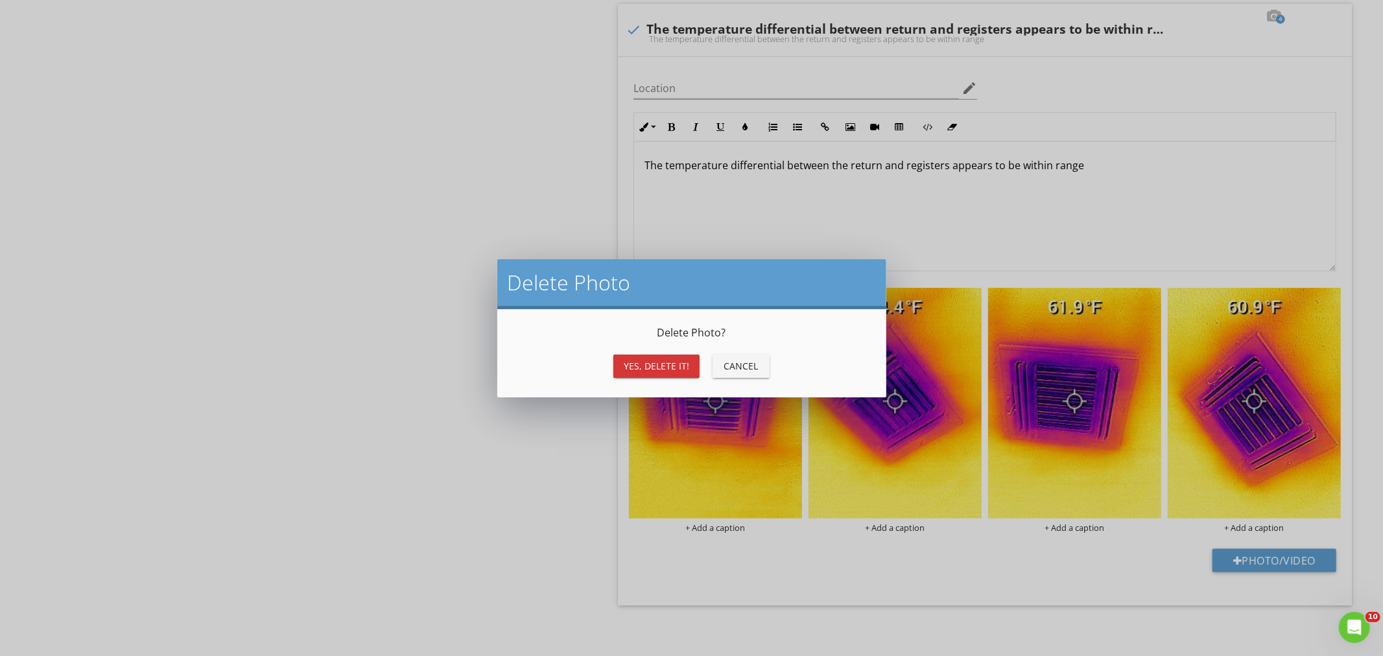
click at [679, 360] on div "Yes, Delete it!" at bounding box center [656, 366] width 65 height 14
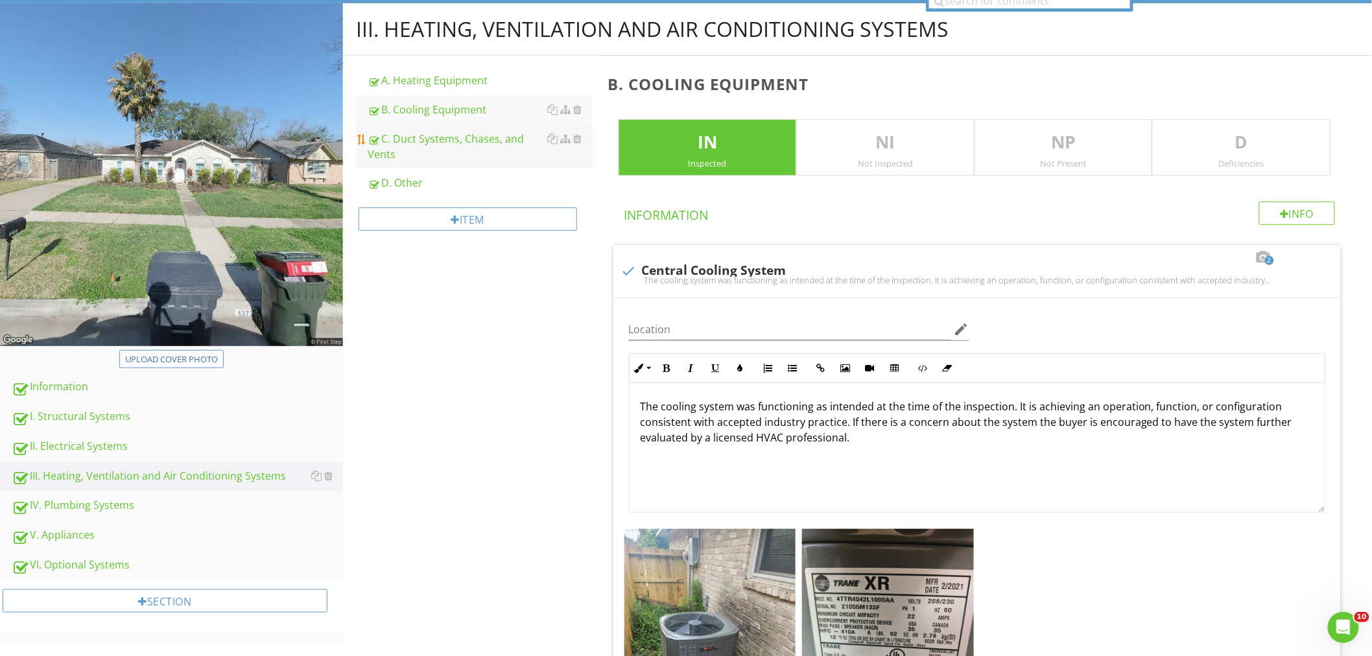
scroll to position [0, 0]
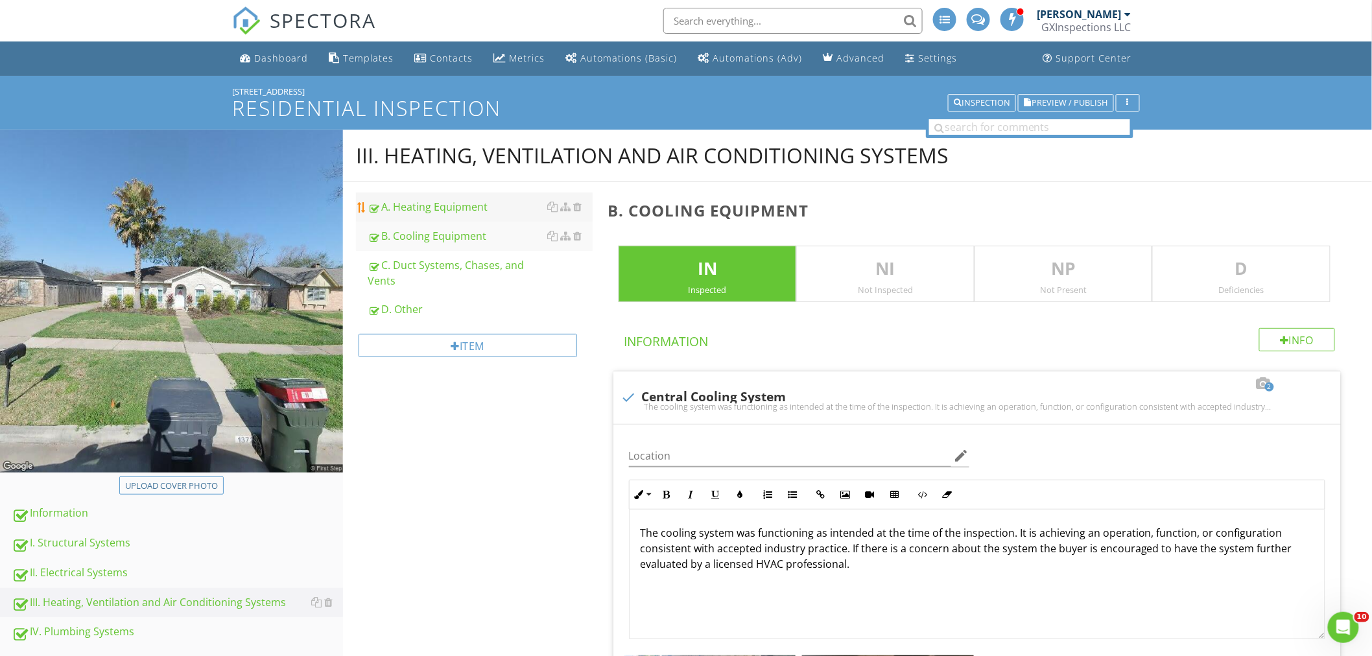
drag, startPoint x: 423, startPoint y: 204, endPoint x: 485, endPoint y: 205, distance: 61.6
click at [424, 204] on div "A. Heating Equipment" at bounding box center [480, 207] width 225 height 16
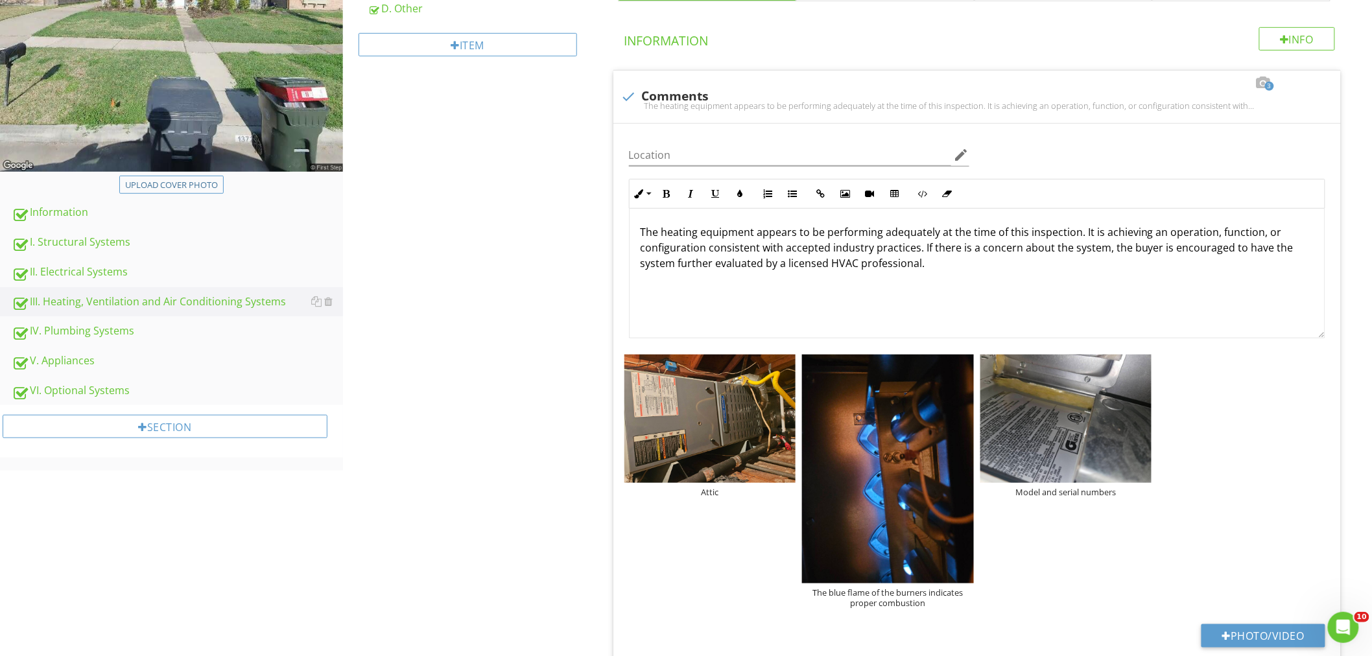
scroll to position [61, 0]
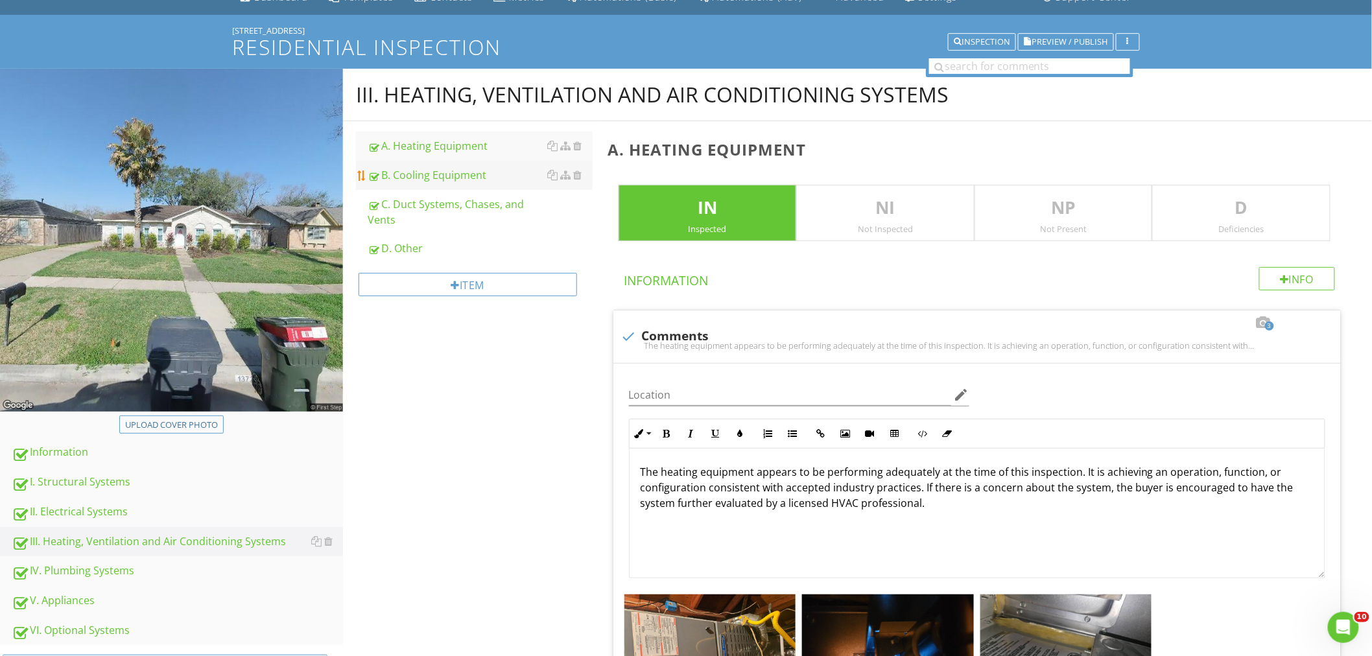
click at [462, 172] on div "B. Cooling Equipment" at bounding box center [480, 175] width 225 height 16
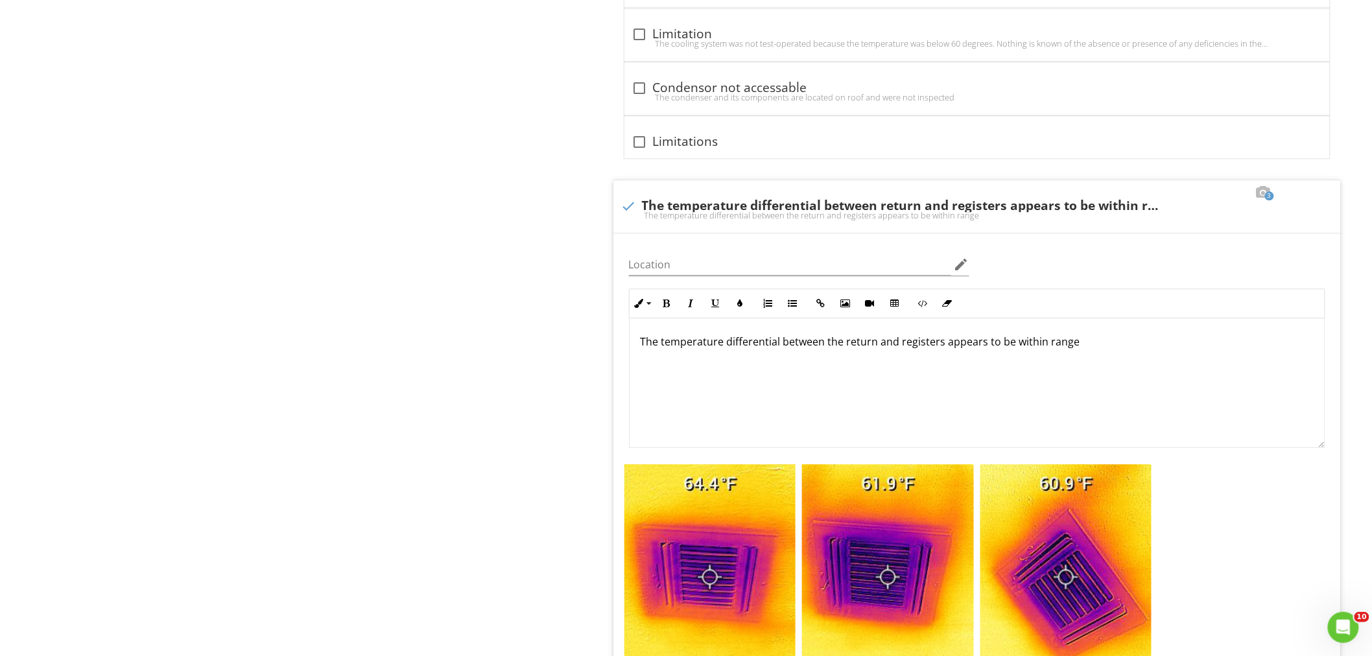
scroll to position [1344, 0]
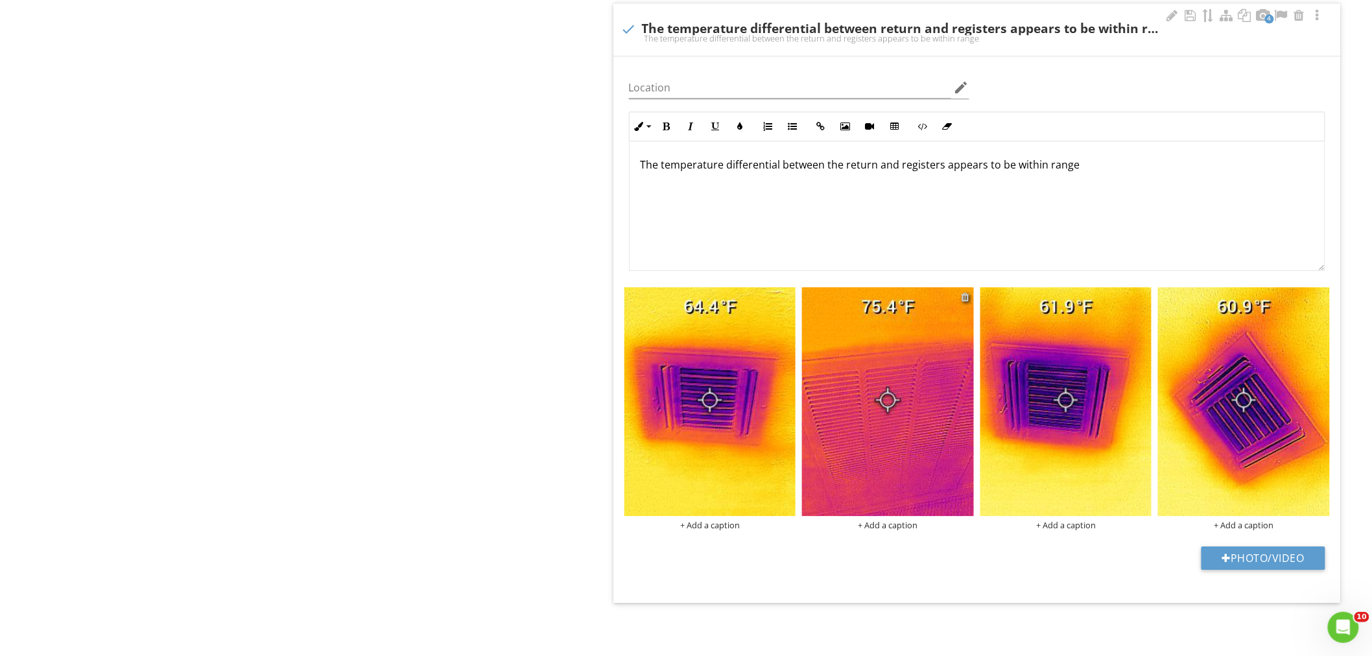
click at [966, 295] on div at bounding box center [965, 297] width 8 height 10
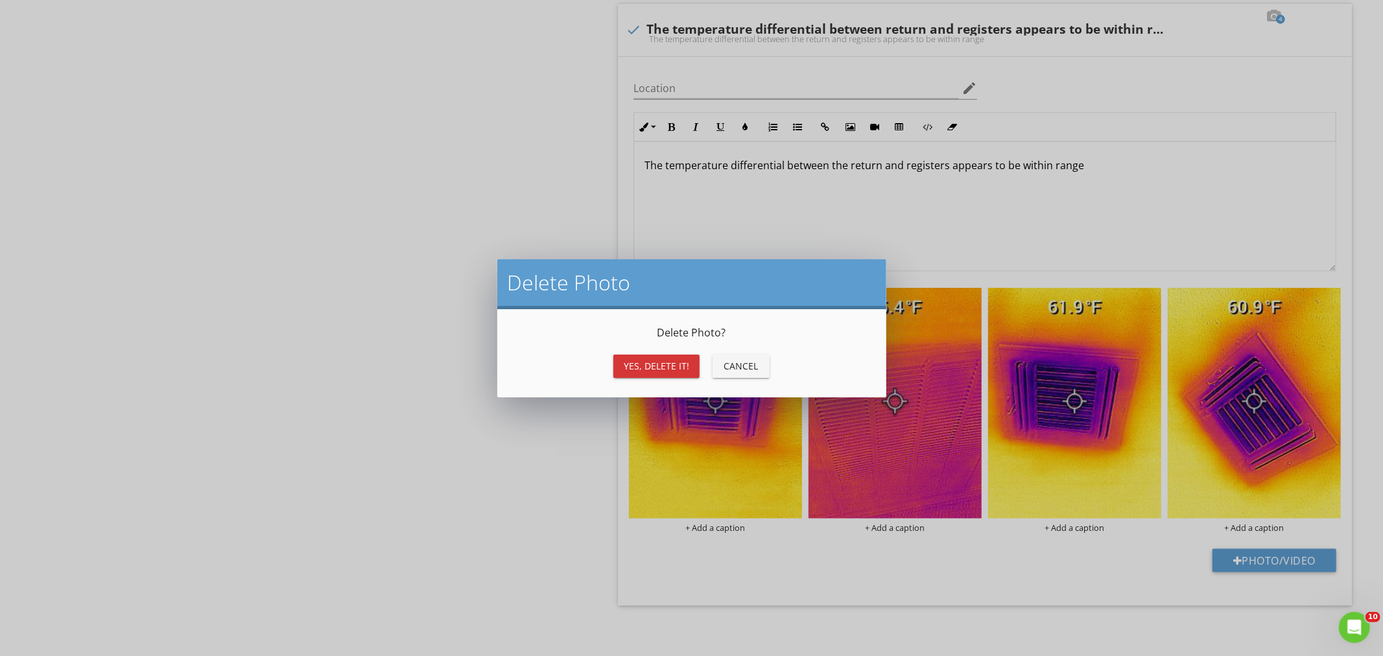
click at [681, 364] on div "Yes, Delete it!" at bounding box center [656, 366] width 65 height 14
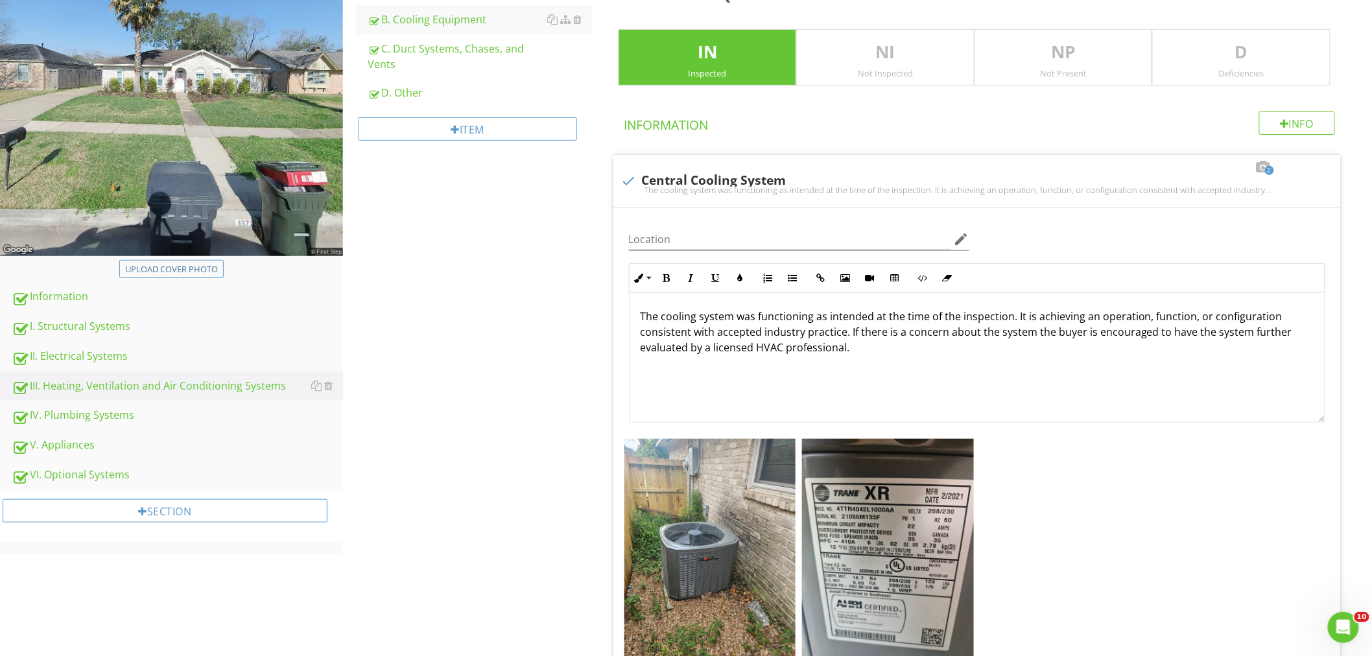
scroll to position [0, 0]
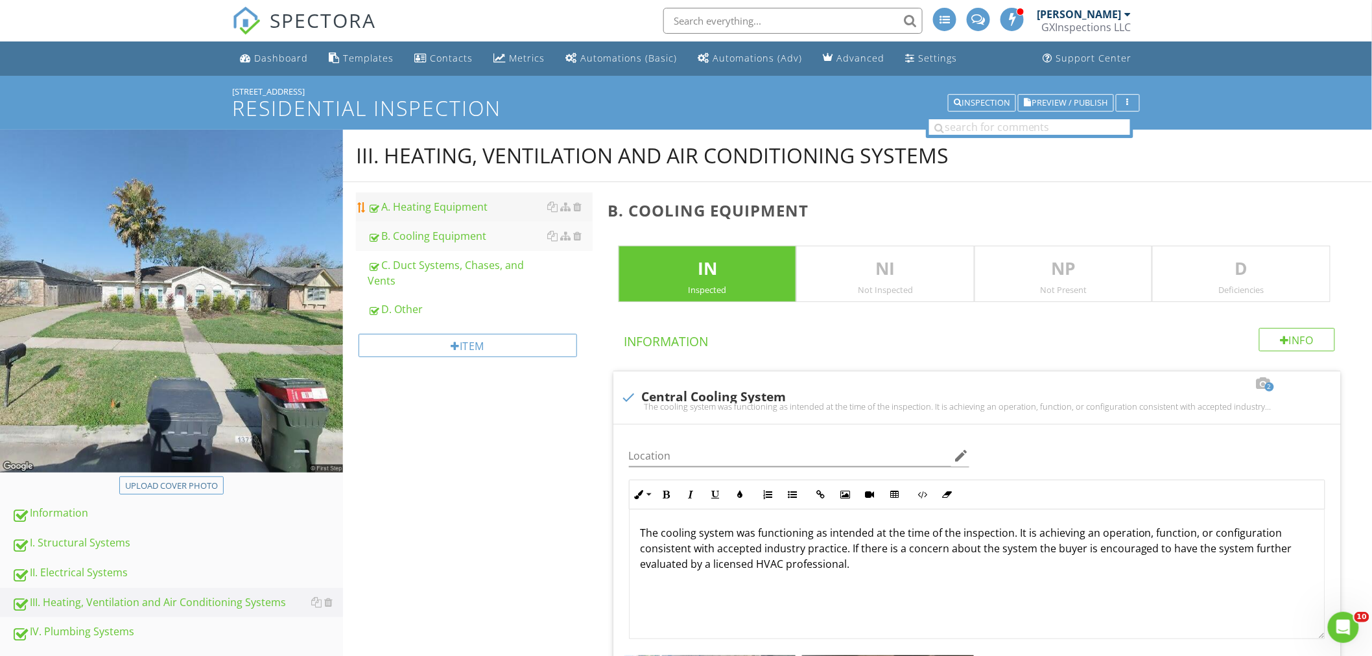
click at [458, 206] on div "A. Heating Equipment" at bounding box center [480, 207] width 225 height 16
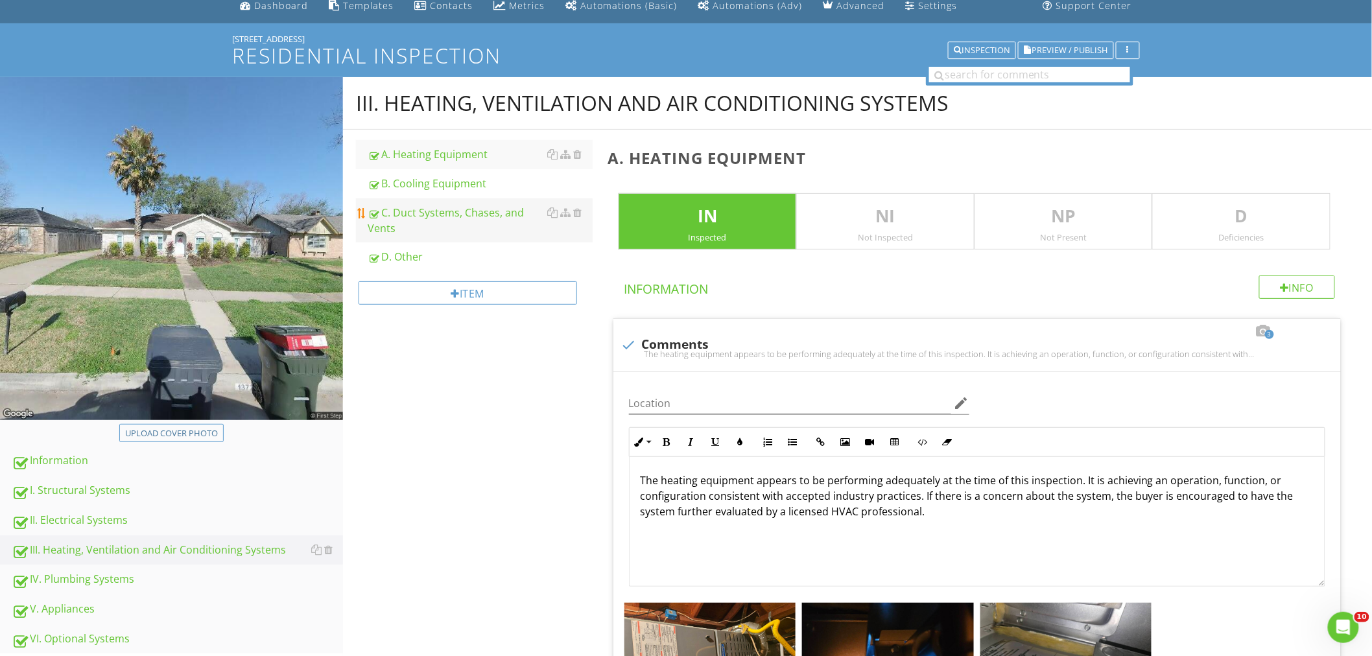
scroll to position [48, 0]
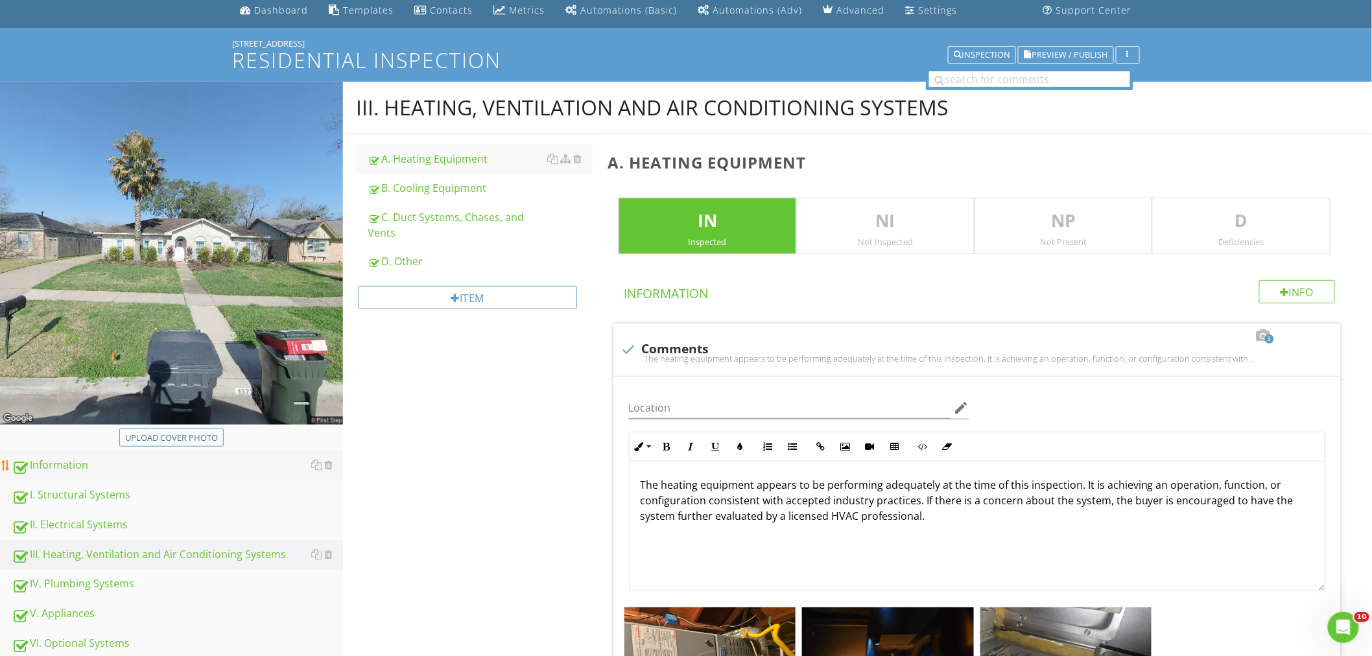
click at [93, 489] on div "I. Structural Systems" at bounding box center [177, 495] width 331 height 17
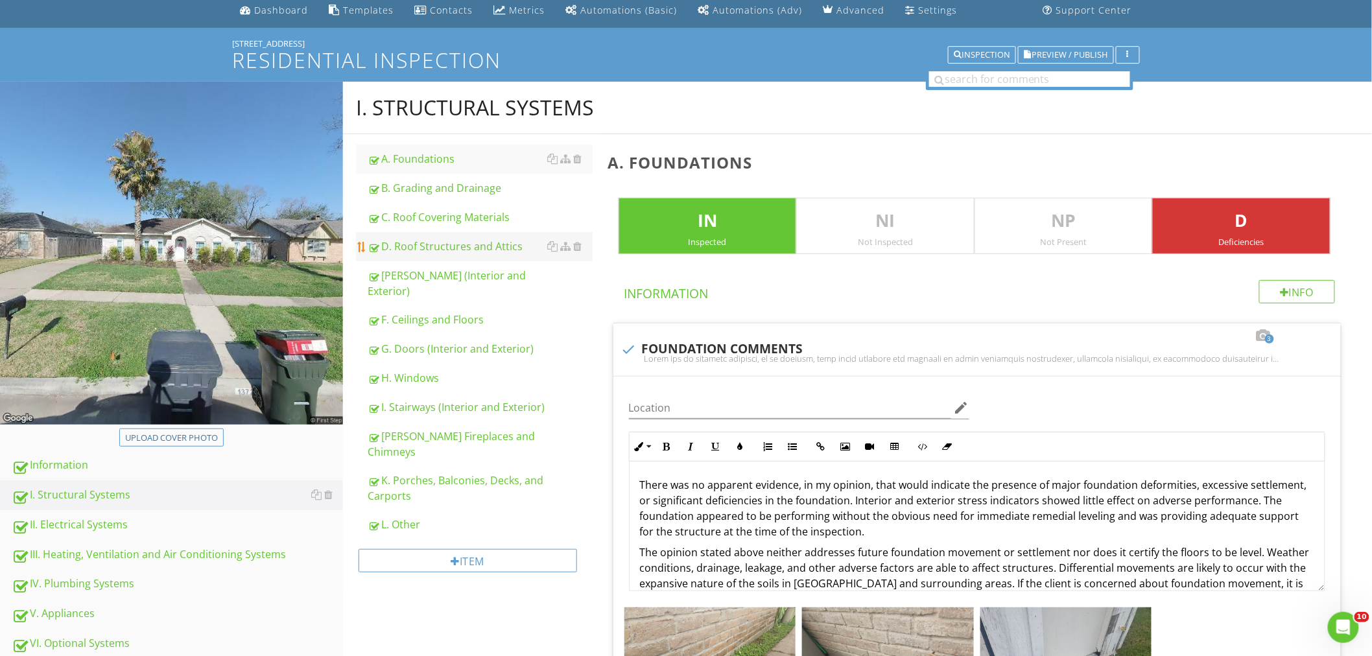
click at [419, 253] on div "D. Roof Structures and Attics" at bounding box center [480, 247] width 225 height 16
type textarea "<p>There was no apparent evidence, in my opinion, that would indicate the prese…"
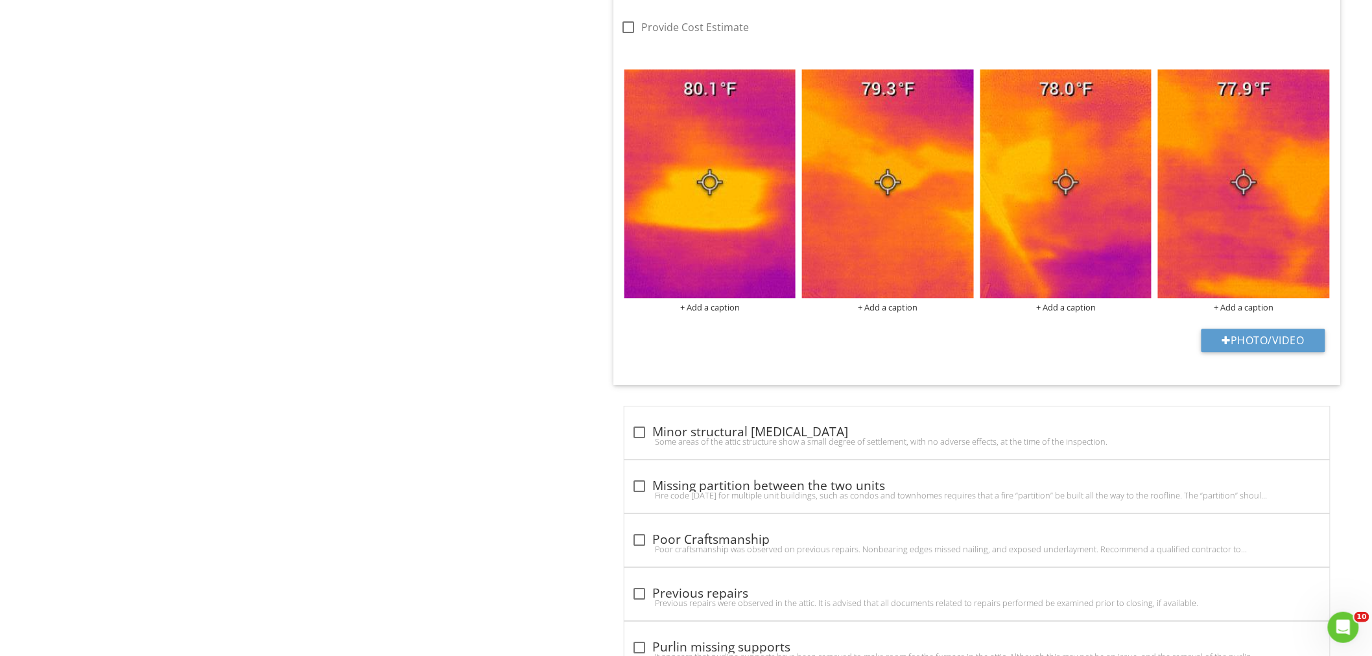
scroll to position [3505, 0]
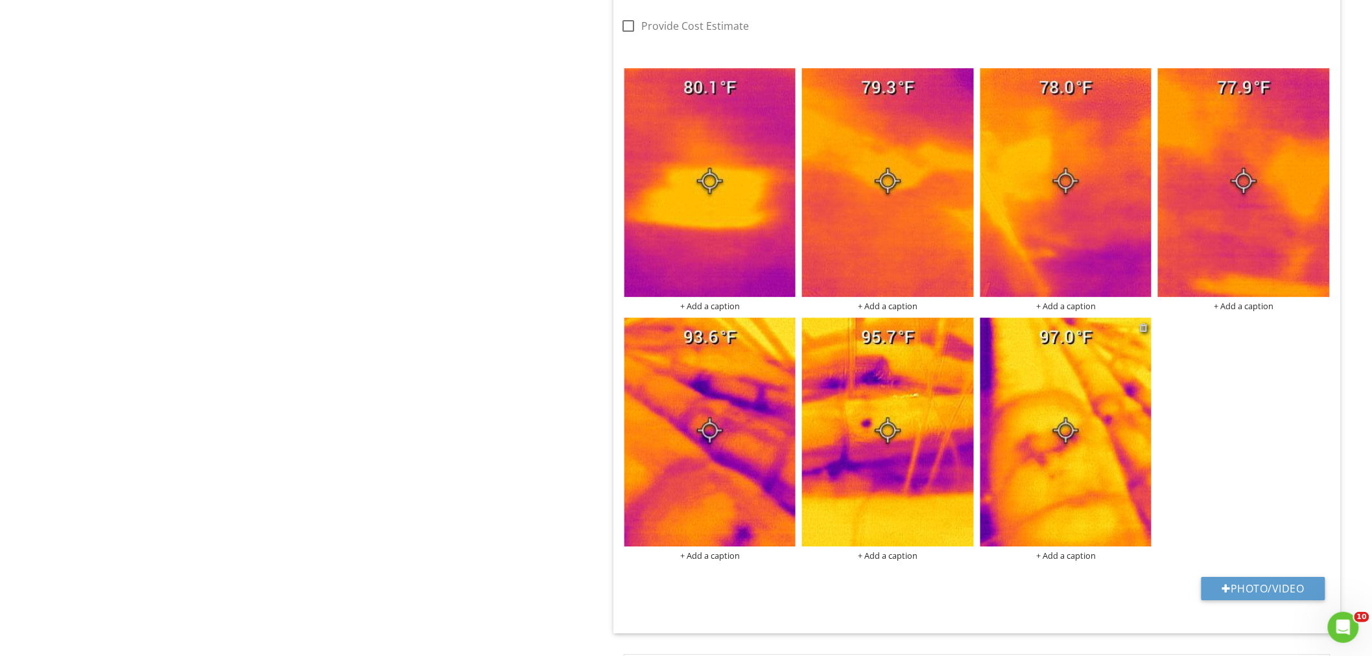
click at [1141, 331] on div at bounding box center [1143, 327] width 8 height 10
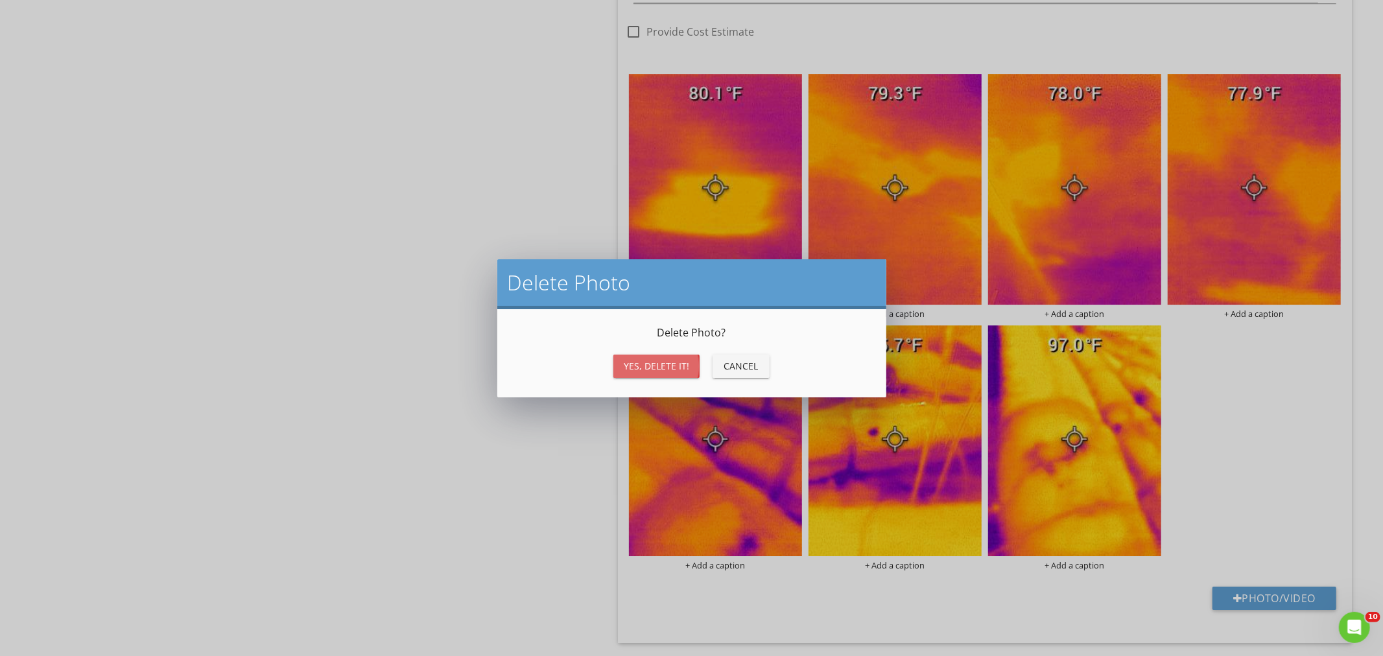
click at [634, 363] on div "Yes, Delete it!" at bounding box center [656, 366] width 65 height 14
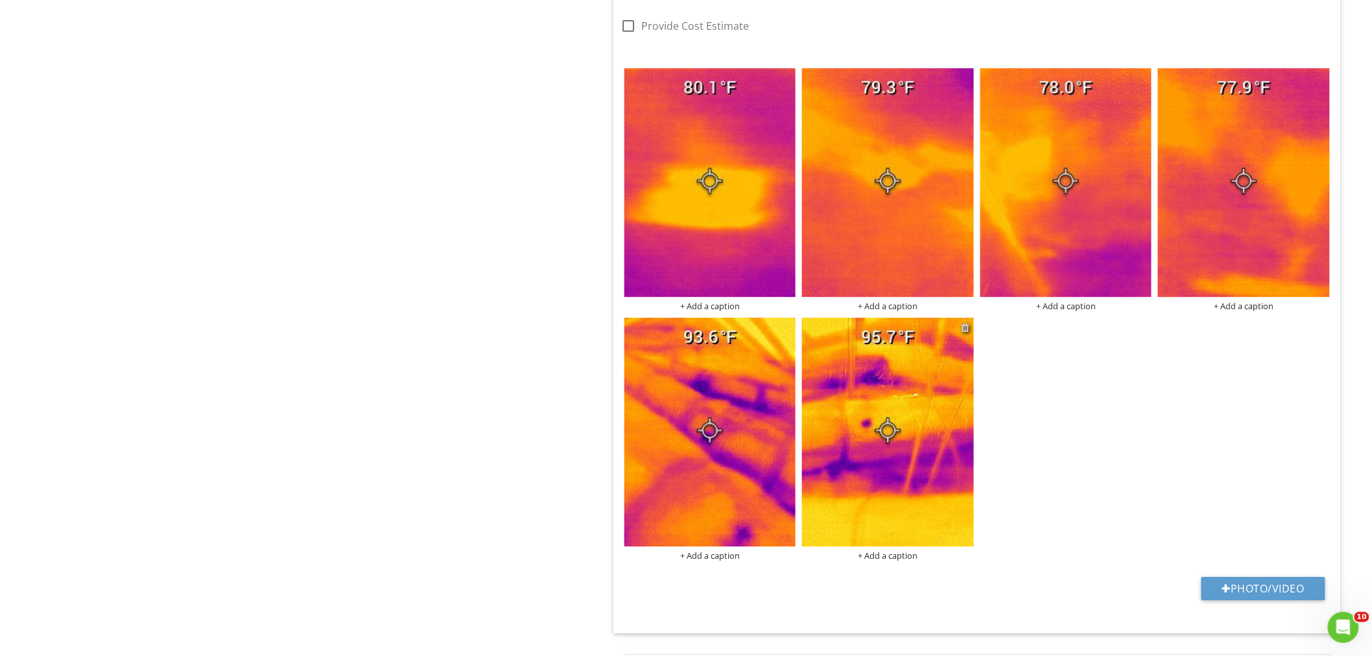
click at [966, 329] on div at bounding box center [965, 327] width 8 height 10
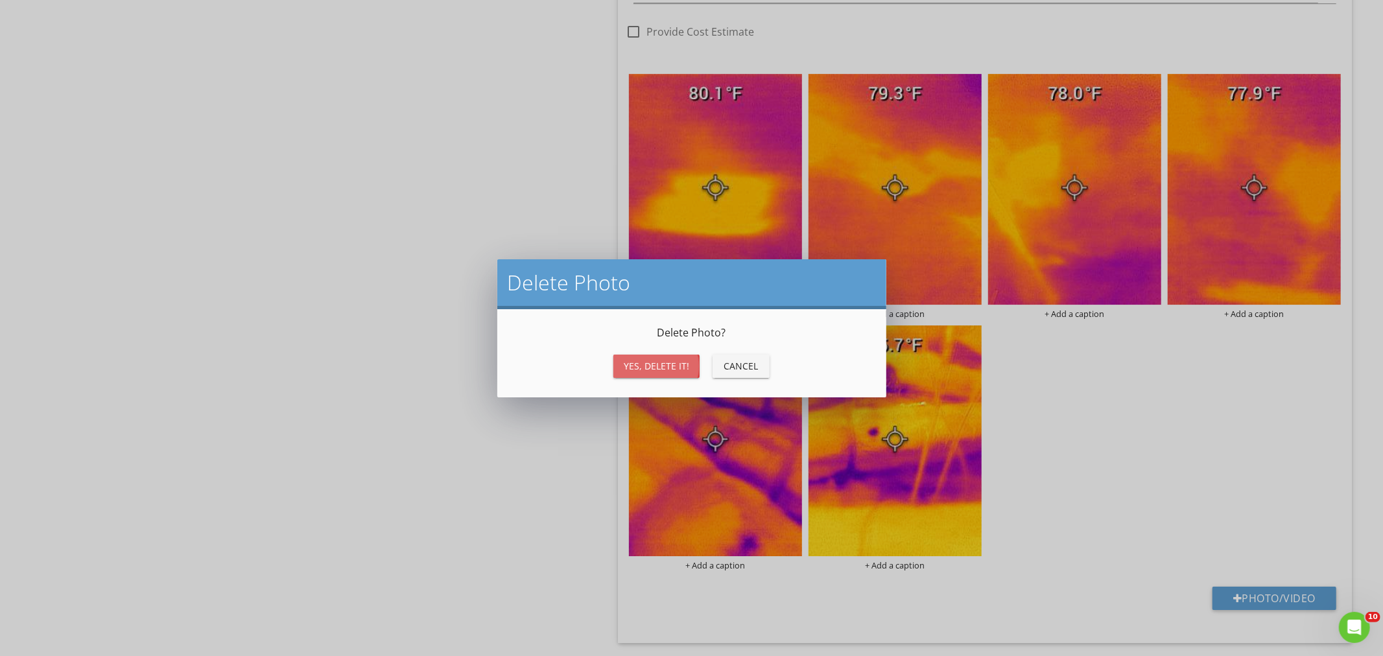
click at [664, 366] on div "Yes, Delete it!" at bounding box center [656, 366] width 65 height 14
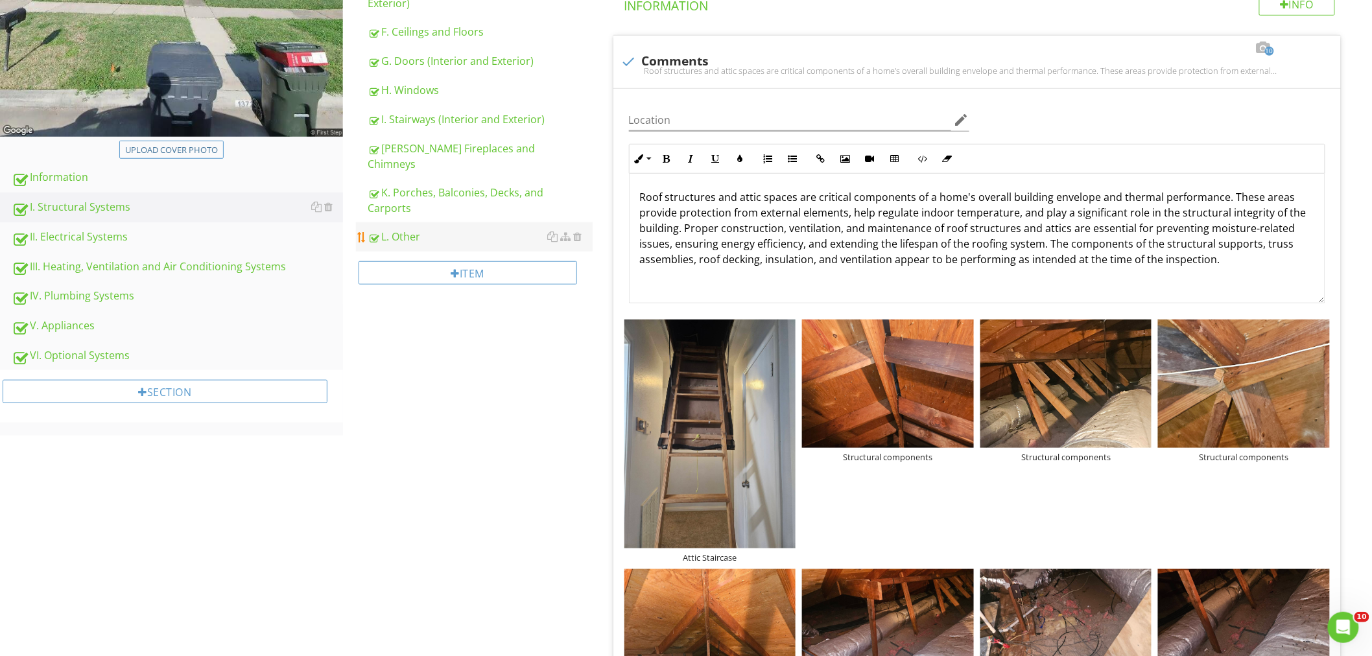
scroll to position [48, 0]
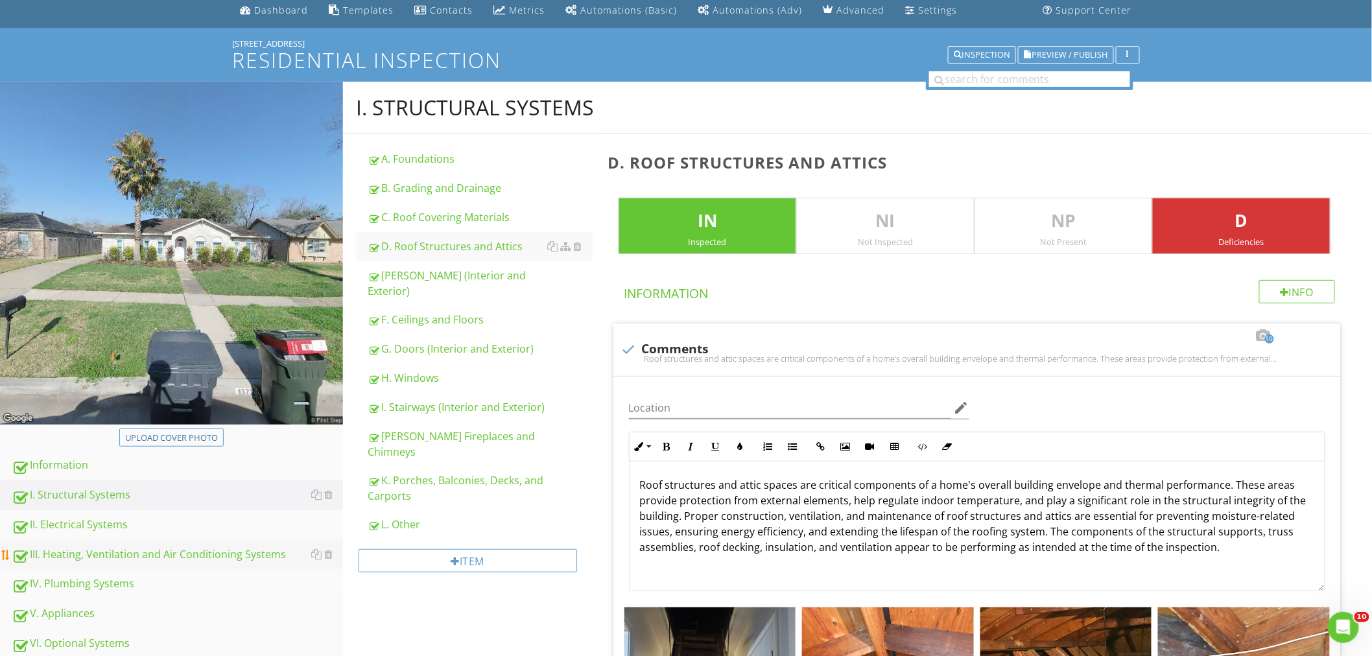
click at [137, 558] on div "III. Heating, Ventilation and Air Conditioning Systems" at bounding box center [177, 554] width 331 height 17
type textarea "<p>Insulation depth was inadequate. Recommend a qualified attic insulation cont…"
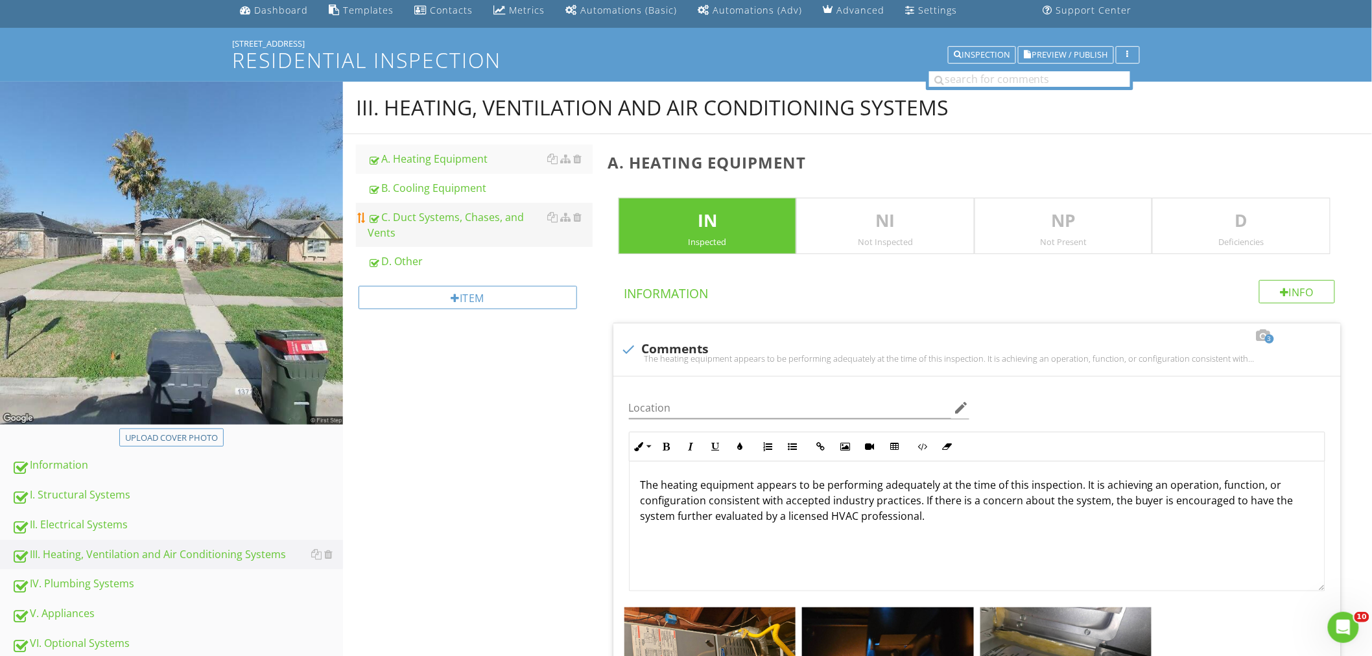
click at [451, 218] on div "C. Duct Systems, Chases, and Vents" at bounding box center [480, 224] width 225 height 31
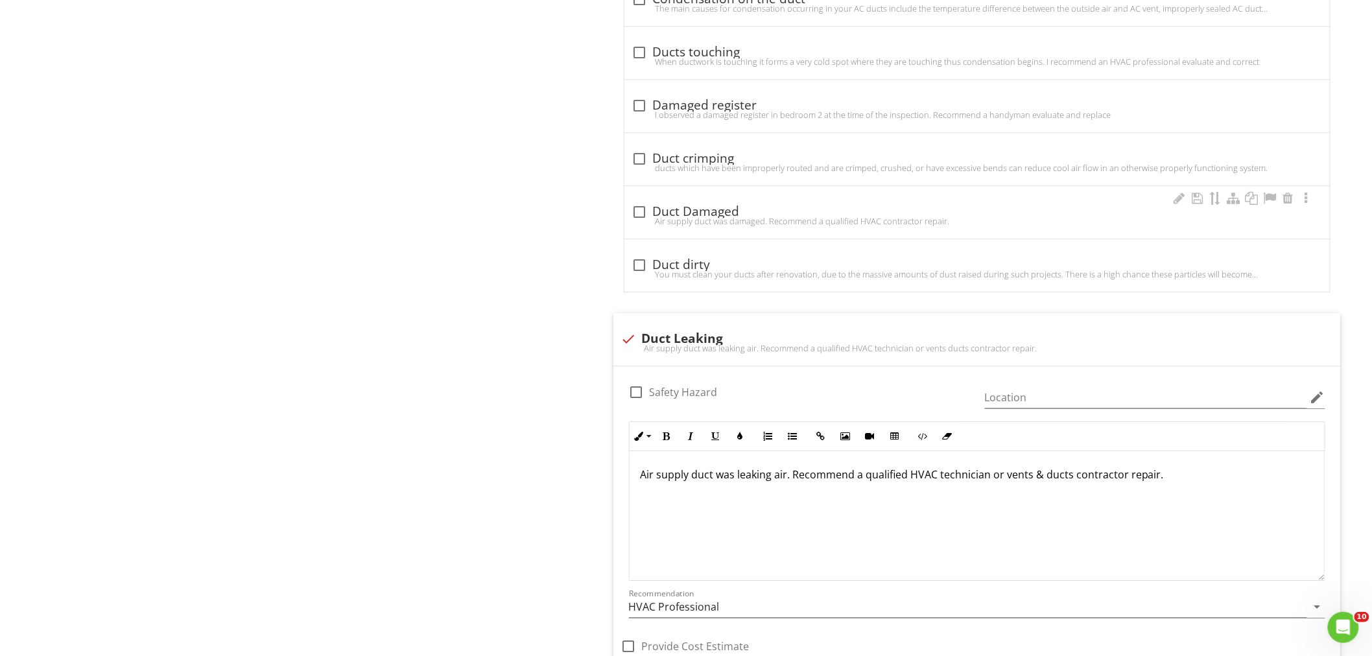
scroll to position [1632, 0]
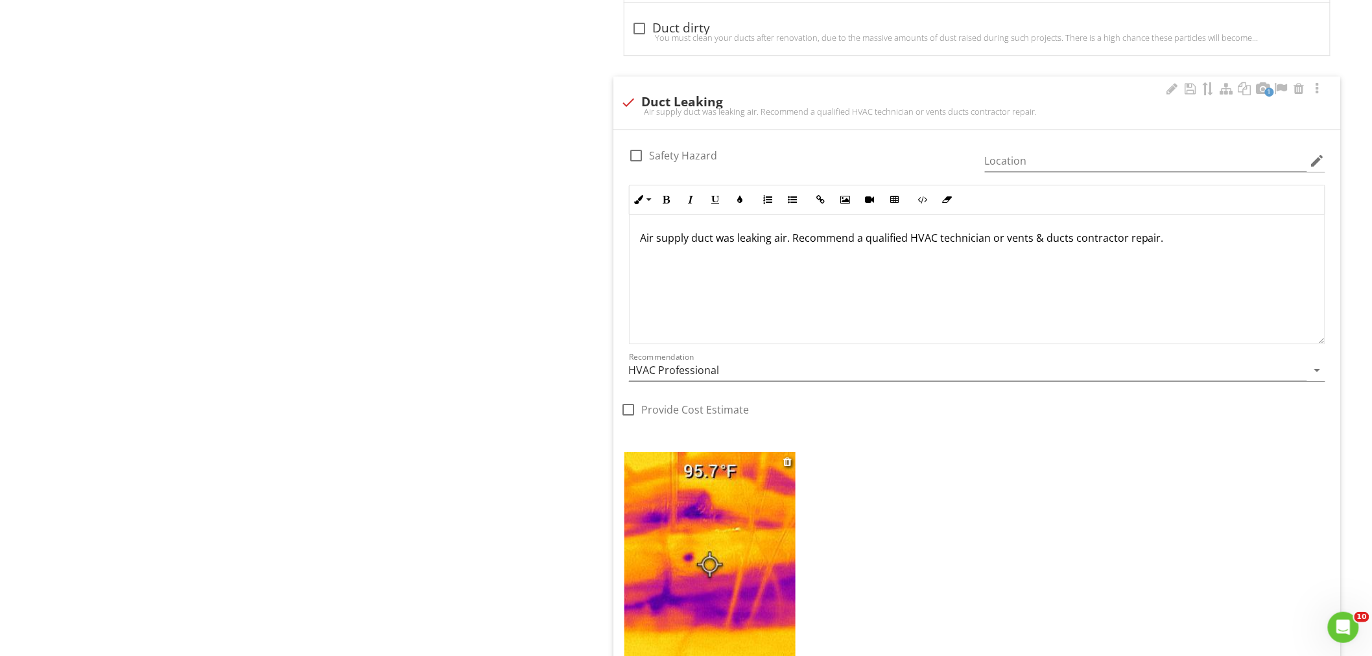
click at [753, 529] on img at bounding box center [710, 566] width 172 height 229
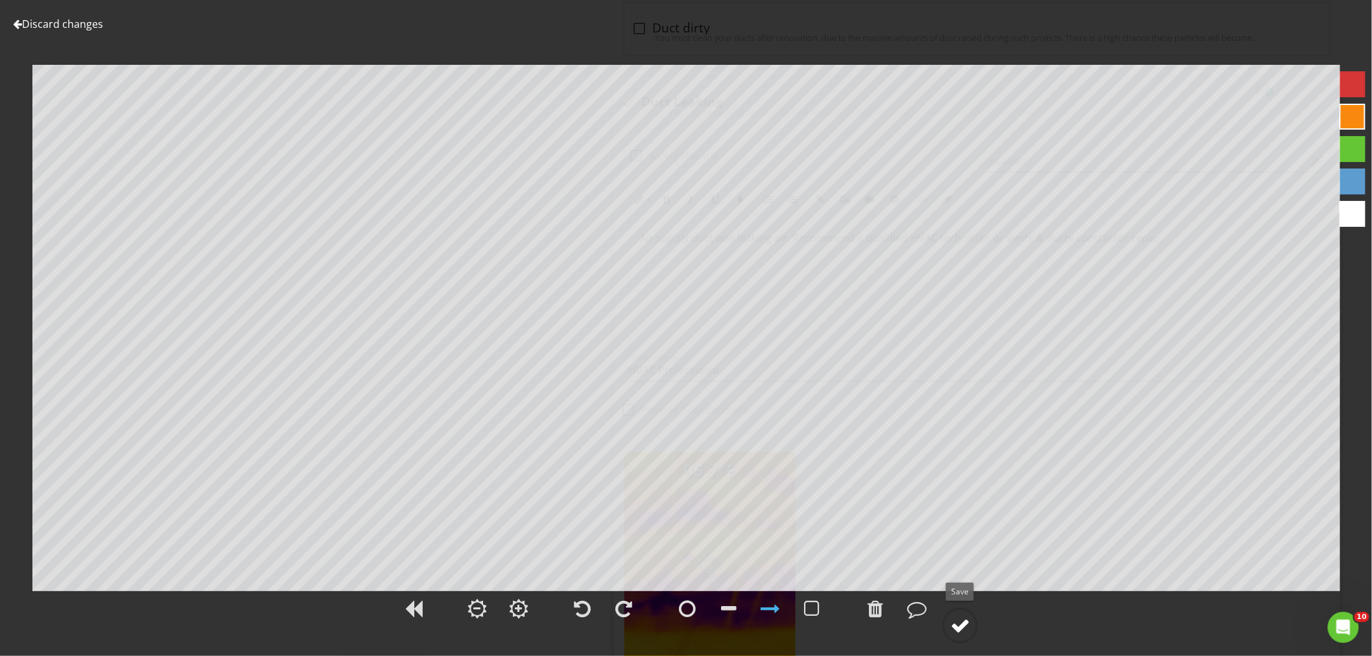
click at [957, 624] on div at bounding box center [959, 625] width 19 height 19
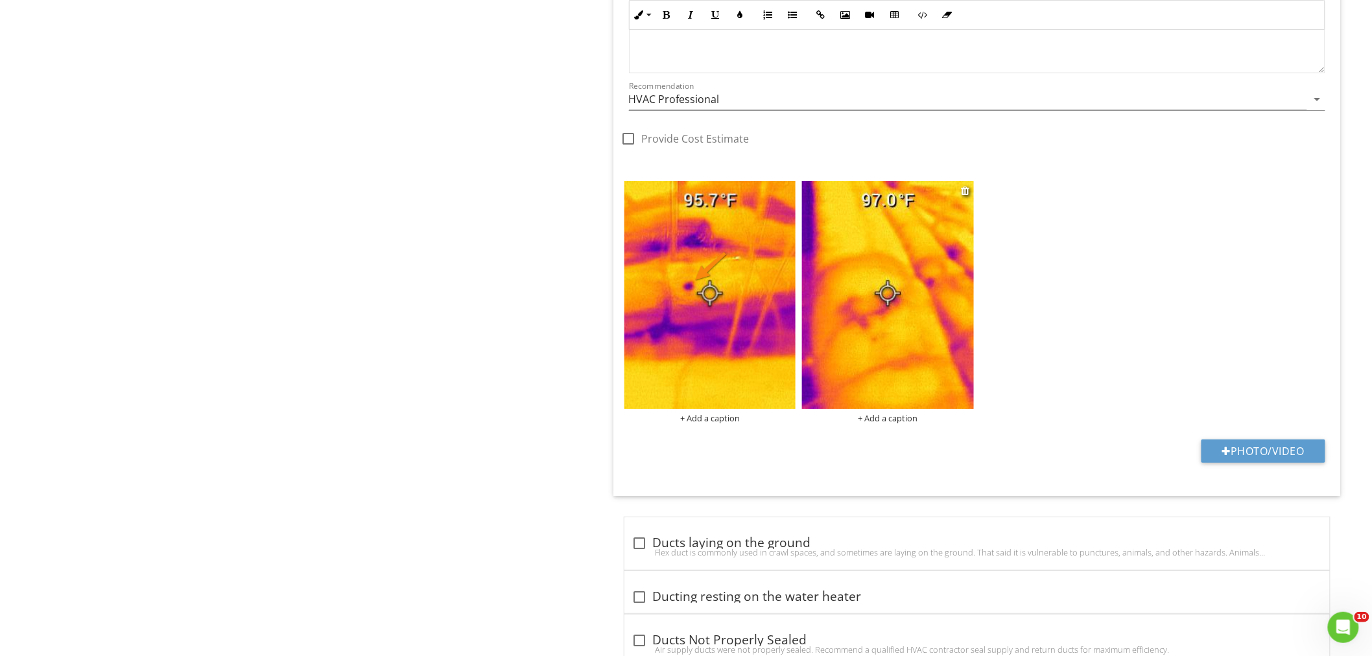
scroll to position [1921, 0]
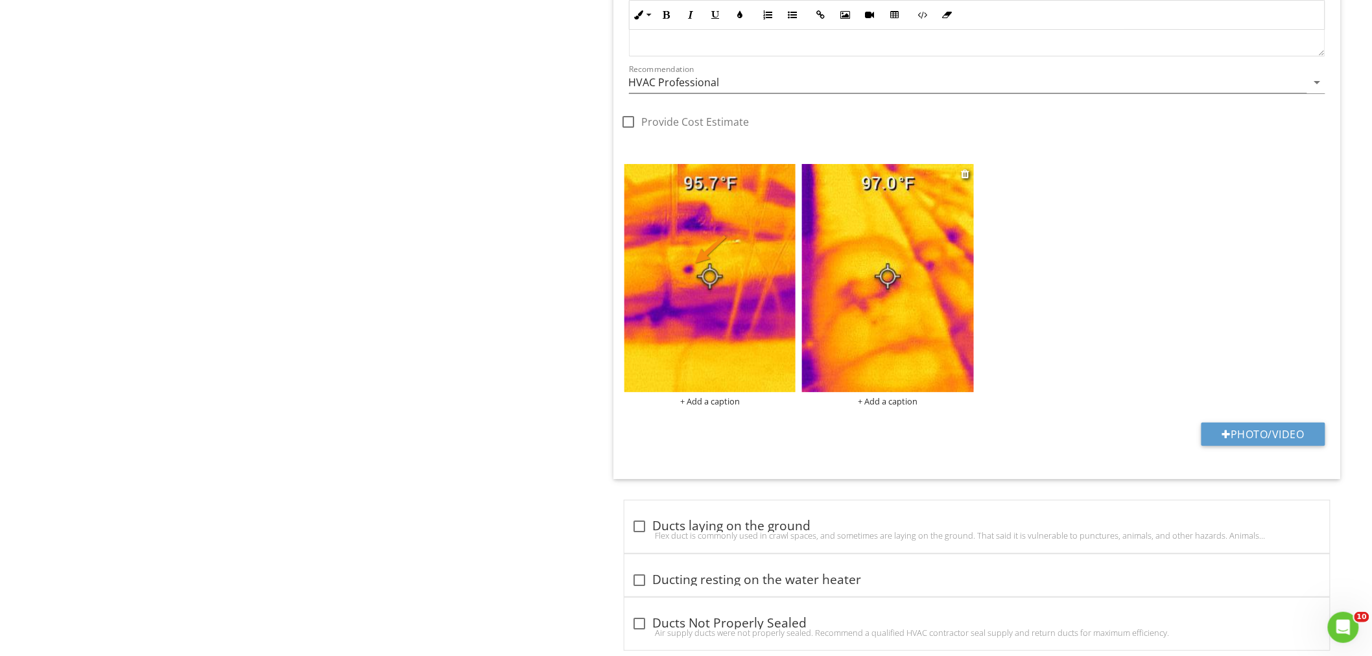
click at [945, 329] on img at bounding box center [888, 278] width 172 height 229
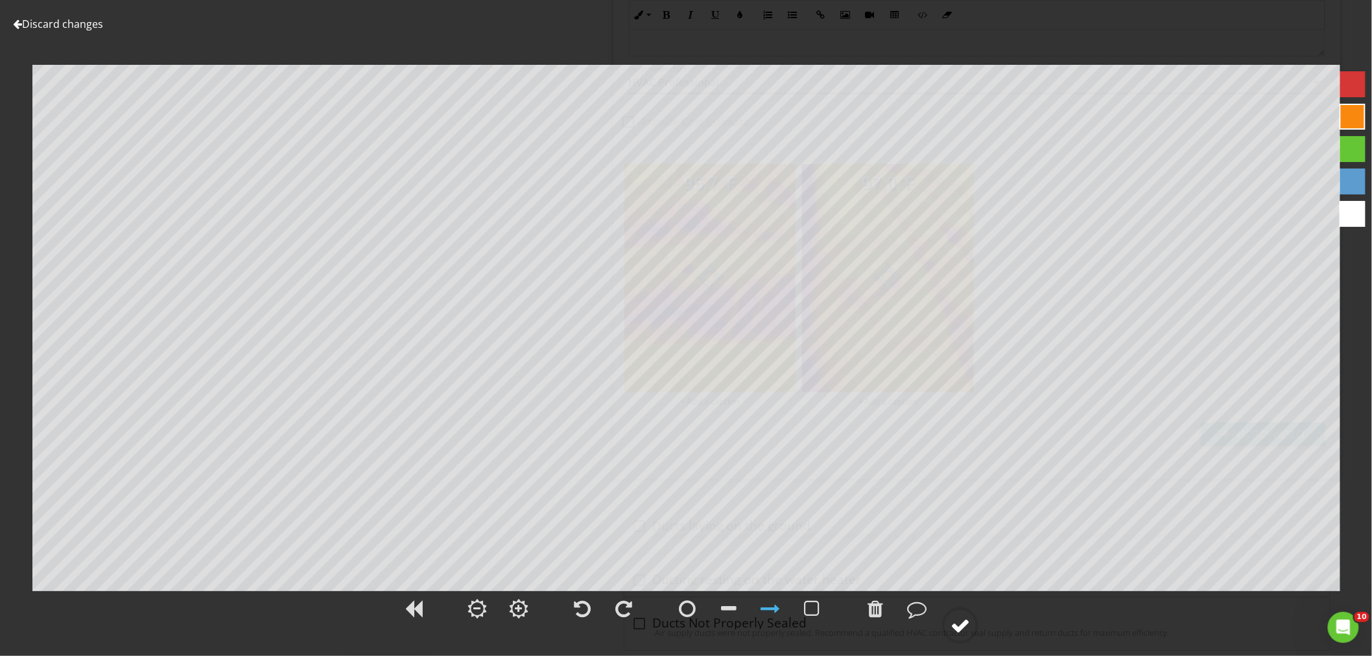
click at [961, 624] on div at bounding box center [959, 625] width 19 height 19
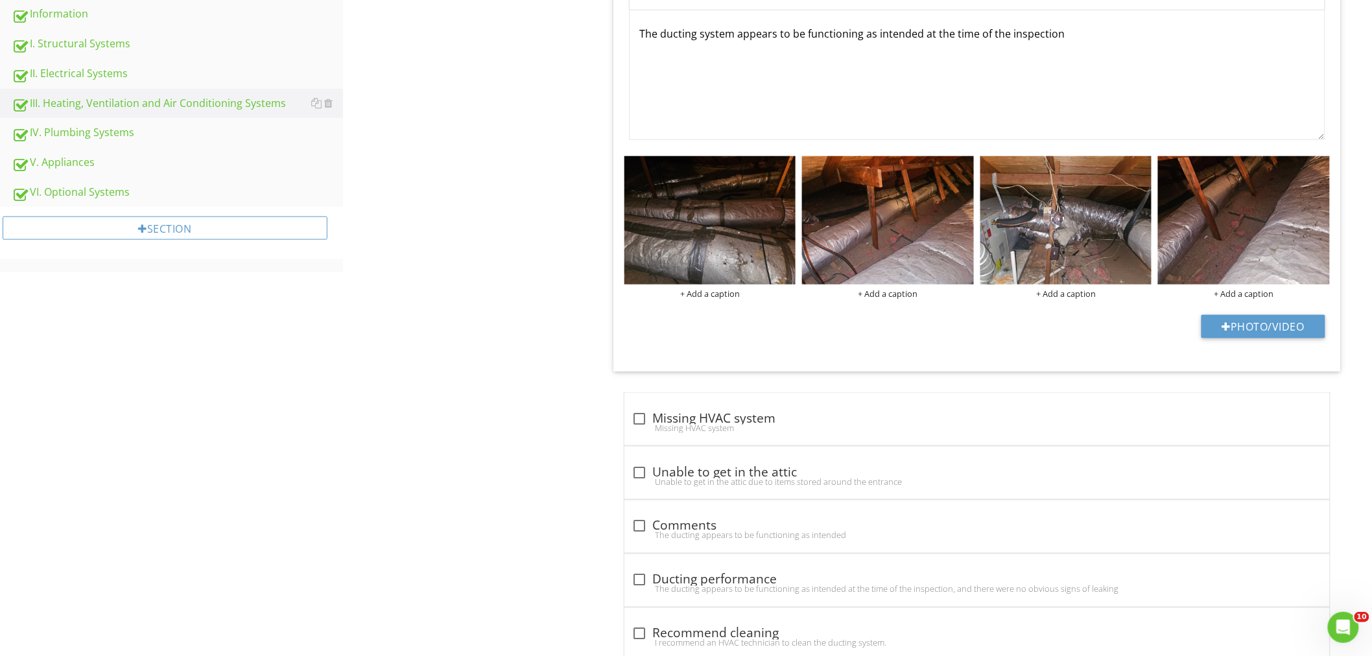
scroll to position [336, 0]
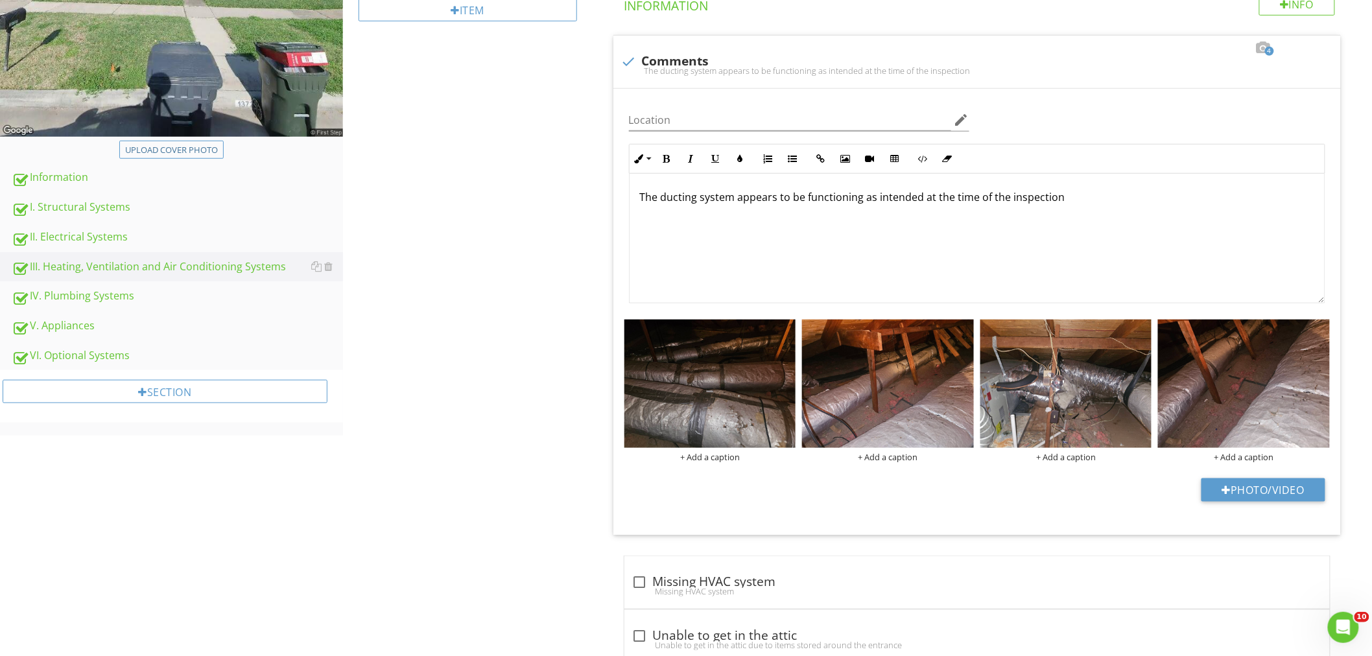
drag, startPoint x: 86, startPoint y: 206, endPoint x: 527, endPoint y: 456, distance: 506.9
click at [86, 206] on div "I. Structural Systems" at bounding box center [177, 207] width 331 height 17
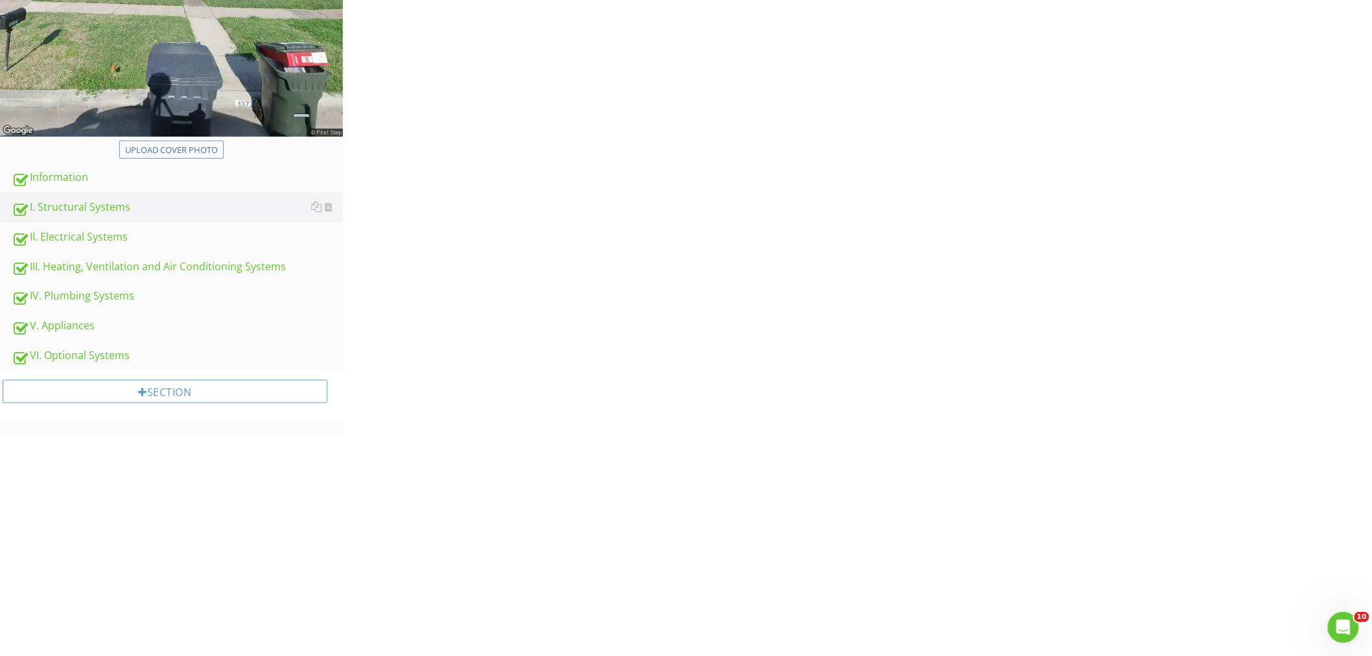
scroll to position [48, 0]
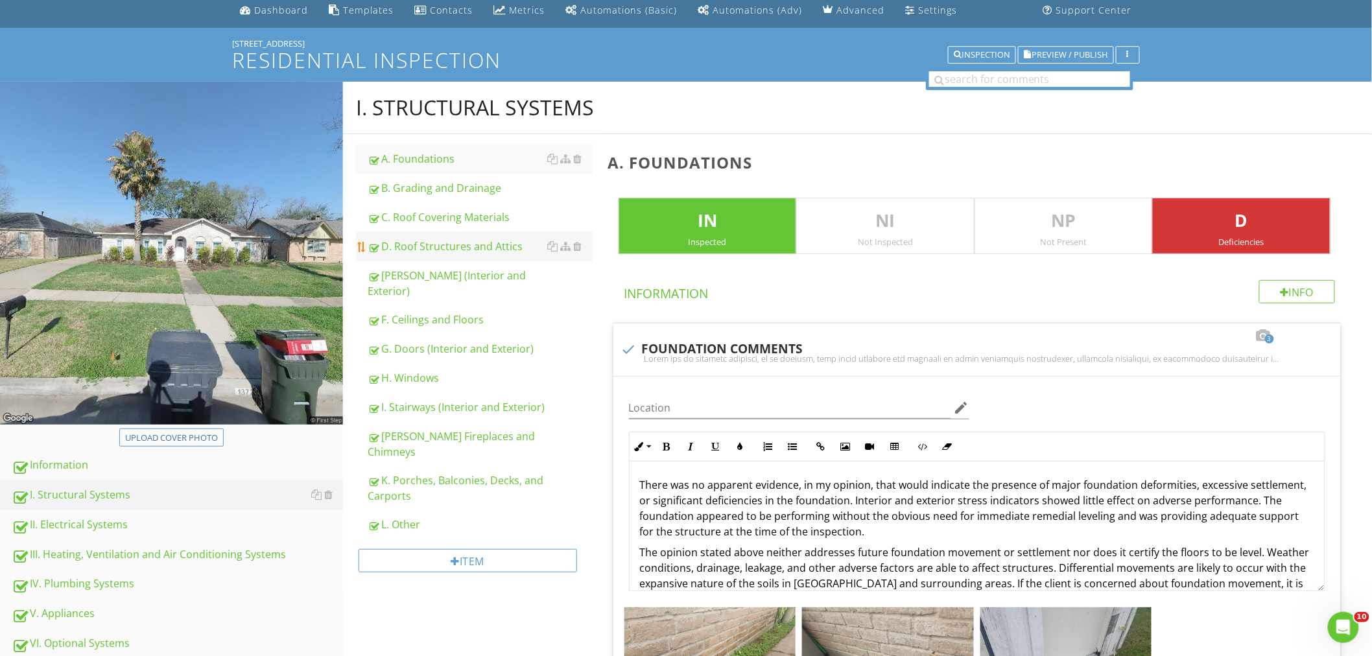
click at [460, 243] on div "D. Roof Structures and Attics" at bounding box center [480, 247] width 225 height 16
type textarea "<p>There was no apparent evidence, in my opinion, that would indicate the prese…"
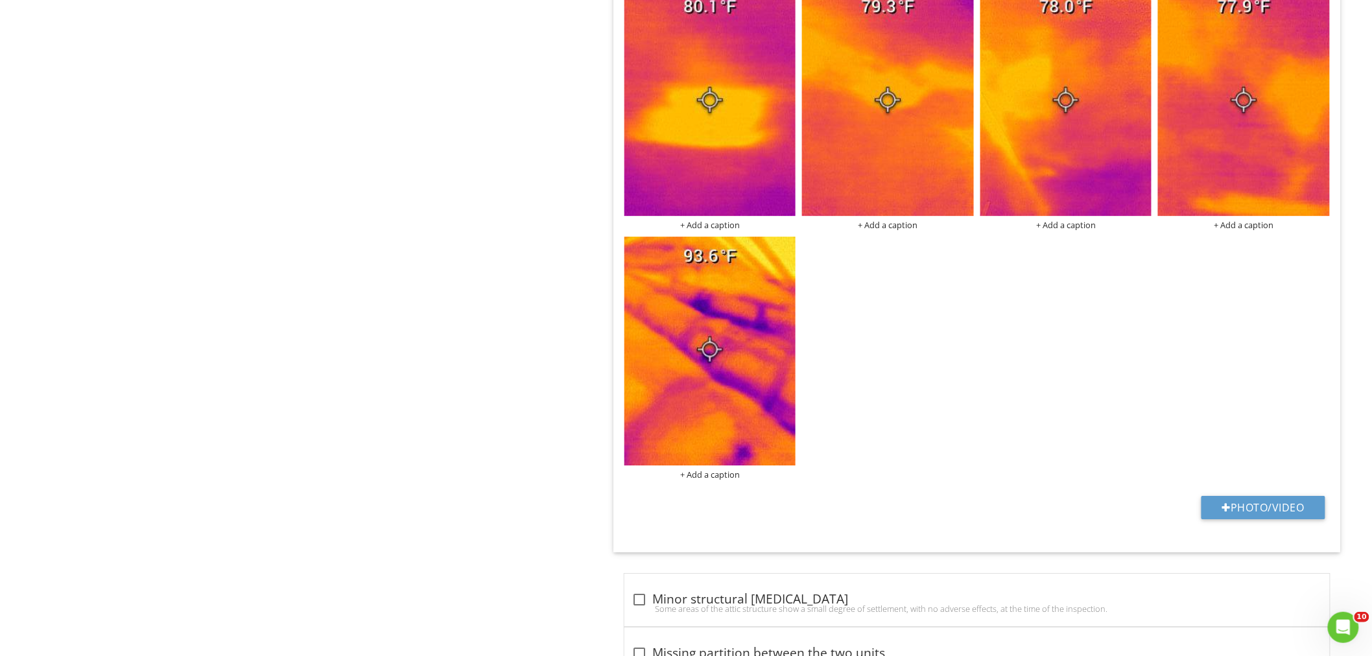
scroll to position [3601, 0]
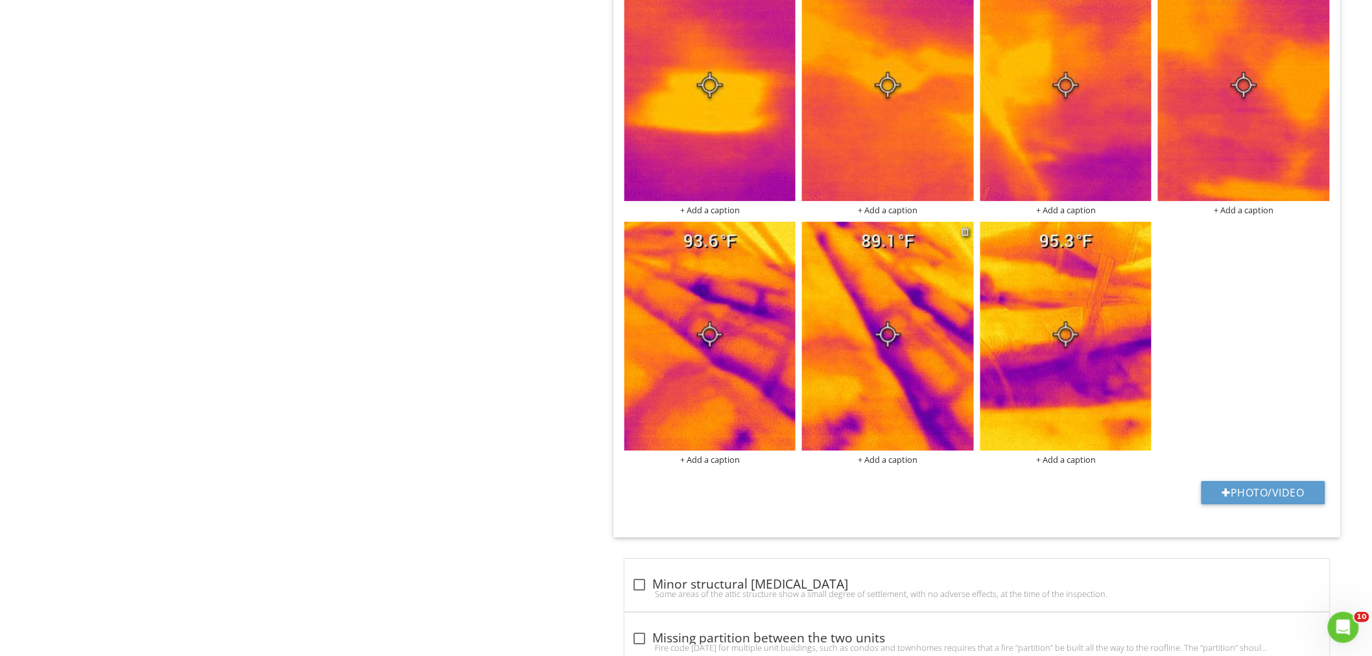
click at [968, 232] on div at bounding box center [965, 231] width 8 height 10
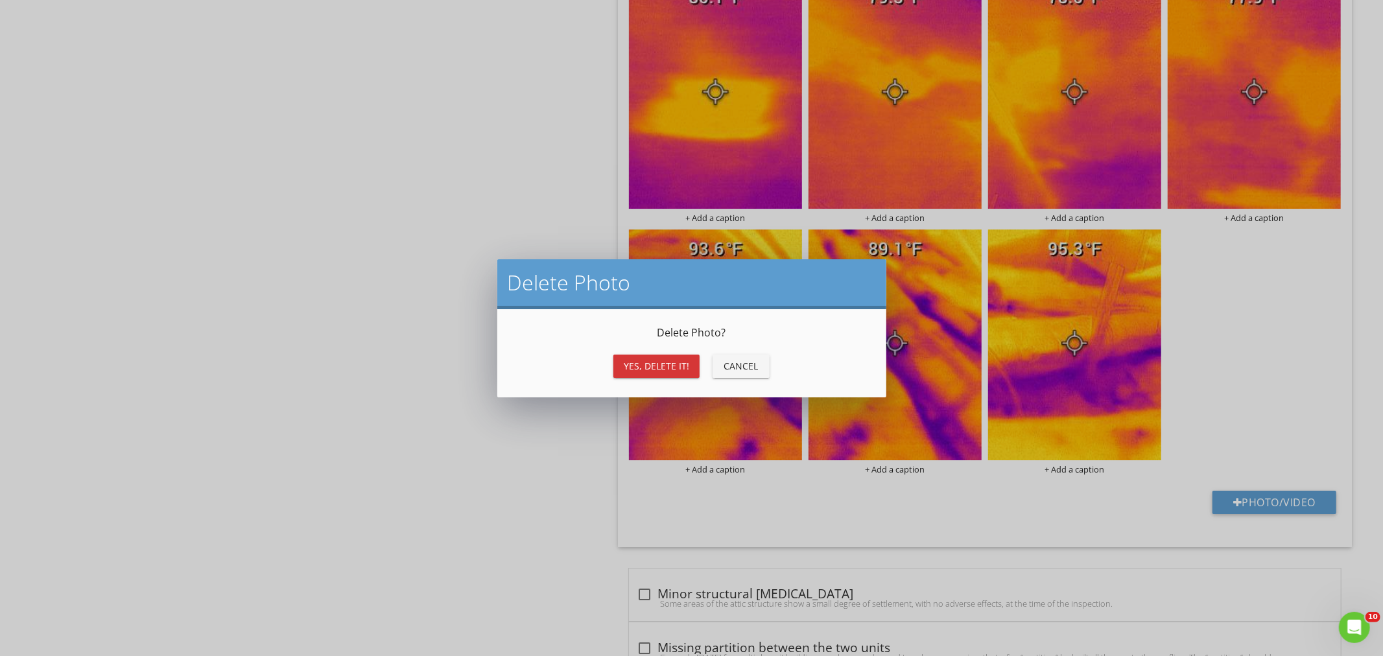
drag, startPoint x: 675, startPoint y: 359, endPoint x: 662, endPoint y: 359, distance: 12.3
click at [674, 359] on div "Yes, Delete it!" at bounding box center [656, 366] width 65 height 14
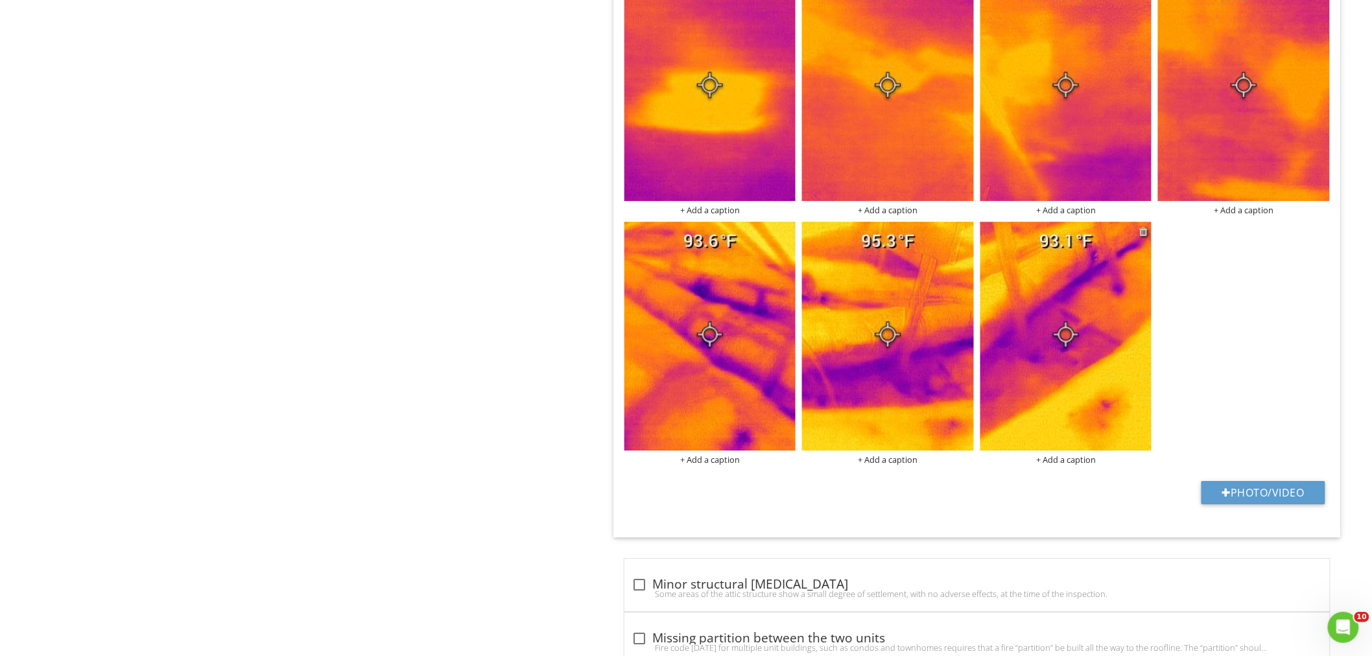
click at [1142, 235] on div at bounding box center [1143, 231] width 8 height 10
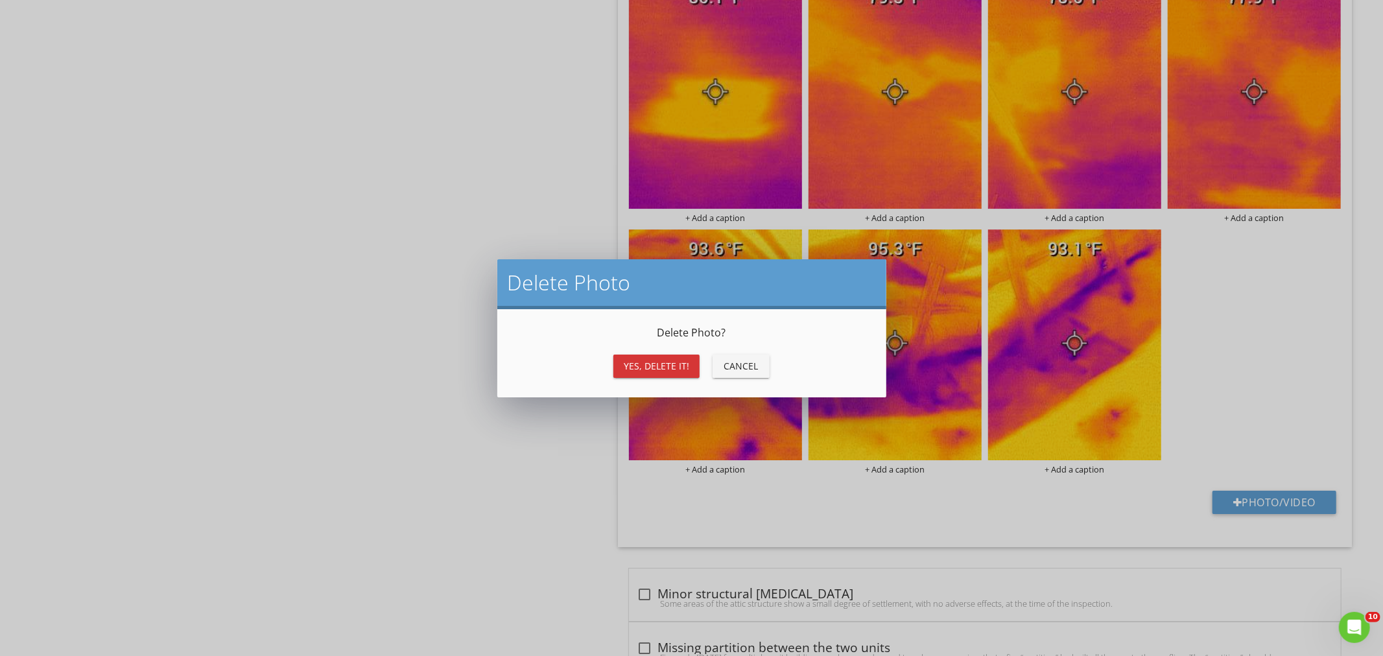
click at [661, 366] on div "Yes, Delete it!" at bounding box center [656, 366] width 65 height 14
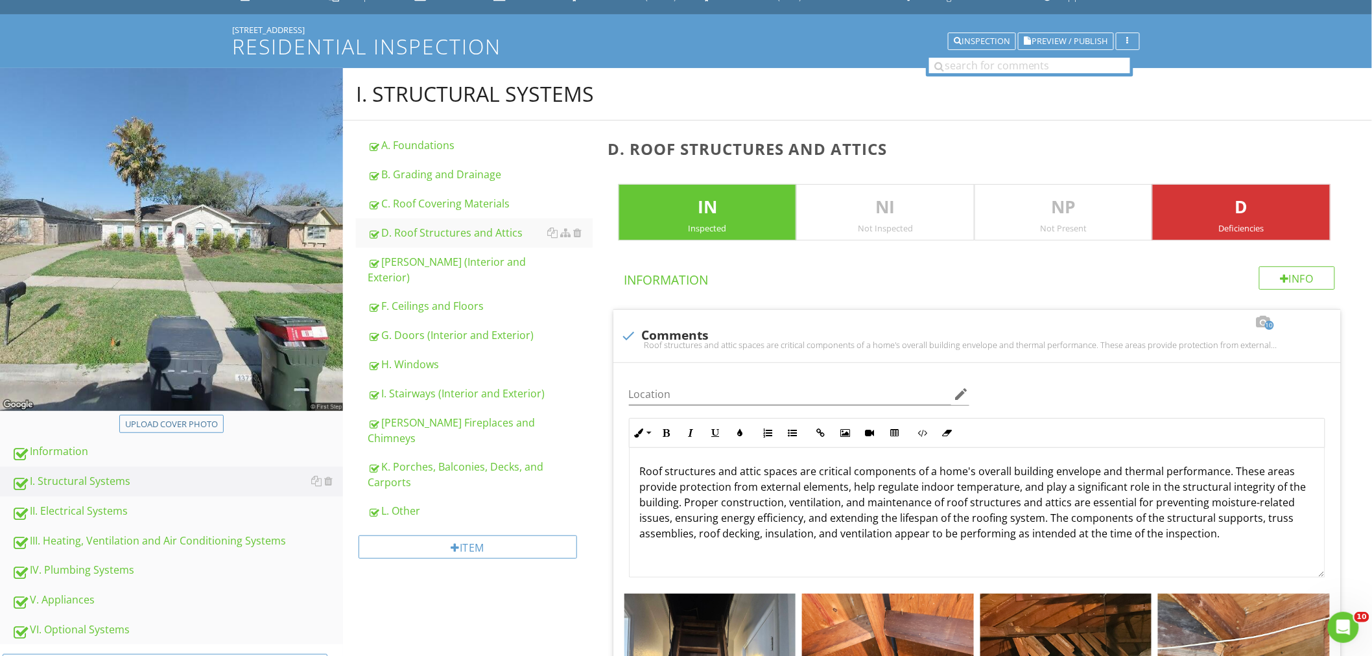
scroll to position [240, 0]
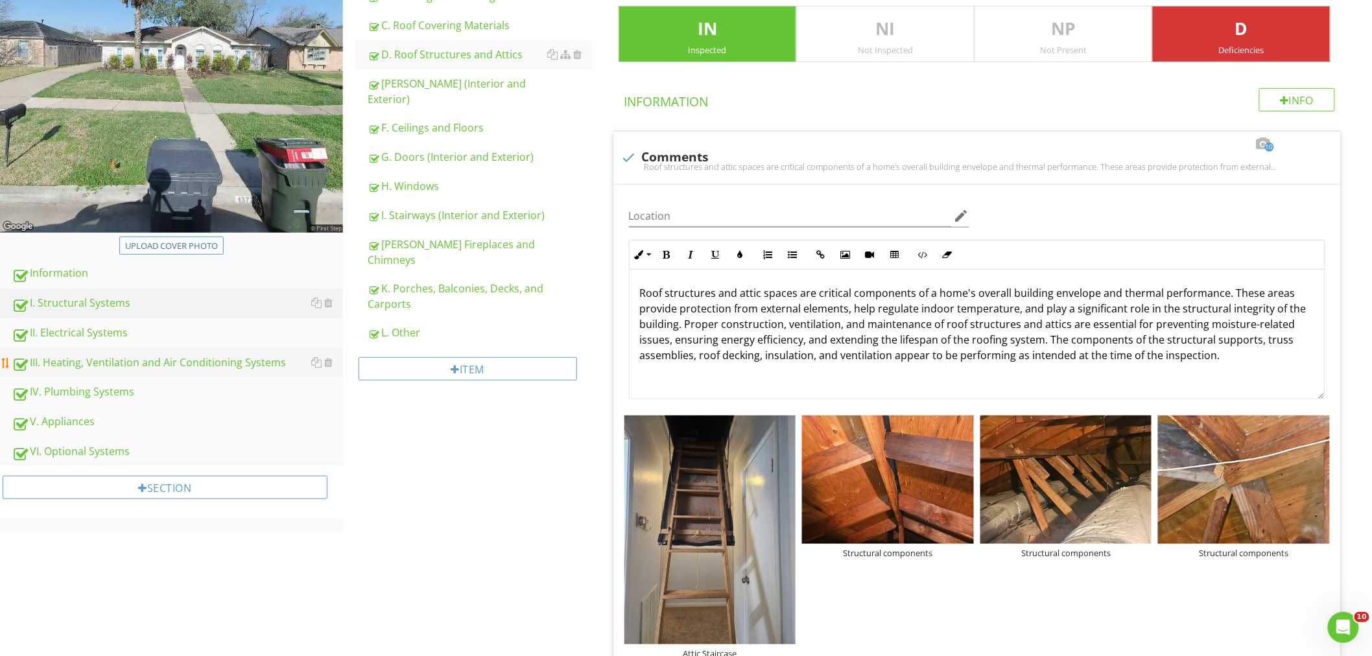
click at [85, 361] on div "III. Heating, Ventilation and Air Conditioning Systems" at bounding box center [177, 363] width 331 height 17
type textarea "<p>Insulation depth was inadequate. Recommend a qualified attic insulation cont…"
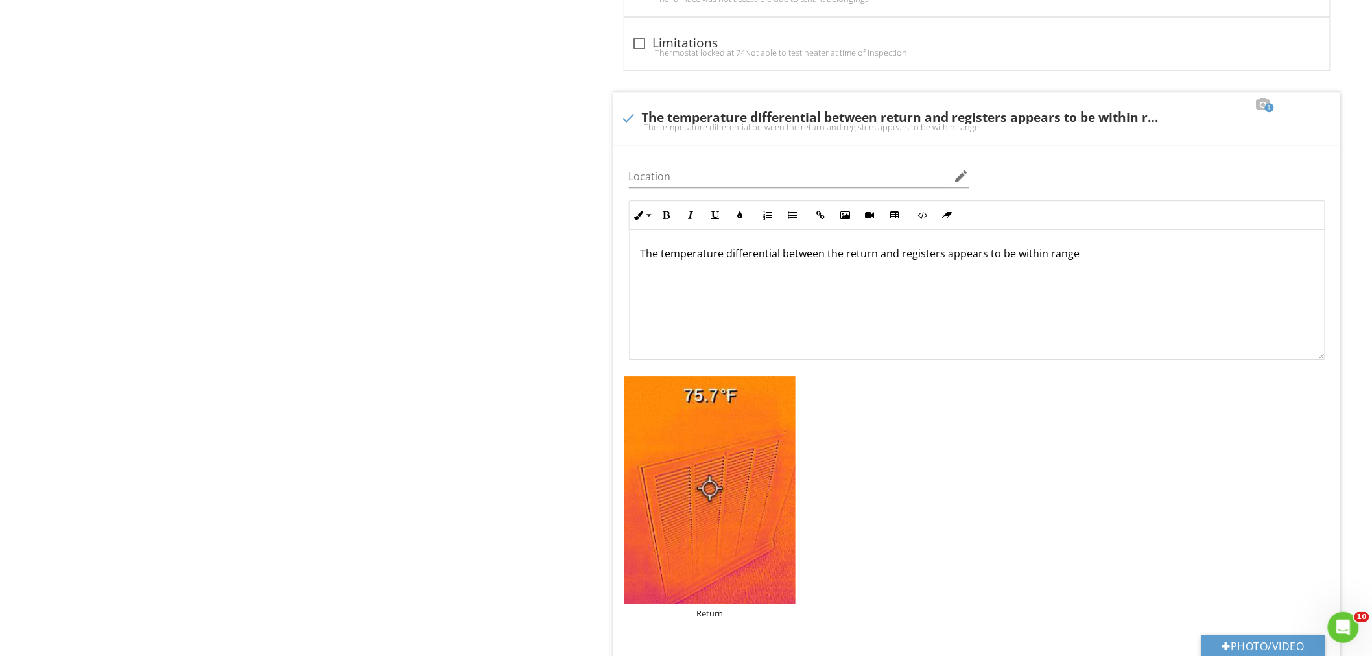
scroll to position [1597, 0]
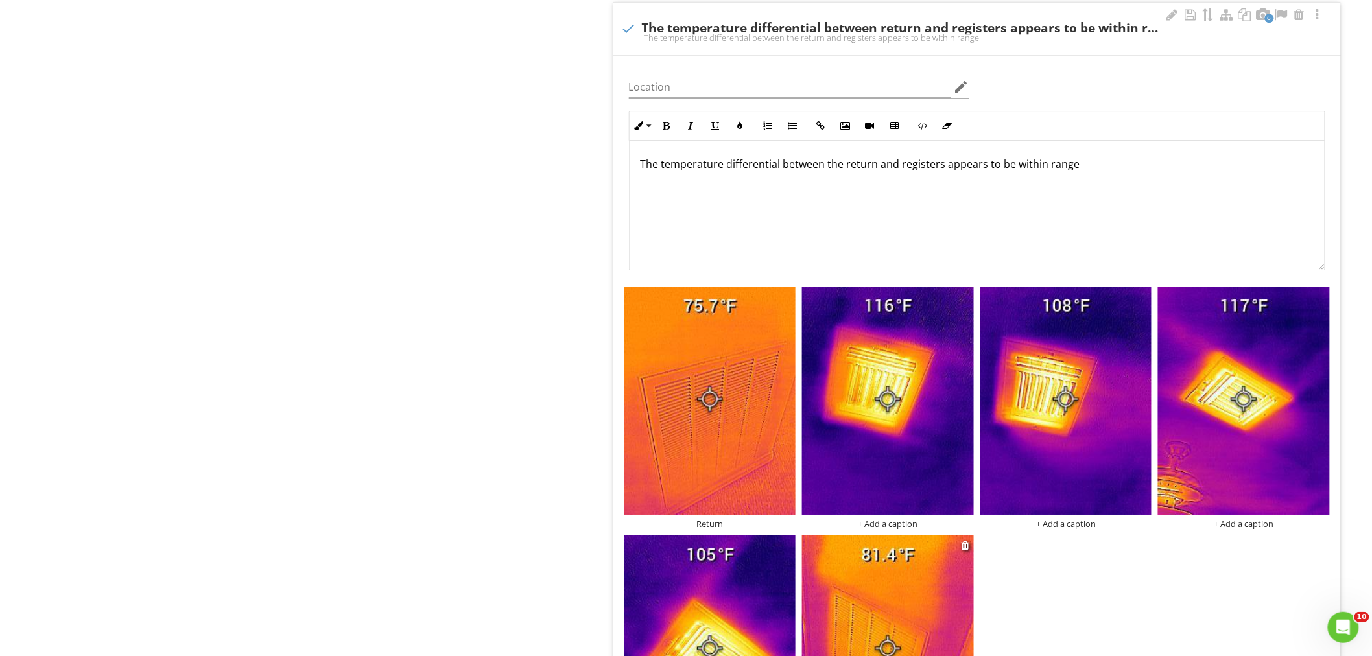
click at [966, 540] on div at bounding box center [966, 545] width 10 height 16
click at [970, 549] on div at bounding box center [966, 545] width 10 height 16
click at [968, 546] on div at bounding box center [965, 545] width 8 height 10
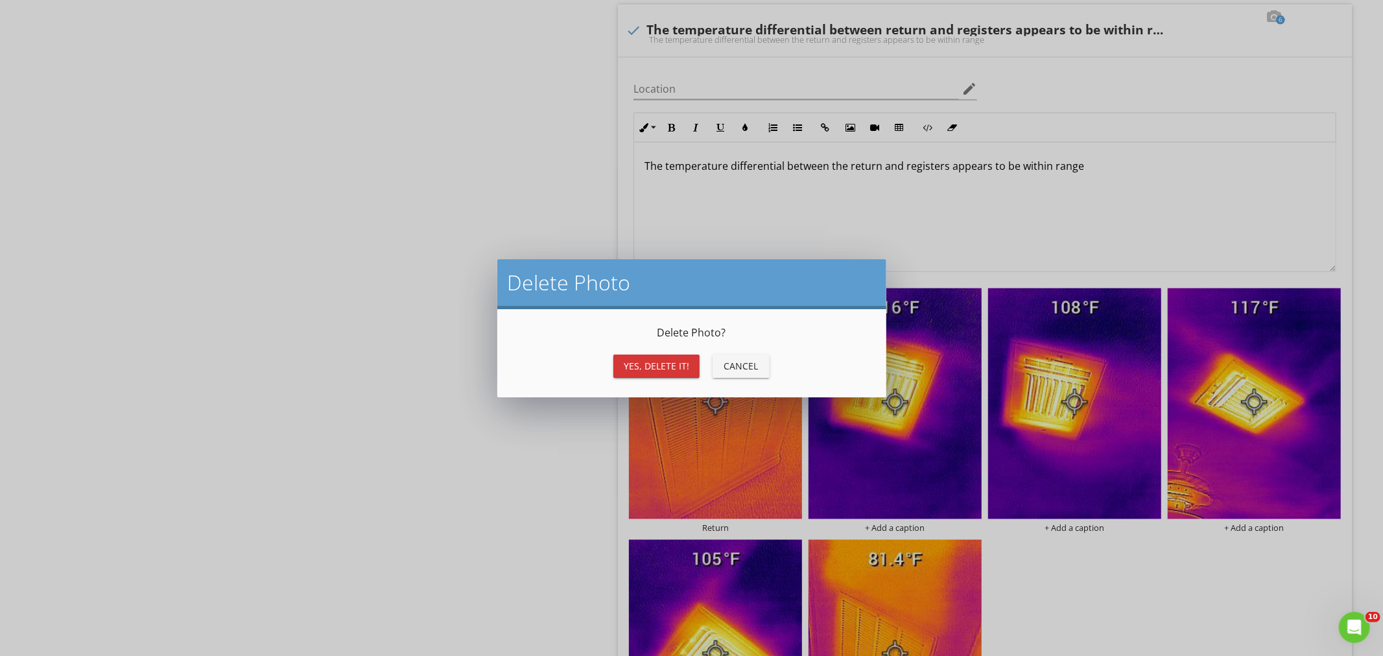
click at [678, 365] on div "Yes, Delete it!" at bounding box center [656, 366] width 65 height 14
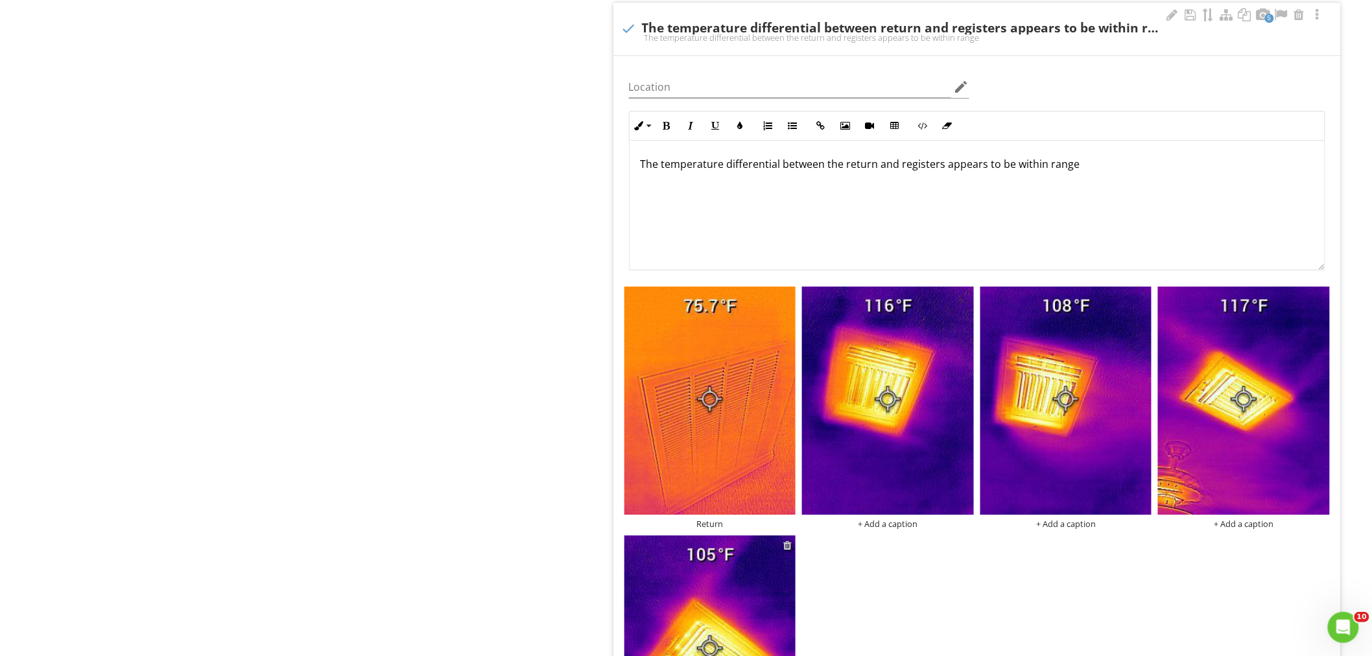
click at [788, 547] on div at bounding box center [787, 545] width 8 height 10
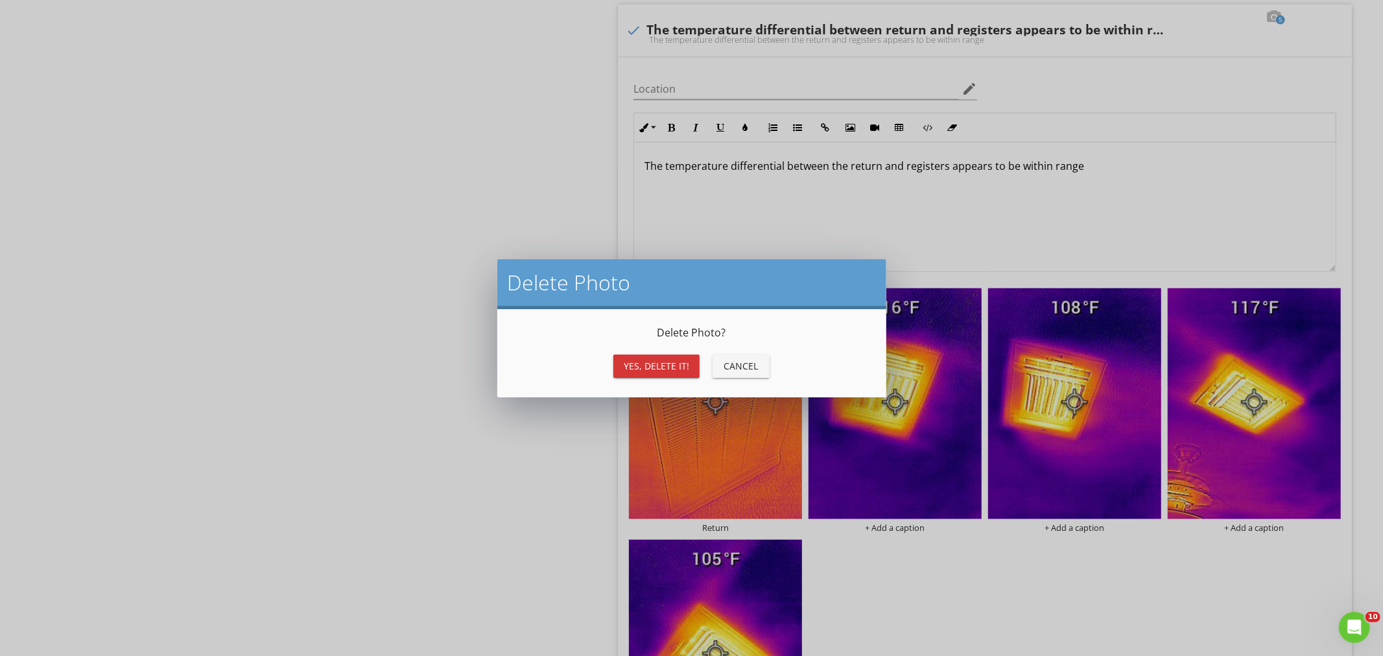
click at [661, 366] on div "Yes, Delete it!" at bounding box center [656, 366] width 65 height 14
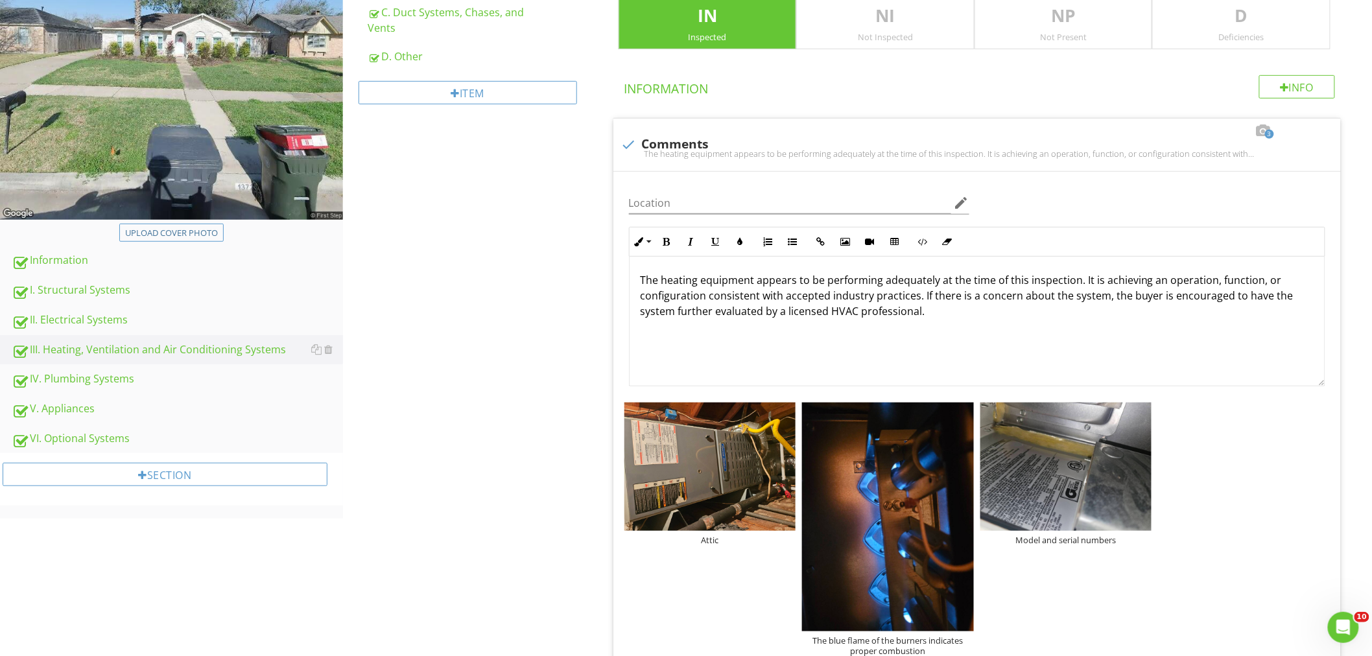
scroll to position [0, 0]
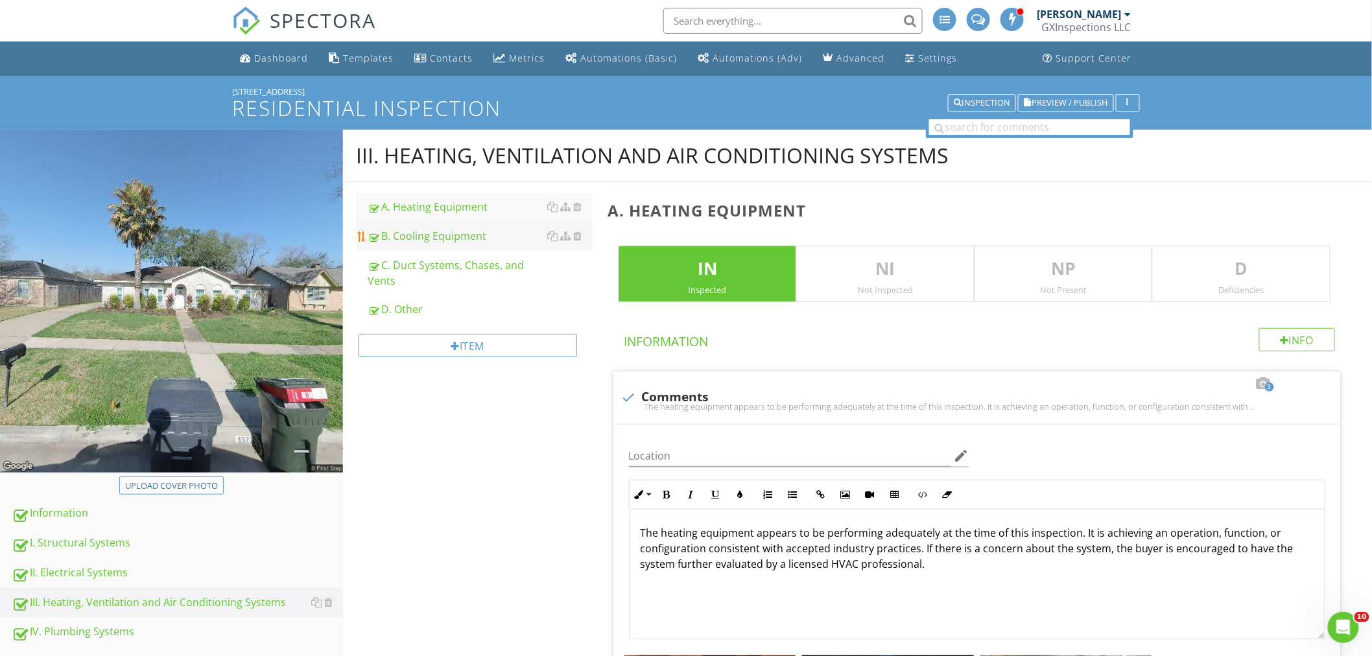
click at [416, 229] on div "B. Cooling Equipment" at bounding box center [480, 236] width 225 height 16
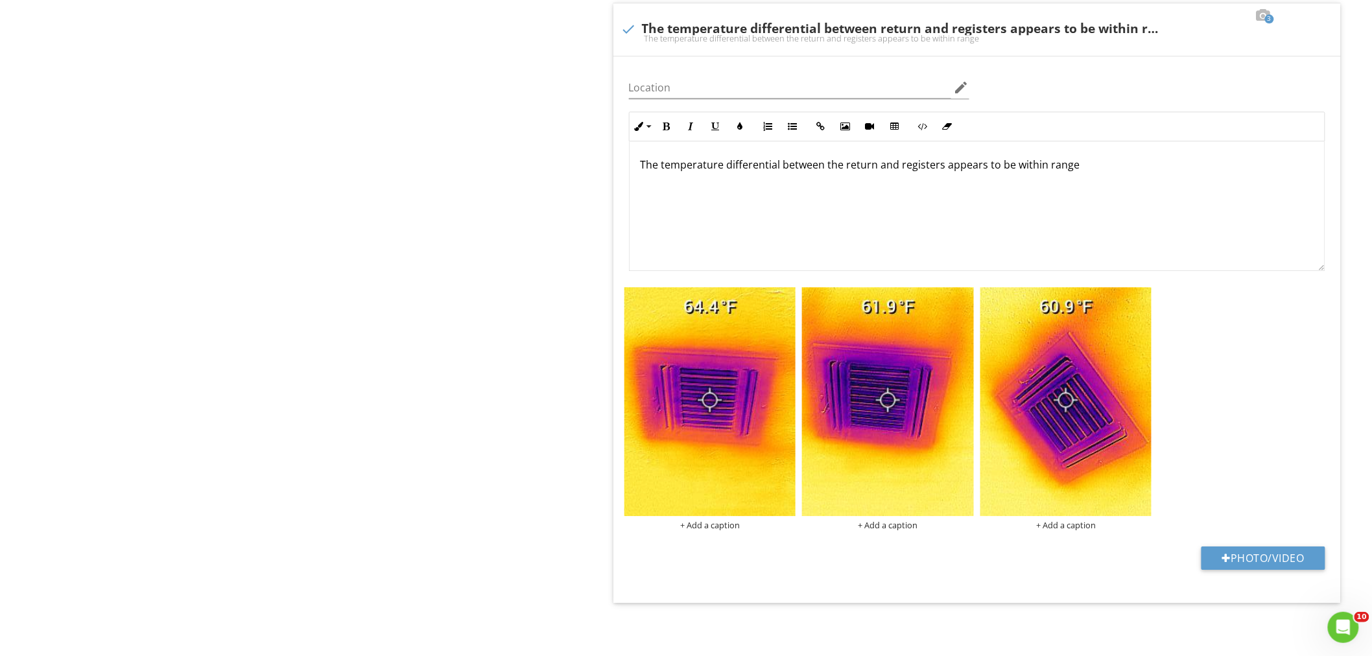
scroll to position [1344, 0]
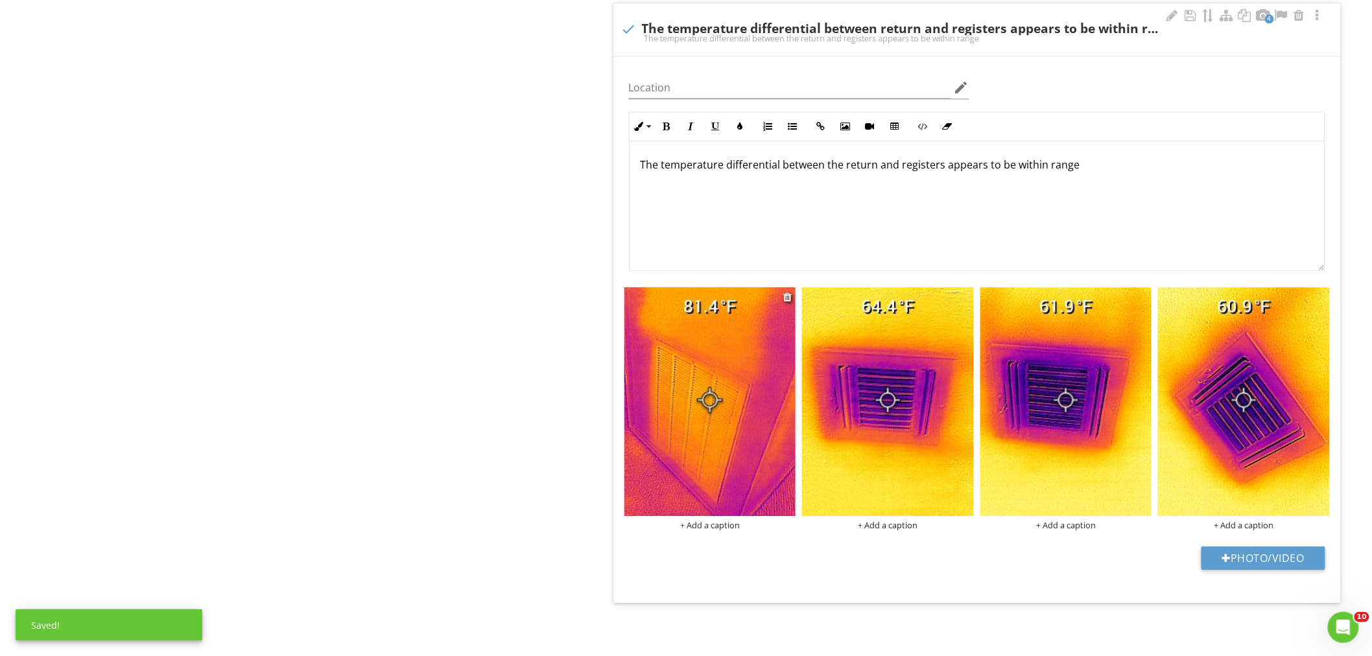
click at [708, 523] on div "+ Add a caption" at bounding box center [710, 525] width 172 height 10
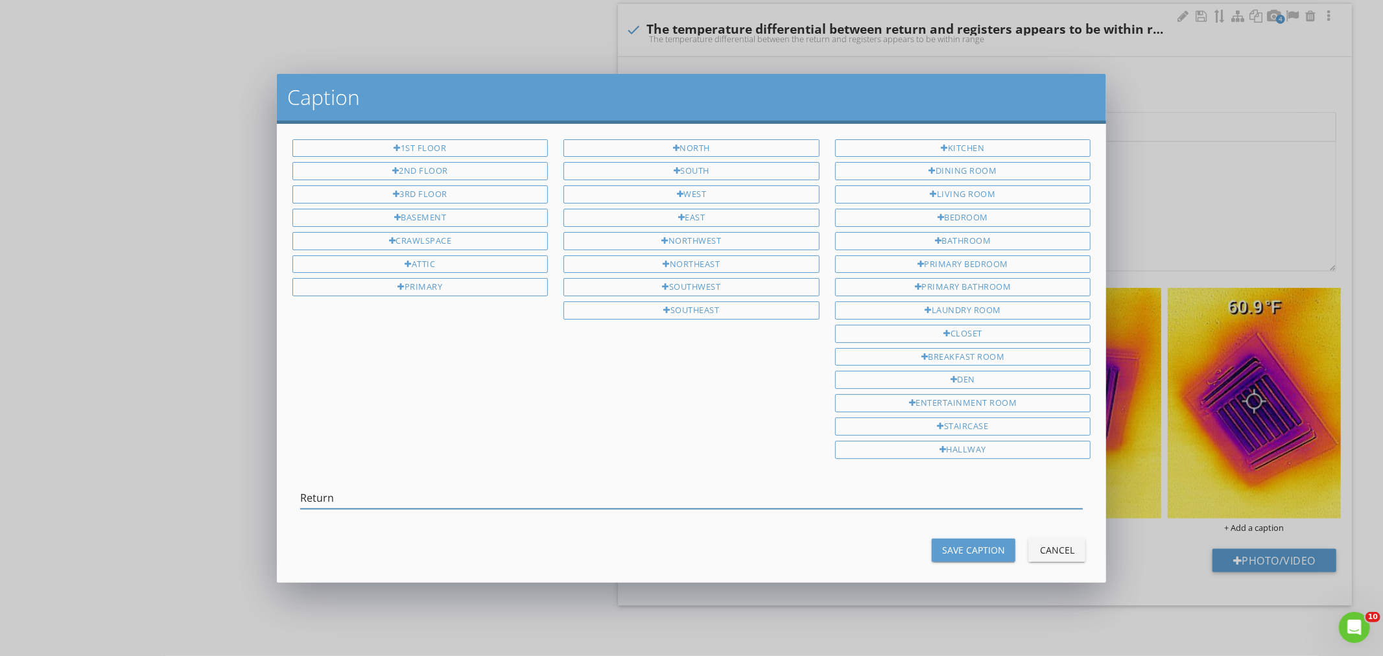
type input "Return"
click at [970, 549] on div "Save Caption" at bounding box center [973, 550] width 63 height 14
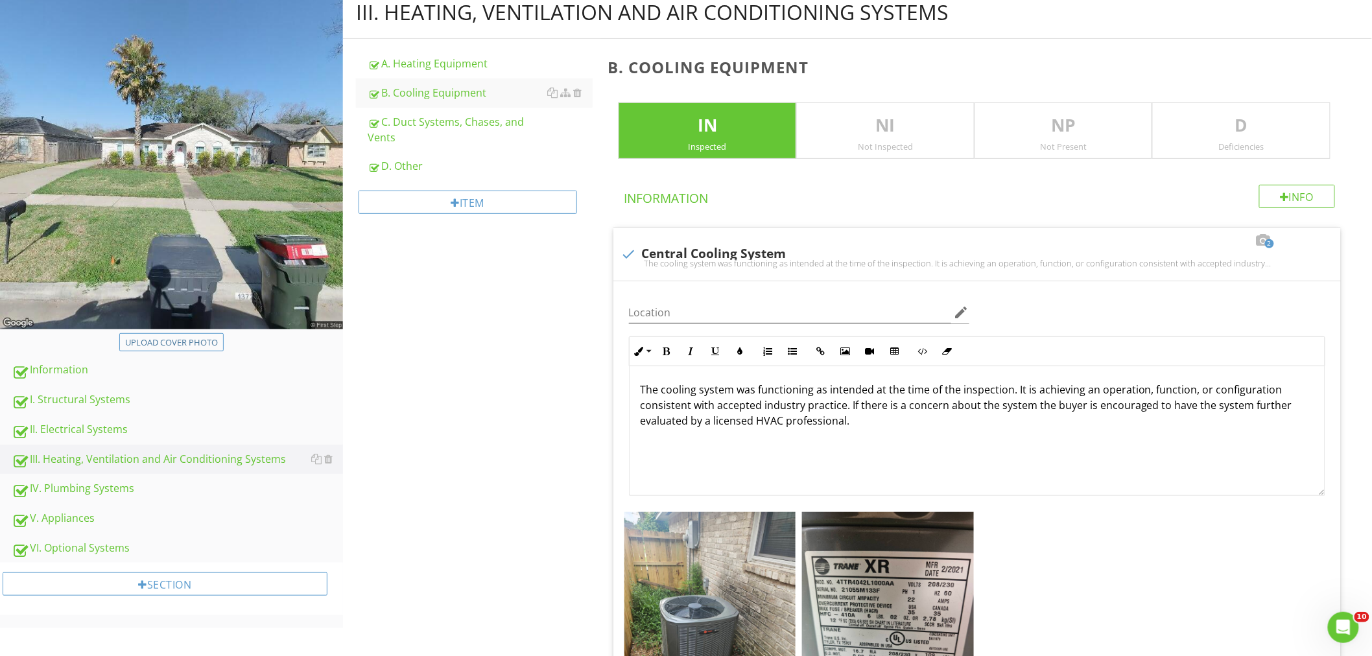
scroll to position [0, 0]
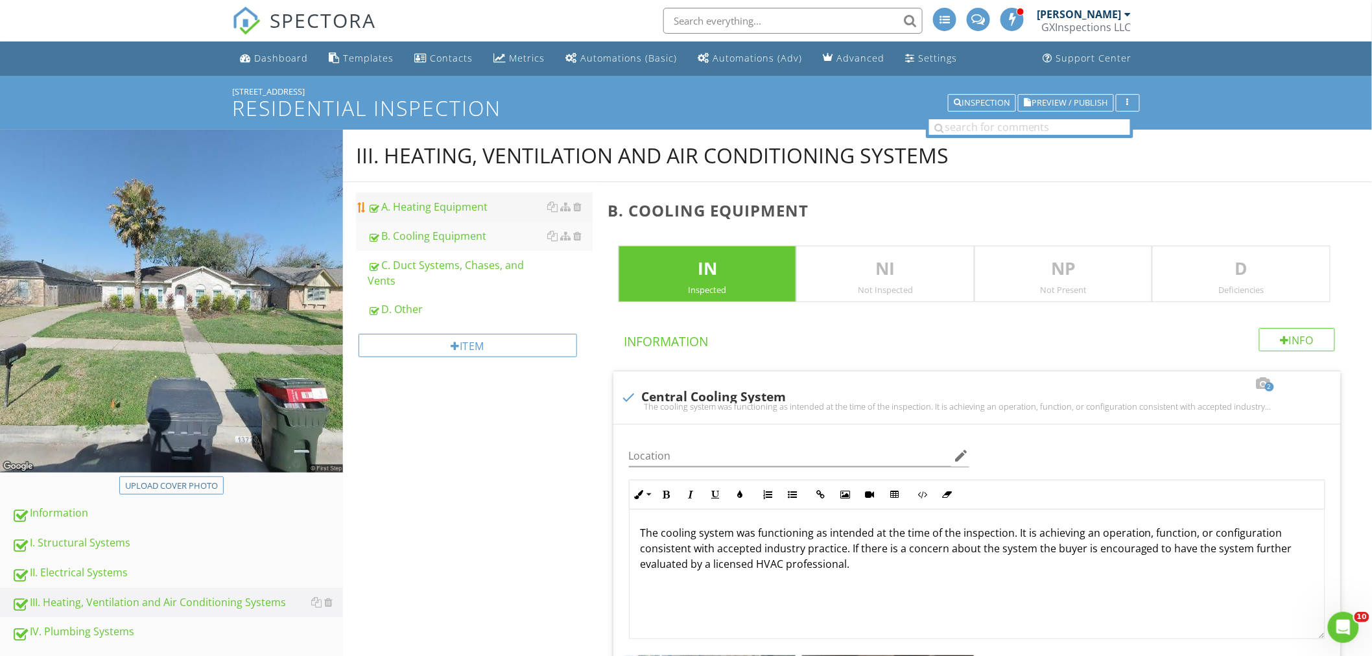
click at [421, 210] on div "A. Heating Equipment" at bounding box center [480, 207] width 225 height 16
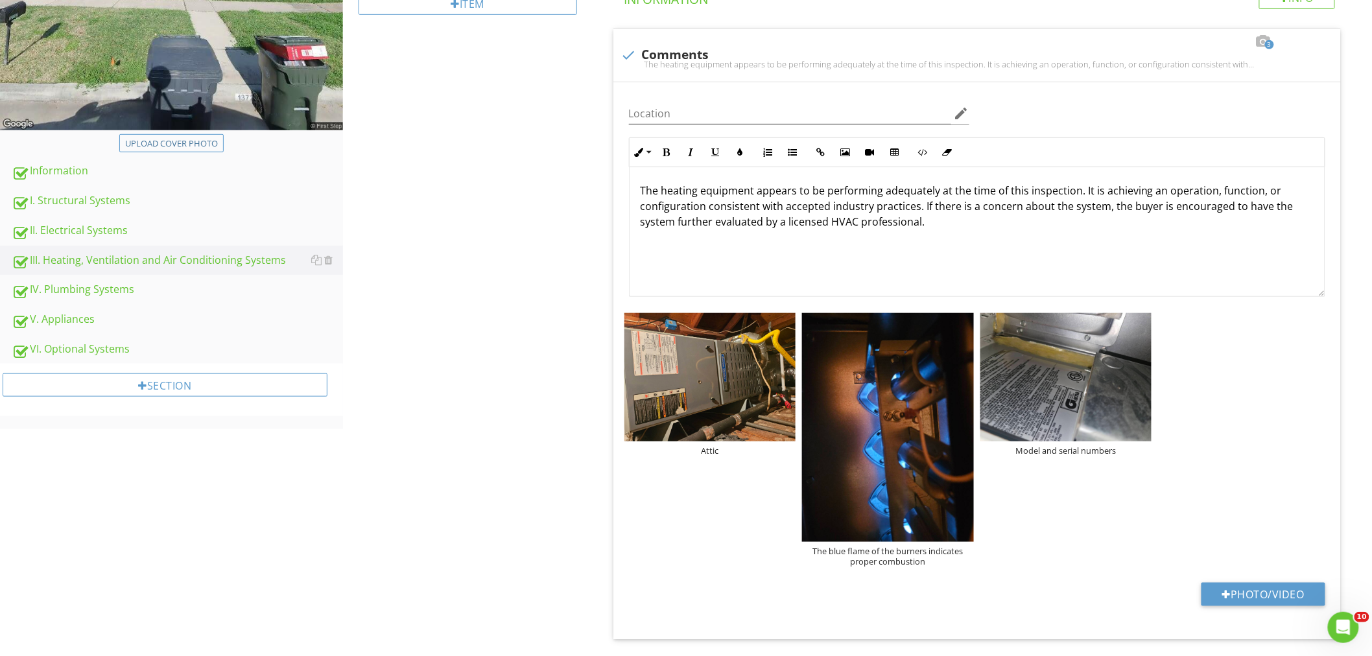
scroll to position [157, 0]
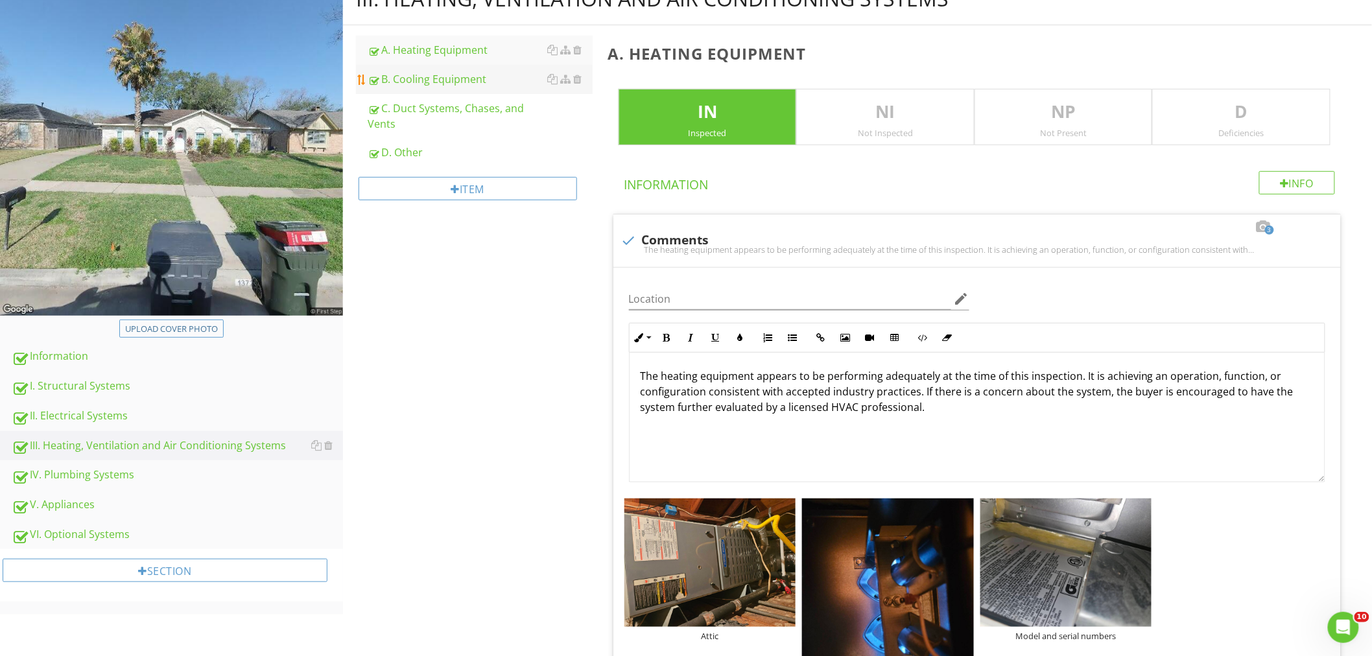
click at [448, 80] on div "B. Cooling Equipment" at bounding box center [480, 79] width 225 height 16
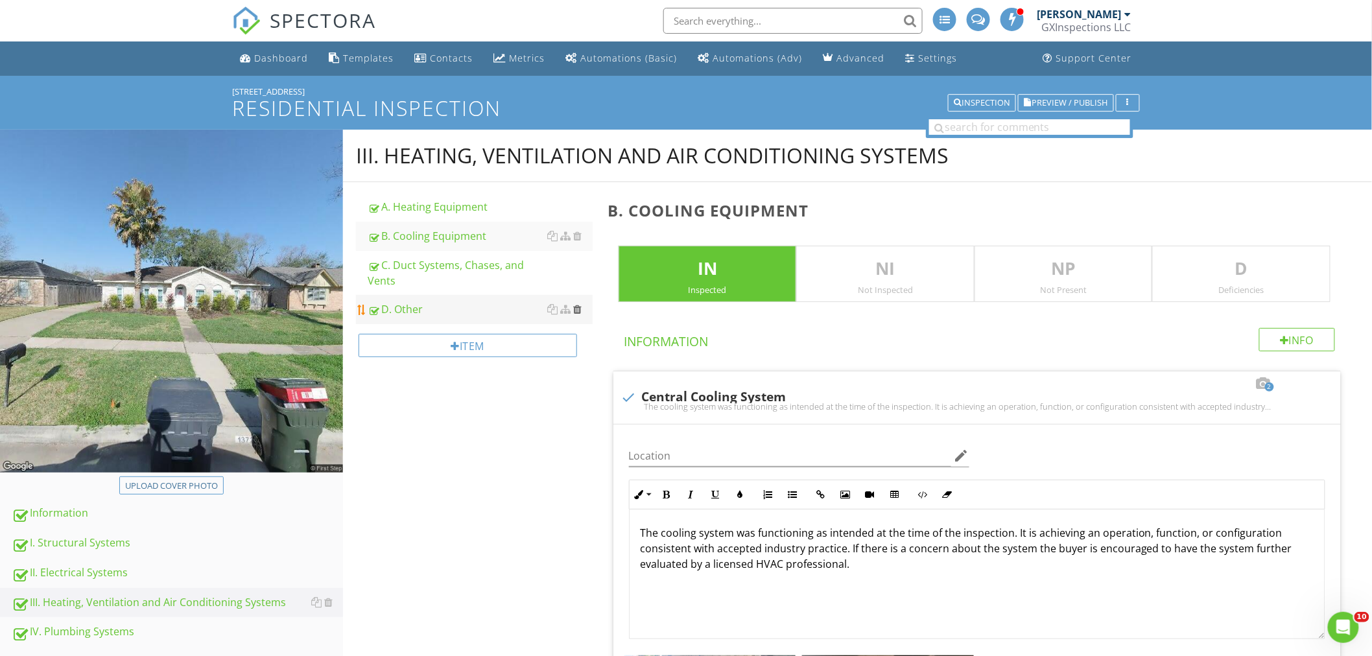
click at [578, 308] on div at bounding box center [578, 309] width 8 height 10
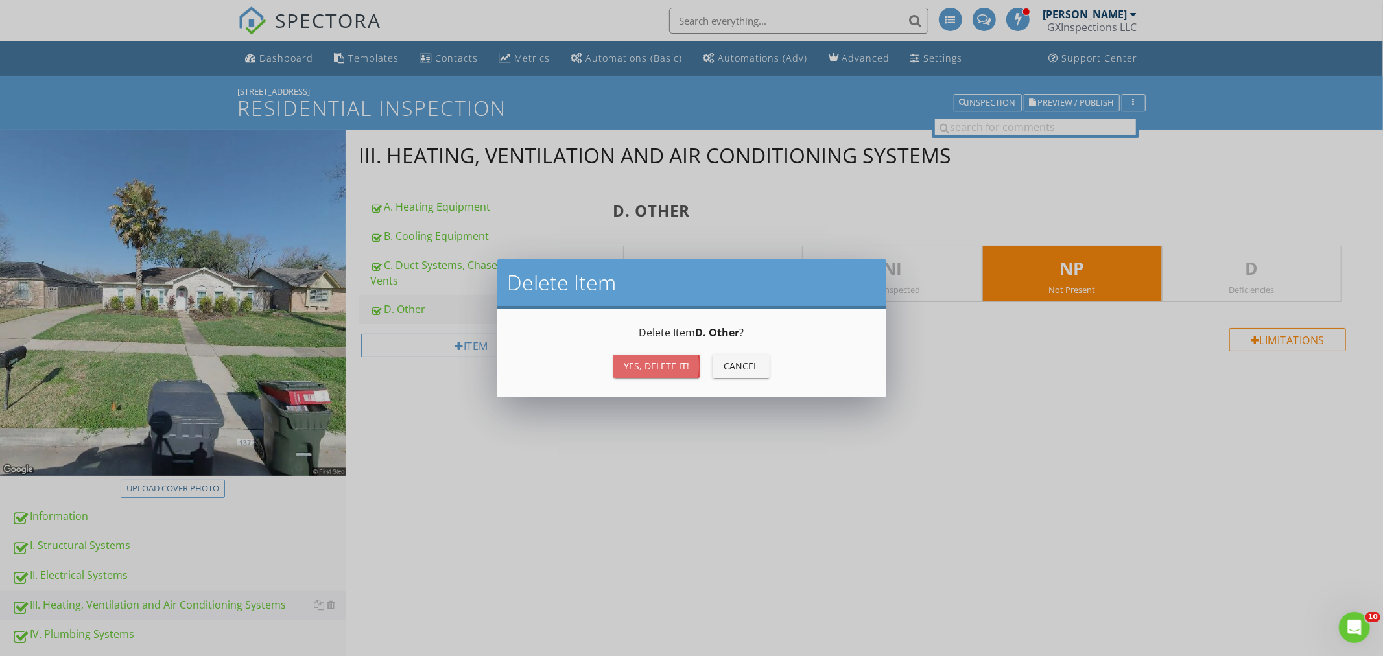
click at [644, 368] on div "Yes, Delete it!" at bounding box center [656, 366] width 65 height 14
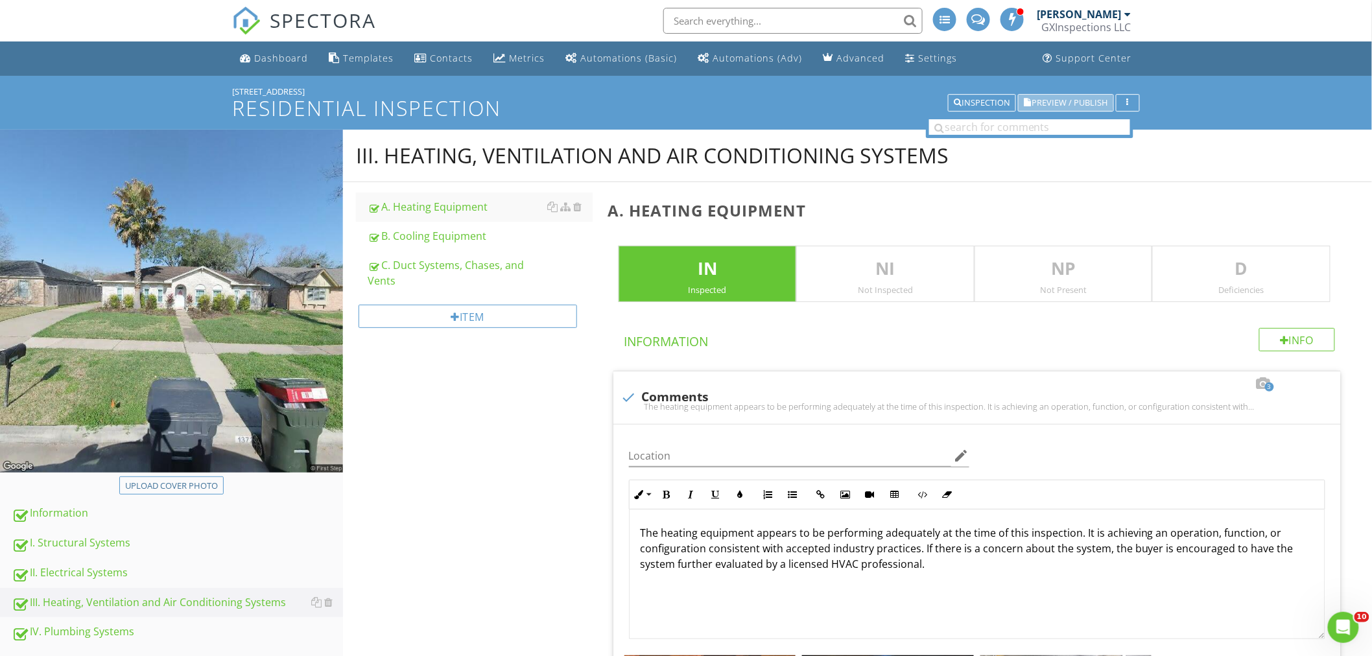
click at [1072, 100] on span "Preview / Publish" at bounding box center [1070, 103] width 76 height 8
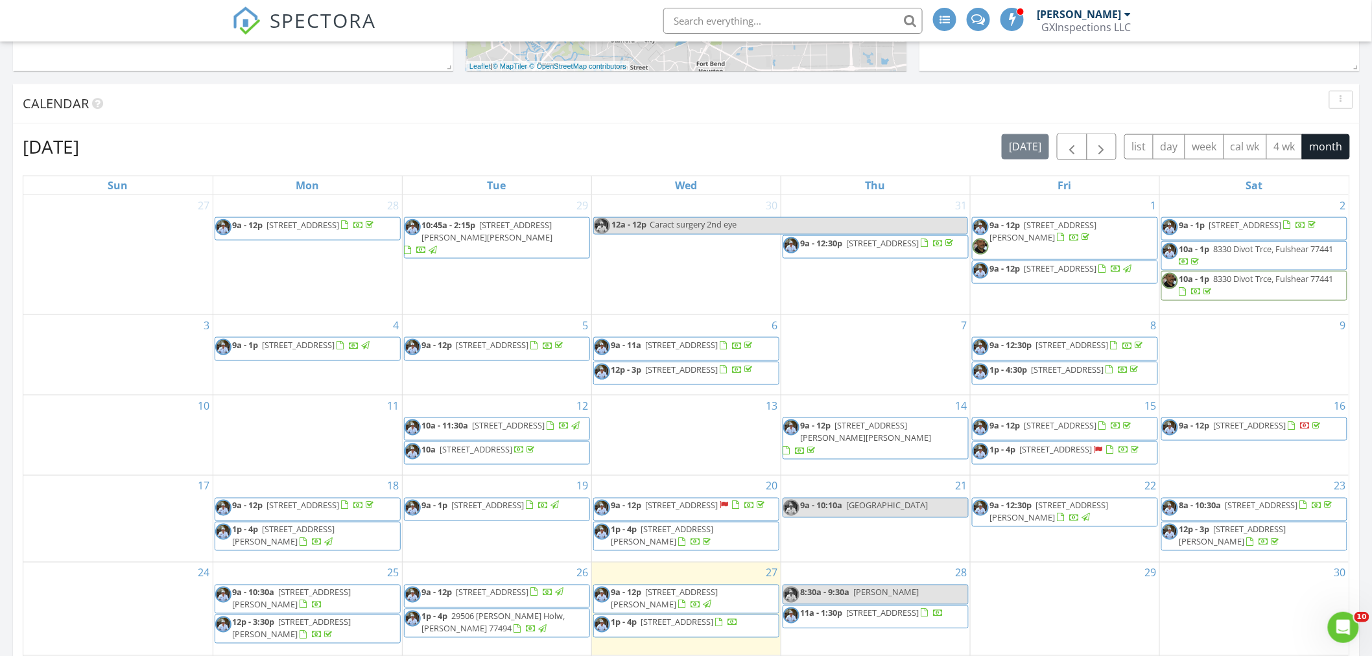
scroll to position [720, 0]
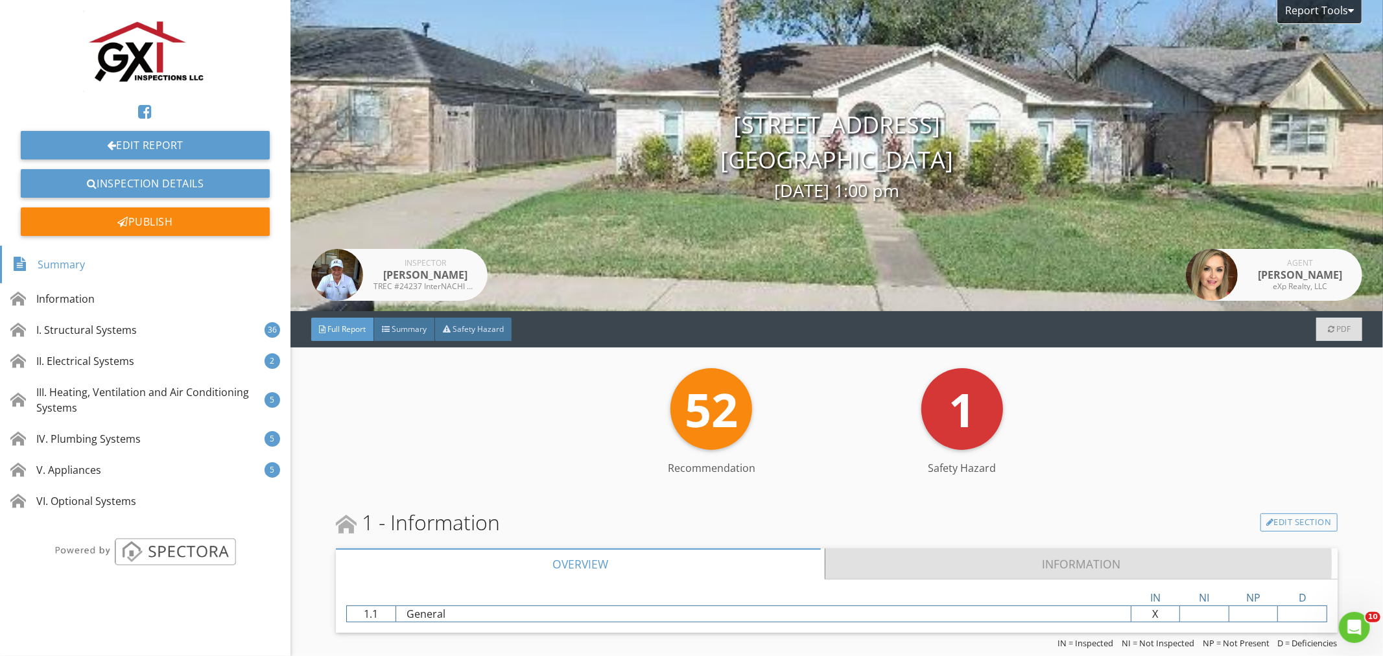
click at [1096, 569] on link "Information" at bounding box center [1080, 563] width 511 height 31
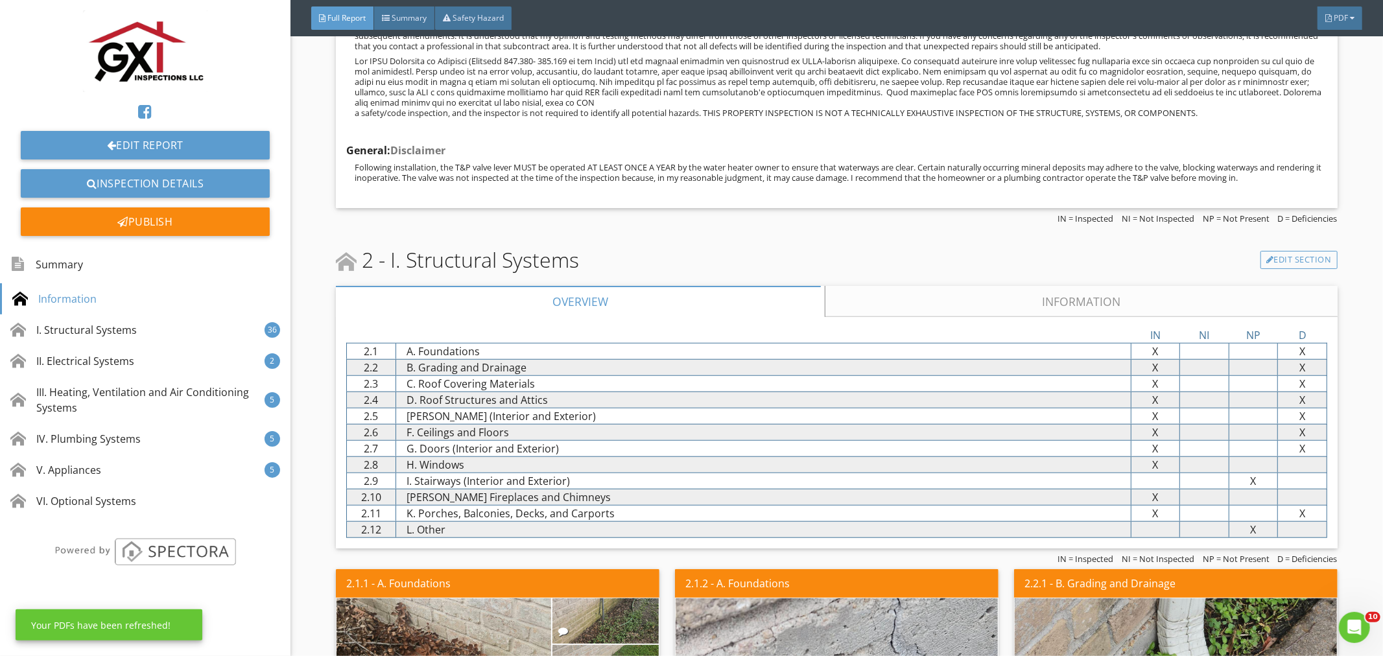
scroll to position [815, 0]
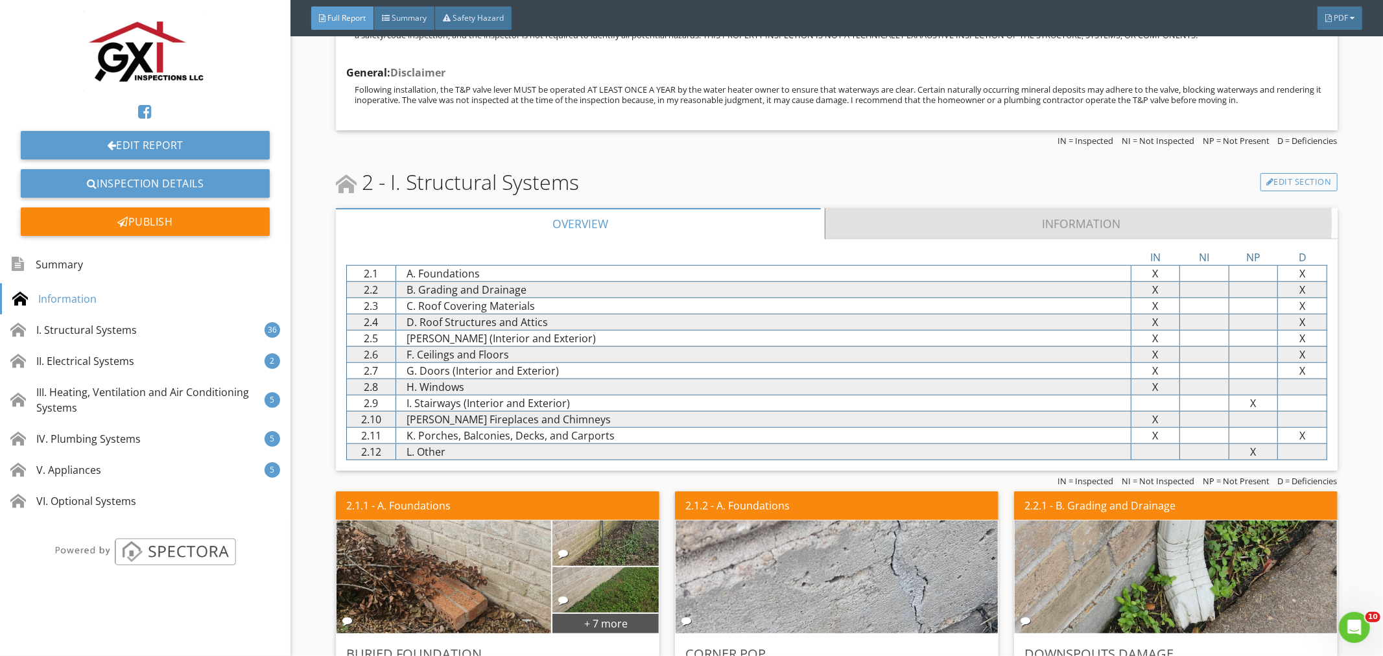
click at [1086, 216] on link "Information" at bounding box center [1080, 223] width 511 height 31
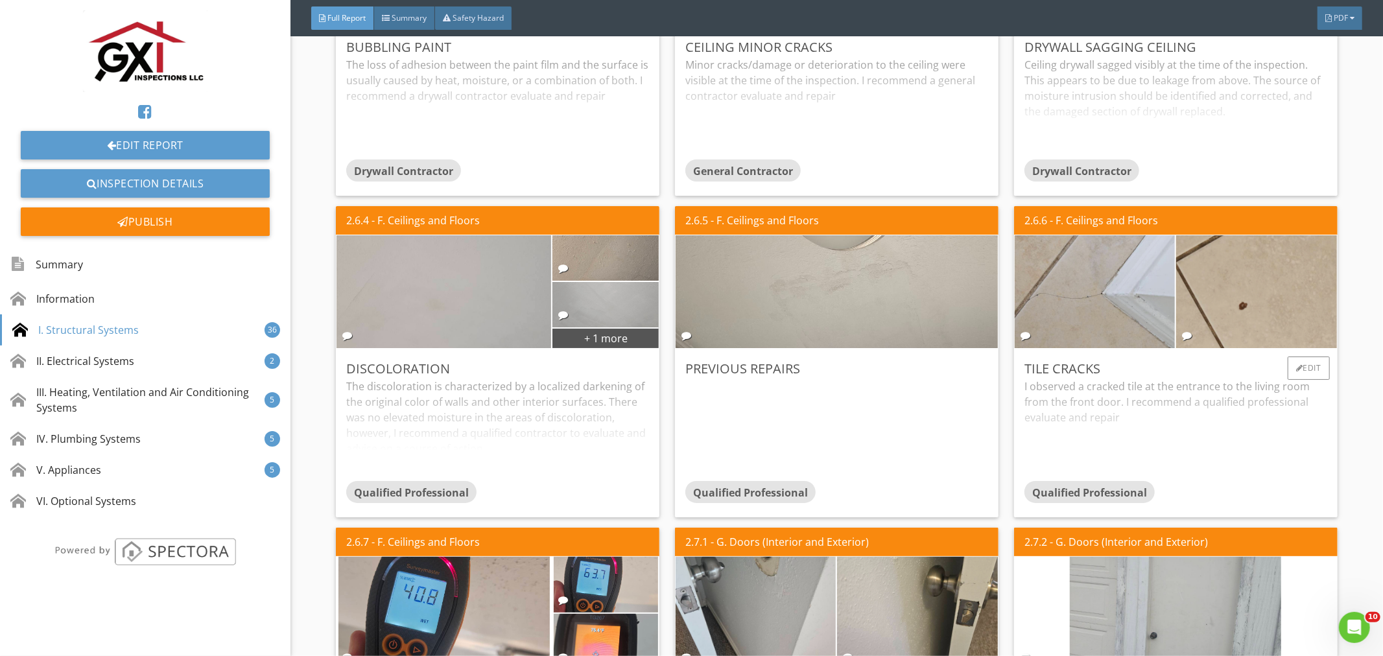
scroll to position [10360, 0]
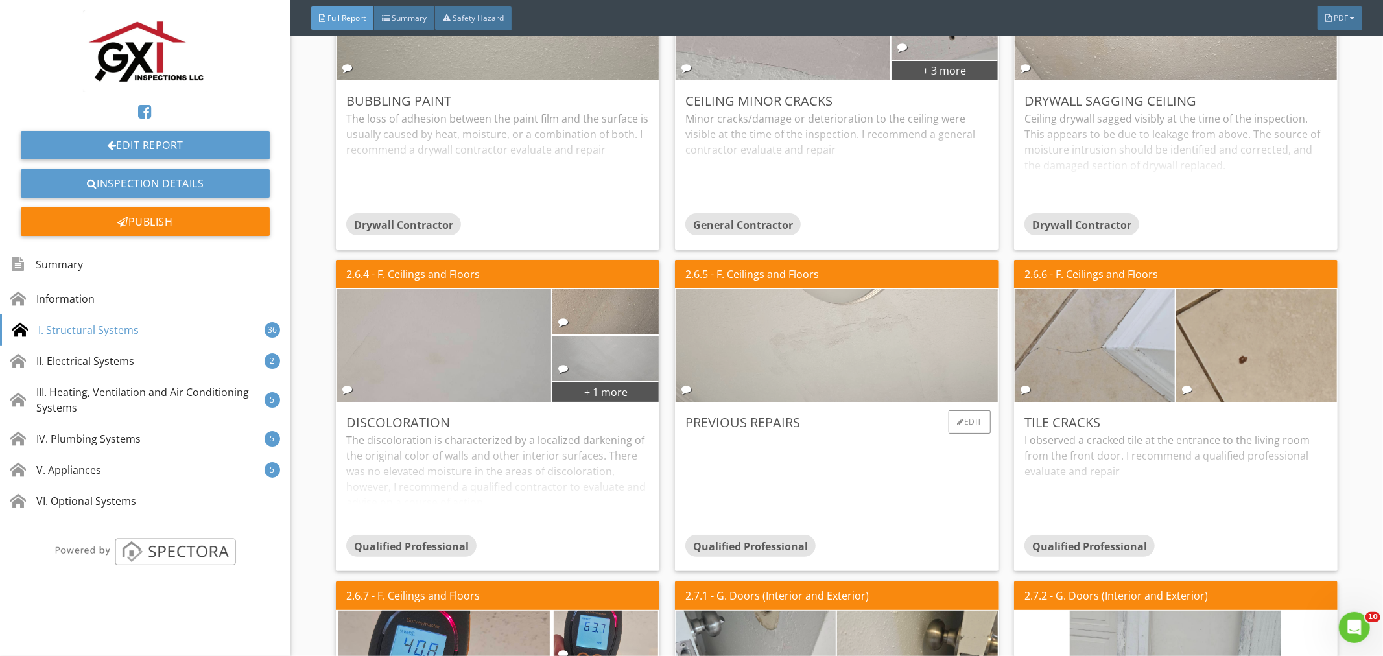
click at [882, 327] on img at bounding box center [836, 345] width 376 height 282
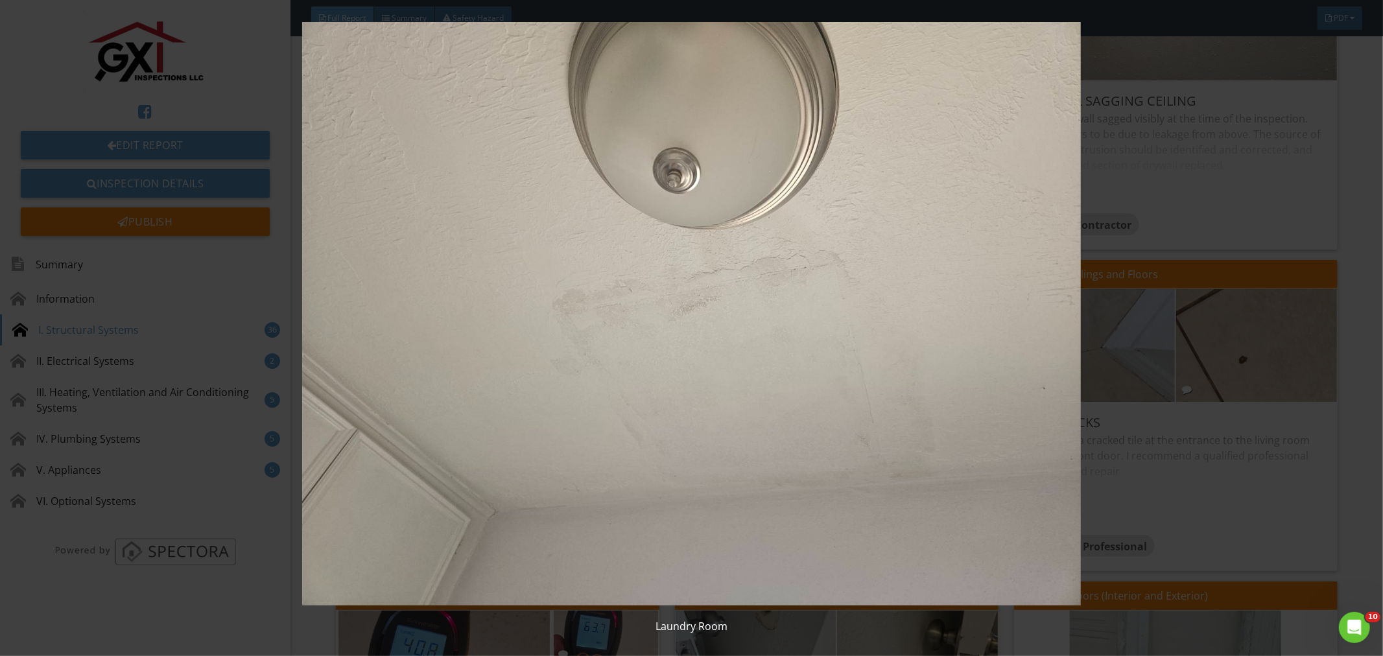
click at [965, 565] on img at bounding box center [691, 314] width 1274 height 584
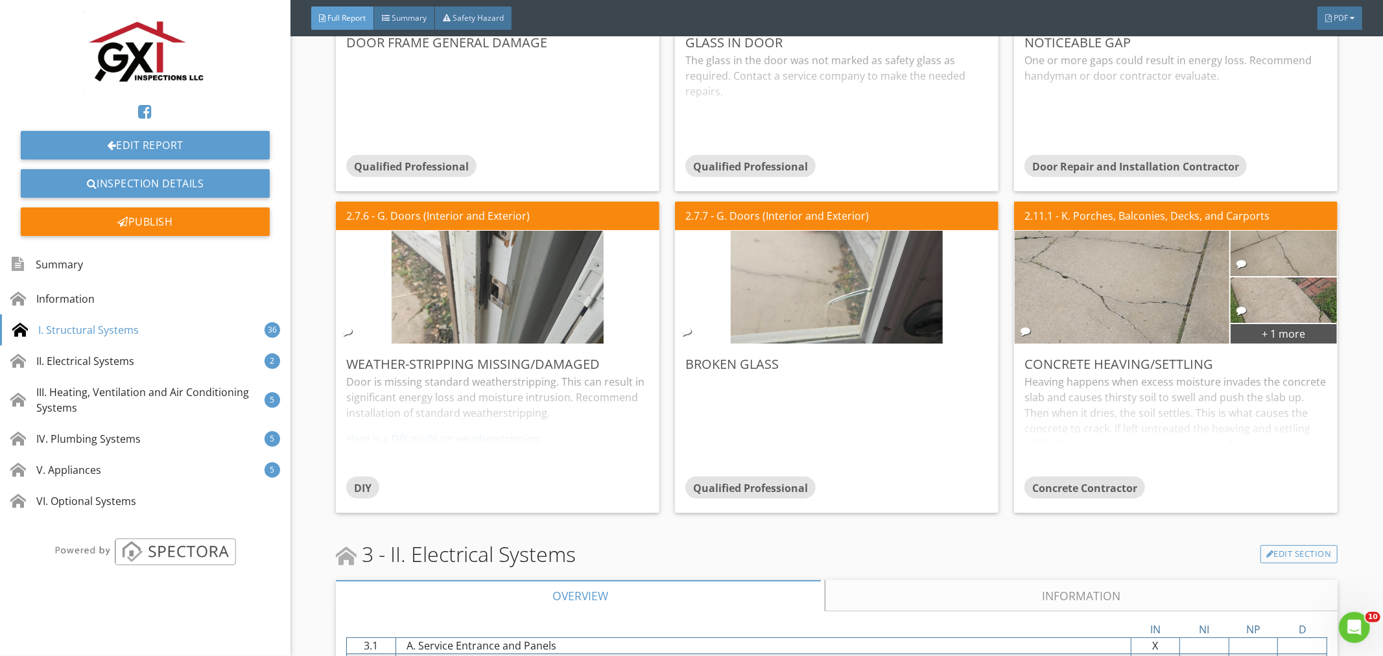
scroll to position [11527, 0]
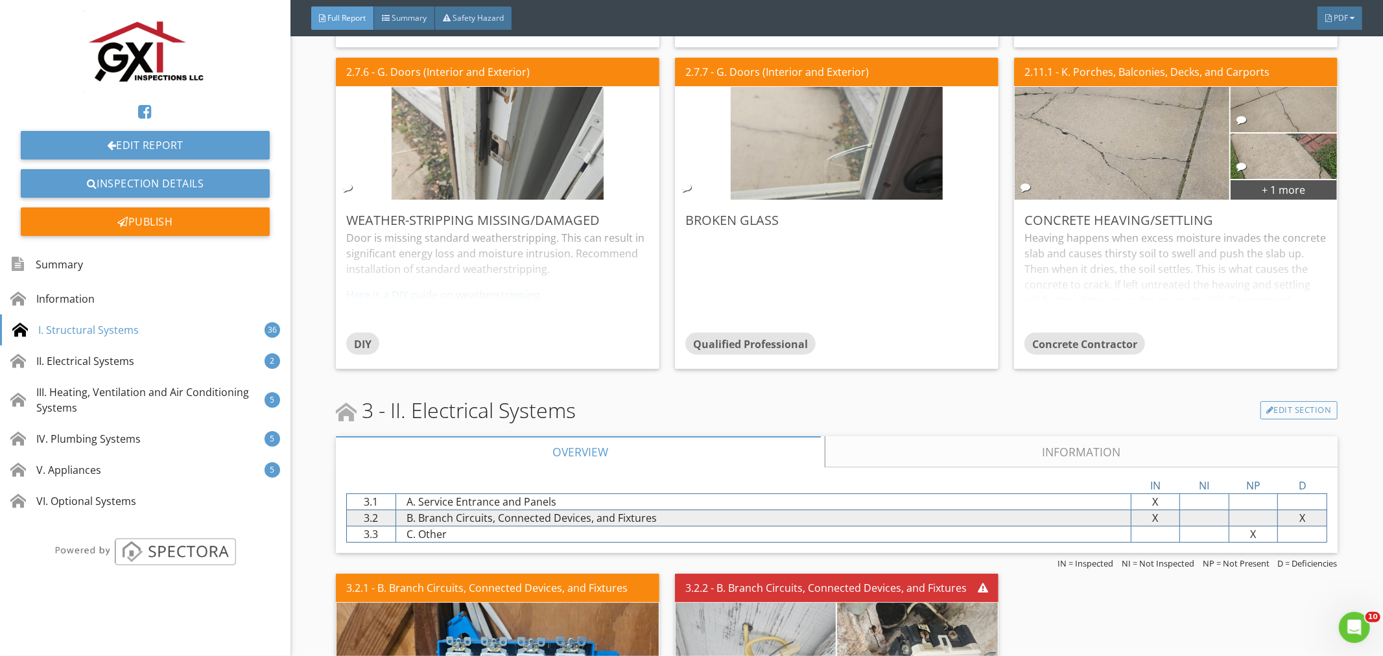
click at [1054, 436] on link "Information" at bounding box center [1080, 451] width 511 height 31
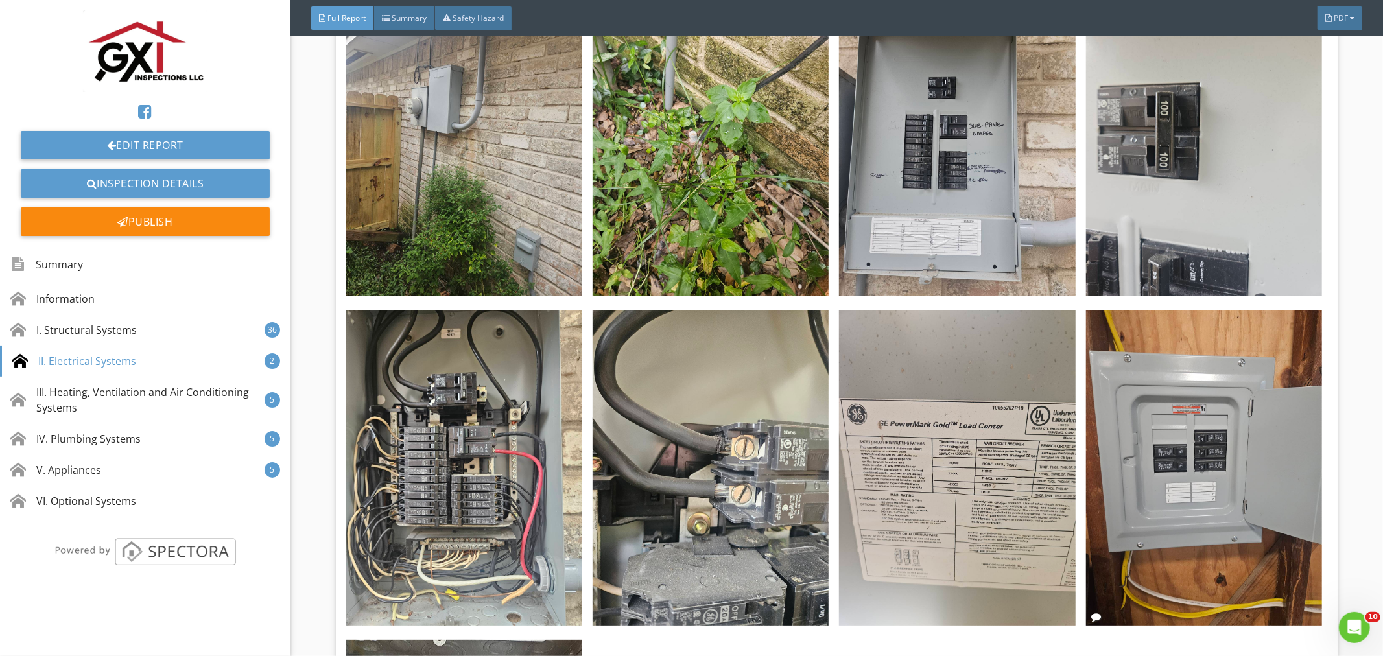
scroll to position [12391, 0]
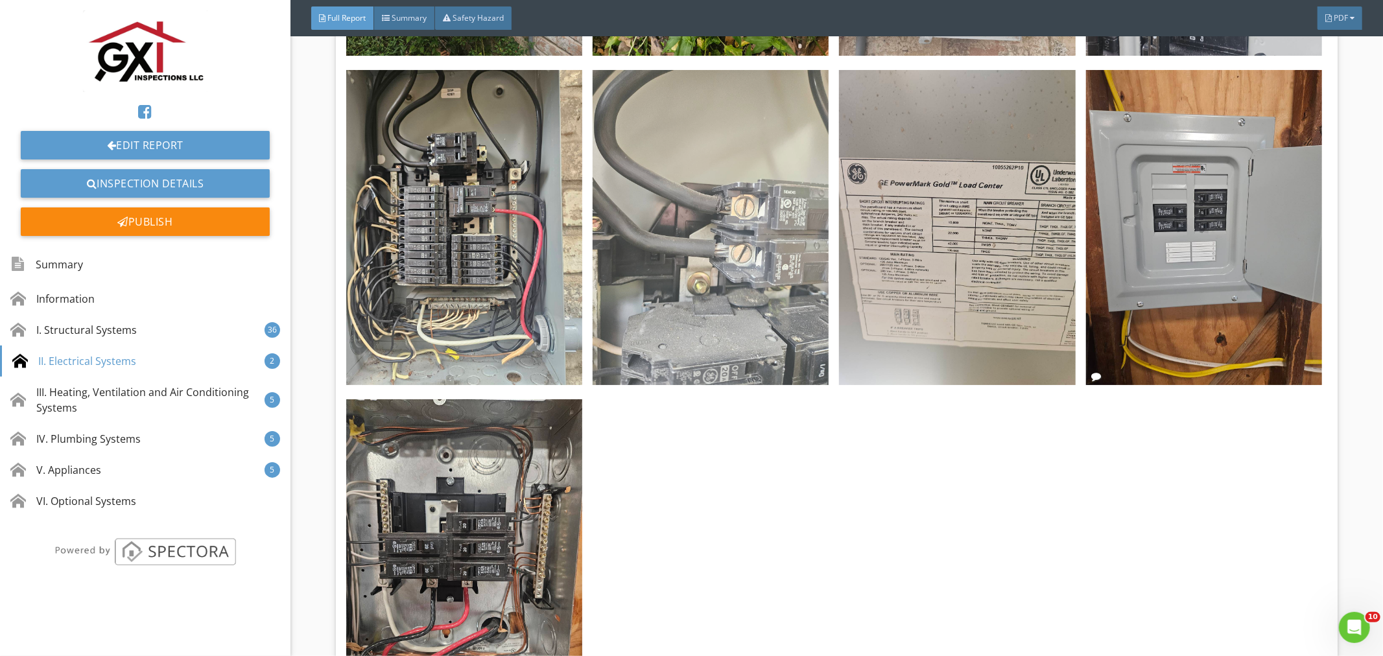
click at [738, 264] on img at bounding box center [710, 227] width 236 height 315
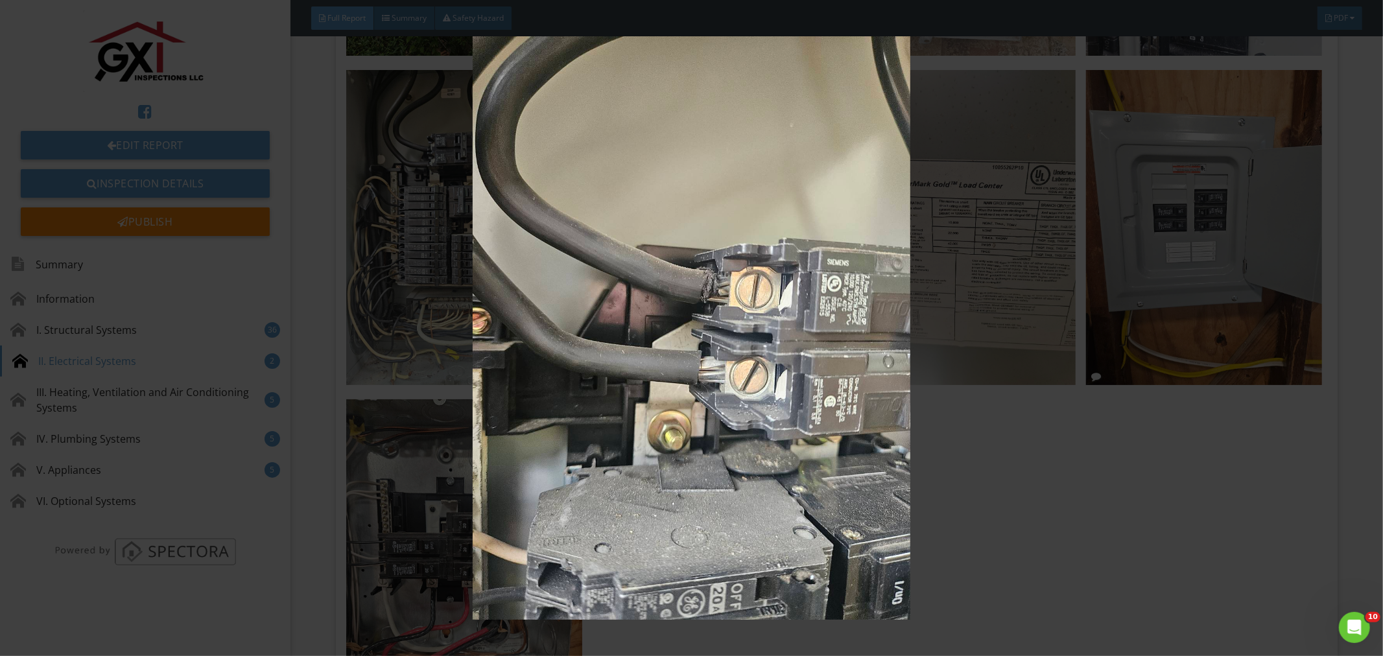
click at [1160, 458] on img at bounding box center [691, 328] width 1274 height 584
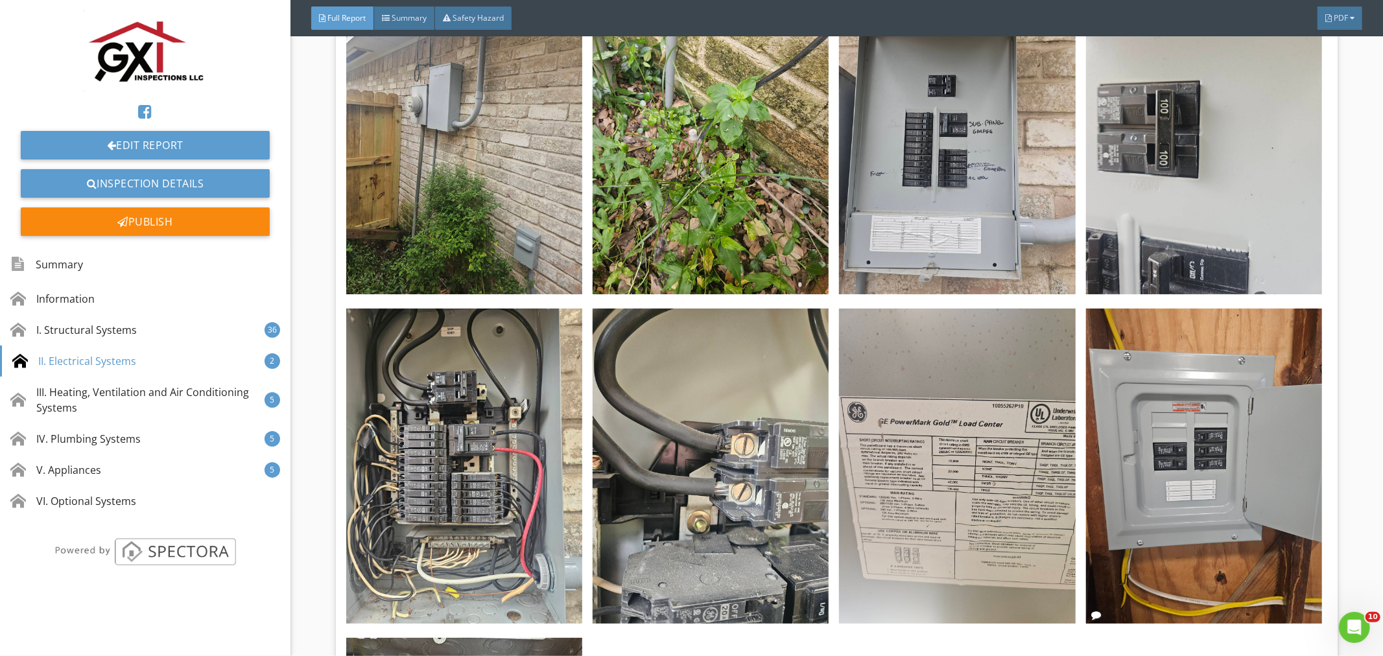
scroll to position [12133, 0]
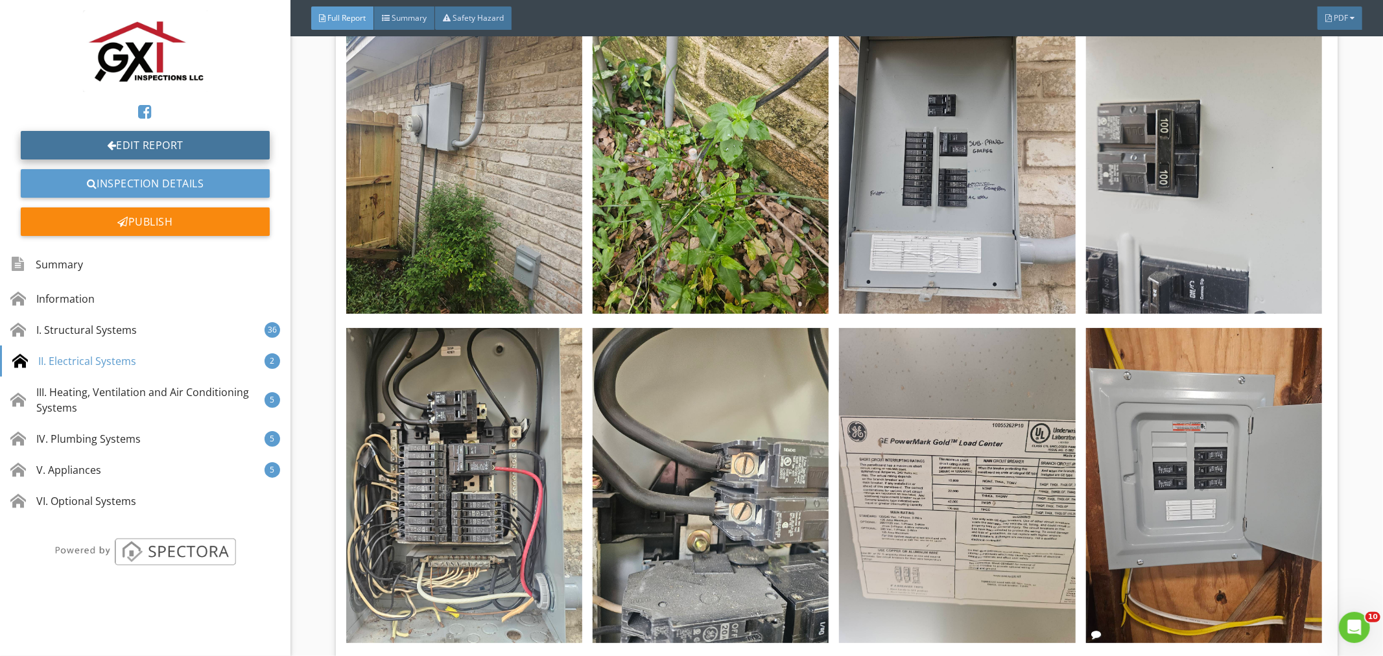
click at [194, 135] on link "Edit Report" at bounding box center [145, 145] width 249 height 29
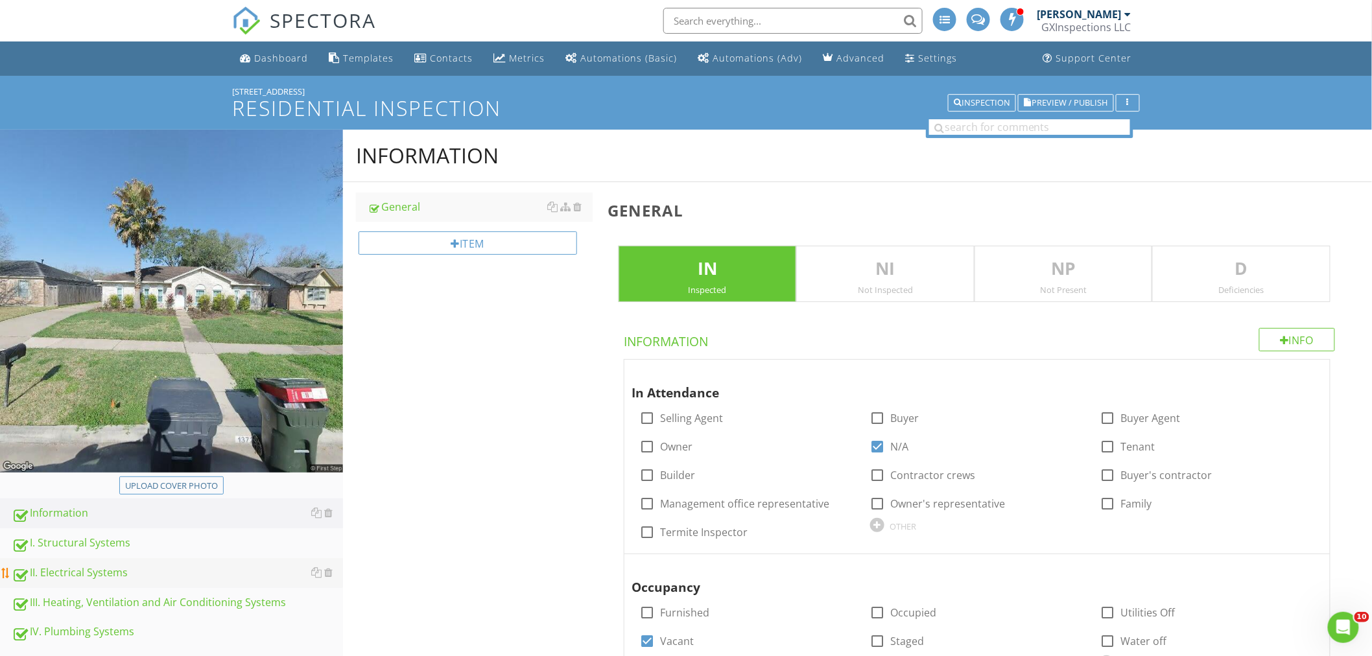
click at [59, 573] on div "II. Electrical Systems" at bounding box center [177, 573] width 331 height 17
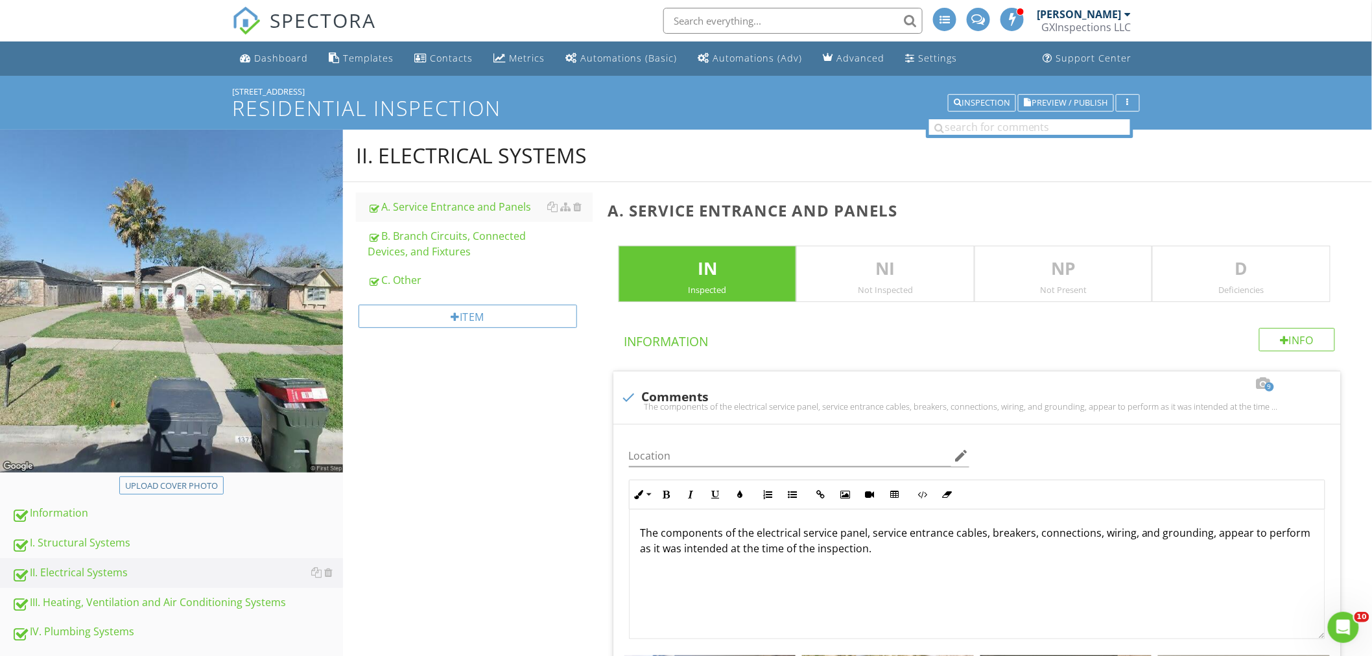
click at [1233, 274] on p "D" at bounding box center [1241, 269] width 177 height 26
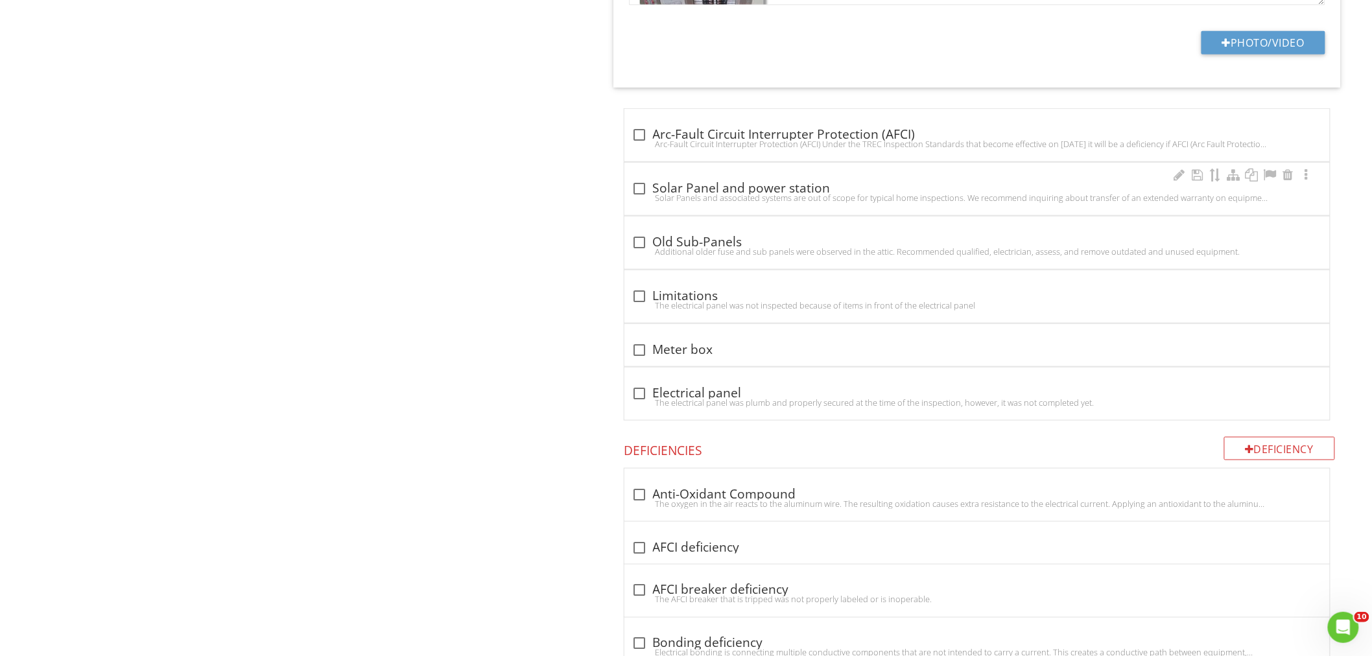
scroll to position [2497, 0]
click at [642, 496] on div at bounding box center [640, 494] width 22 height 22
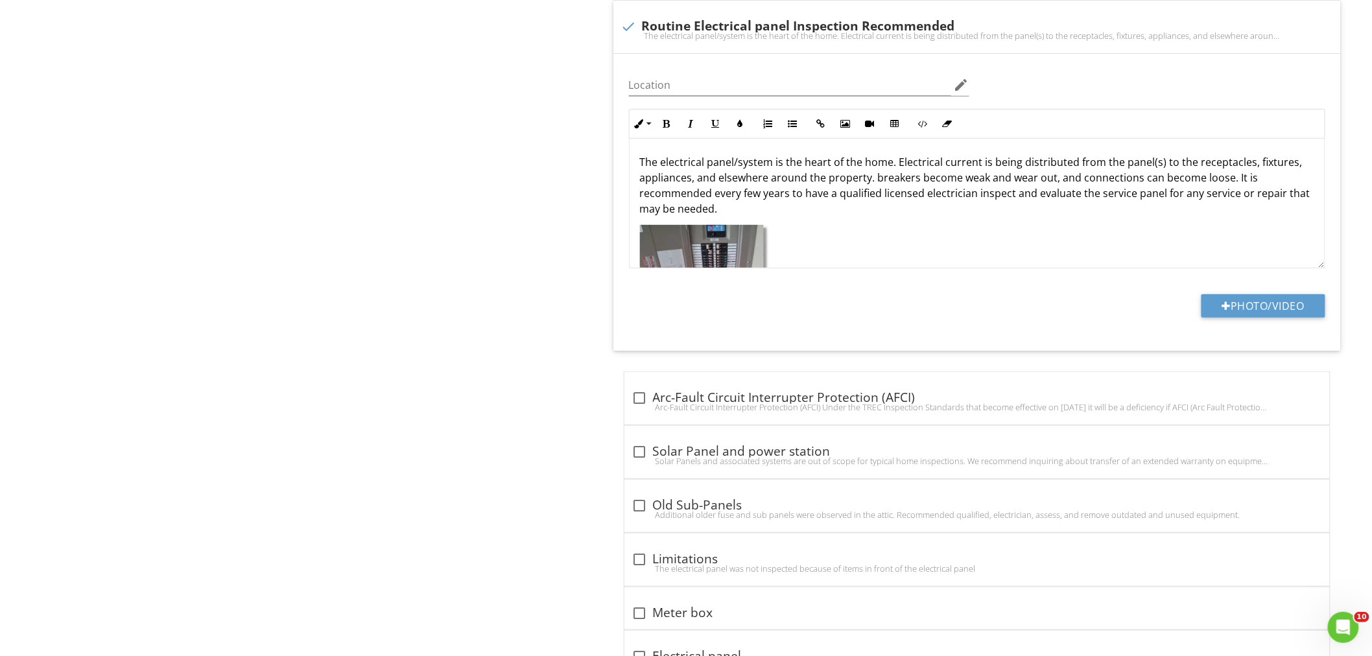
scroll to position [2140, 0]
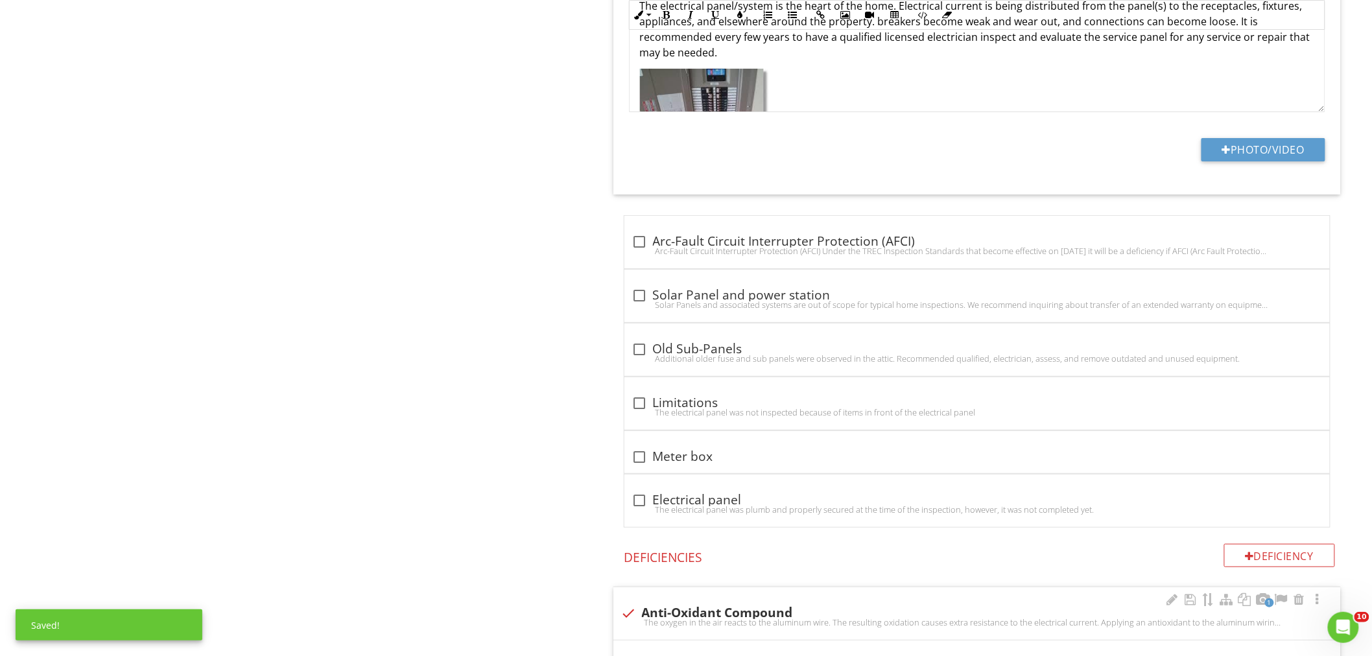
drag, startPoint x: 891, startPoint y: 439, endPoint x: 1160, endPoint y: 627, distance: 328.3
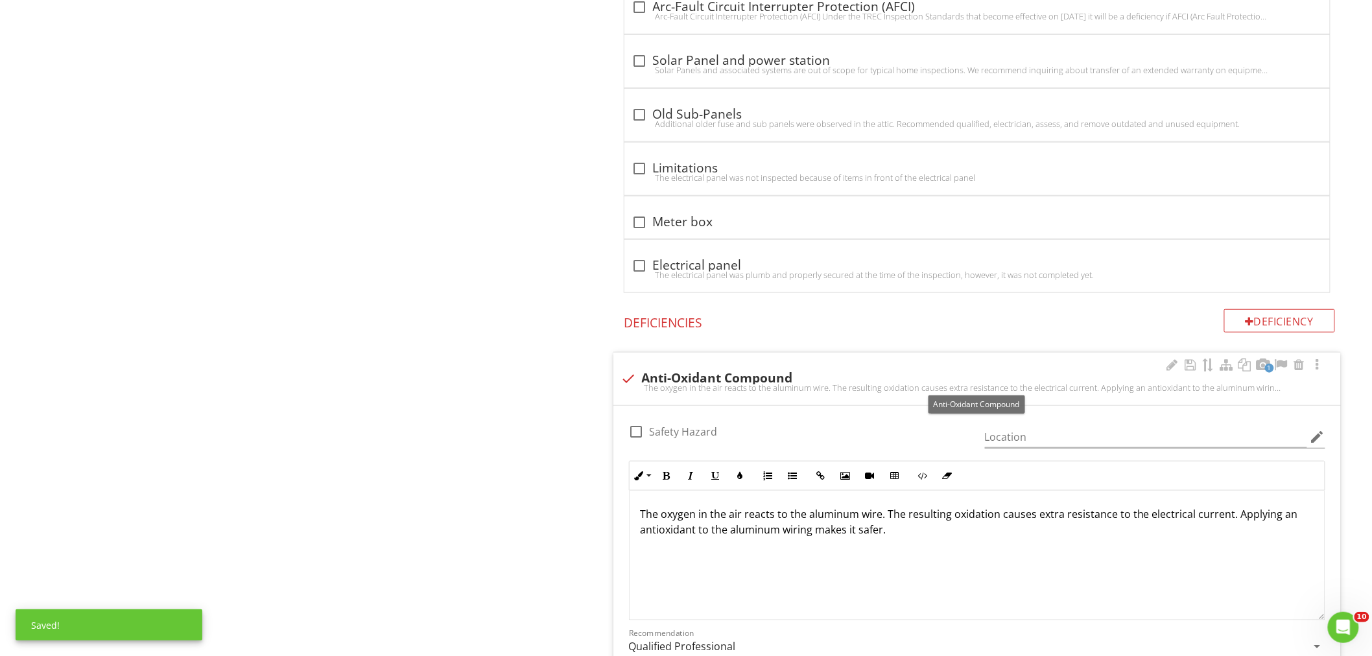
scroll to position [2380, 0]
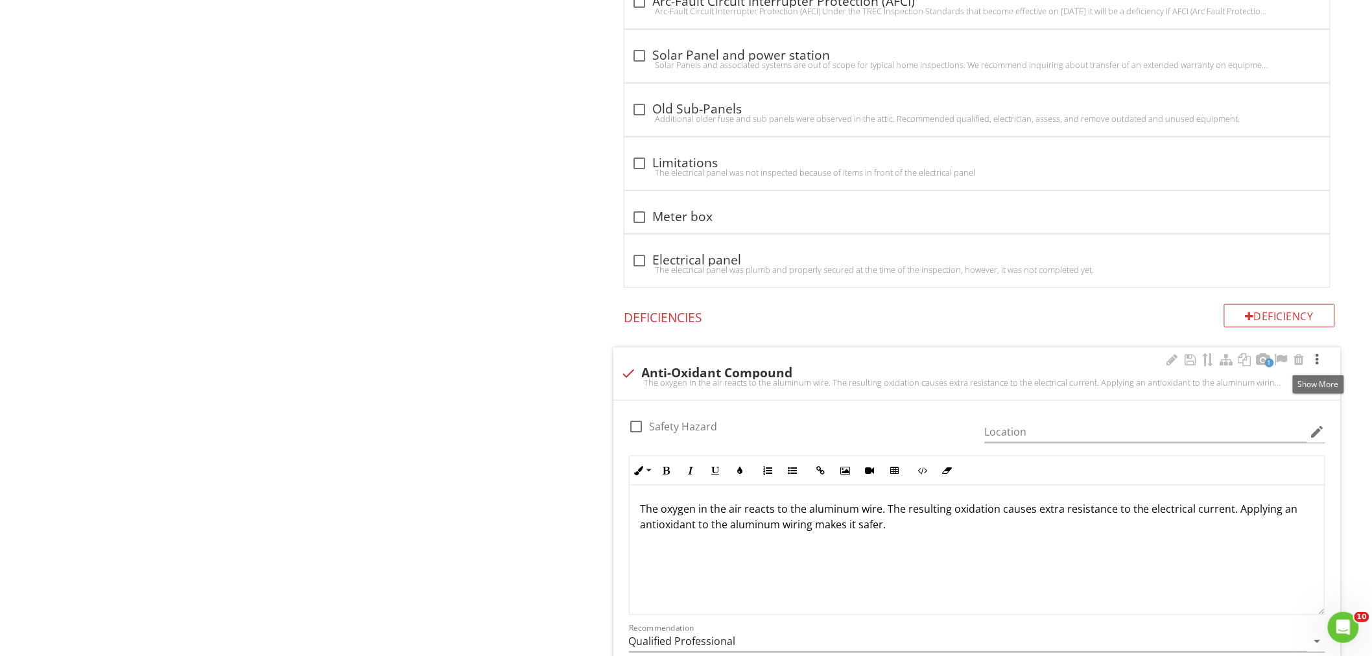
click at [1317, 362] on div at bounding box center [1317, 359] width 16 height 13
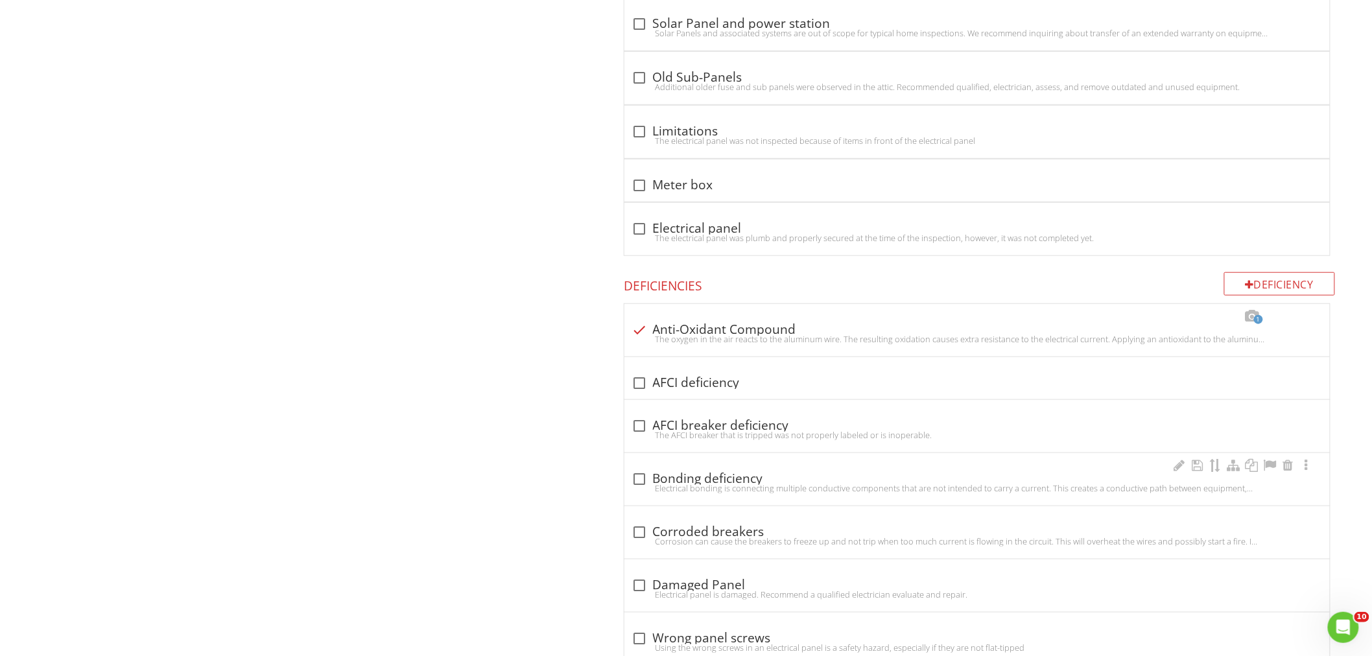
scroll to position [2428, 0]
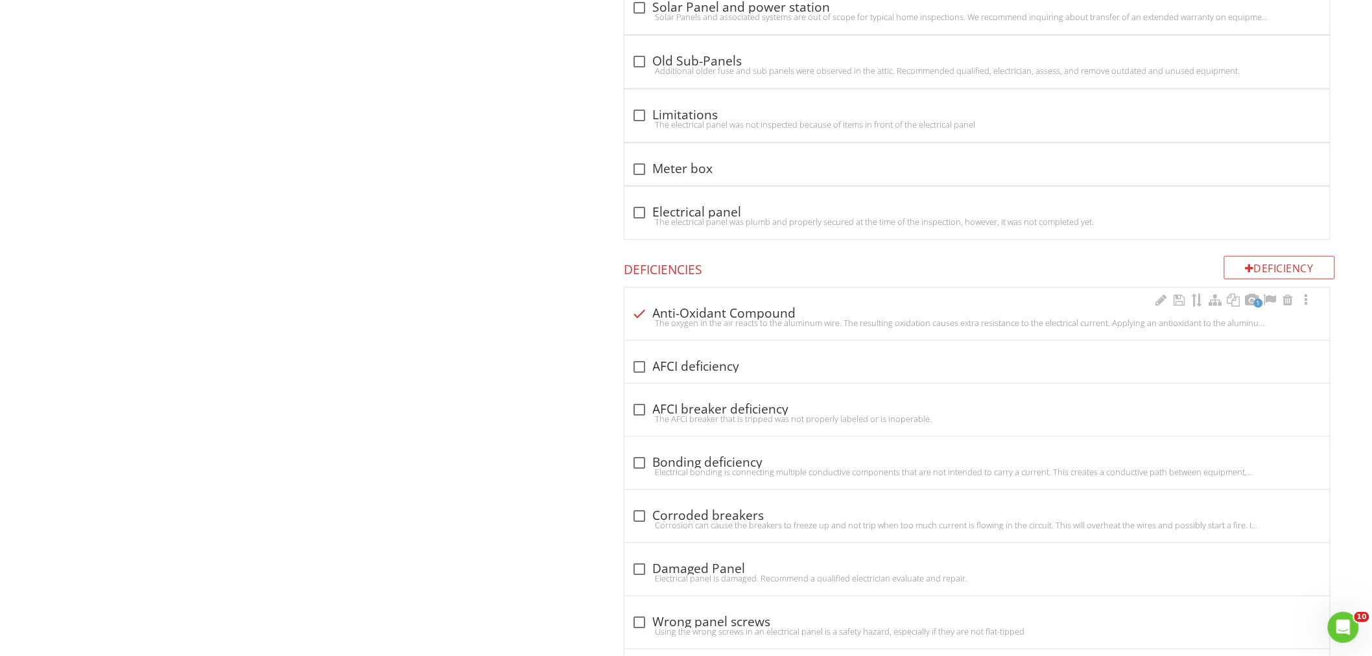
click at [900, 316] on div "check Anti-Oxidant Compound" at bounding box center [977, 314] width 690 height 16
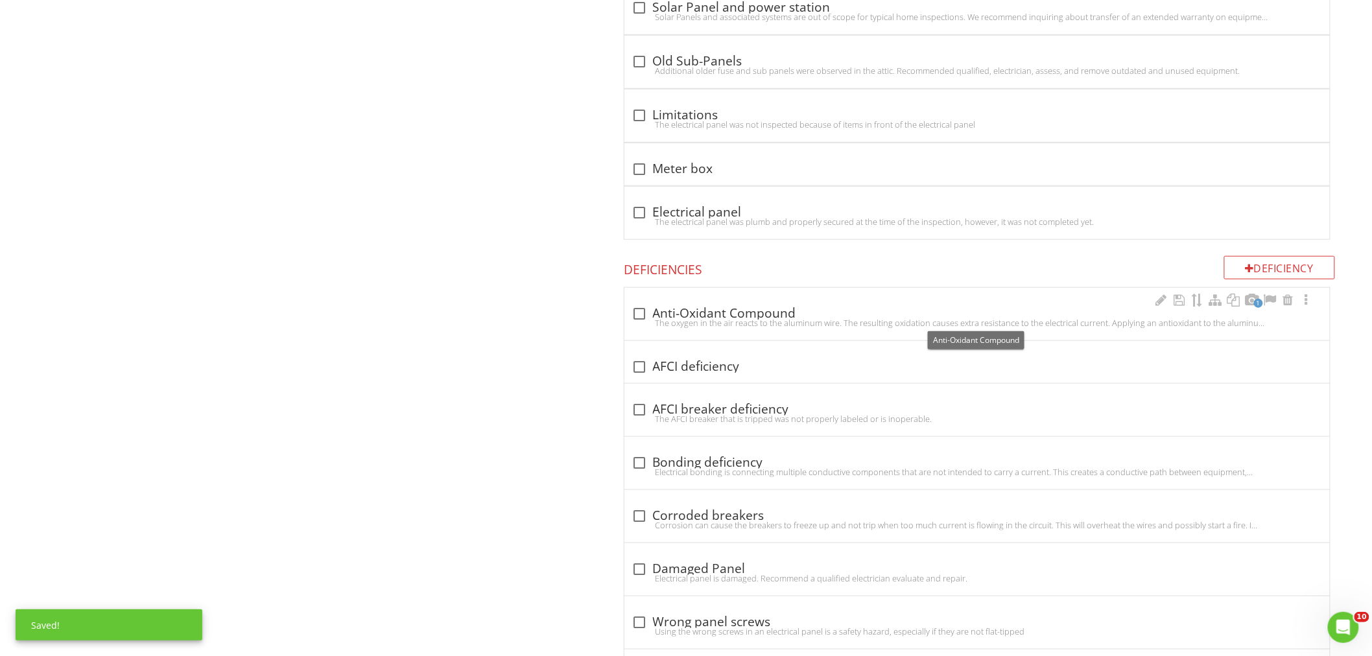
click at [643, 314] on div at bounding box center [640, 314] width 22 height 22
checkbox input "true"
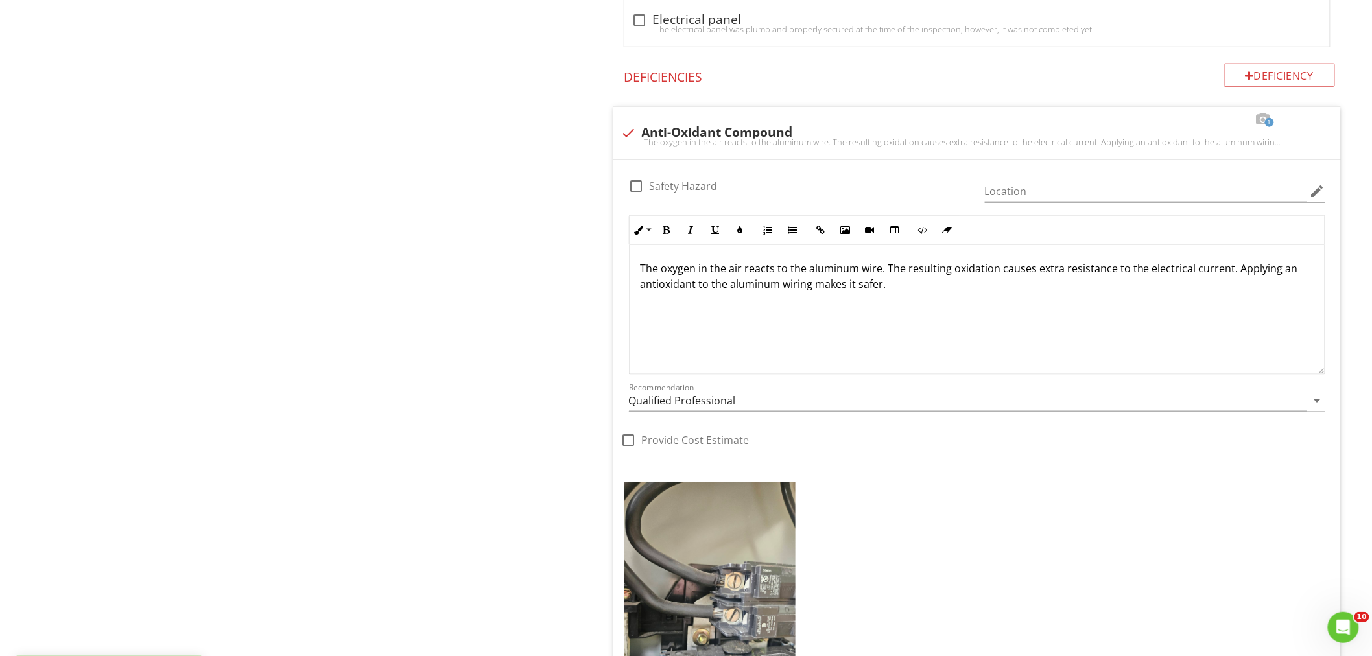
scroll to position [2716, 0]
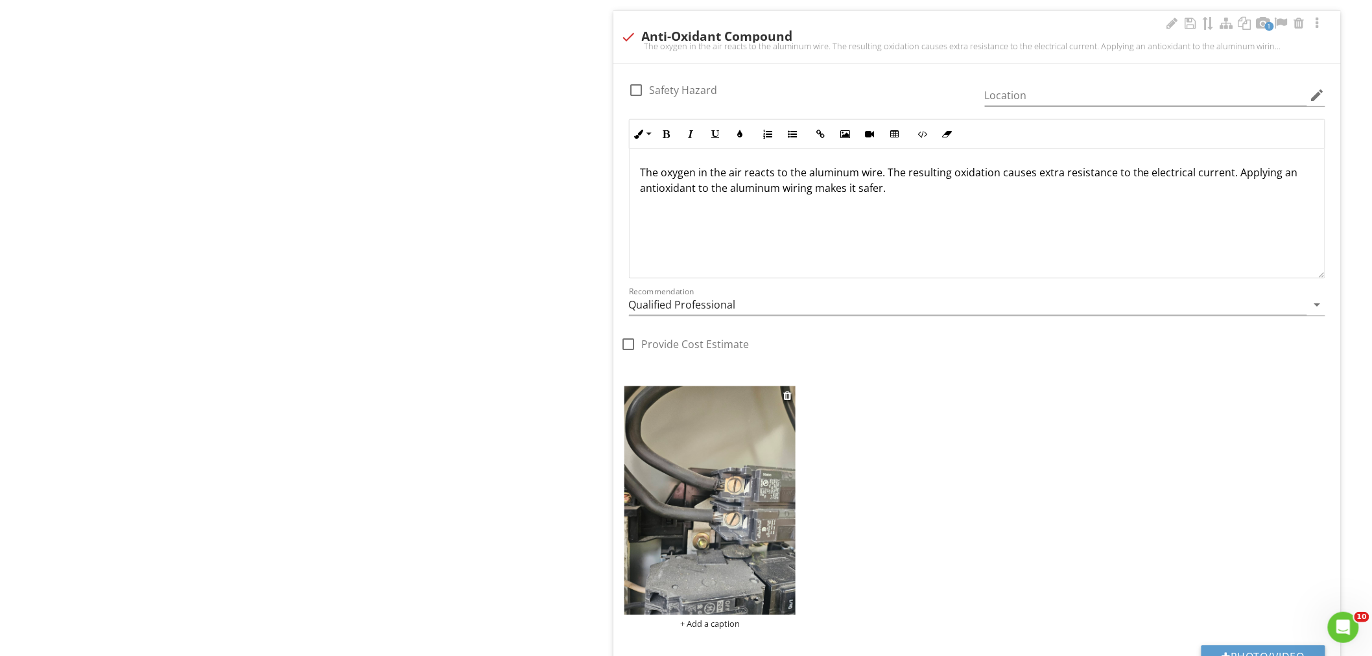
click at [720, 536] on img at bounding box center [710, 500] width 172 height 229
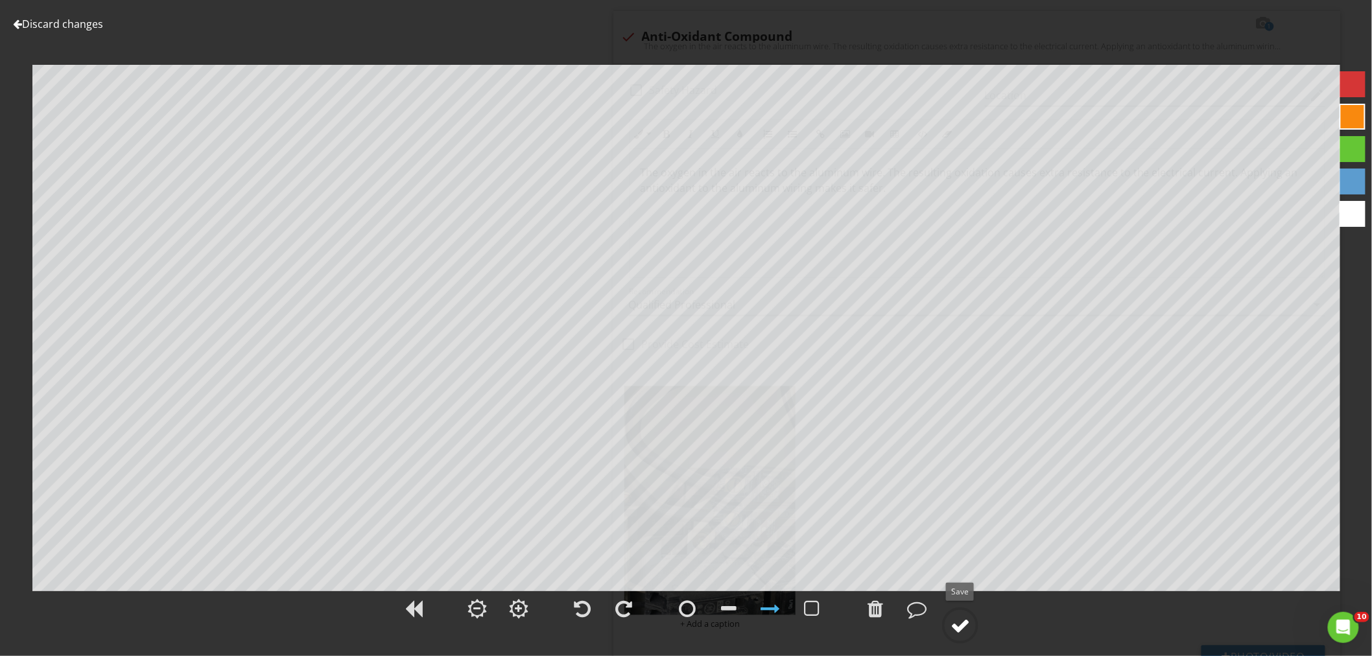
click at [954, 626] on div at bounding box center [959, 625] width 19 height 19
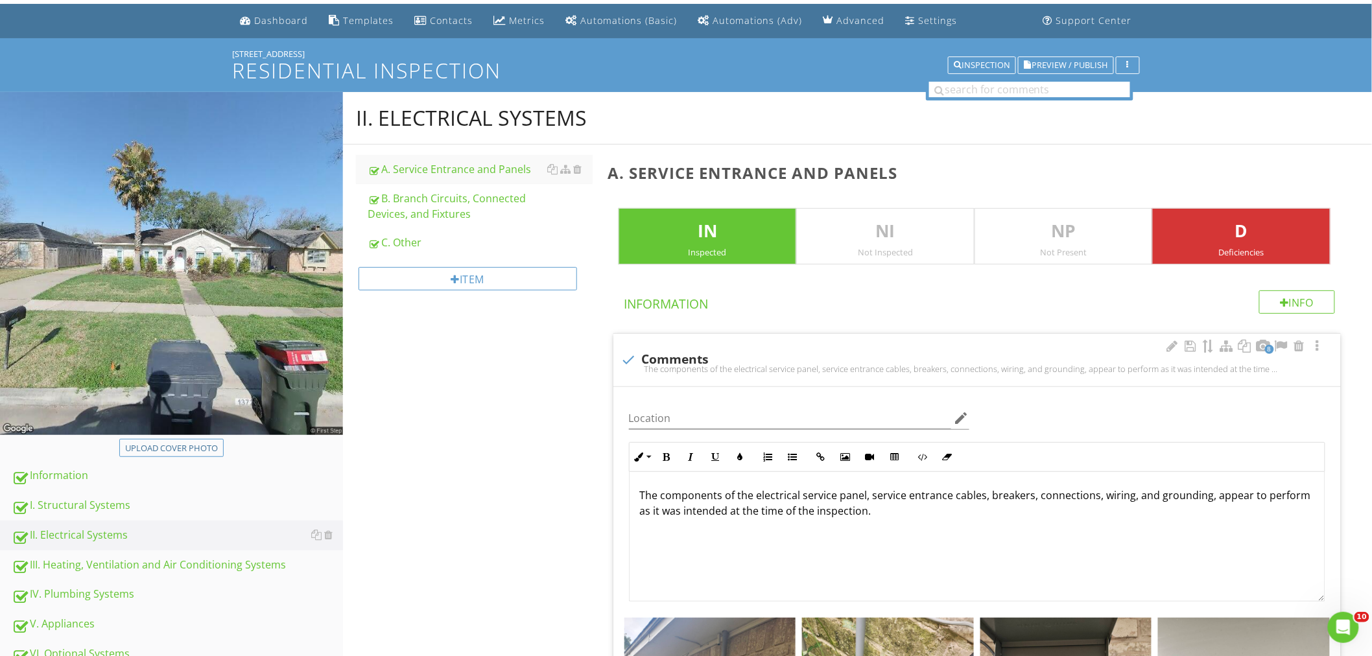
scroll to position [0, 0]
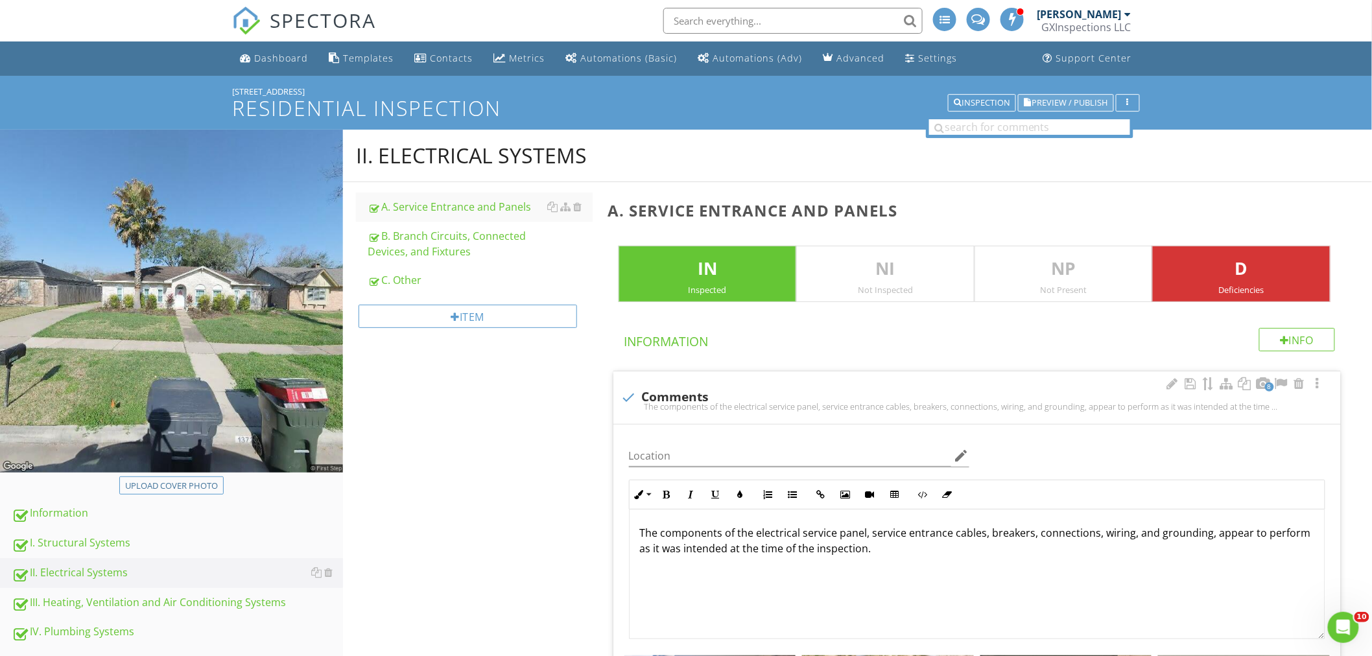
click at [1083, 106] on span "Preview / Publish" at bounding box center [1070, 103] width 76 height 8
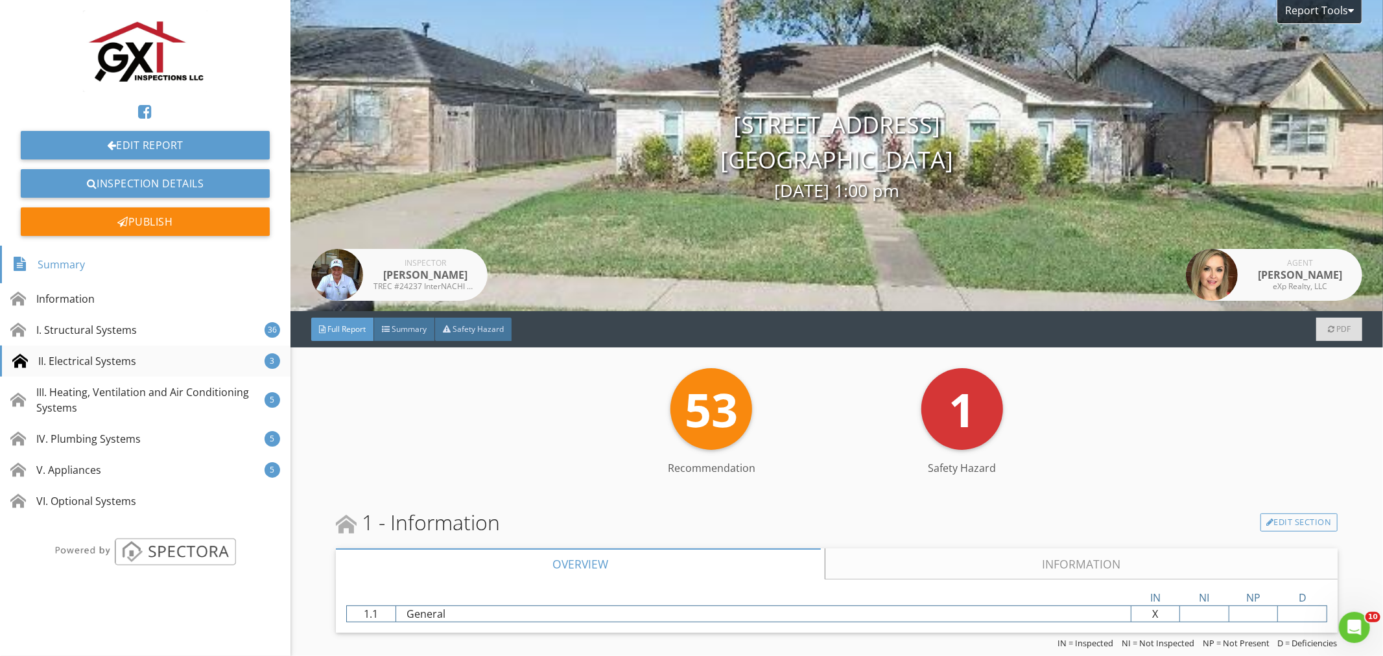
click at [87, 355] on div "II. Electrical Systems" at bounding box center [74, 361] width 124 height 16
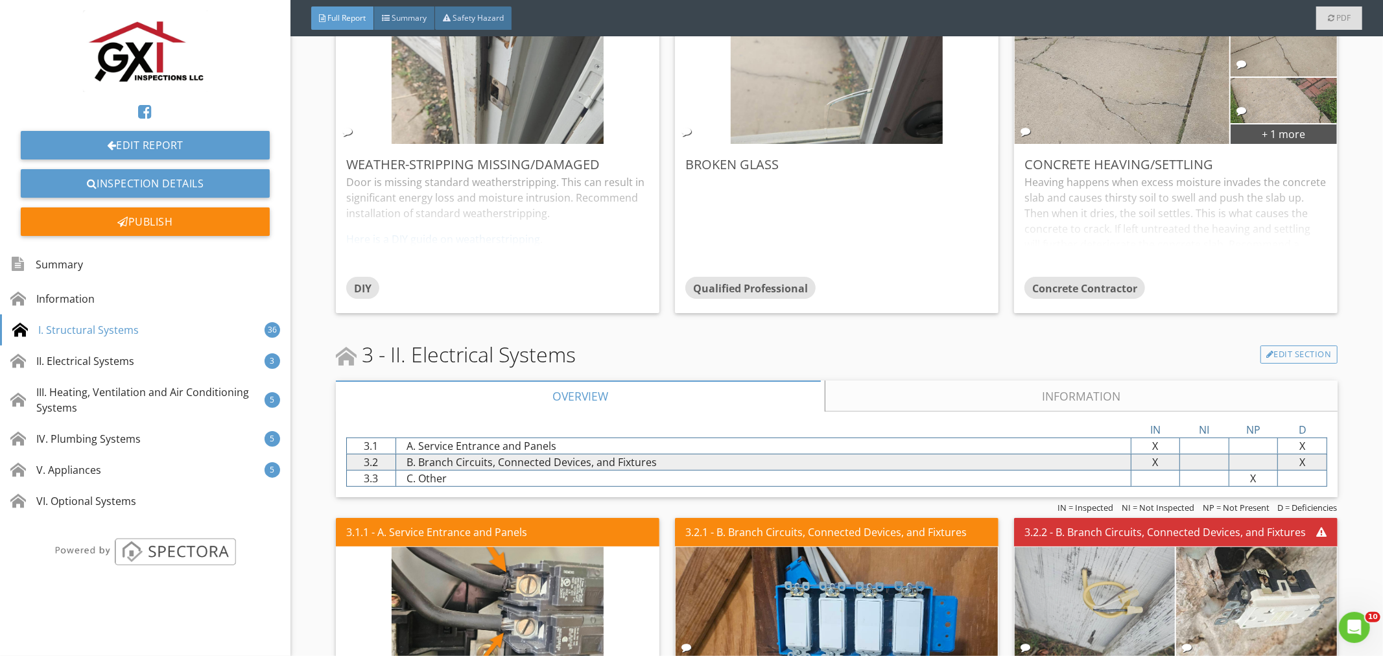
scroll to position [4436, 0]
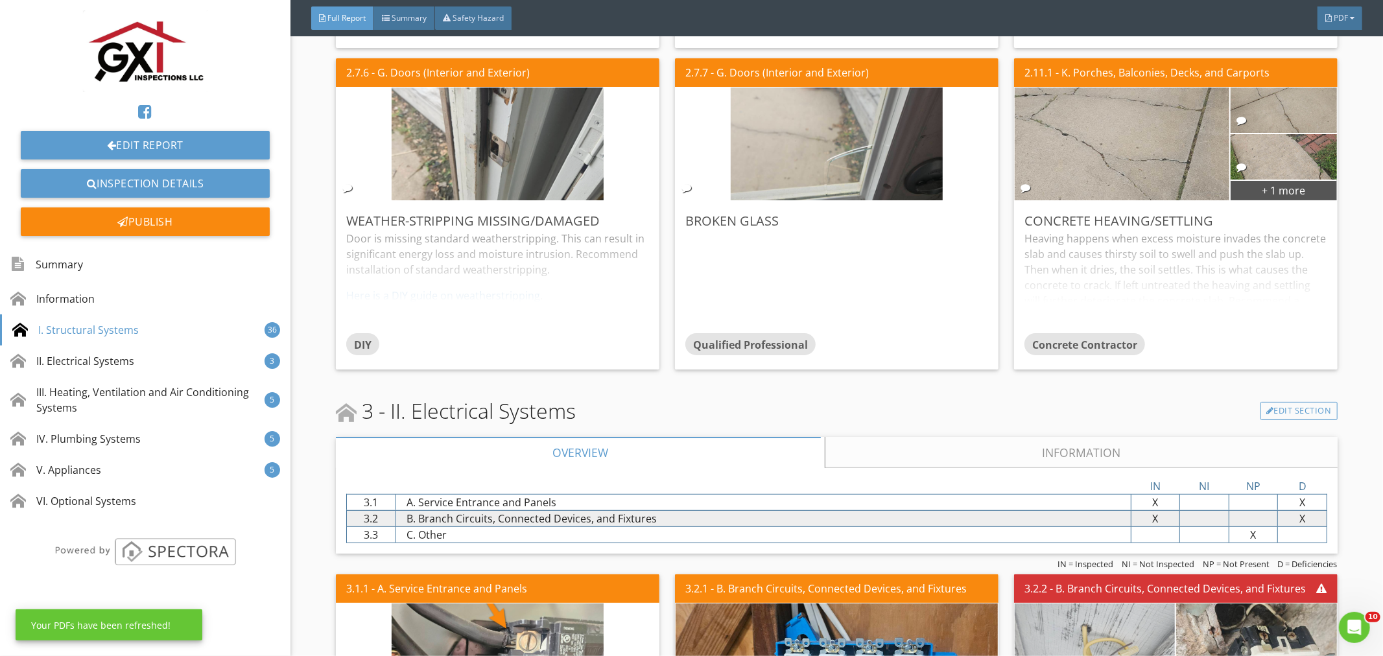
click at [1097, 454] on link "Information" at bounding box center [1080, 452] width 511 height 31
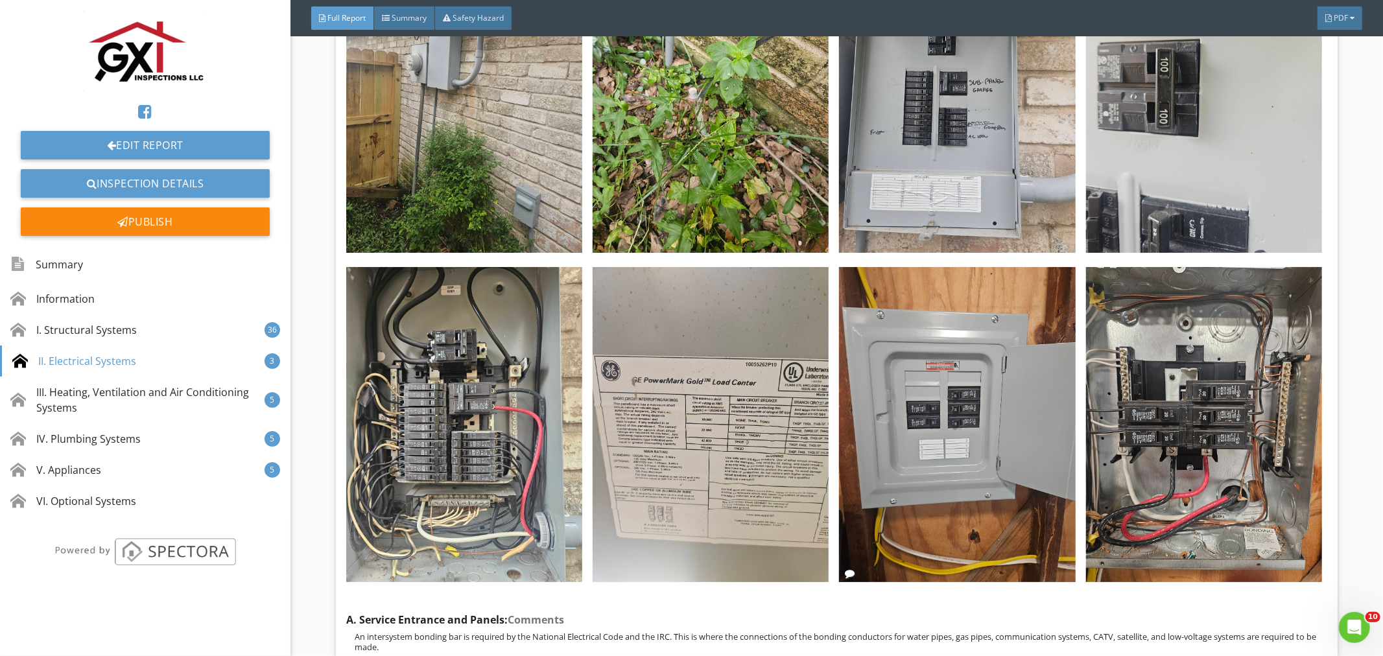
scroll to position [5108, 0]
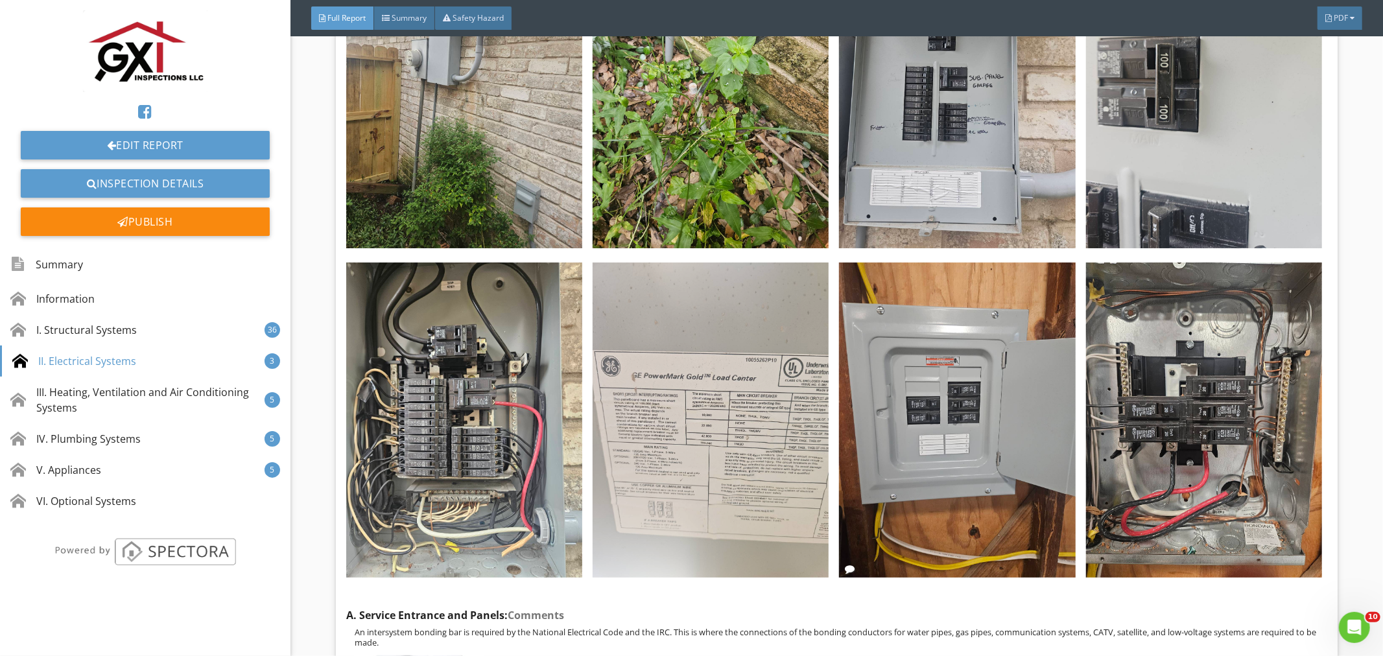
click at [744, 445] on img at bounding box center [710, 420] width 236 height 315
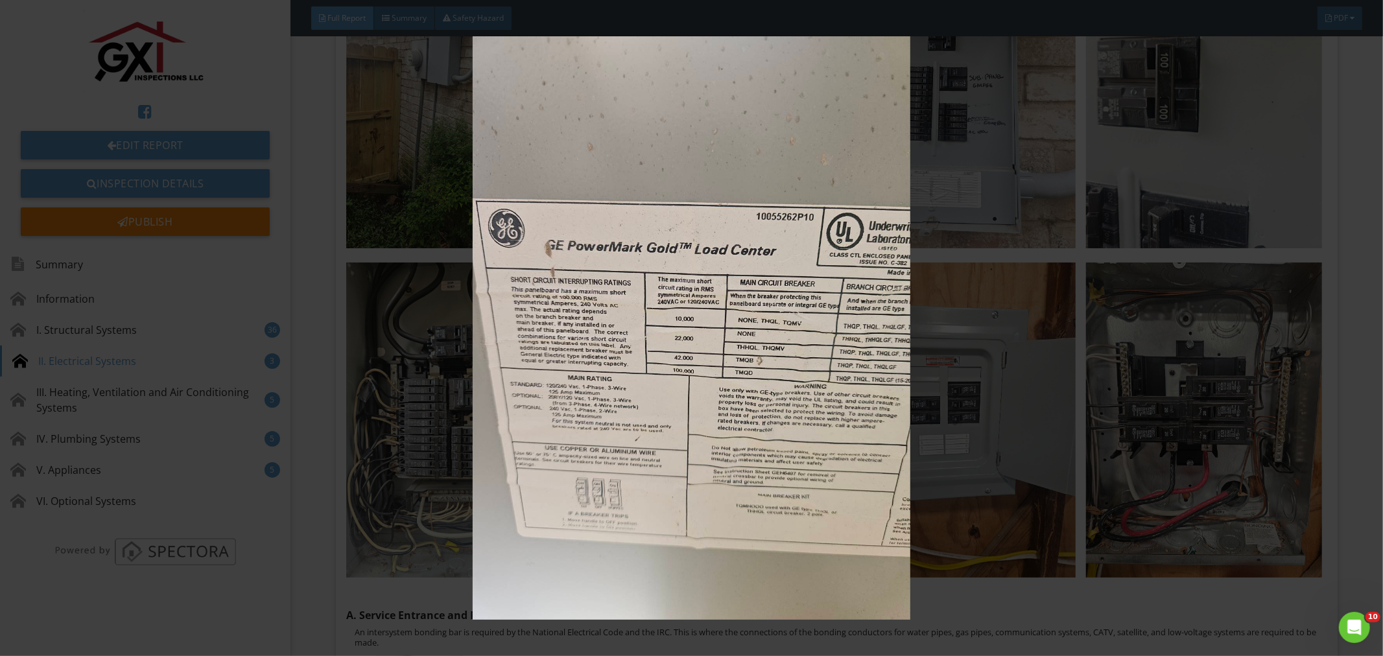
click at [847, 561] on img at bounding box center [691, 328] width 1274 height 584
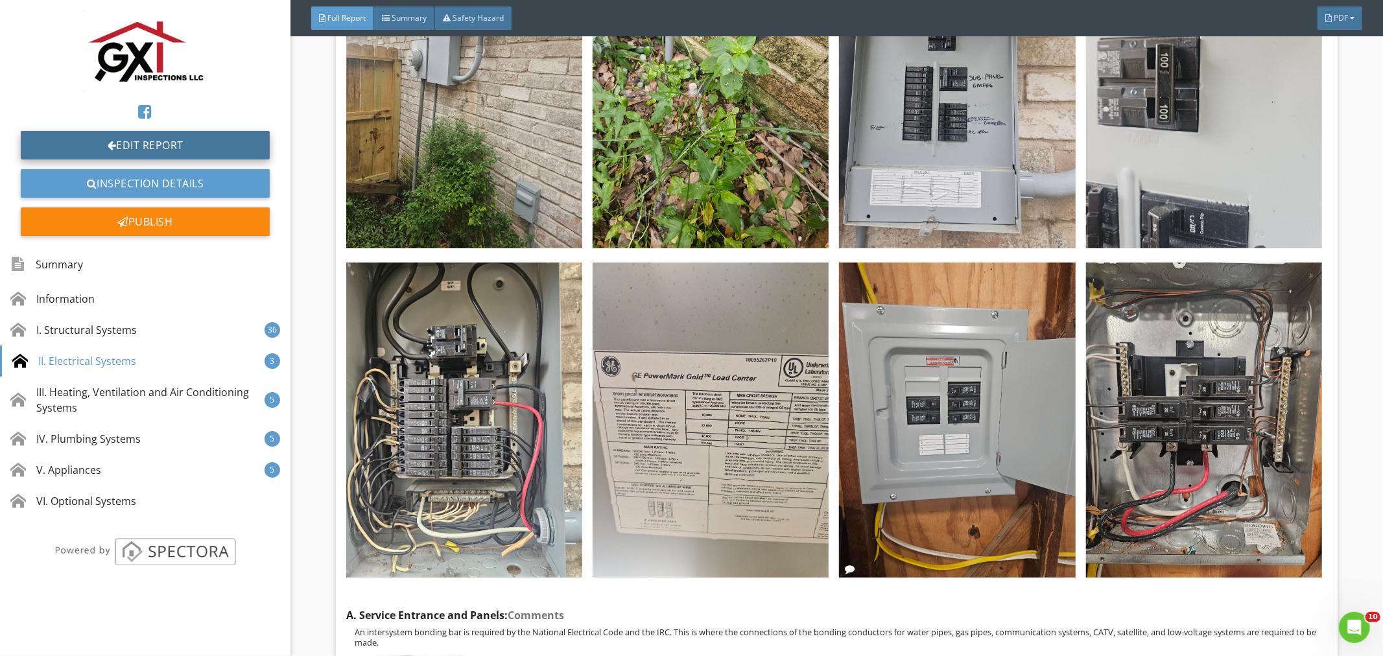
click at [241, 149] on link "Edit Report" at bounding box center [145, 145] width 249 height 29
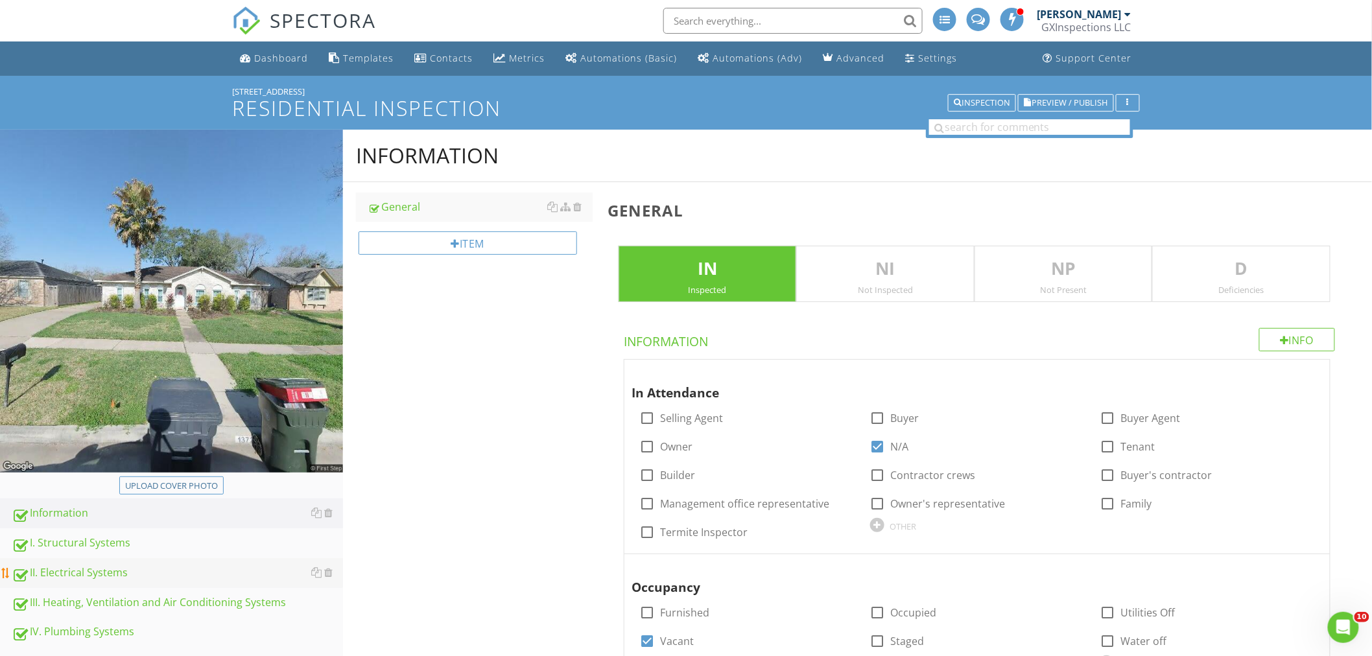
click at [76, 573] on div "II. Electrical Systems" at bounding box center [177, 573] width 331 height 17
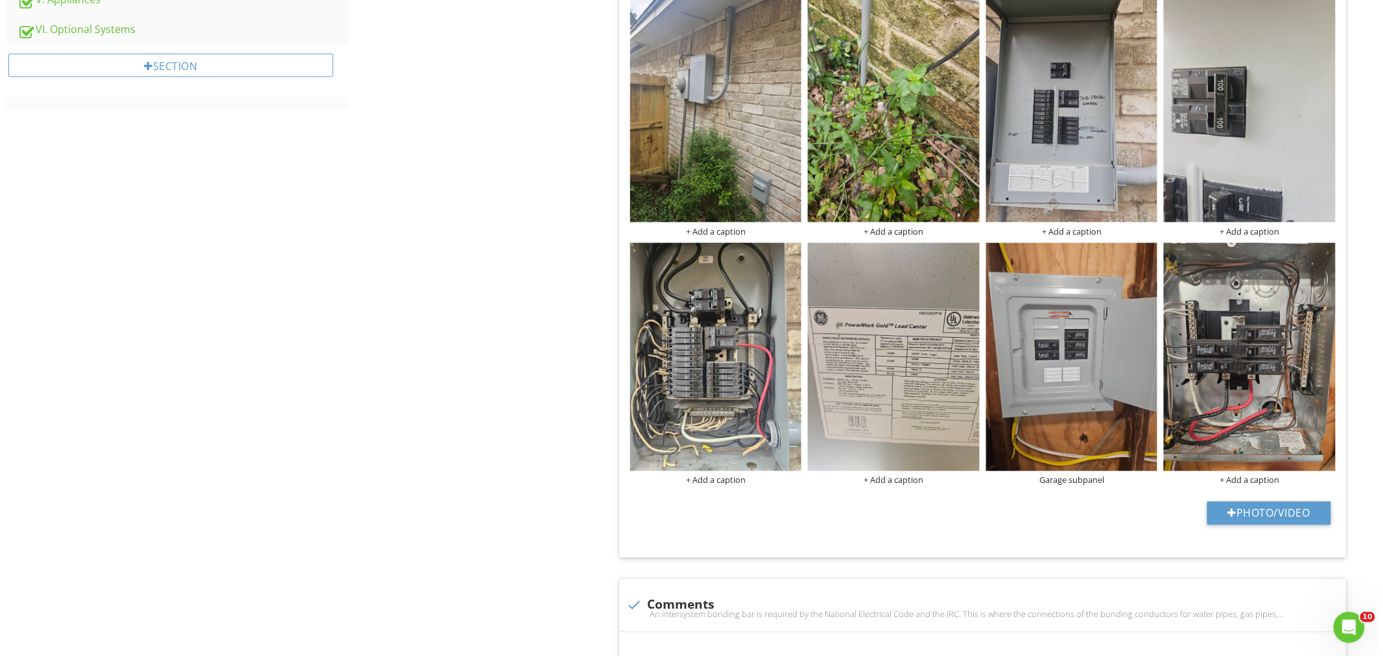
scroll to position [672, 0]
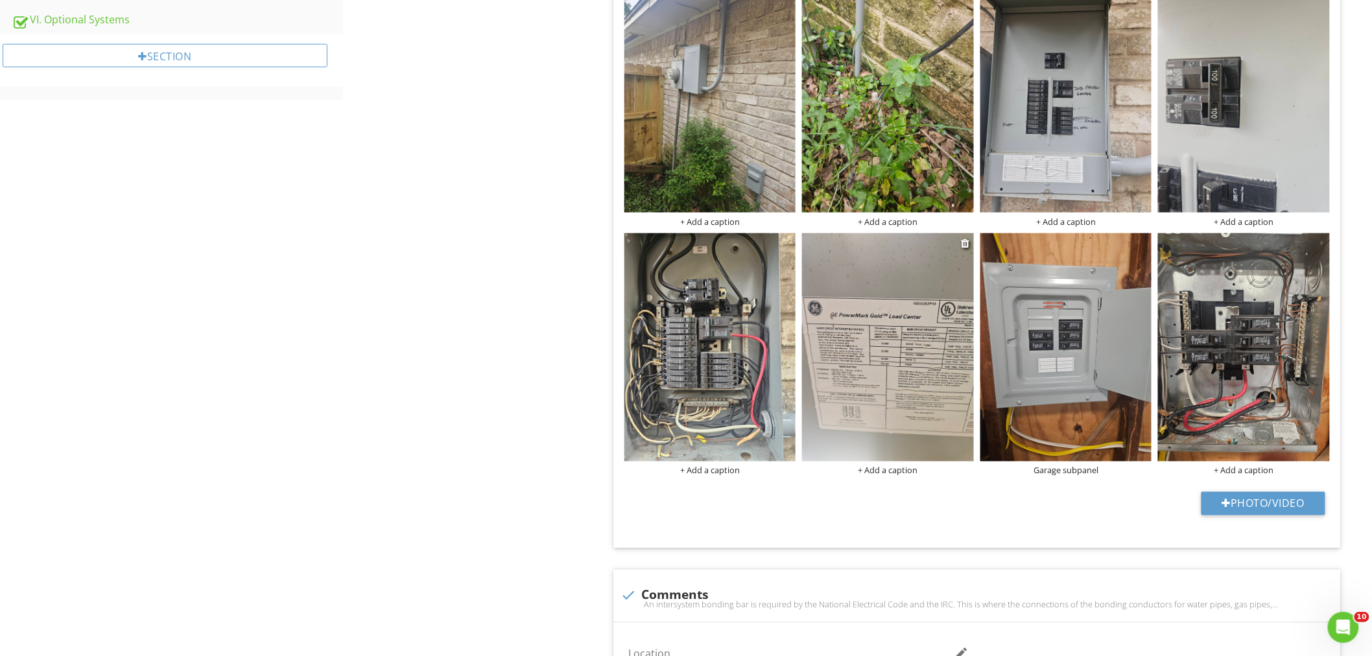
click at [903, 470] on div "+ Add a caption" at bounding box center [888, 470] width 172 height 10
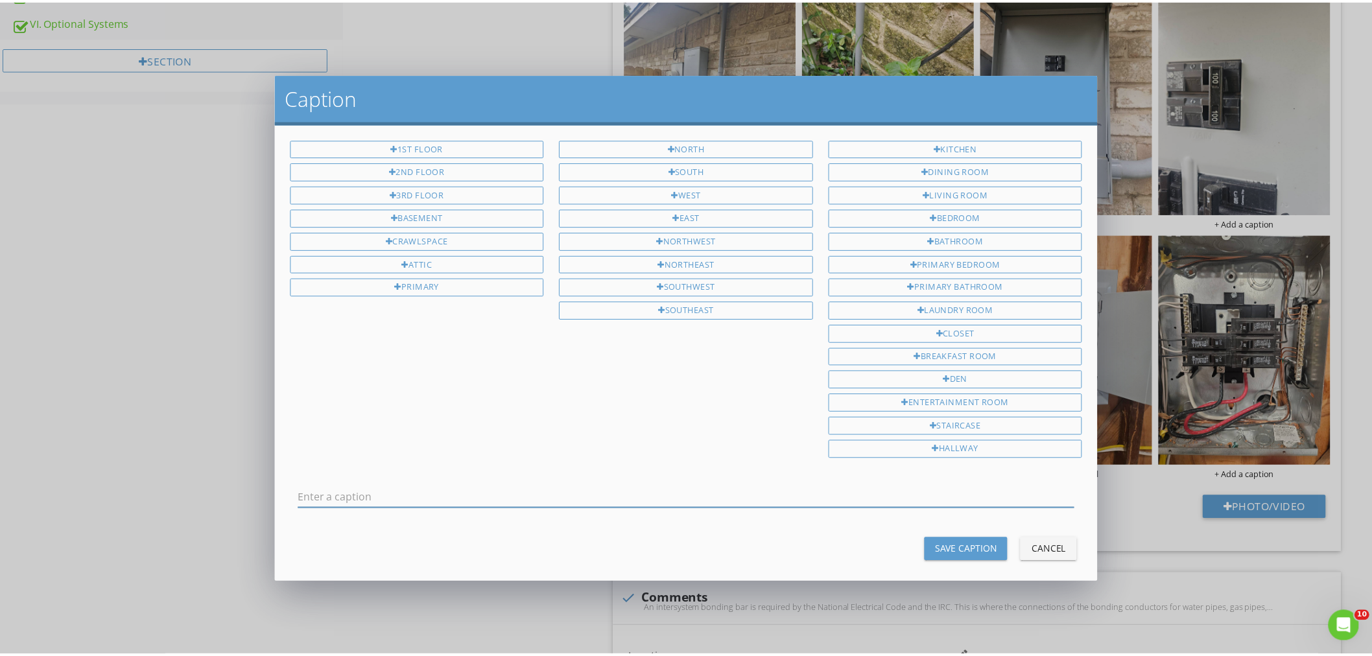
scroll to position [0, 0]
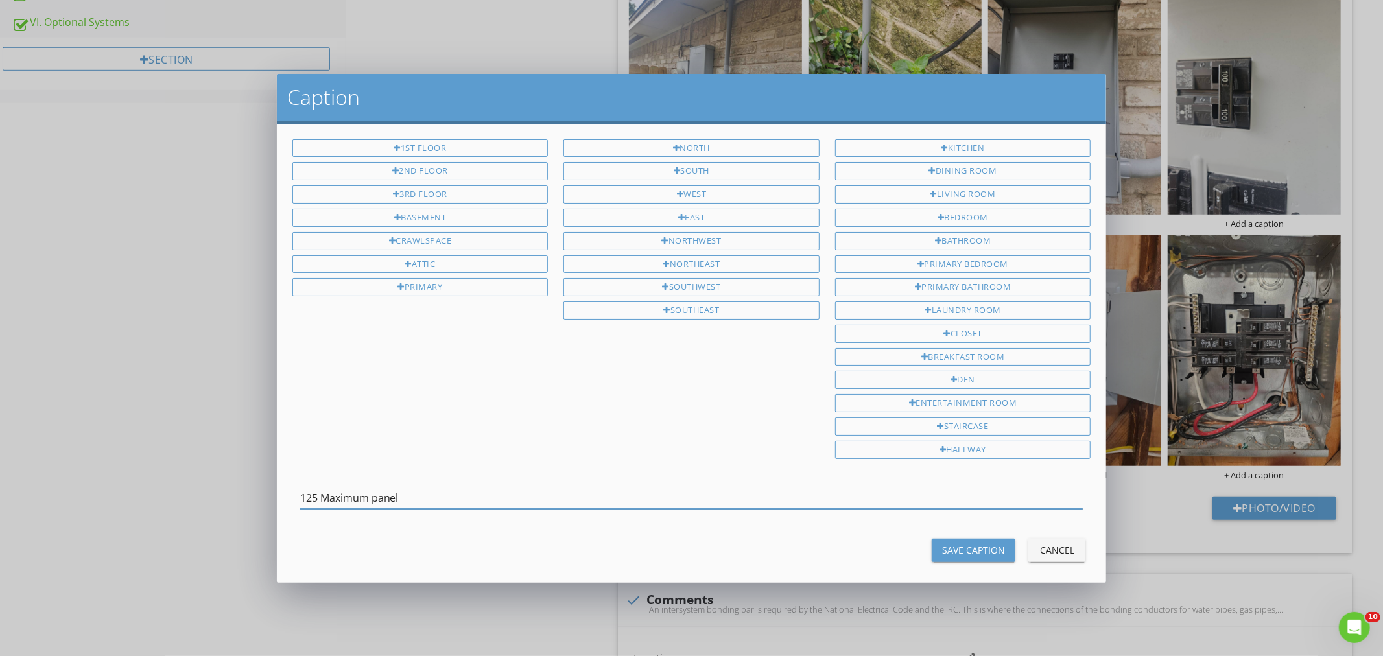
type input "125 Maximum panel"
click at [942, 552] on div "Save Caption" at bounding box center [973, 550] width 63 height 14
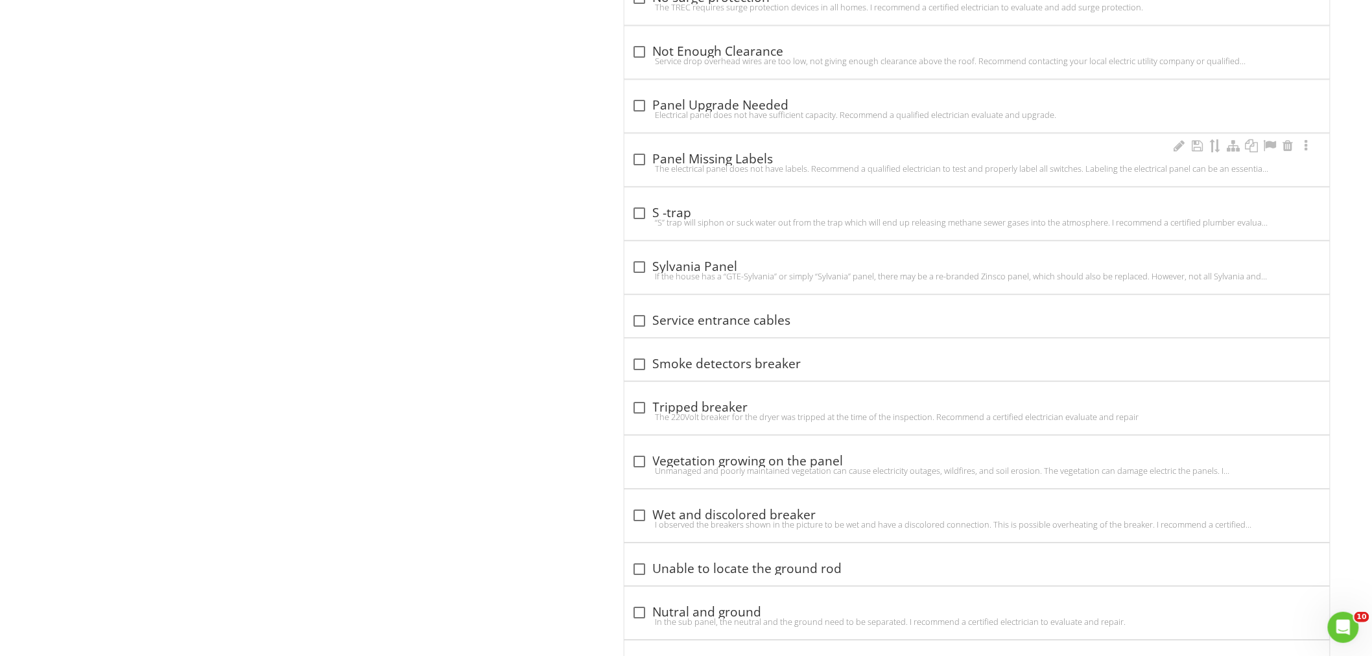
scroll to position [5494, 0]
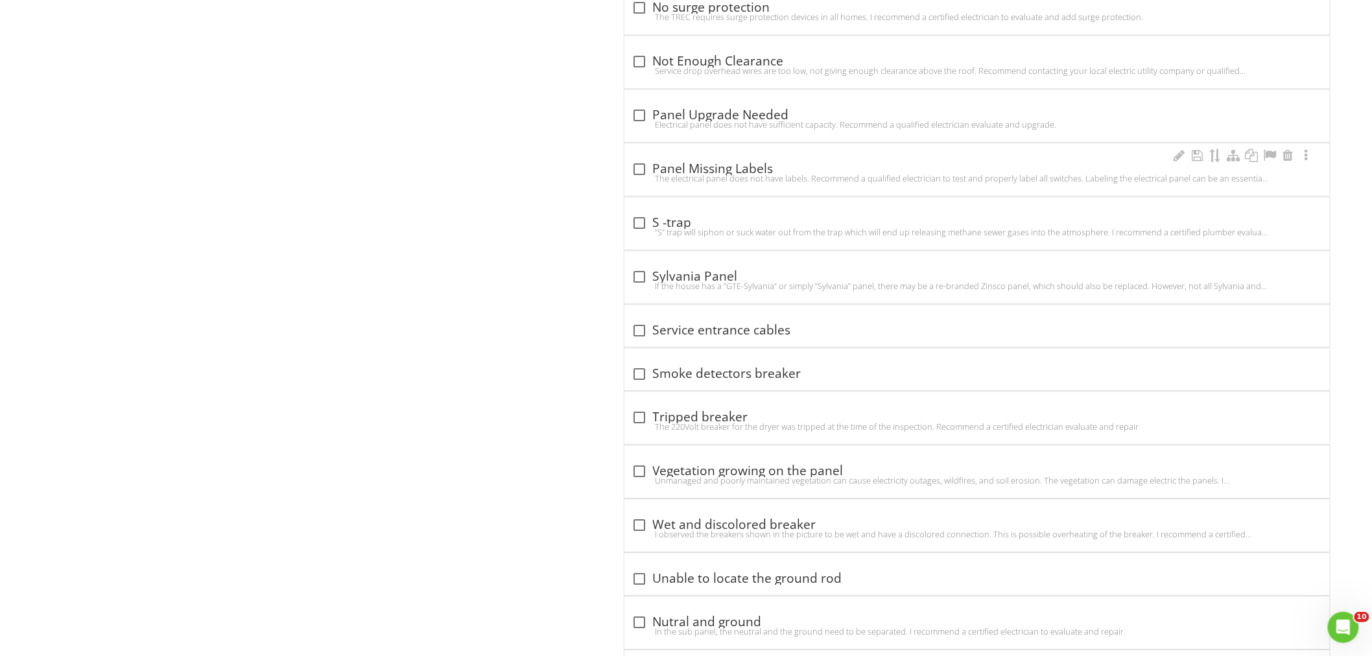
drag, startPoint x: 642, startPoint y: 172, endPoint x: 650, endPoint y: 176, distance: 8.1
click at [642, 172] on div at bounding box center [640, 169] width 22 height 22
checkbox input "true"
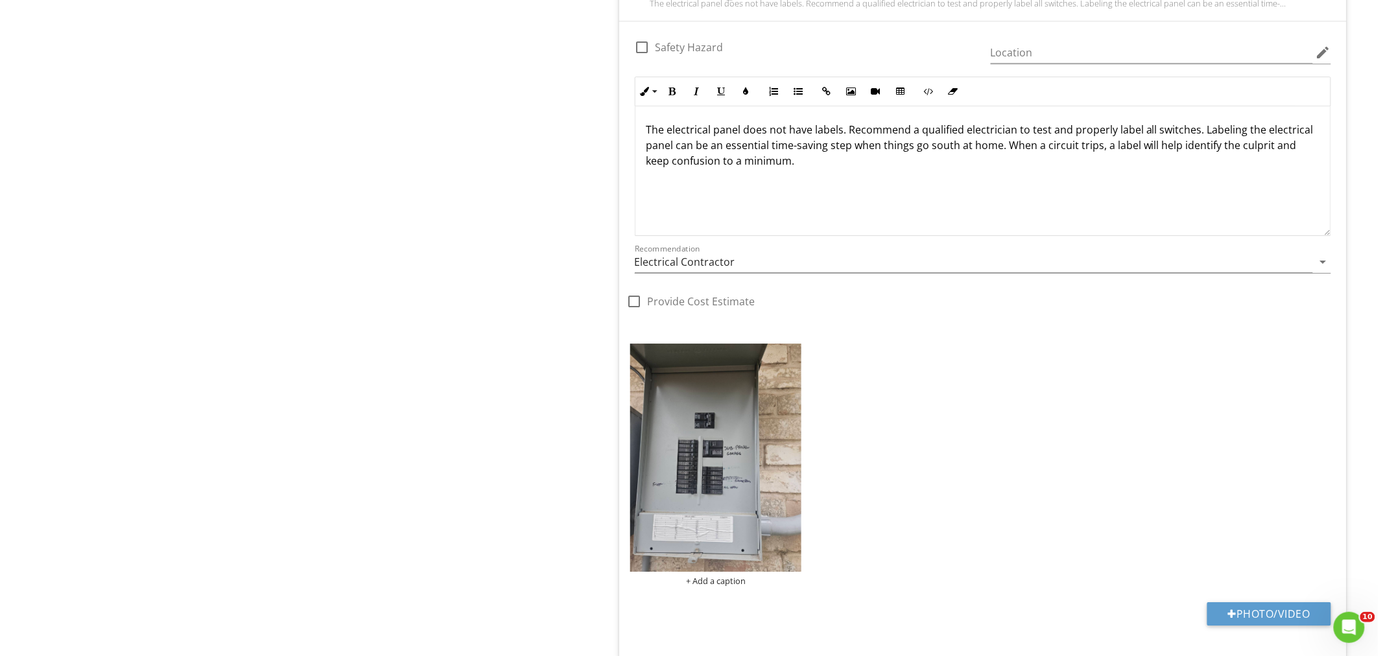
scroll to position [5706, 0]
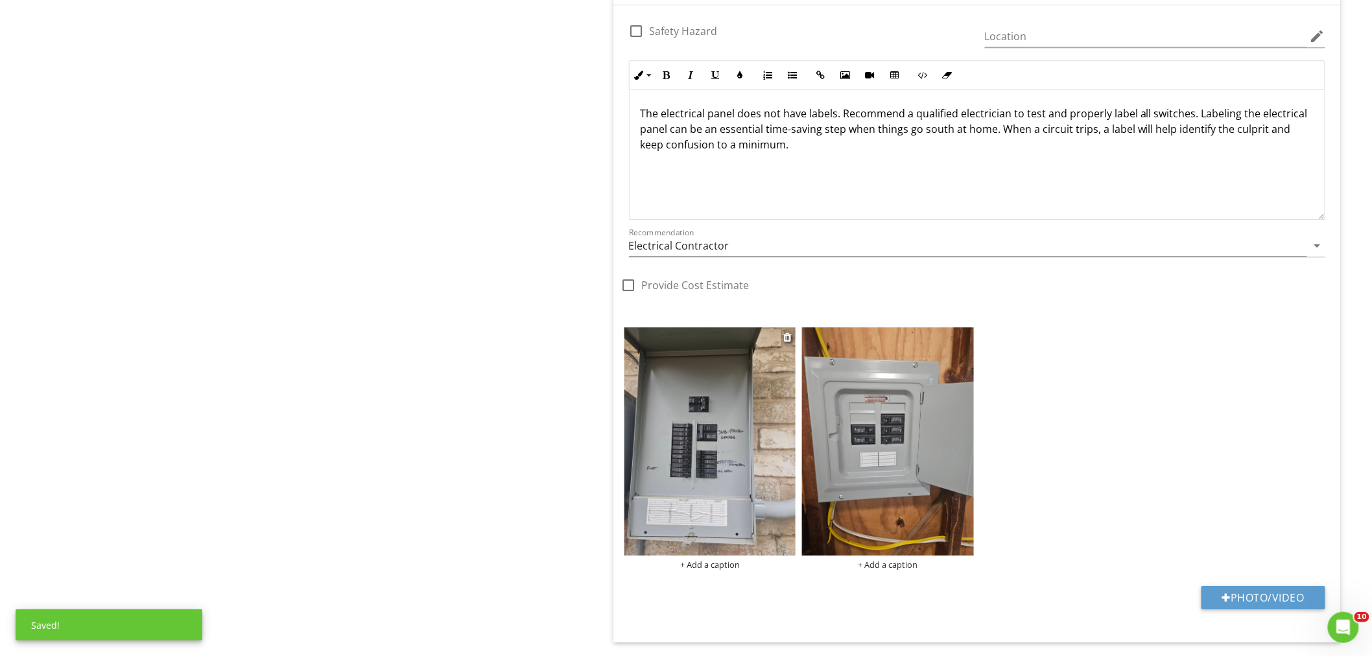
click at [713, 569] on div "+ Add a caption" at bounding box center [710, 564] width 172 height 10
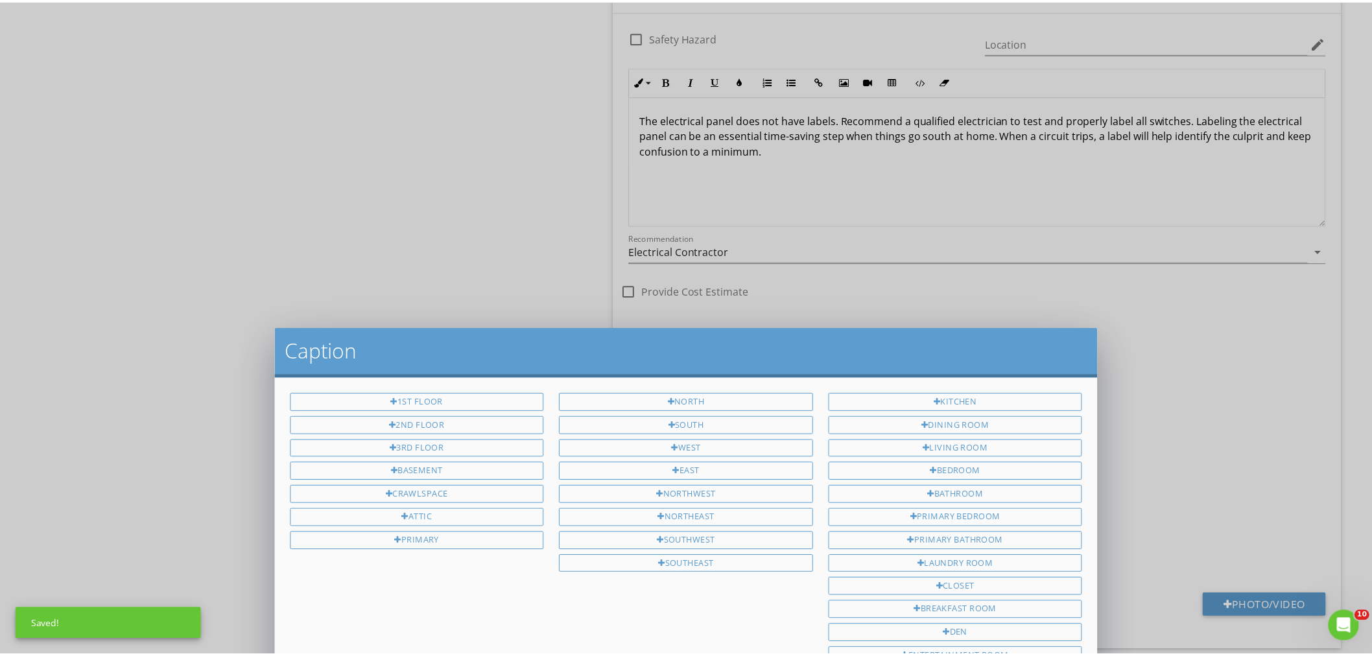
scroll to position [0, 0]
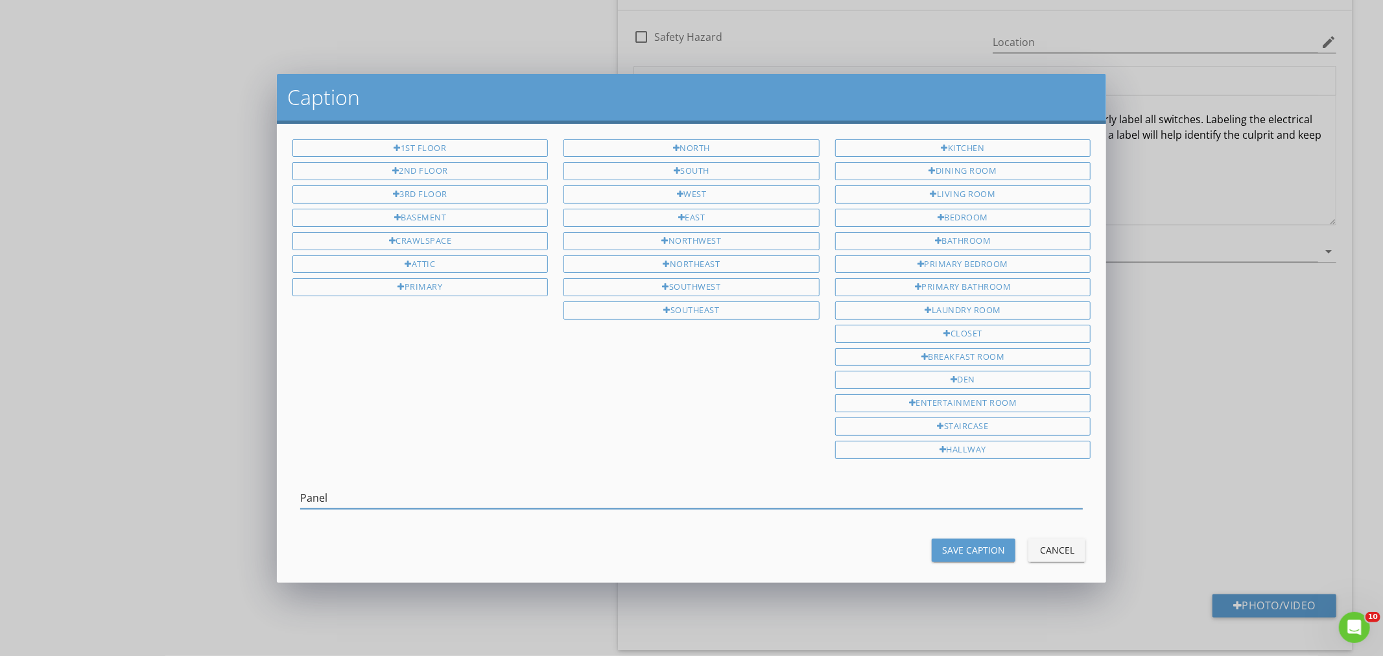
type input "Panel"
click at [963, 541] on button "Save Caption" at bounding box center [973, 550] width 84 height 23
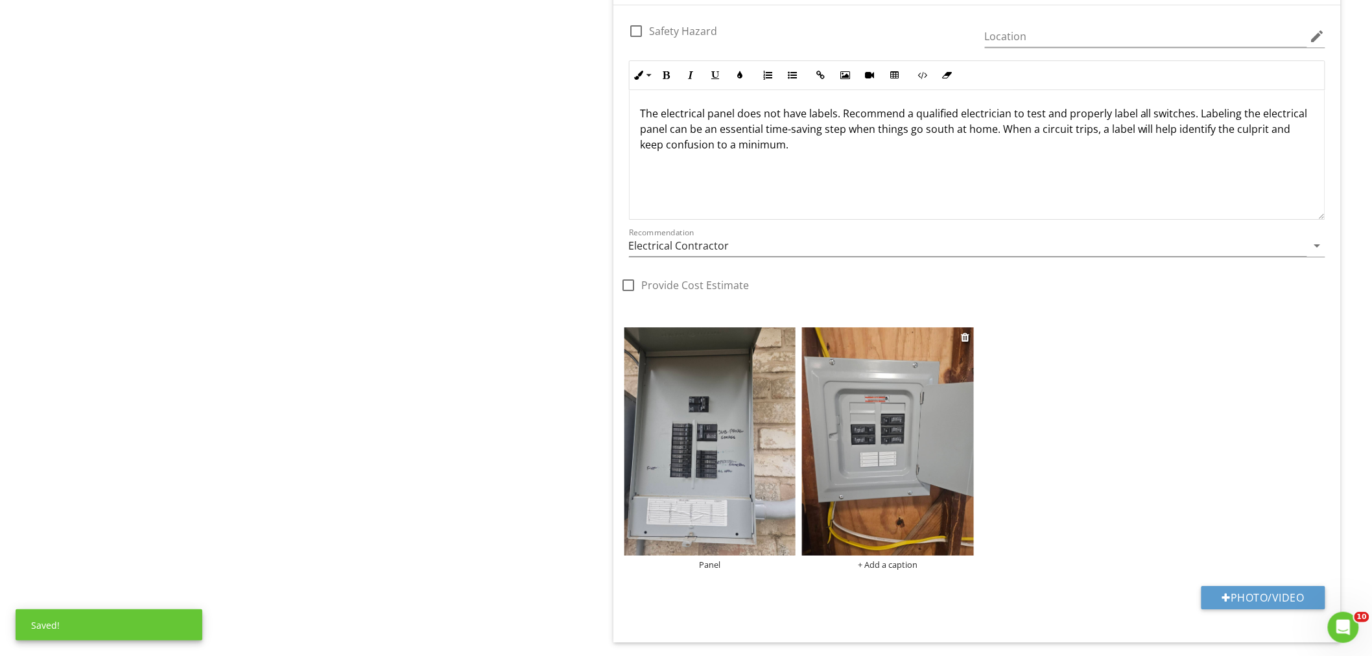
click at [886, 568] on div "+ Add a caption" at bounding box center [888, 564] width 172 height 10
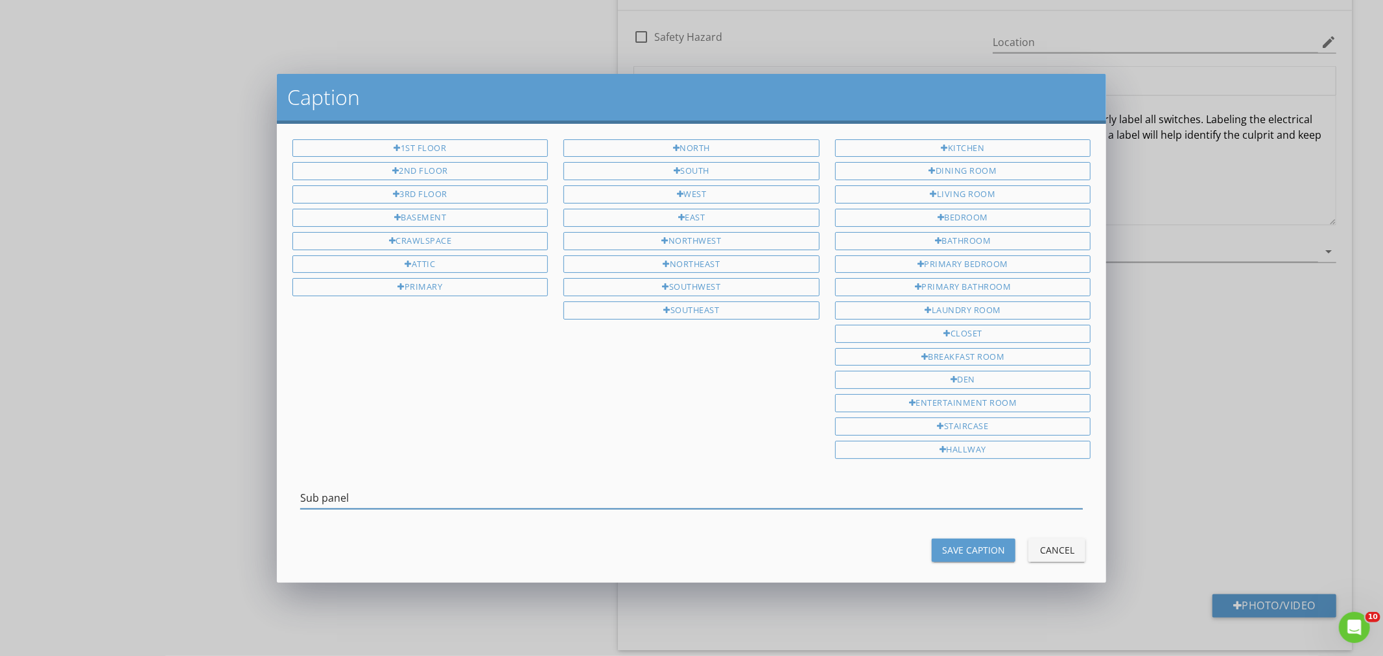
click at [322, 502] on input "Sub panel" at bounding box center [691, 497] width 783 height 21
type input "Subpanel"
click at [953, 548] on div "Save Caption" at bounding box center [973, 550] width 63 height 14
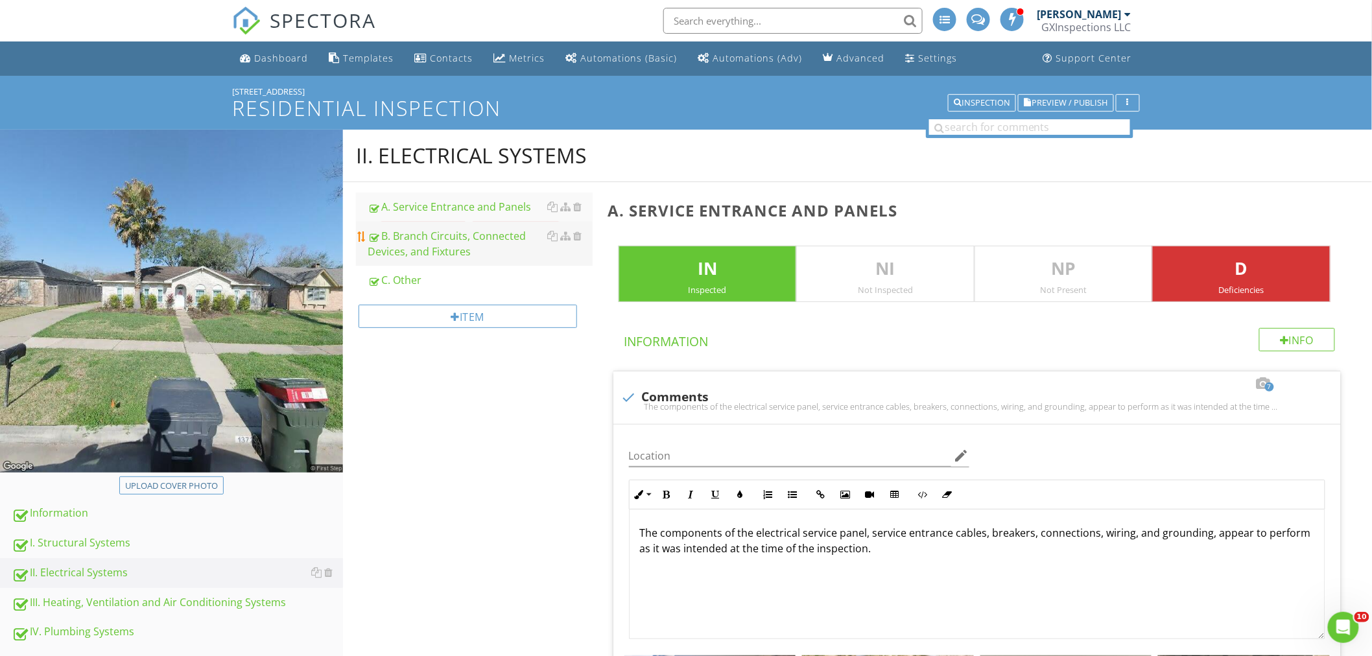
click at [397, 234] on div "B. Branch Circuits, Connected Devices, and Fixtures" at bounding box center [480, 243] width 225 height 31
type textarea "<p>Evidence of grounding and bonding is inspected. Many aspects of the groundin…"
type textarea "<p>The electrical panel/system is the heart of the home. Electrical current is …"
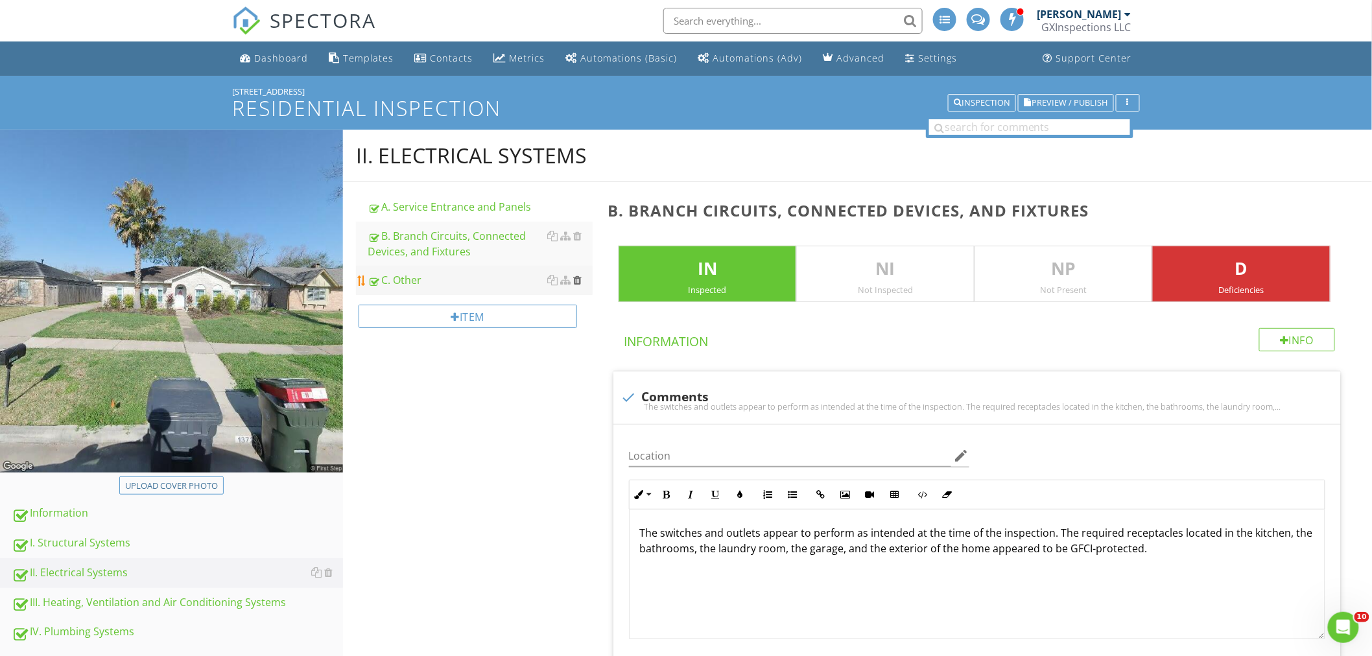
click at [578, 281] on div at bounding box center [578, 280] width 8 height 10
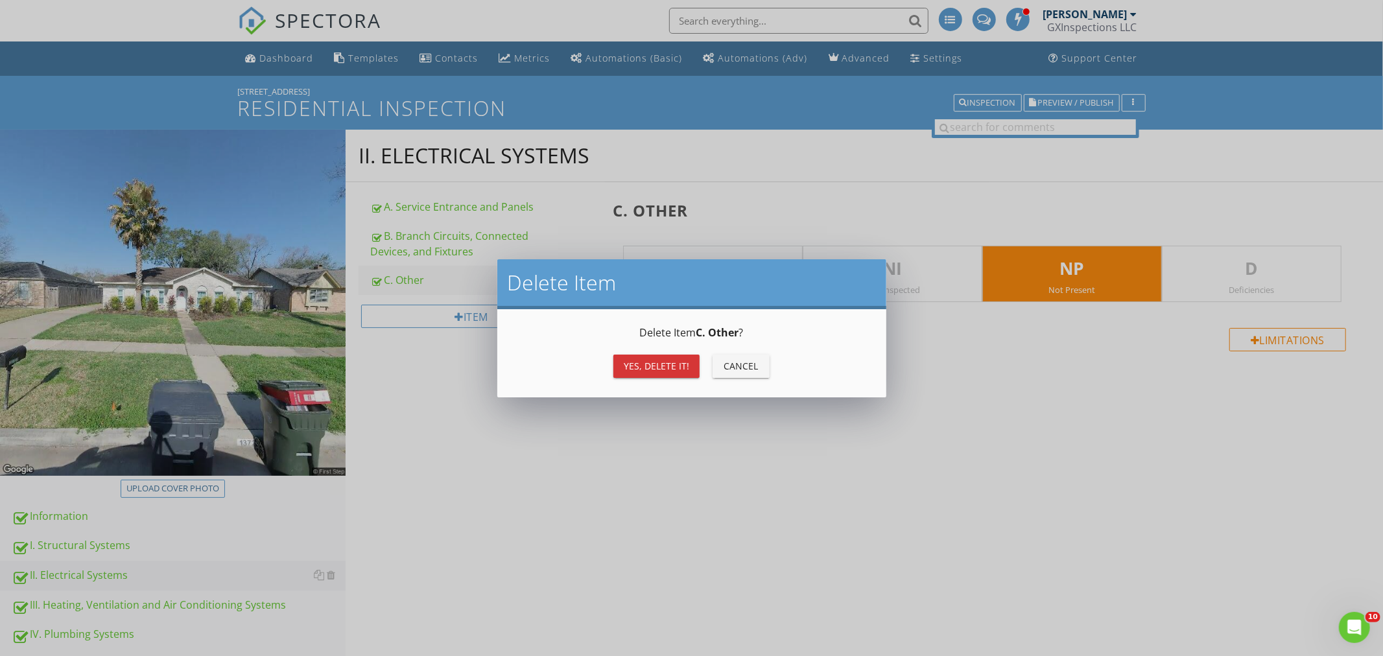
click at [648, 366] on div "Yes, Delete it!" at bounding box center [656, 366] width 65 height 14
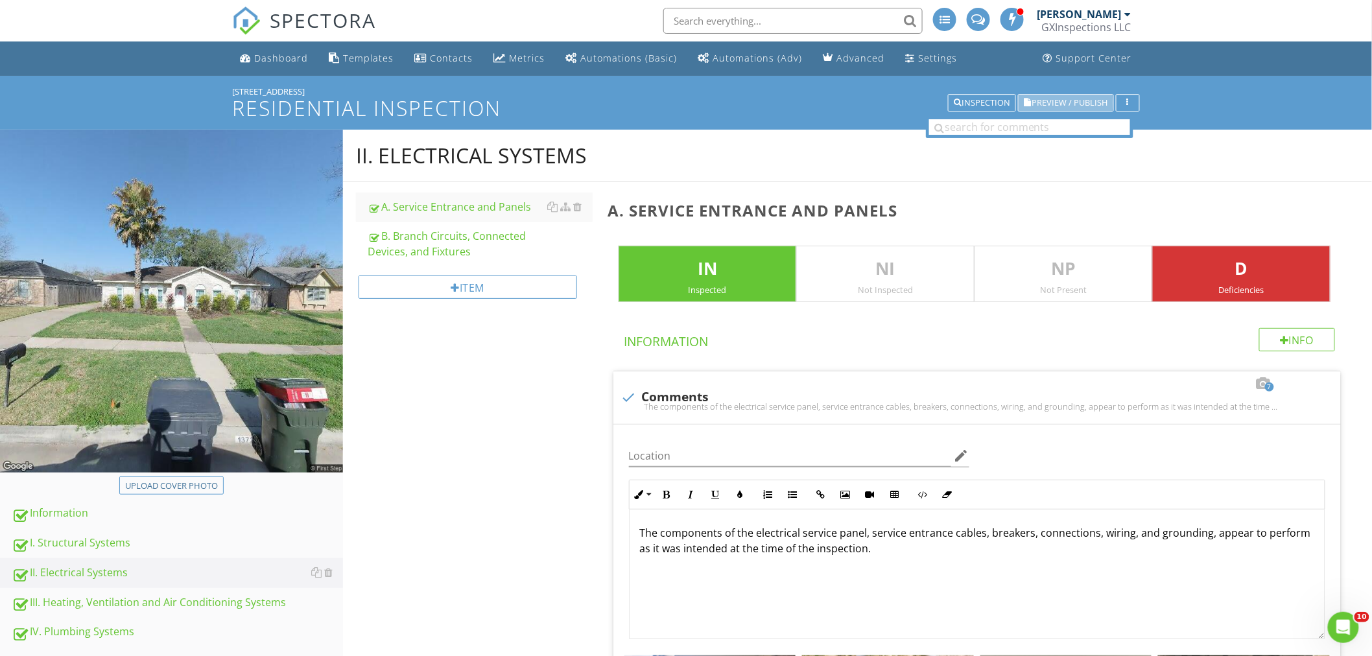
click at [1057, 106] on span "Preview / Publish" at bounding box center [1070, 103] width 76 height 8
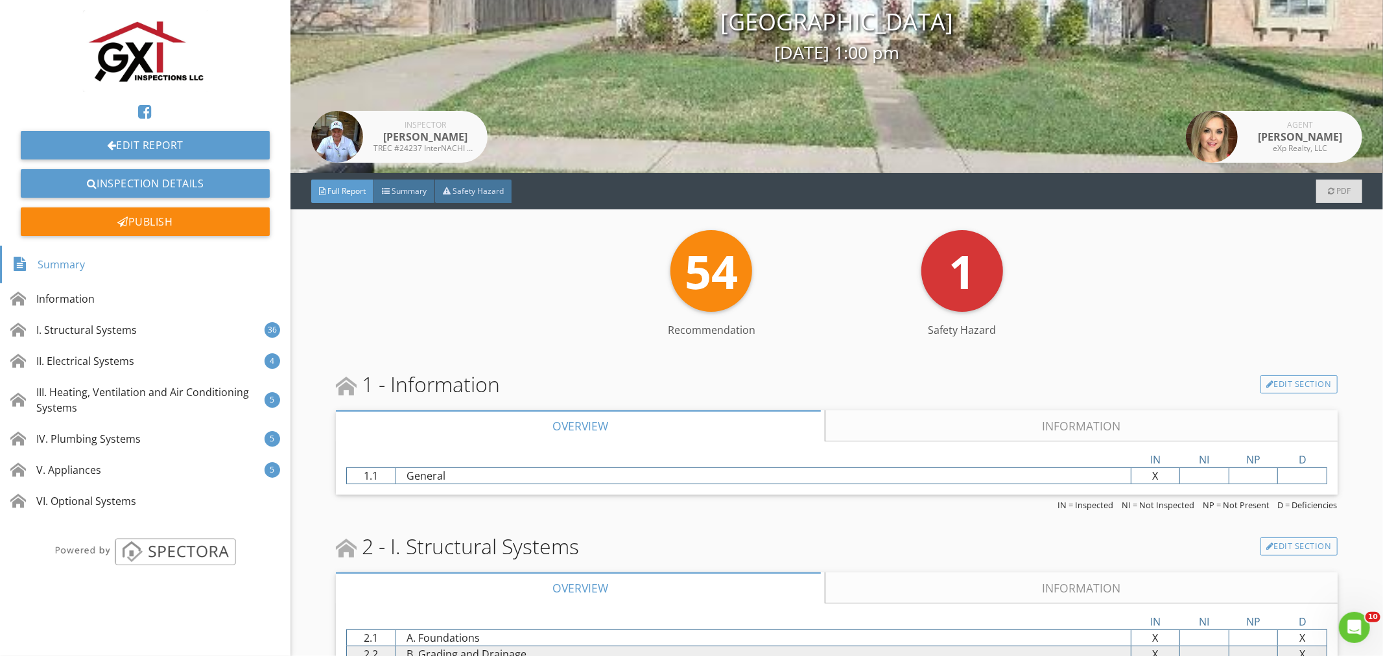
scroll to position [144, 0]
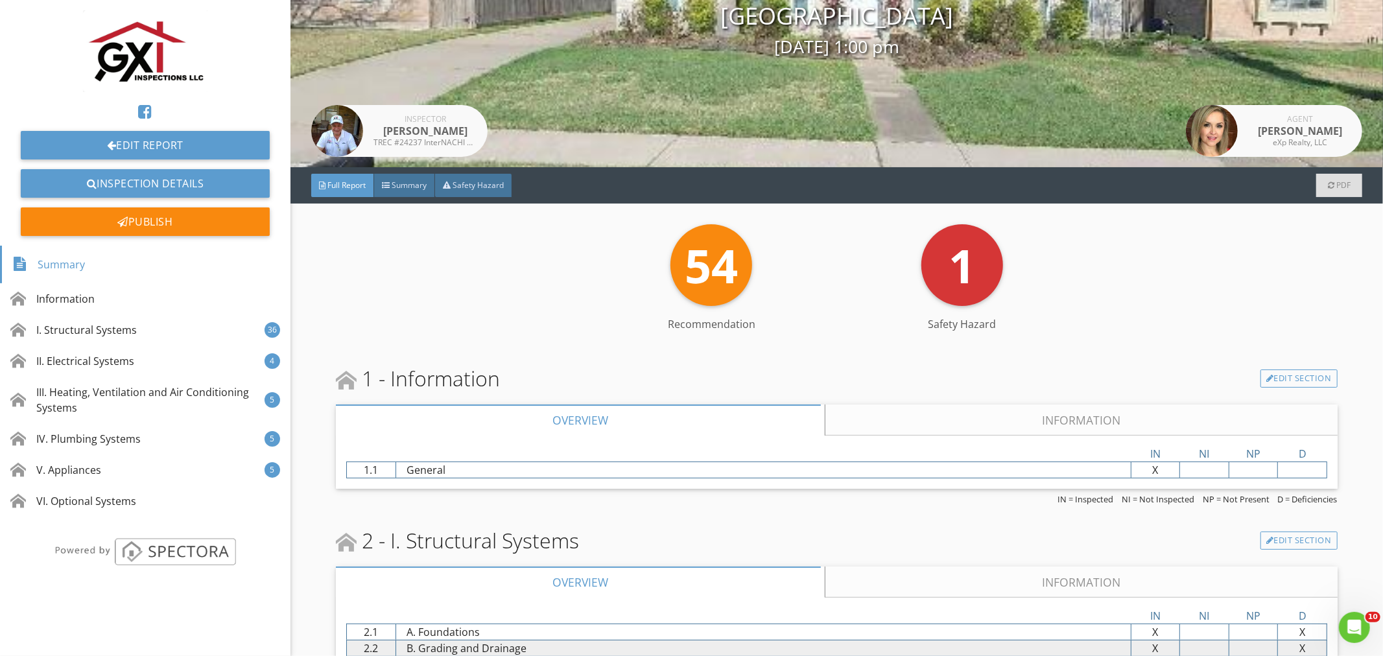
click at [1084, 413] on link "Information" at bounding box center [1080, 419] width 511 height 31
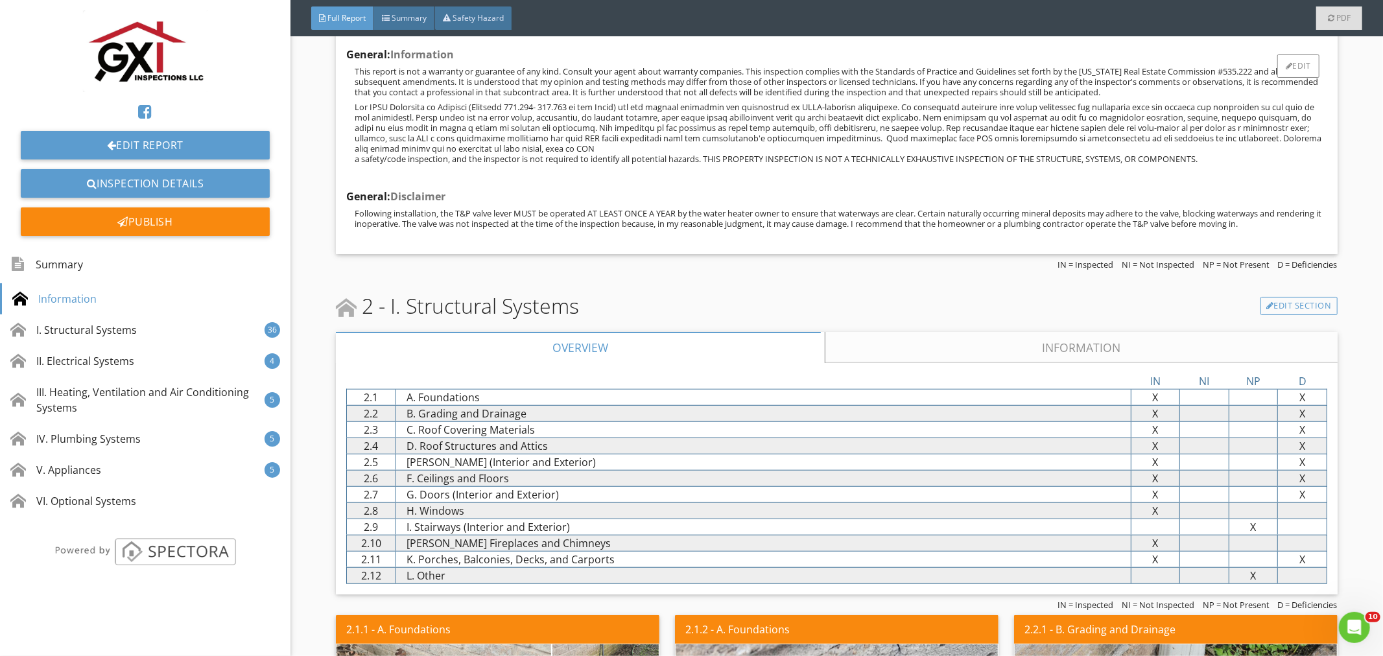
scroll to position [720, 0]
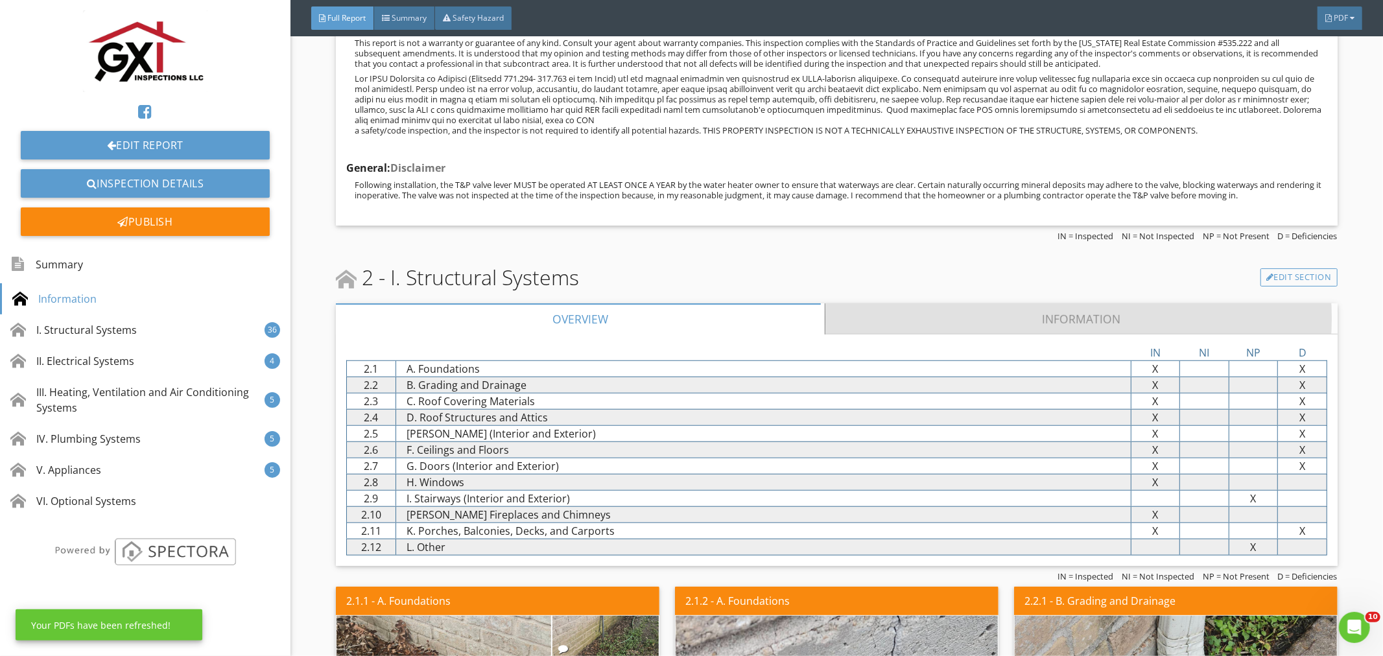
click at [1090, 321] on link "Information" at bounding box center [1080, 318] width 511 height 31
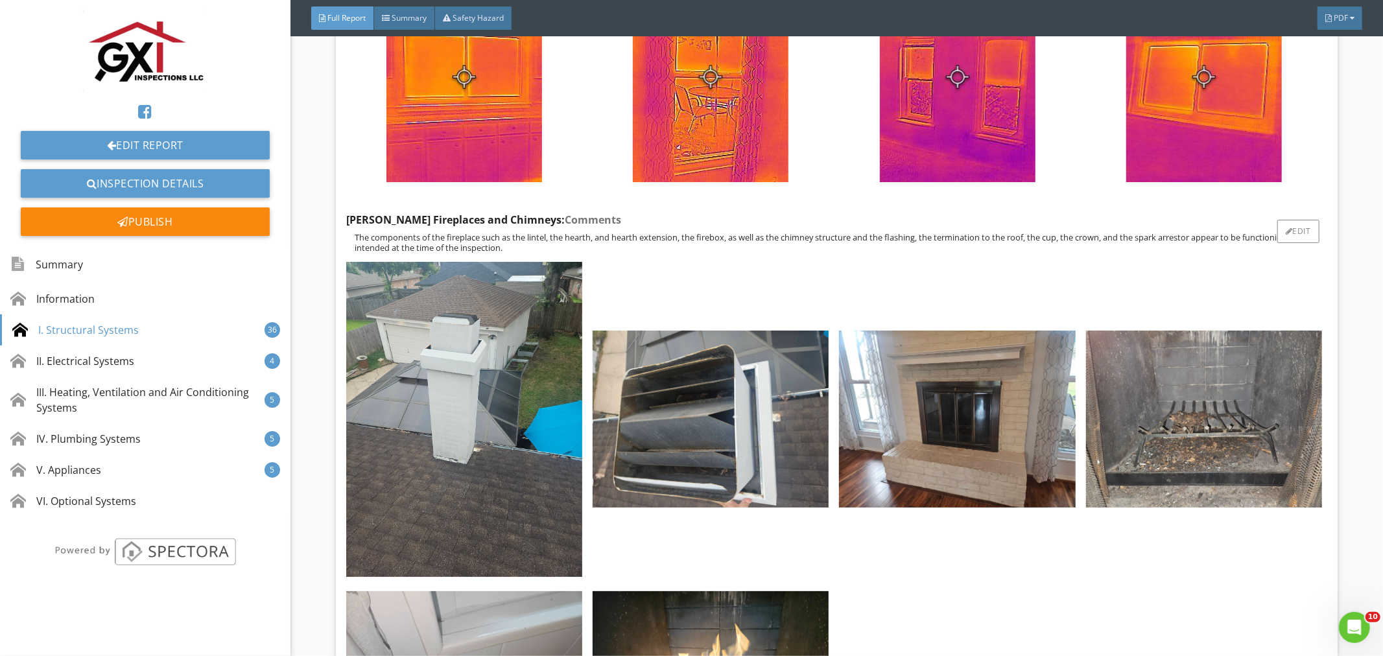
scroll to position [7202, 0]
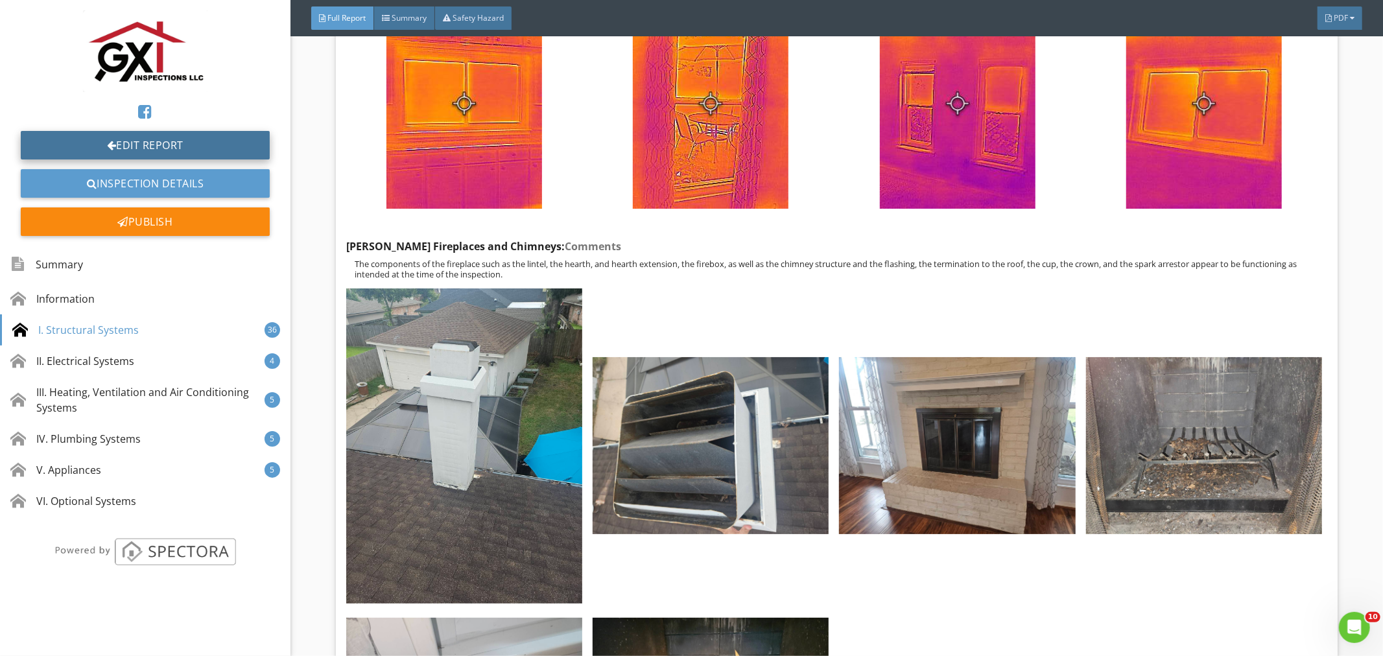
click at [131, 143] on link "Edit Report" at bounding box center [145, 145] width 249 height 29
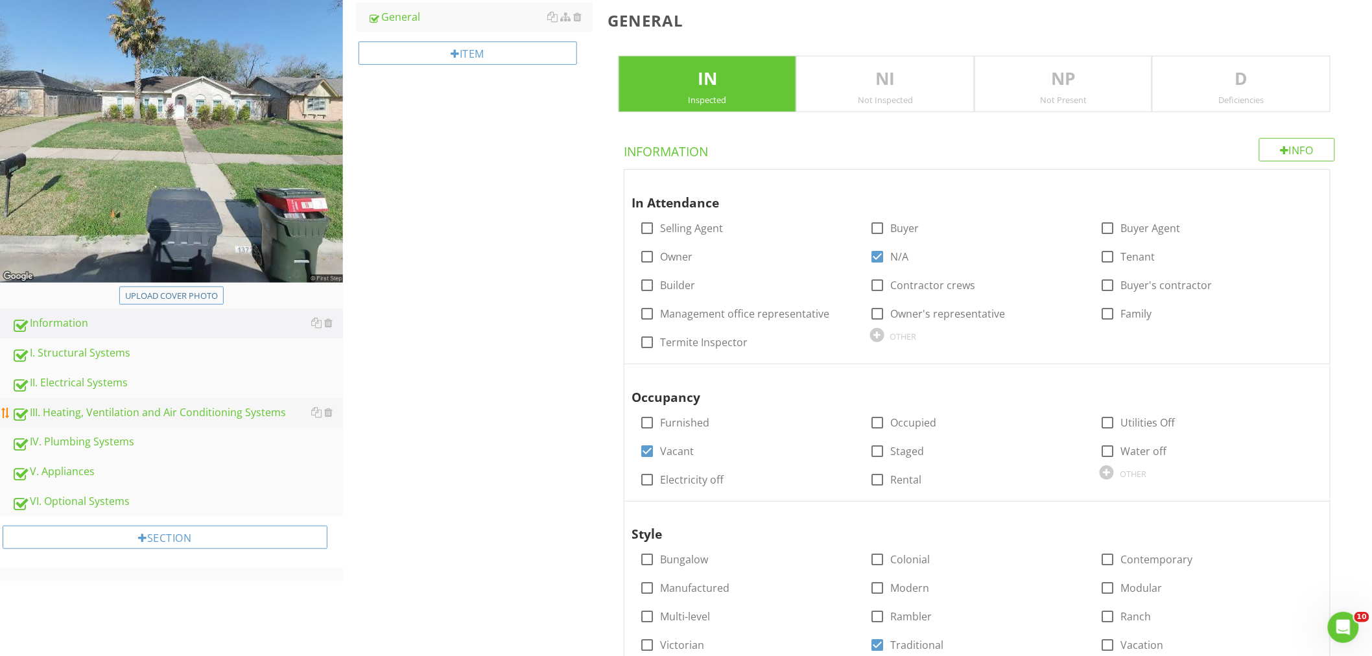
scroll to position [192, 0]
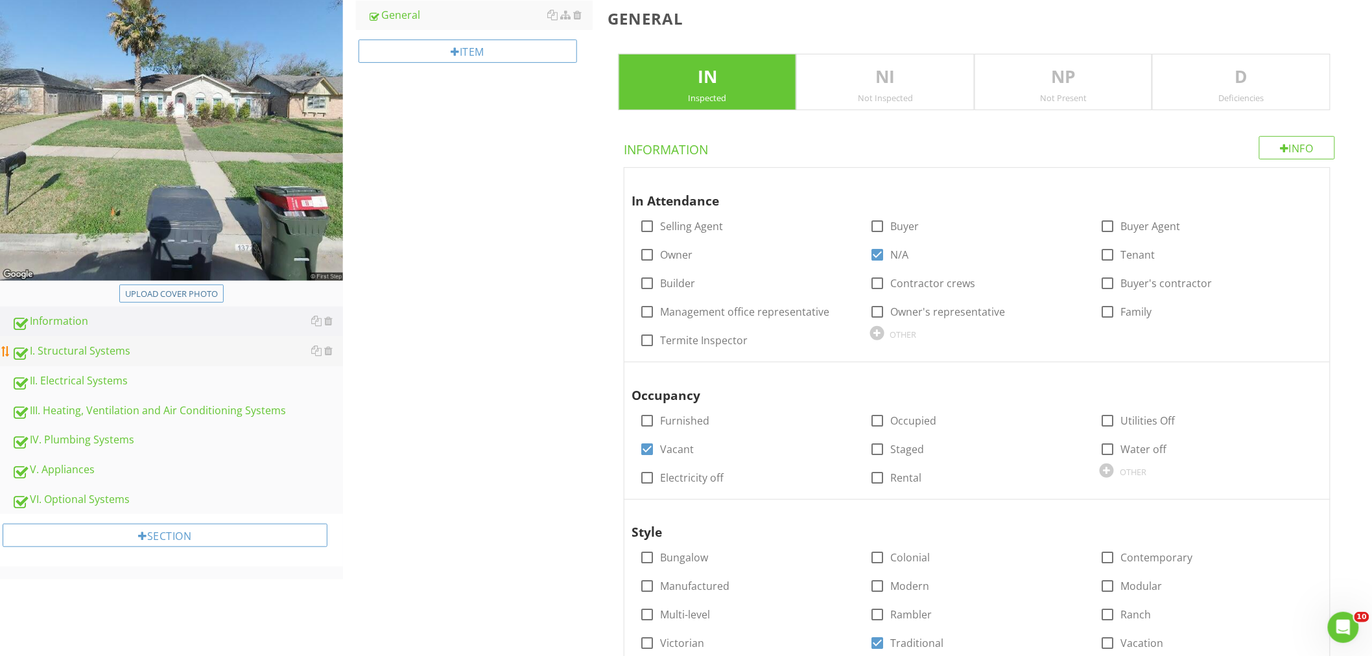
click at [85, 351] on div "I. Structural Systems" at bounding box center [177, 351] width 331 height 17
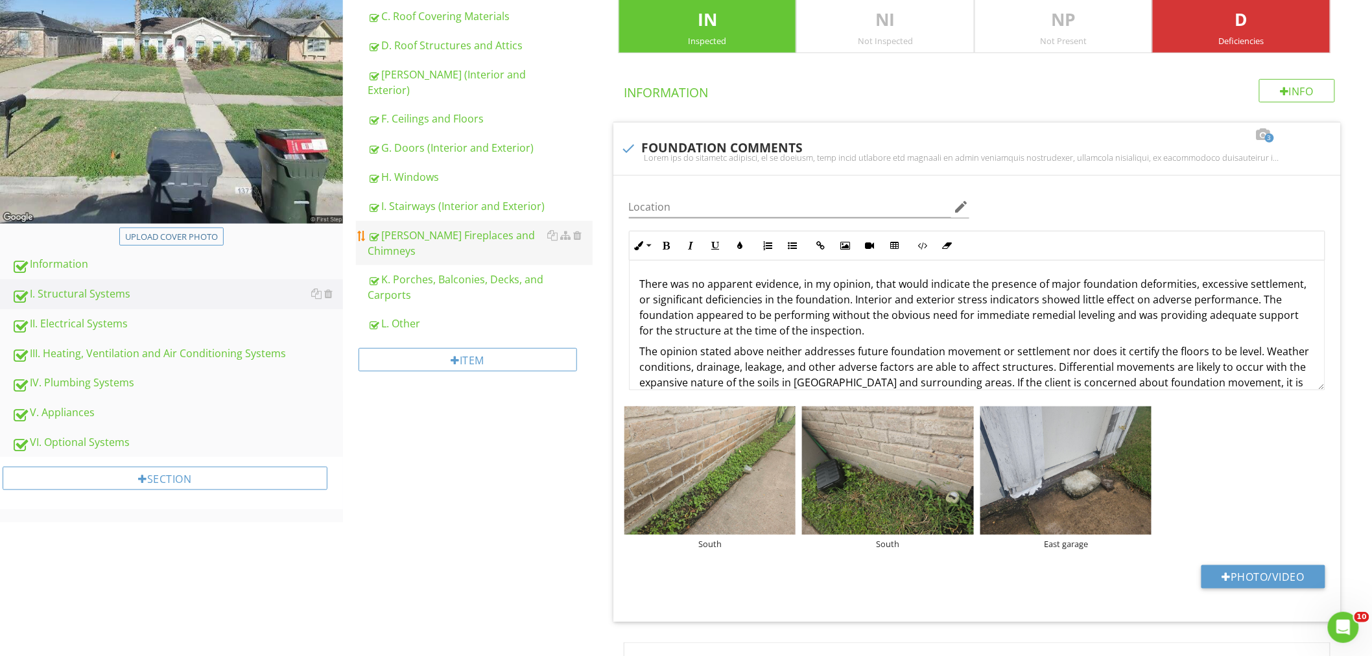
scroll to position [192, 0]
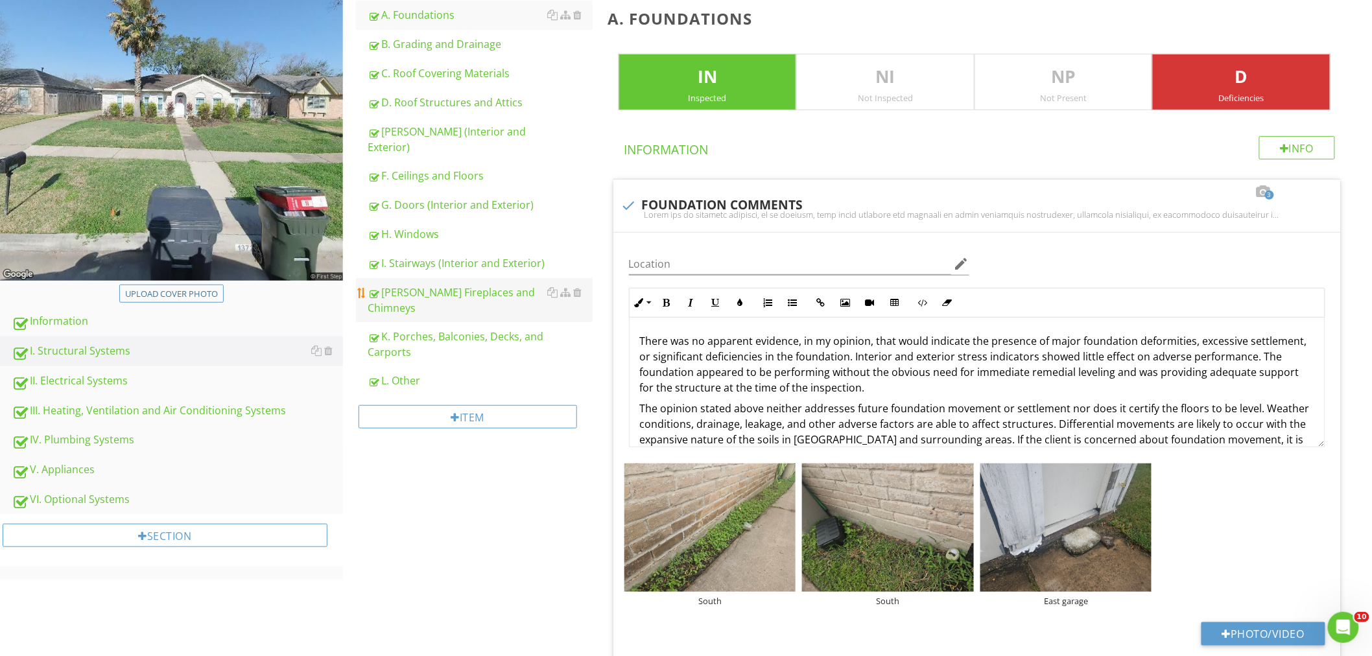
click at [436, 285] on div "J. Fireplaces and Chimneys" at bounding box center [480, 300] width 225 height 31
type textarea "<p>There was no apparent evidence, in my opinion, that would indicate the prese…"
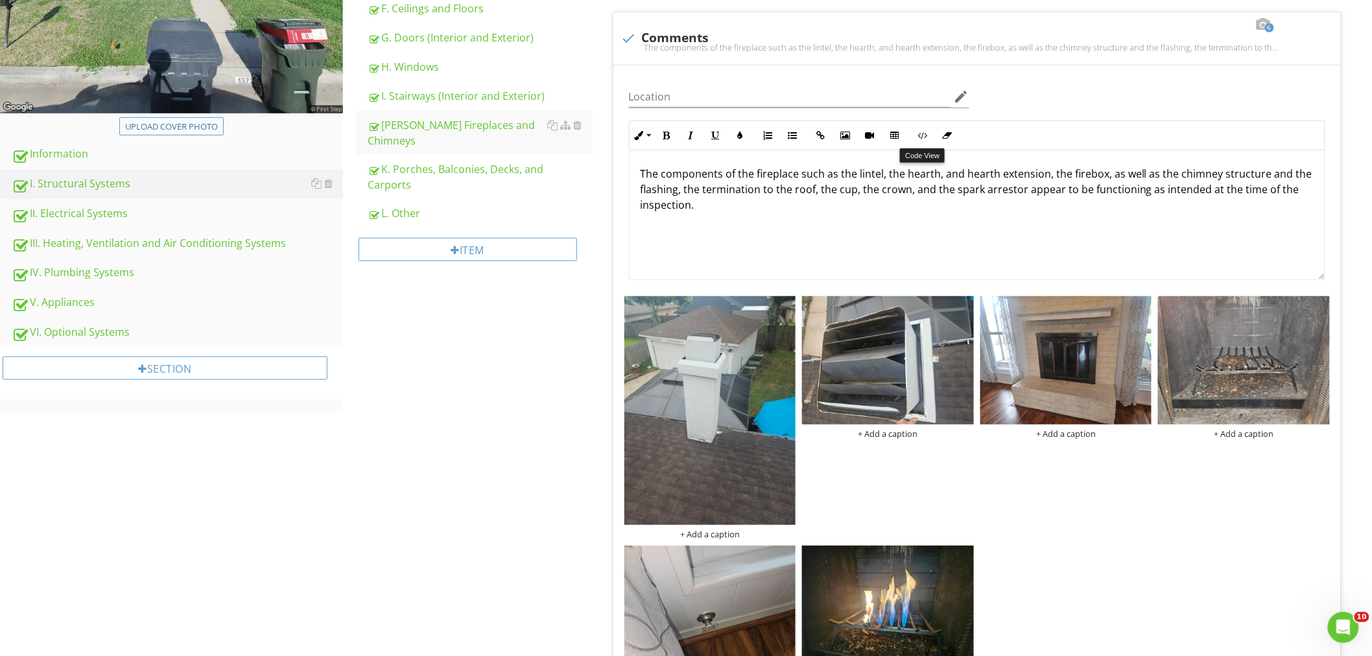
scroll to position [144, 0]
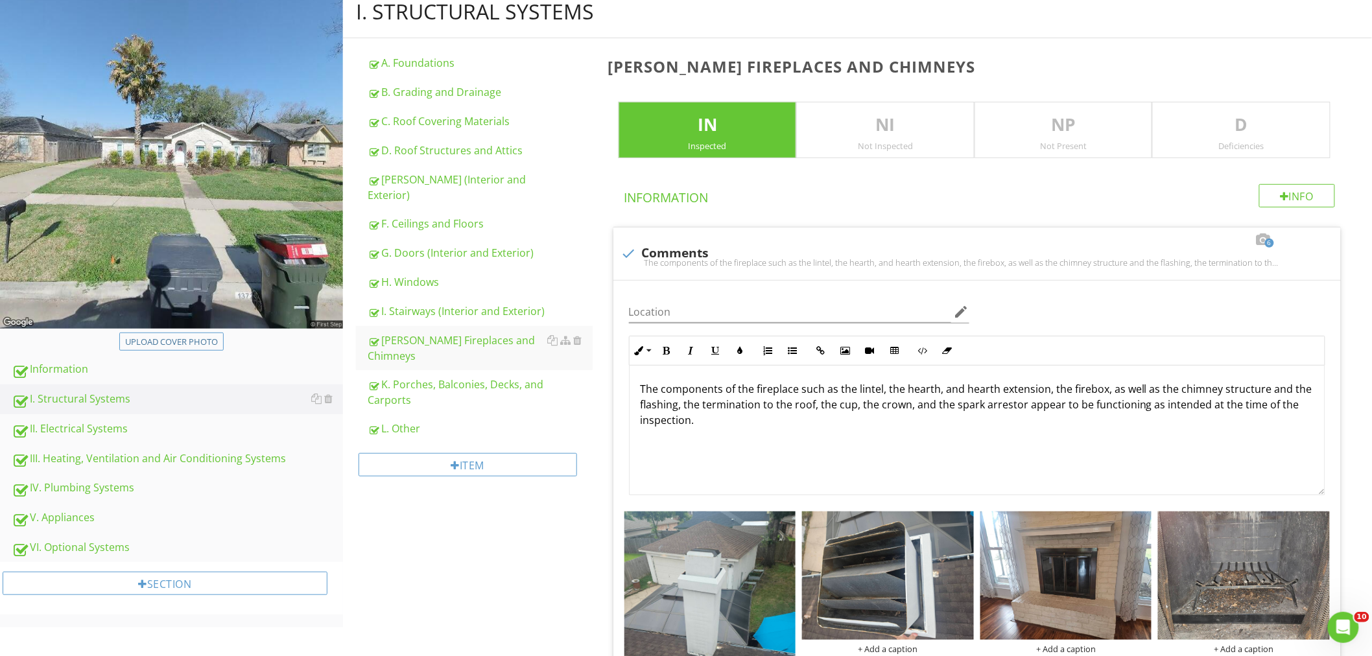
click at [1252, 125] on p "D" at bounding box center [1241, 125] width 177 height 26
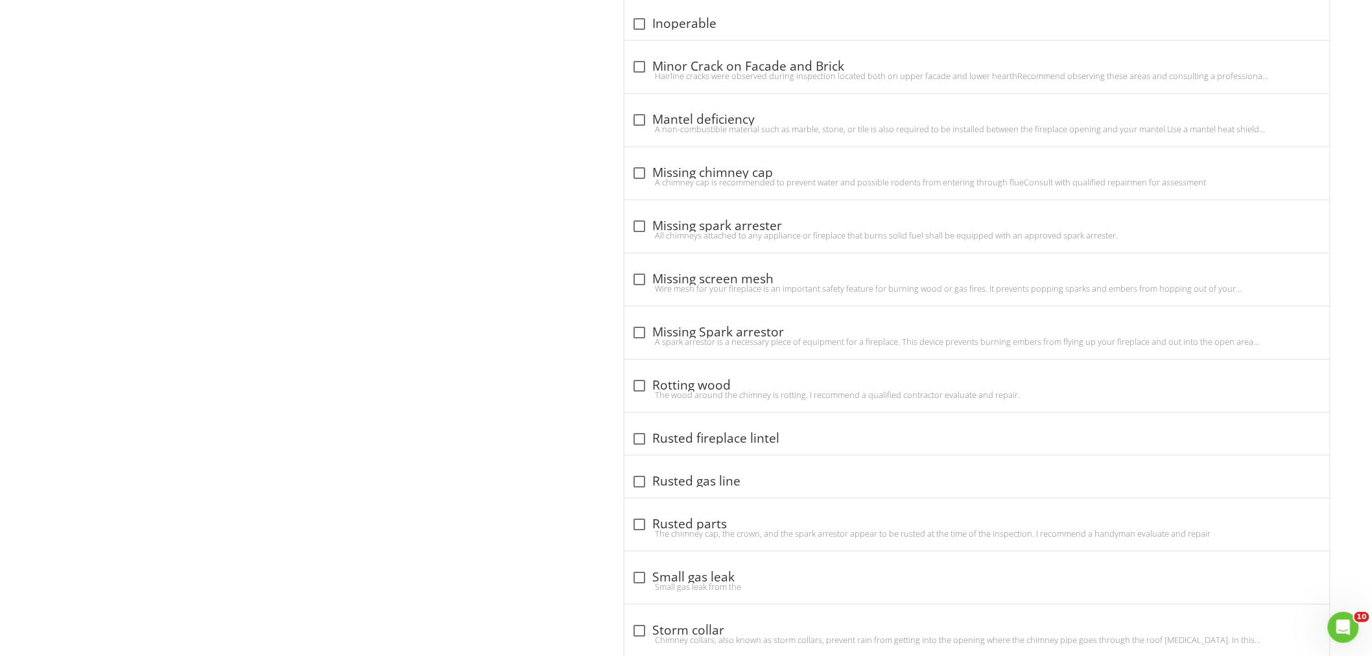
scroll to position [2448, 0]
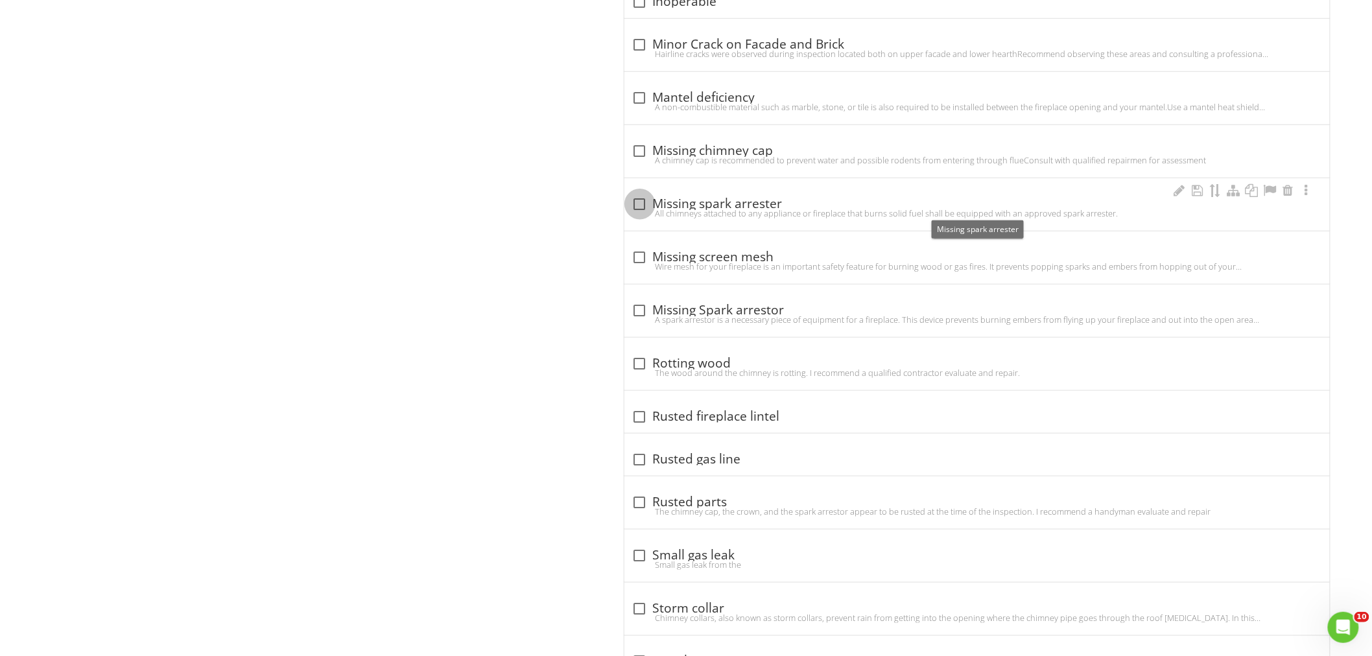
click at [637, 205] on div at bounding box center [640, 204] width 22 height 22
checkbox input "true"
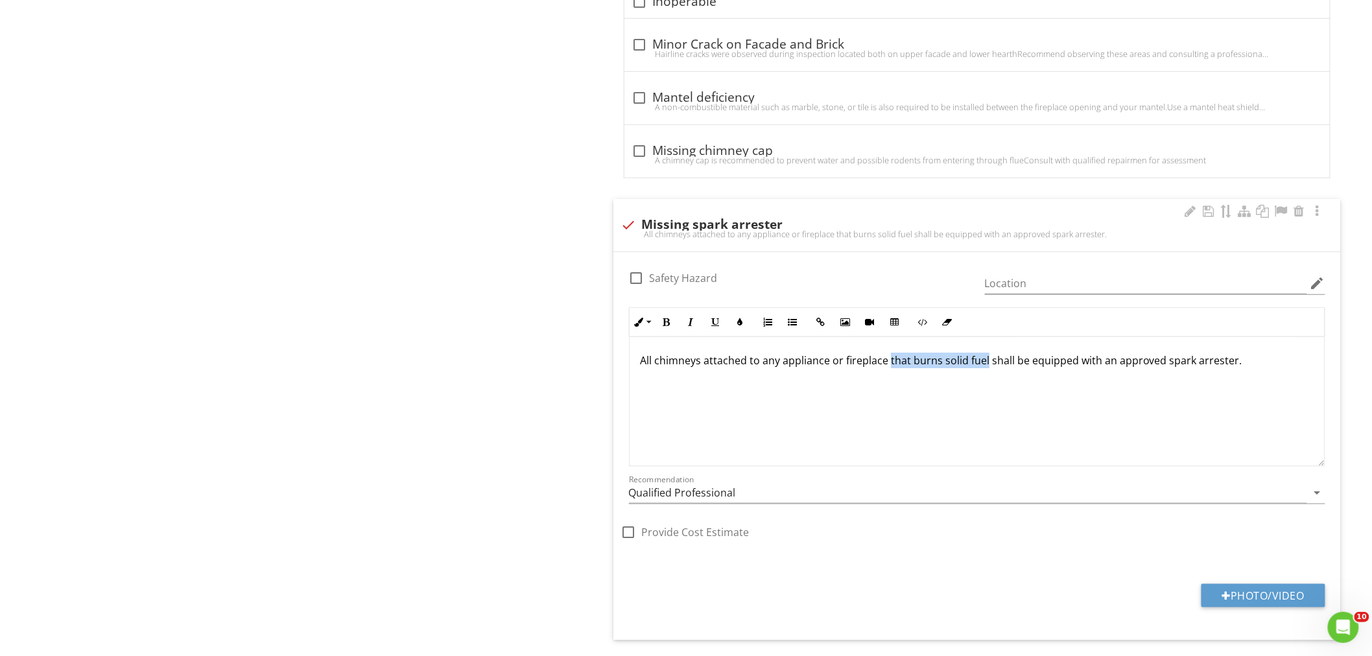
drag, startPoint x: 984, startPoint y: 366, endPoint x: 886, endPoint y: 358, distance: 98.1
click at [886, 358] on p "All chimneys attached to any appliance or fireplace that burns solid fuel shall…" at bounding box center [977, 361] width 674 height 16
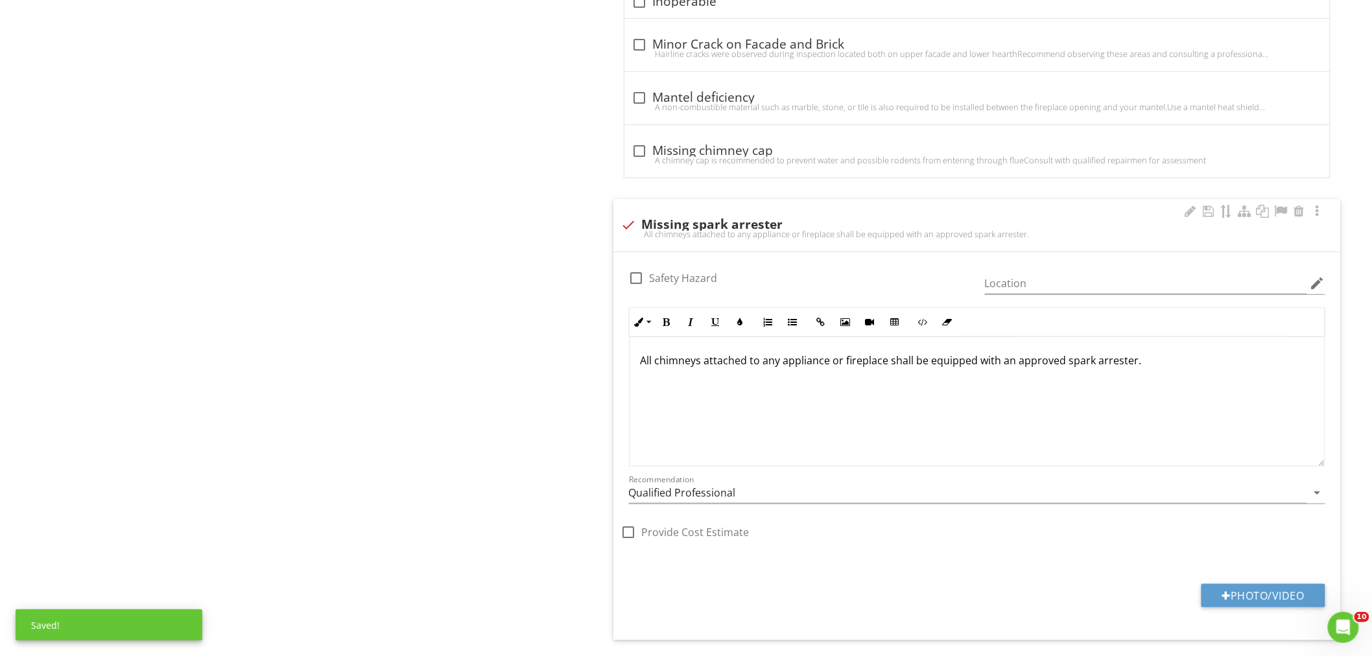
click at [1153, 353] on div "All chimneys attached to any appliance or fireplace shall be equipped with an a…" at bounding box center [976, 402] width 695 height 130
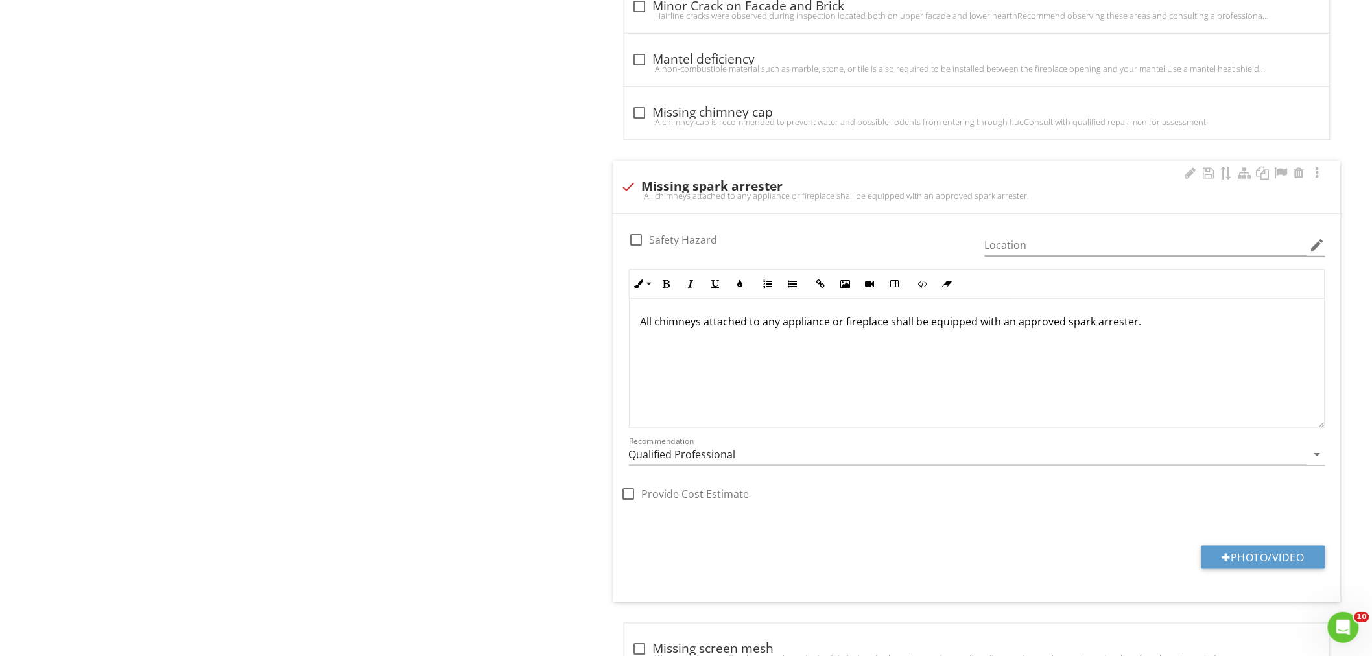
scroll to position [2544, 0]
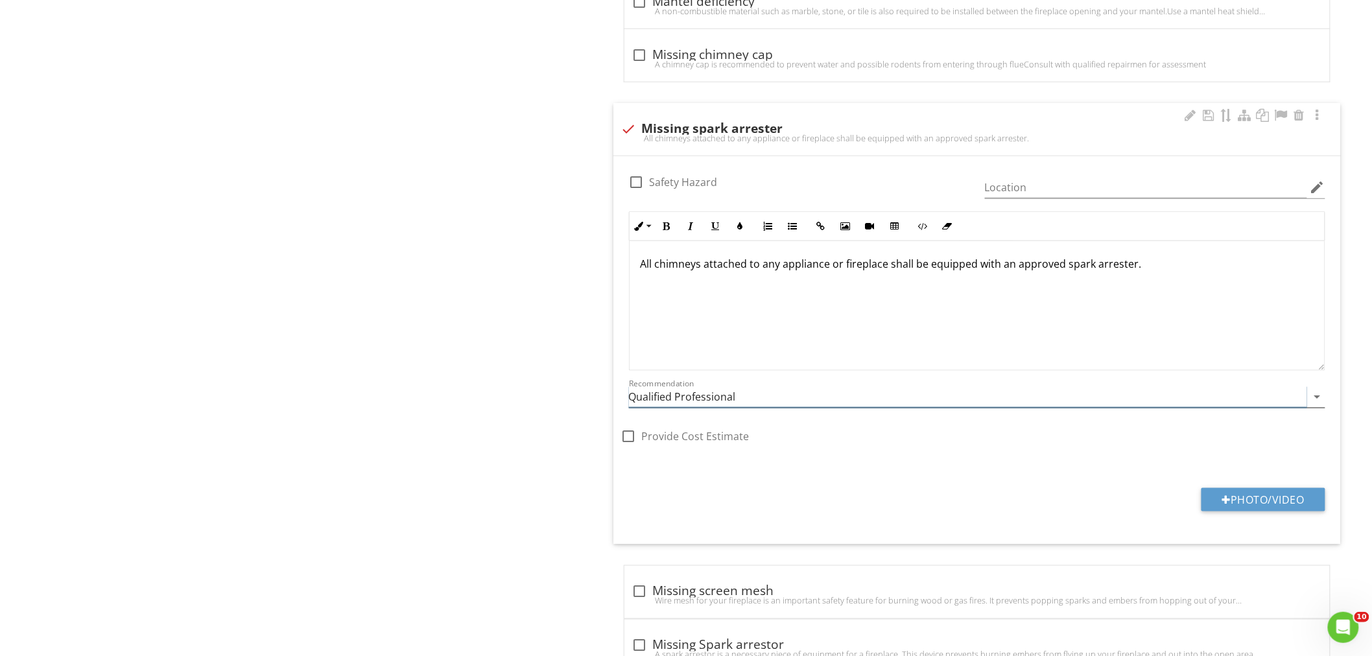
click at [661, 398] on input "Qualified Professional" at bounding box center [968, 396] width 678 height 21
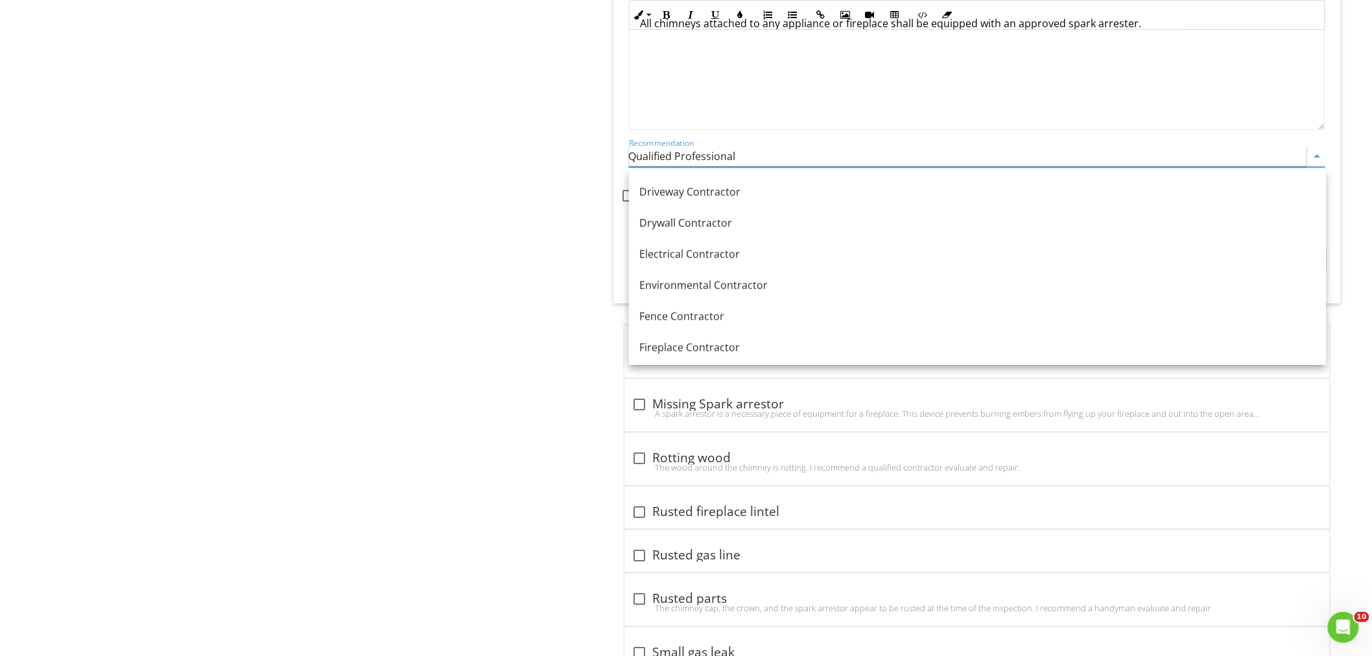
scroll to position [438, 0]
click at [697, 340] on div "Fireplace Contractor" at bounding box center [977, 345] width 676 height 16
type input "Fireplace Contractor"
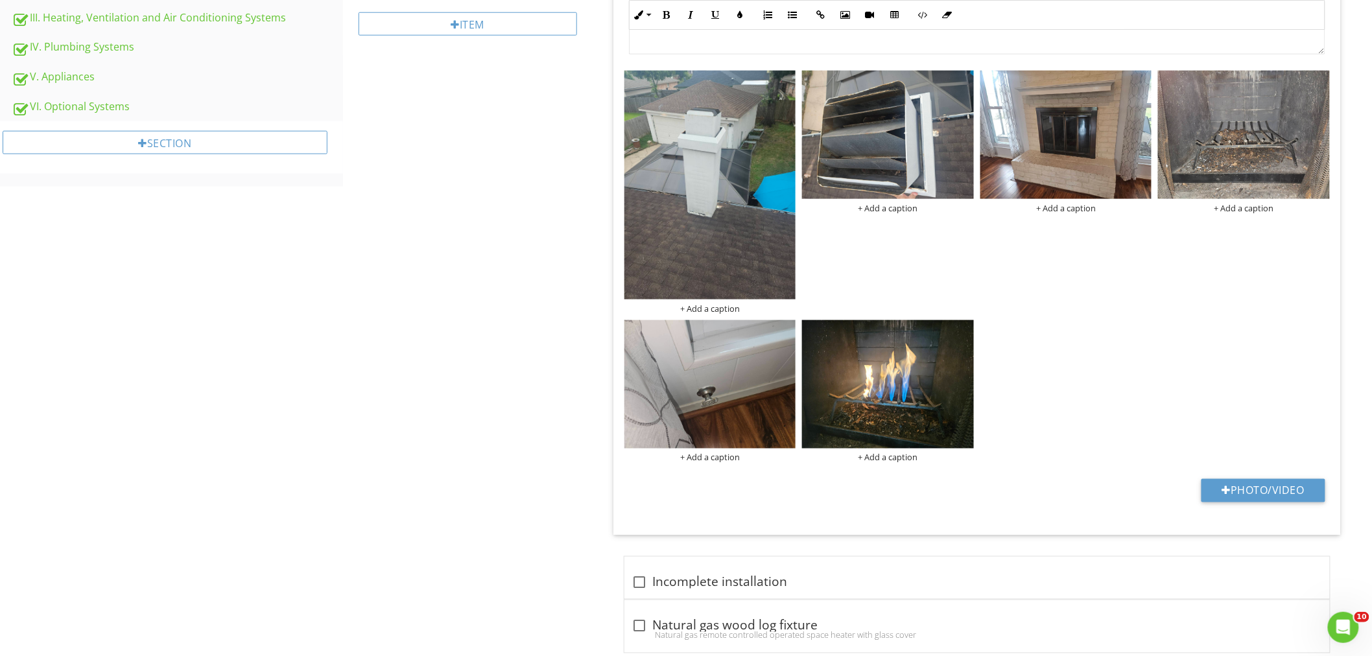
scroll to position [500, 0]
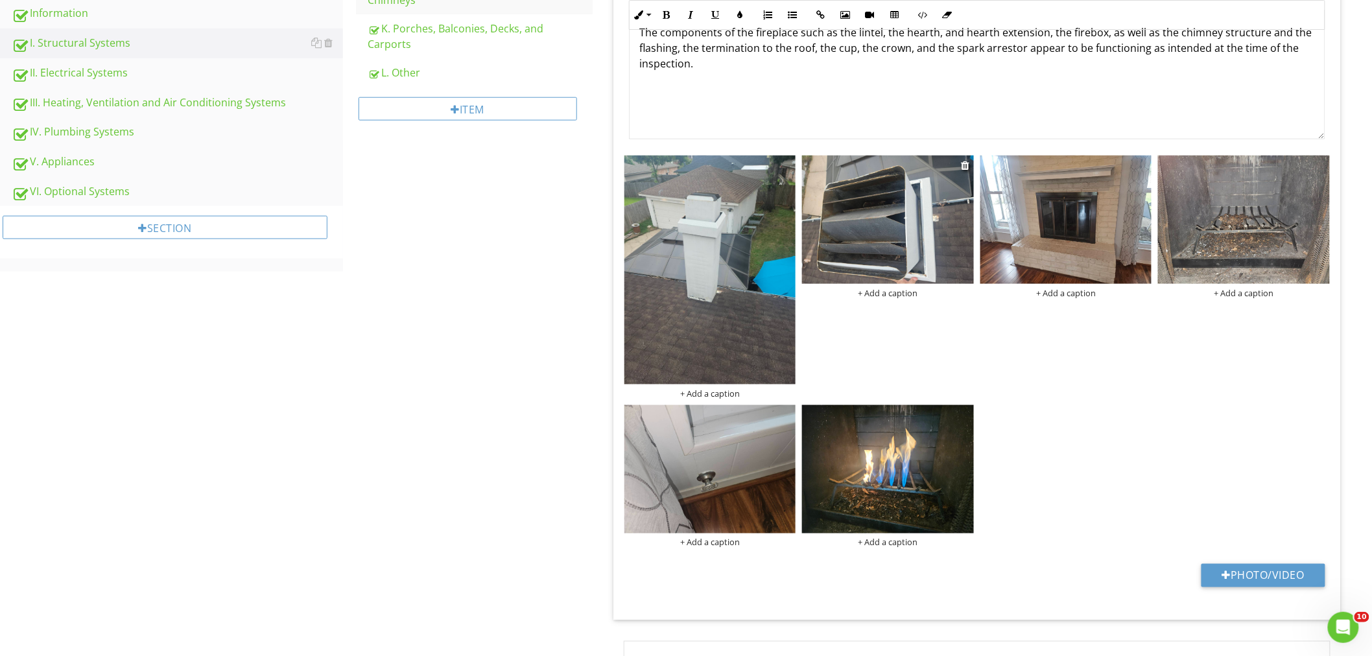
click at [866, 213] on img at bounding box center [888, 220] width 172 height 128
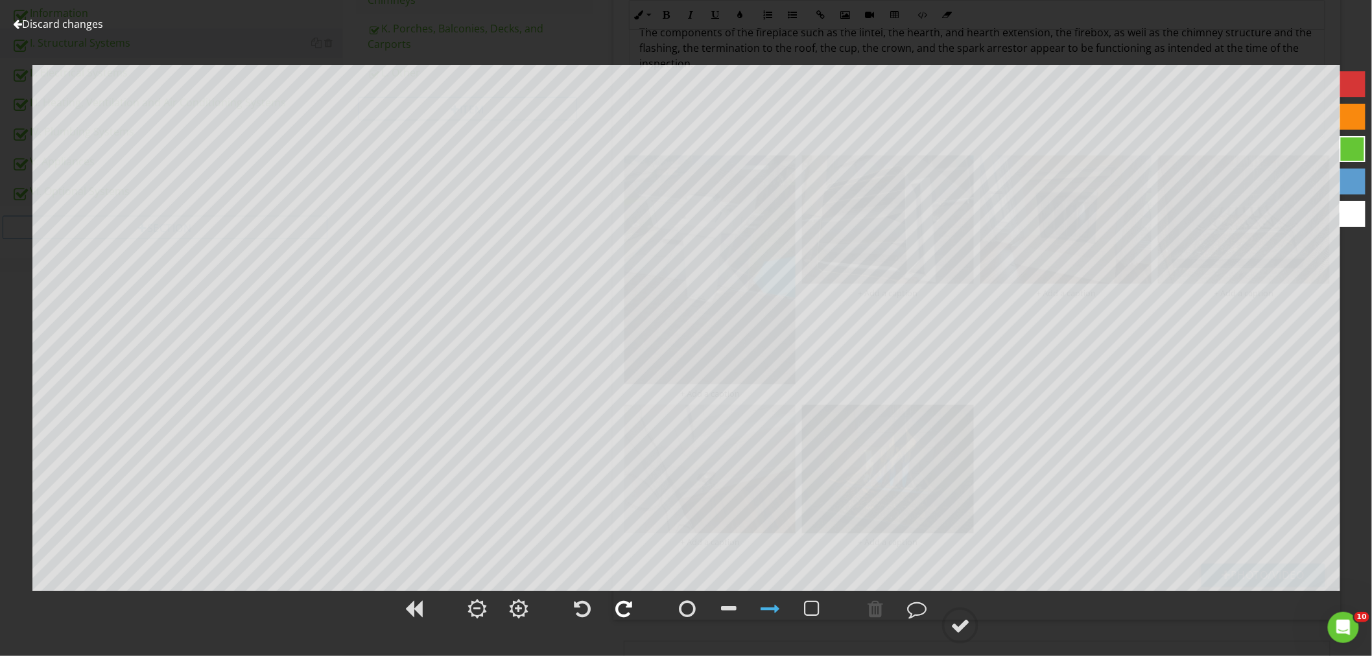
click at [618, 608] on div at bounding box center [623, 608] width 17 height 19
click at [957, 621] on div at bounding box center [959, 625] width 19 height 19
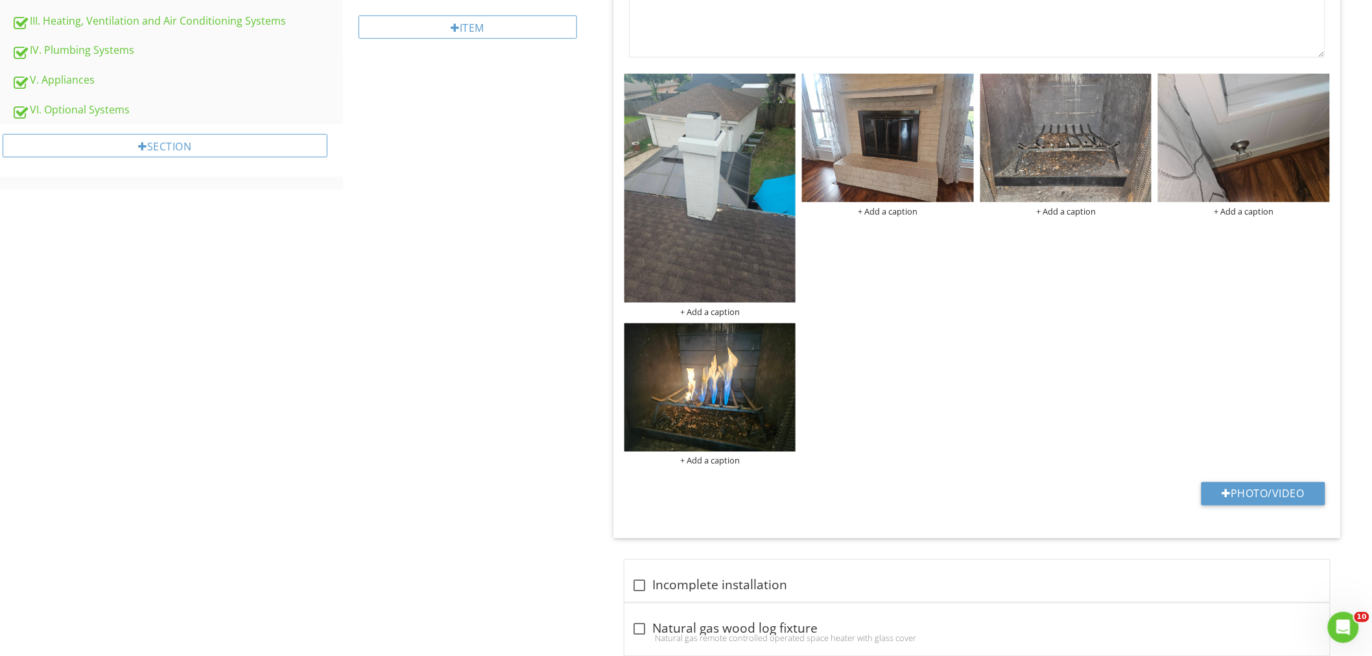
scroll to position [412, 0]
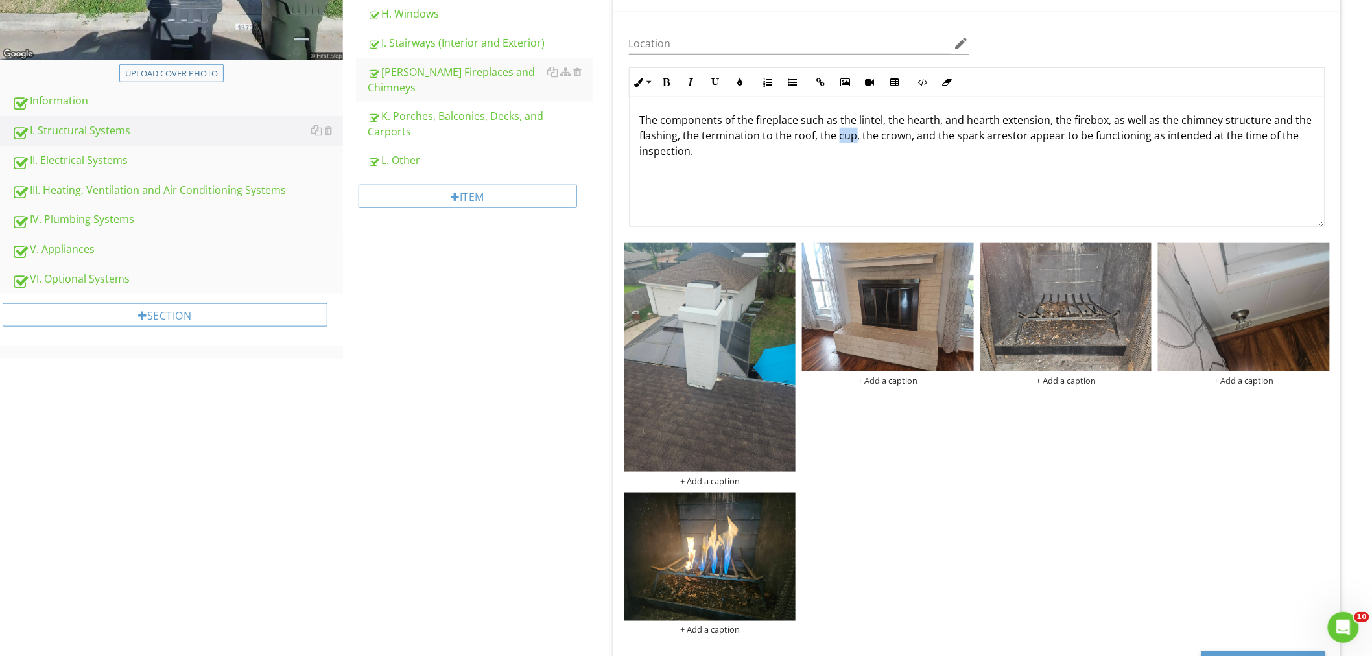
drag, startPoint x: 854, startPoint y: 139, endPoint x: 837, endPoint y: 143, distance: 17.8
click at [837, 143] on p "The components of the fireplace such as the lintel, the hearth, and hearth exte…" at bounding box center [977, 135] width 674 height 47
click at [767, 209] on div "The components of the fireplace such as the lintel, the hearth, and hearth exte…" at bounding box center [976, 162] width 695 height 130
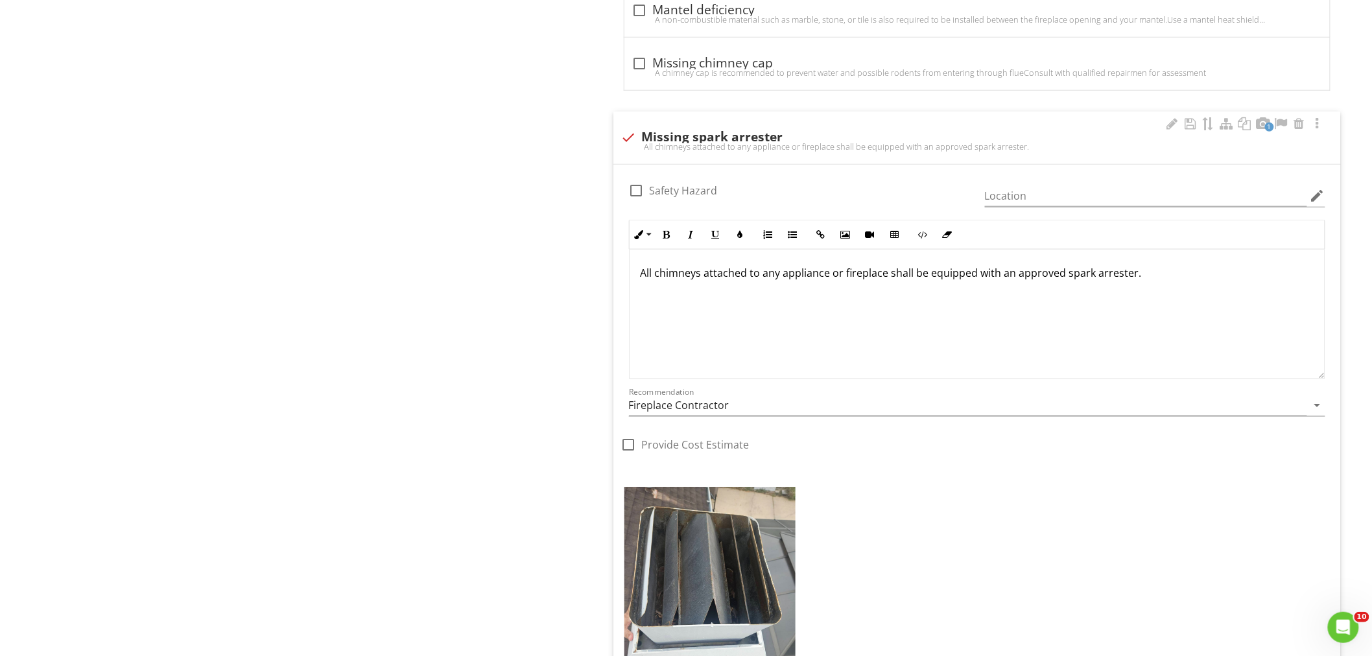
scroll to position [2477, 0]
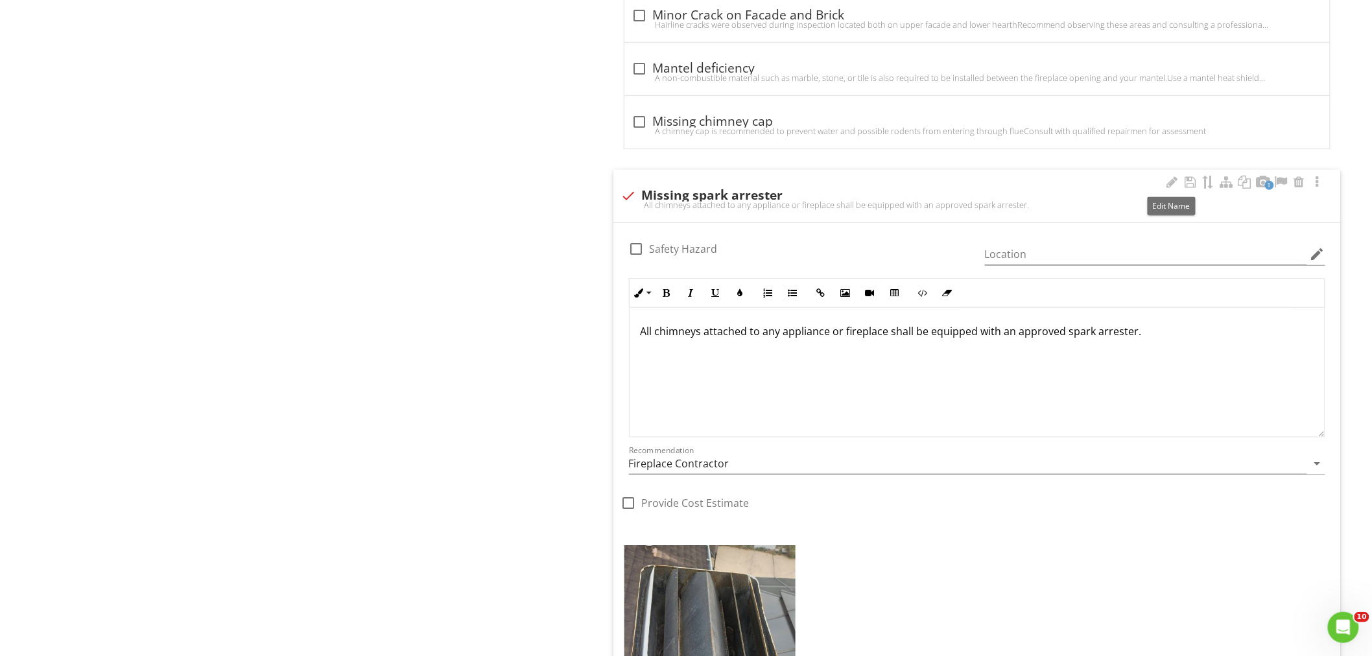
drag, startPoint x: 1167, startPoint y: 184, endPoint x: 1081, endPoint y: 174, distance: 86.8
click at [1167, 183] on div at bounding box center [1172, 182] width 16 height 13
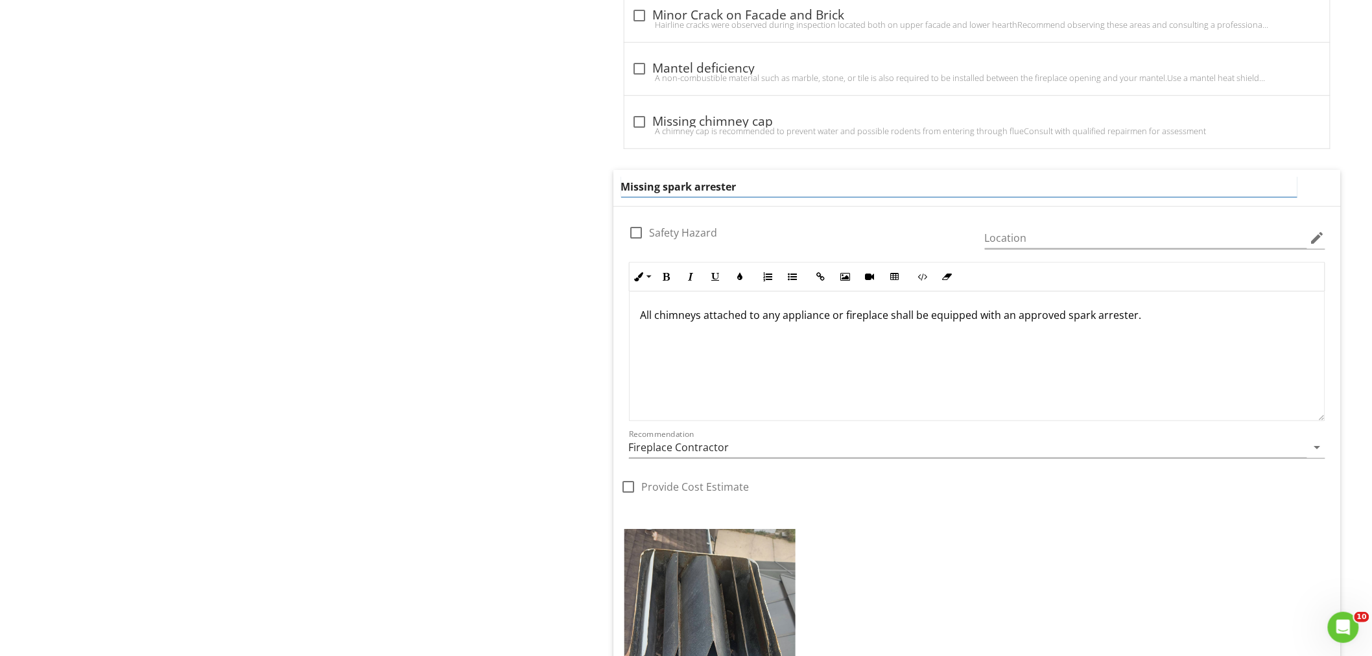
drag, startPoint x: 734, startPoint y: 185, endPoint x: 664, endPoint y: 186, distance: 70.7
click at [664, 186] on input "Missing spark arrester" at bounding box center [959, 186] width 676 height 21
type input "Missing cap"
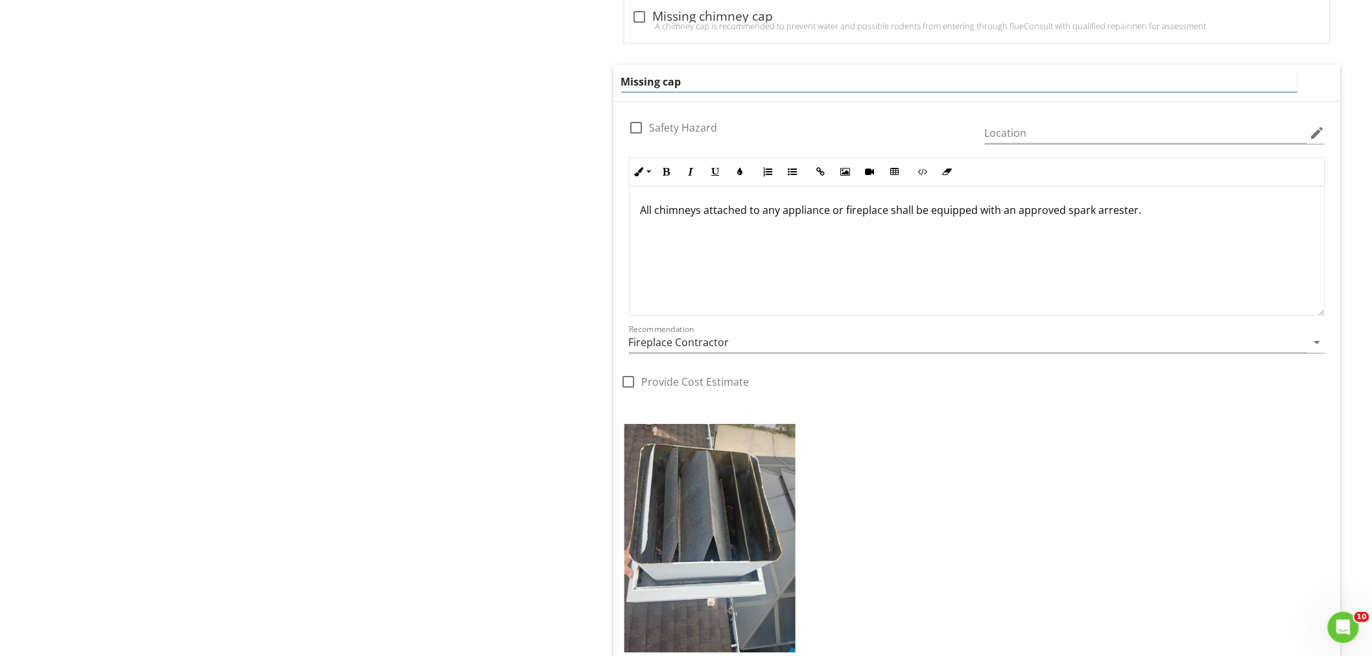
scroll to position [2576, 0]
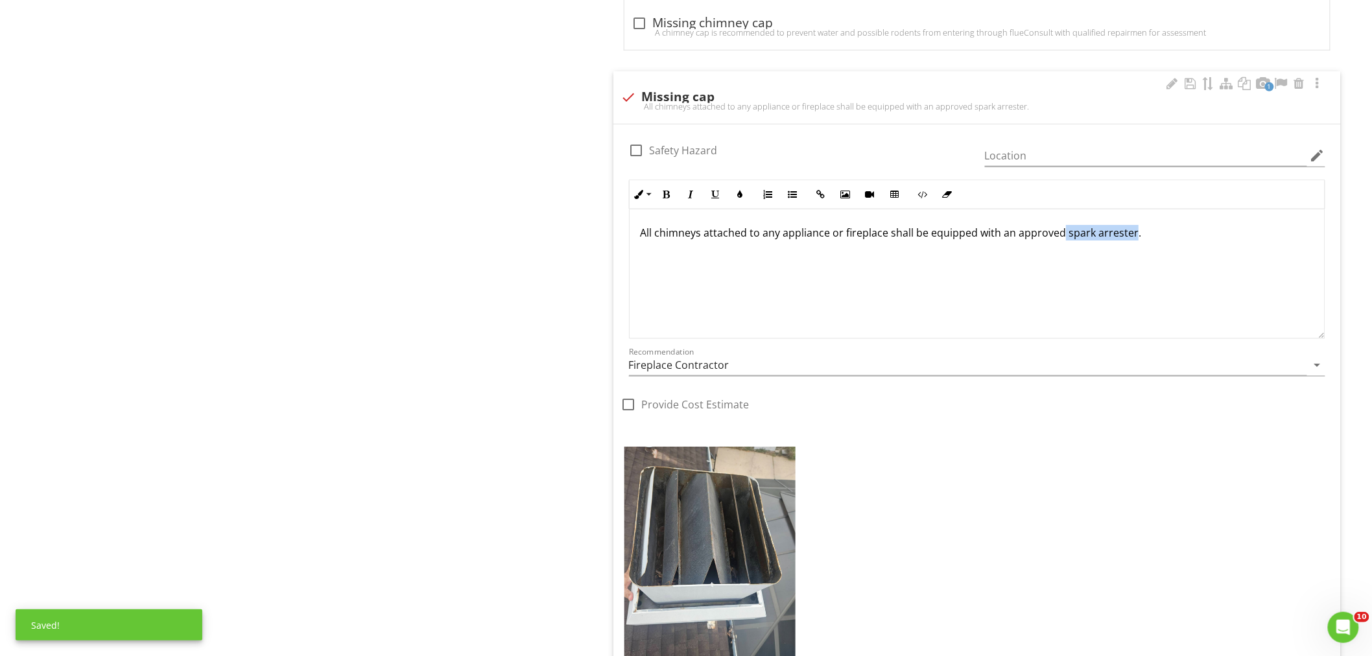
drag, startPoint x: 1131, startPoint y: 218, endPoint x: 1088, endPoint y: 238, distance: 47.9
click at [1060, 215] on div "All chimneys attached to any appliance or fireplace shall be equipped with an a…" at bounding box center [976, 274] width 695 height 130
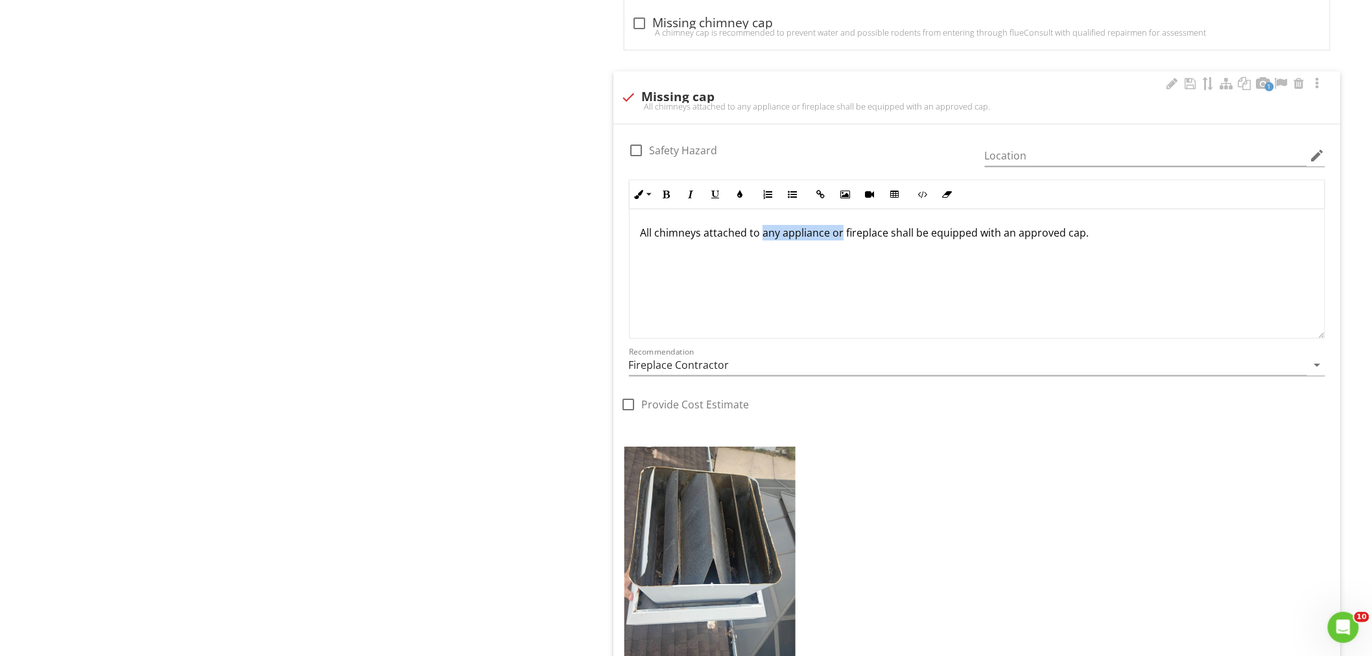
drag, startPoint x: 839, startPoint y: 237, endPoint x: 760, endPoint y: 234, distance: 79.1
click at [760, 234] on p "All chimneys attached to any appliance or fireplace shall be equipped with an a…" at bounding box center [977, 233] width 674 height 16
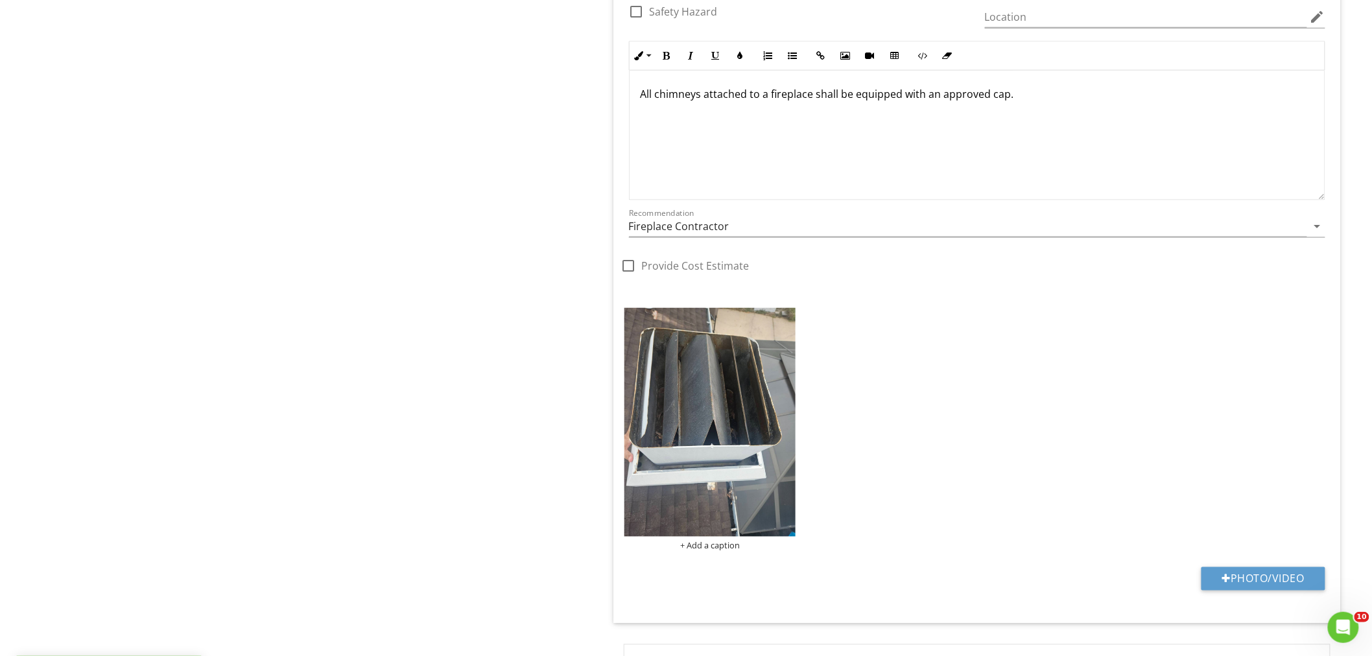
scroll to position [2720, 0]
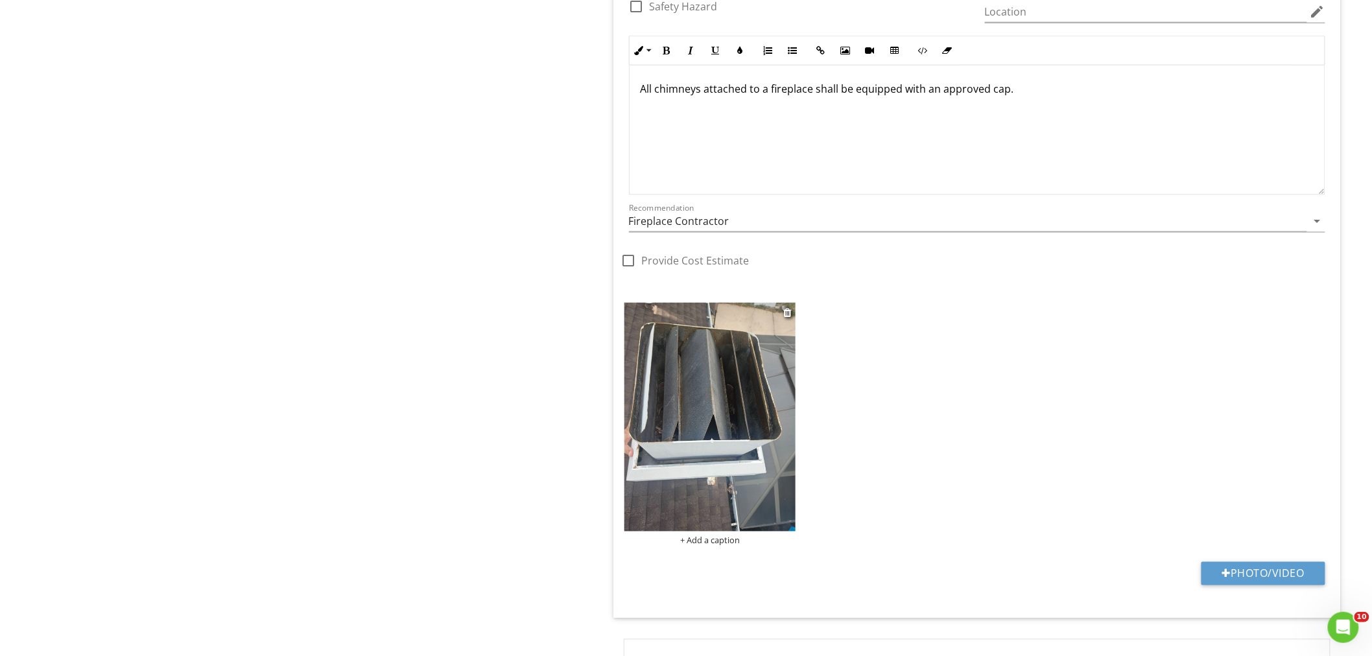
click at [725, 541] on div "+ Add a caption" at bounding box center [710, 540] width 172 height 10
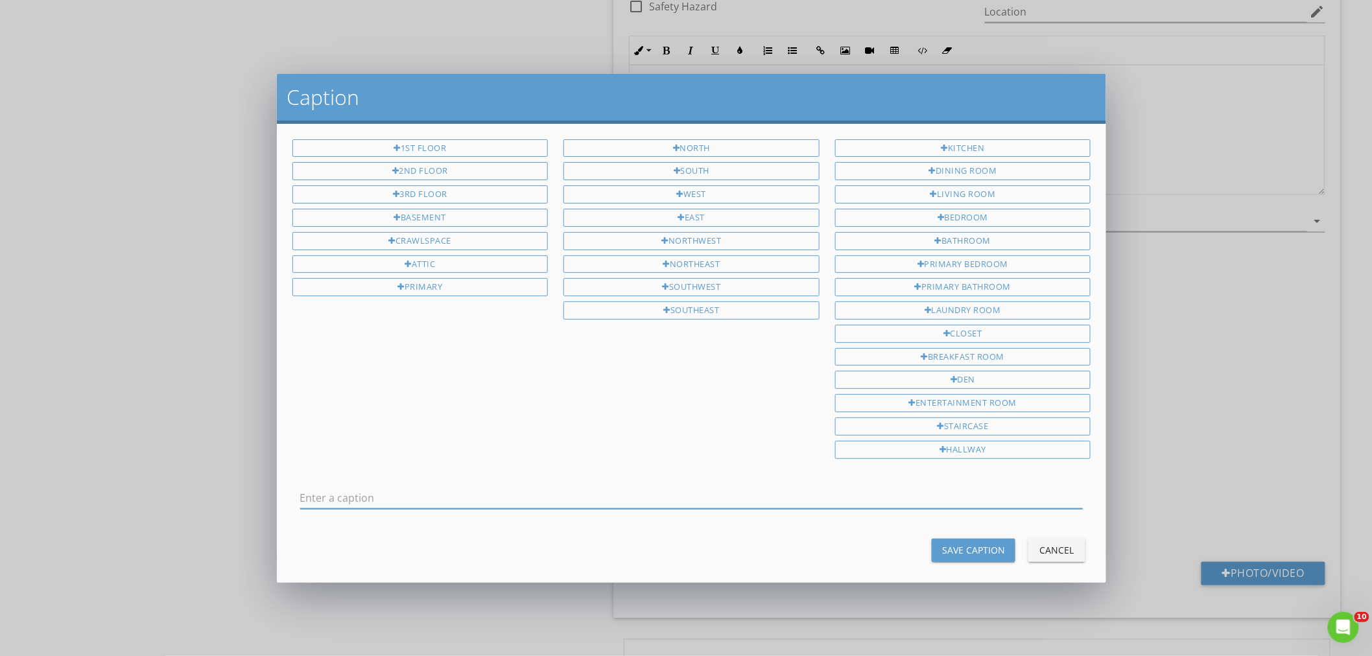
click at [173, 364] on div "Caption 1st Floor 2nd Floor 3rd Floor Basement Crawlspace Attic Primary North S…" at bounding box center [686, 328] width 1372 height 656
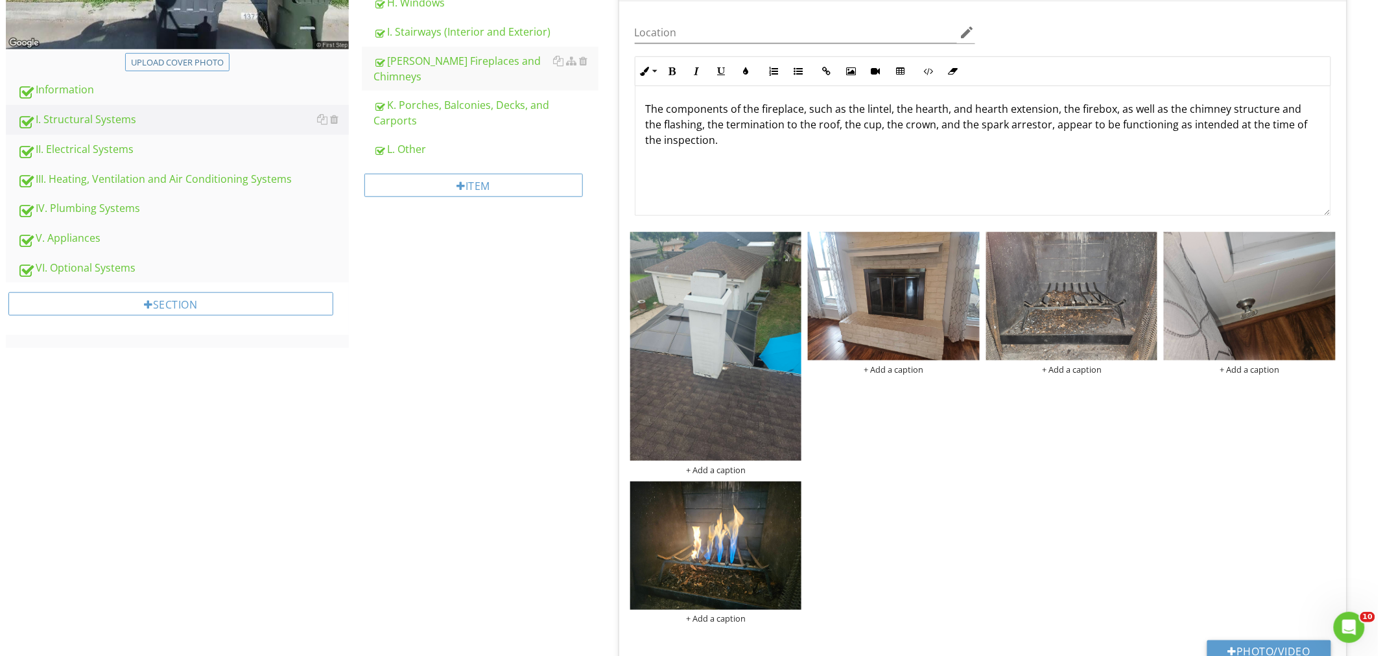
scroll to position [462, 0]
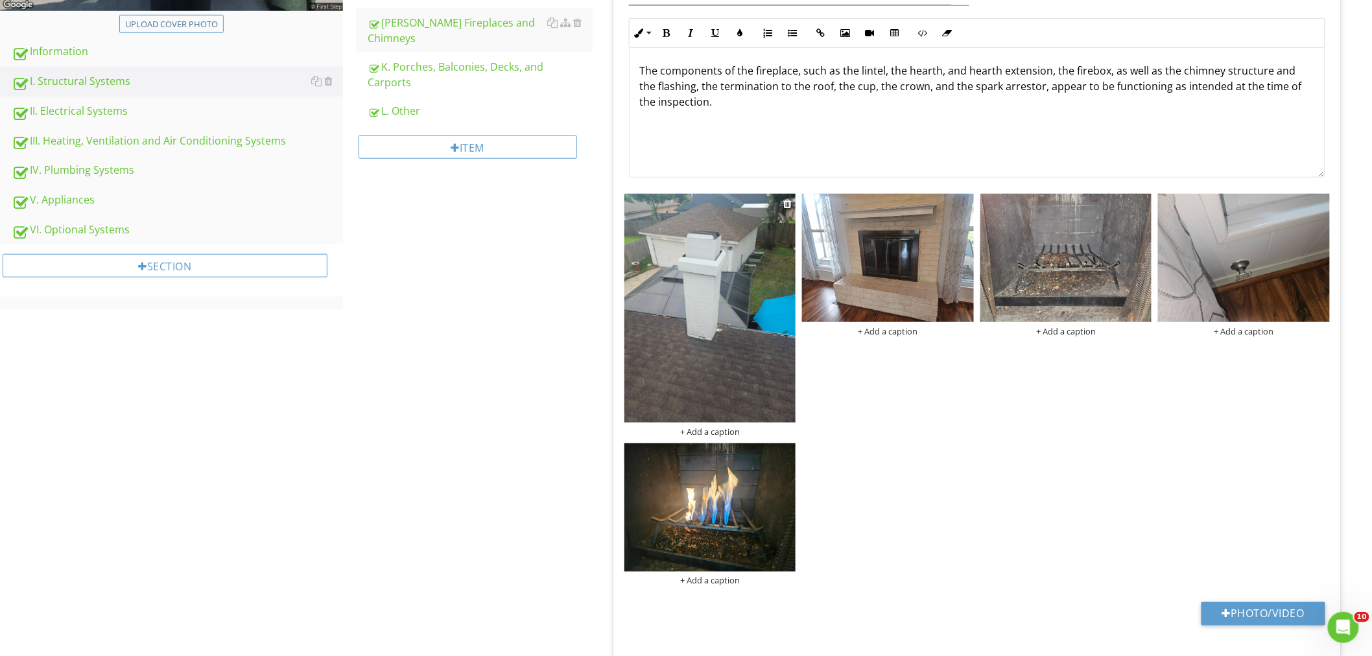
click at [727, 431] on div "+ Add a caption" at bounding box center [710, 432] width 172 height 10
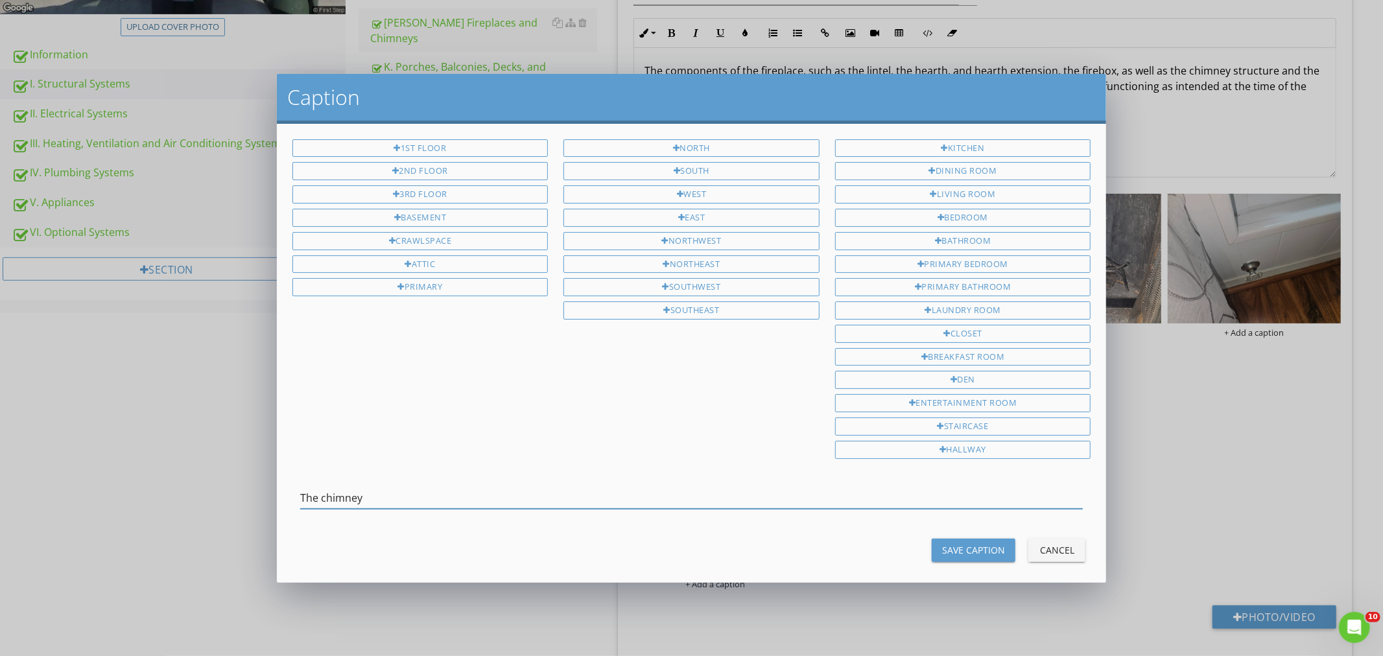
type input "The chimney"
click at [943, 548] on div "Save Caption" at bounding box center [973, 550] width 63 height 14
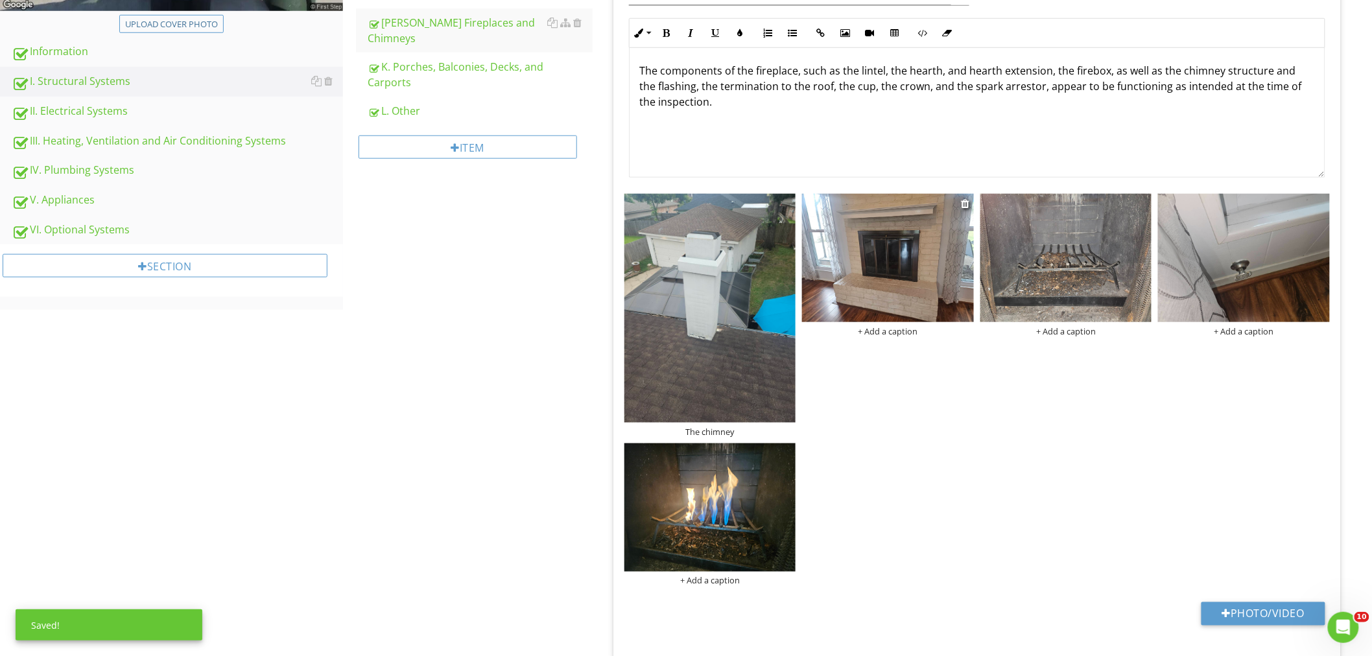
click at [897, 322] on img at bounding box center [888, 258] width 172 height 128
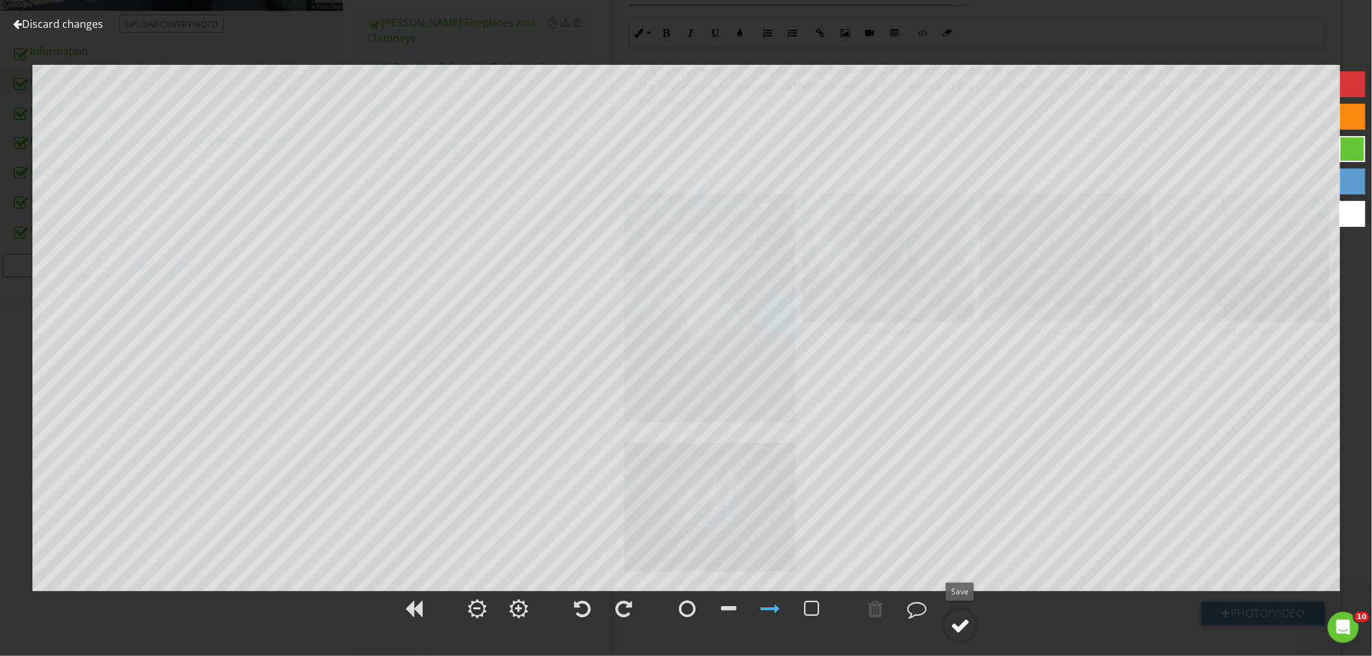
click at [957, 624] on div at bounding box center [959, 625] width 19 height 19
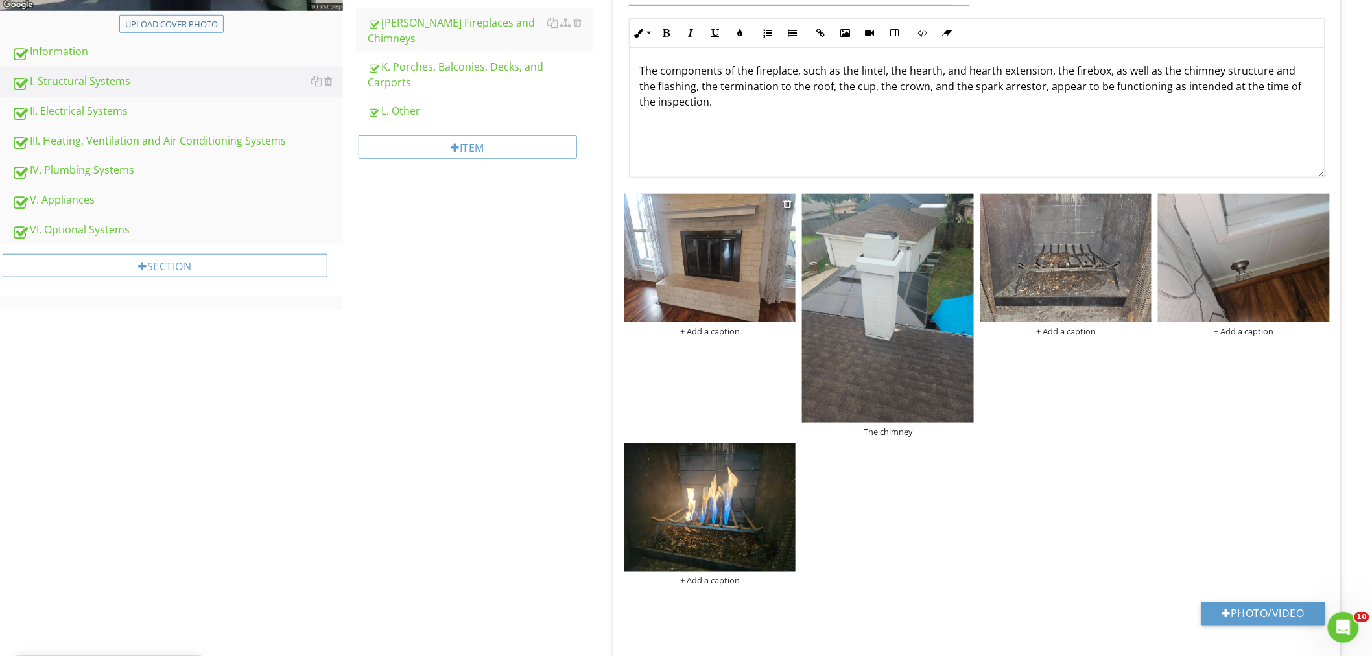
click at [709, 333] on div "+ Add a caption" at bounding box center [710, 331] width 172 height 10
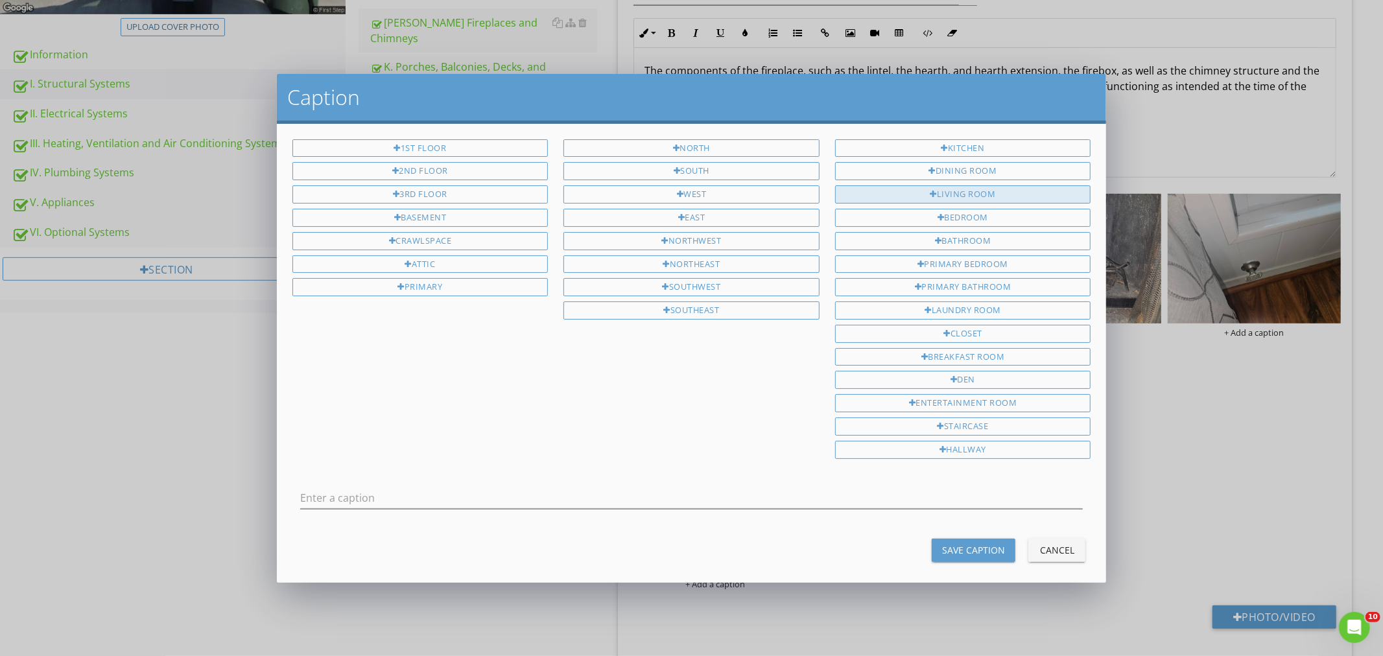
click at [949, 200] on div "Living Room" at bounding box center [963, 194] width 256 height 18
type input "Living Room"
drag, startPoint x: 957, startPoint y: 551, endPoint x: 961, endPoint y: 533, distance: 18.6
click at [958, 551] on div "Save Caption" at bounding box center [973, 550] width 63 height 14
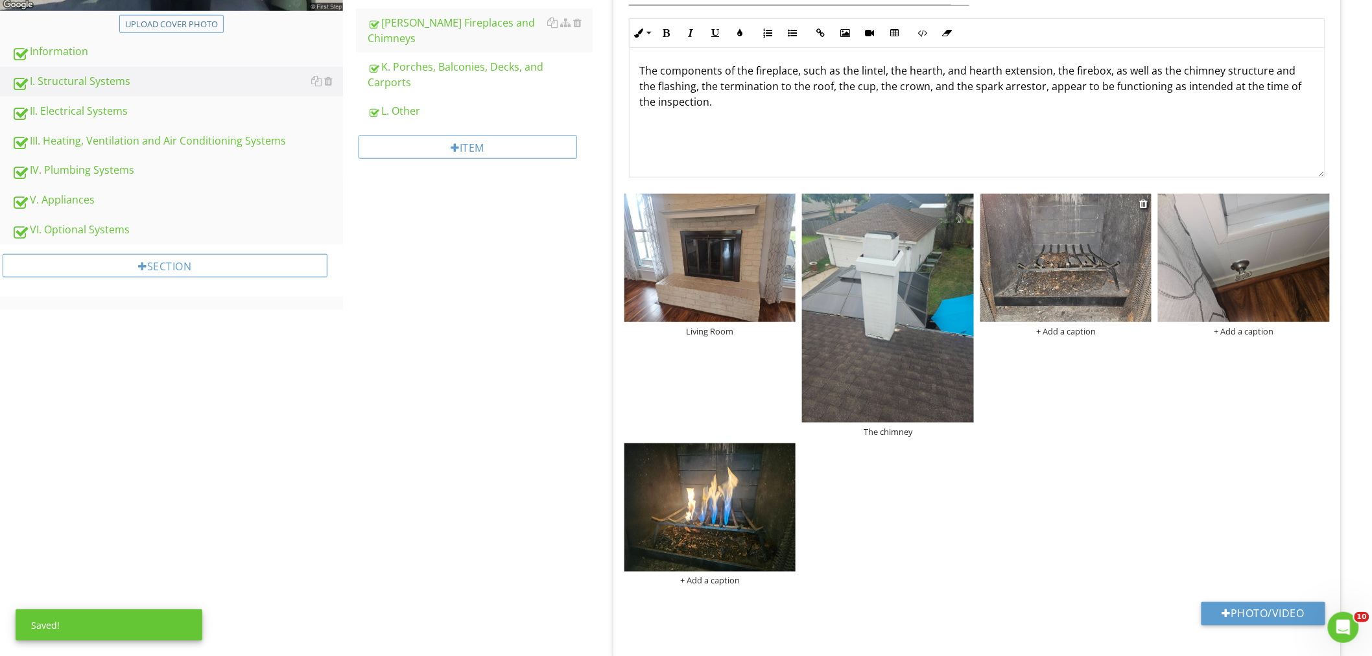
click at [1088, 331] on div "+ Add a caption" at bounding box center [1066, 331] width 172 height 10
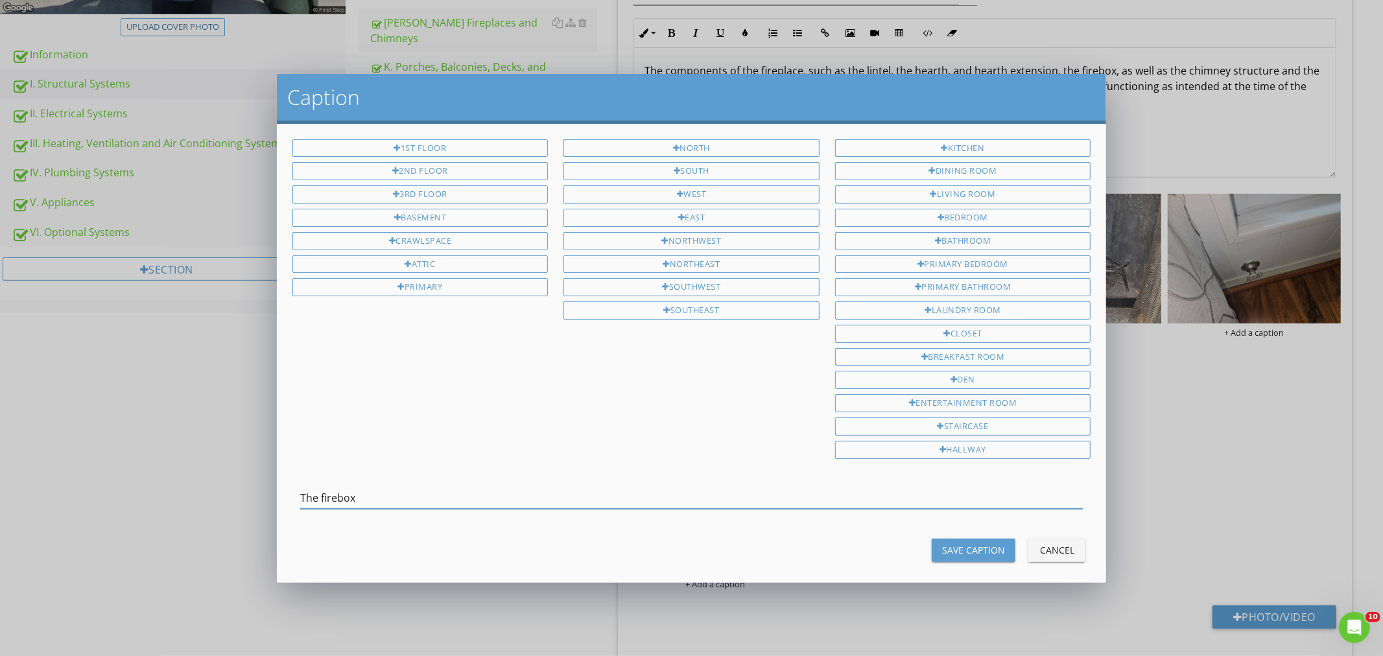
type input "The firebox"
click at [966, 552] on div "Save Caption" at bounding box center [973, 550] width 63 height 14
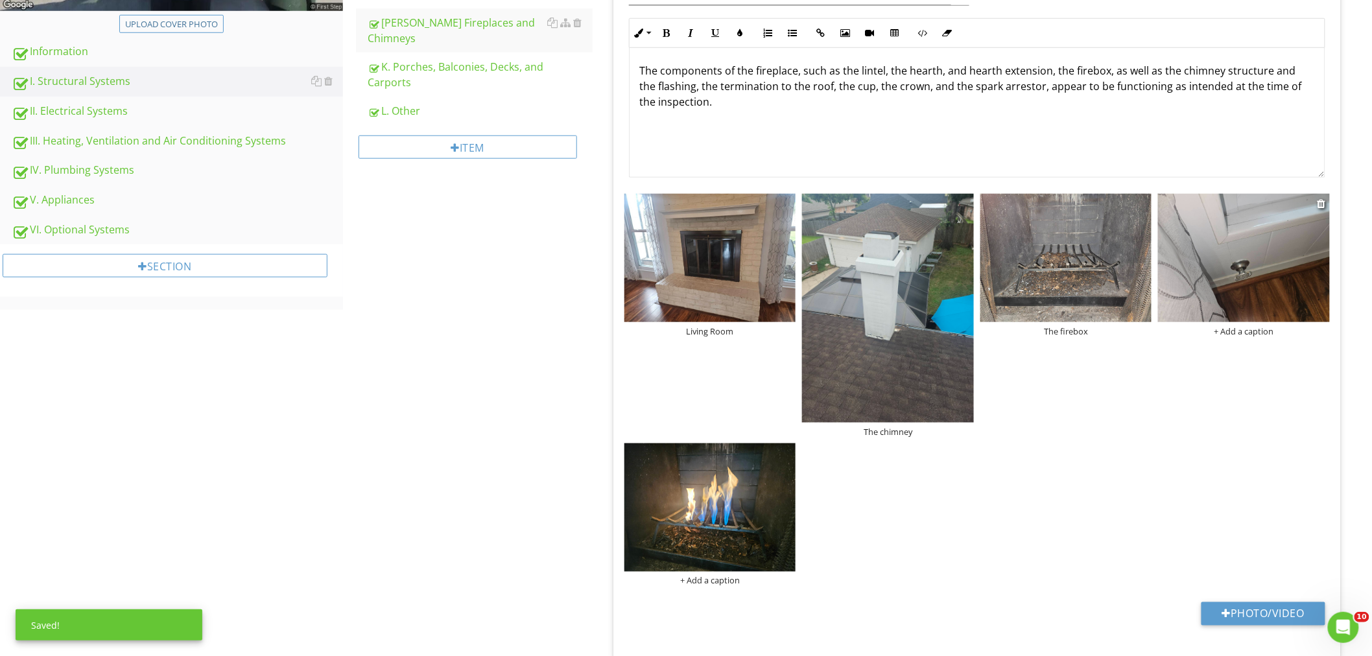
click at [1230, 331] on div "+ Add a caption" at bounding box center [1244, 331] width 172 height 10
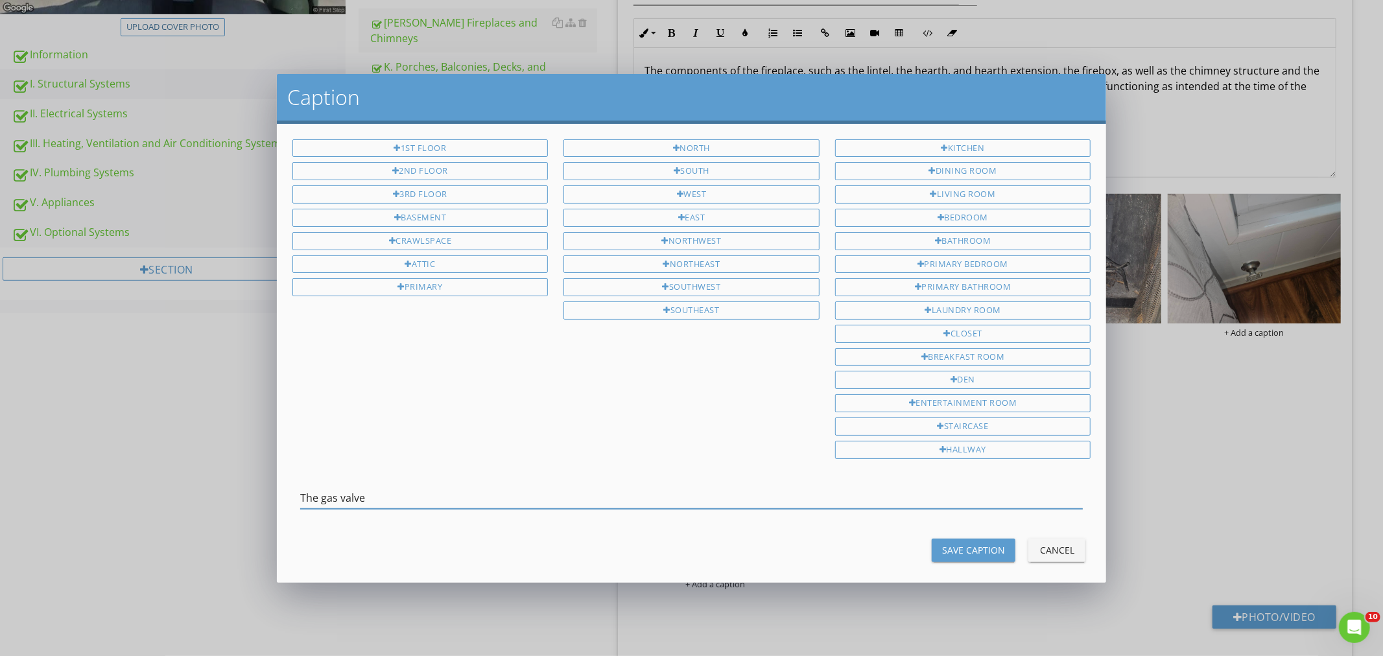
type input "The gas valve"
click at [973, 539] on div "Save Caption Cancel" at bounding box center [692, 550] width 814 height 31
click at [950, 555] on div "Save Caption" at bounding box center [973, 550] width 63 height 14
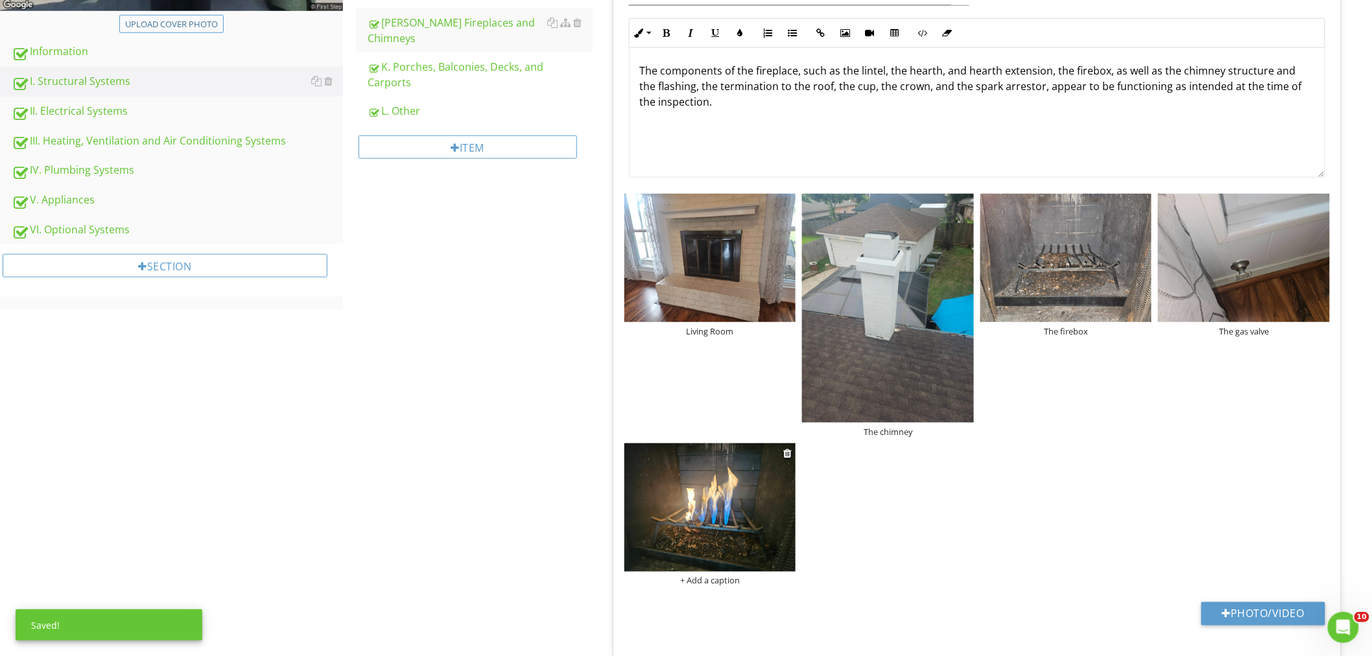
click at [710, 583] on div "+ Add a caption" at bounding box center [710, 581] width 172 height 10
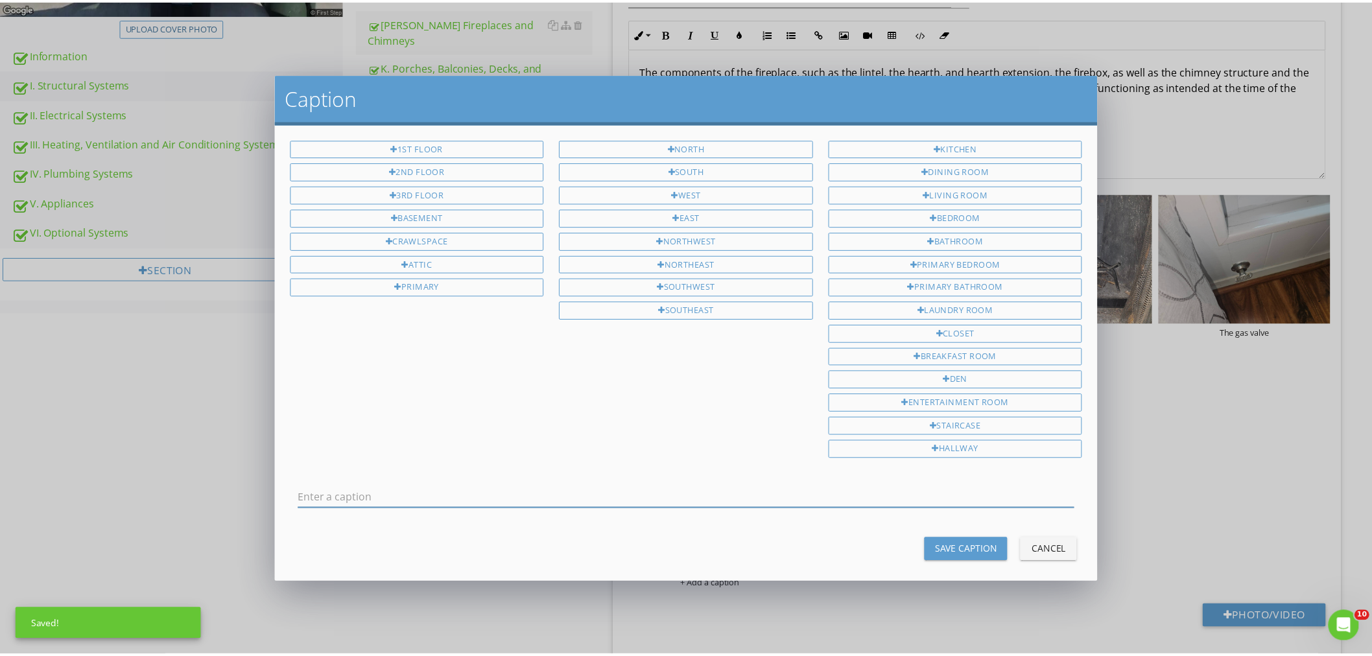
scroll to position [0, 0]
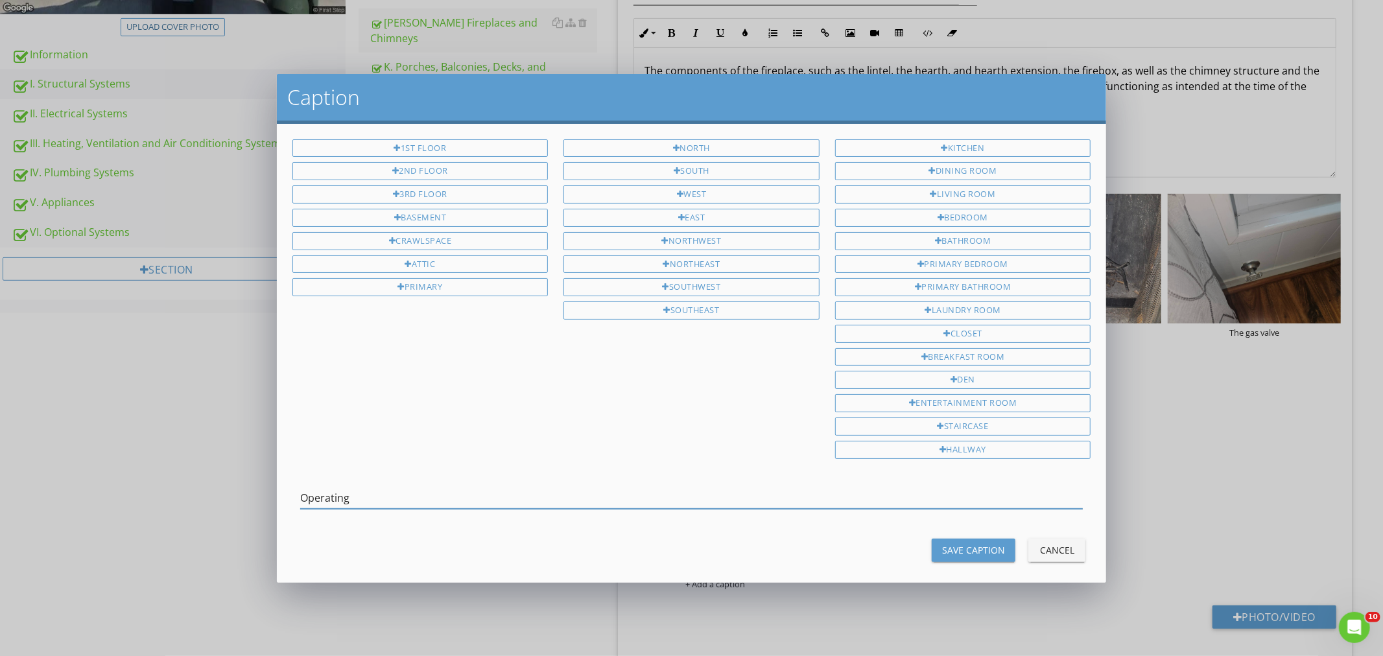
type input "Operating"
click at [957, 549] on div "Save Caption" at bounding box center [973, 550] width 63 height 14
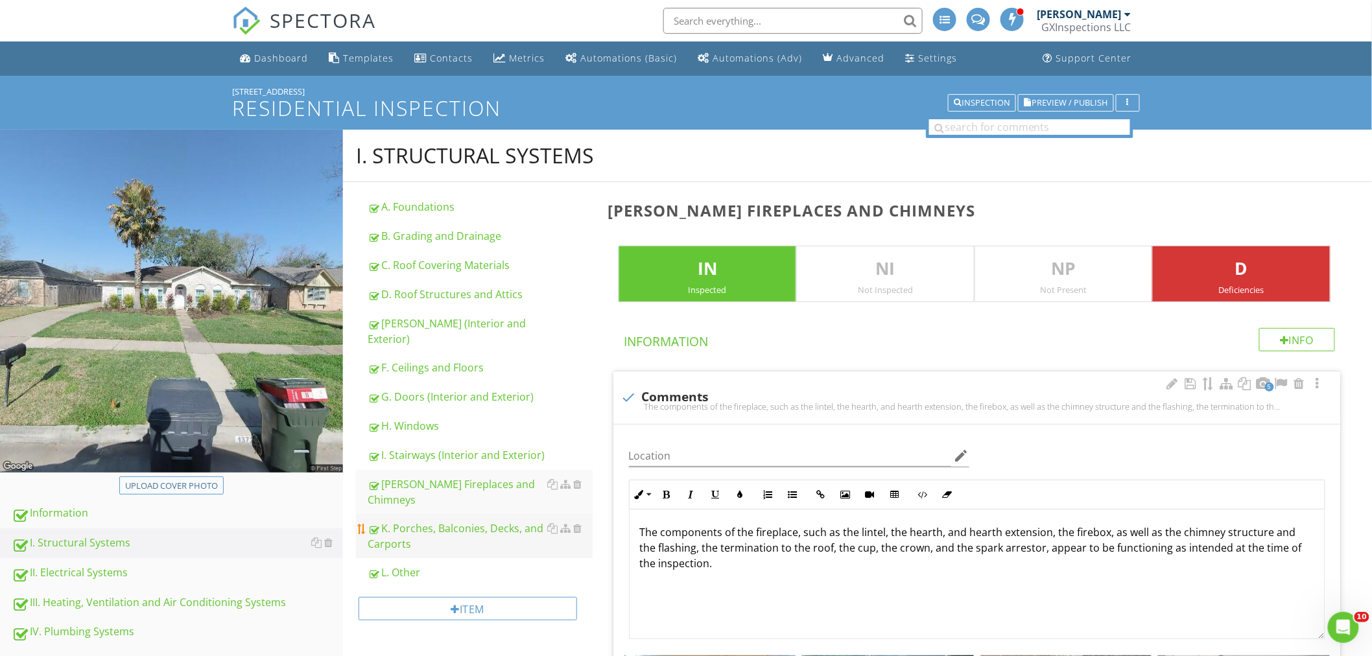
click at [418, 521] on div "K. Porches, Balconies, Decks, and Carports" at bounding box center [480, 536] width 225 height 31
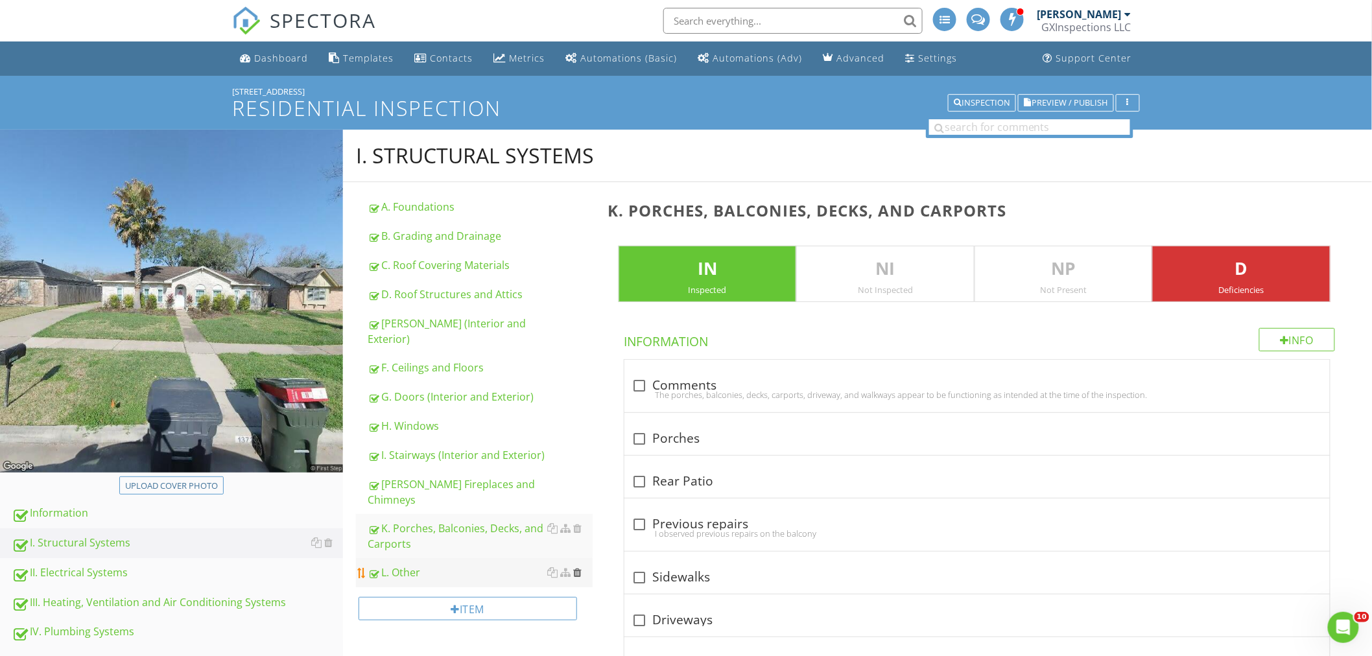
click at [578, 567] on div at bounding box center [578, 572] width 8 height 10
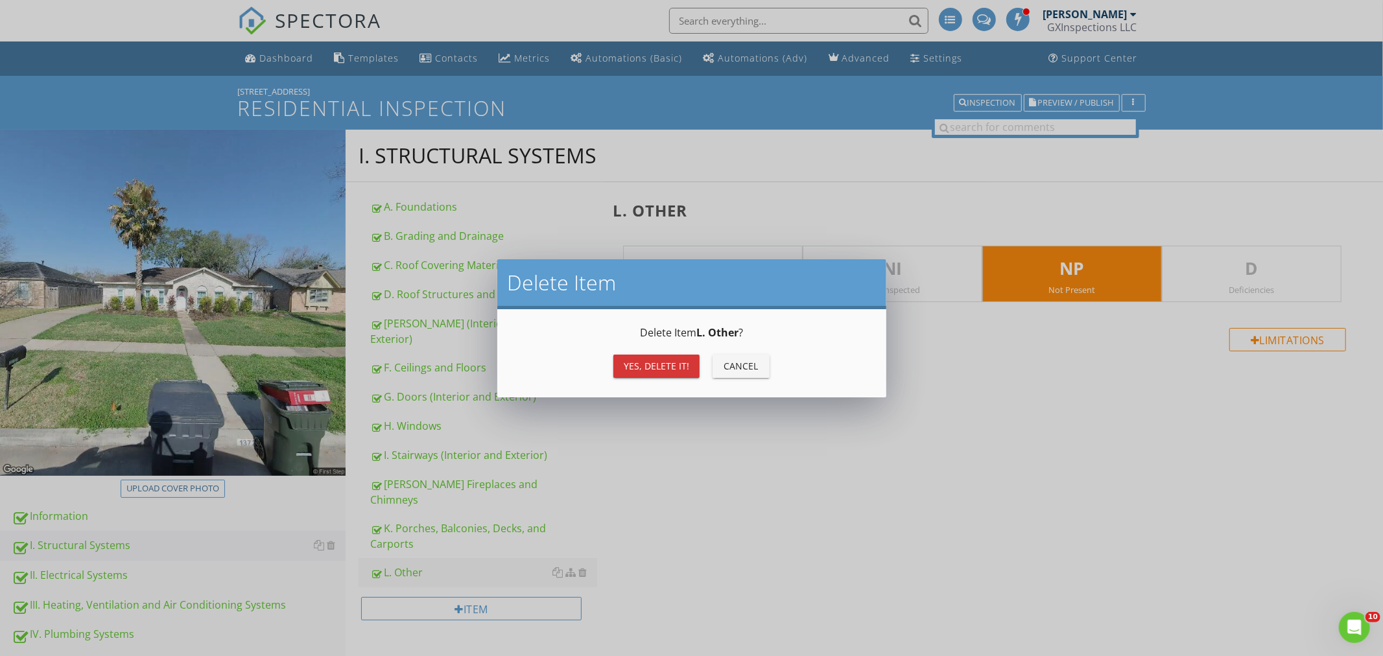
click at [665, 366] on div "Yes, Delete it!" at bounding box center [656, 366] width 65 height 14
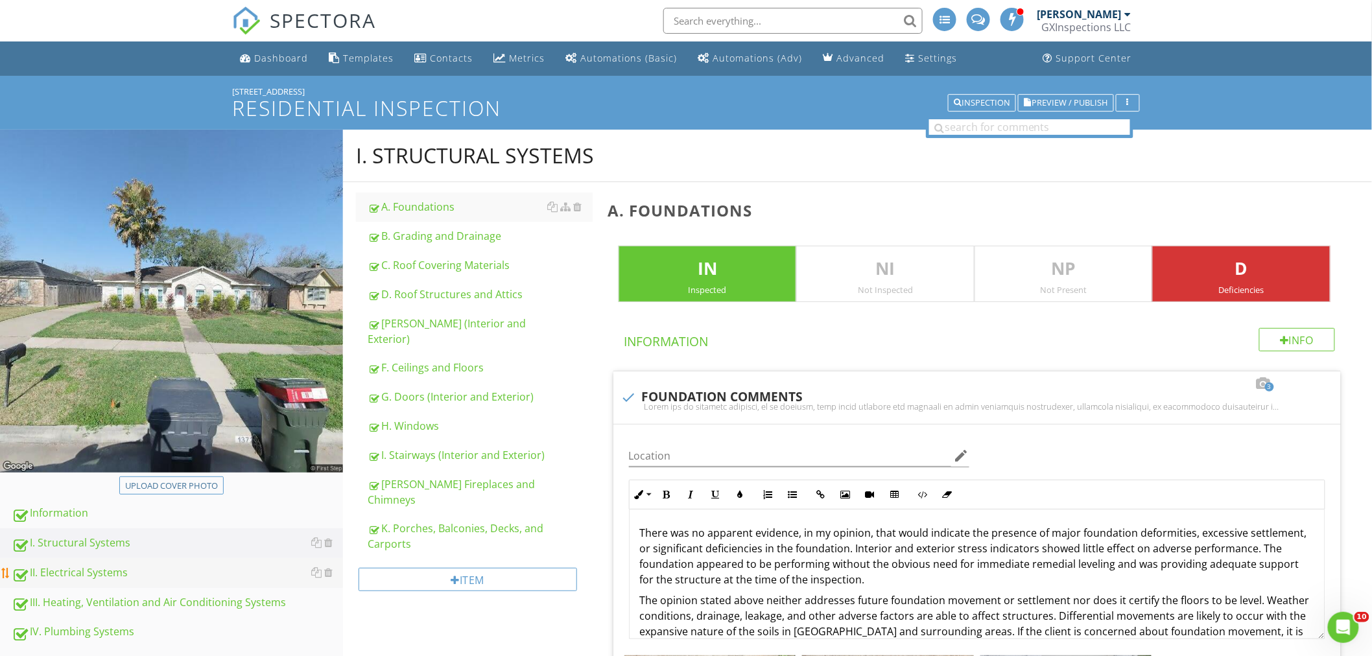
click at [49, 571] on div "II. Electrical Systems" at bounding box center [177, 573] width 331 height 17
type textarea "<p>There was no apparent evidence, in my opinion, that would indicate the prese…"
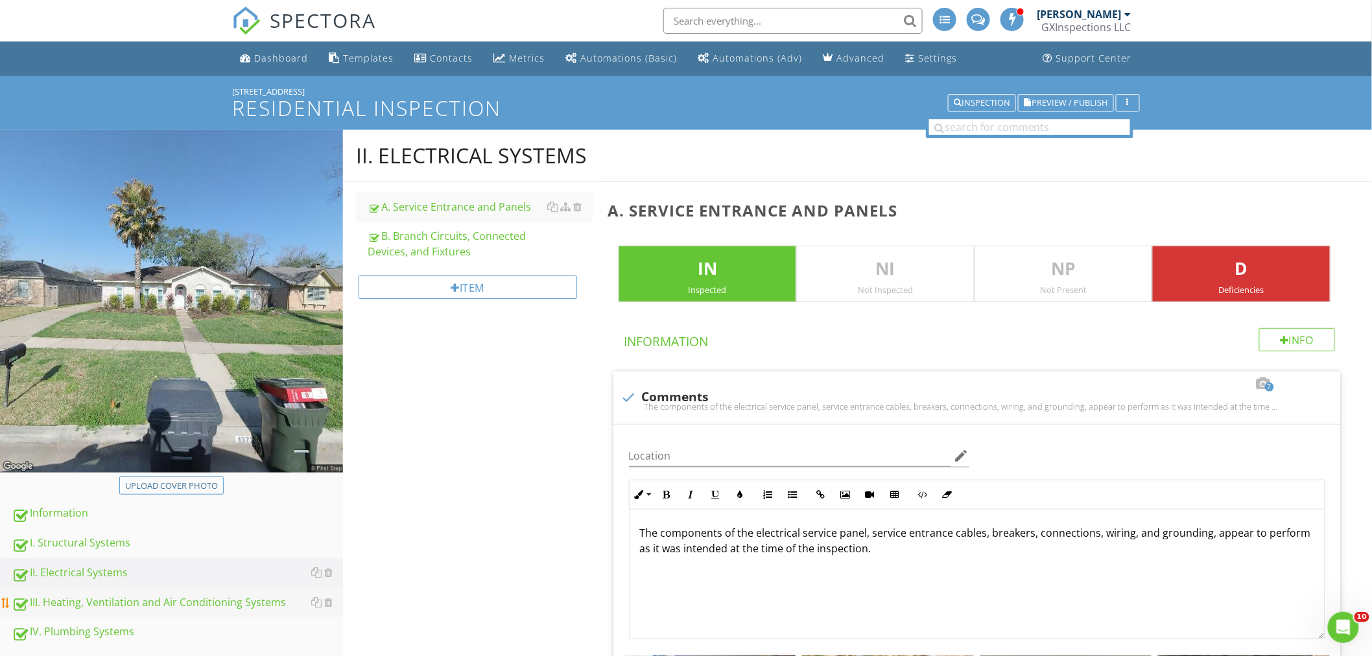
click at [60, 603] on div "III. Heating, Ventilation and Air Conditioning Systems" at bounding box center [177, 602] width 331 height 17
type textarea "<p>Evidence of grounding and bonding is inspected. Many aspects of the groundin…"
type textarea "<p>The electrical panel/system is the heart of the home. Electrical current is …"
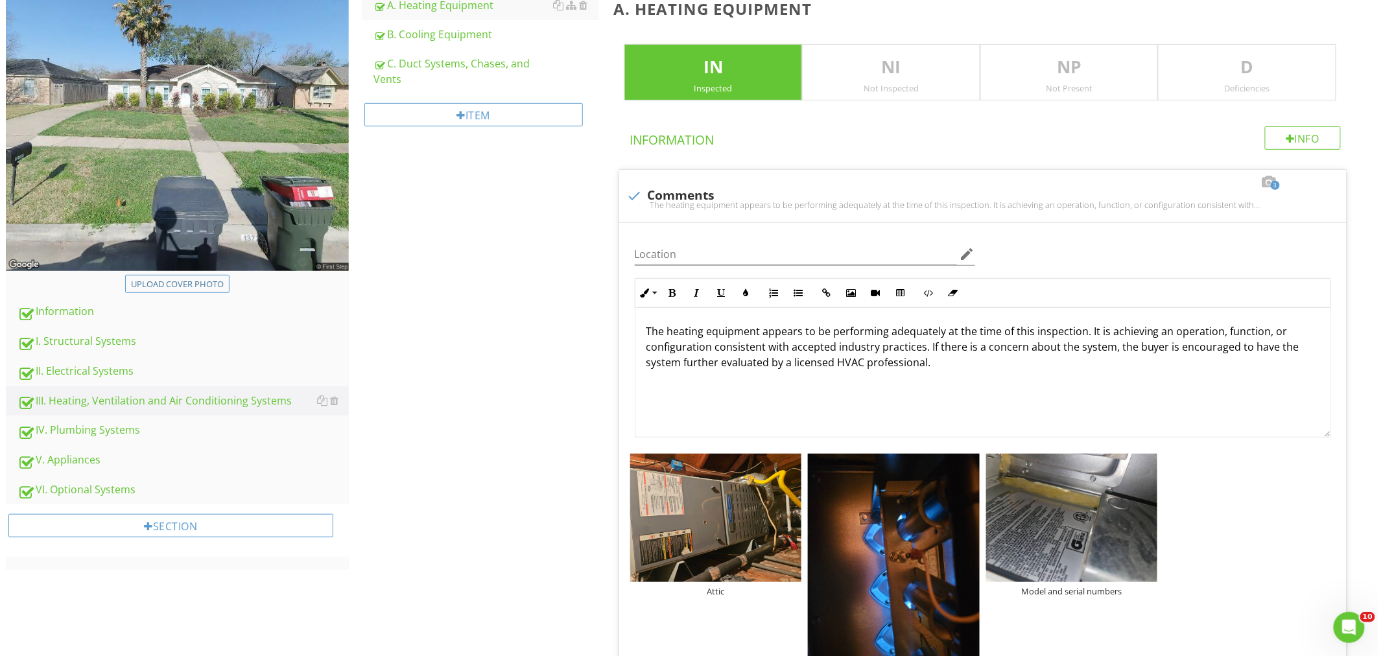
scroll to position [240, 0]
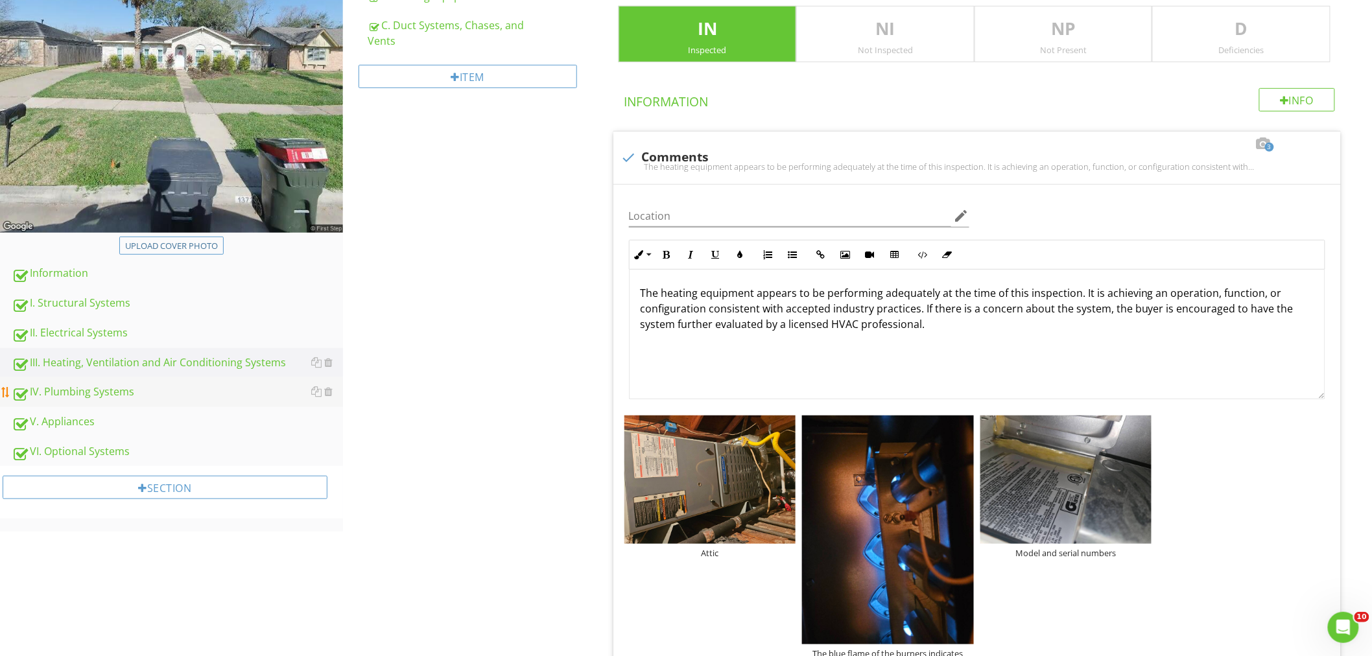
click at [82, 389] on div "IV. Plumbing Systems" at bounding box center [177, 392] width 331 height 17
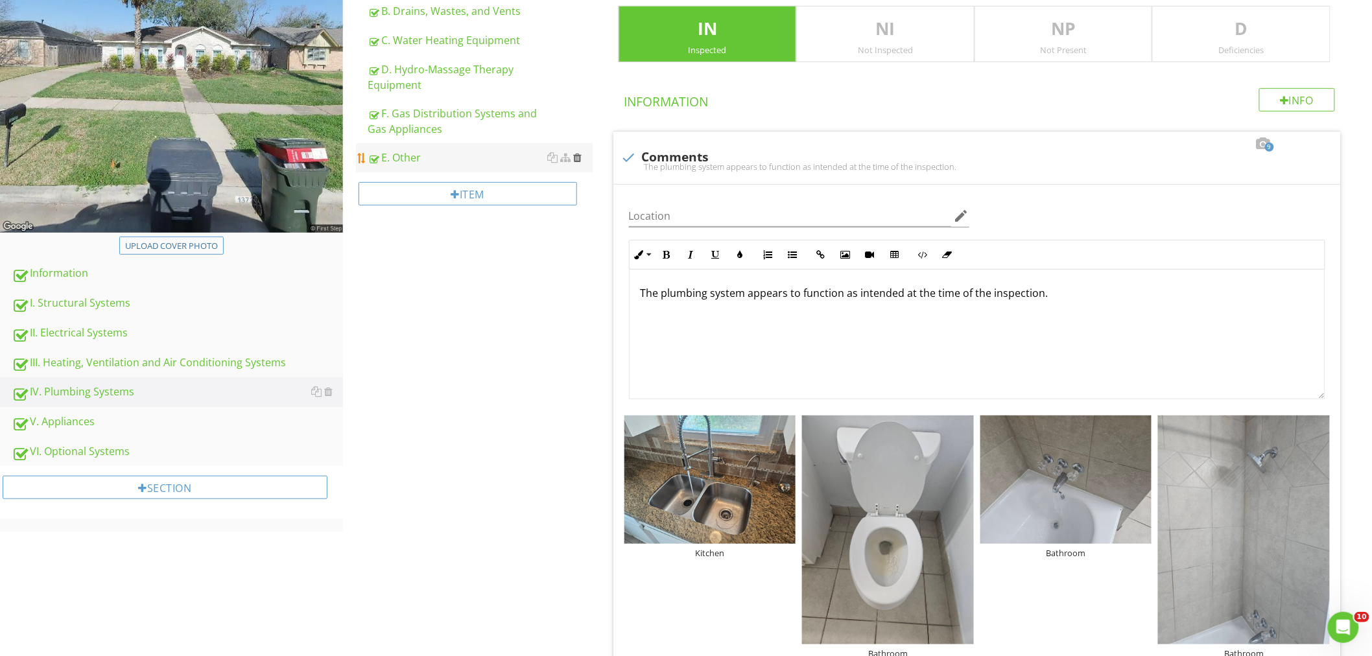
click at [576, 159] on div at bounding box center [578, 157] width 8 height 10
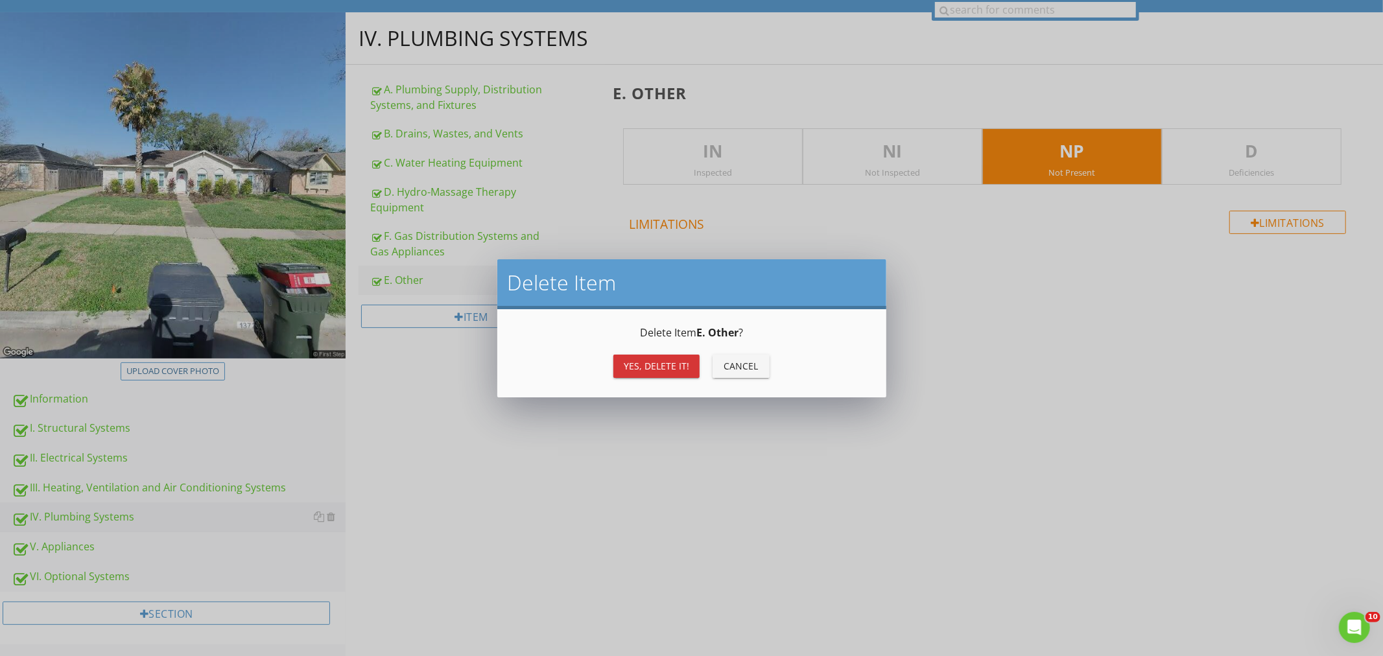
click at [650, 359] on div "Yes, Delete it!" at bounding box center [656, 366] width 65 height 14
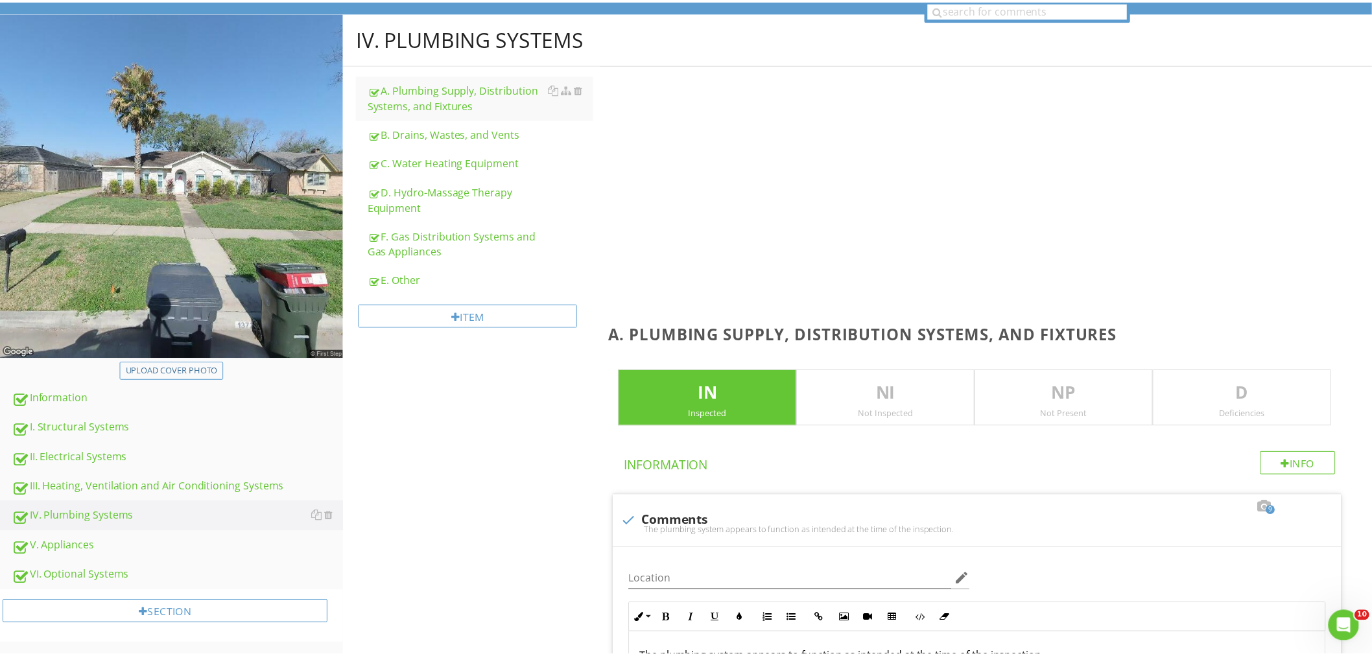
scroll to position [114, 0]
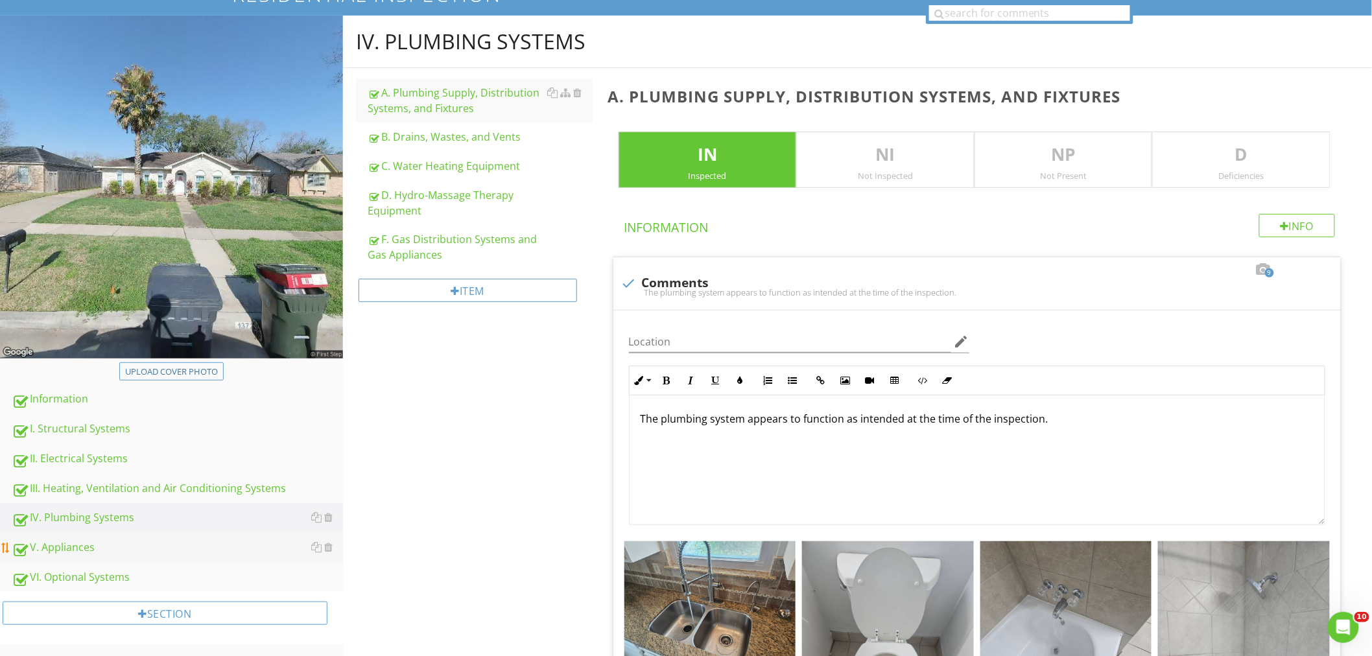
click at [62, 543] on div "V. Appliances" at bounding box center [177, 547] width 331 height 17
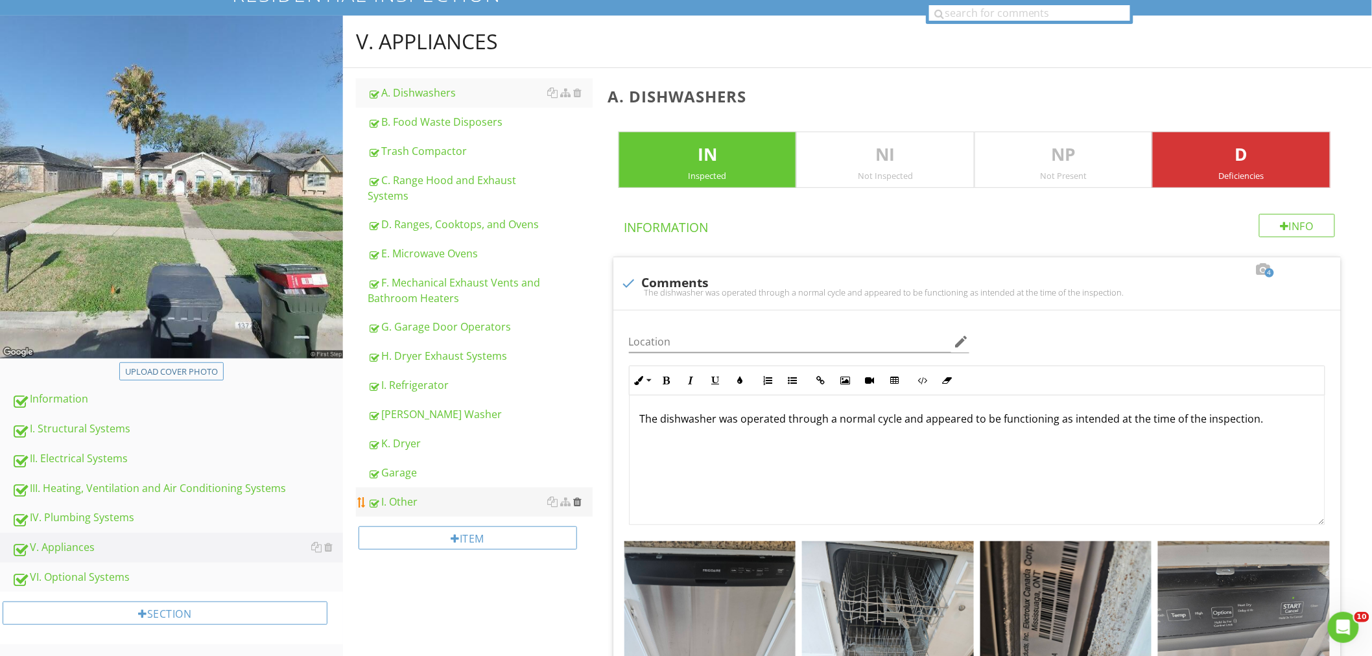
click at [578, 501] on div at bounding box center [578, 502] width 8 height 10
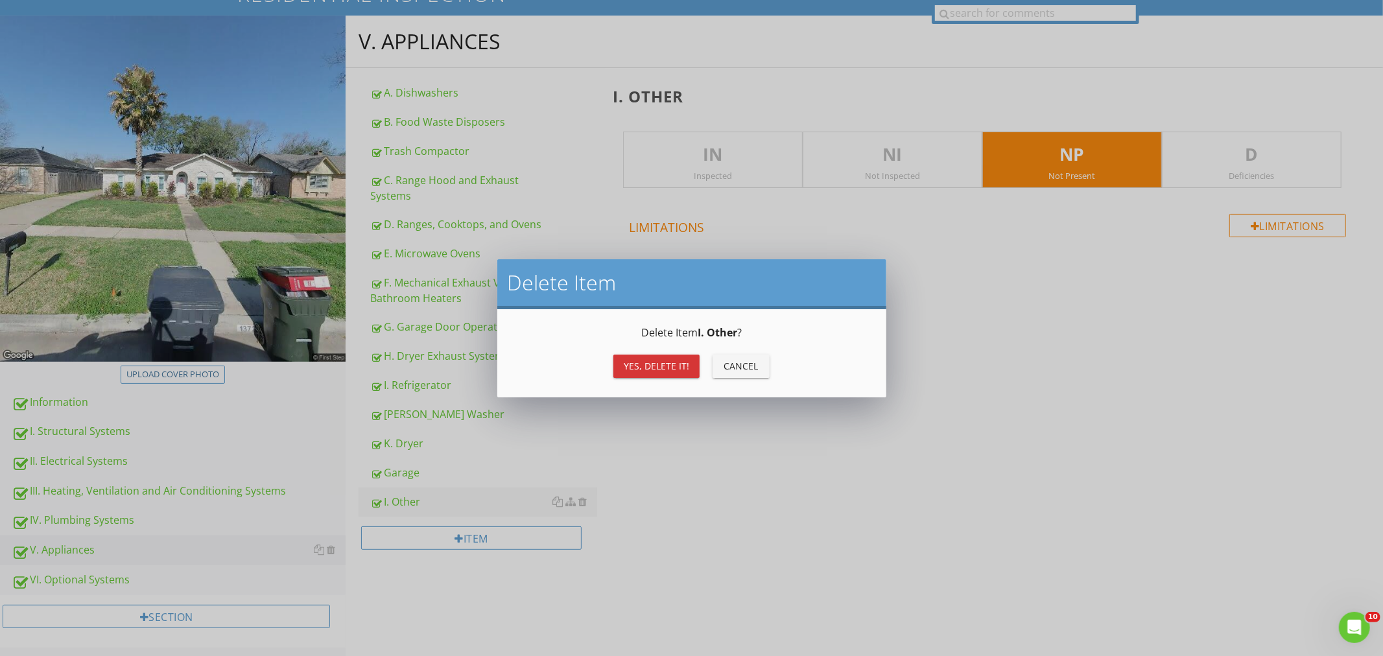
click at [662, 361] on div "Yes, Delete it!" at bounding box center [656, 366] width 65 height 14
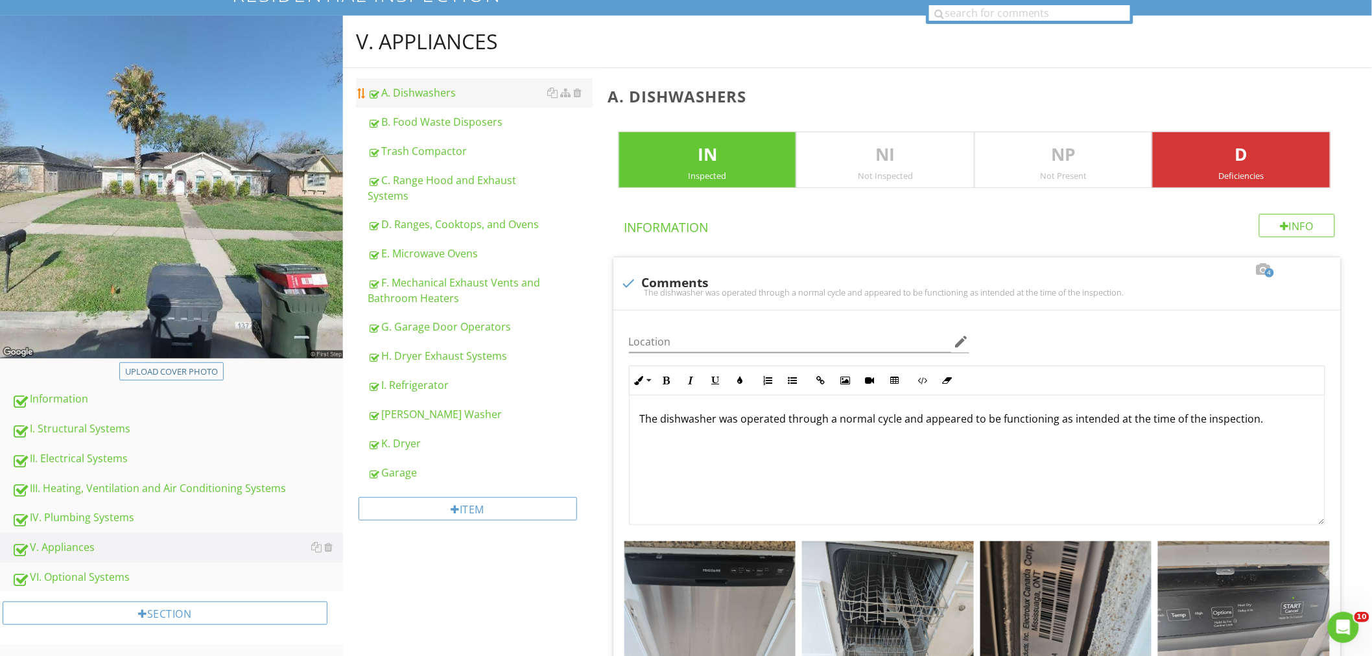
click at [432, 91] on div "A. Dishwashers" at bounding box center [480, 93] width 225 height 16
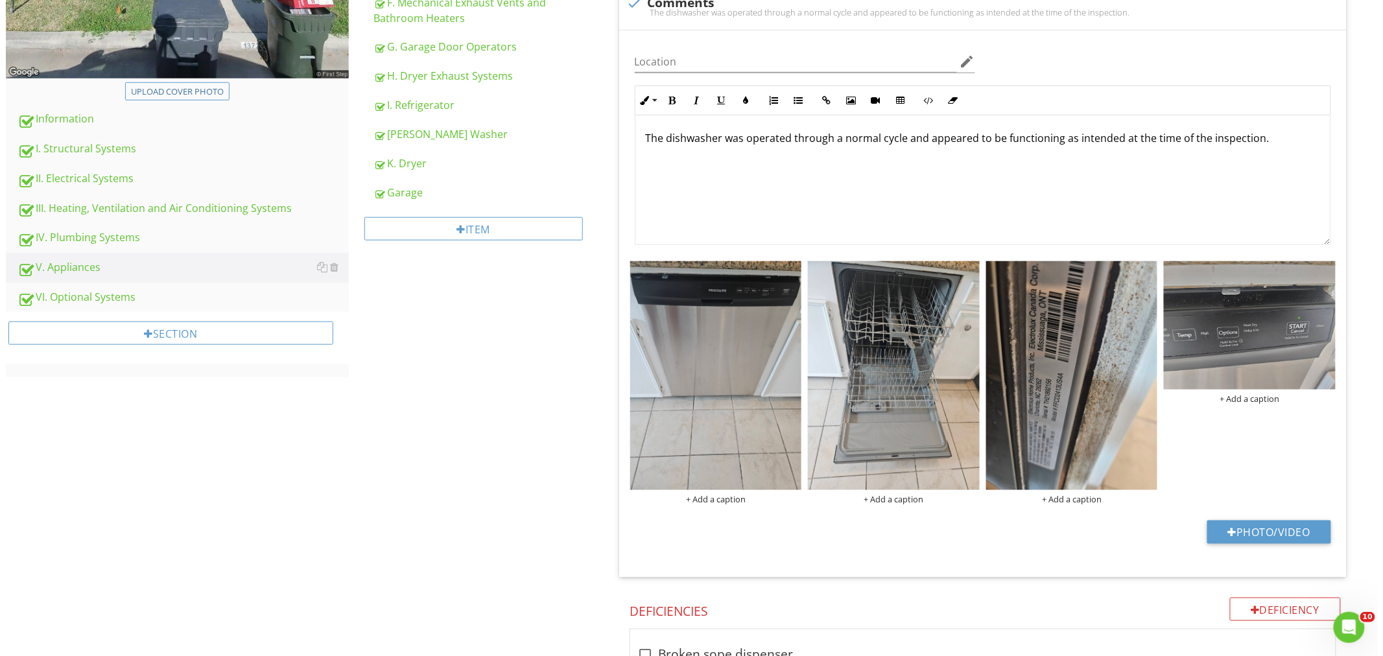
scroll to position [403, 0]
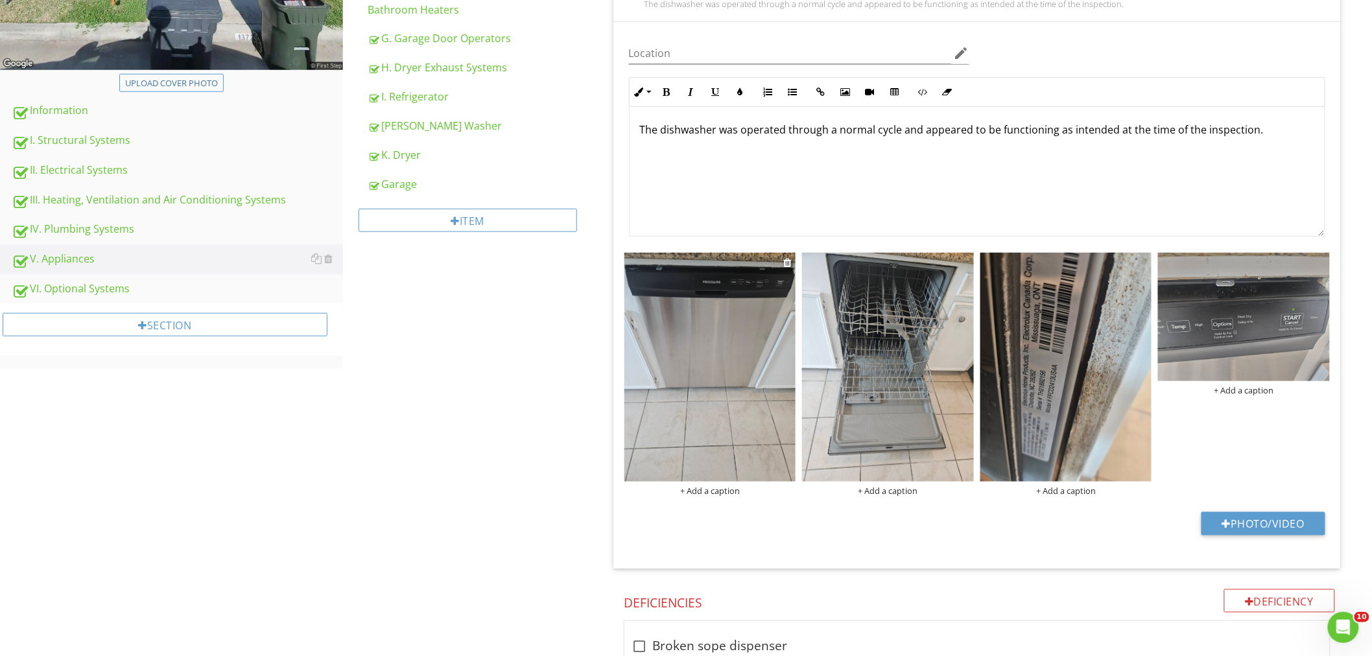
click at [709, 491] on div "+ Add a caption" at bounding box center [710, 491] width 172 height 10
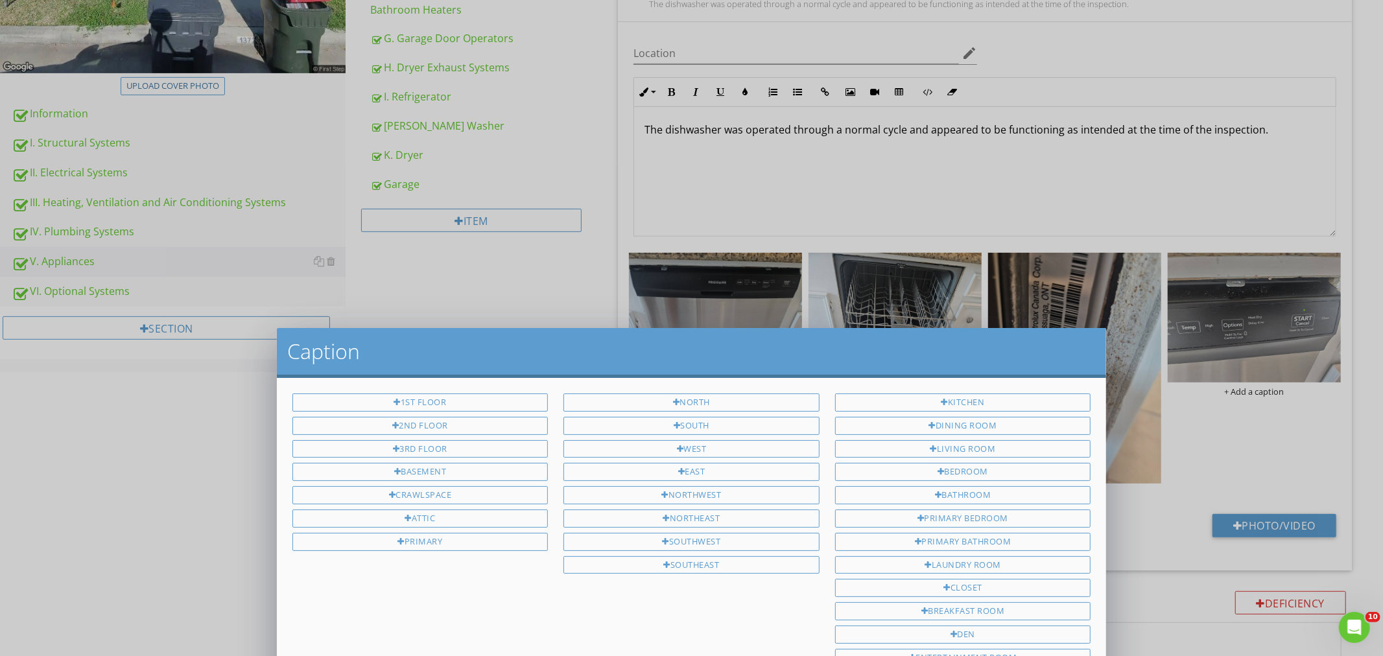
scroll to position [0, 0]
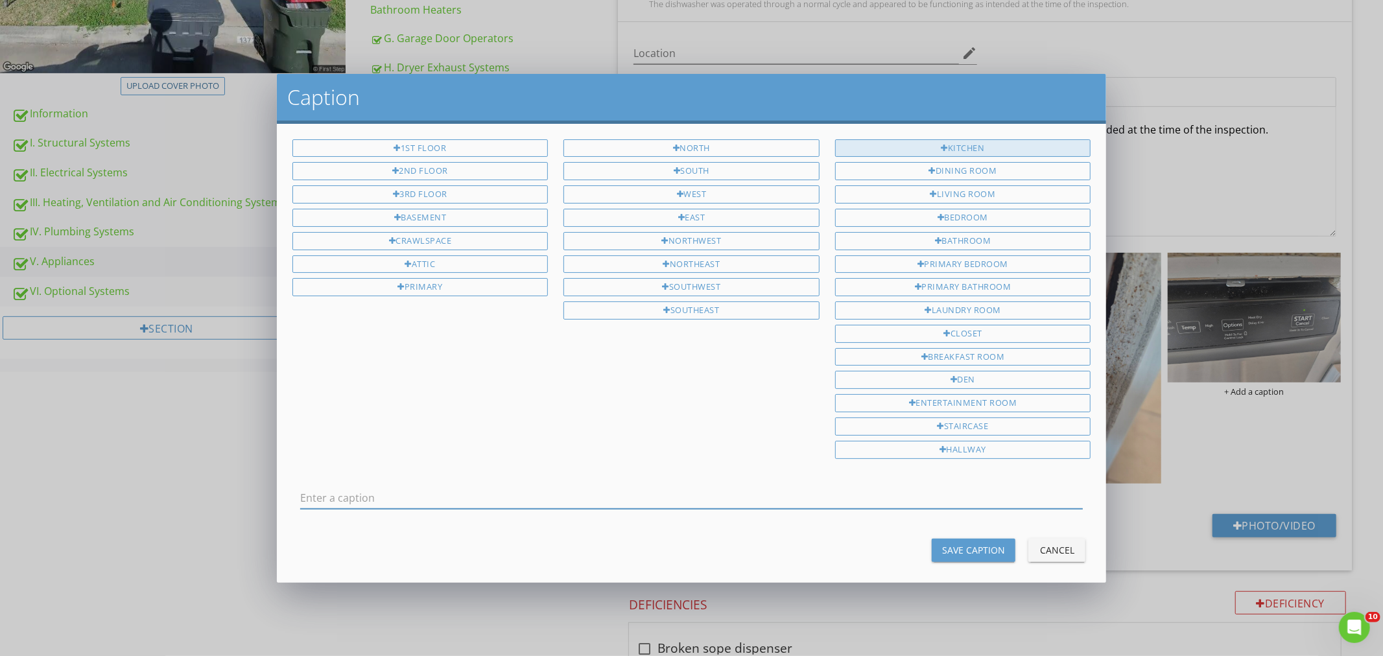
click at [942, 148] on div "Kitchen" at bounding box center [963, 148] width 256 height 18
type input "Kitchen"
click at [974, 552] on div "Save Caption" at bounding box center [973, 550] width 63 height 14
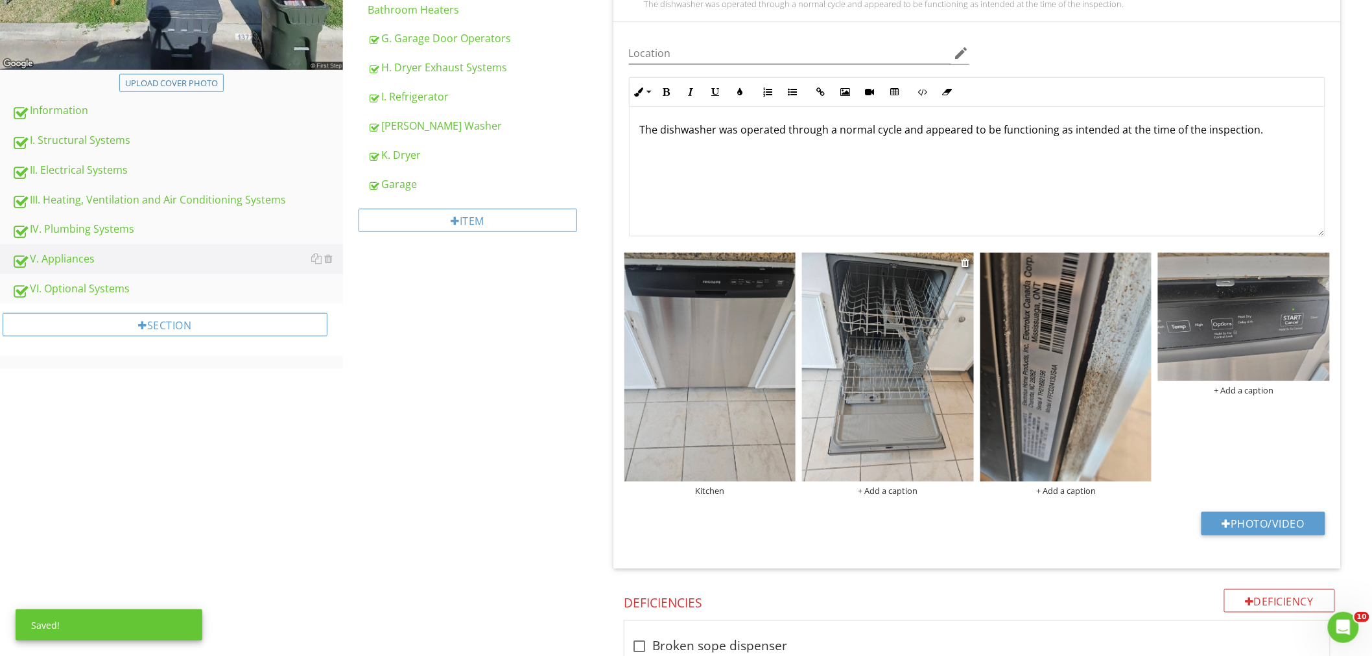
click at [891, 491] on div "+ Add a caption" at bounding box center [888, 491] width 172 height 10
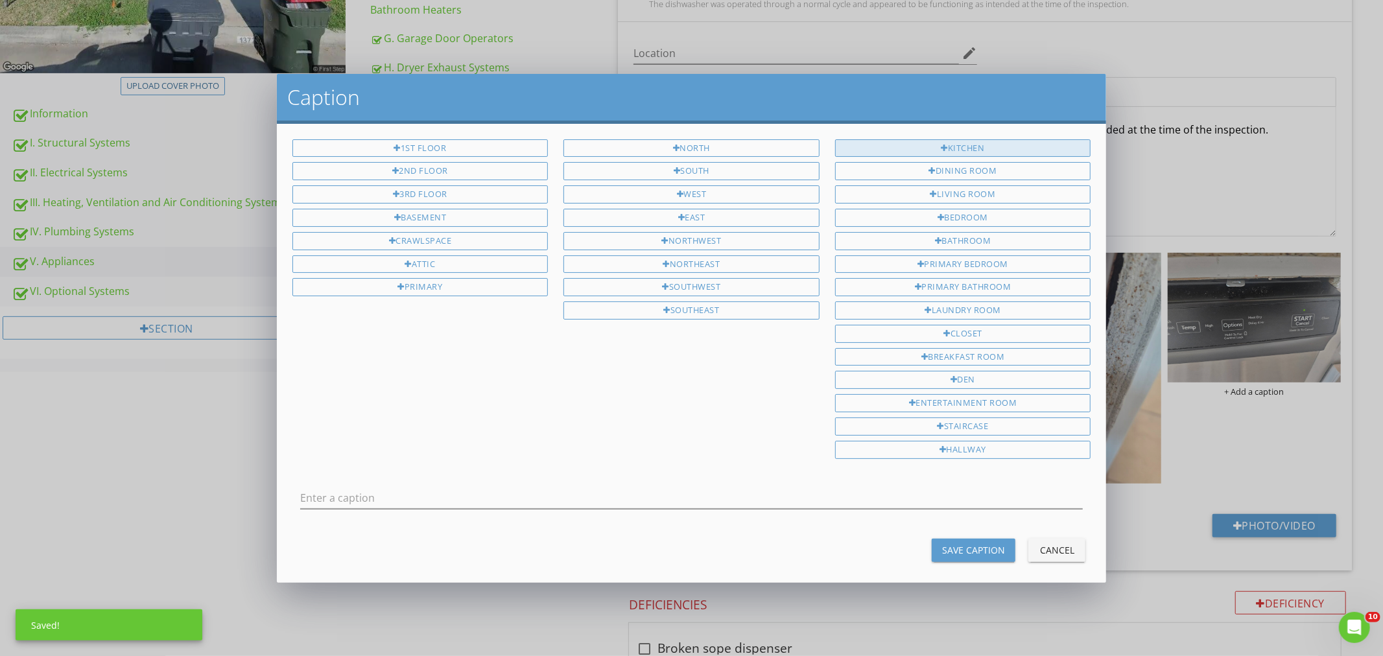
click at [970, 143] on div "Kitchen" at bounding box center [963, 148] width 256 height 18
type input "Kitchen"
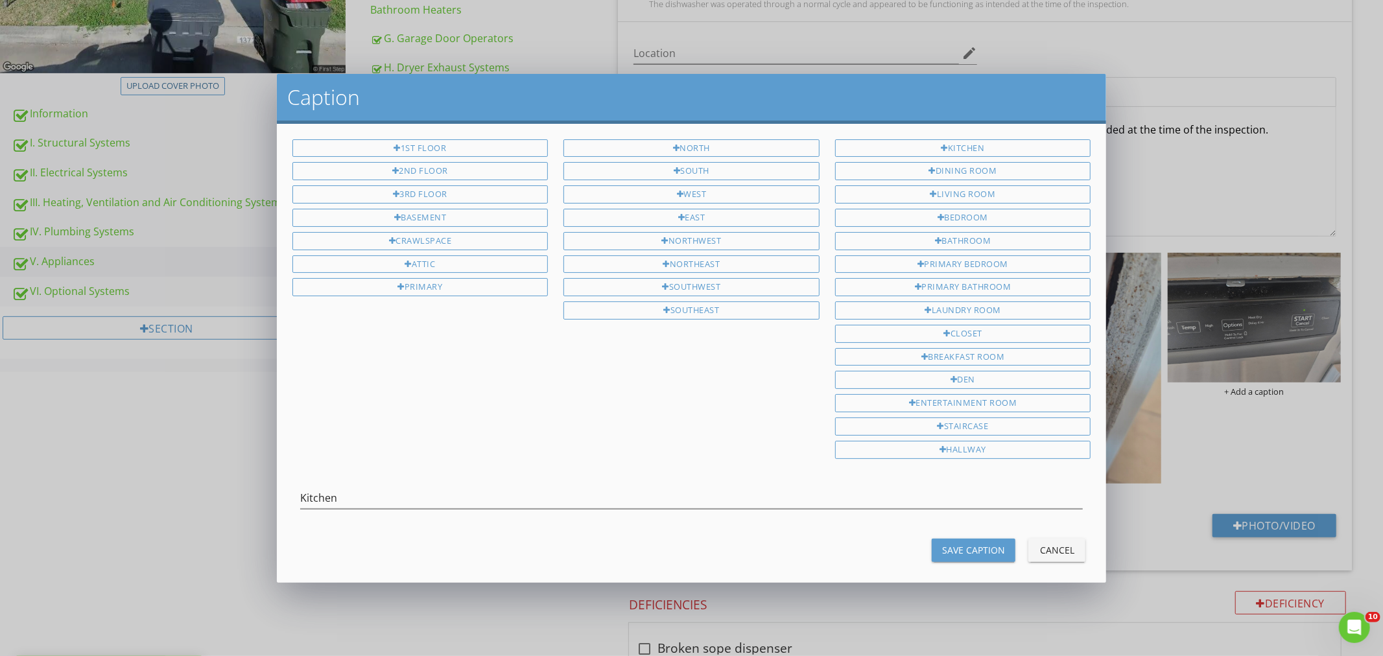
click at [970, 552] on div "Save Caption" at bounding box center [973, 550] width 63 height 14
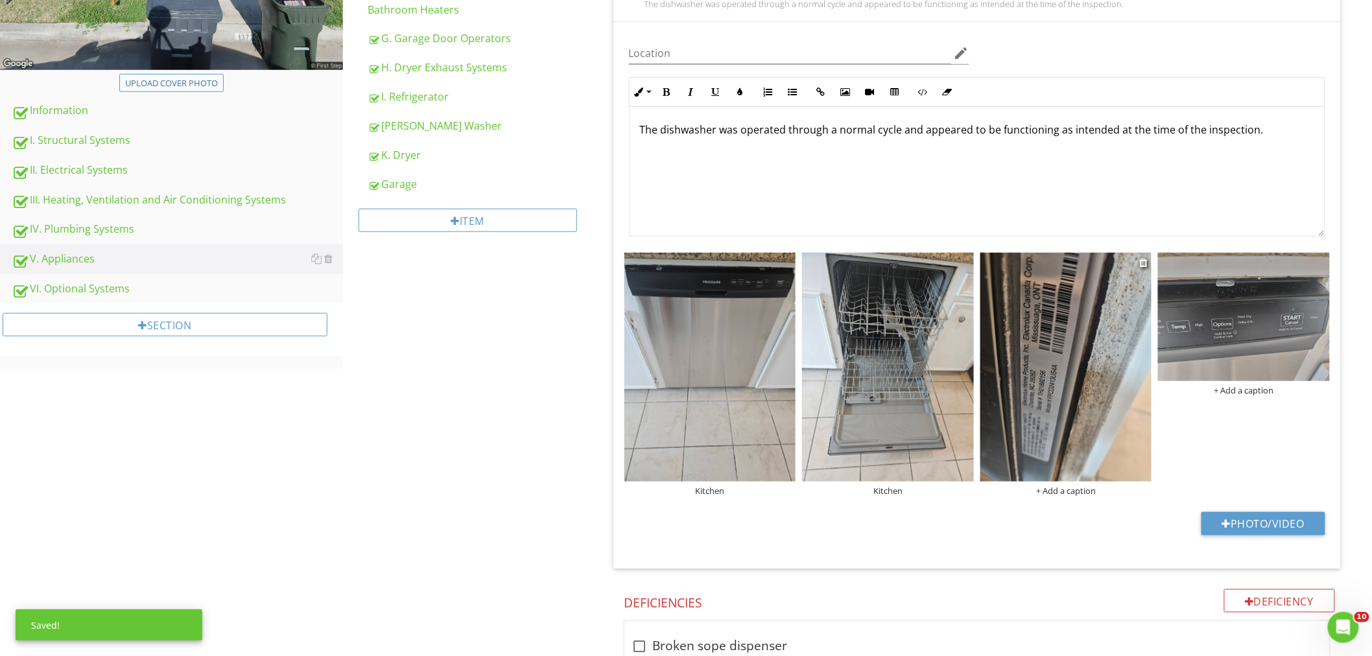
click at [1054, 491] on div "+ Add a caption" at bounding box center [1066, 491] width 172 height 10
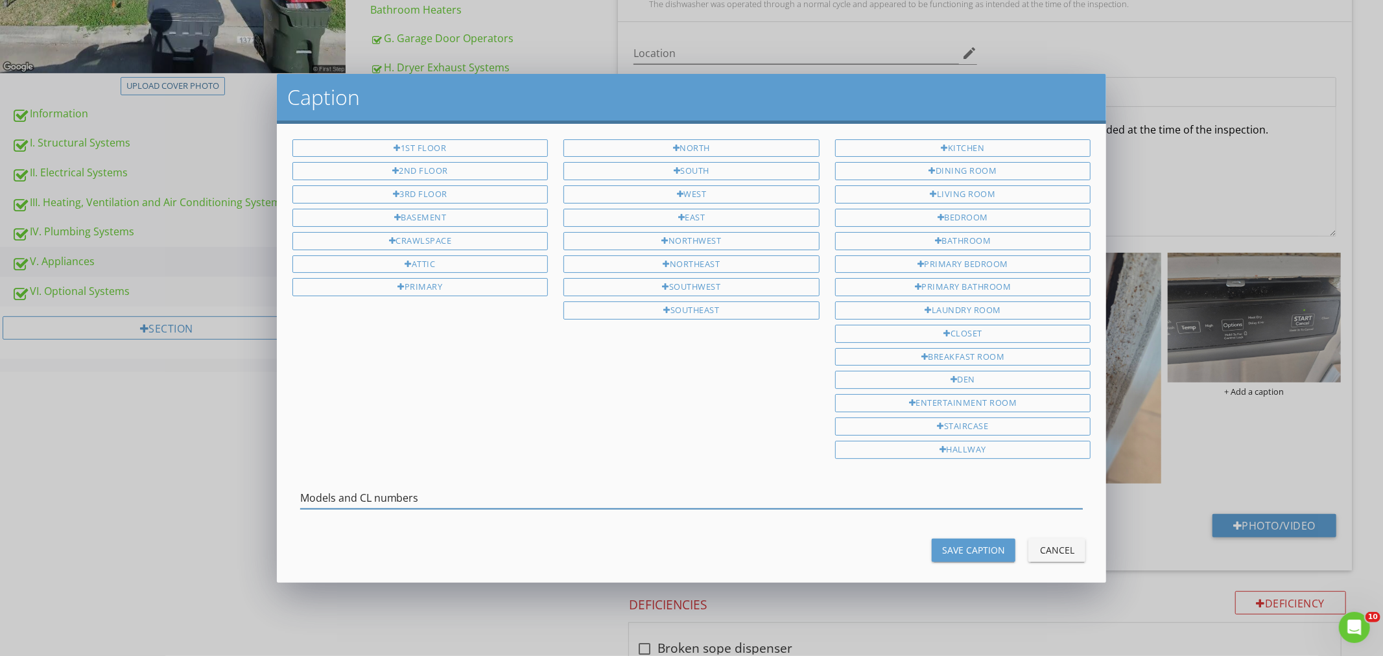
click at [432, 493] on input "Models and CL numbers" at bounding box center [691, 497] width 783 height 21
drag, startPoint x: 368, startPoint y: 502, endPoint x: 360, endPoint y: 502, distance: 7.2
click at [360, 502] on input "Models and CL numbers" at bounding box center [691, 497] width 783 height 21
click at [369, 499] on input "Models and CL numbers" at bounding box center [691, 497] width 783 height 21
drag, startPoint x: 368, startPoint y: 500, endPoint x: 361, endPoint y: 501, distance: 6.6
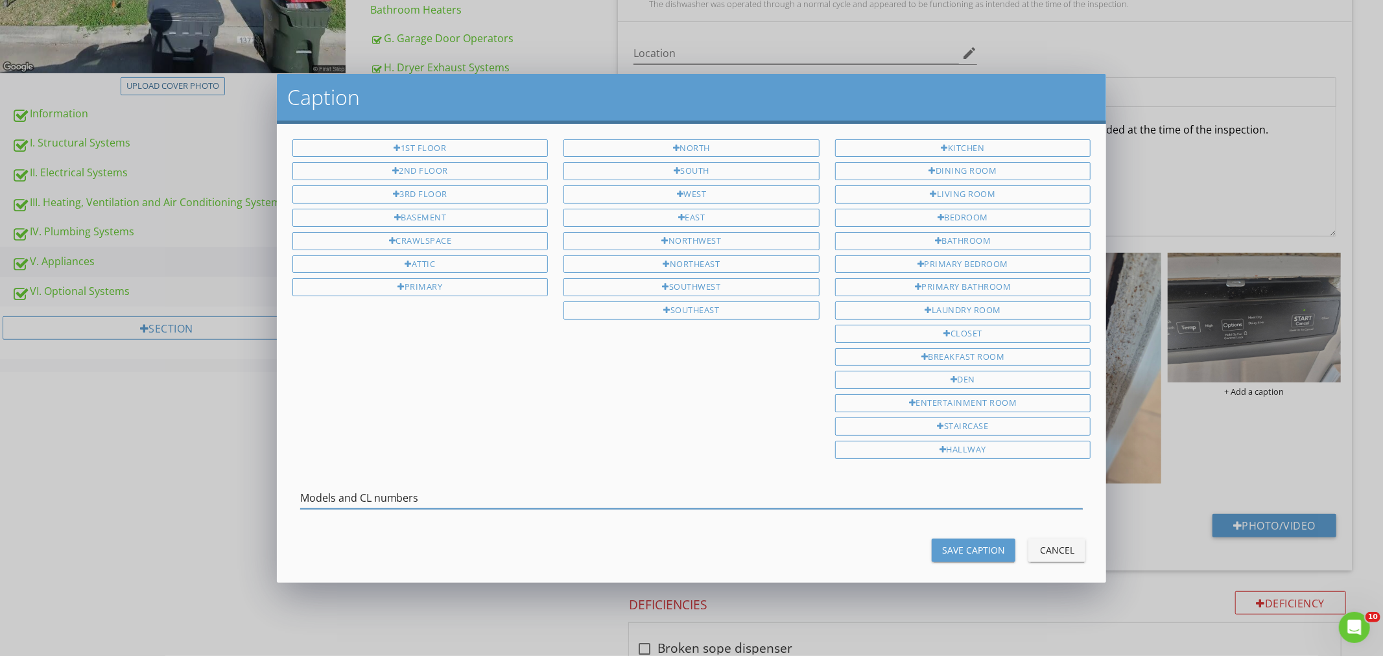
click at [360, 501] on input "Models and CL numbers" at bounding box center [691, 497] width 783 height 21
click at [371, 501] on input "Models and CL numbers" at bounding box center [691, 497] width 783 height 21
drag, startPoint x: 370, startPoint y: 501, endPoint x: 360, endPoint y: 502, distance: 10.5
click at [360, 502] on input "Models and CL numbers" at bounding box center [691, 497] width 783 height 21
drag, startPoint x: 438, startPoint y: 500, endPoint x: 314, endPoint y: 510, distance: 124.1
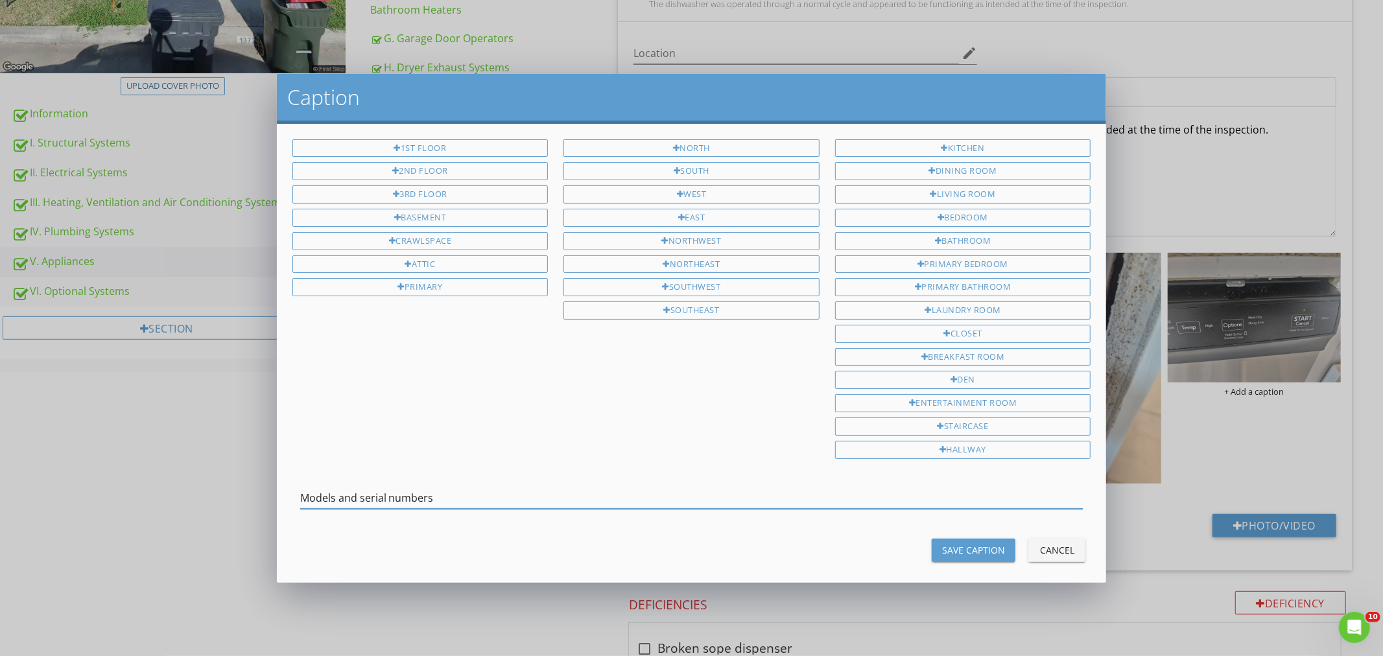
click at [236, 491] on div "Caption 1st Floor 2nd Floor 3rd Floor Basement Crawlspace Attic Primary North S…" at bounding box center [691, 328] width 1383 height 656
type input "Models and serial numbers"
click at [955, 548] on div "Save Caption" at bounding box center [973, 550] width 63 height 14
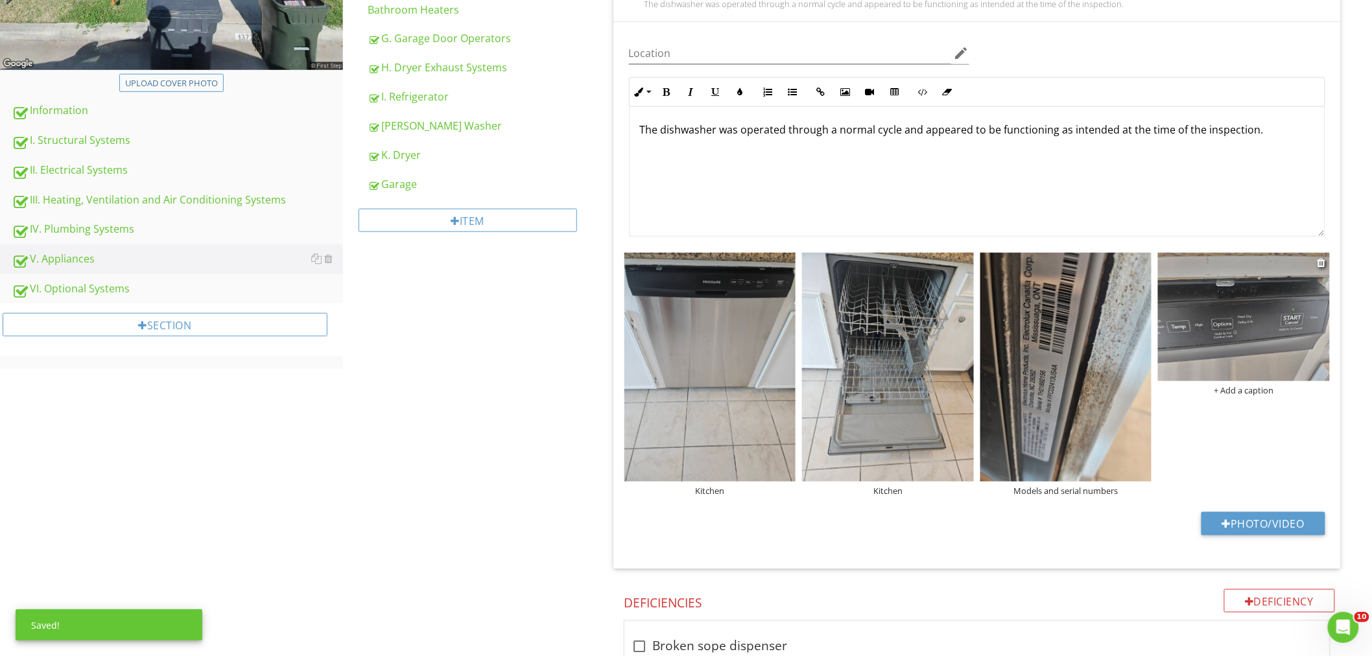
click at [1235, 391] on div "+ Add a caption" at bounding box center [1244, 390] width 172 height 10
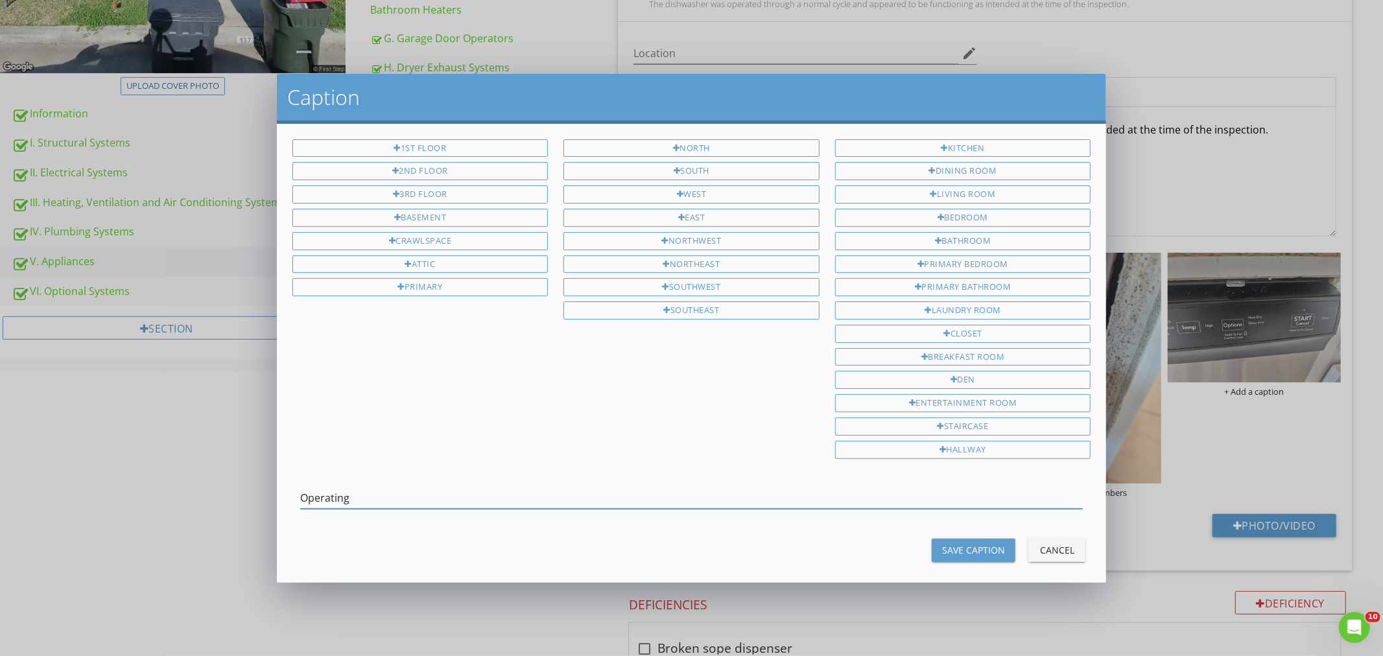
type input "Operating"
click at [961, 550] on div "Save Caption" at bounding box center [973, 550] width 63 height 14
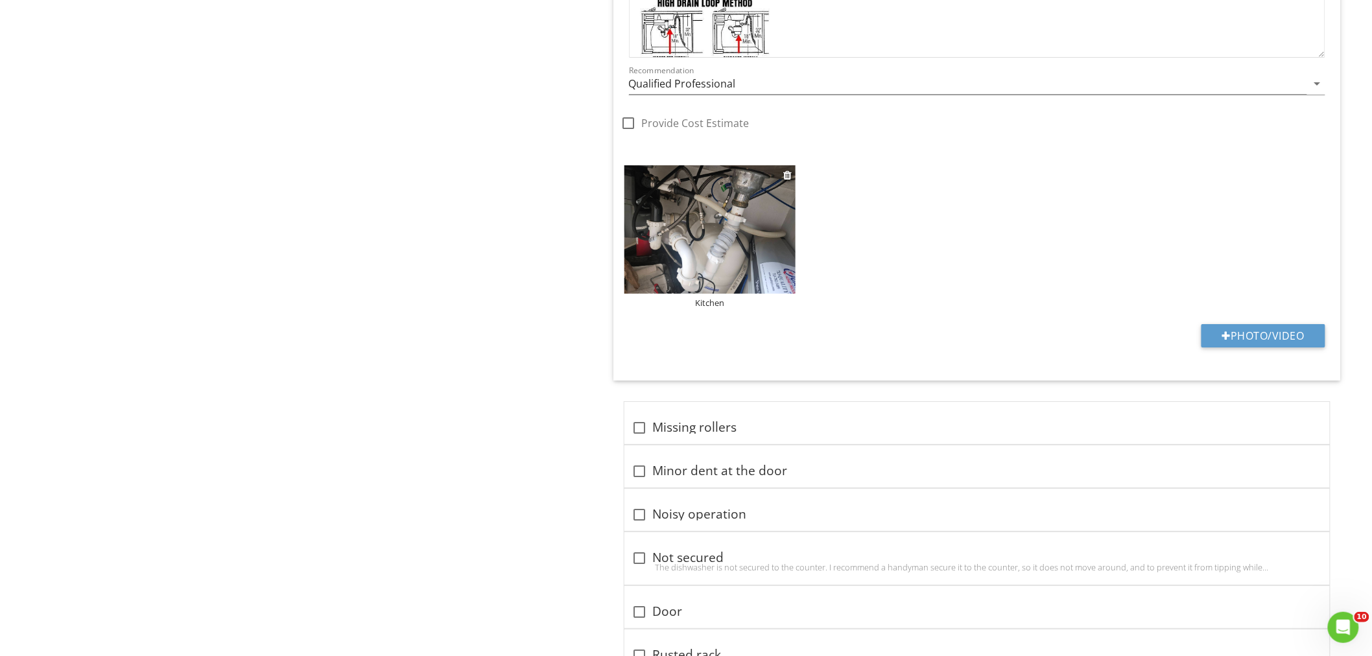
scroll to position [1646, 0]
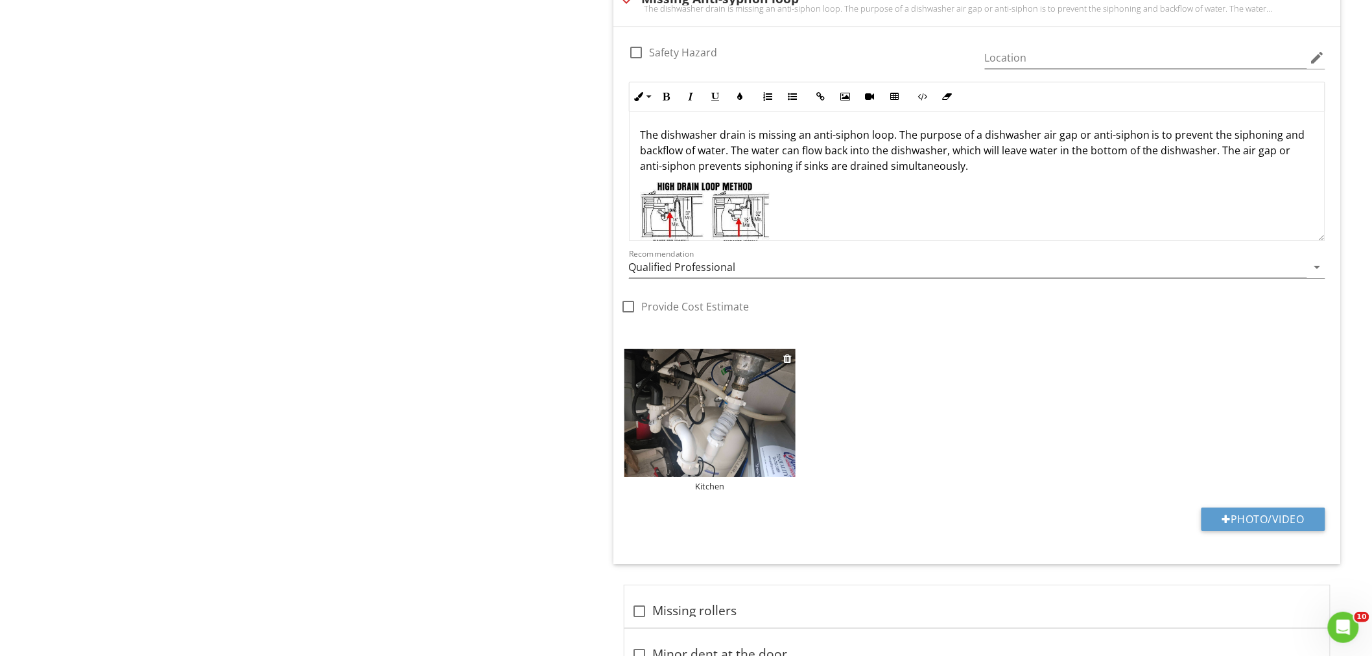
click at [722, 460] on img at bounding box center [710, 413] width 172 height 128
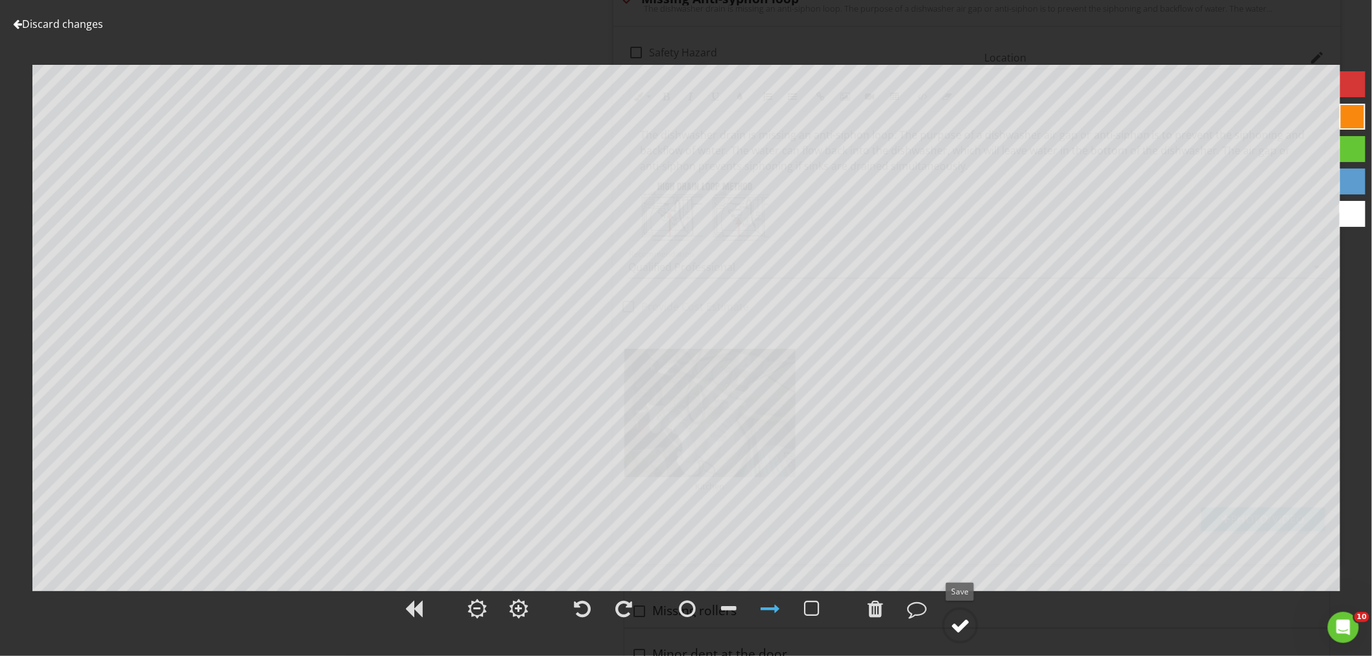
click at [958, 626] on div at bounding box center [959, 625] width 19 height 19
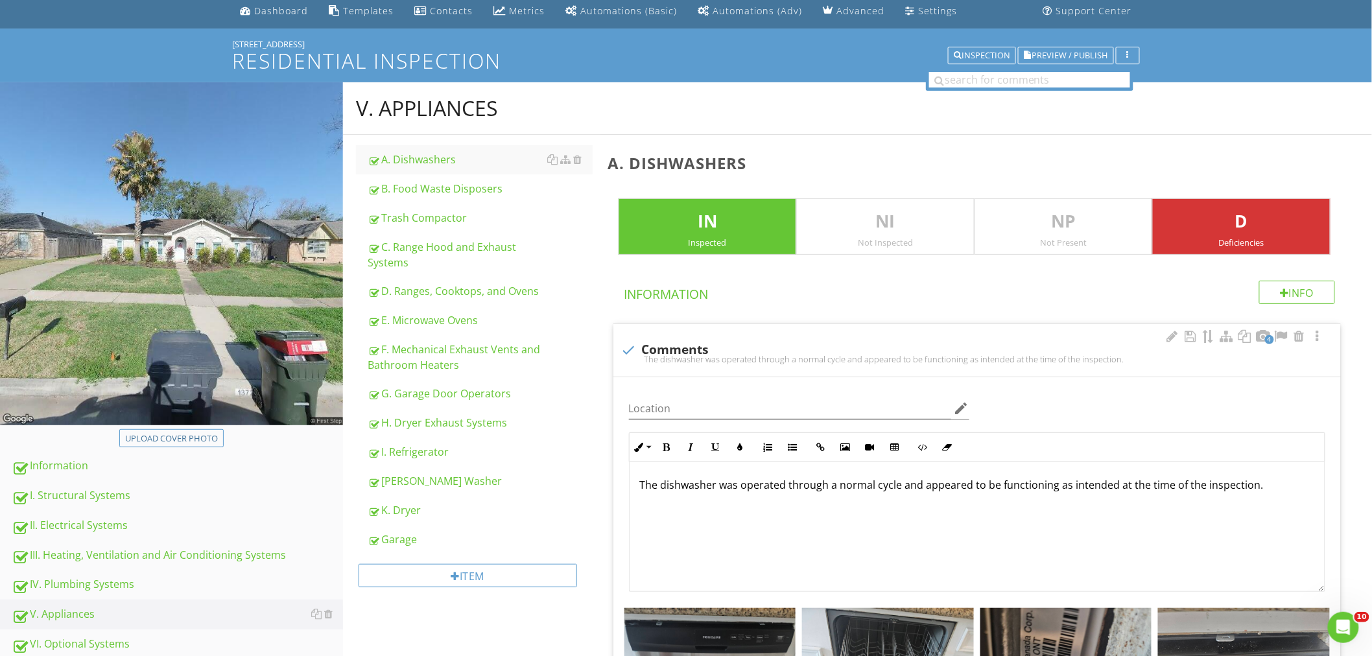
scroll to position [0, 0]
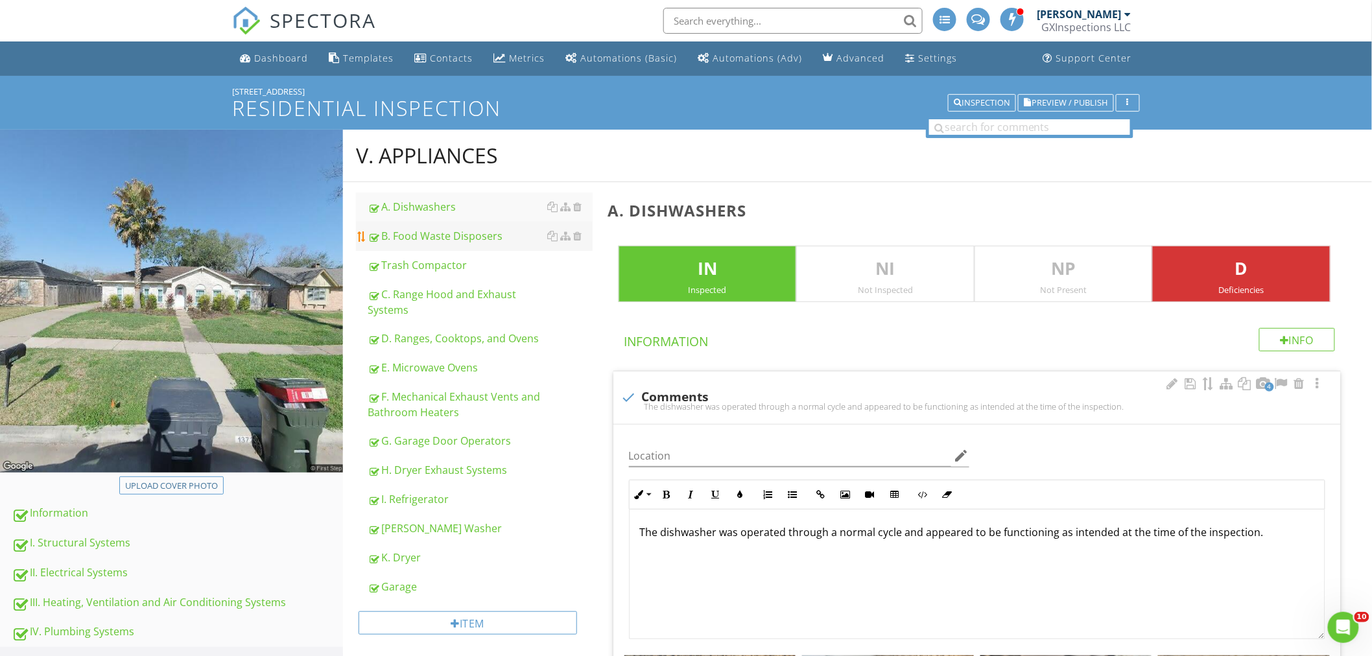
click at [425, 237] on div "B. Food Waste Disposers" at bounding box center [480, 236] width 225 height 16
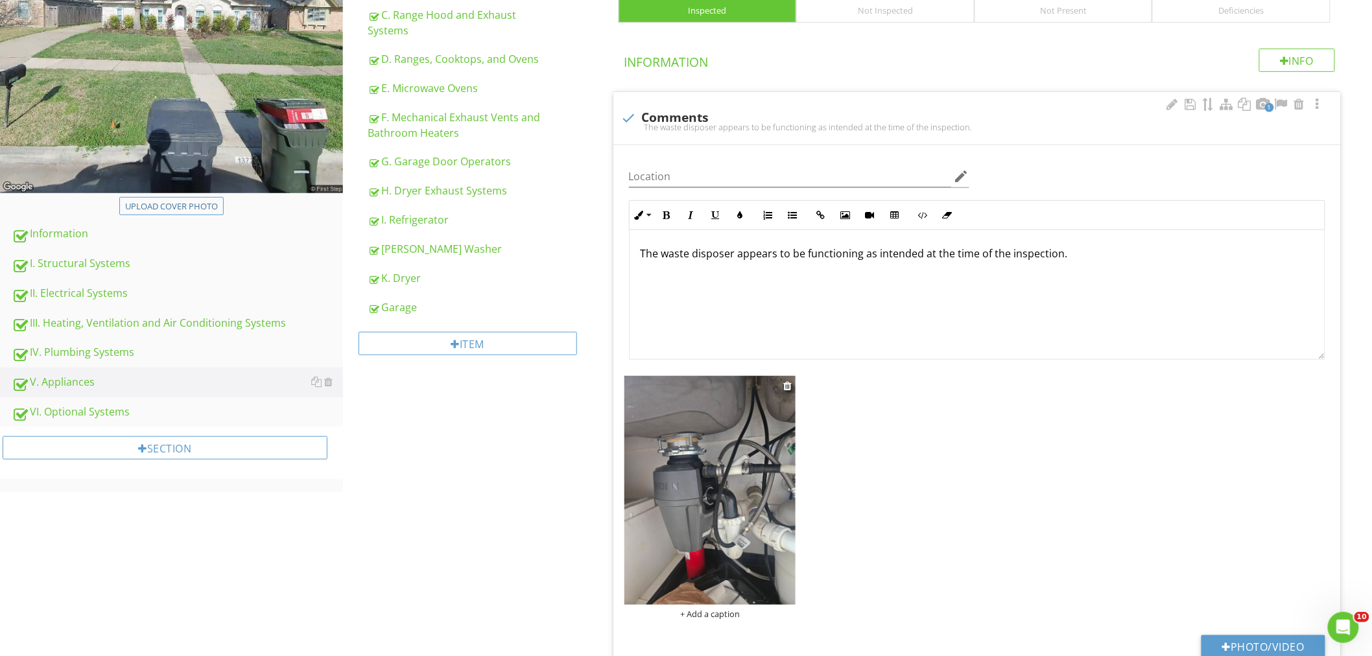
scroll to position [368, 0]
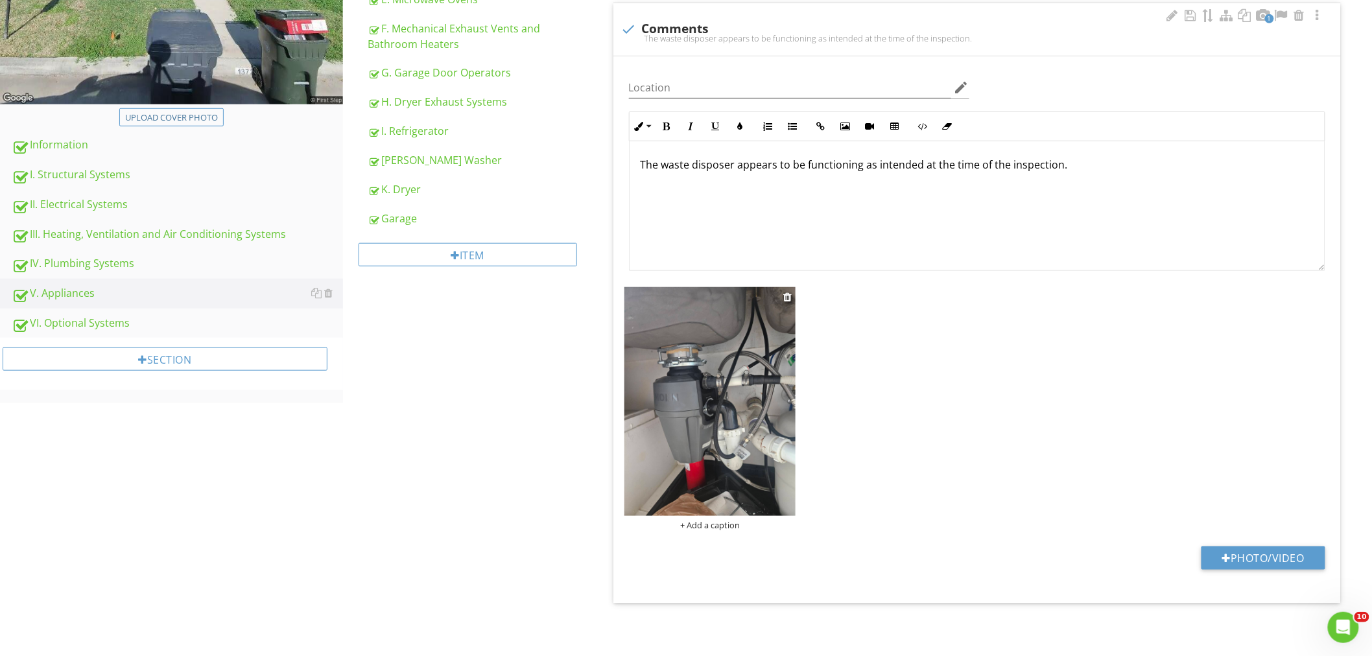
click at [716, 524] on div "+ Add a caption" at bounding box center [710, 525] width 172 height 10
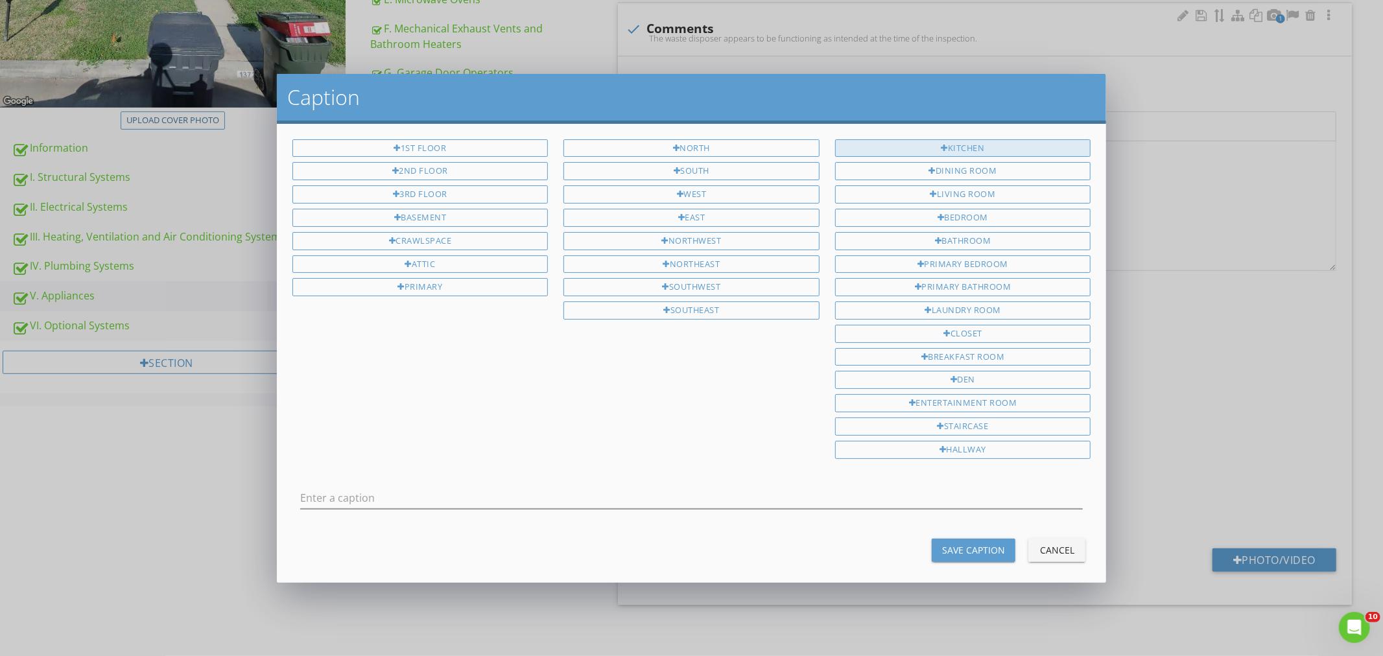
click at [960, 149] on div "Kitchen" at bounding box center [963, 148] width 256 height 18
type input "Kitchen"
click at [955, 548] on div "Save Caption" at bounding box center [973, 550] width 63 height 14
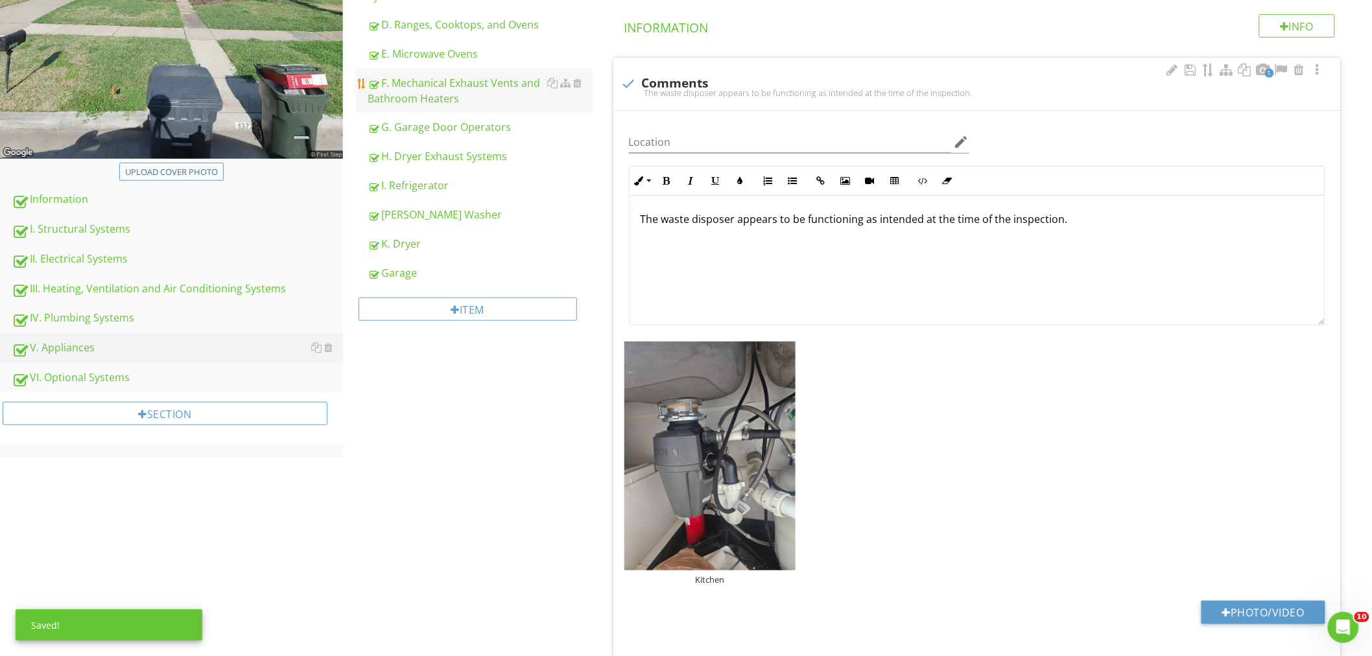
scroll to position [176, 0]
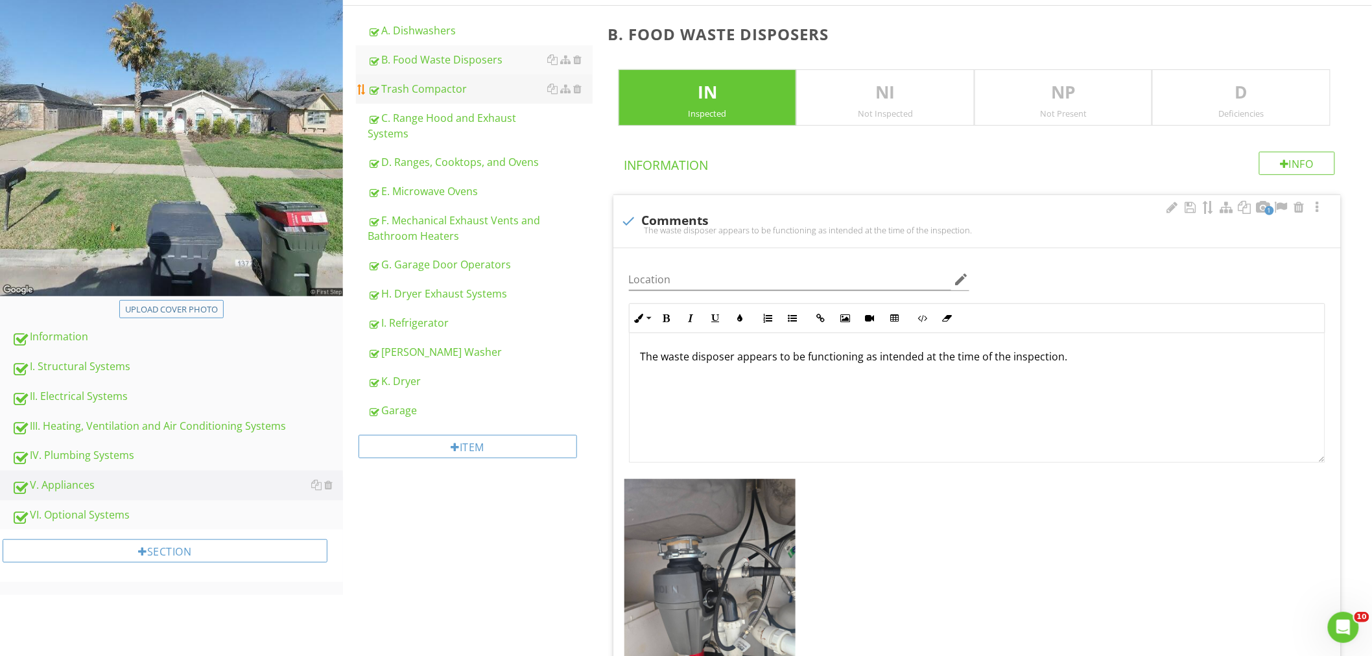
click at [431, 85] on div "Trash Compactor" at bounding box center [480, 89] width 225 height 16
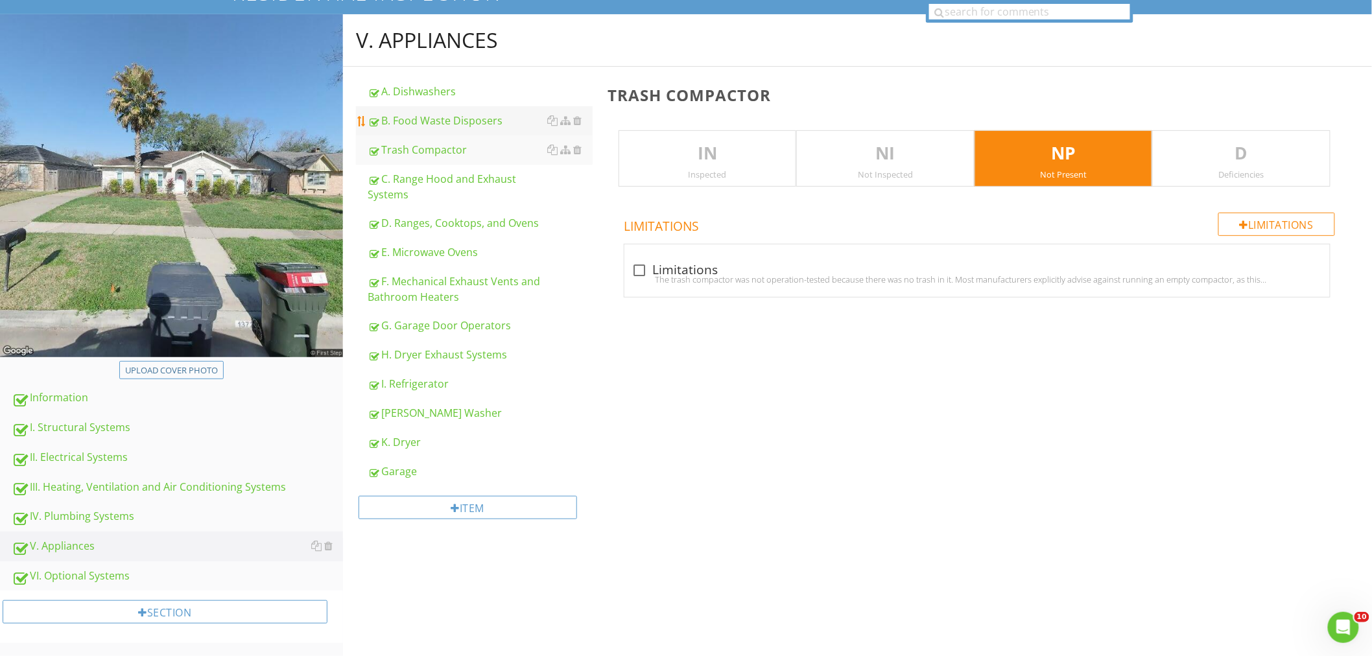
scroll to position [114, 0]
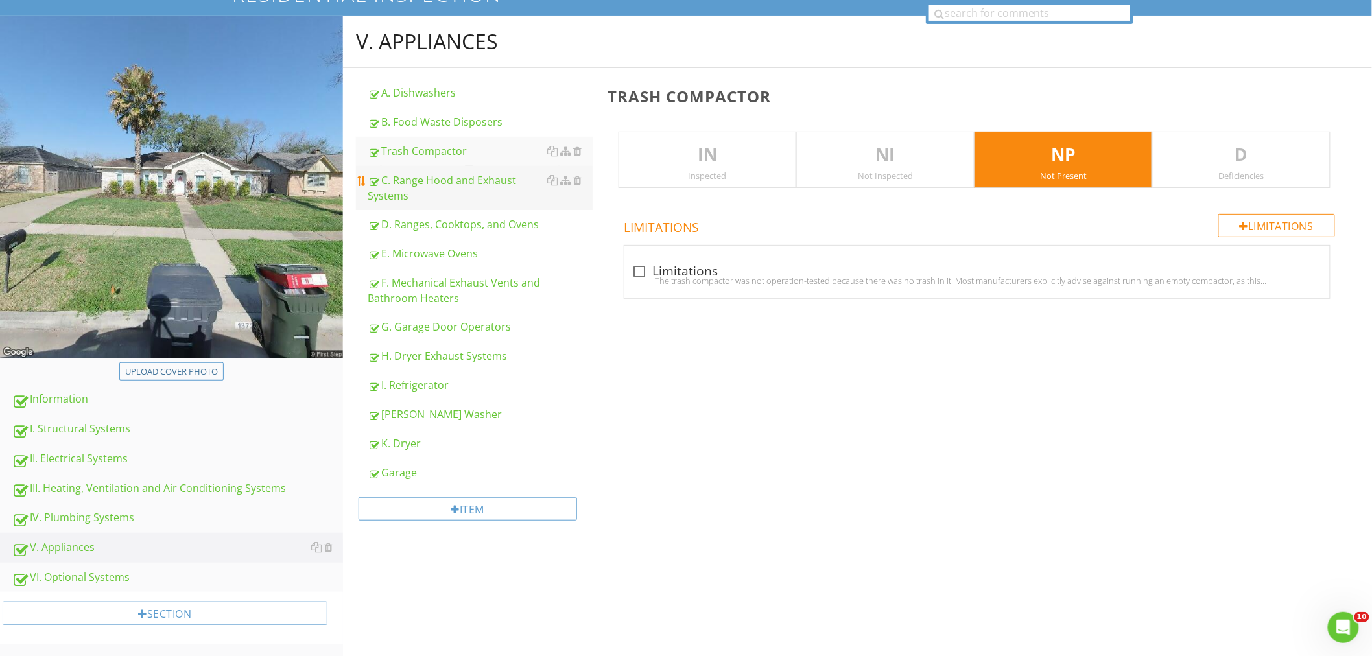
click at [423, 185] on div "C. Range Hood and Exhaust Systems" at bounding box center [480, 187] width 225 height 31
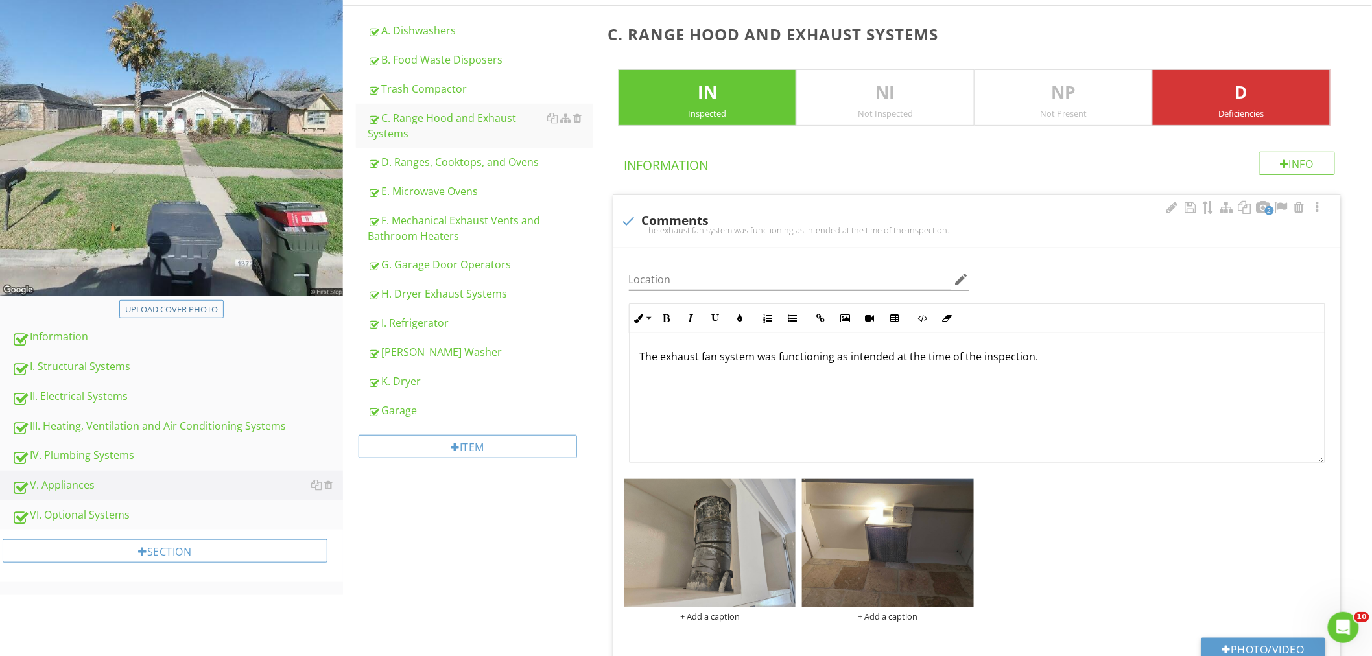
scroll to position [1, 0]
click at [714, 613] on div "+ Add a caption" at bounding box center [710, 616] width 172 height 10
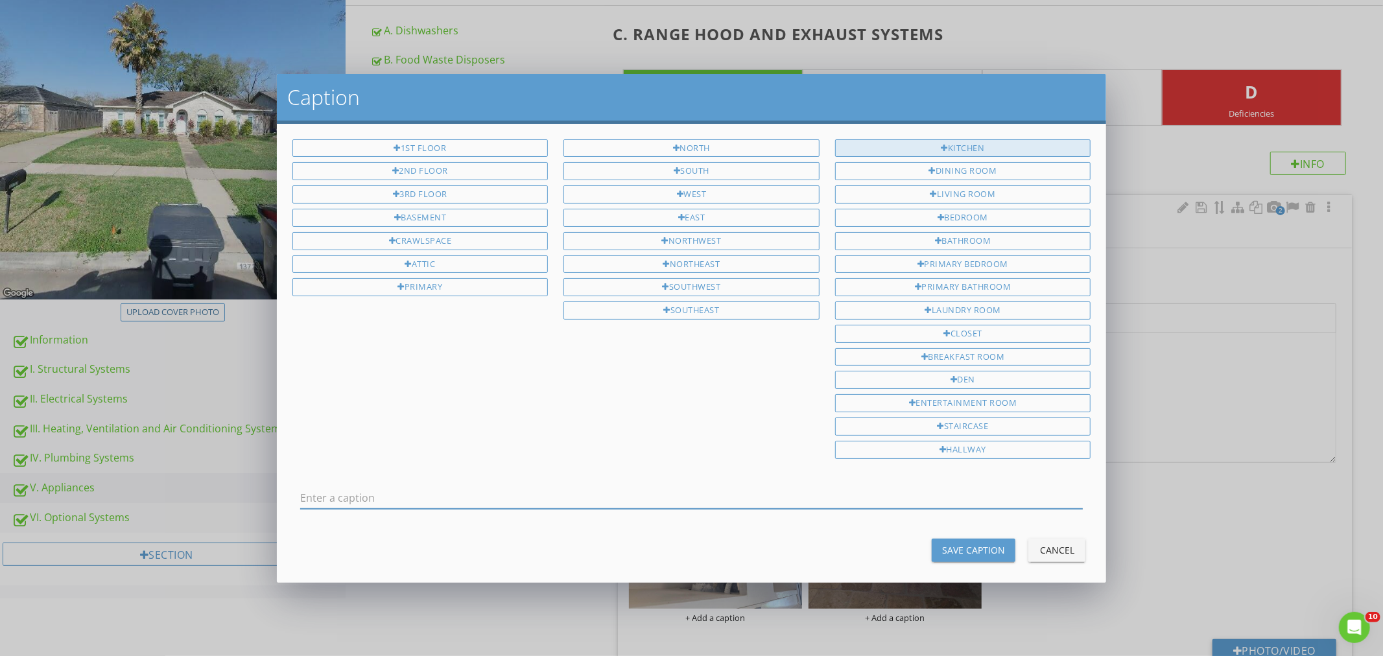
click at [942, 148] on div "Kitchen" at bounding box center [963, 148] width 256 height 18
type input "Kitchen"
drag, startPoint x: 964, startPoint y: 551, endPoint x: 951, endPoint y: 579, distance: 30.7
click at [964, 552] on div "Save Caption" at bounding box center [973, 550] width 63 height 14
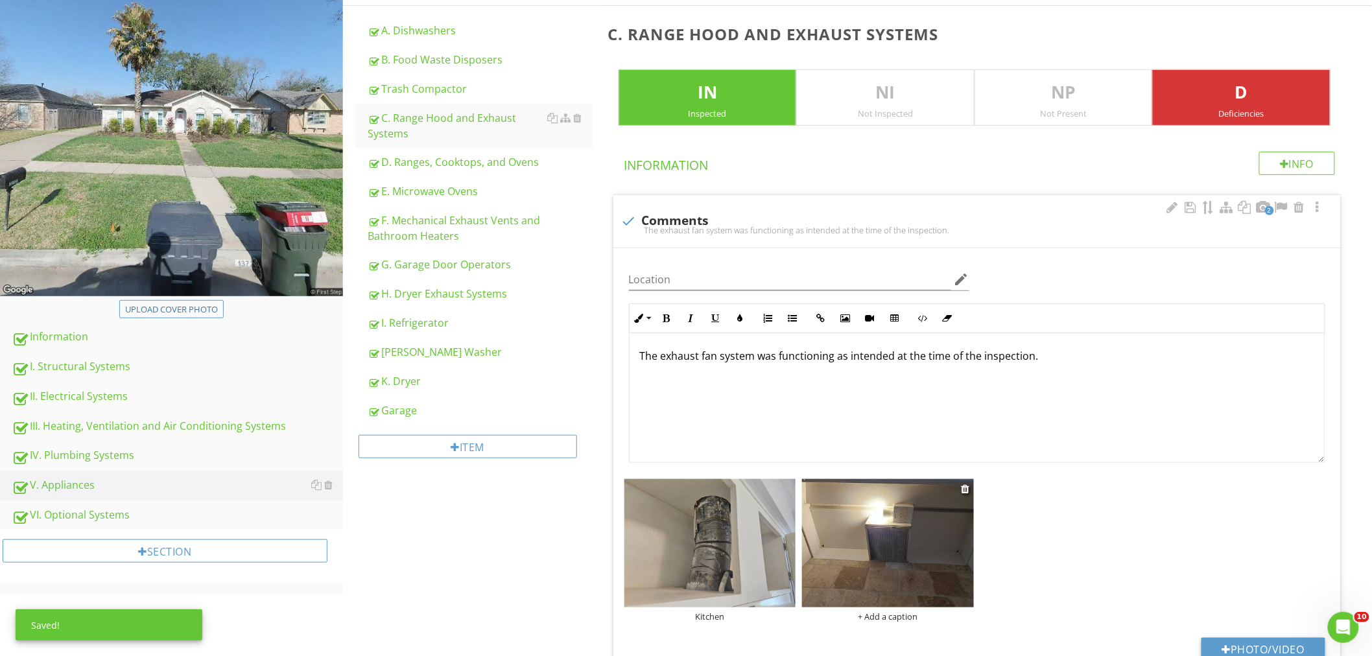
click at [877, 613] on div "+ Add a caption" at bounding box center [888, 616] width 172 height 10
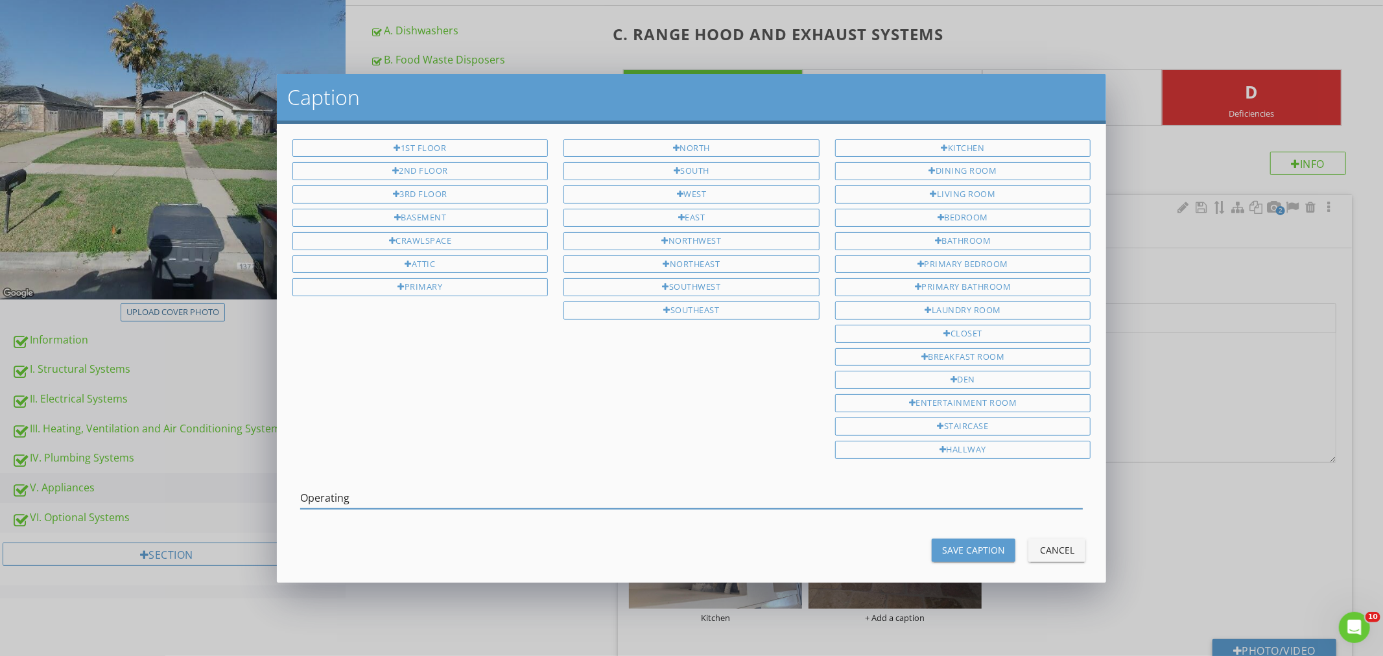
type input "Operating"
click at [968, 552] on div "Save Caption" at bounding box center [973, 550] width 63 height 14
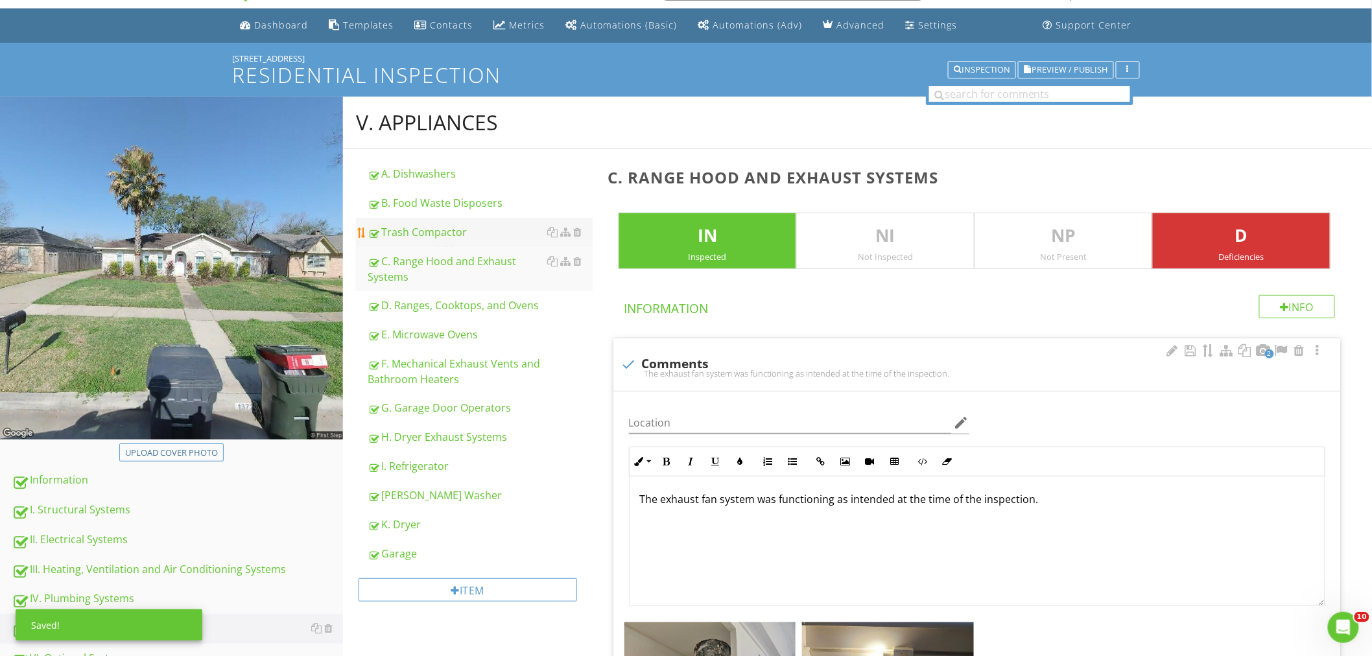
scroll to position [32, 0]
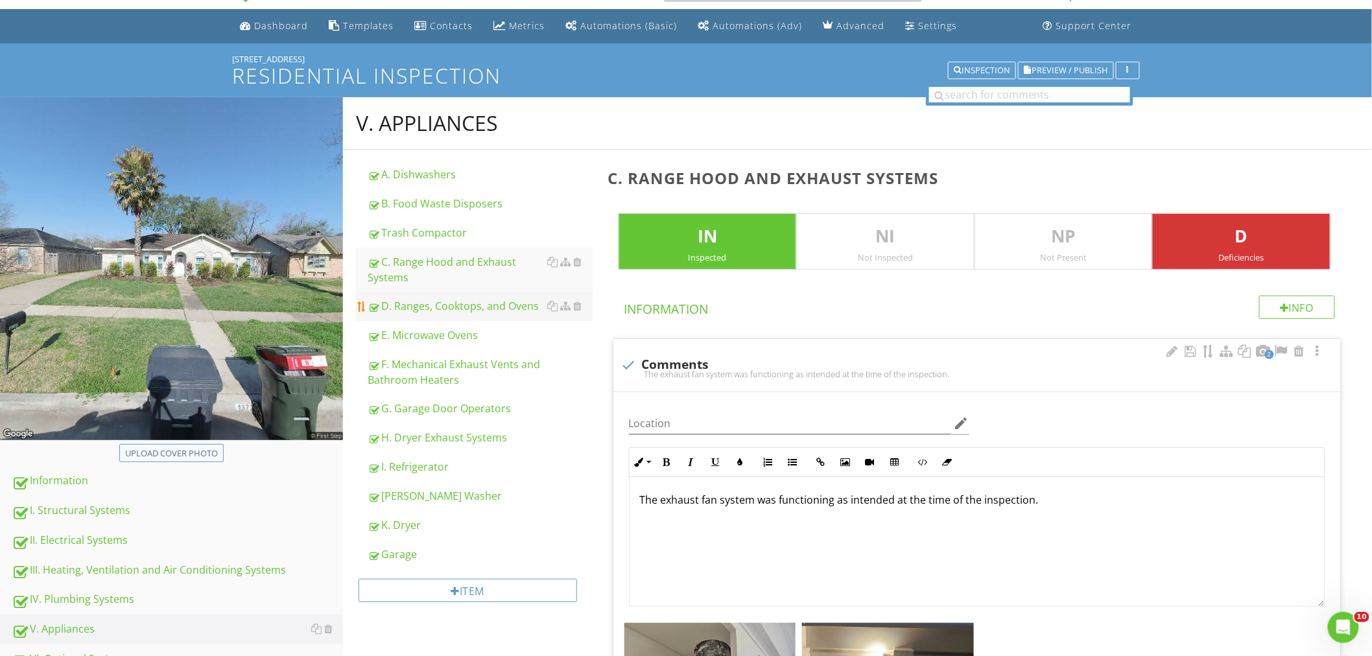
click at [418, 307] on div "D. Ranges, Cooktops, and Ovens" at bounding box center [480, 306] width 225 height 16
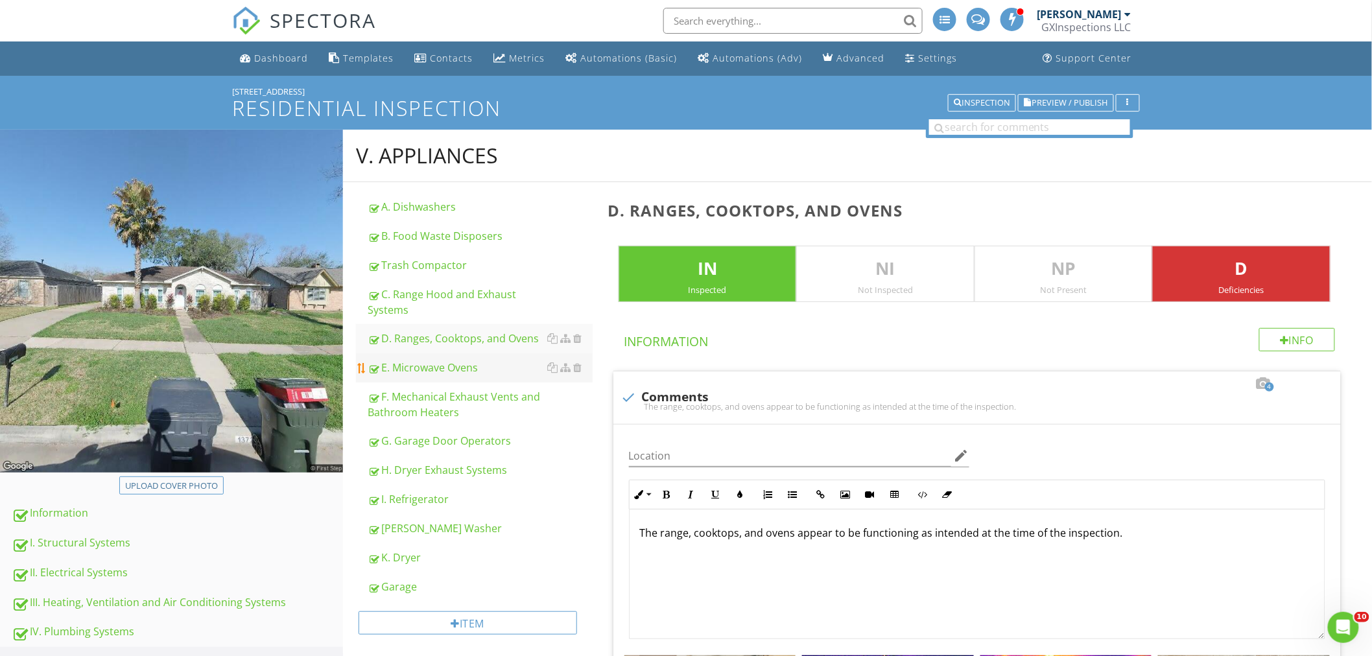
click at [419, 371] on div "E. Microwave Ovens" at bounding box center [480, 368] width 225 height 16
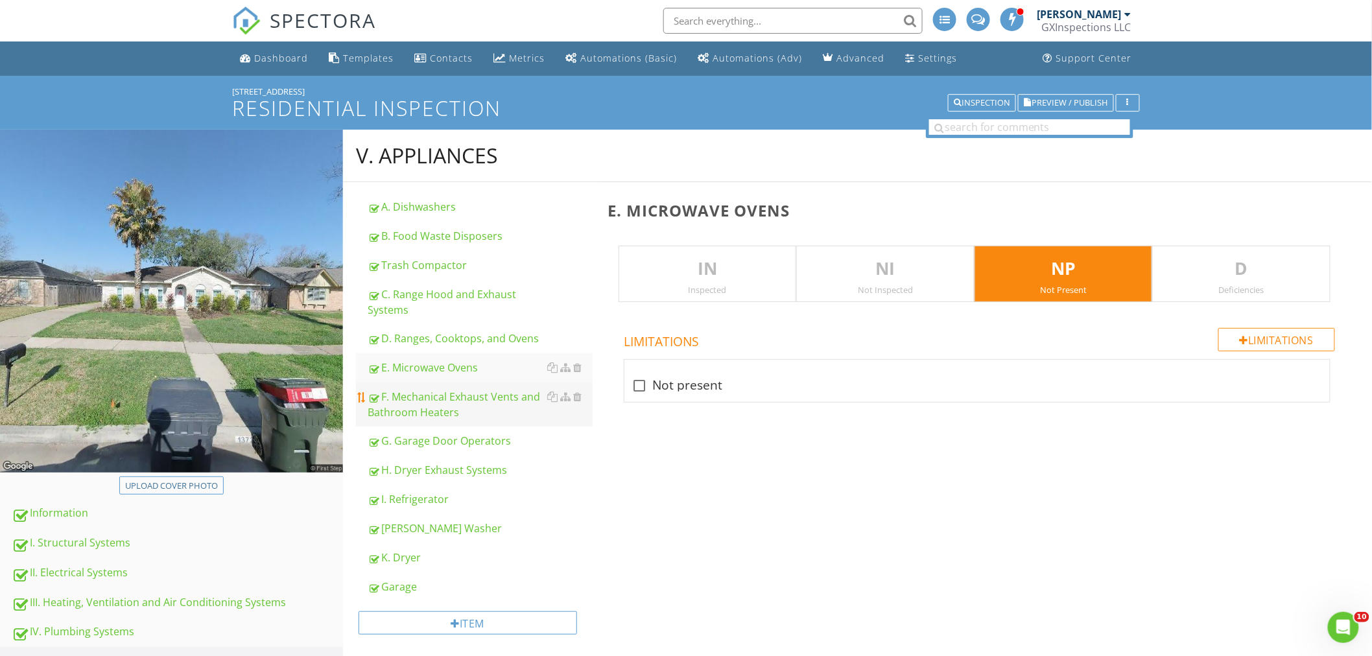
click at [414, 398] on div "F. Mechanical Exhaust Vents and Bathroom Heaters" at bounding box center [480, 404] width 225 height 31
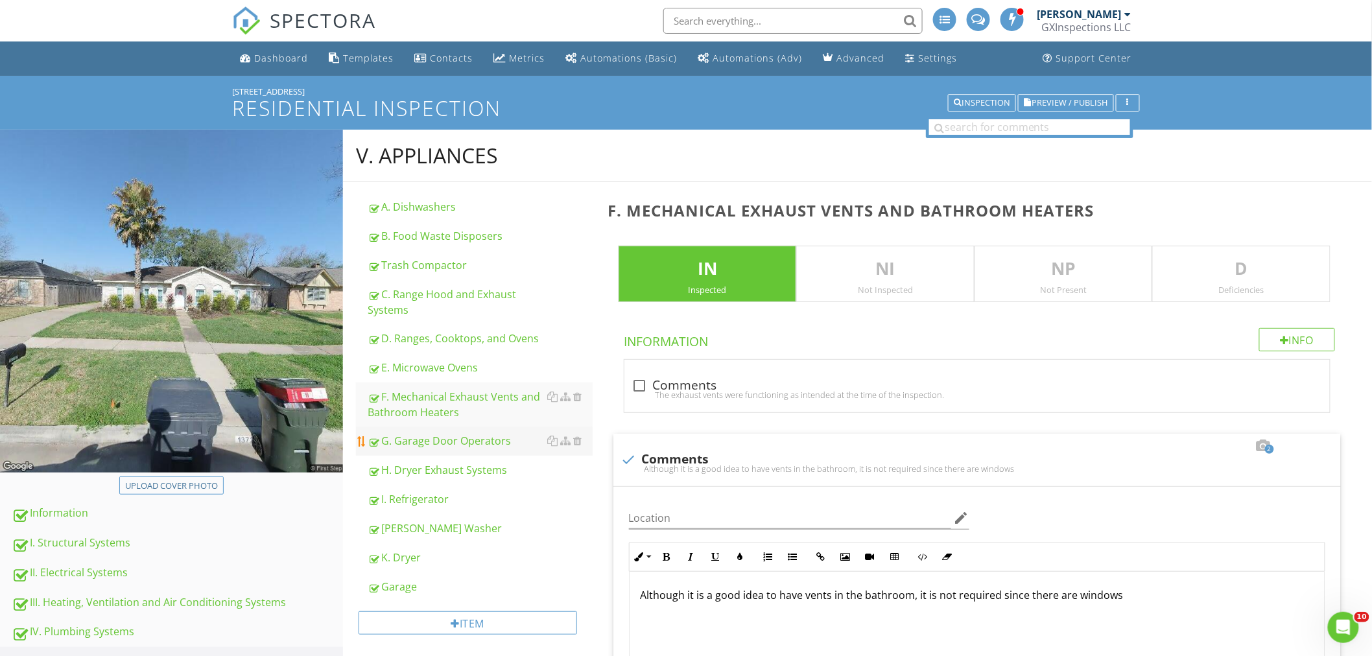
click at [429, 439] on div "G. Garage Door Operators" at bounding box center [480, 441] width 225 height 16
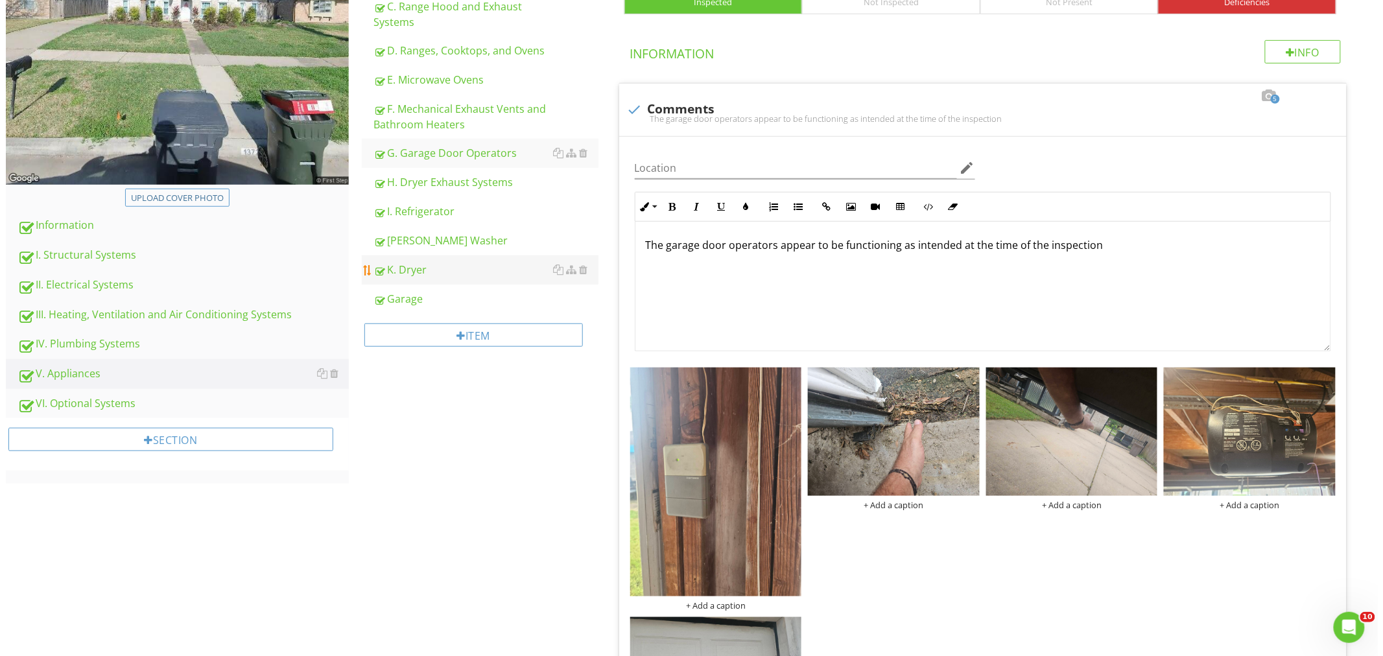
scroll to position [528, 0]
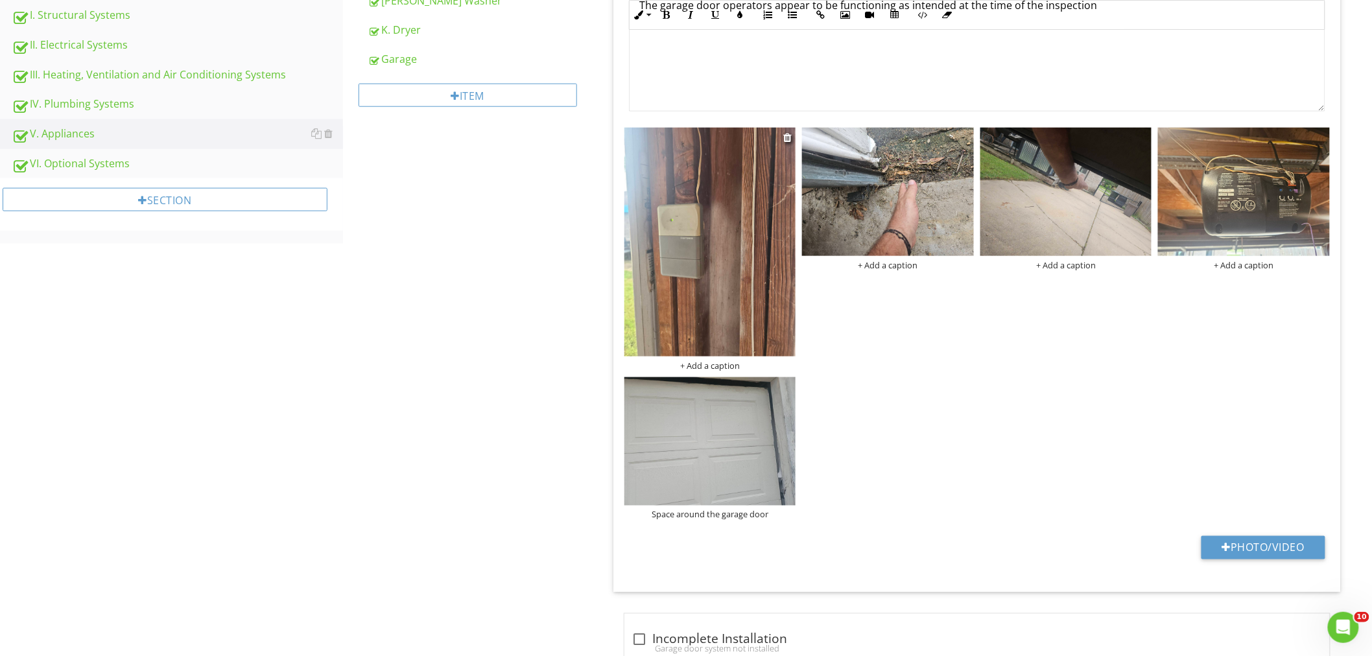
click at [717, 366] on div "+ Add a caption" at bounding box center [710, 365] width 172 height 10
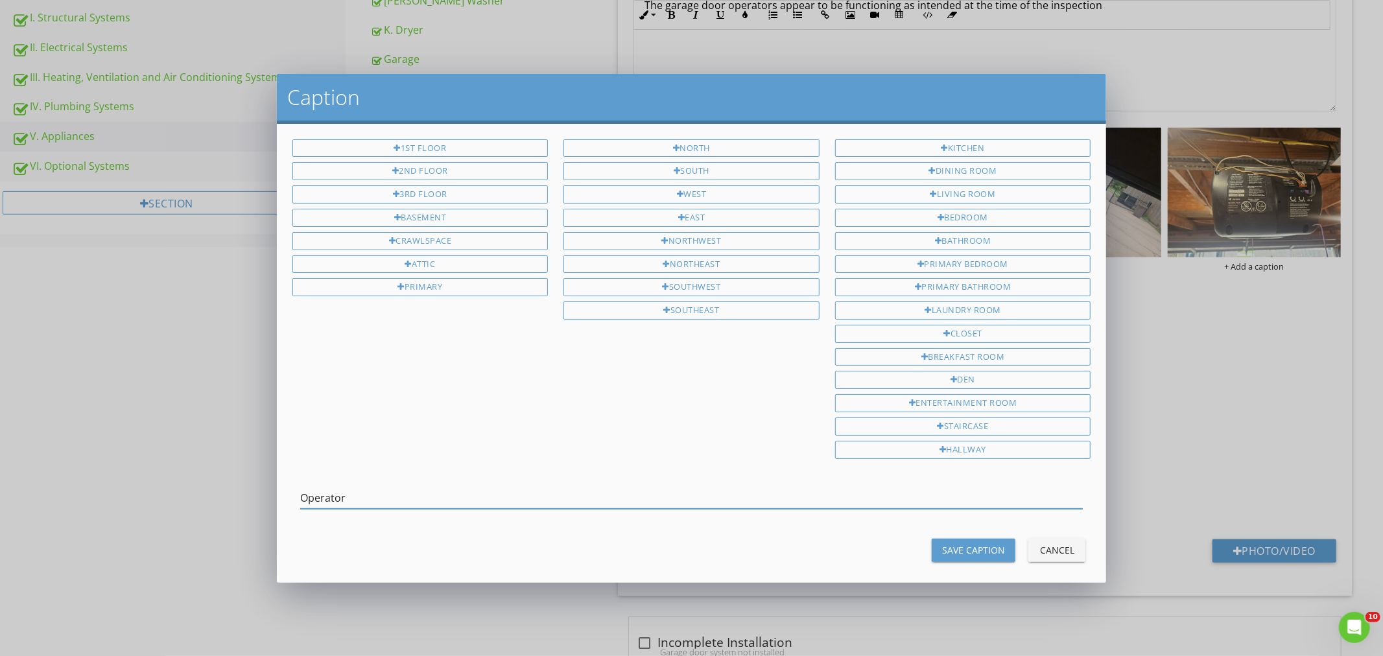
type input "Operator"
click at [944, 548] on div "Save Caption" at bounding box center [973, 550] width 63 height 14
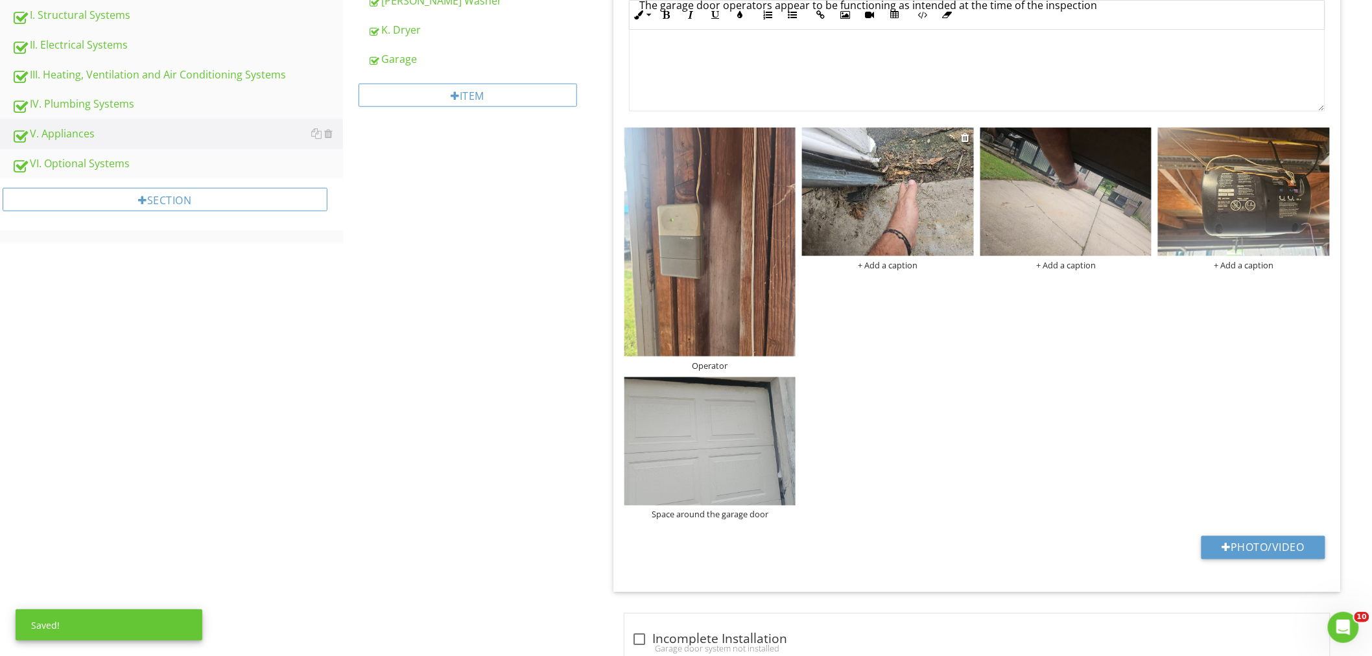
click at [900, 261] on div "+ Add a caption" at bounding box center [888, 265] width 172 height 10
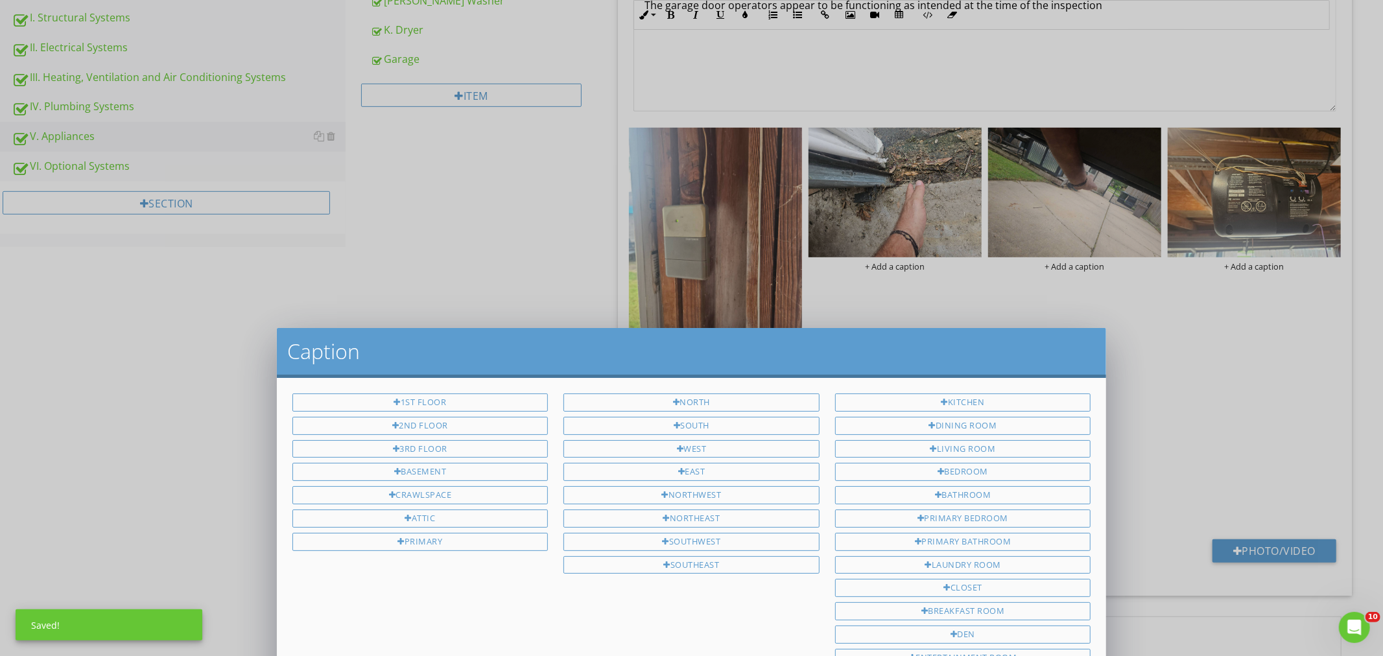
scroll to position [0, 0]
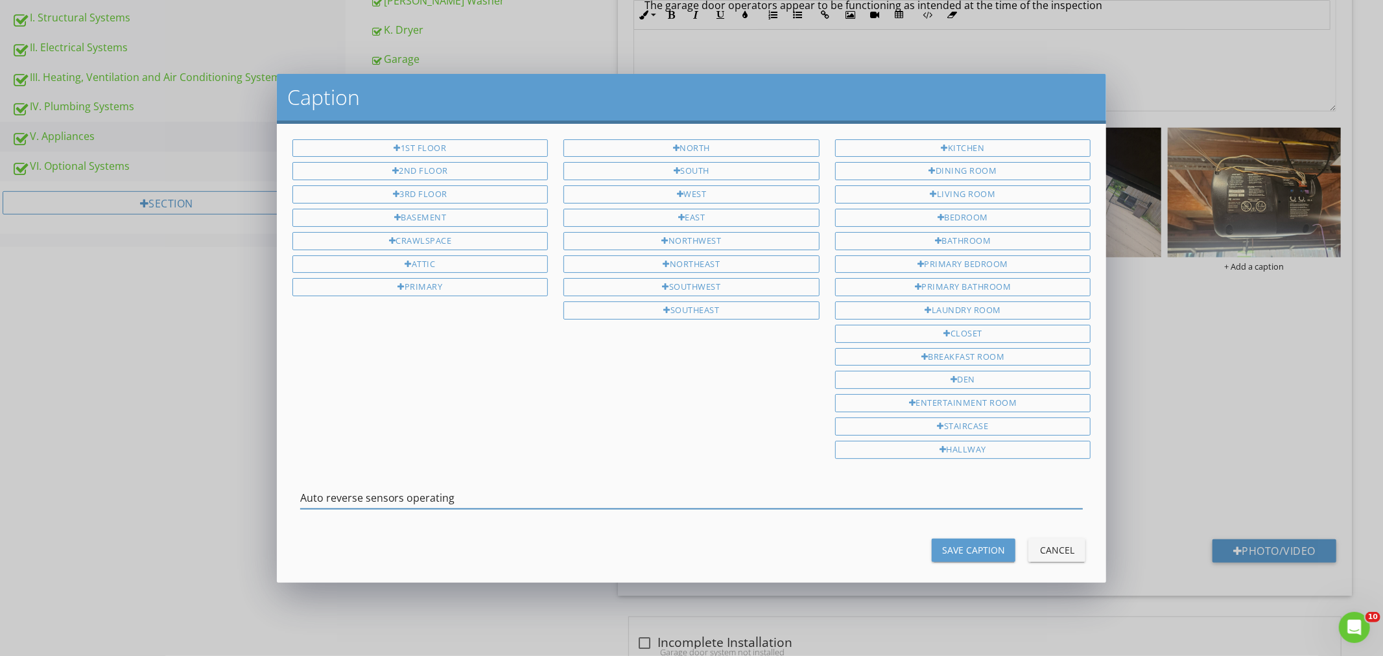
type input "Auto reverse sensors operating"
click at [944, 550] on div "Save Caption" at bounding box center [973, 550] width 63 height 14
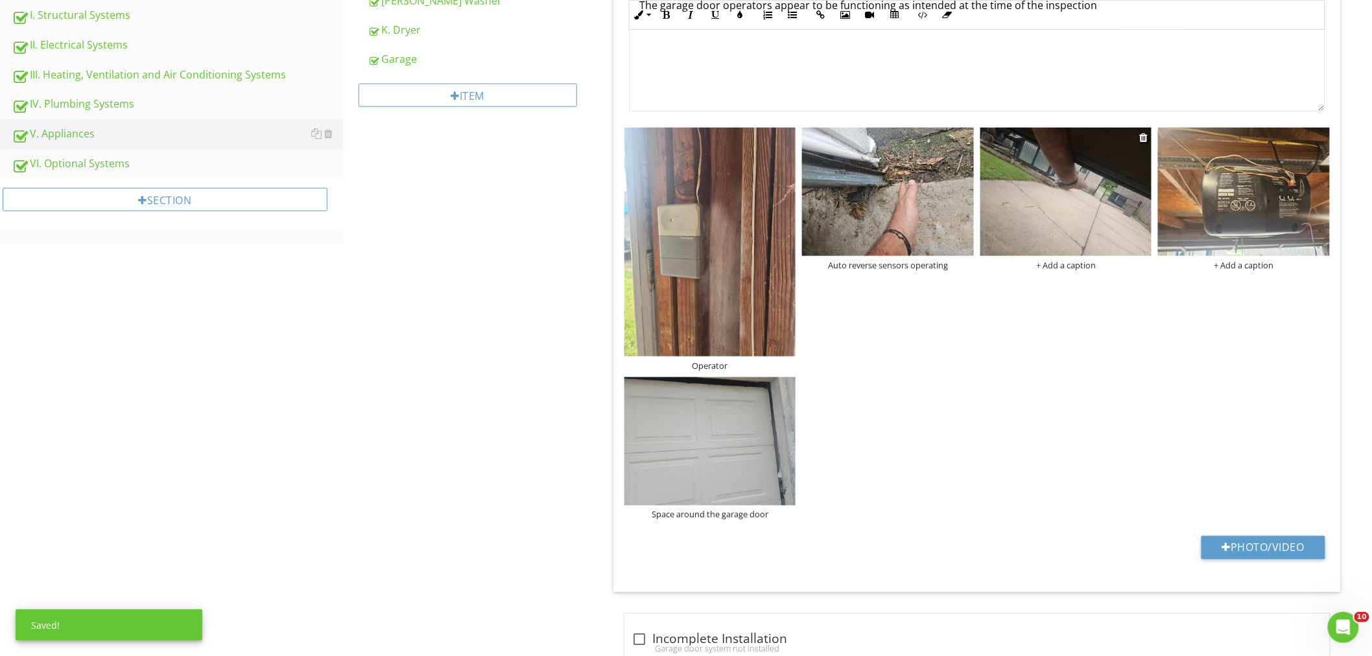
click at [1046, 268] on div "+ Add a caption" at bounding box center [1066, 265] width 172 height 10
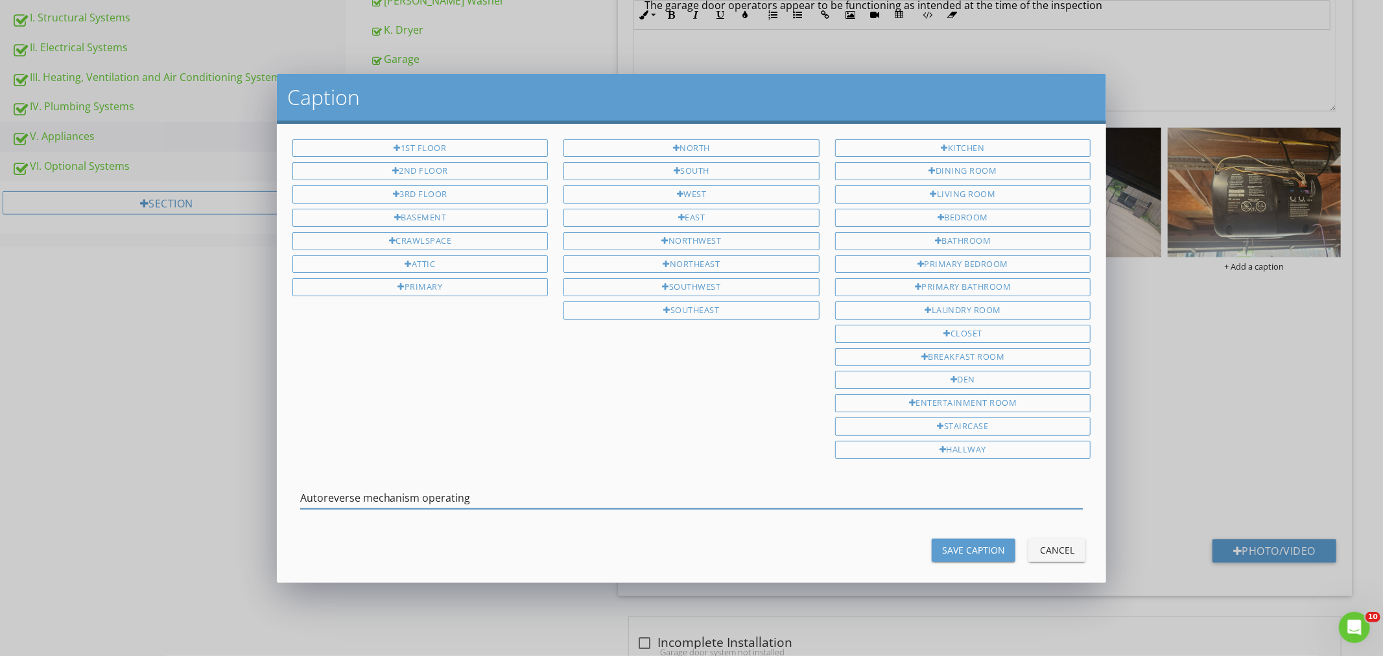
click at [322, 498] on input "Autoreverse mechanism operating" at bounding box center [691, 497] width 783 height 21
type input "Auto reverse mechanism operating"
drag, startPoint x: 963, startPoint y: 559, endPoint x: 970, endPoint y: 555, distance: 8.1
click at [964, 557] on div "Save Caption" at bounding box center [973, 550] width 63 height 14
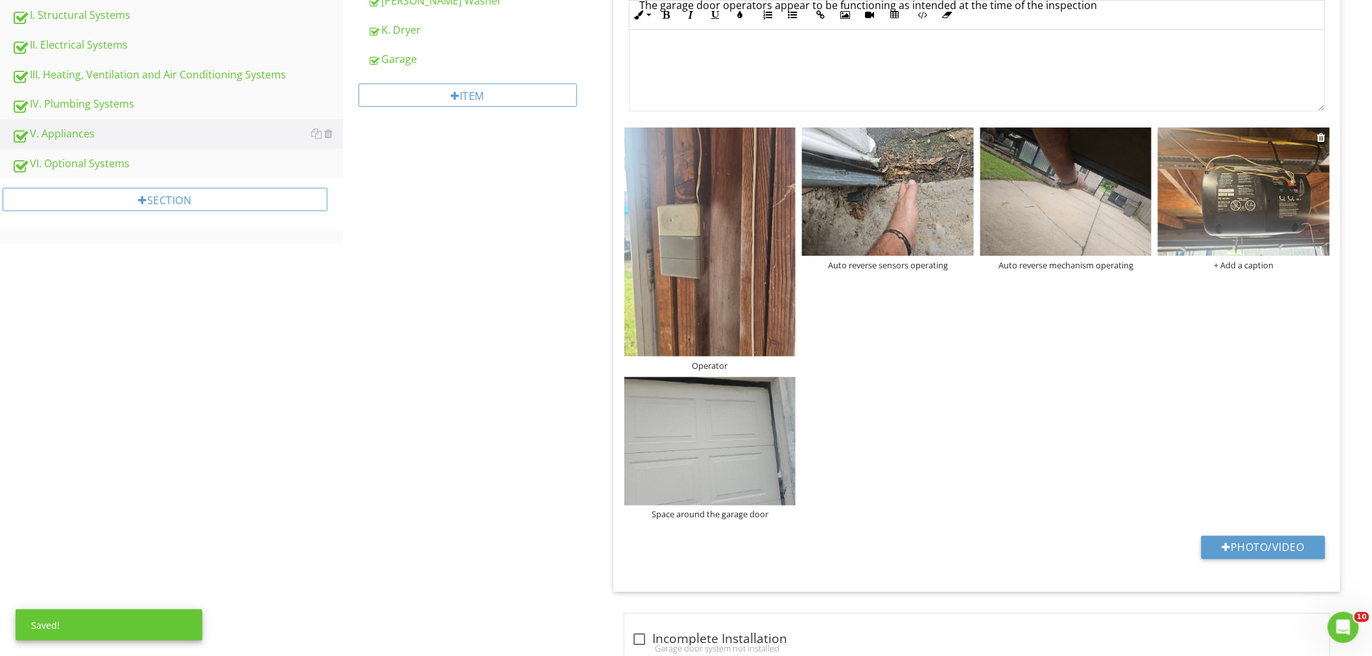
click at [1242, 260] on div "+ Add a caption" at bounding box center [1244, 265] width 172 height 10
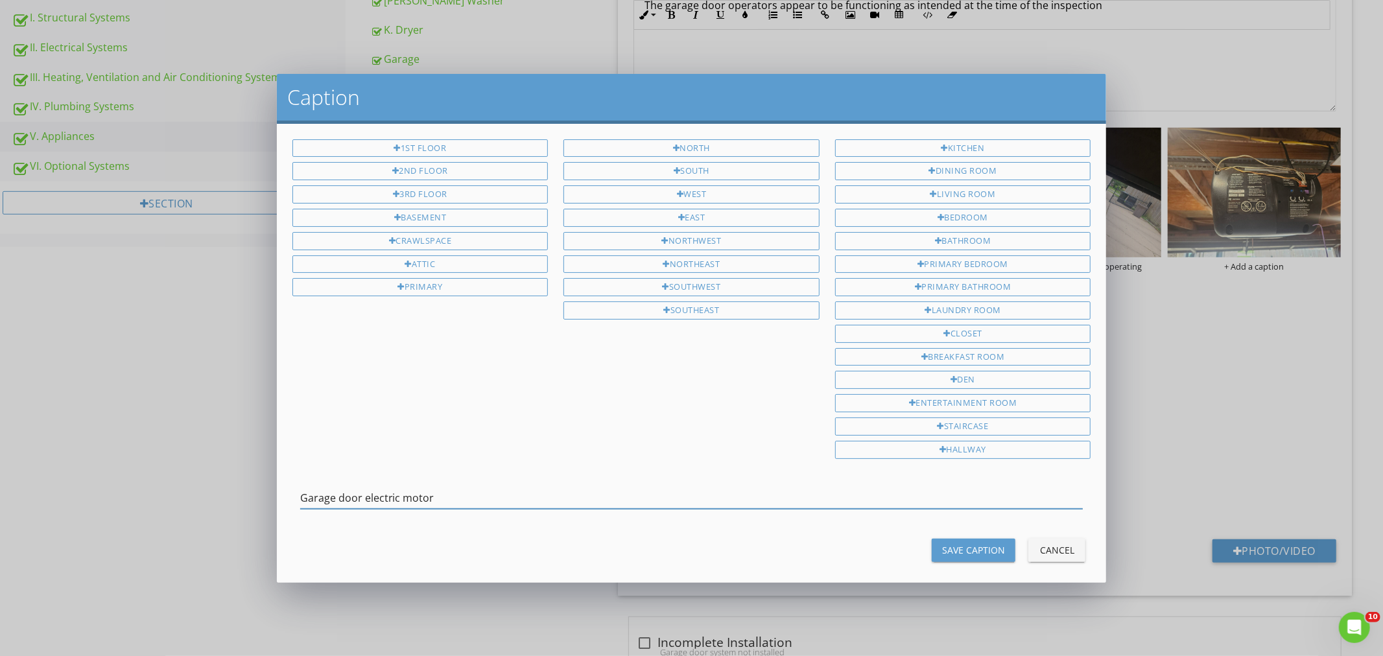
type input "Garage door electric motor"
click at [970, 546] on div "Save Caption" at bounding box center [973, 550] width 63 height 14
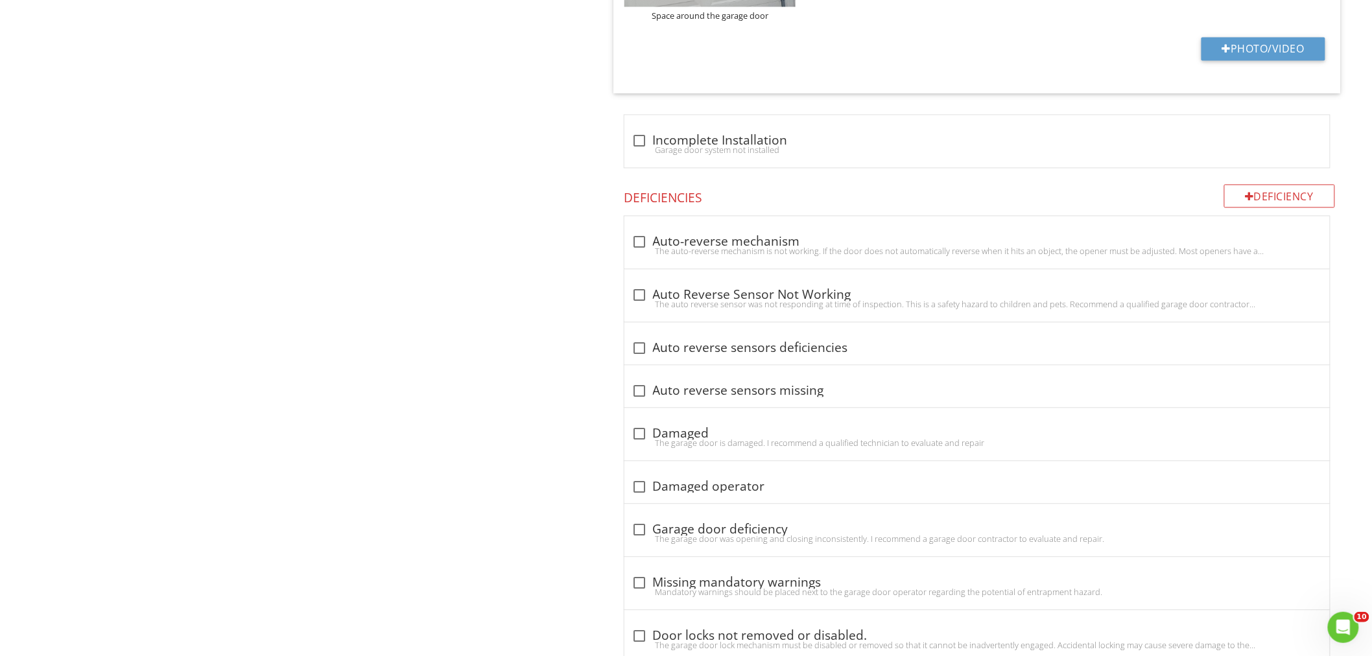
scroll to position [1022, 0]
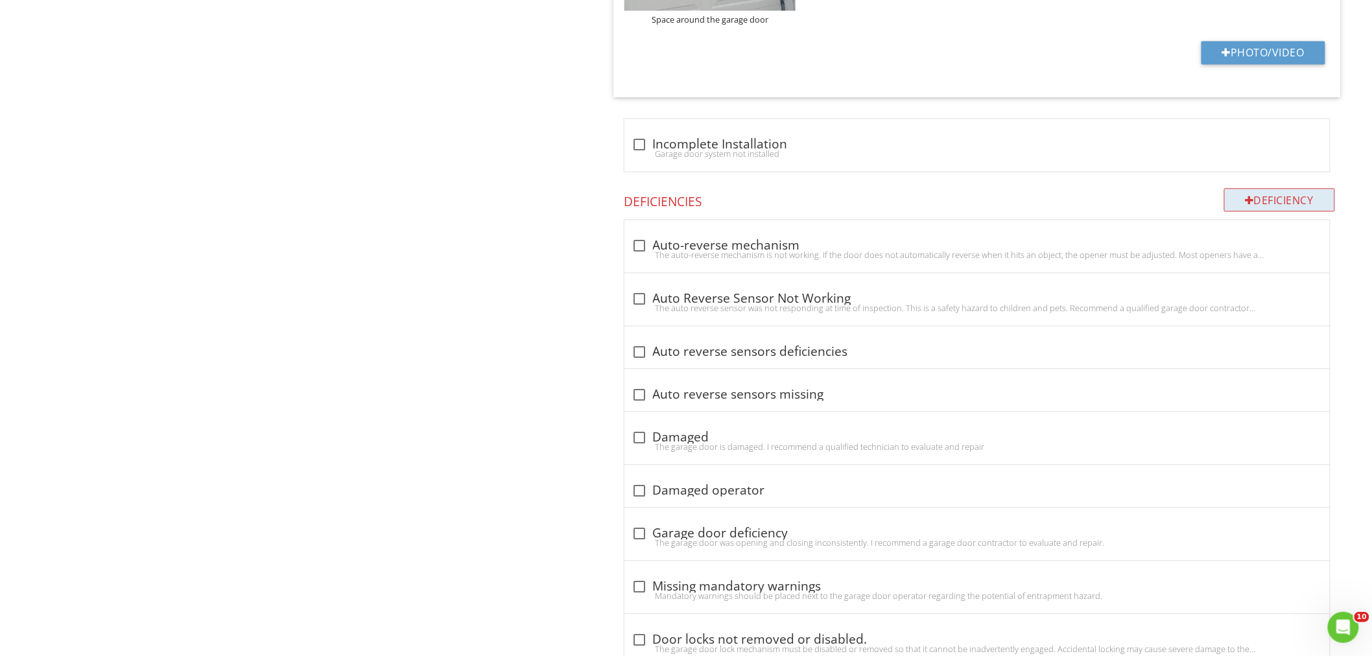
click at [1271, 196] on div "Deficiency" at bounding box center [1279, 200] width 111 height 23
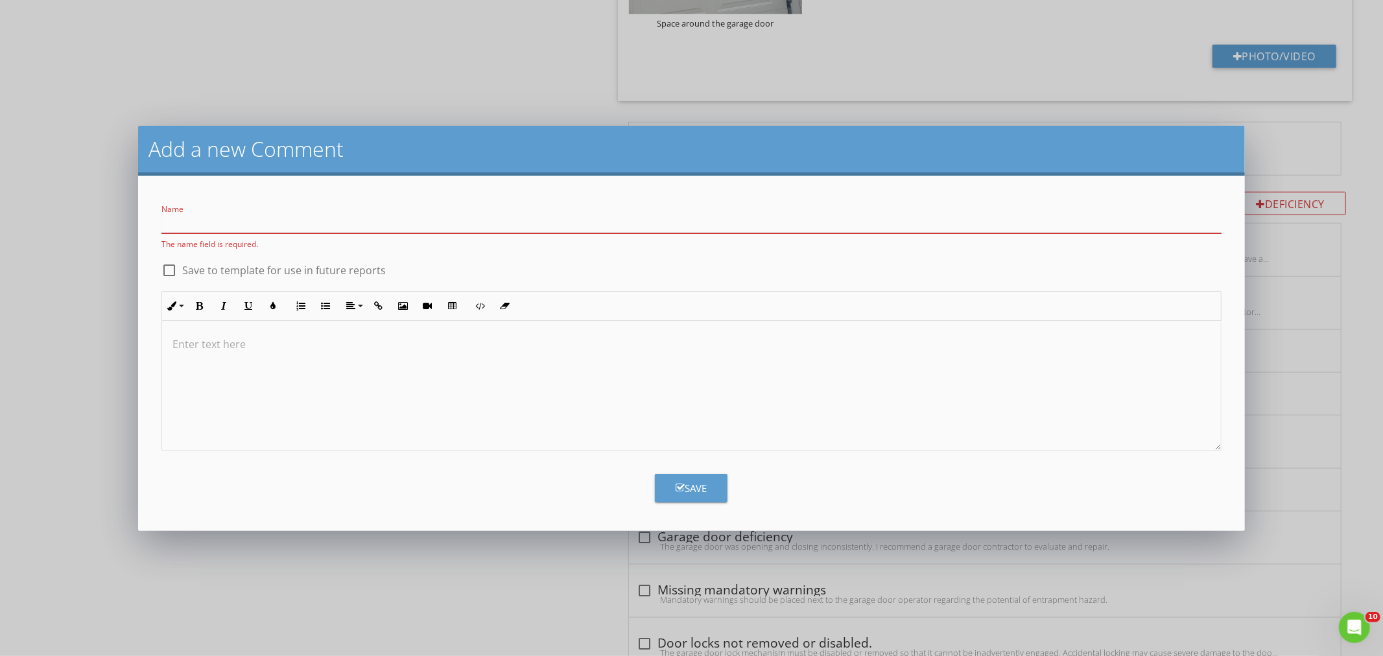
click at [184, 220] on input "Name" at bounding box center [690, 222] width 1059 height 21
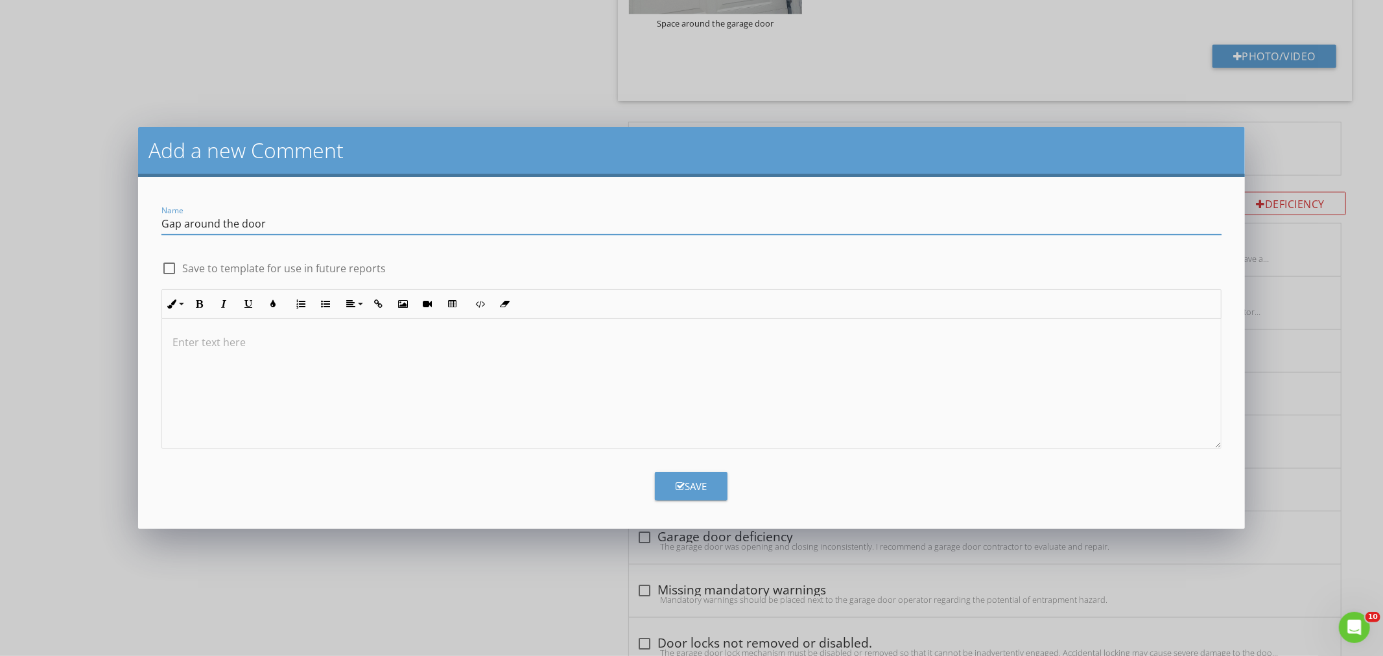
type input "Gap around the door"
drag, startPoint x: 205, startPoint y: 338, endPoint x: 209, endPoint y: 332, distance: 7.4
click at [205, 336] on p at bounding box center [690, 342] width 1037 height 16
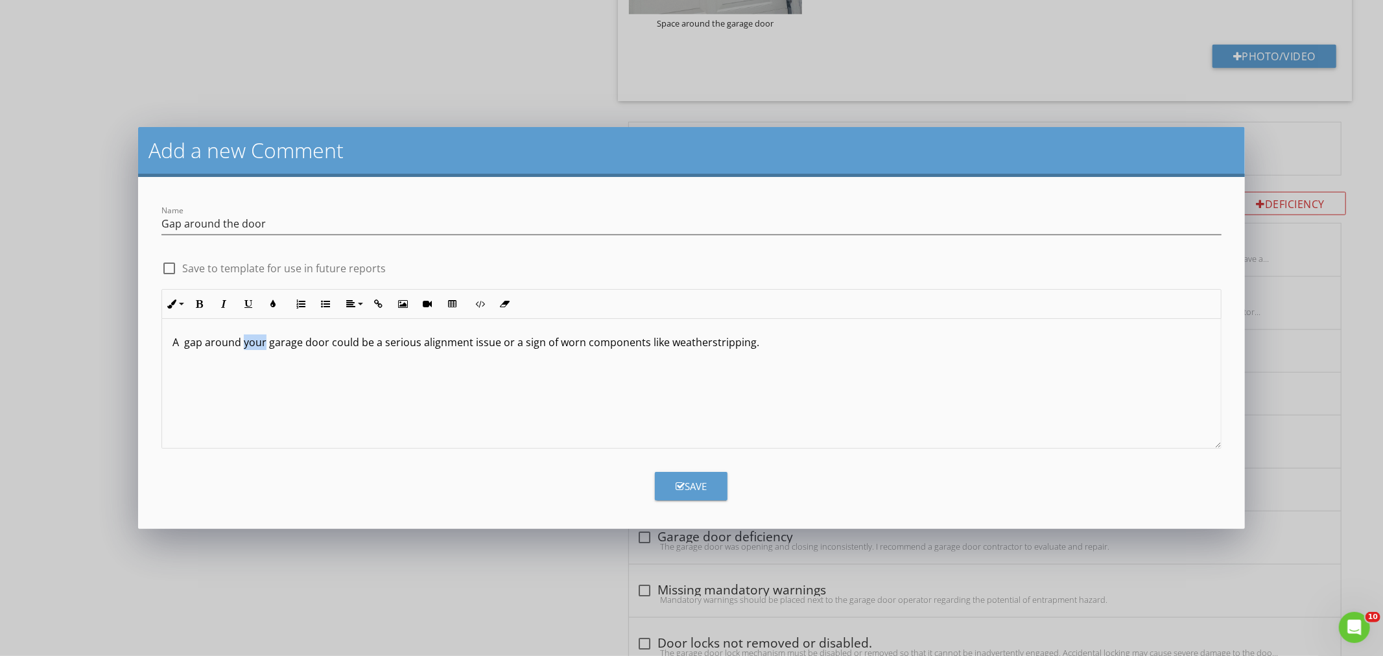
drag, startPoint x: 264, startPoint y: 339, endPoint x: 244, endPoint y: 342, distance: 19.6
click at [244, 342] on p "A gap around your garage door could be a serious alignment issue or a sign of w…" at bounding box center [690, 342] width 1037 height 16
click at [748, 348] on p "A gap around the garage door could be a serious alignment issue or a sign of wo…" at bounding box center [690, 342] width 1037 height 16
drag, startPoint x: 917, startPoint y: 344, endPoint x: 821, endPoint y: 346, distance: 96.0
click at [821, 342] on p "A gap around the garage door could be a serious alignment issue or a sign of wo…" at bounding box center [690, 342] width 1037 height 16
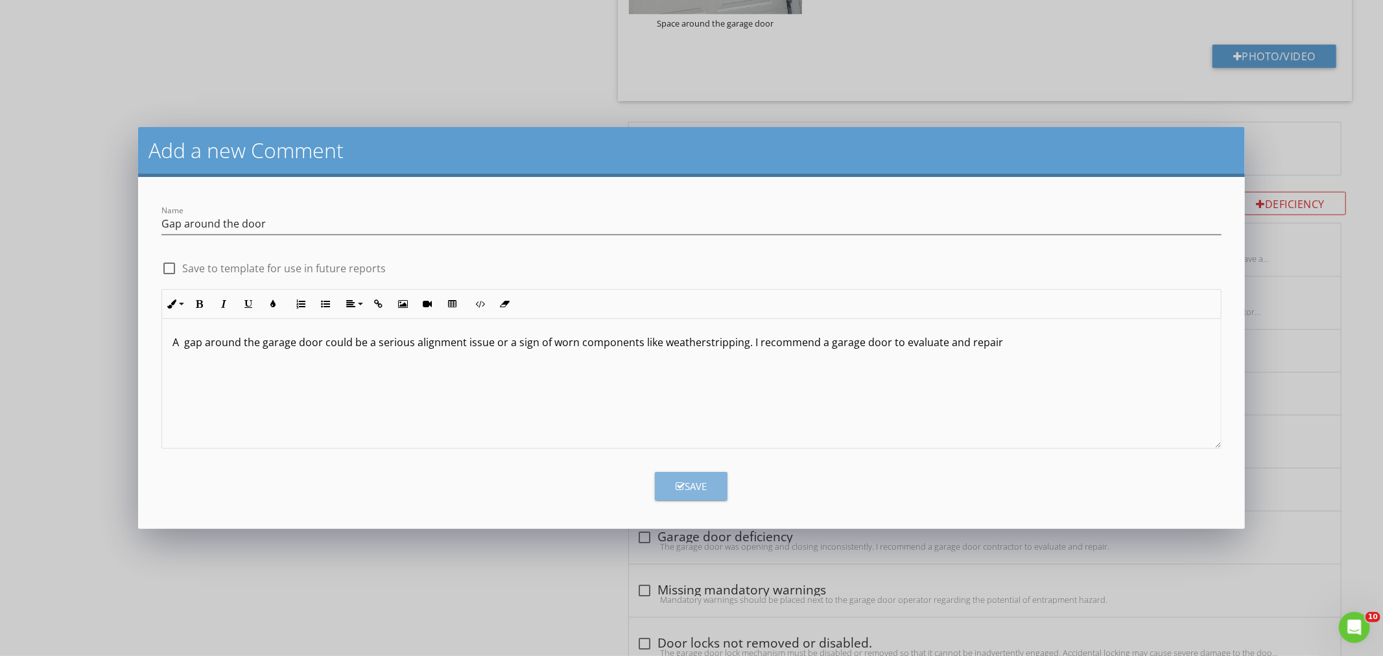
click at [697, 479] on div "Save" at bounding box center [690, 486] width 31 height 15
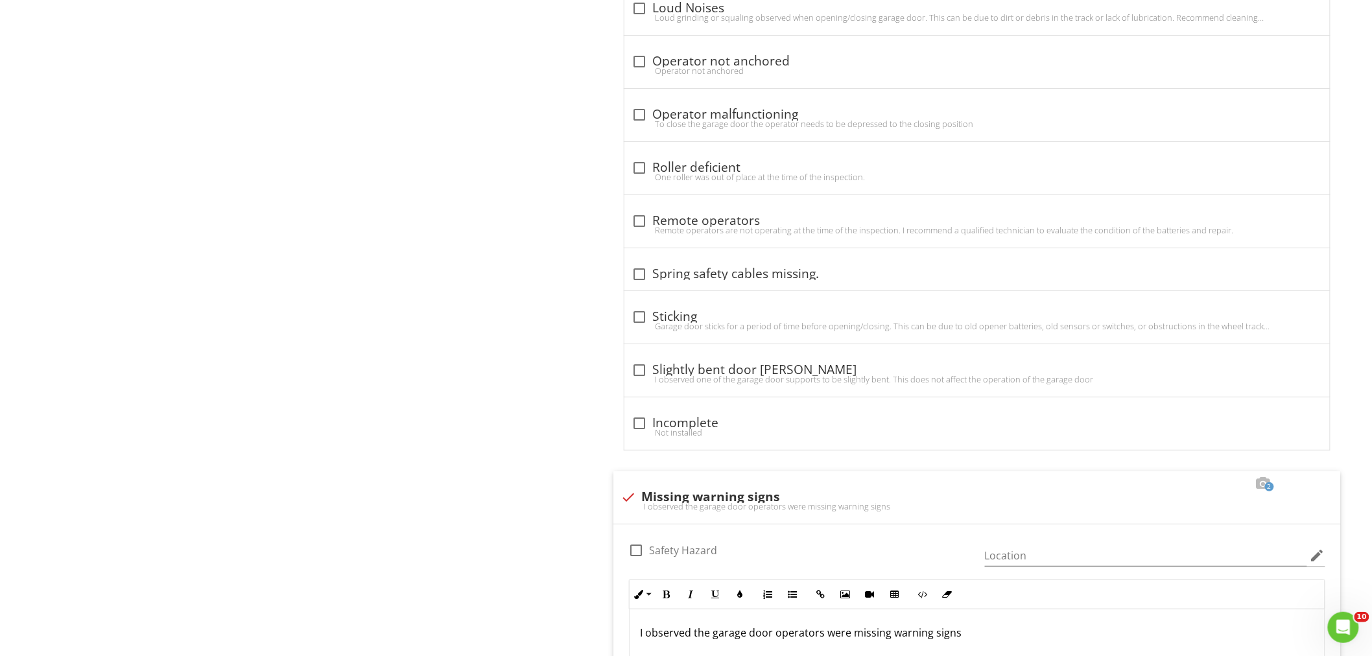
scroll to position [1962, 0]
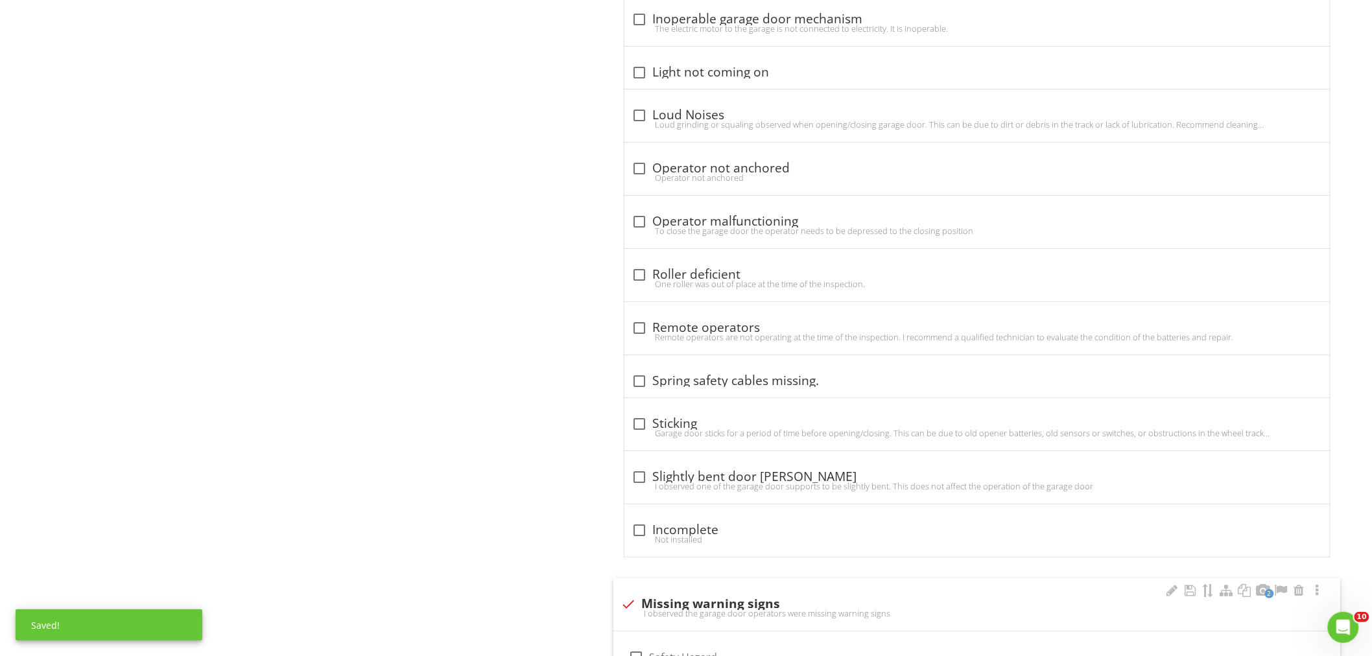
drag, startPoint x: 732, startPoint y: 414, endPoint x: 1081, endPoint y: 608, distance: 398.7
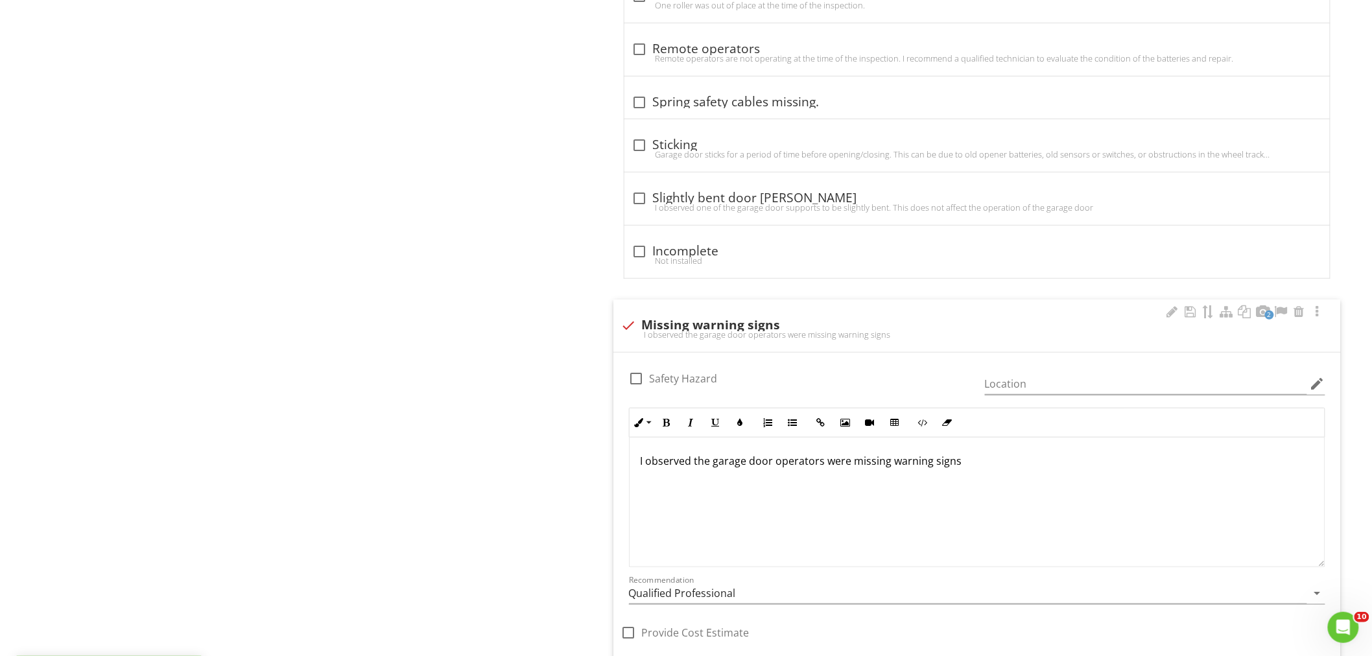
scroll to position [2251, 0]
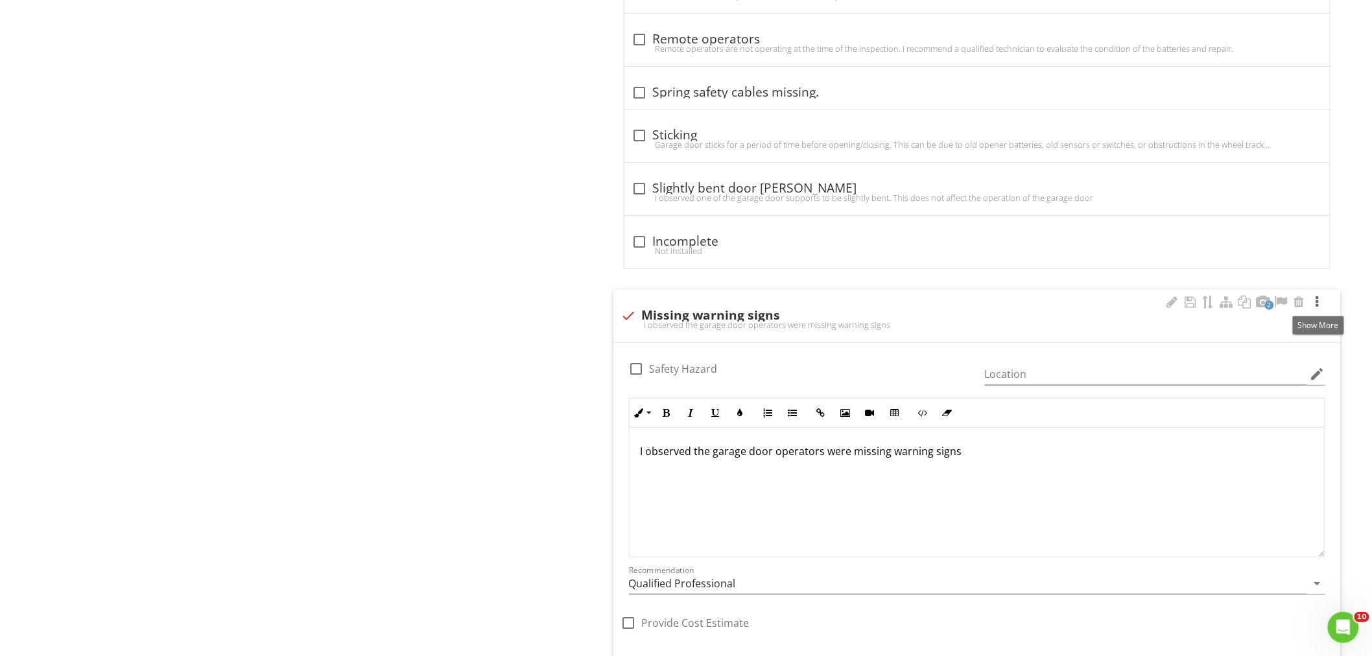
click at [1316, 299] on div at bounding box center [1317, 302] width 16 height 13
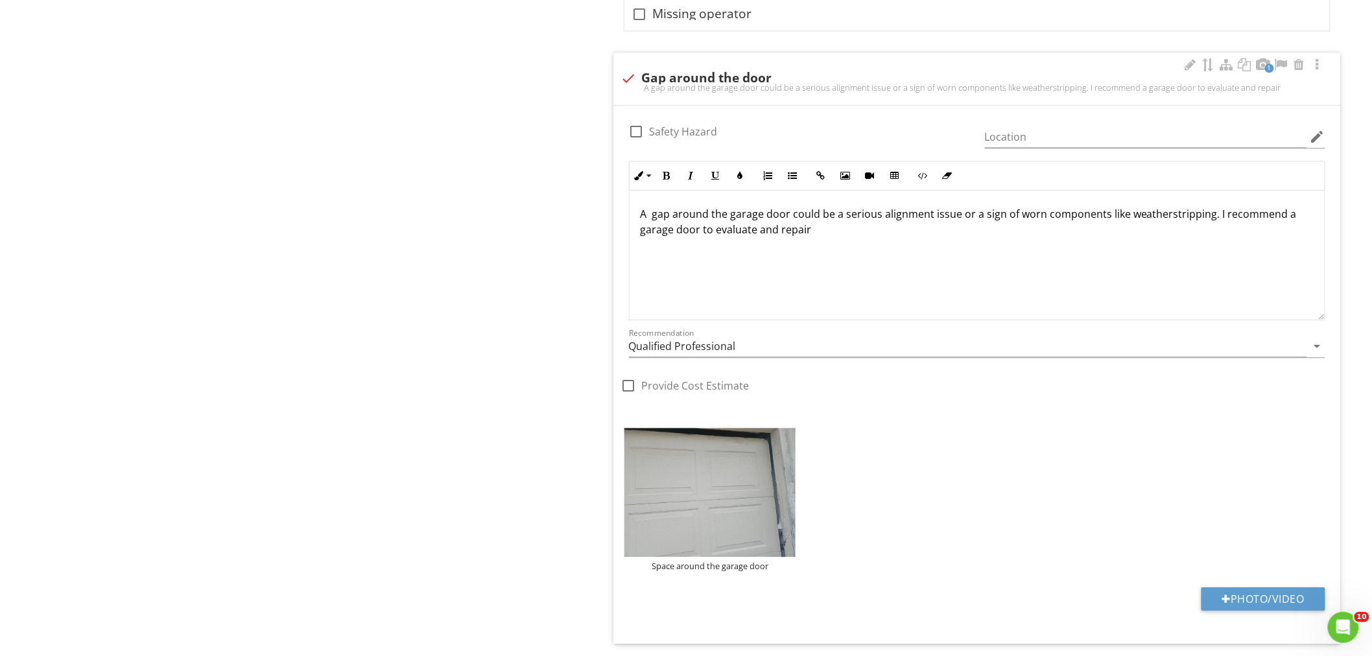
scroll to position [3350, 0]
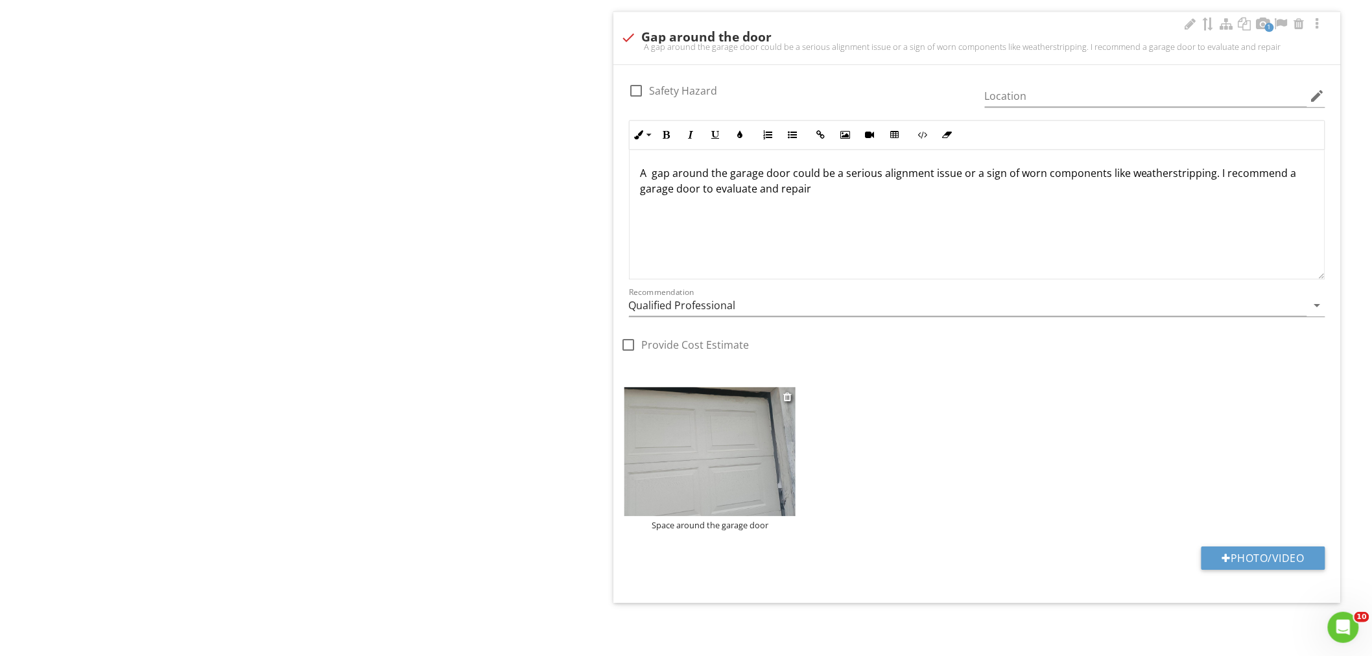
click at [769, 487] on img at bounding box center [710, 451] width 172 height 128
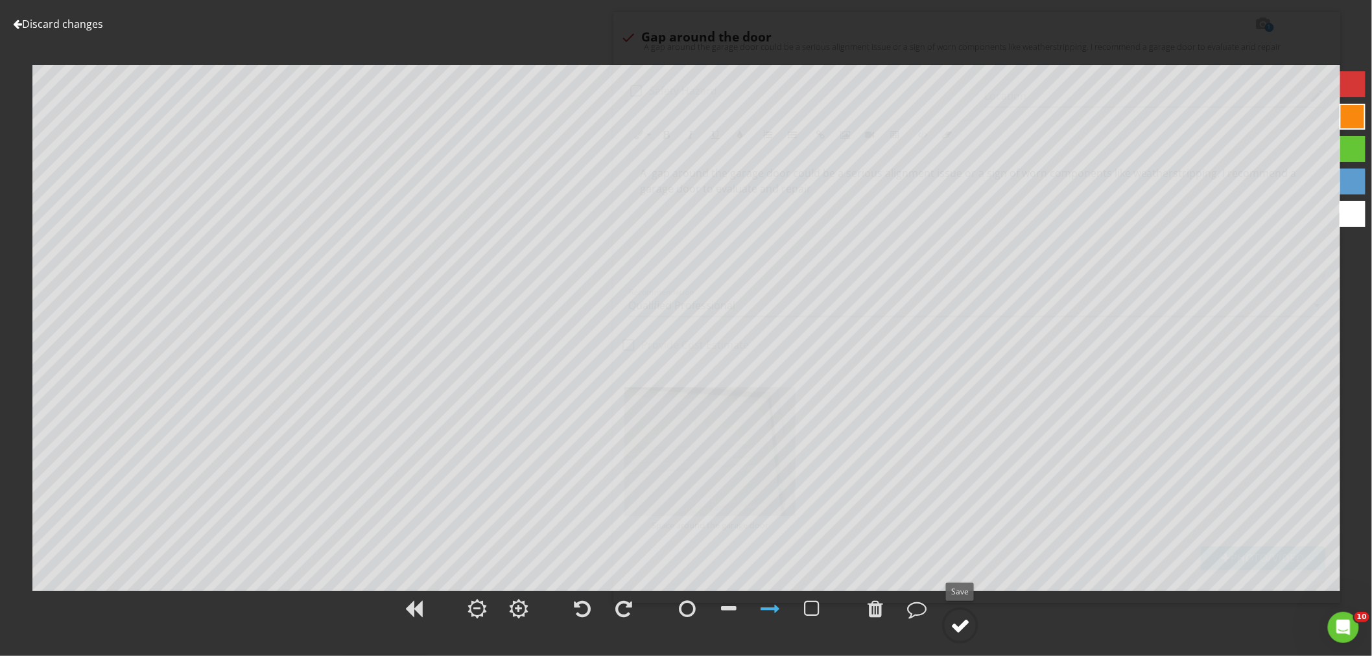
click at [963, 623] on div at bounding box center [959, 625] width 19 height 19
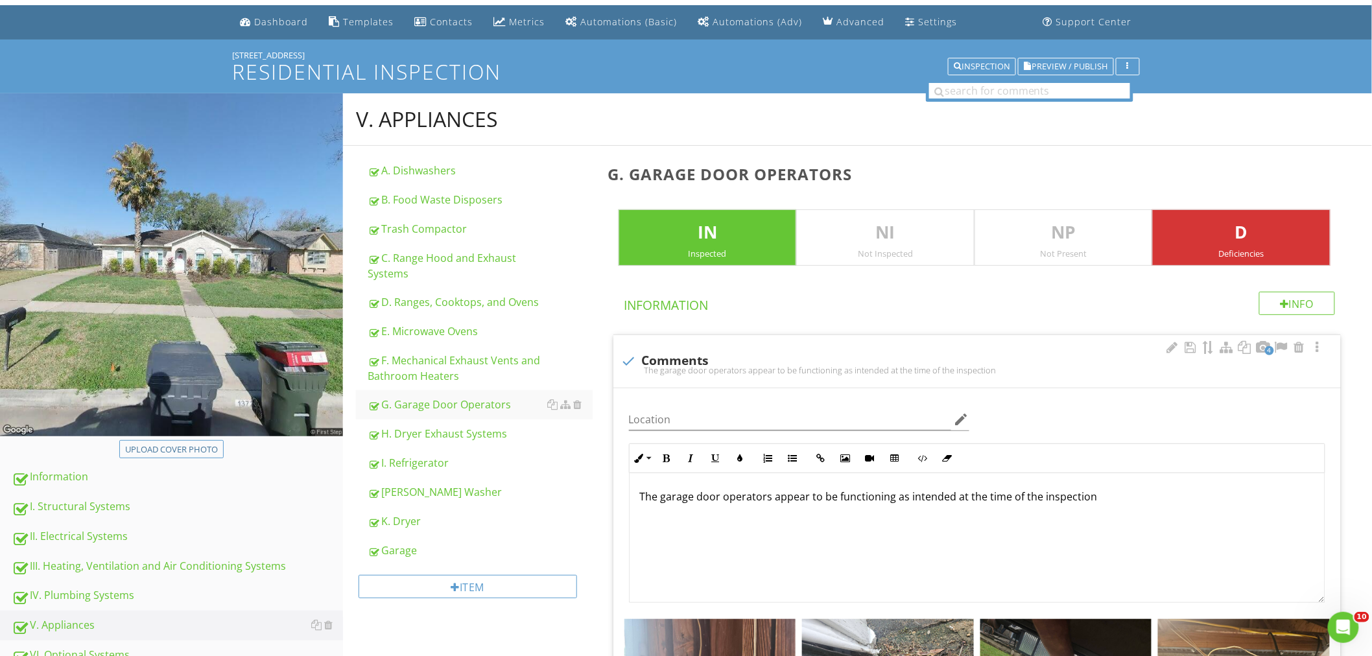
scroll to position [31, 0]
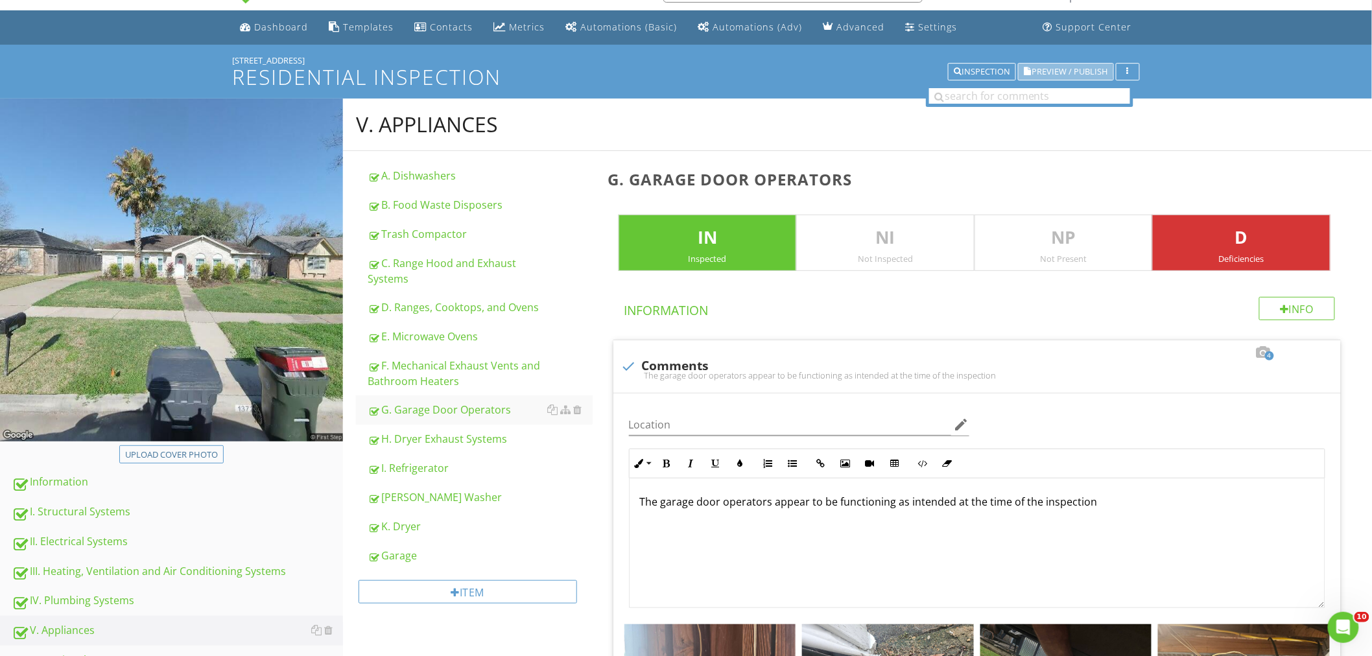
click at [1053, 64] on button "Preview / Publish" at bounding box center [1066, 72] width 96 height 18
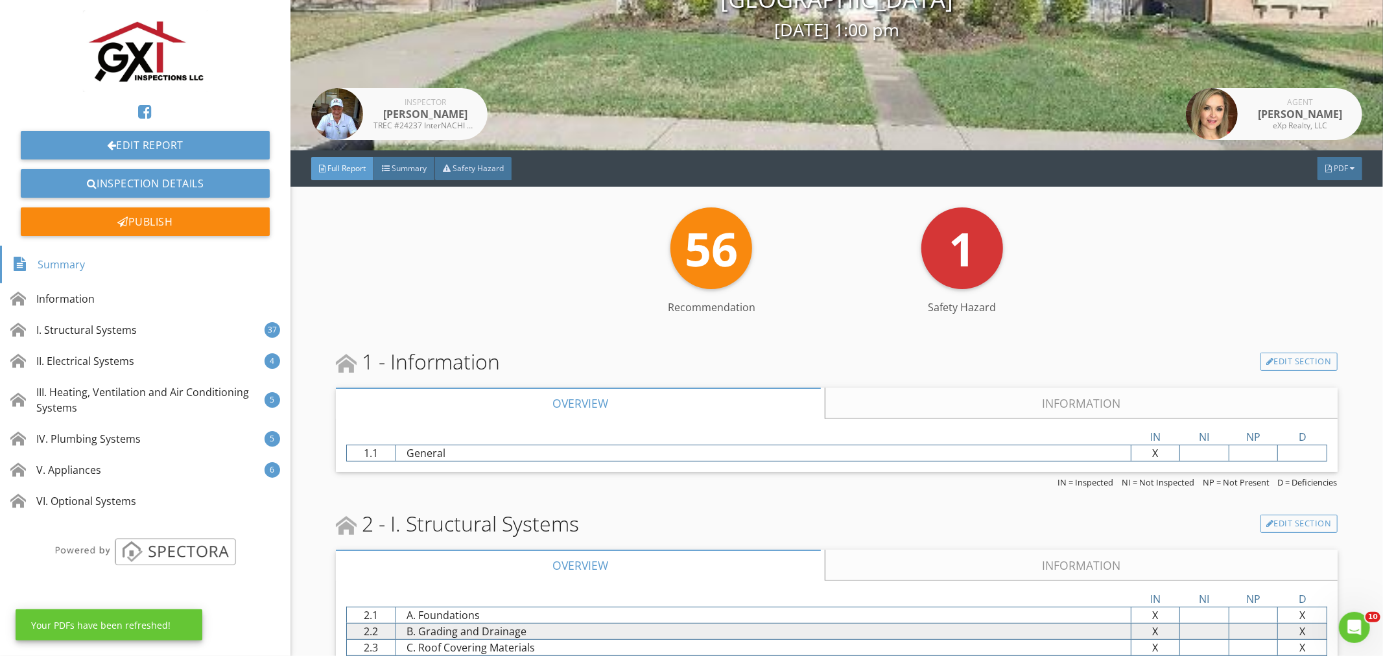
scroll to position [48, 0]
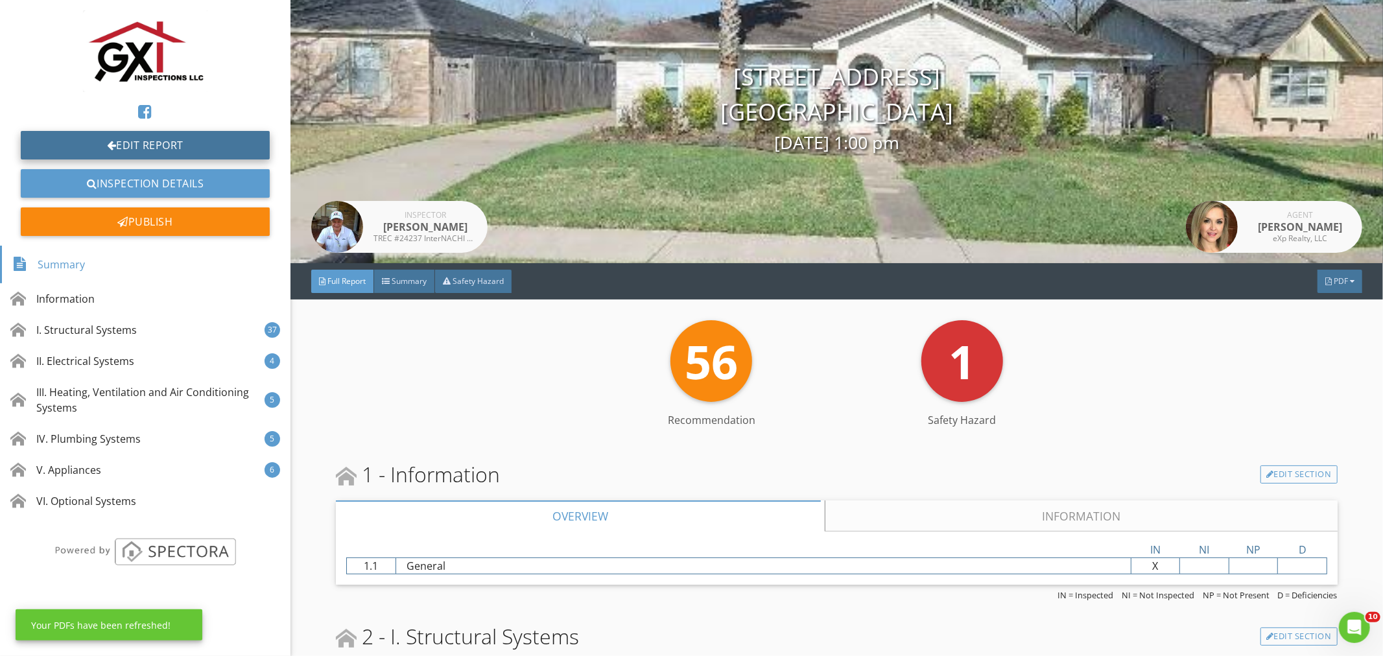
click at [165, 134] on link "Edit Report" at bounding box center [145, 145] width 249 height 29
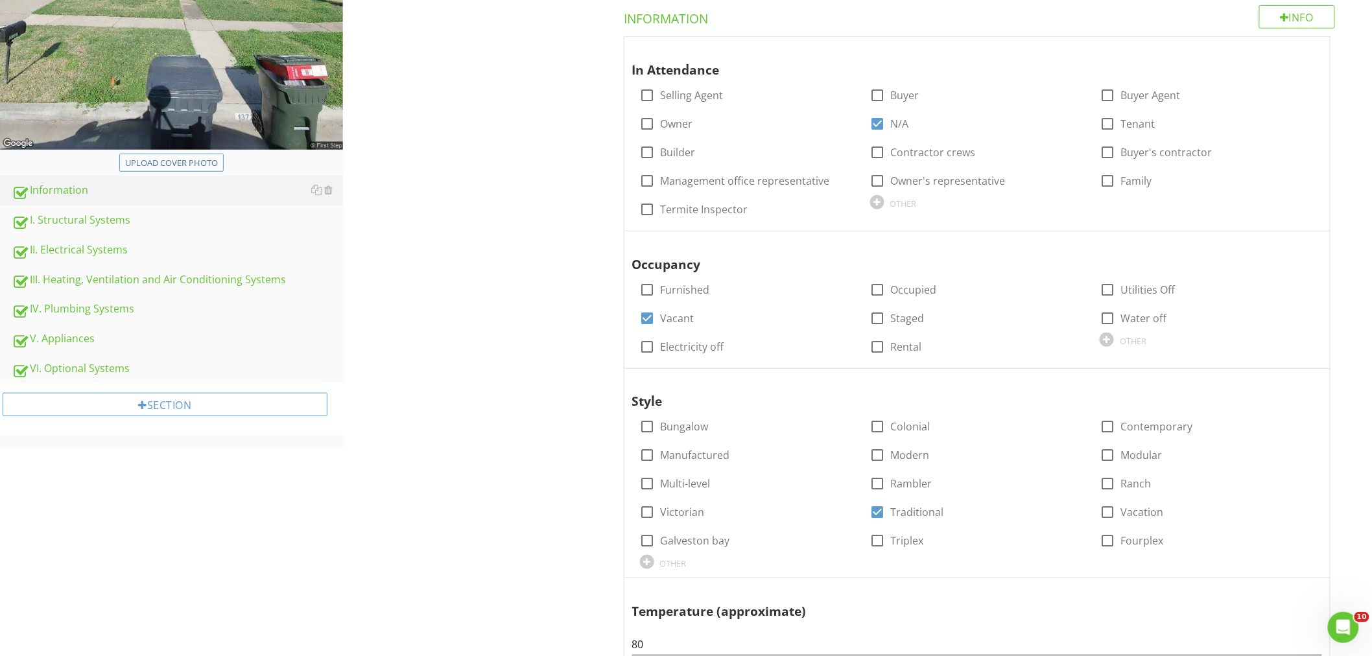
scroll to position [364, 0]
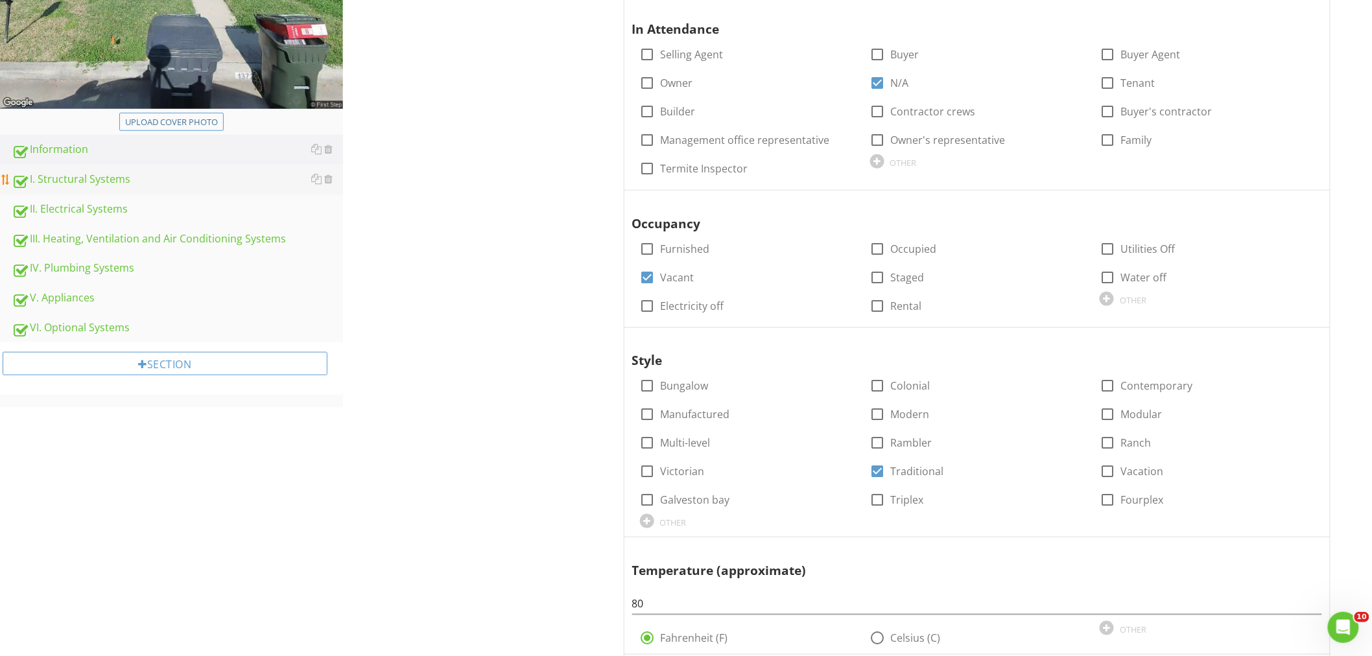
click at [93, 178] on div "I. Structural Systems" at bounding box center [177, 179] width 331 height 17
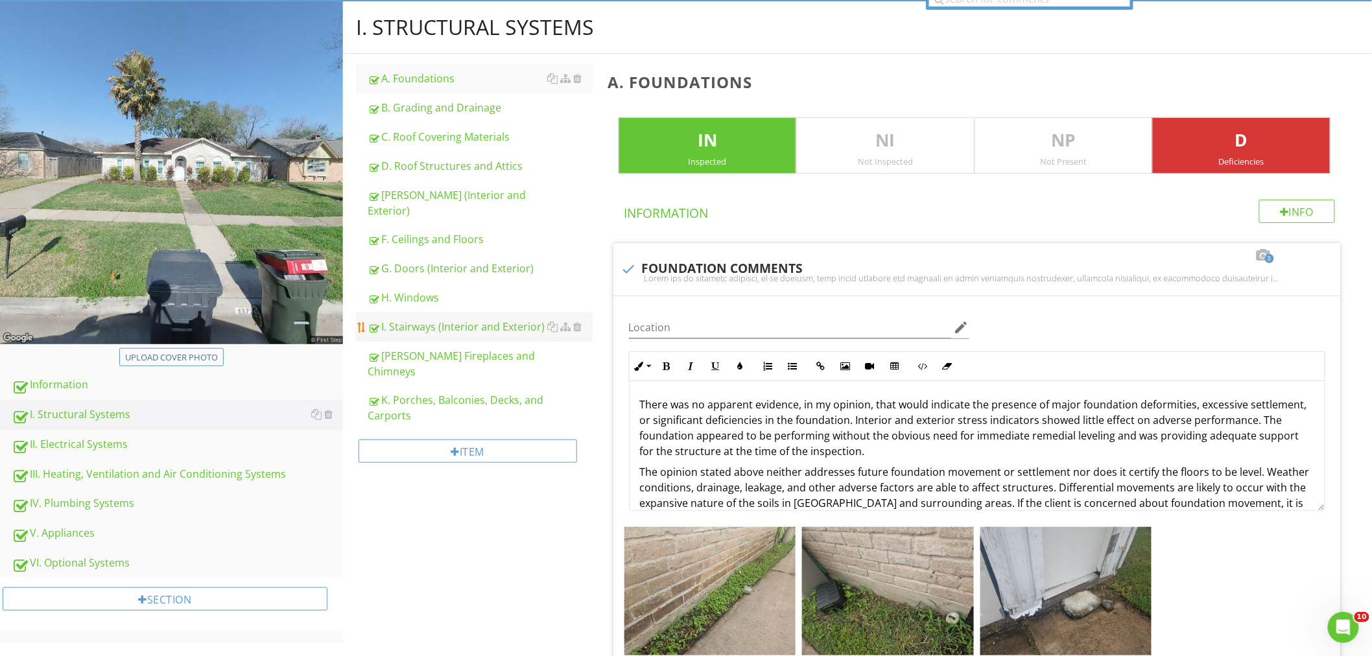
scroll to position [124, 0]
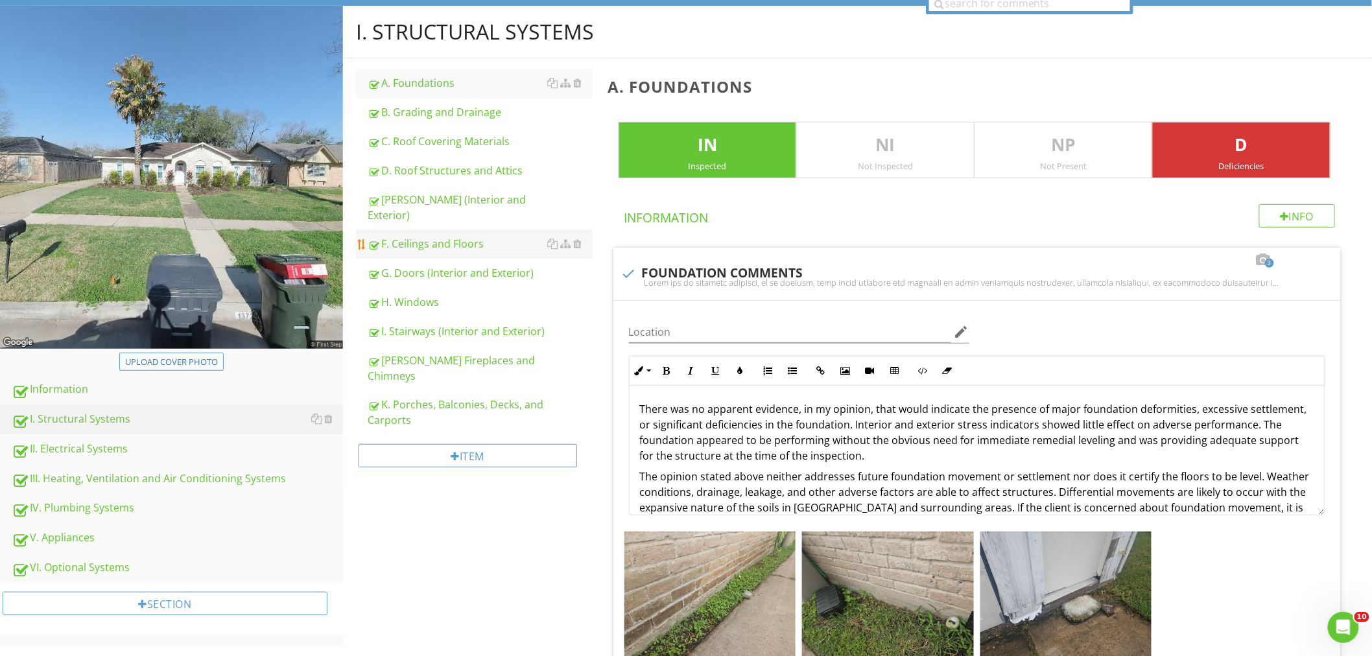
click at [414, 236] on div "F. Ceilings and Floors" at bounding box center [480, 244] width 225 height 16
type textarea "<p>There was no apparent evidence, in my opinion, that would indicate the prese…"
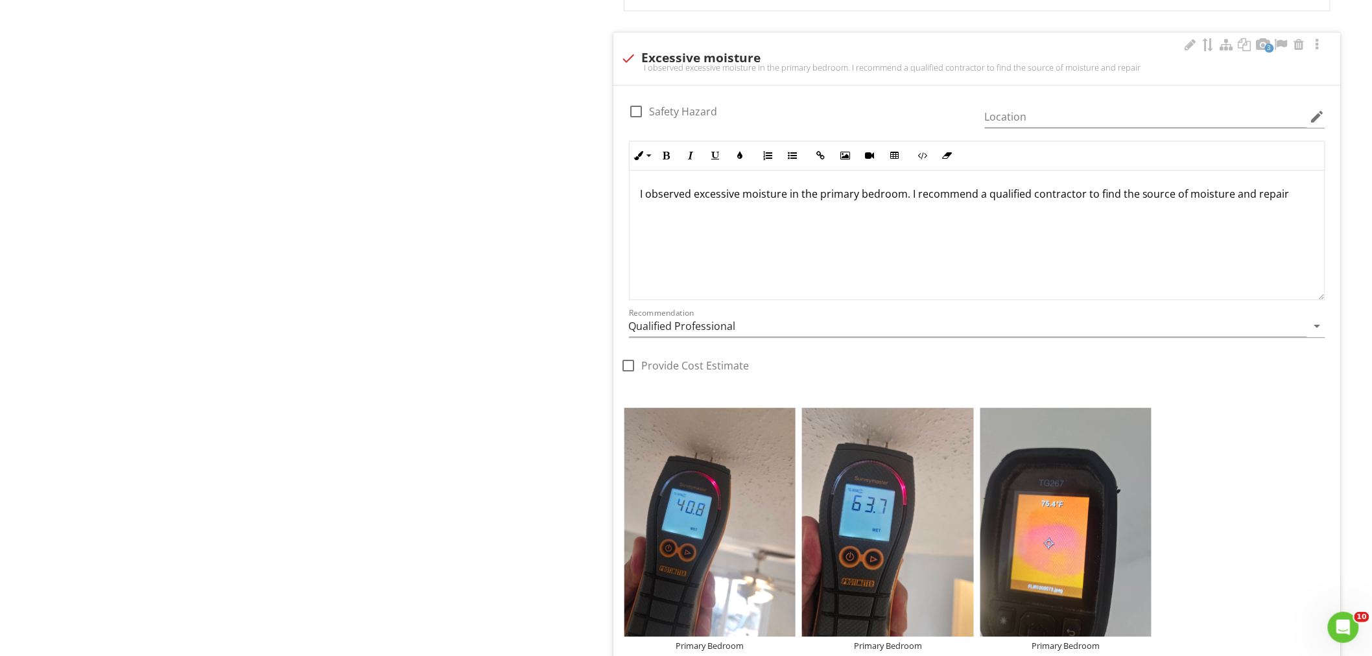
scroll to position [7273, 0]
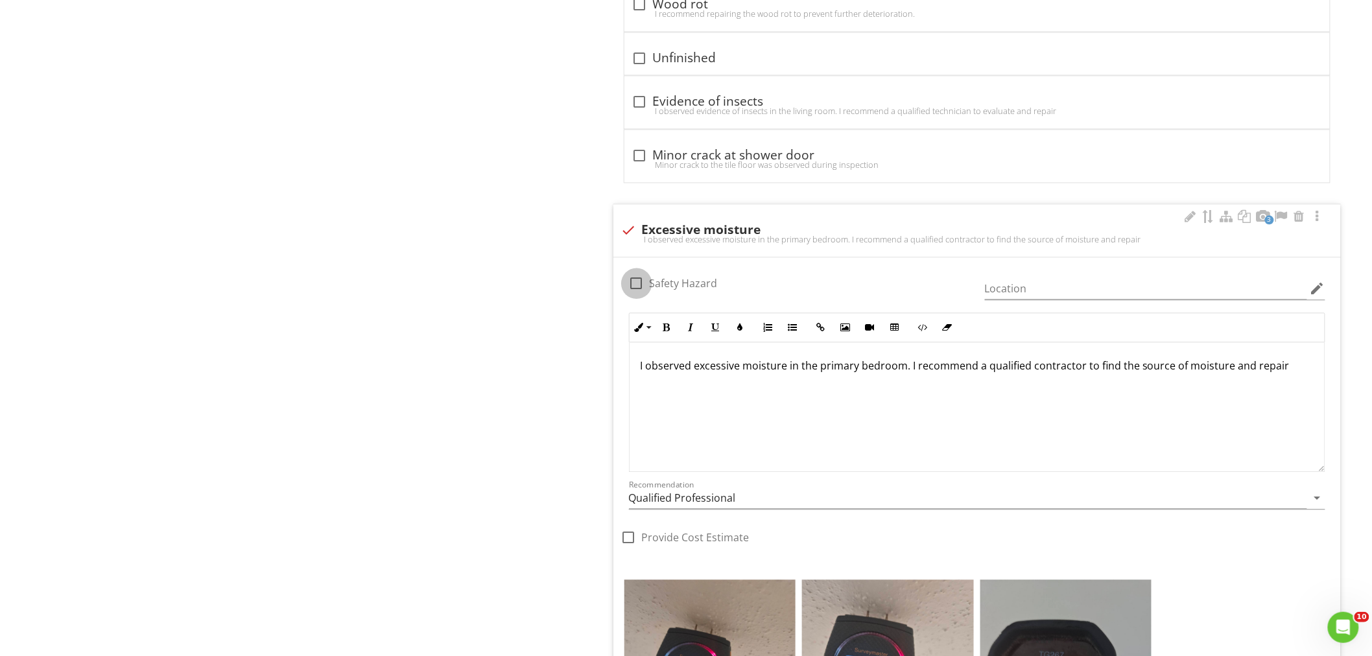
click at [633, 294] on div at bounding box center [637, 283] width 22 height 22
checkbox input "true"
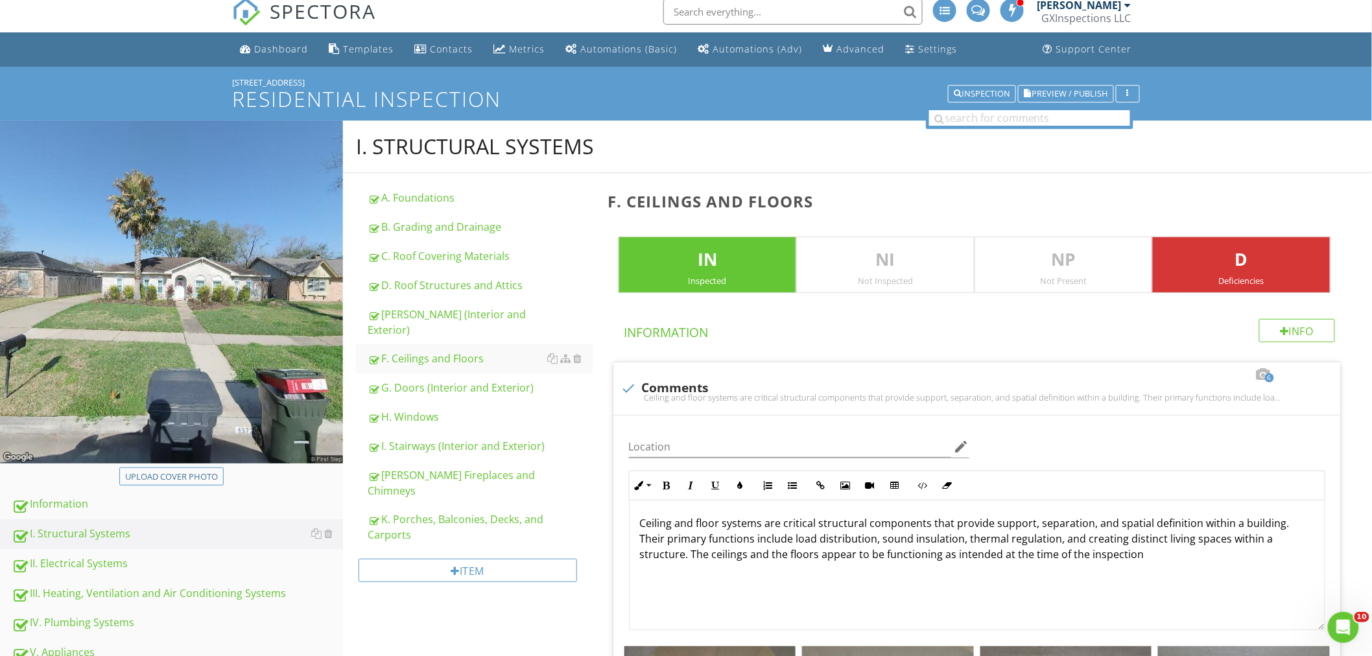
scroll to position [0, 0]
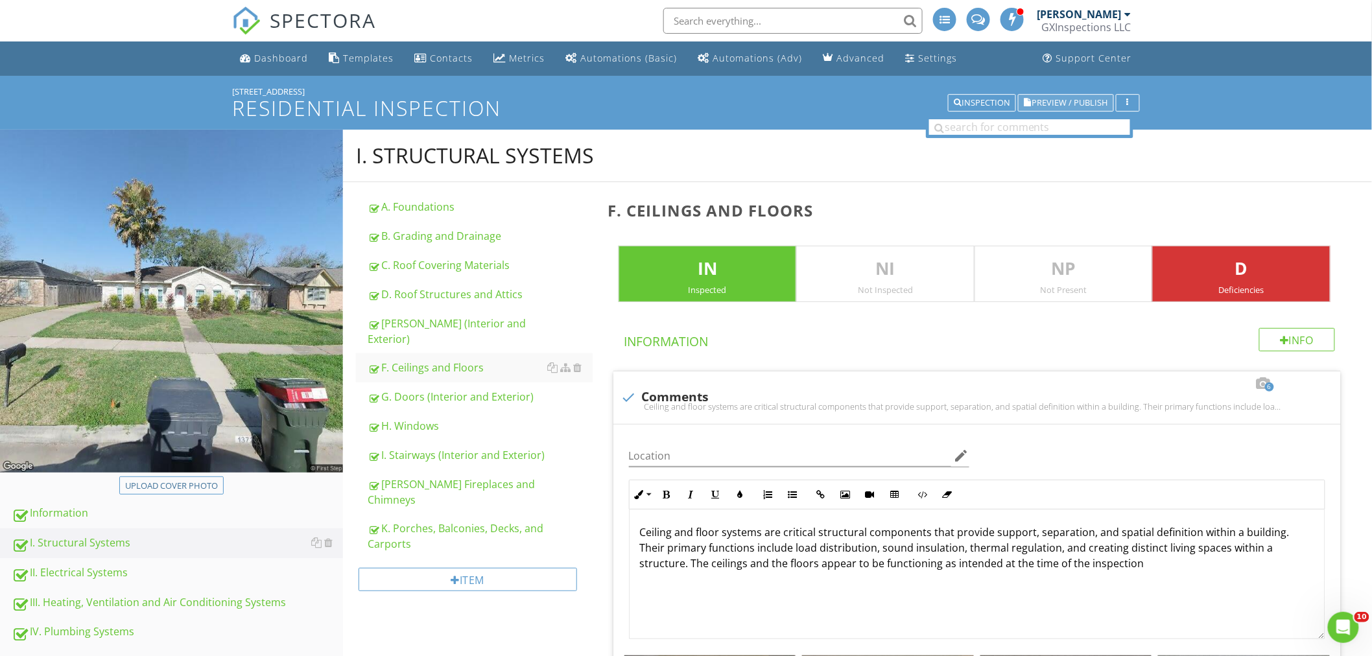
click at [1078, 100] on span "Preview / Publish" at bounding box center [1070, 103] width 76 height 8
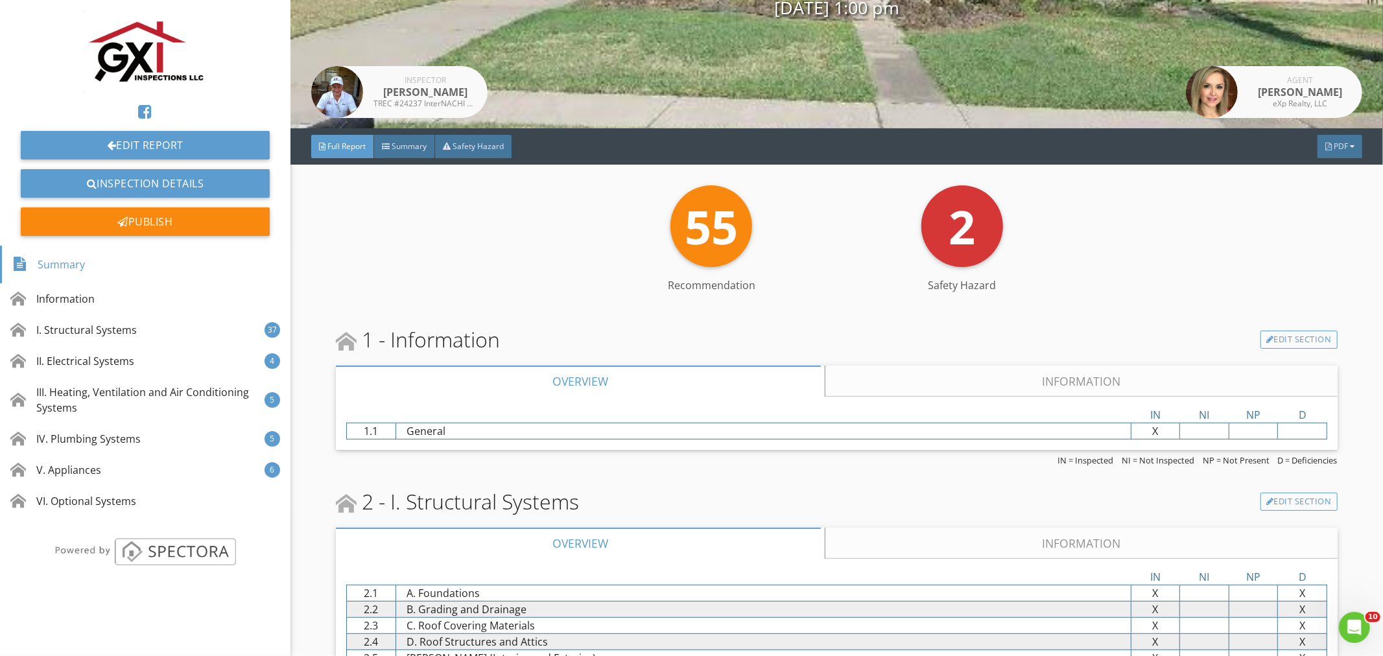
scroll to position [192, 0]
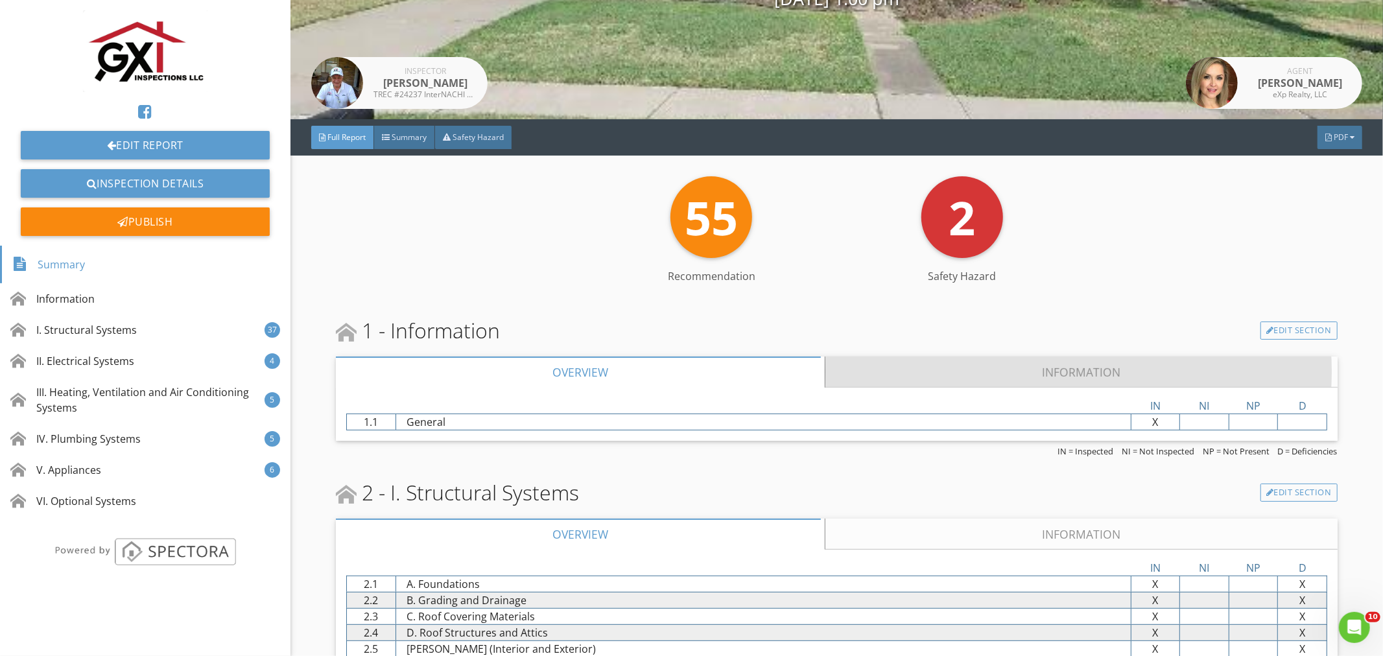
click at [1049, 364] on link "Information" at bounding box center [1080, 372] width 511 height 31
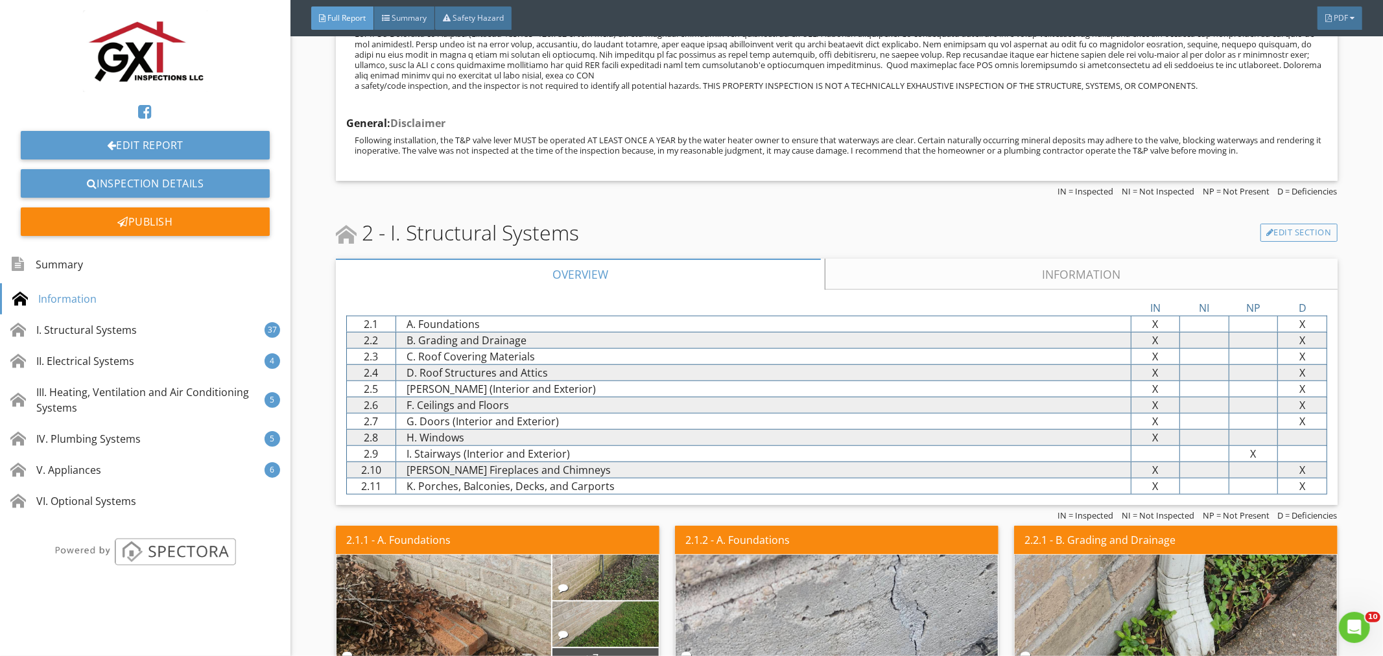
scroll to position [768, 0]
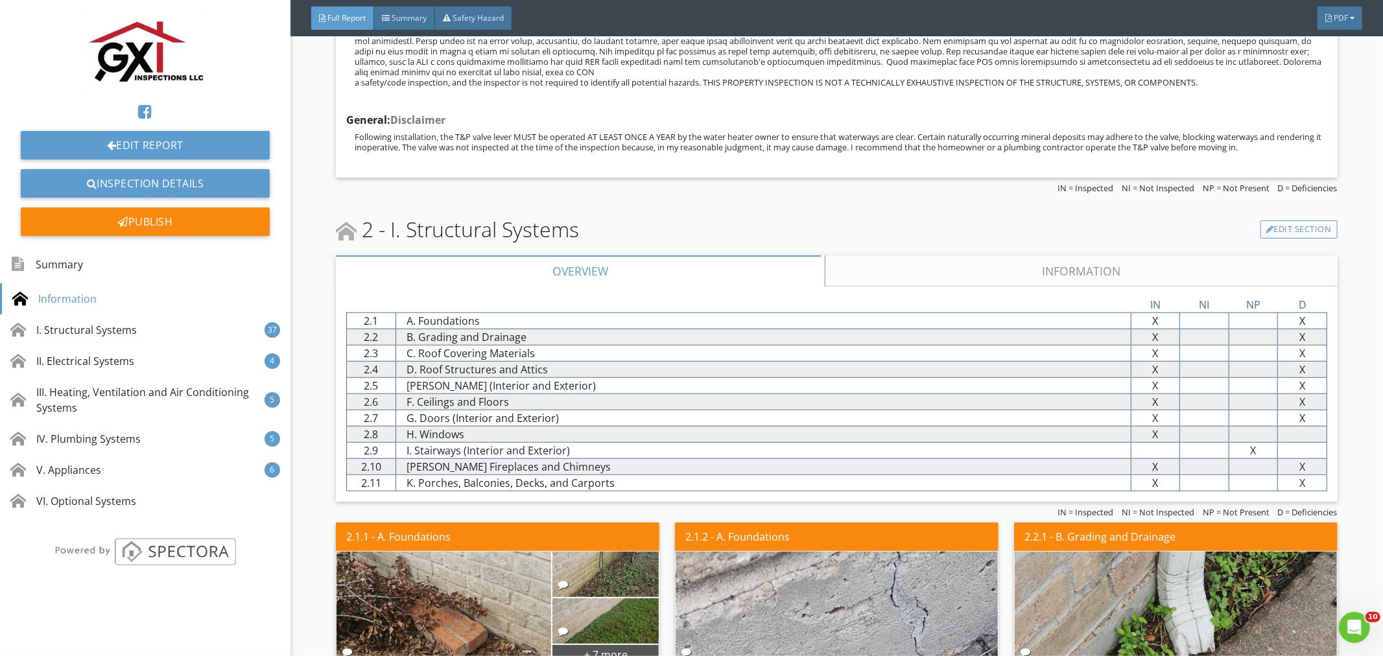
click at [1079, 267] on link "Information" at bounding box center [1080, 270] width 511 height 31
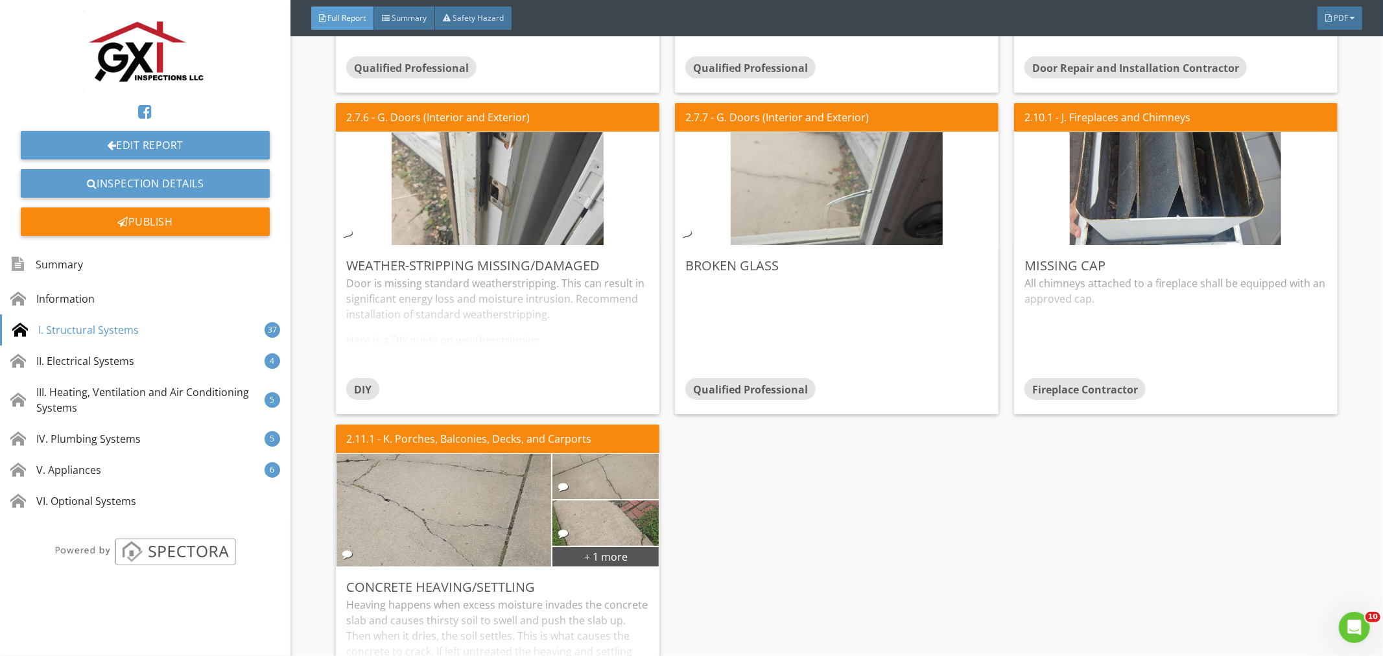
scroll to position [11572, 0]
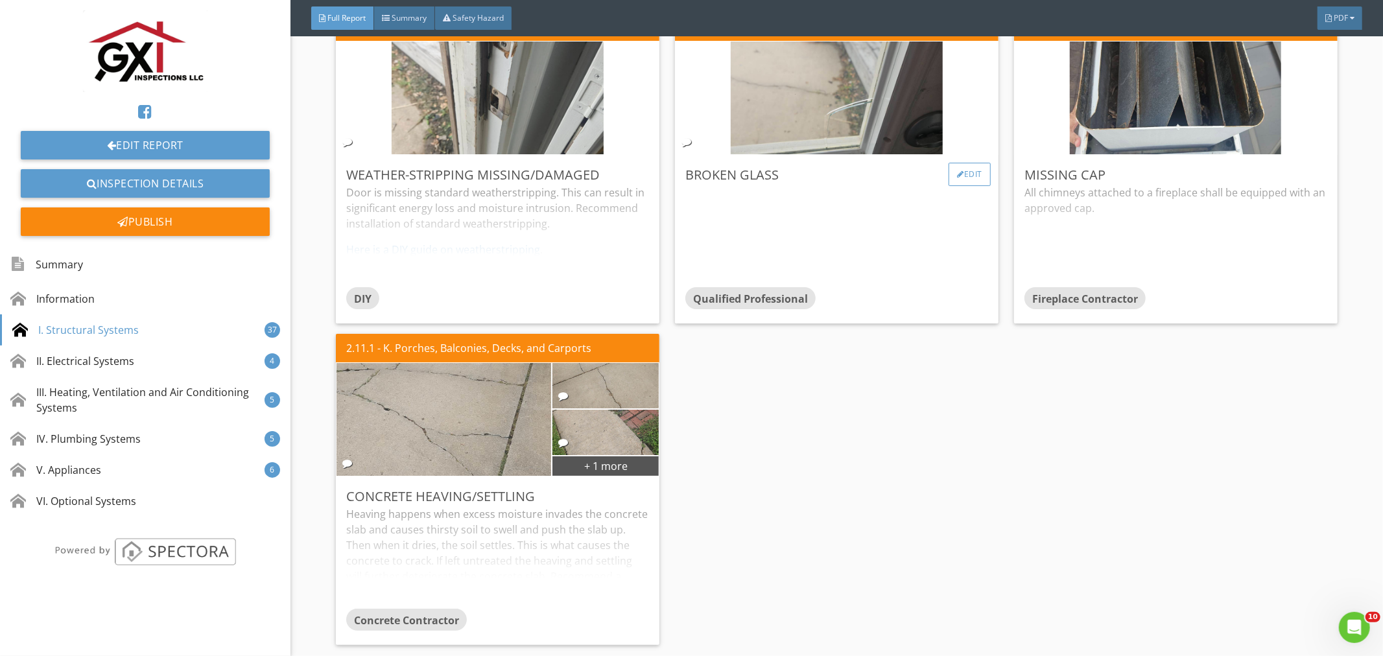
click at [961, 163] on div "Edit" at bounding box center [969, 174] width 42 height 23
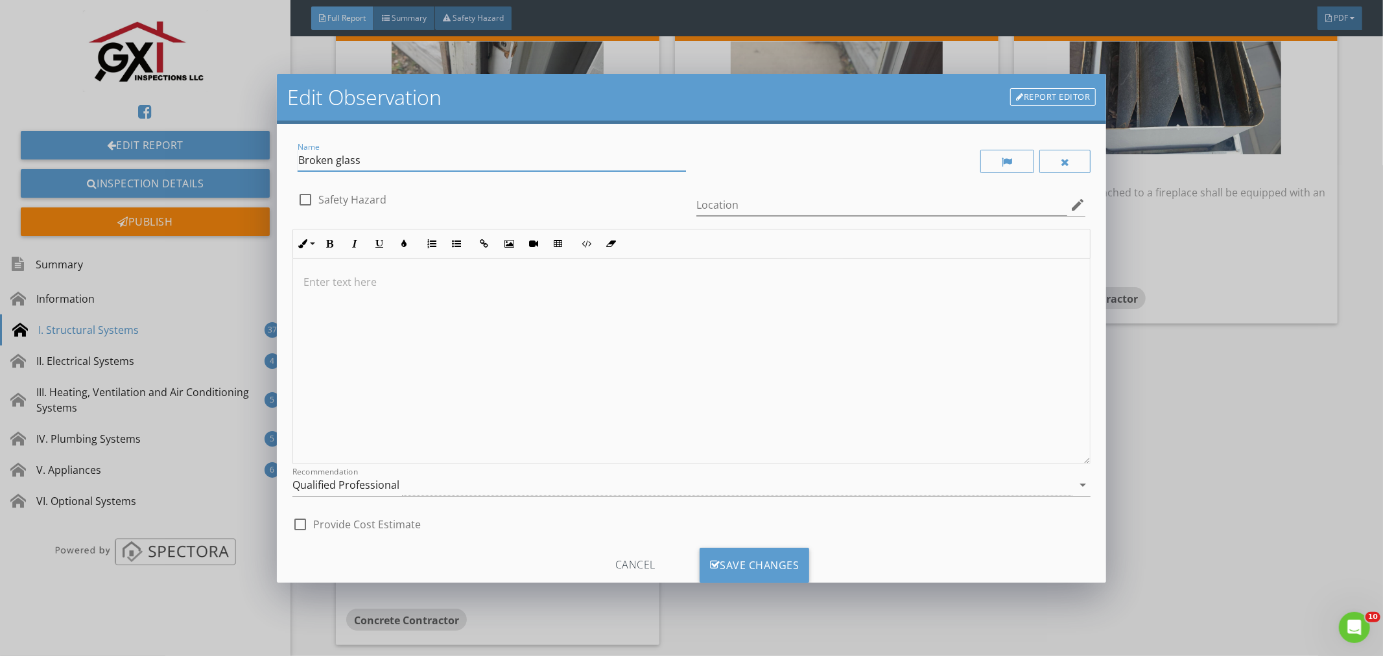
drag, startPoint x: 364, startPoint y: 159, endPoint x: 294, endPoint y: 165, distance: 69.7
click at [294, 165] on div "Name Broken glass" at bounding box center [491, 161] width 399 height 45
click at [758, 562] on div "Save Changes" at bounding box center [754, 565] width 110 height 35
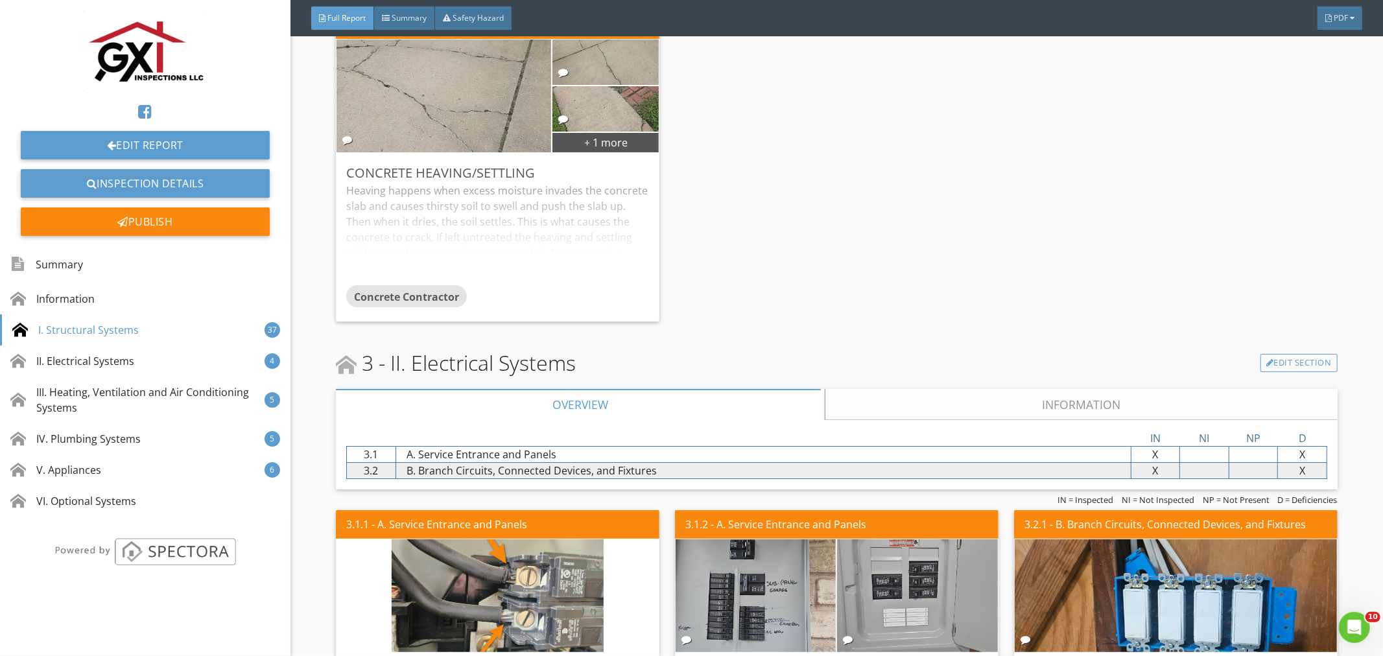
scroll to position [11908, 0]
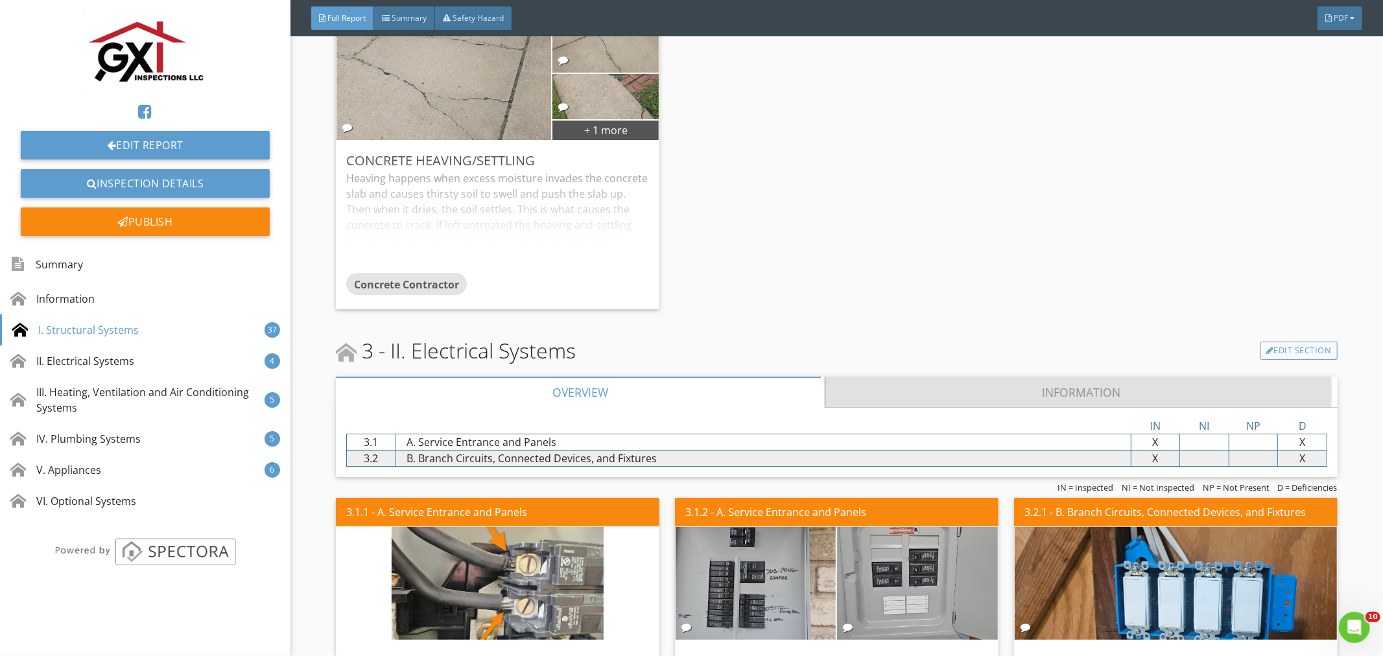
click at [1059, 377] on link "Information" at bounding box center [1080, 392] width 511 height 31
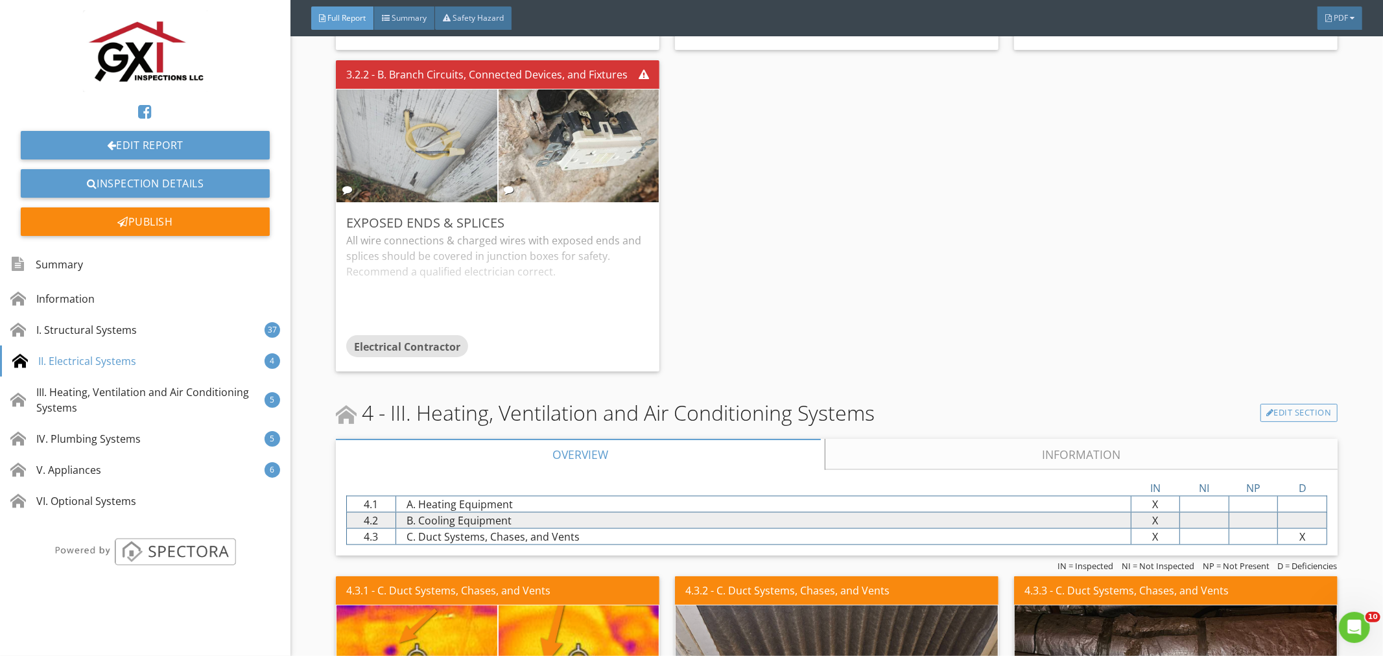
scroll to position [14021, 0]
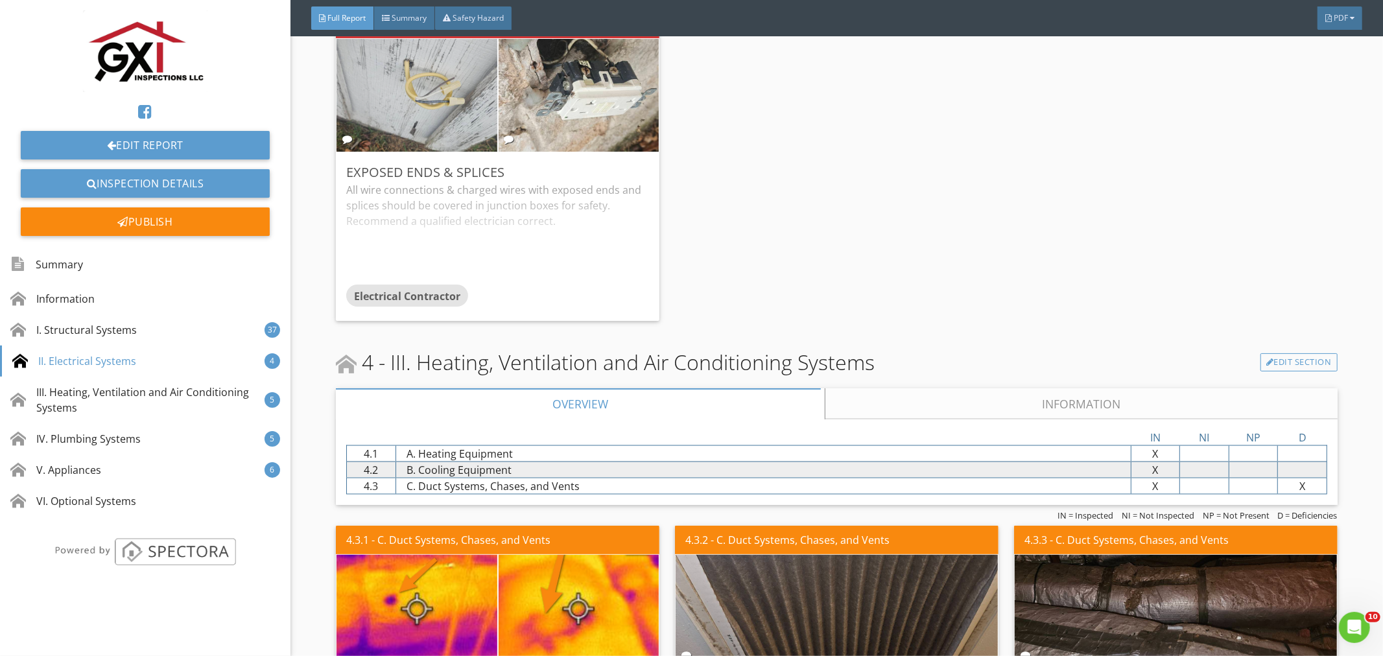
click at [1061, 388] on link "Information" at bounding box center [1080, 403] width 511 height 31
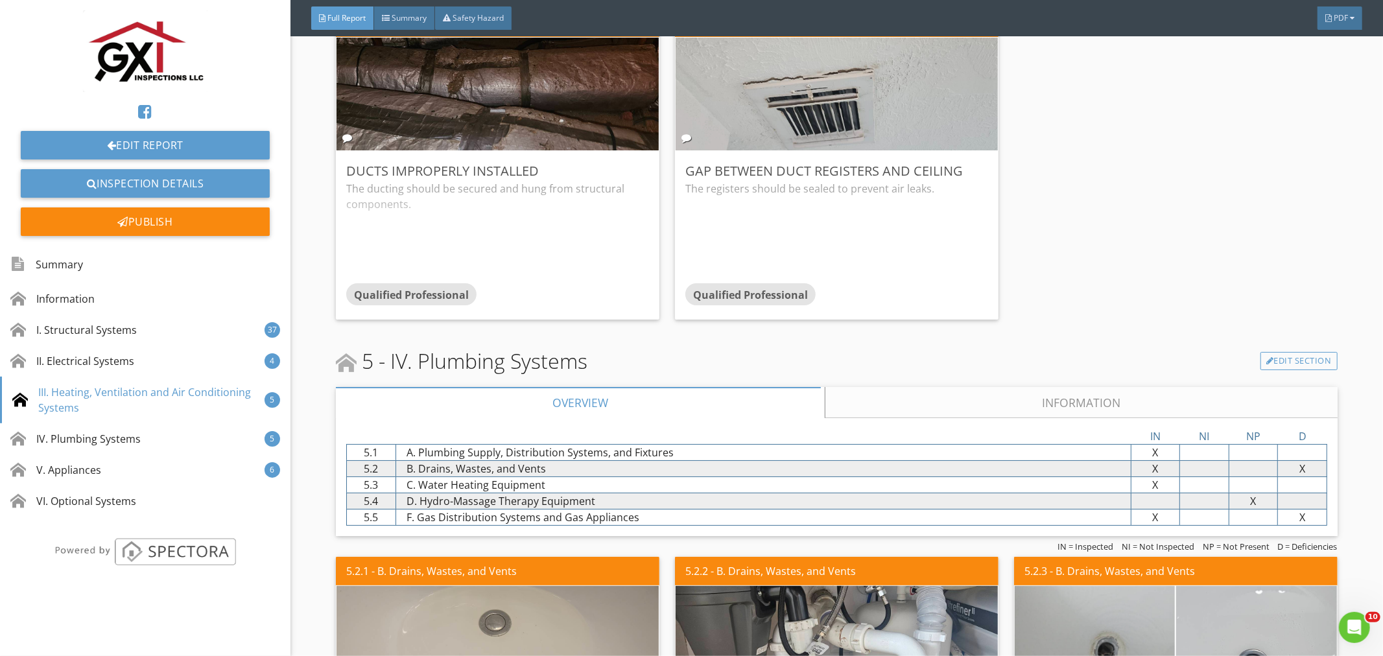
scroll to position [16469, 0]
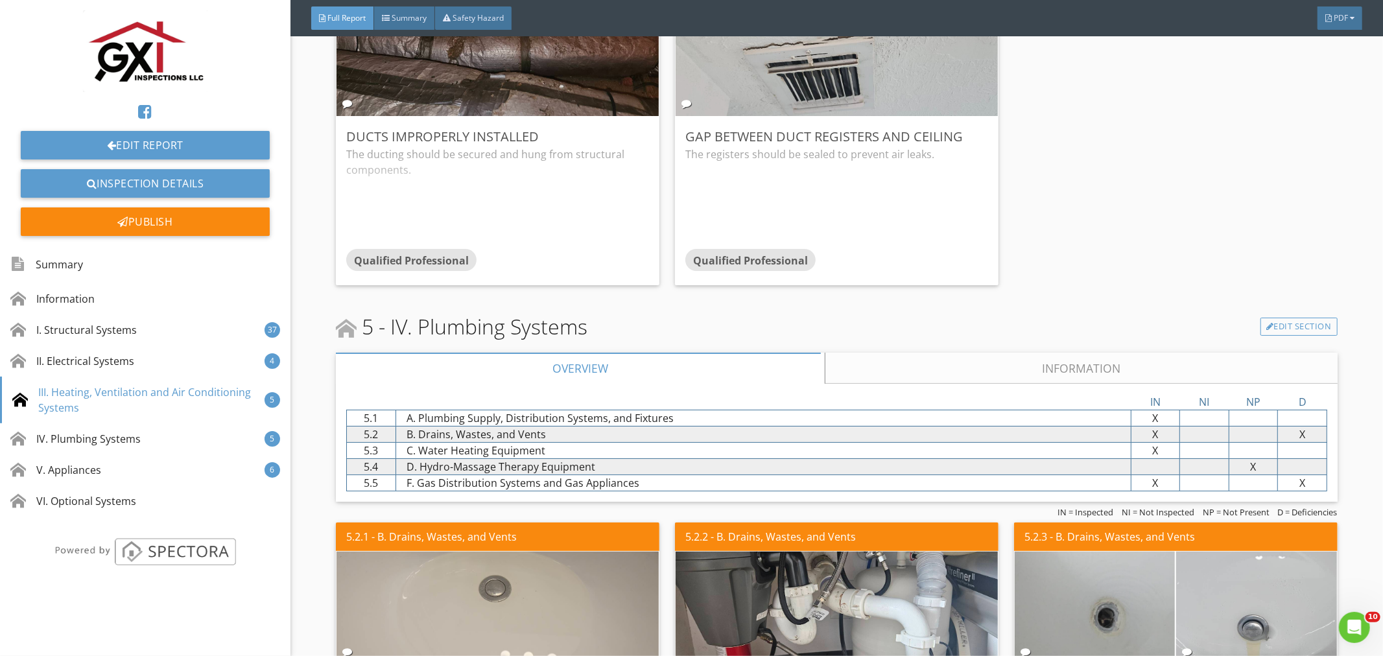
click at [1093, 353] on link "Information" at bounding box center [1080, 368] width 511 height 31
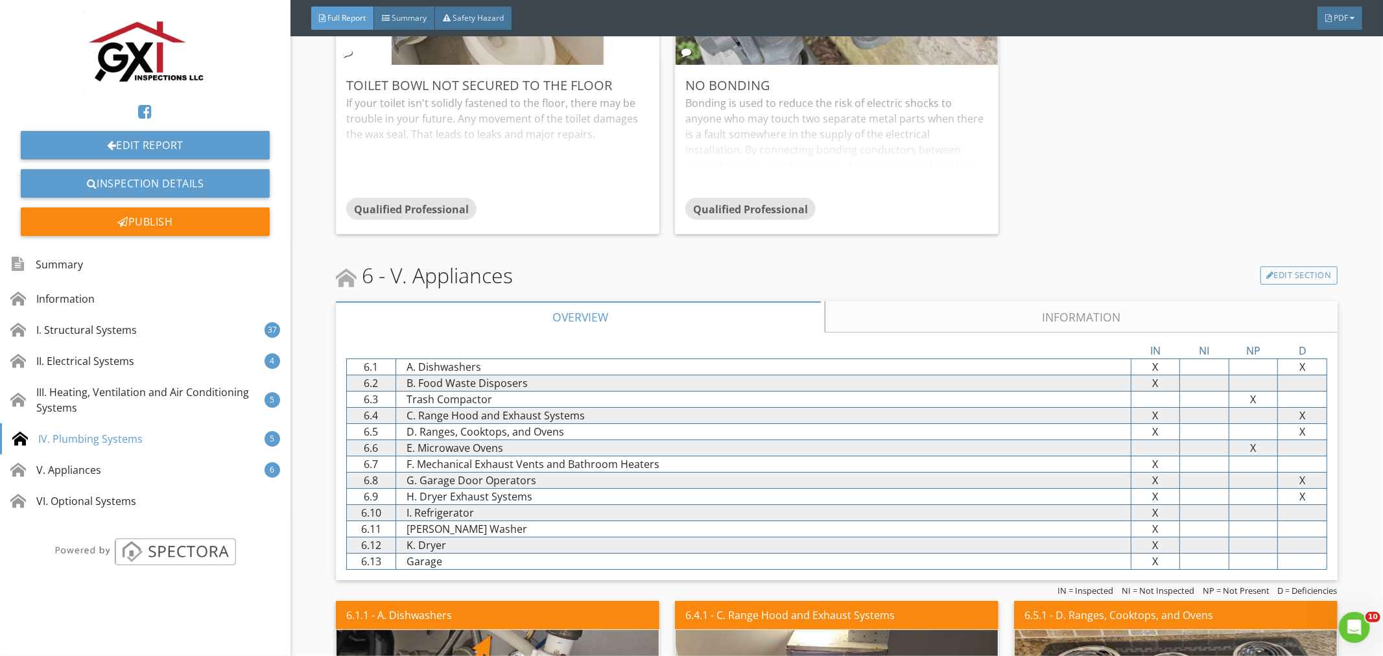
scroll to position [20407, 0]
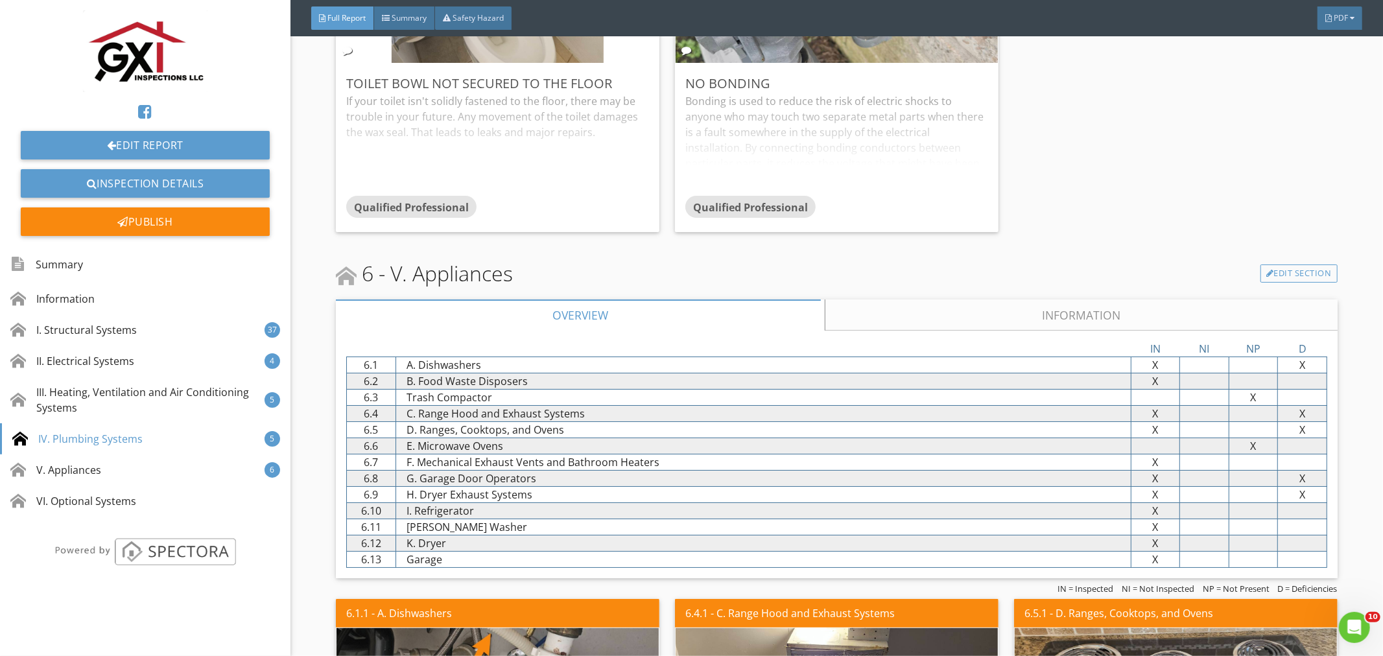
click at [1040, 299] on link "Information" at bounding box center [1080, 314] width 511 height 31
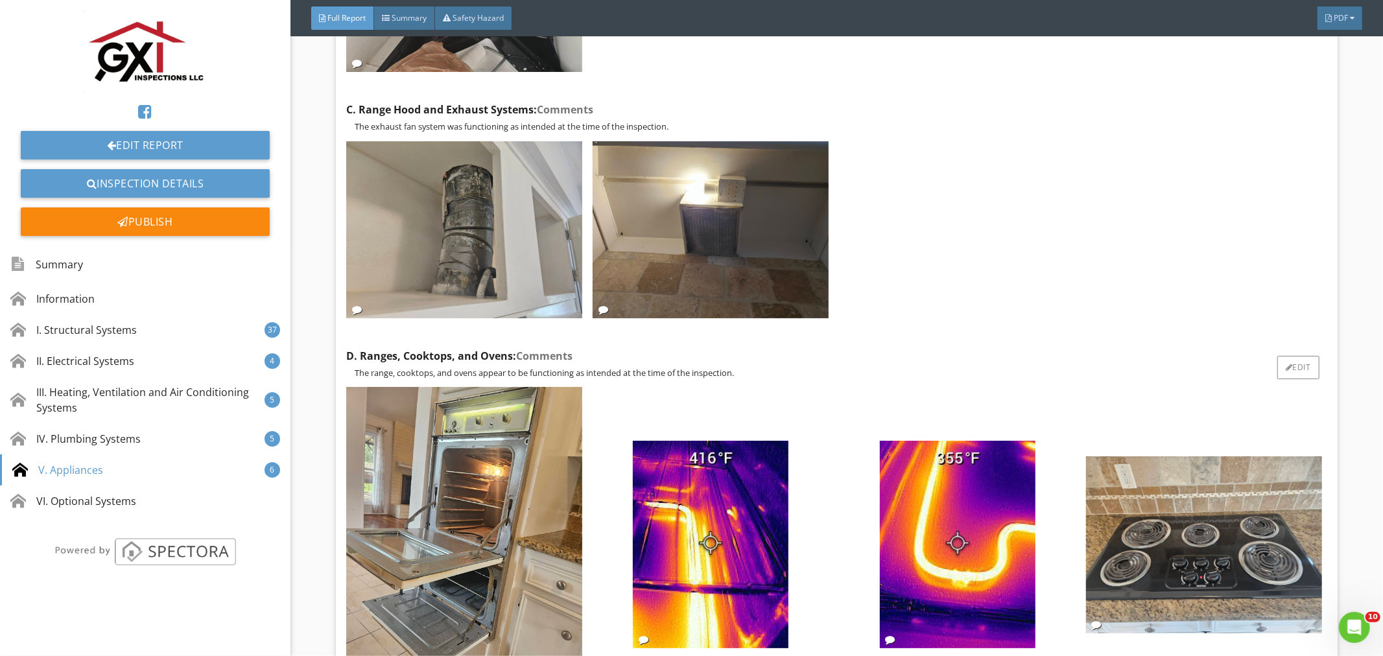
scroll to position [21415, 0]
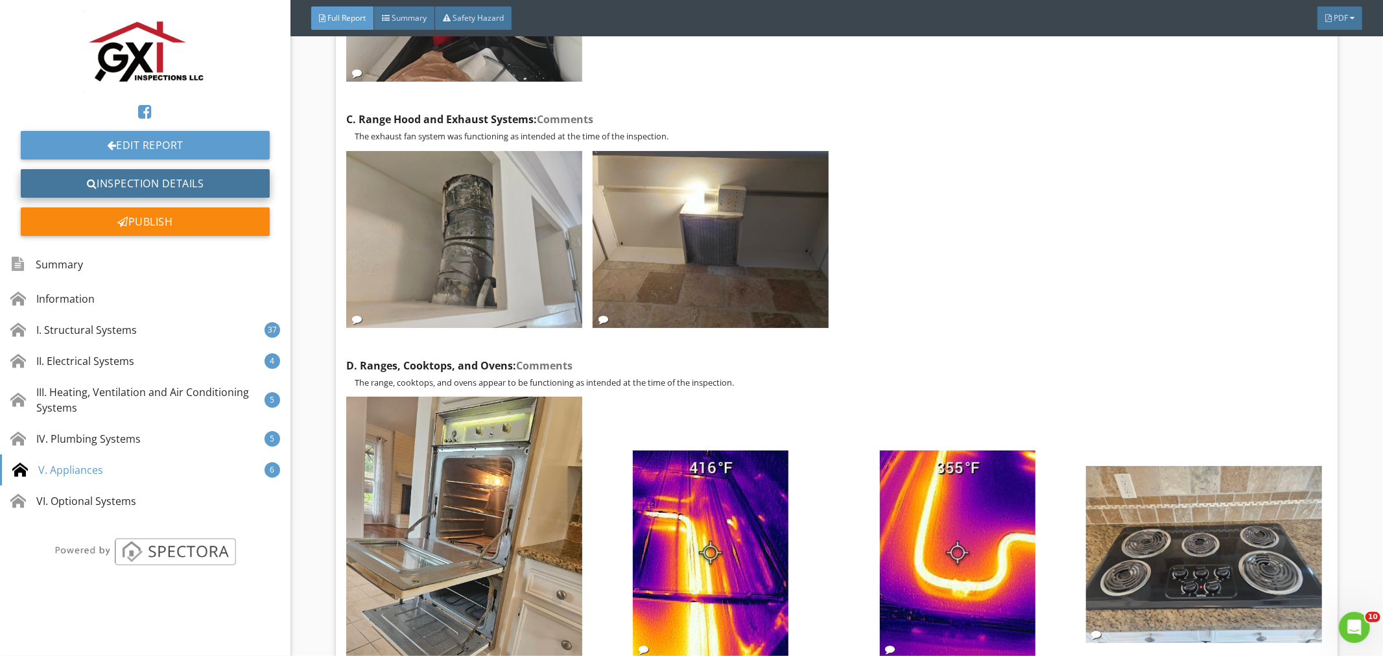
click at [164, 178] on link "Inspection Details" at bounding box center [145, 183] width 249 height 29
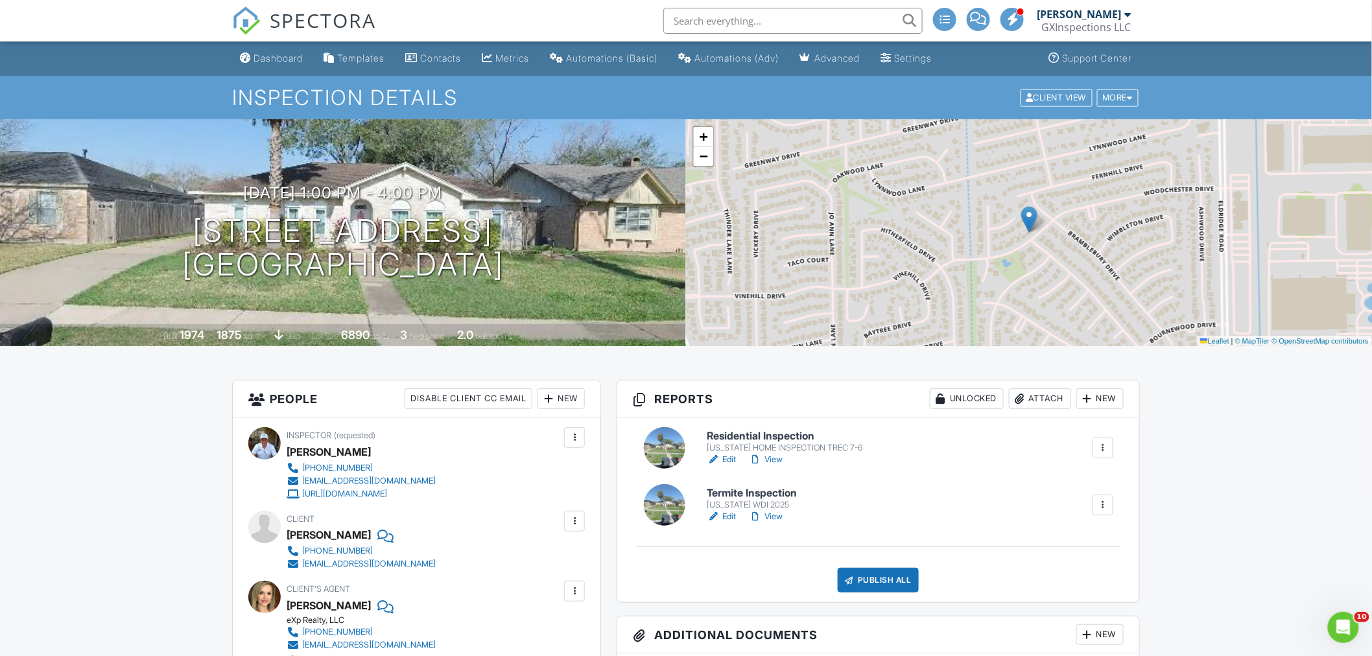
click at [731, 456] on link "Edit" at bounding box center [721, 459] width 29 height 13
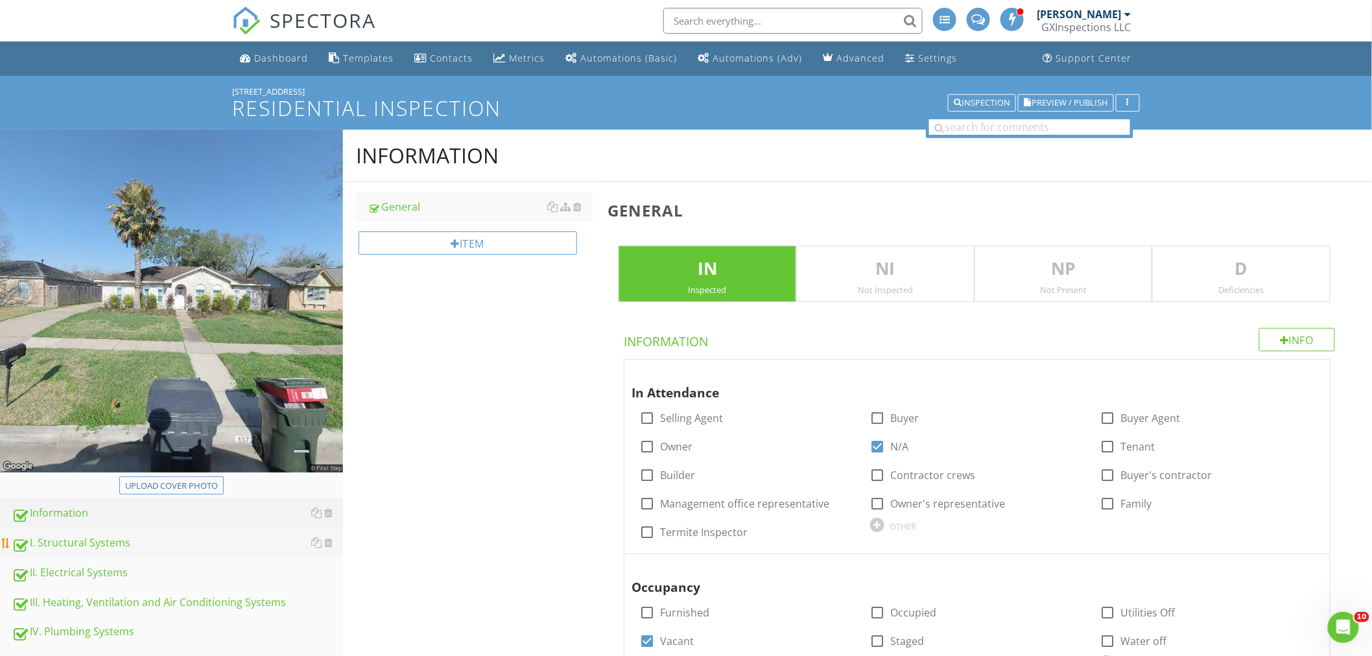
click at [75, 545] on div "I. Structural Systems" at bounding box center [177, 543] width 331 height 17
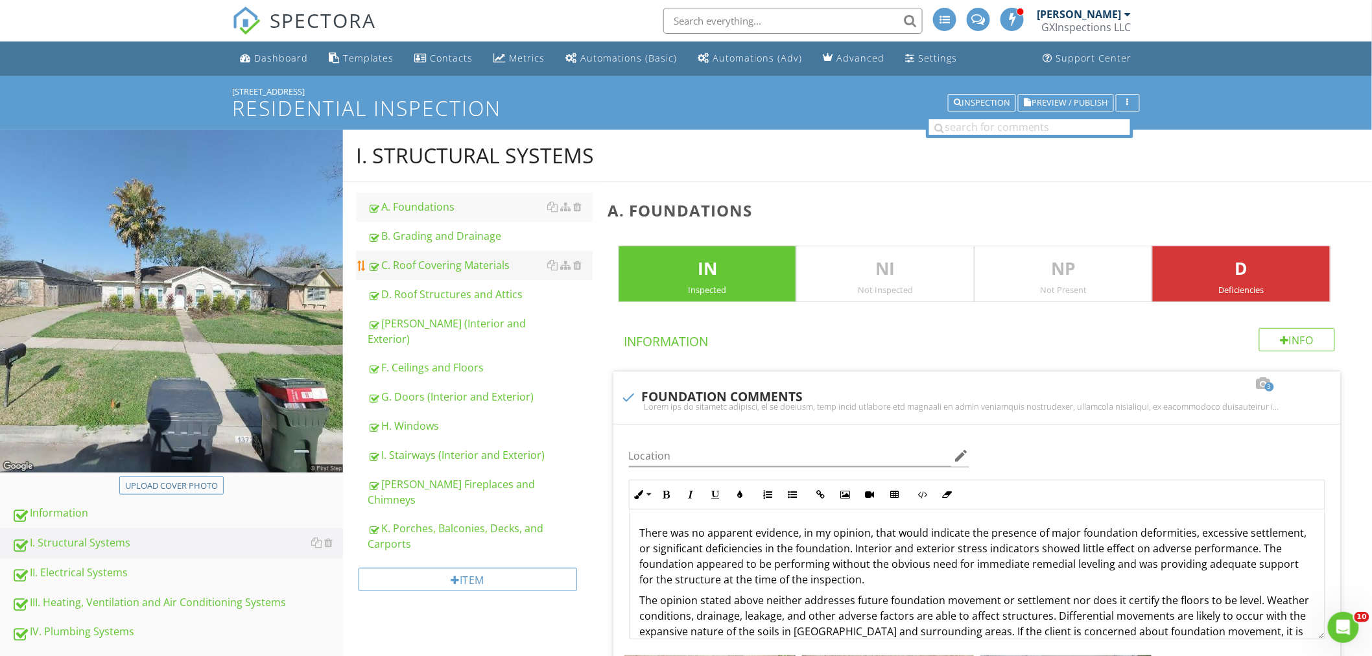
click at [450, 261] on div "C. Roof Covering Materials" at bounding box center [480, 265] width 225 height 16
type textarea "<p>There was no apparent evidence, in my opinion, that would indicate the prese…"
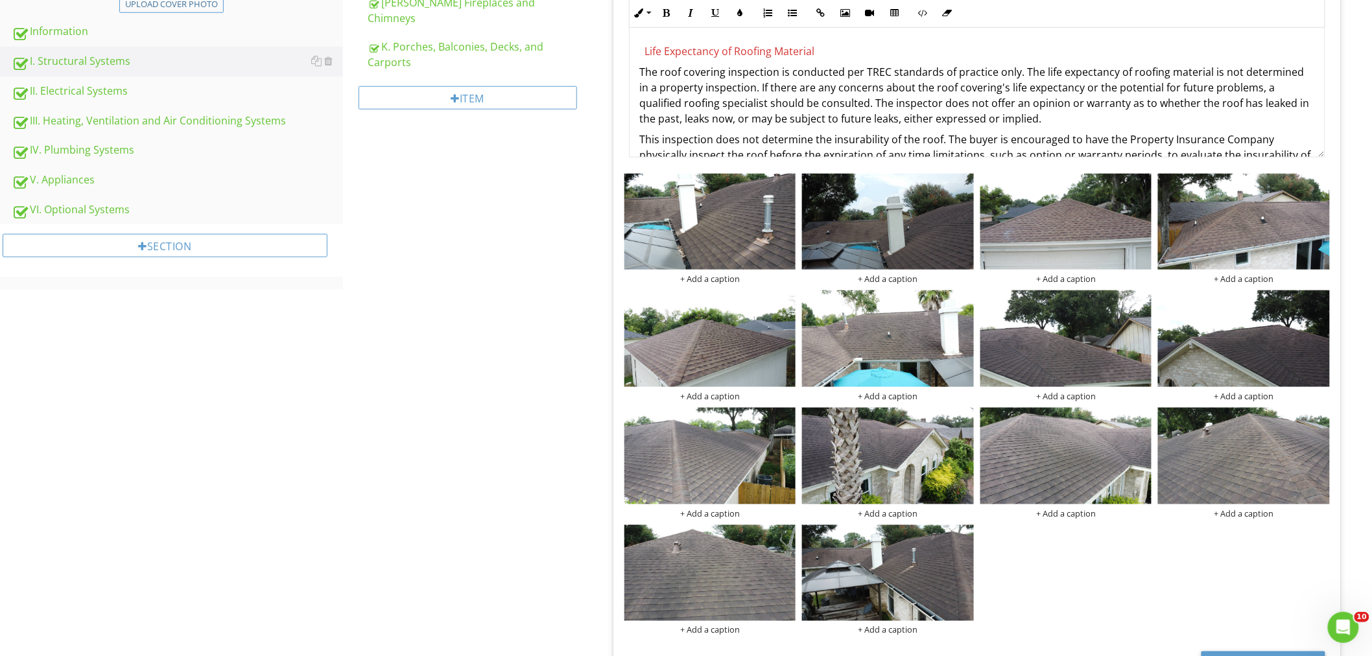
scroll to position [528, 0]
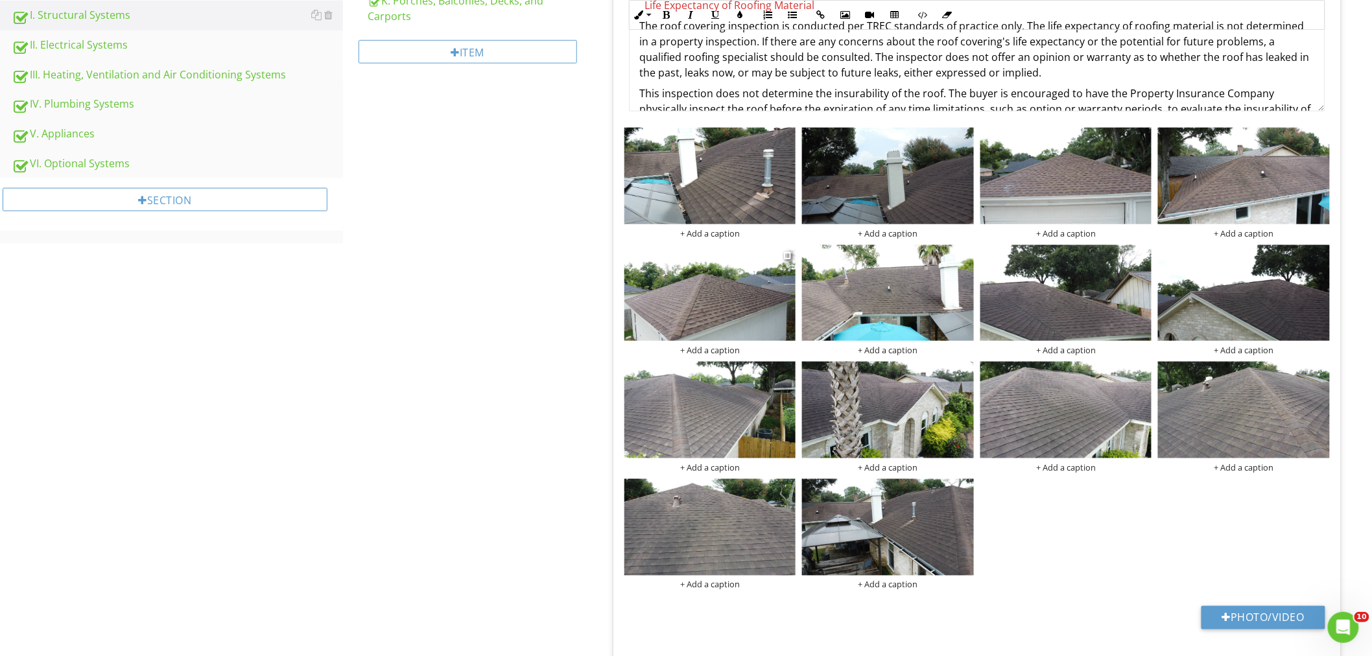
click at [718, 289] on img at bounding box center [710, 293] width 172 height 97
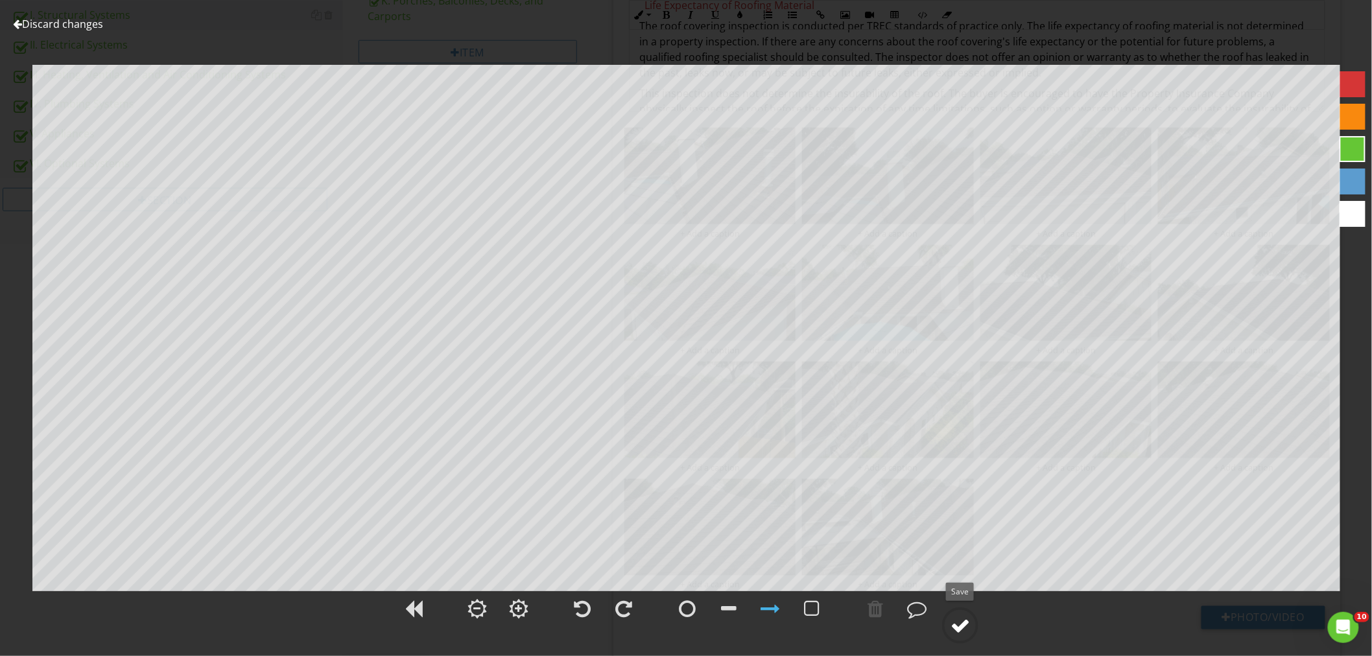
click at [965, 629] on div at bounding box center [959, 625] width 19 height 19
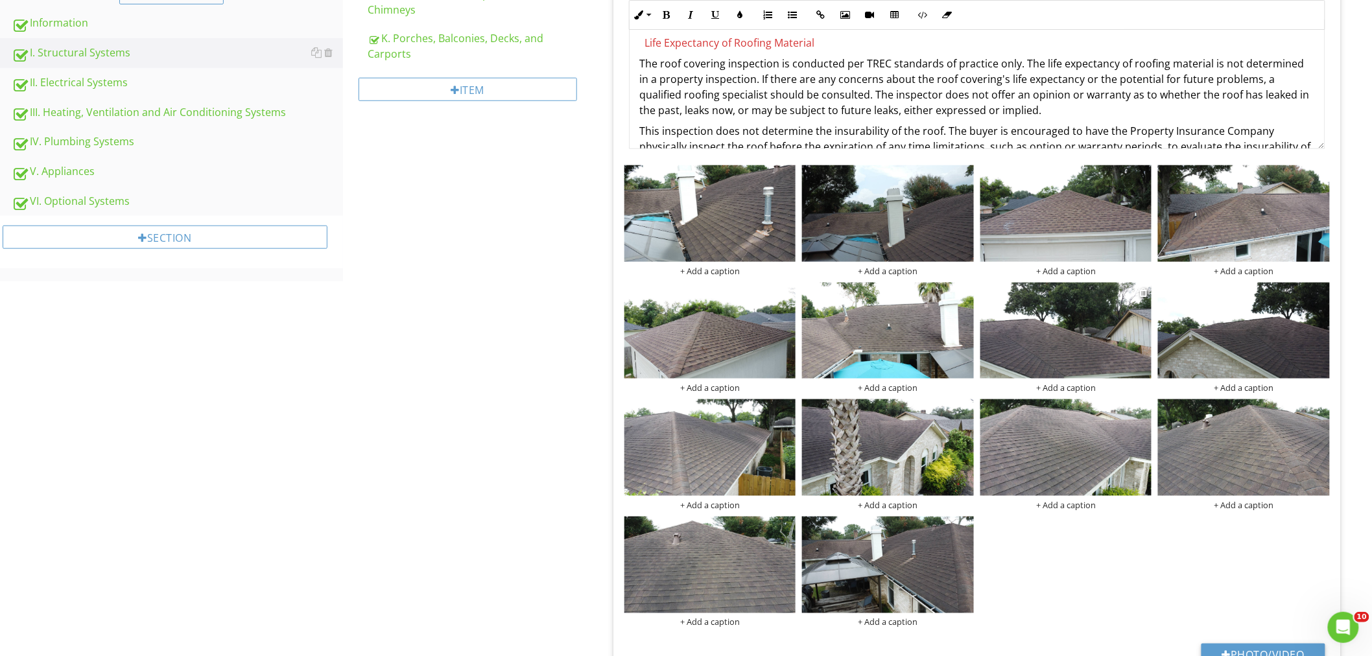
scroll to position [480, 0]
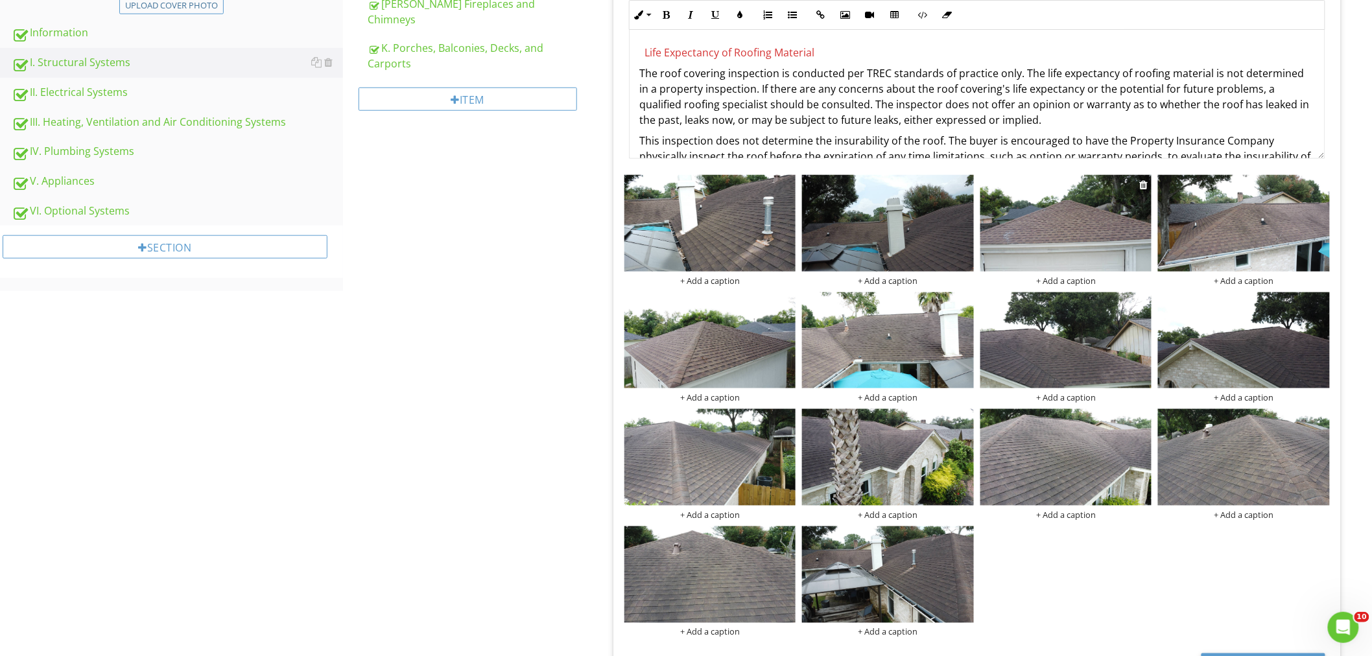
click at [1040, 242] on img at bounding box center [1066, 223] width 172 height 97
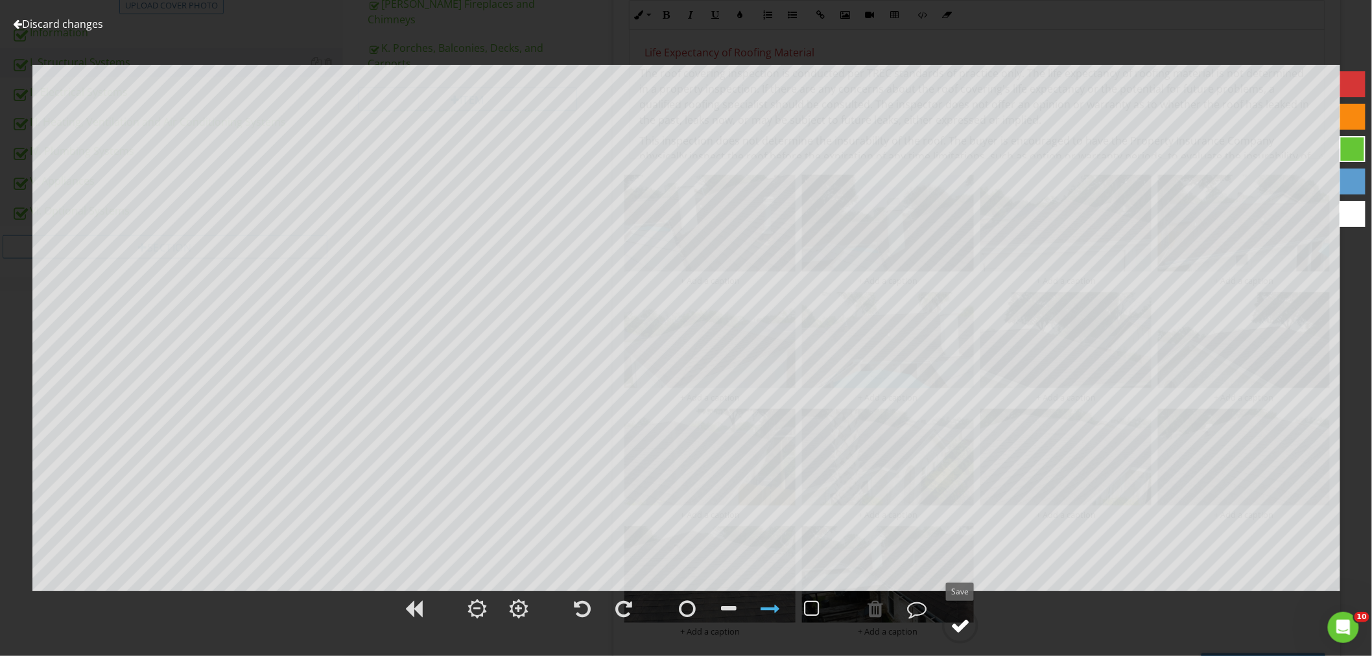
click at [955, 627] on div at bounding box center [959, 625] width 19 height 19
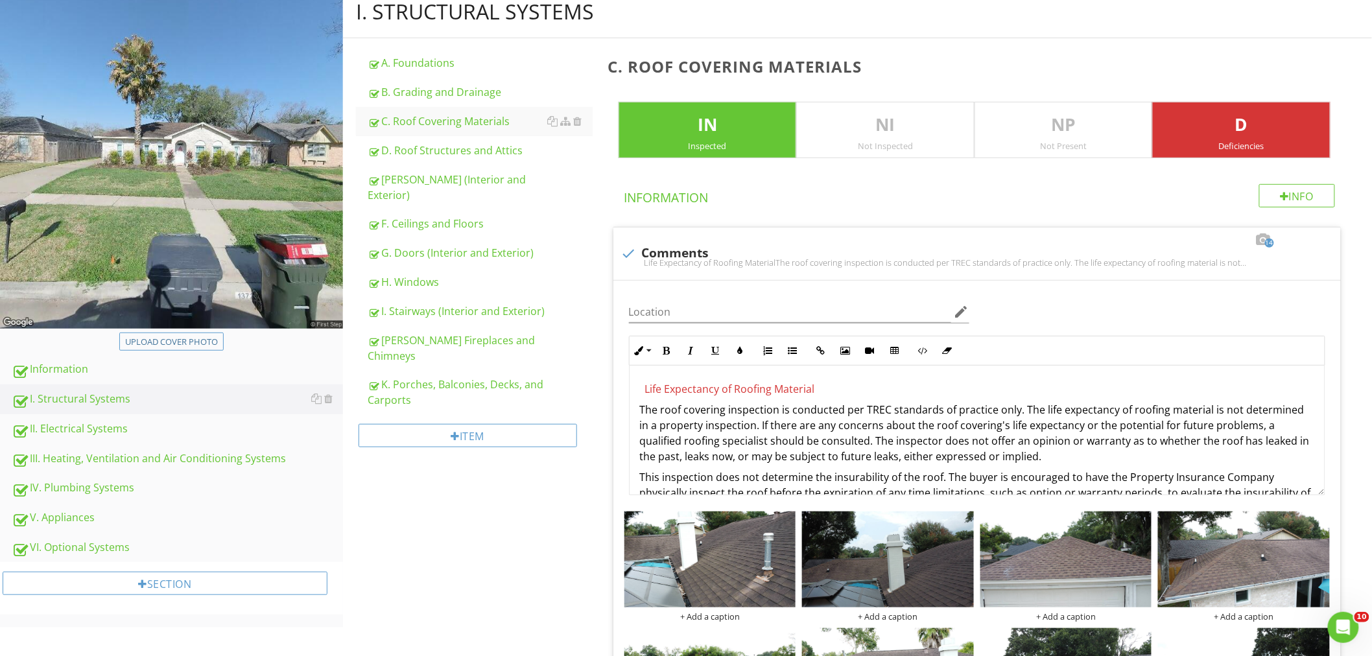
scroll to position [0, 0]
